Goal: Book appointment/travel/reservation

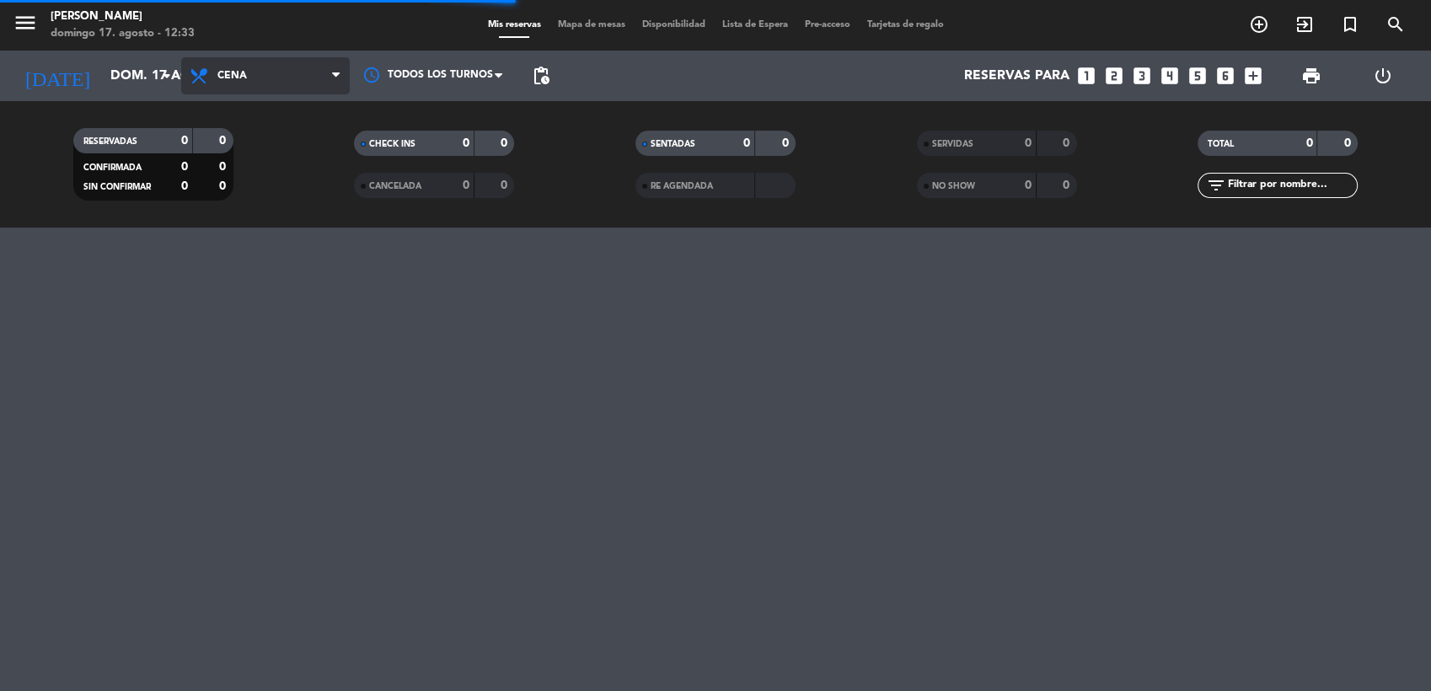
click at [249, 78] on span "Cena" at bounding box center [265, 75] width 169 height 37
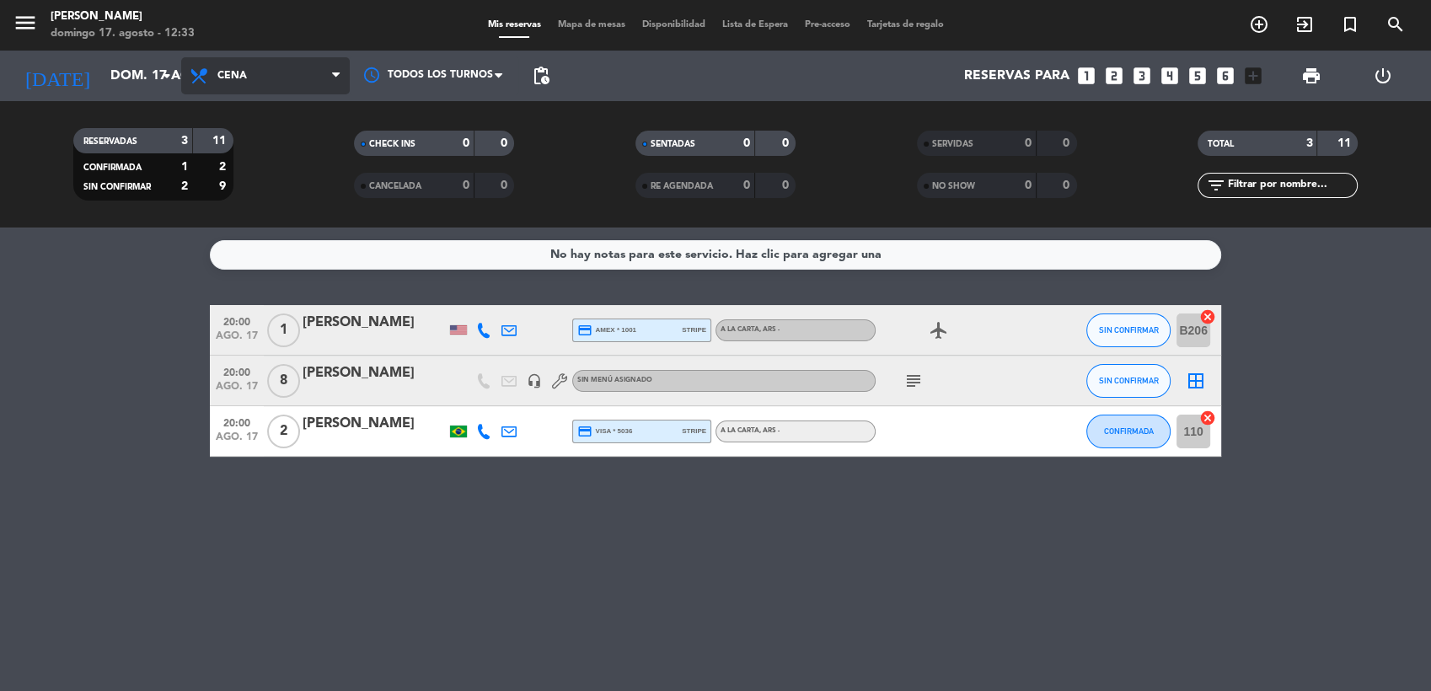
drag, startPoint x: 253, startPoint y: 71, endPoint x: 253, endPoint y: 81, distance: 10.1
click at [253, 72] on span "Cena" at bounding box center [265, 75] width 169 height 37
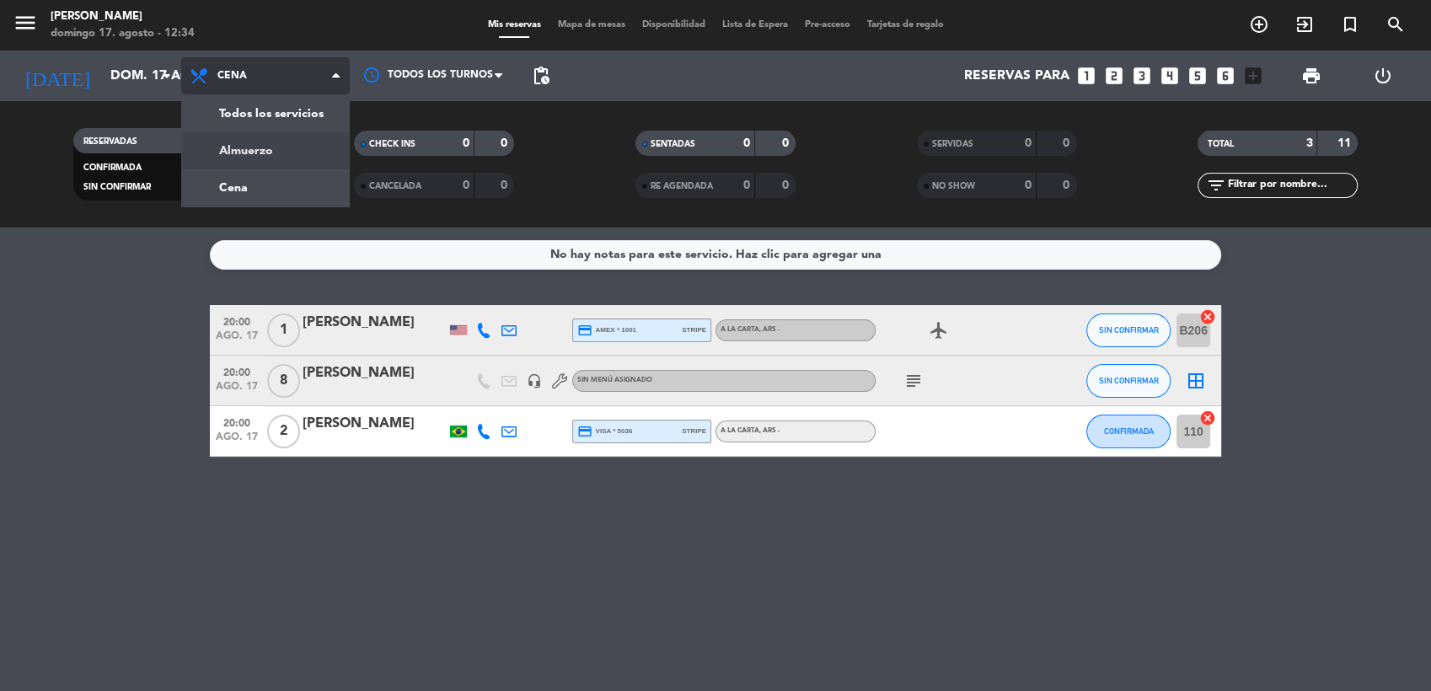
click at [255, 148] on div "menu [PERSON_NAME] [PERSON_NAME] 17. [PERSON_NAME] - 12:34 Mis reservas Mapa de…" at bounding box center [715, 114] width 1431 height 228
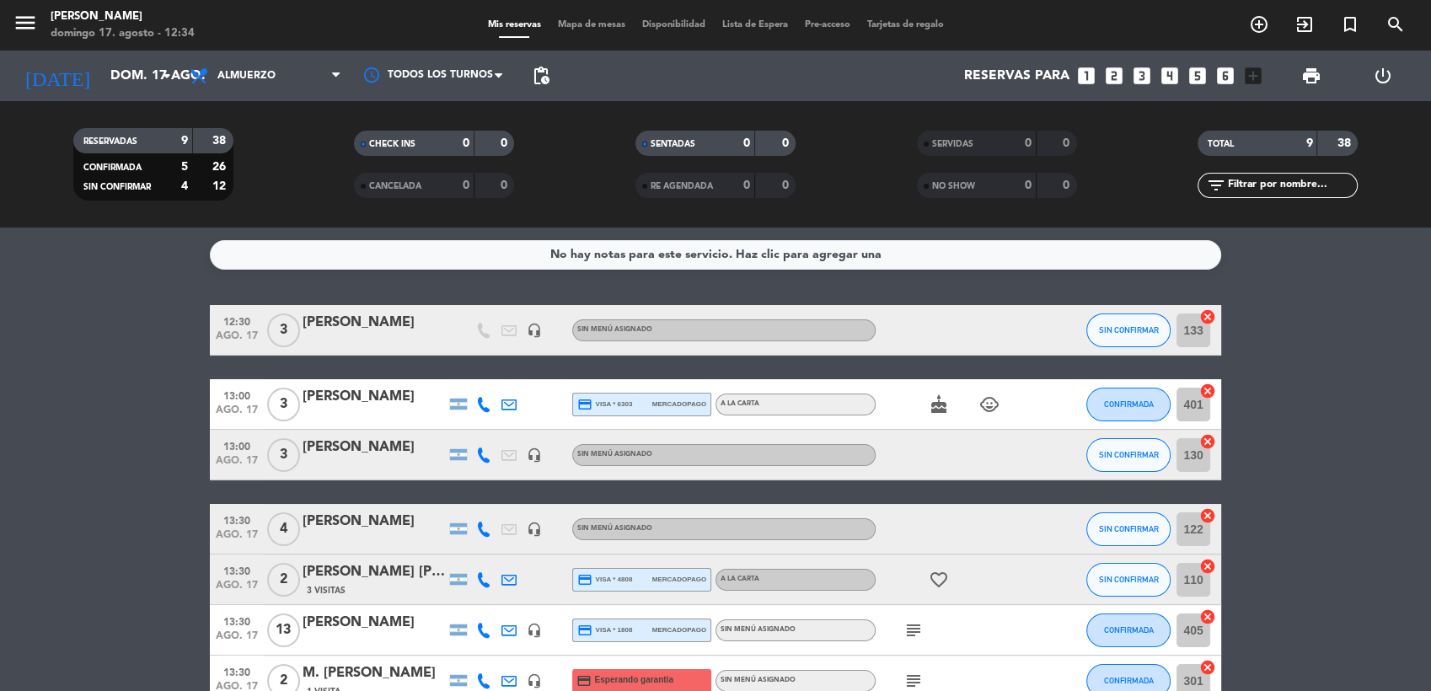
click at [600, 24] on span "Mapa de mesas" at bounding box center [592, 24] width 84 height 9
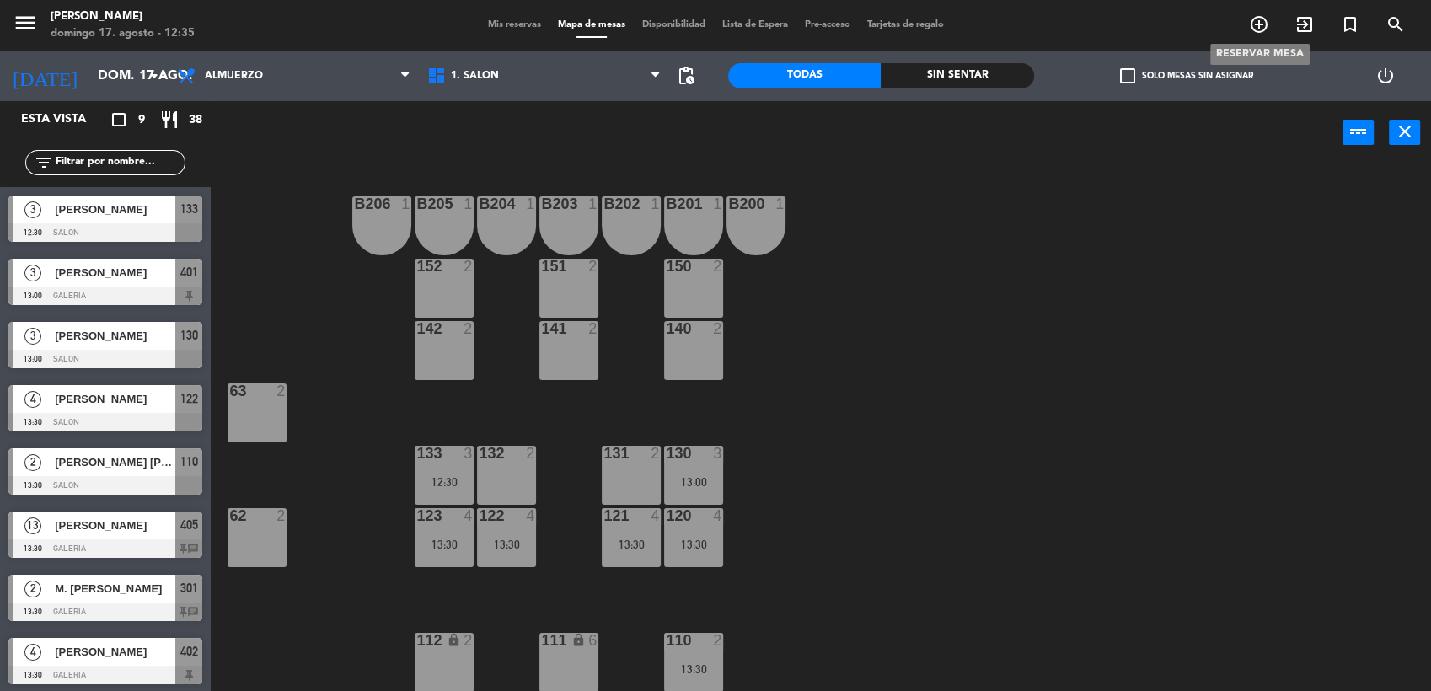
click at [1253, 19] on icon "add_circle_outline" at bounding box center [1259, 24] width 20 height 20
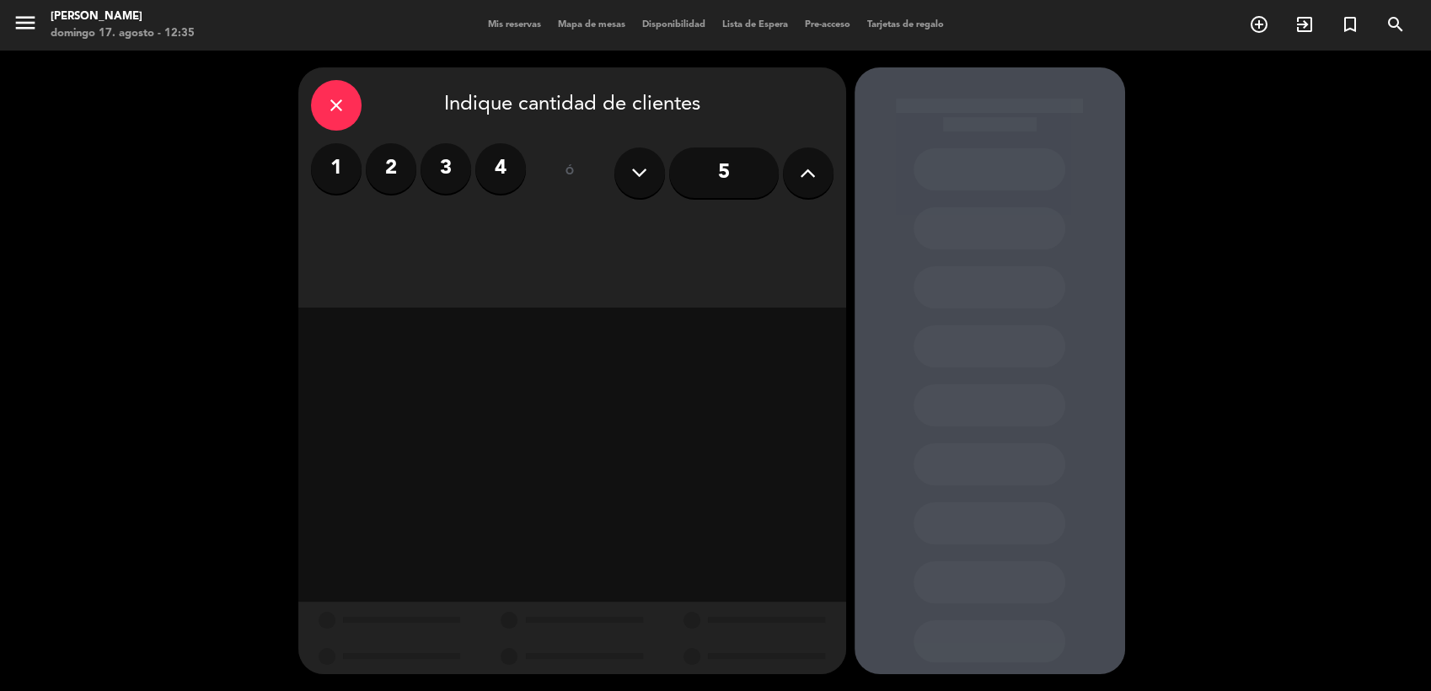
click at [391, 174] on label "2" at bounding box center [391, 168] width 51 height 51
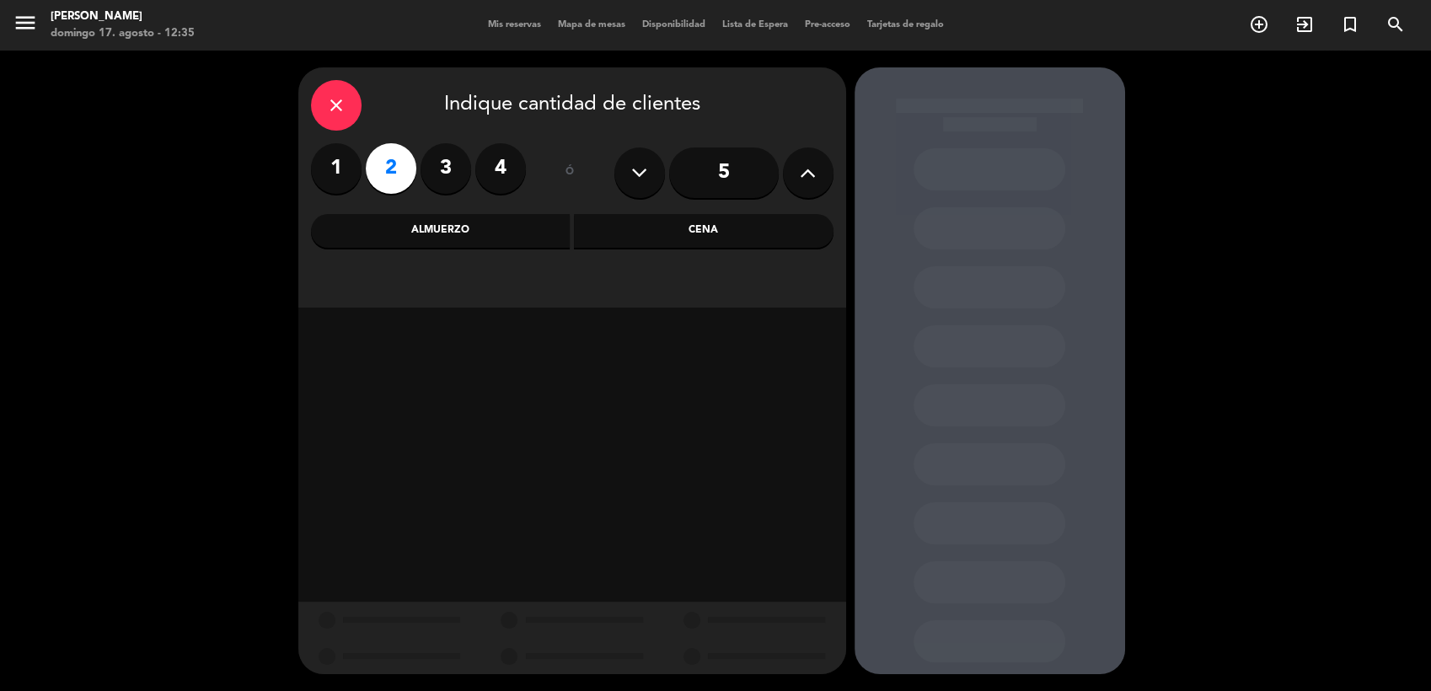
click at [459, 229] on div "Almuerzo" at bounding box center [441, 231] width 260 height 34
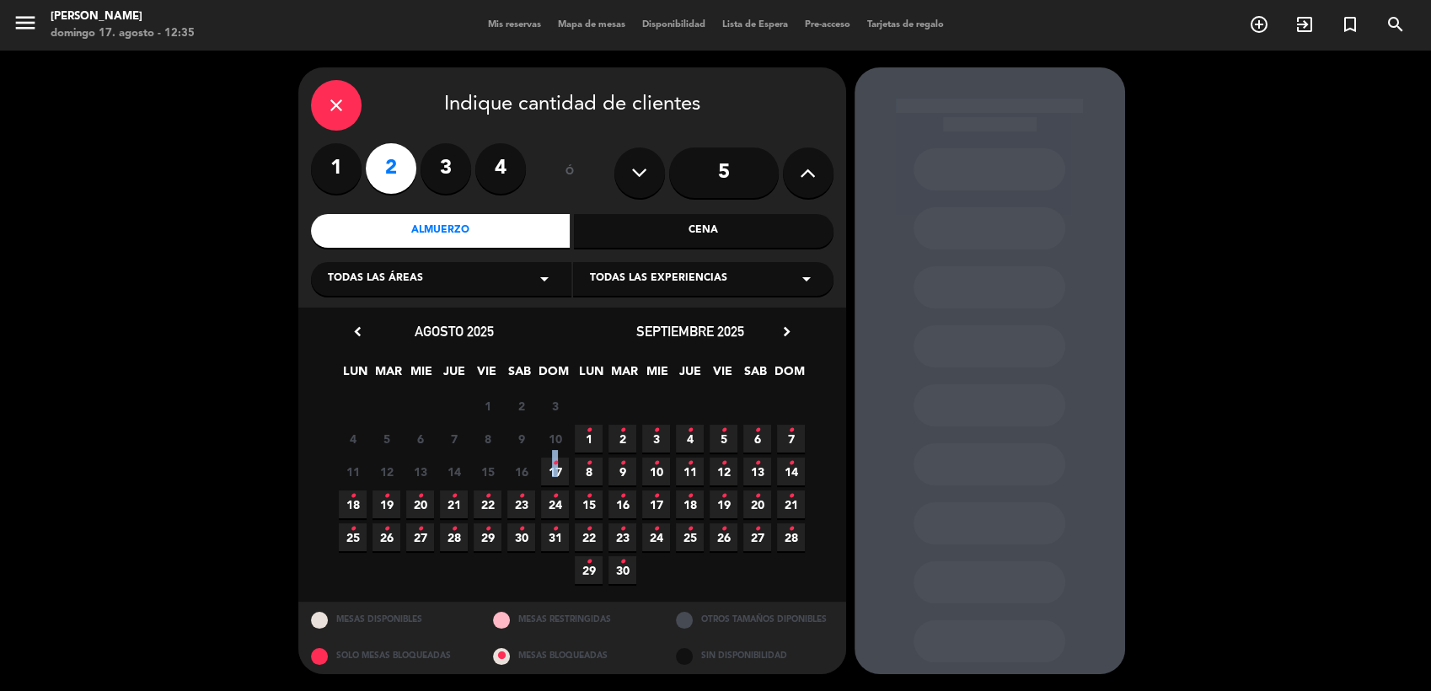
click at [555, 472] on icon "•" at bounding box center [555, 463] width 6 height 27
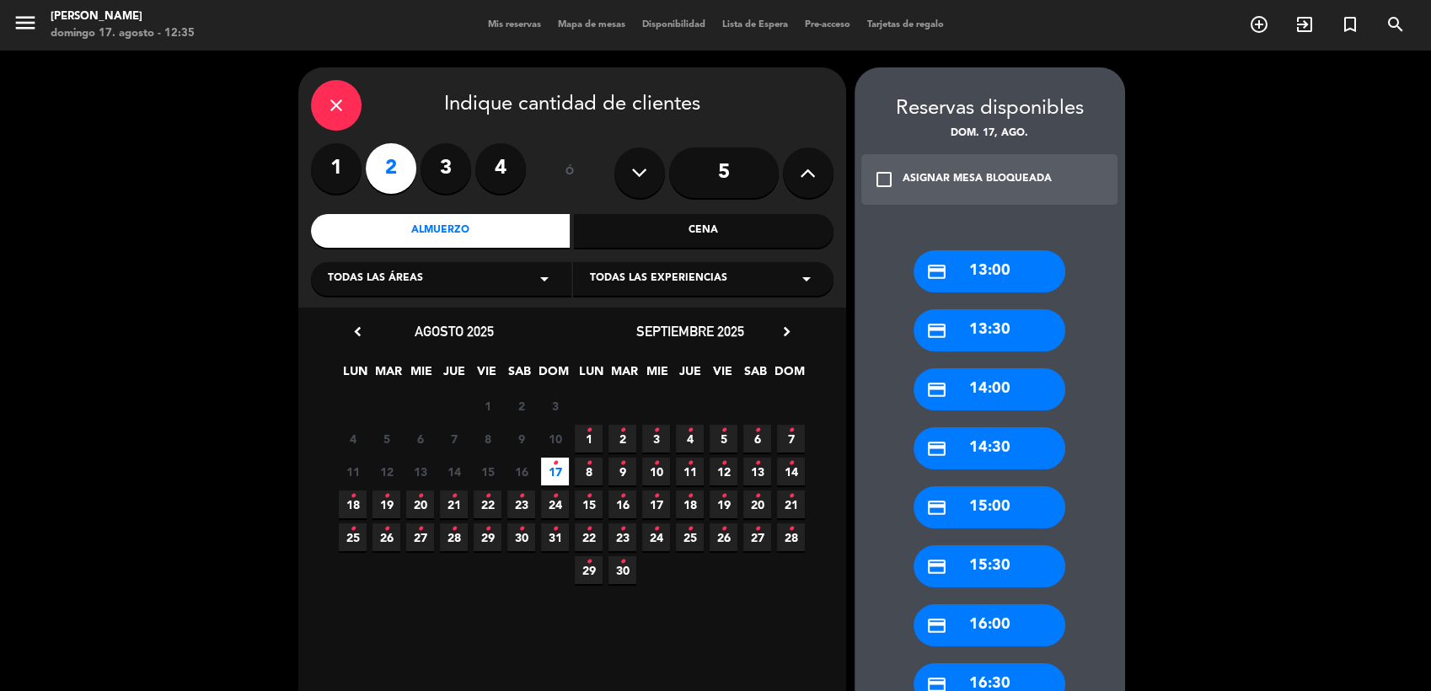
click at [1023, 275] on div "credit_card 13:00" at bounding box center [990, 271] width 152 height 42
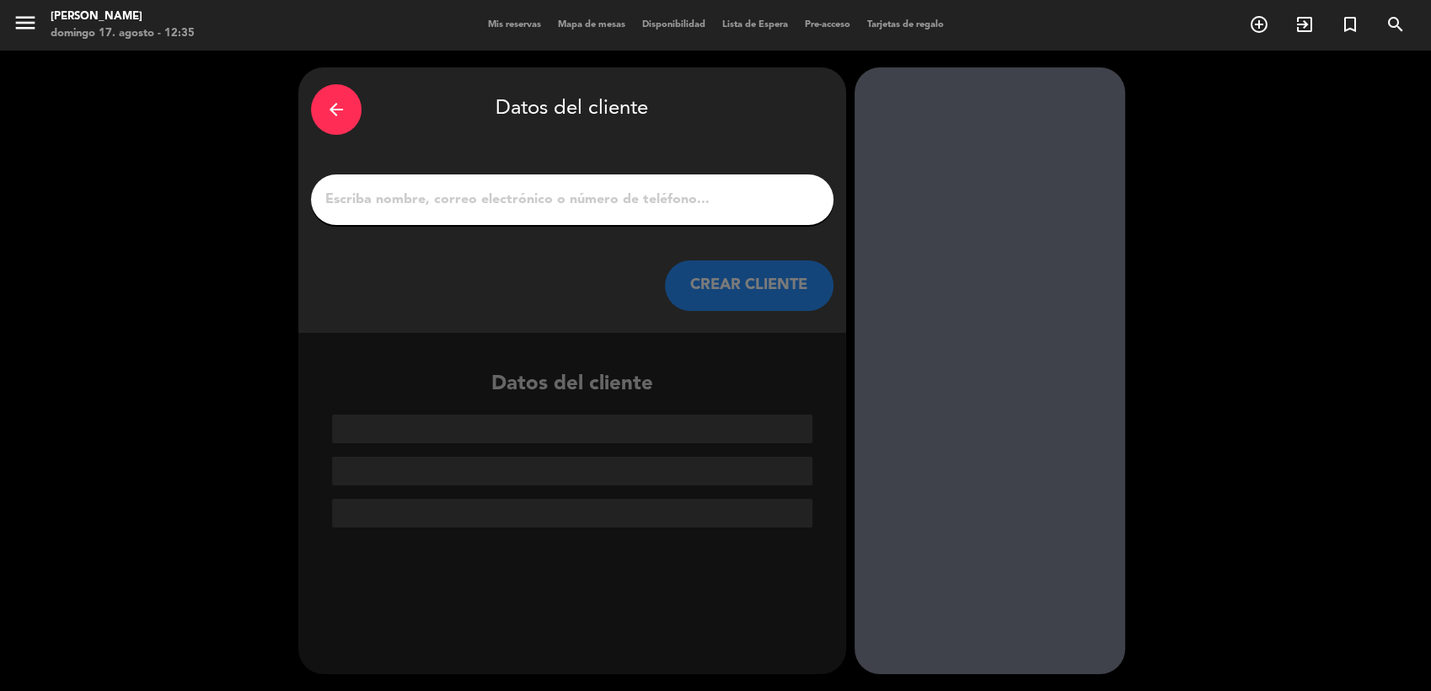
click at [546, 200] on input "1" at bounding box center [572, 200] width 497 height 24
click at [553, 196] on input "1" at bounding box center [572, 200] width 497 height 24
click at [603, 185] on div at bounding box center [572, 199] width 523 height 51
click at [611, 207] on input "1" at bounding box center [572, 200] width 497 height 24
click at [627, 200] on input "1" at bounding box center [572, 200] width 497 height 24
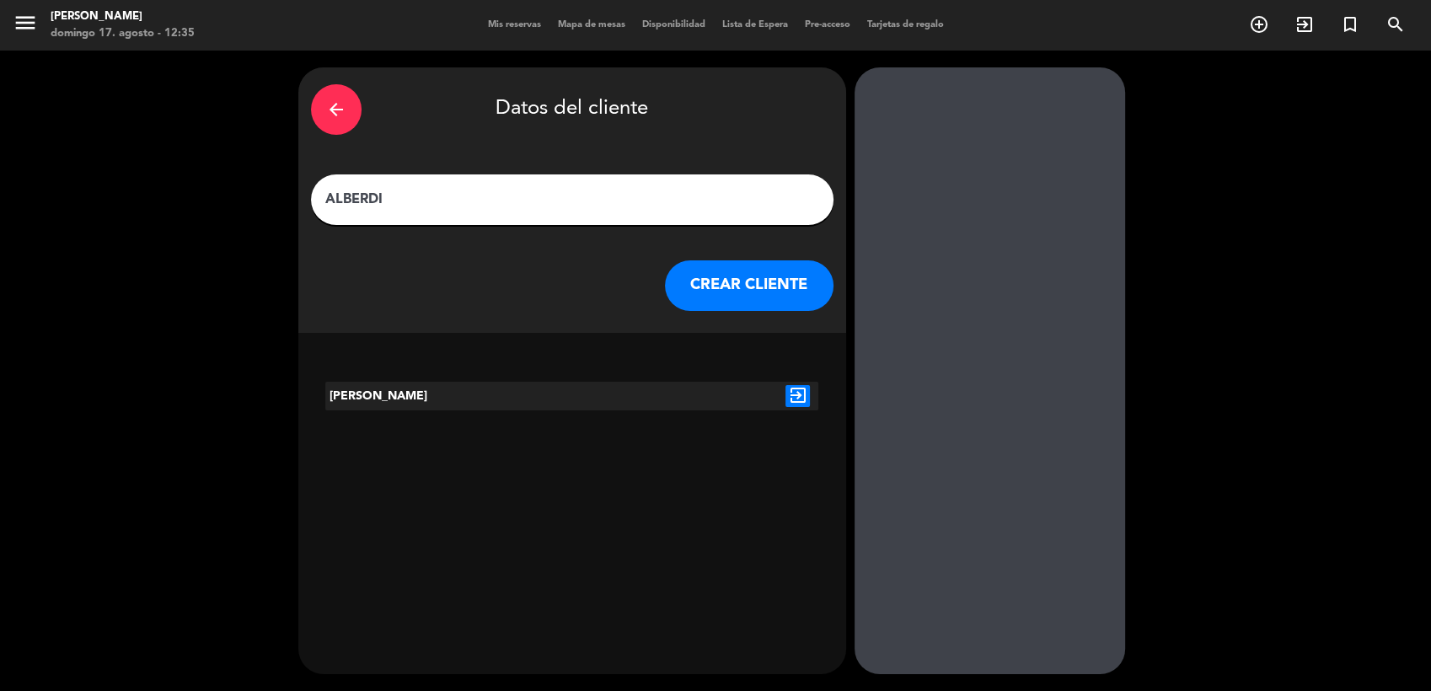
type input "ALBERDI"
click at [726, 287] on button "CREAR CLIENTE" at bounding box center [749, 285] width 169 height 51
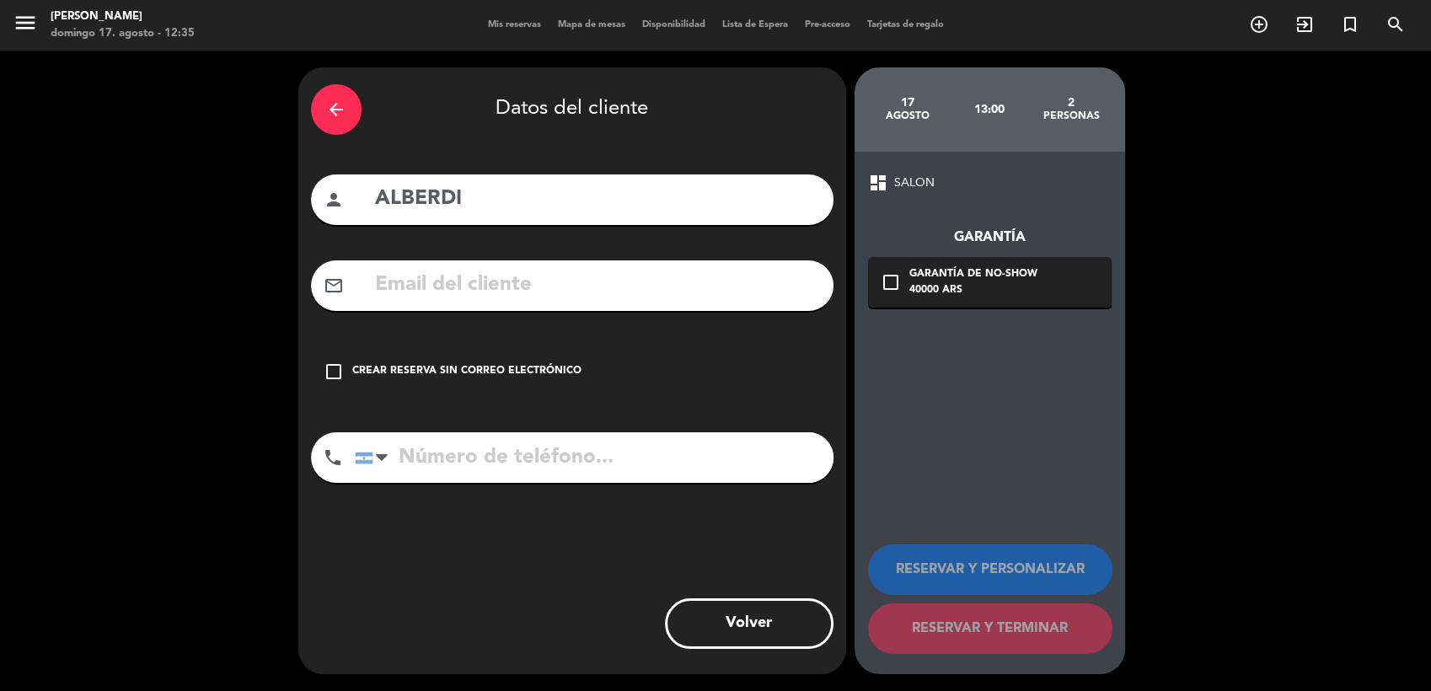
click at [442, 448] on input "tel" at bounding box center [594, 457] width 479 height 51
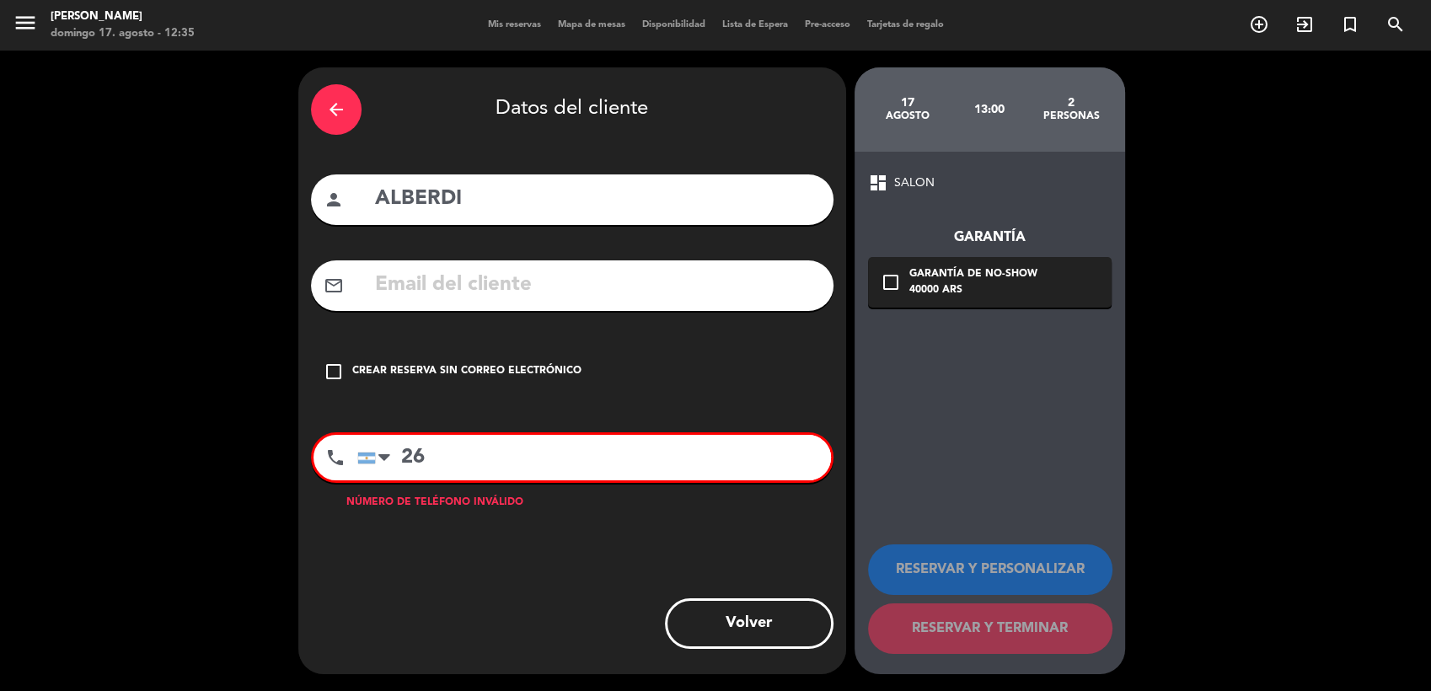
type input "2"
click at [512, 447] on input "115664" at bounding box center [594, 458] width 474 height 46
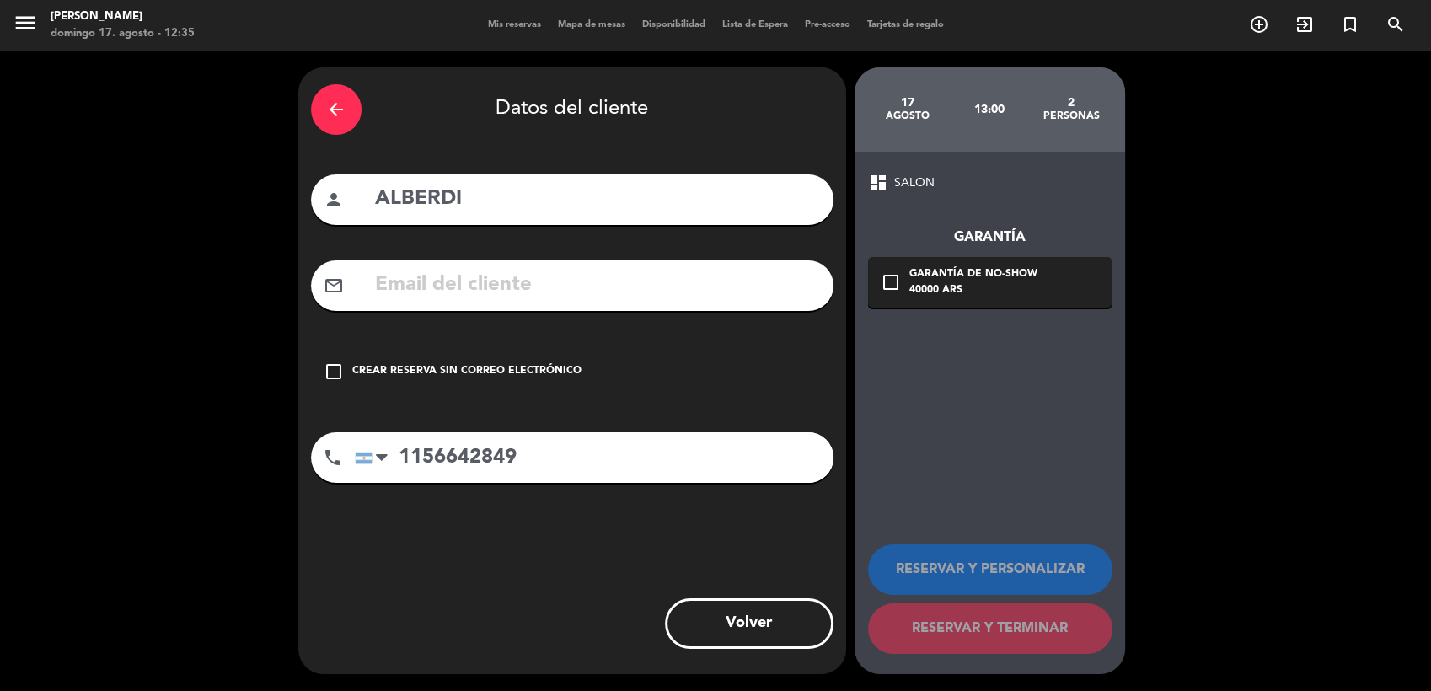
type input "1156642849"
click at [893, 276] on icon "check_box_outline_blank" at bounding box center [891, 282] width 20 height 20
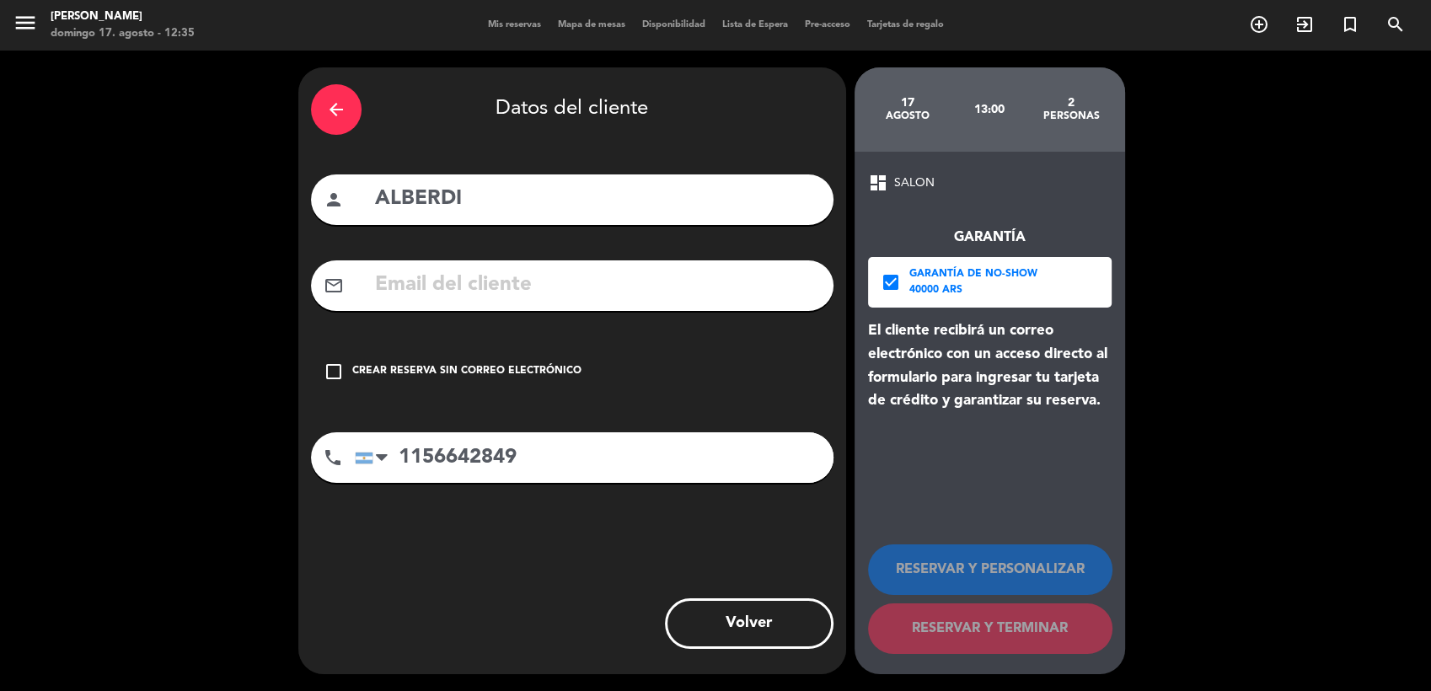
click at [317, 368] on div "check_box_outline_blank Crear reserva sin correo electrónico" at bounding box center [572, 371] width 523 height 51
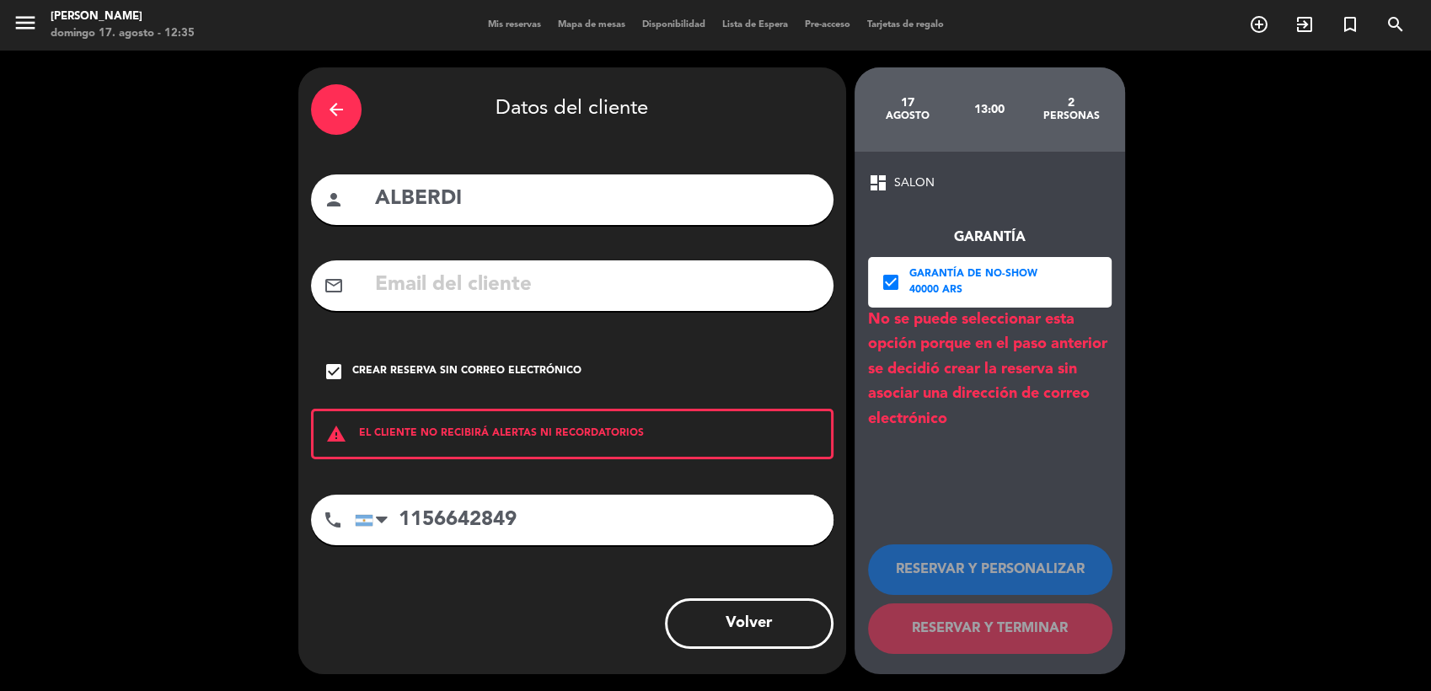
click at [890, 279] on icon "check_box" at bounding box center [891, 282] width 20 height 20
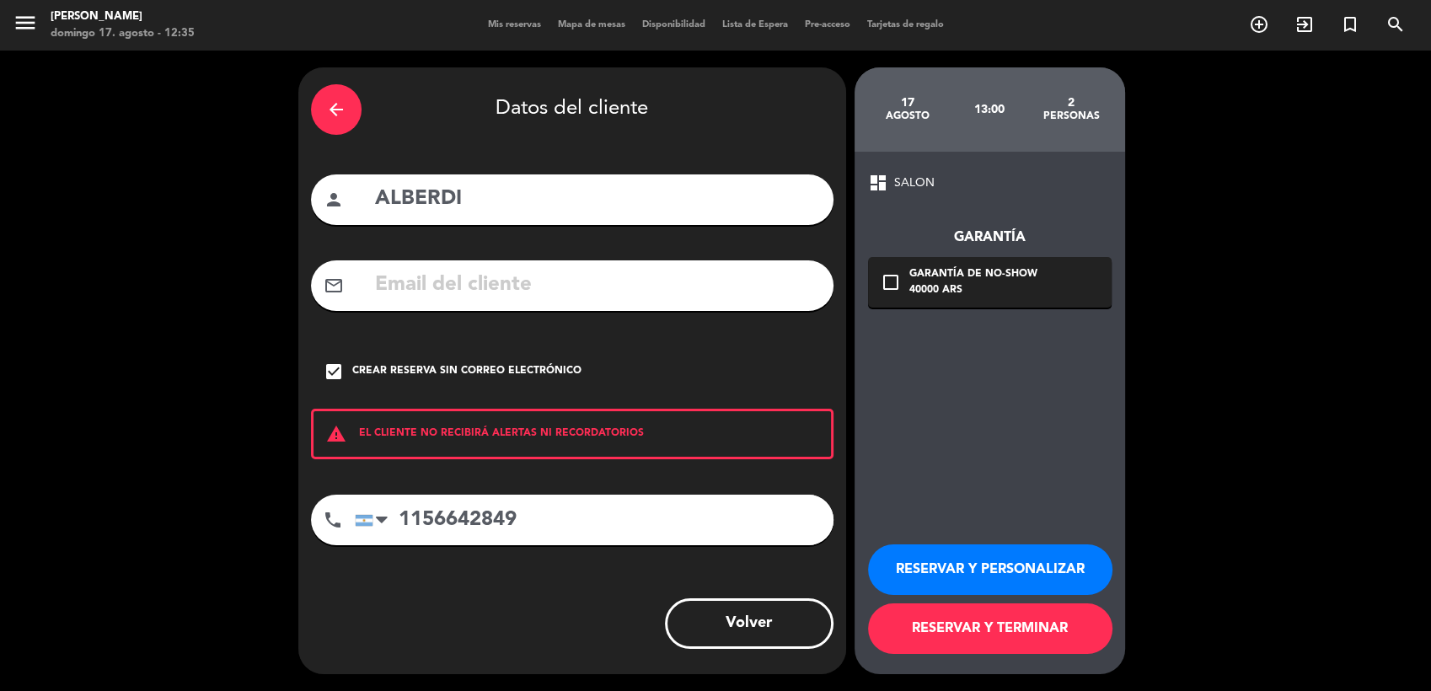
click at [980, 638] on button "RESERVAR Y TERMINAR" at bounding box center [990, 628] width 244 height 51
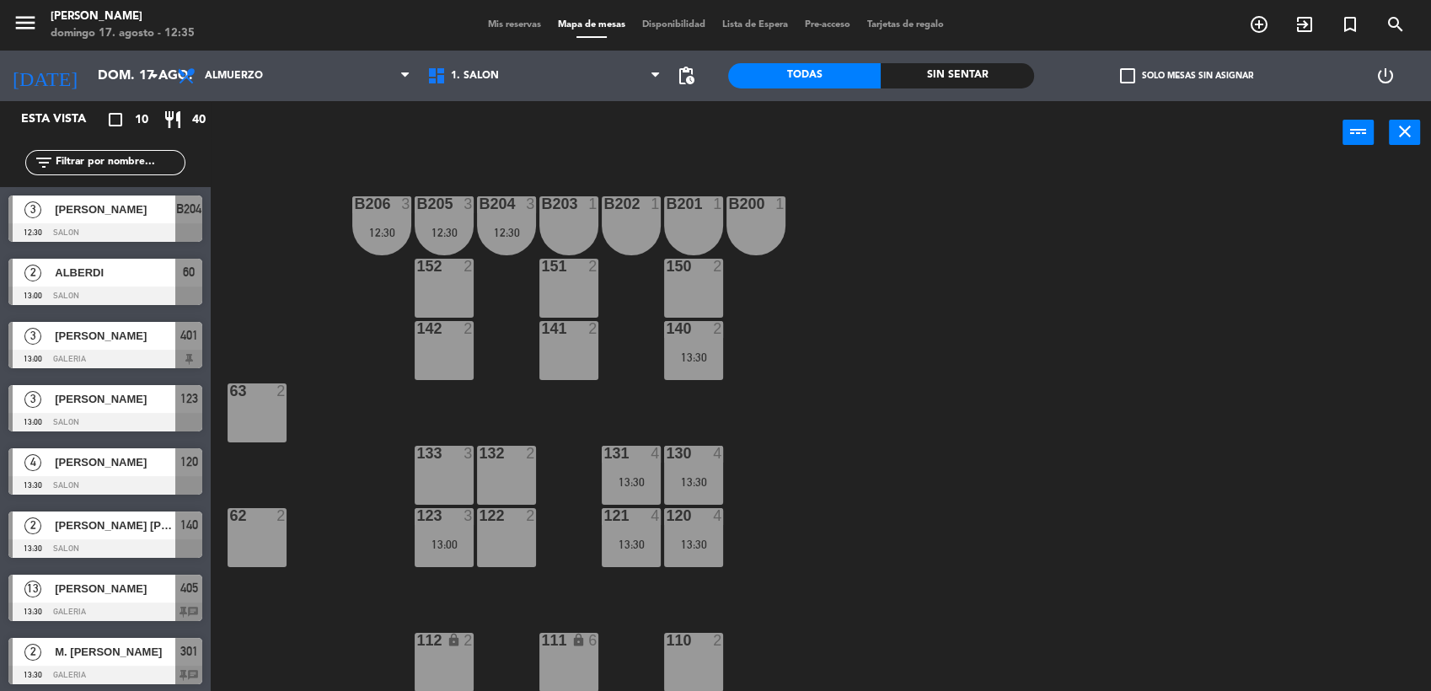
click at [94, 264] on span "ALBERDI" at bounding box center [115, 273] width 121 height 18
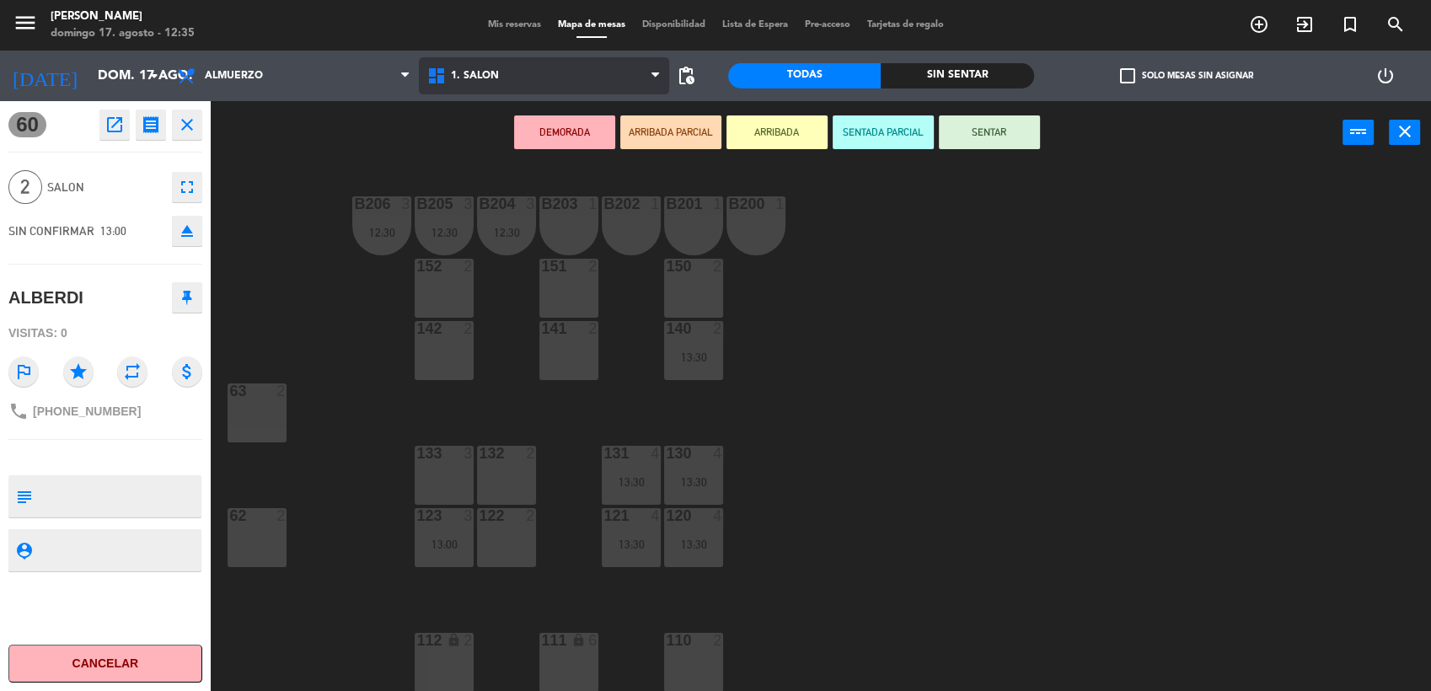
click at [494, 62] on span "1. SALON" at bounding box center [544, 75] width 250 height 37
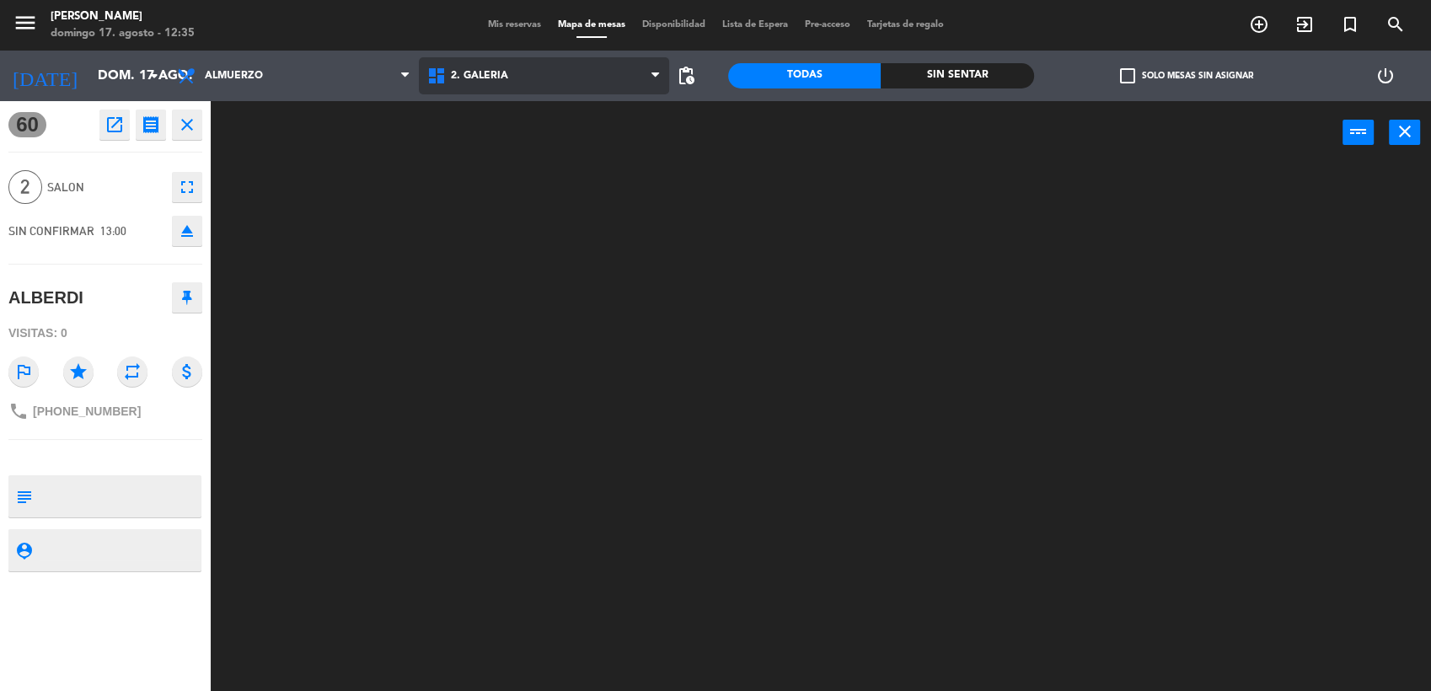
click at [506, 138] on ng-component "menu [PERSON_NAME] [PERSON_NAME] 17. [PERSON_NAME] - 12:35 Mis reservas Mapa de…" at bounding box center [715, 347] width 1431 height 694
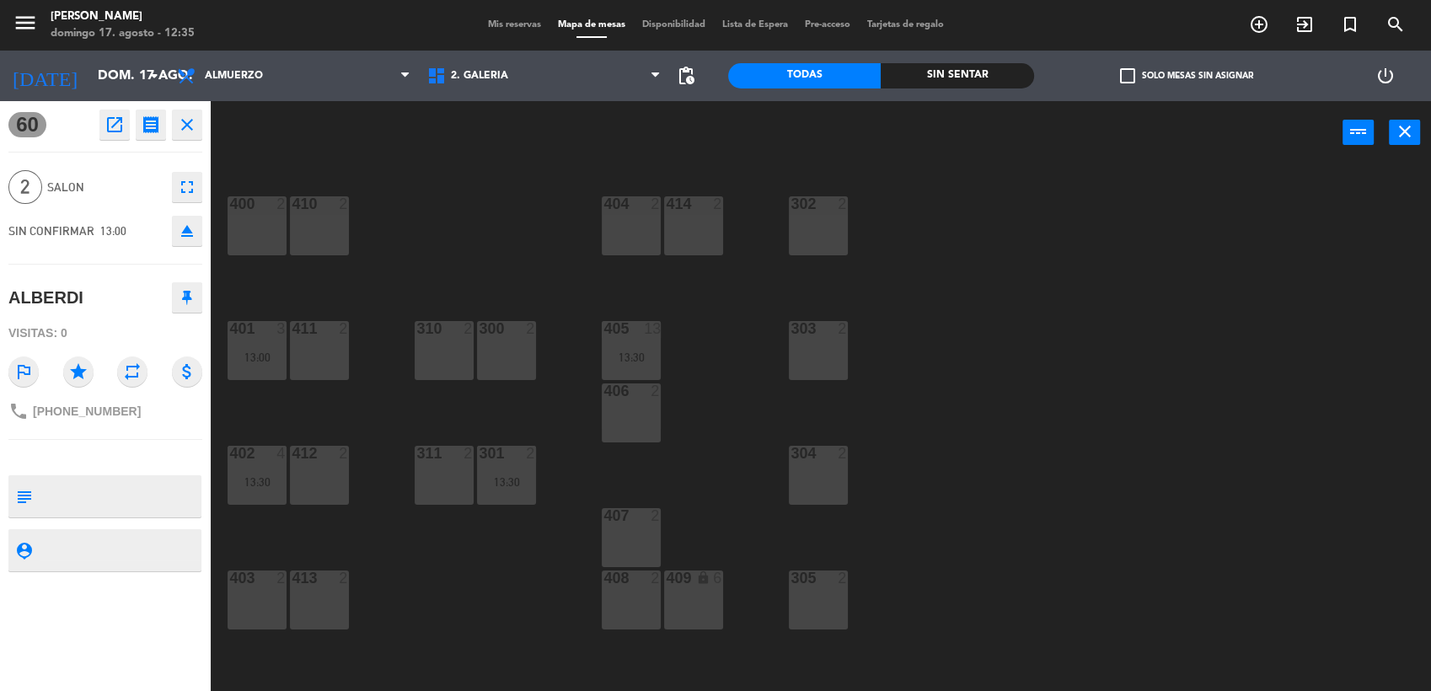
click at [813, 219] on div "302 2" at bounding box center [818, 225] width 59 height 59
click at [769, 131] on button "Mover" at bounding box center [776, 132] width 101 height 34
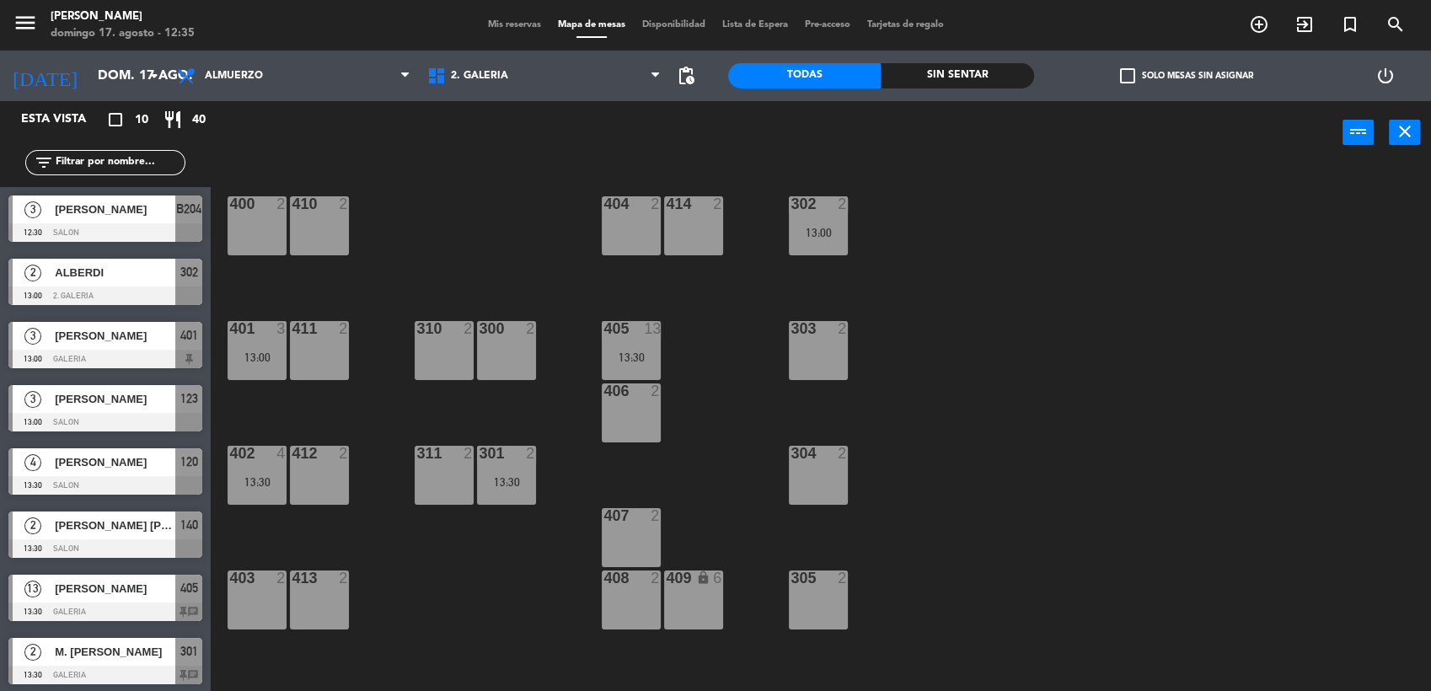
click at [1148, 255] on div "400 2 410 2 404 2 414 2 302 2 13:00 401 3 13:00 411 2 310 2 300 2 303 2 405 13 …" at bounding box center [828, 430] width 1206 height 527
click at [1146, 255] on div "400 2 410 2 404 2 414 2 302 2 13:00 401 3 13:00 411 2 310 2 300 2 303 2 405 13 …" at bounding box center [828, 430] width 1206 height 527
click at [129, 209] on span "[PERSON_NAME]" at bounding box center [115, 210] width 121 height 18
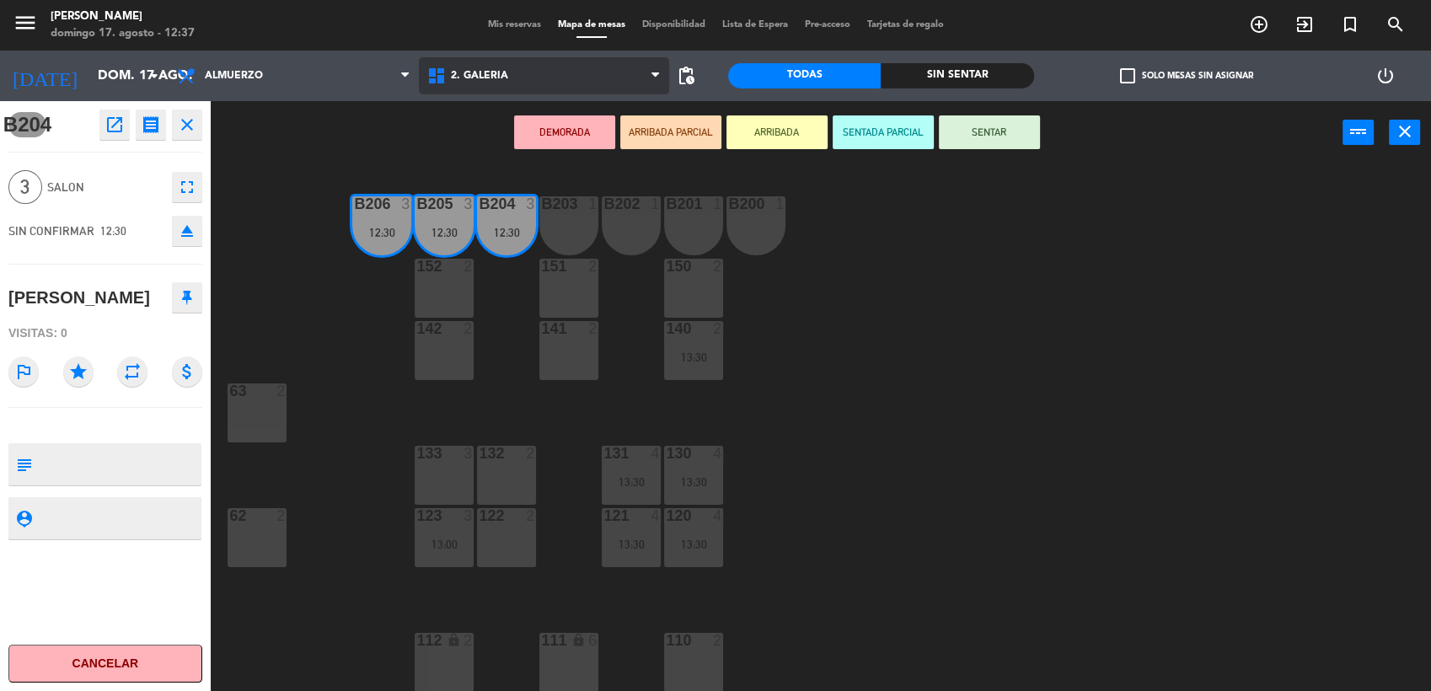
click at [510, 69] on span "2. GALERIA" at bounding box center [544, 75] width 250 height 37
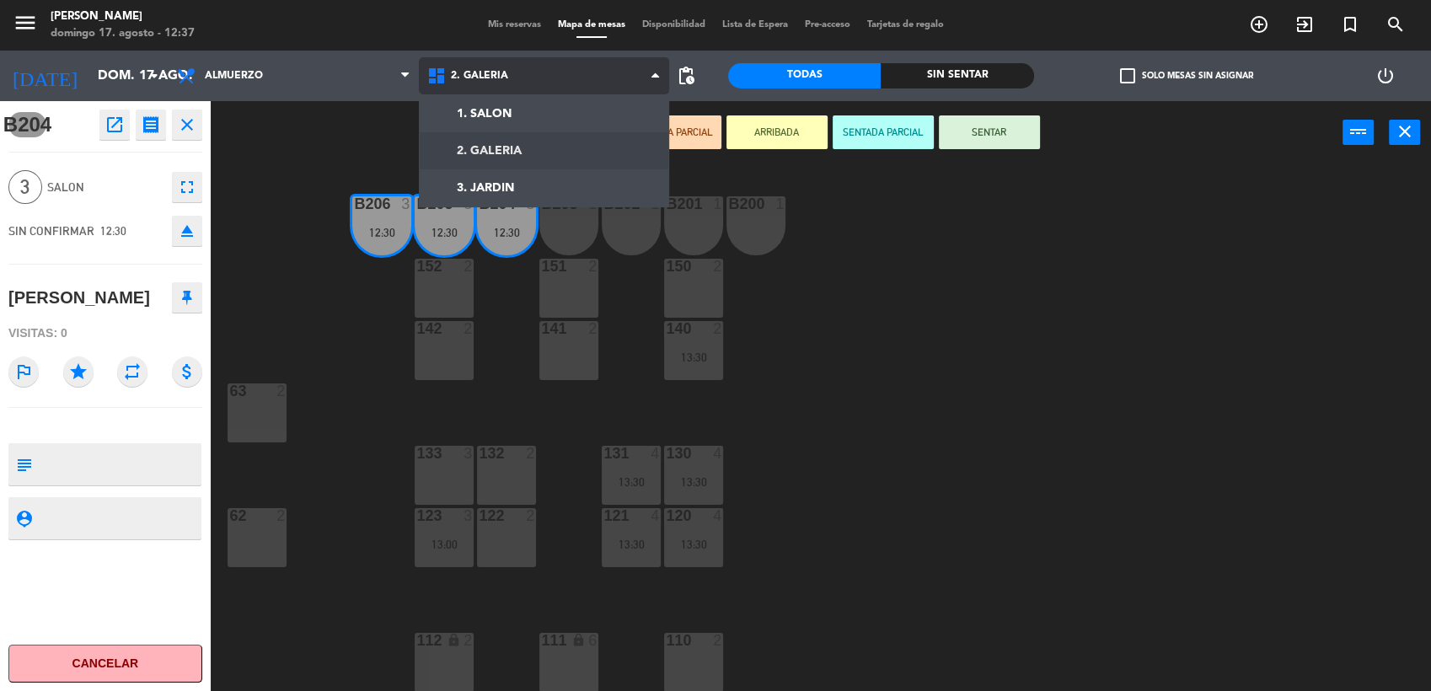
click at [510, 122] on ng-component "menu [PERSON_NAME] [PERSON_NAME] 17. [PERSON_NAME] - 12:37 Mis reservas Mapa de…" at bounding box center [715, 347] width 1431 height 694
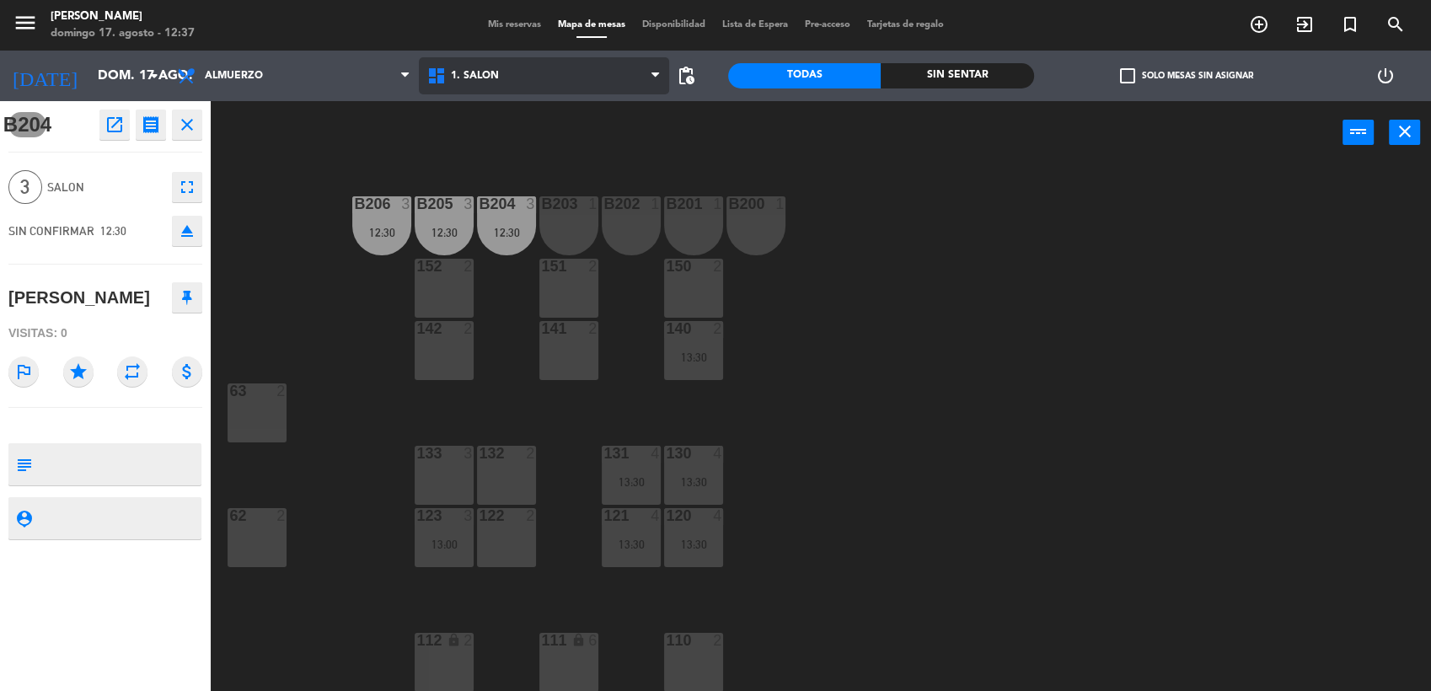
click at [528, 80] on span "1. SALON" at bounding box center [544, 75] width 250 height 37
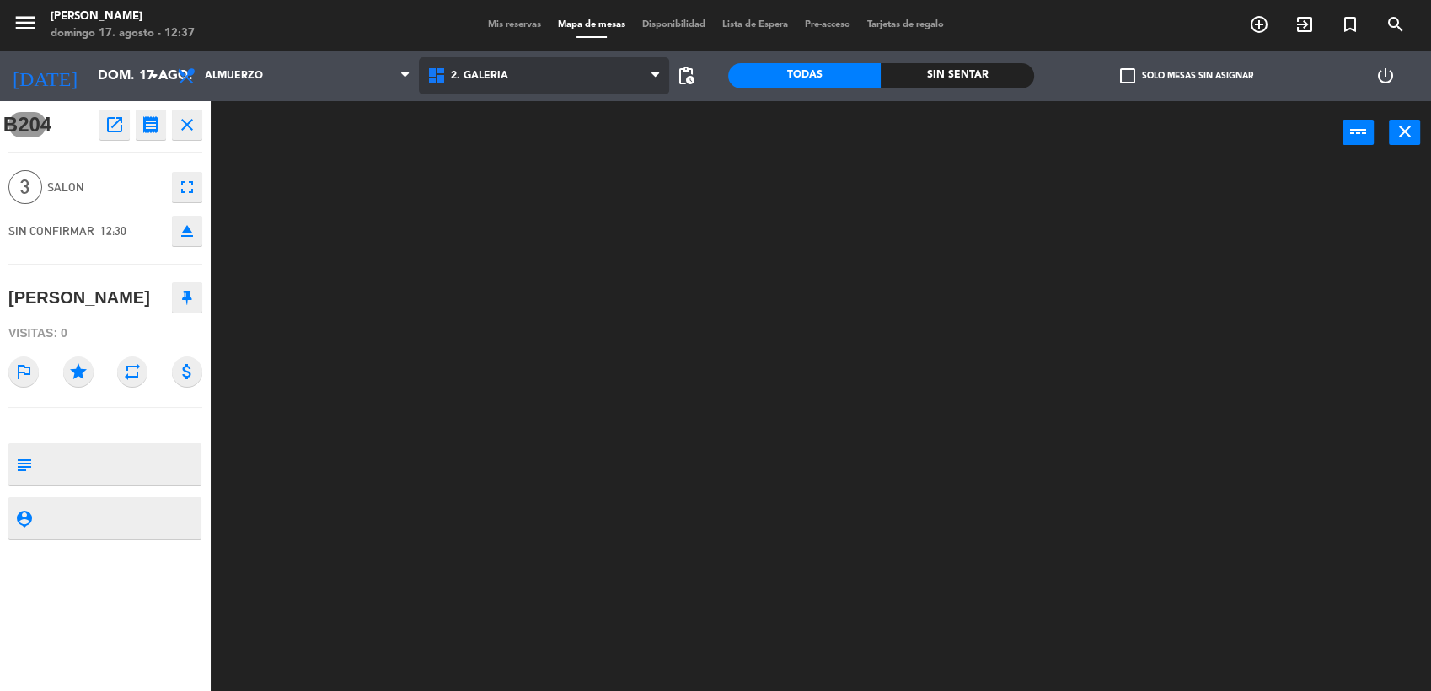
click at [511, 142] on ng-component "menu [PERSON_NAME] [PERSON_NAME] 17. [PERSON_NAME] - 12:37 Mis reservas Mapa de…" at bounding box center [715, 347] width 1431 height 694
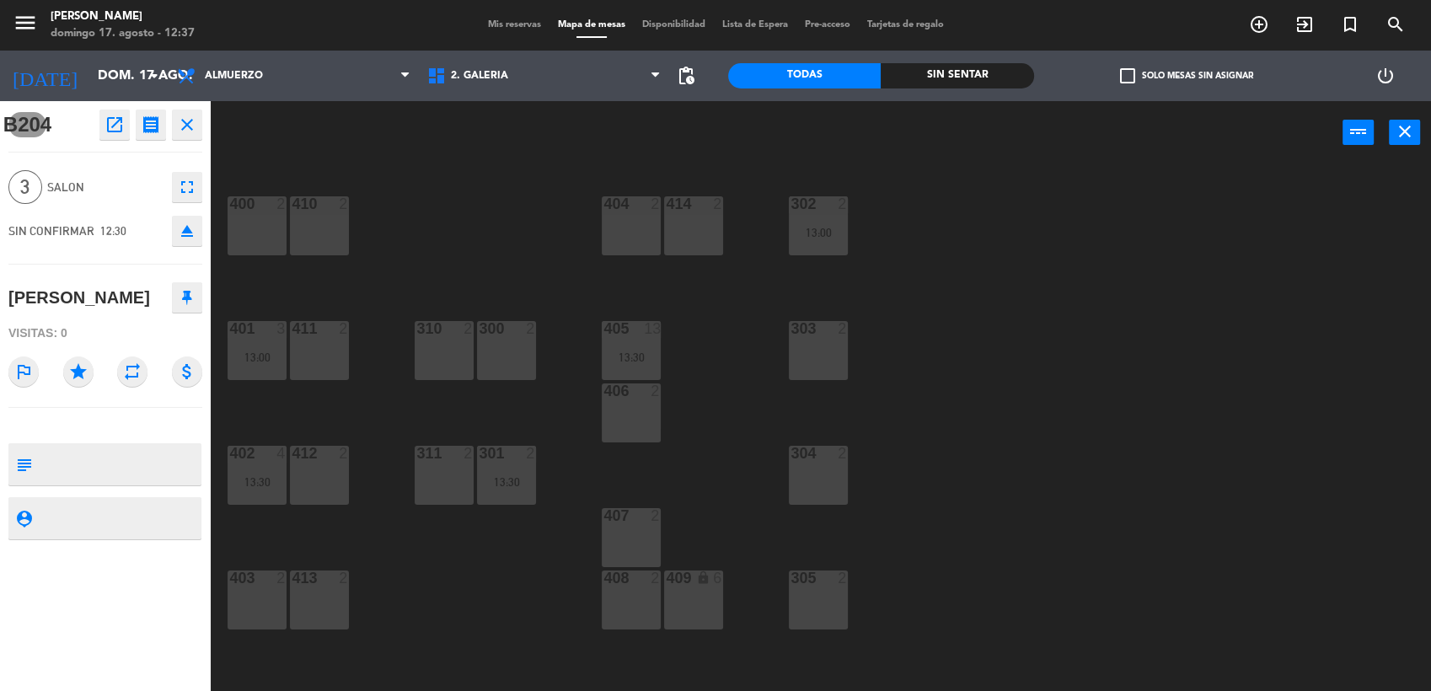
drag, startPoint x: 256, startPoint y: 587, endPoint x: 283, endPoint y: 570, distance: 31.8
click at [256, 587] on div "403 2" at bounding box center [257, 579] width 59 height 17
click at [796, 129] on button "Mover" at bounding box center [776, 132] width 101 height 34
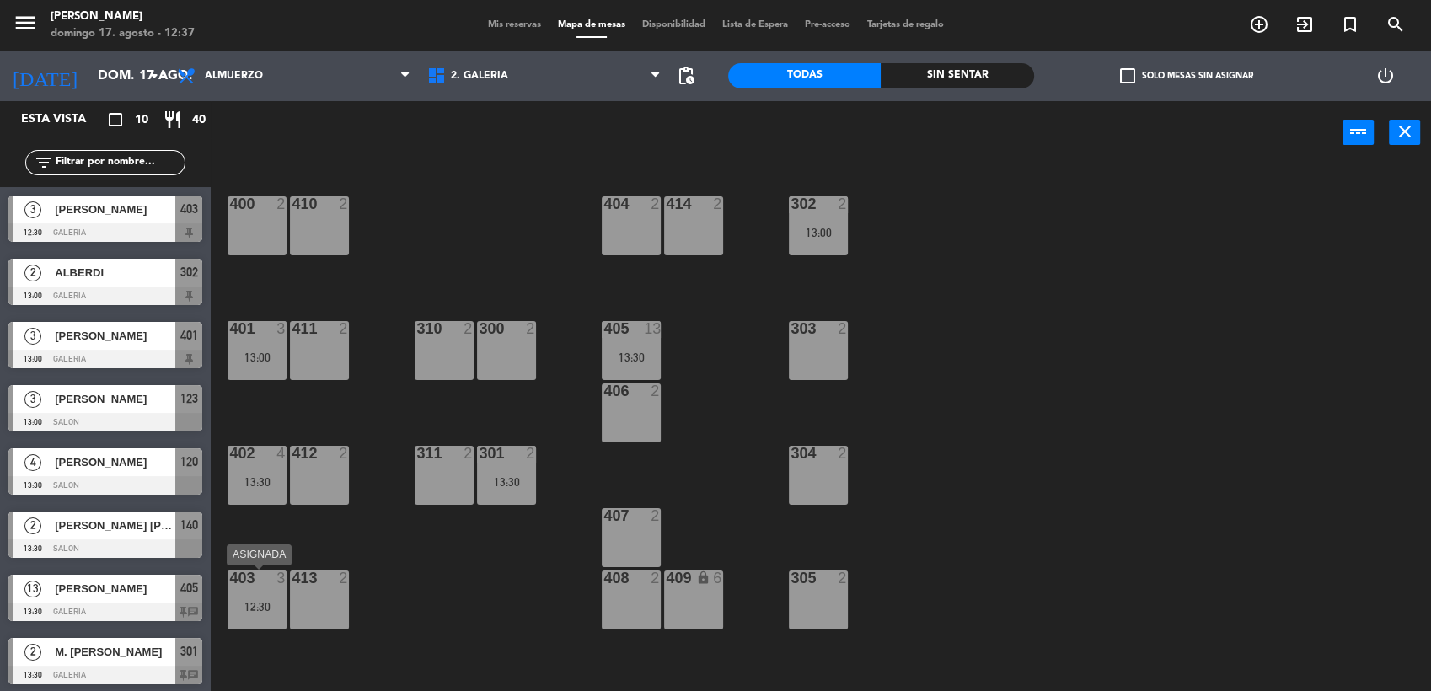
click at [271, 596] on div "403 3 12:30" at bounding box center [257, 600] width 59 height 59
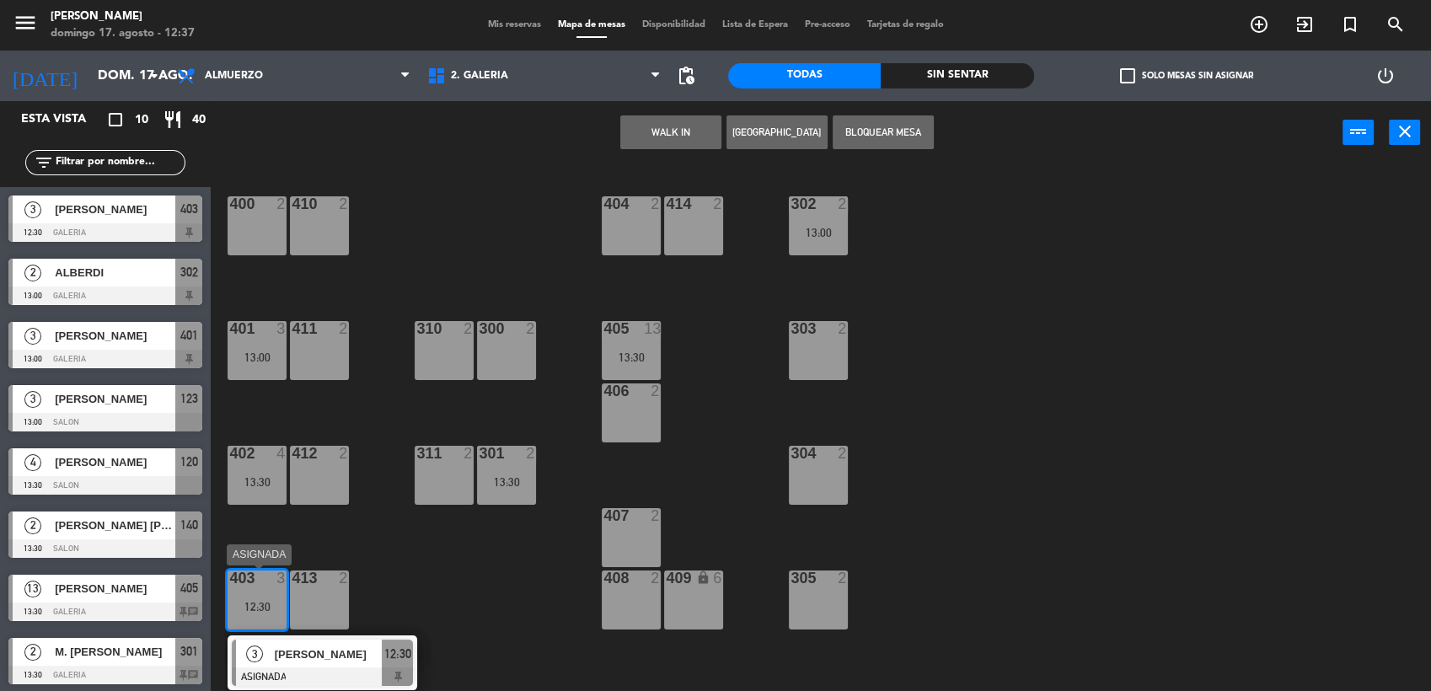
click at [347, 666] on div "[PERSON_NAME]" at bounding box center [328, 655] width 110 height 28
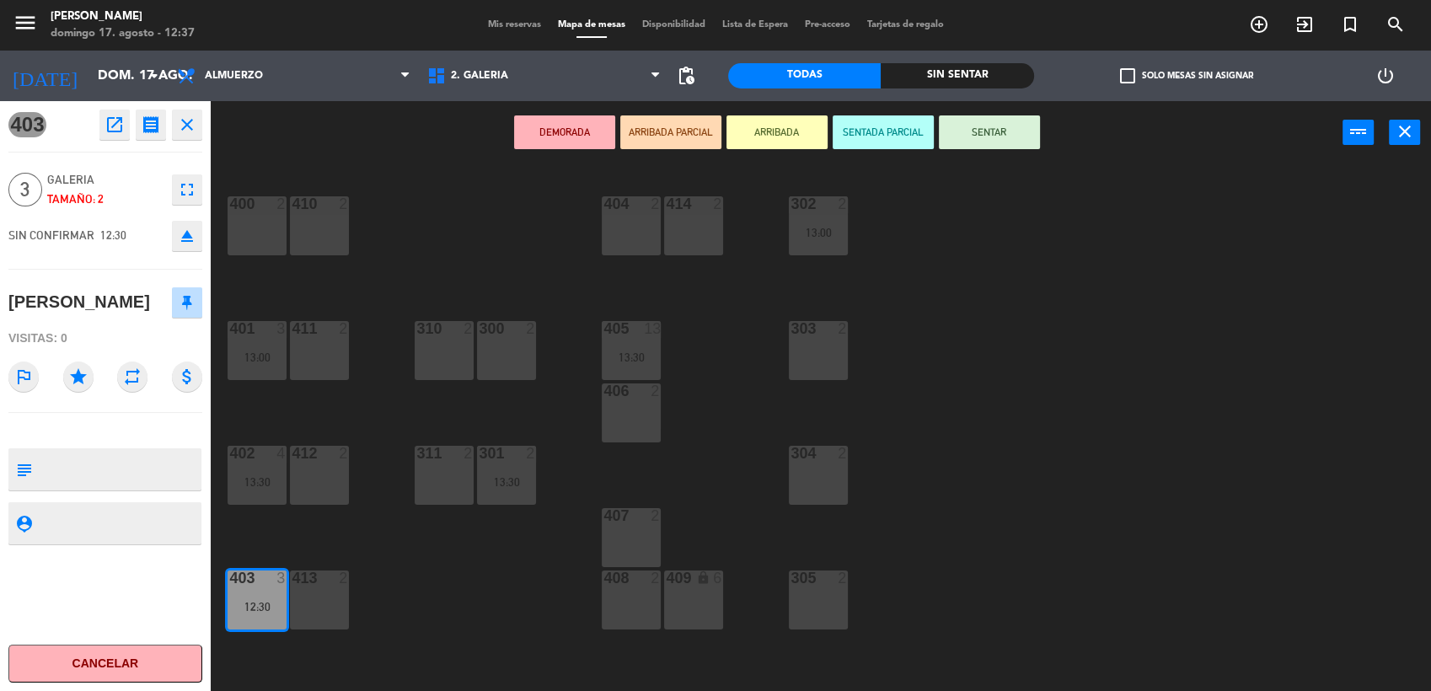
click at [1002, 127] on button "SENTAR" at bounding box center [989, 132] width 101 height 34
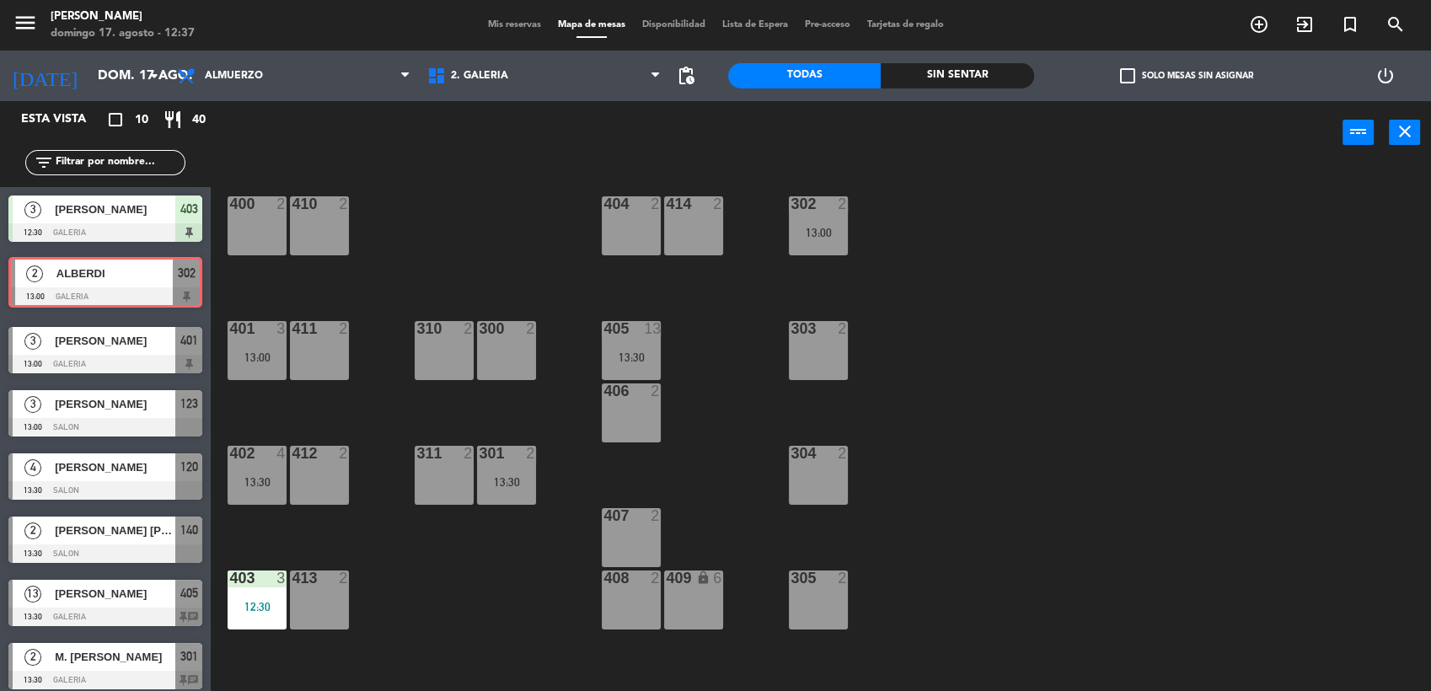
click at [126, 274] on div "2 ALBERDI 13:00 GALERIA 302 2 ALBERDI 13:00 GALERIA 302" at bounding box center [105, 284] width 211 height 68
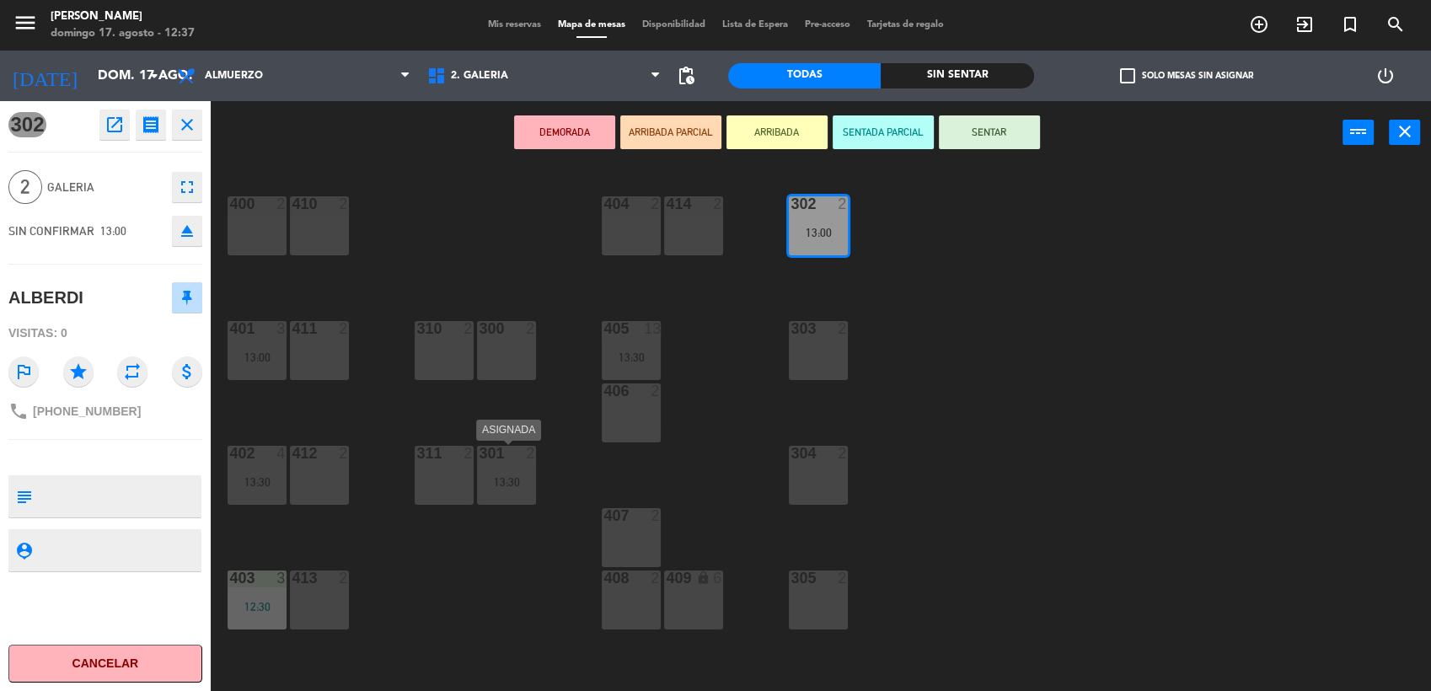
click at [519, 460] on div at bounding box center [507, 453] width 28 height 15
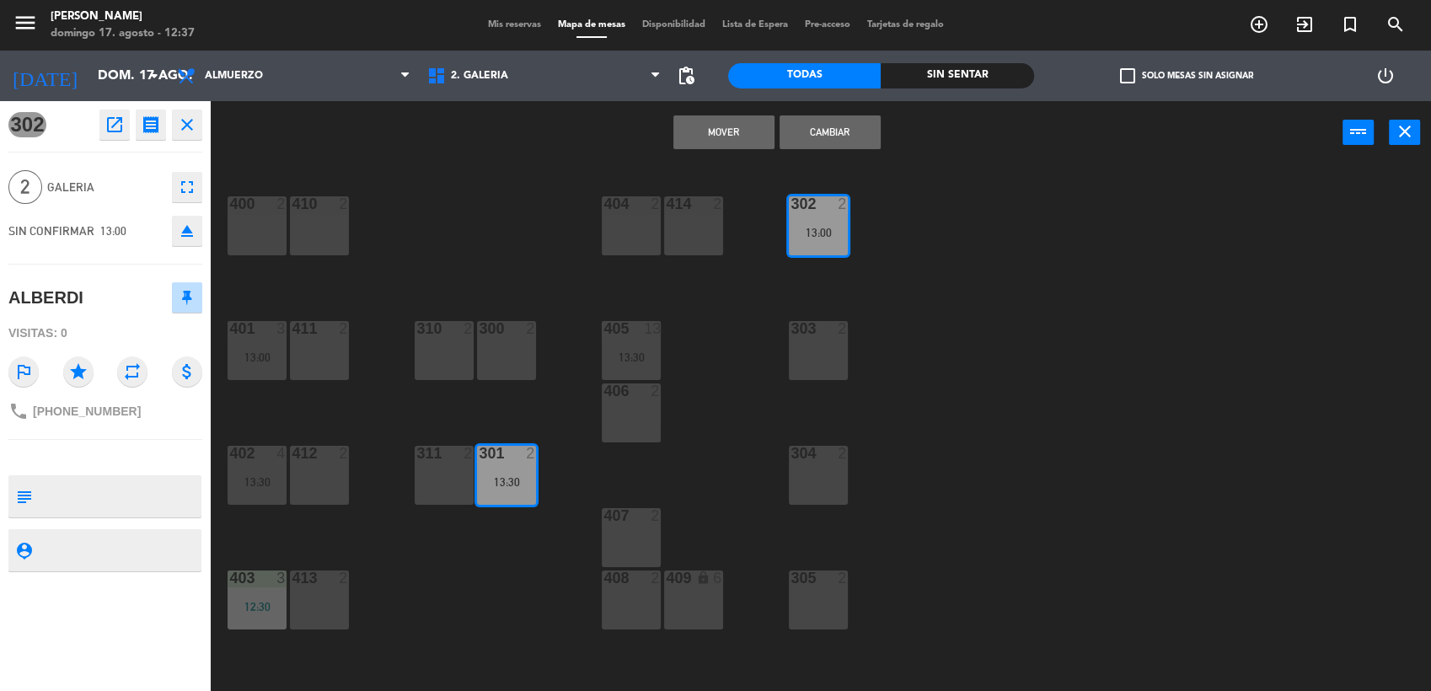
click at [752, 113] on div "Mover Cambiar power_input close" at bounding box center [777, 133] width 1132 height 64
click at [724, 131] on button "Mover" at bounding box center [723, 132] width 101 height 34
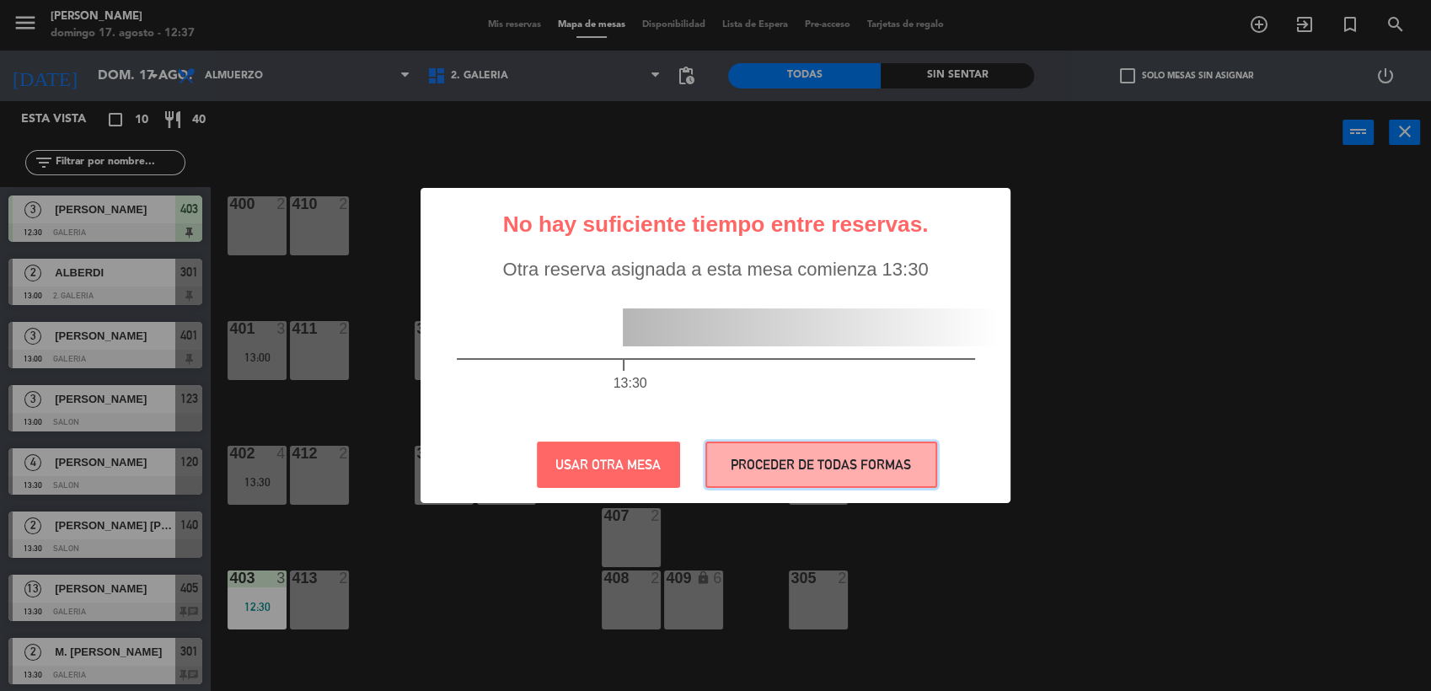
click at [769, 467] on button "PROCEDER DE TODAS FORMAS" at bounding box center [821, 465] width 232 height 46
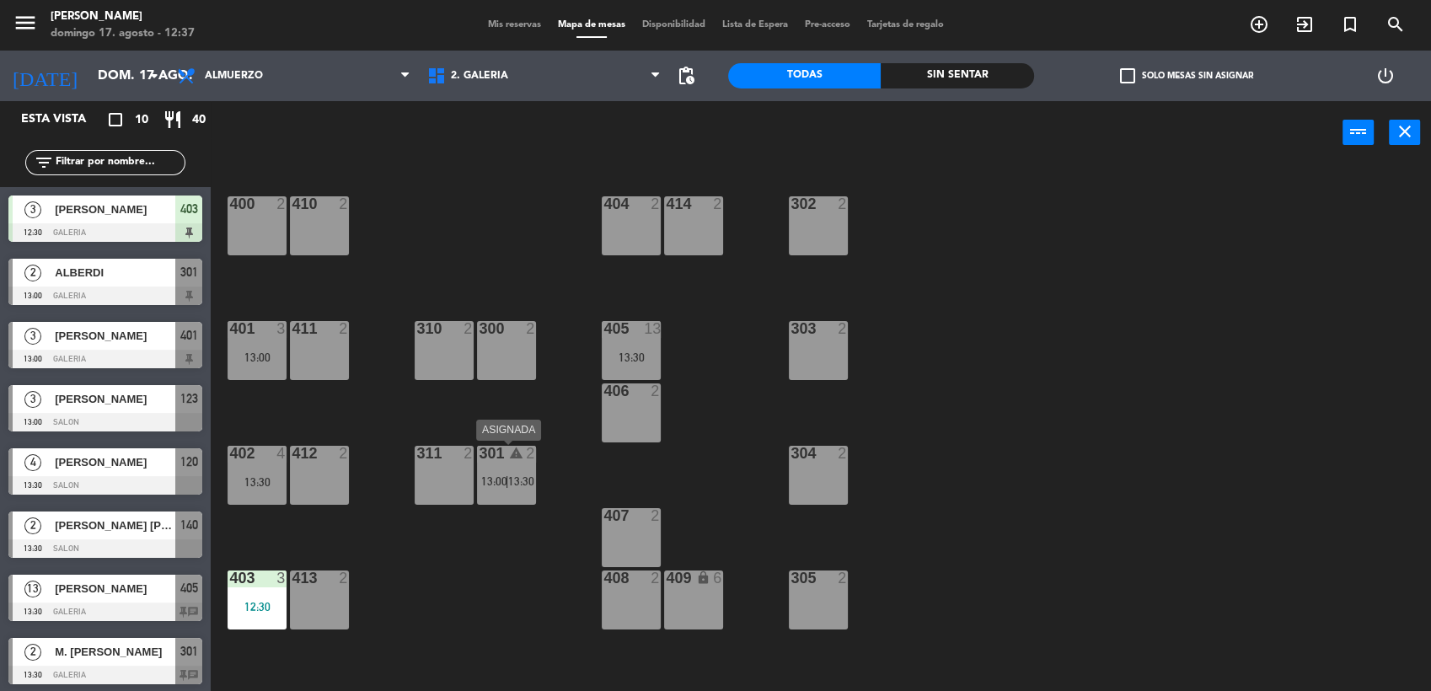
click at [517, 471] on div "301 warning 2 13:00 | 13:30" at bounding box center [506, 475] width 59 height 59
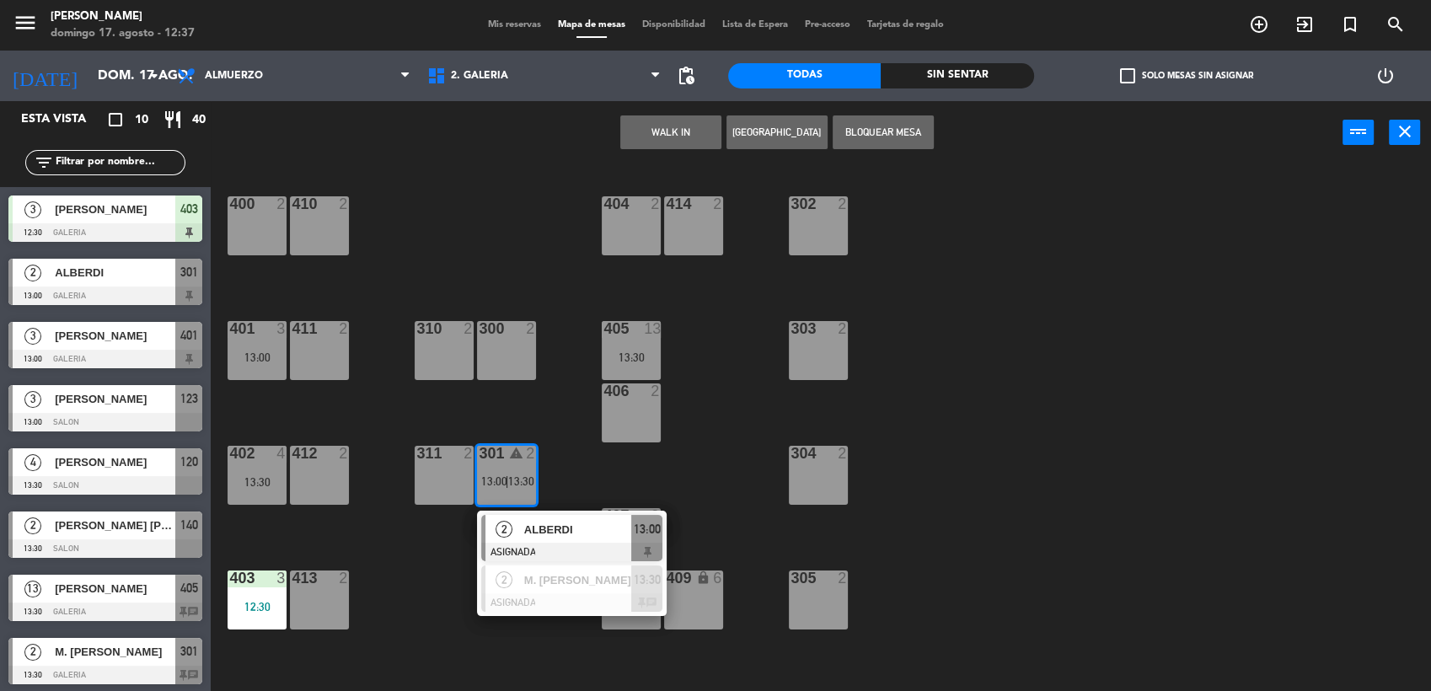
click at [551, 537] on span "ALBERDI" at bounding box center [578, 530] width 108 height 18
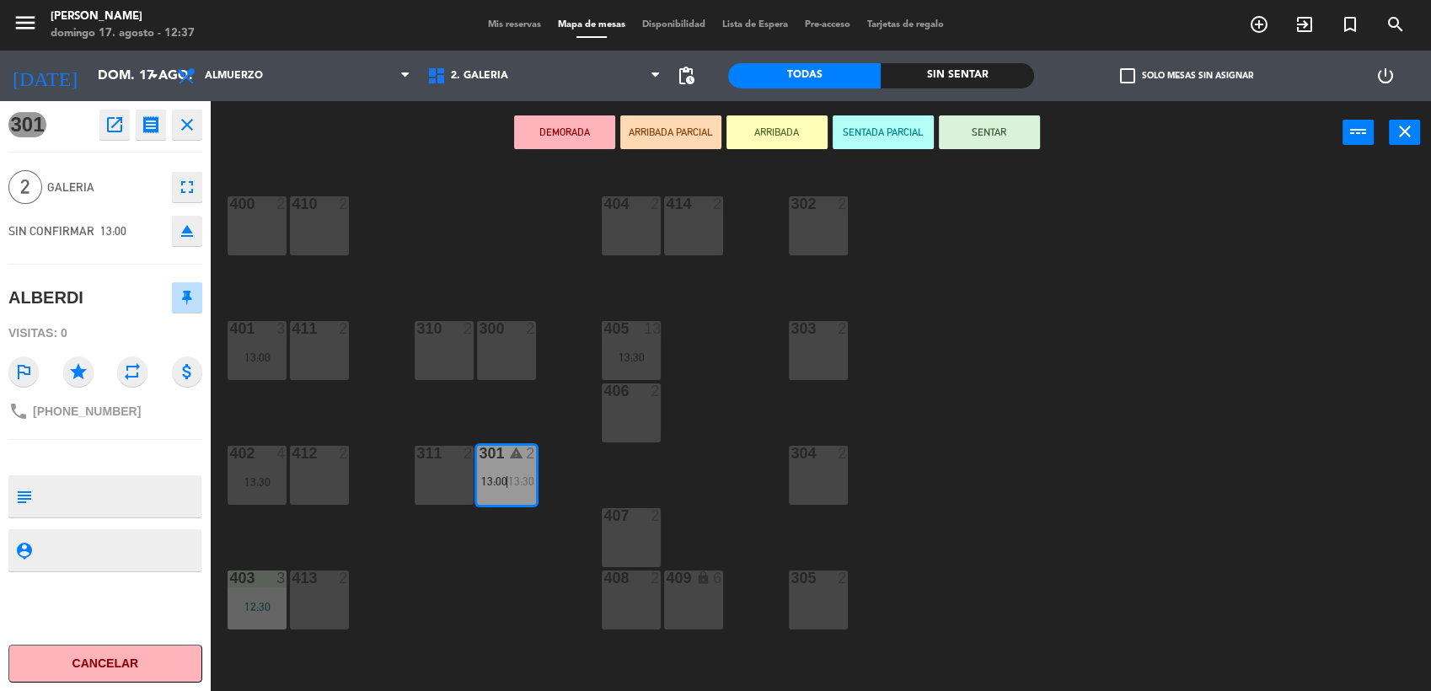
click at [980, 125] on button "SENTAR" at bounding box center [989, 132] width 101 height 34
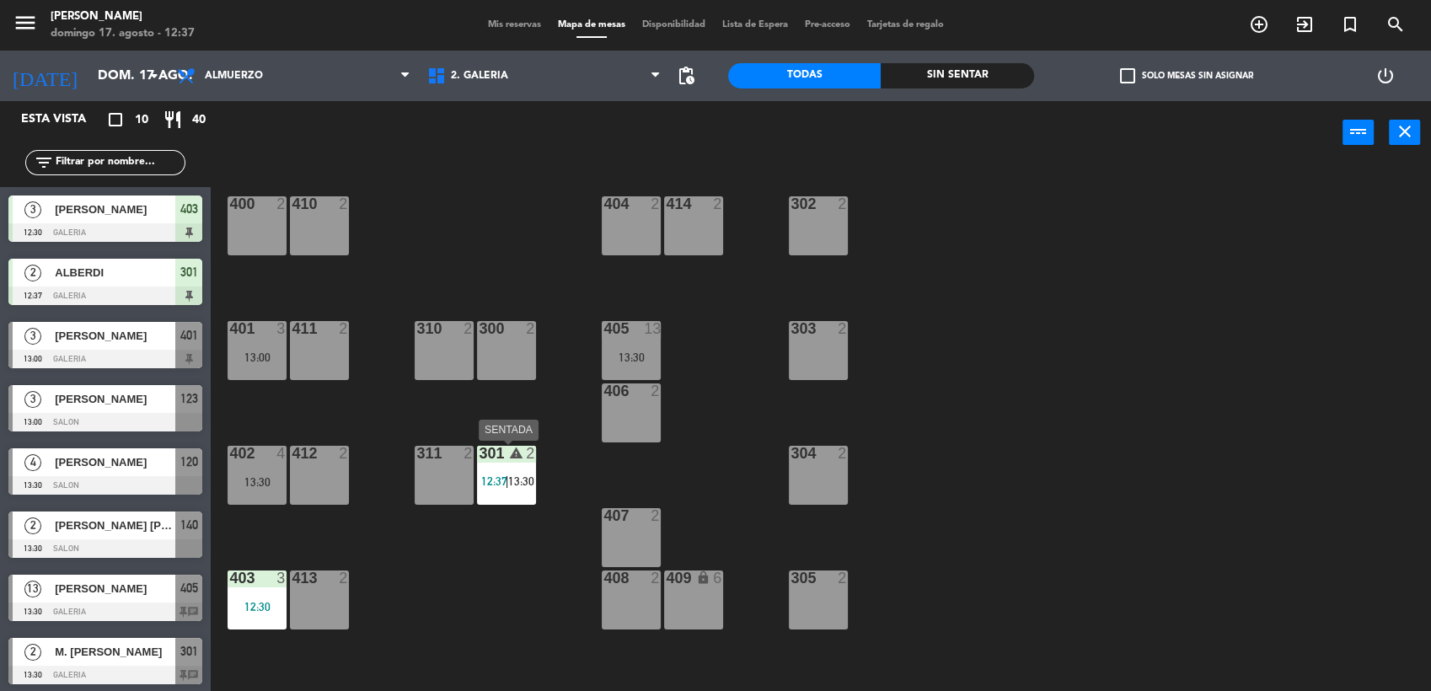
click at [523, 470] on div "301 warning 2 12:37 | 13:30" at bounding box center [506, 475] width 59 height 59
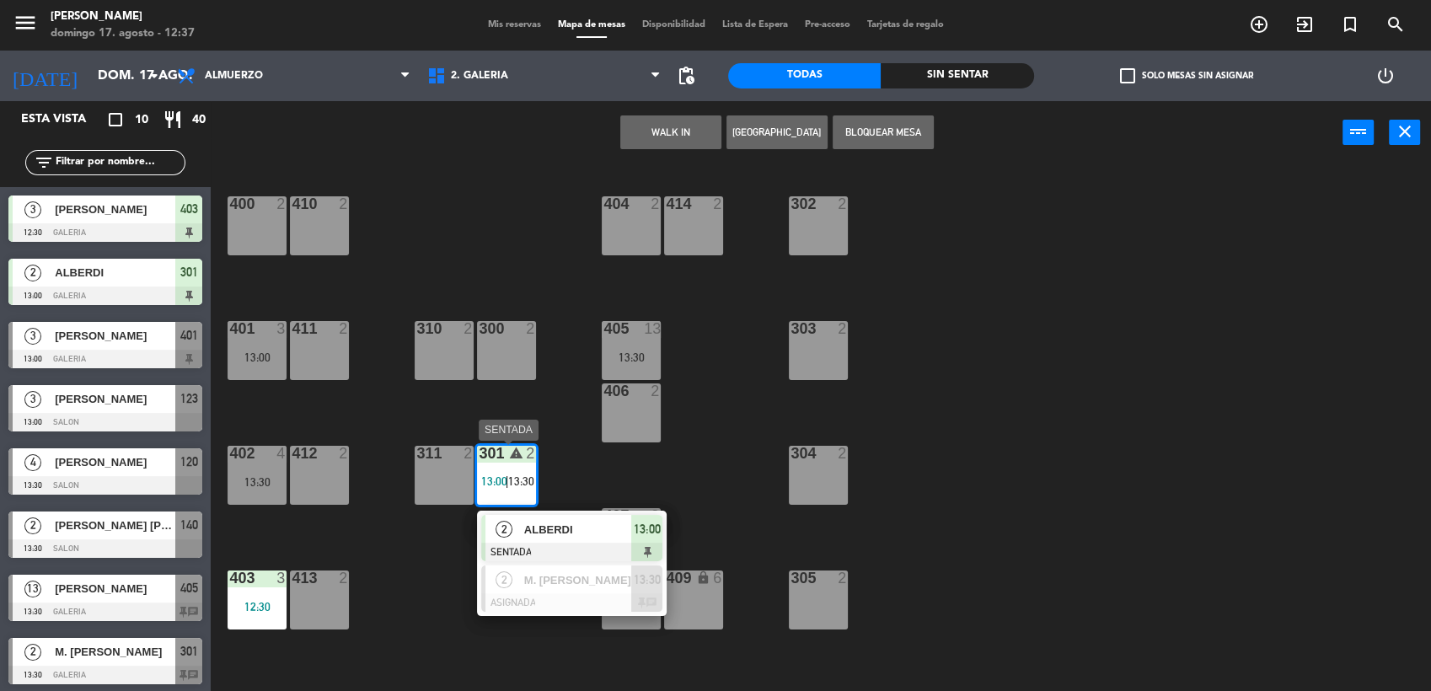
click at [524, 585] on div "2 M. [PERSON_NAME] ASIGNADA 13:30 chat" at bounding box center [571, 588] width 215 height 55
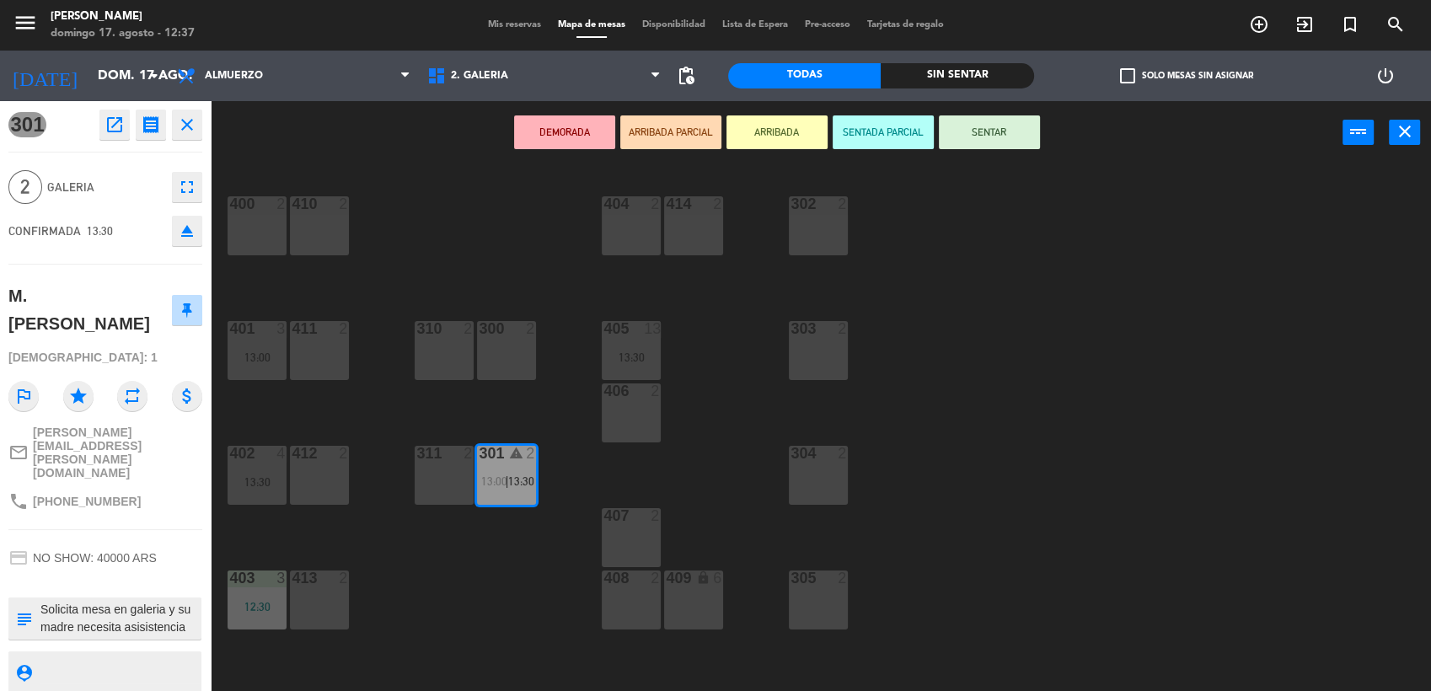
click at [432, 484] on div "311 2" at bounding box center [444, 475] width 59 height 59
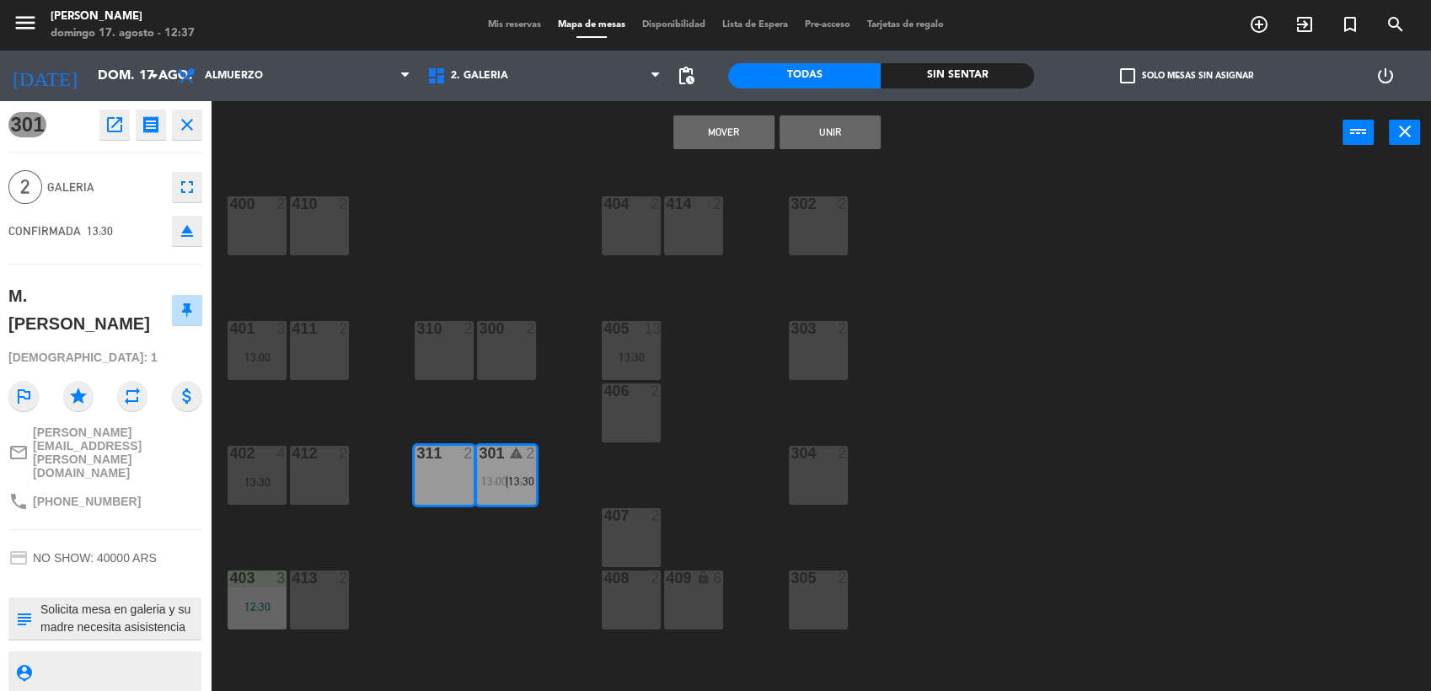
click at [739, 124] on button "Mover" at bounding box center [723, 132] width 101 height 34
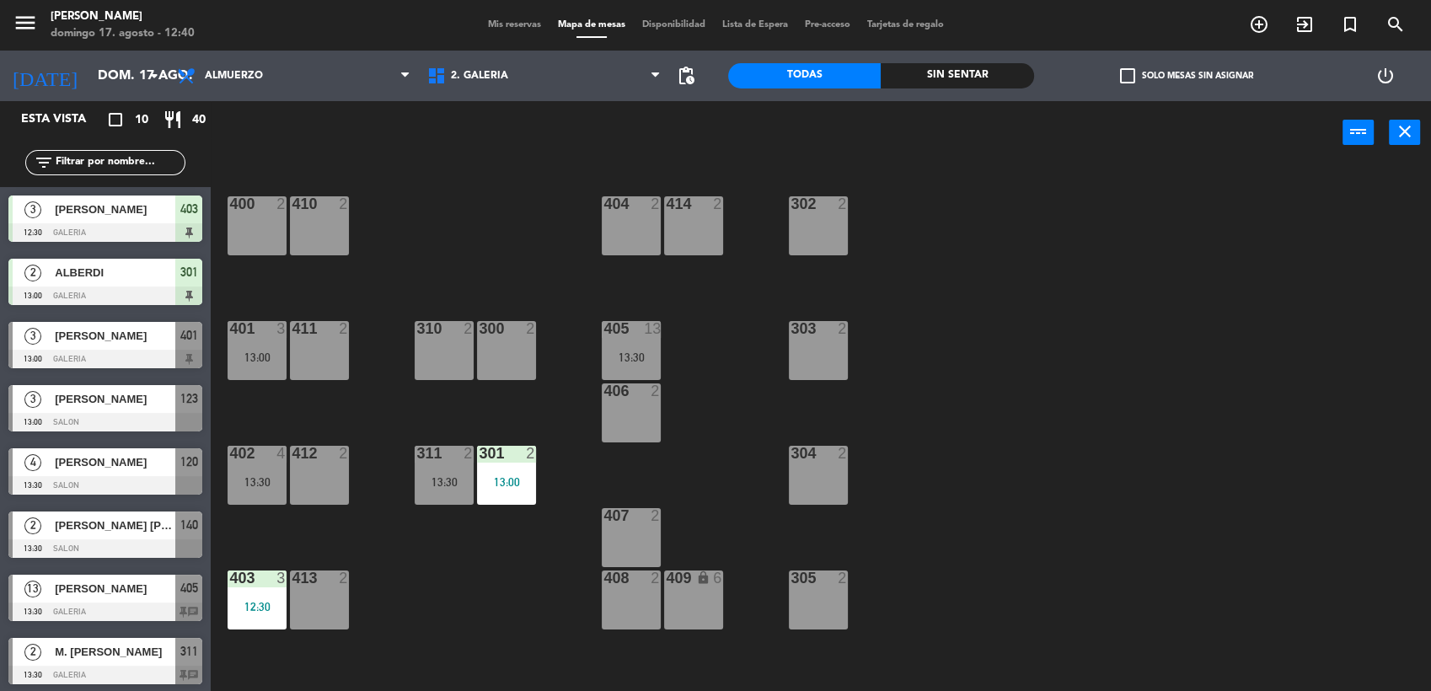
click at [499, 18] on div "Mis reservas Mapa de mesas Disponibilidad Lista de Espera Pre-acceso Tarjetas d…" at bounding box center [716, 25] width 473 height 15
click at [501, 24] on span "Mis reservas" at bounding box center [515, 24] width 70 height 9
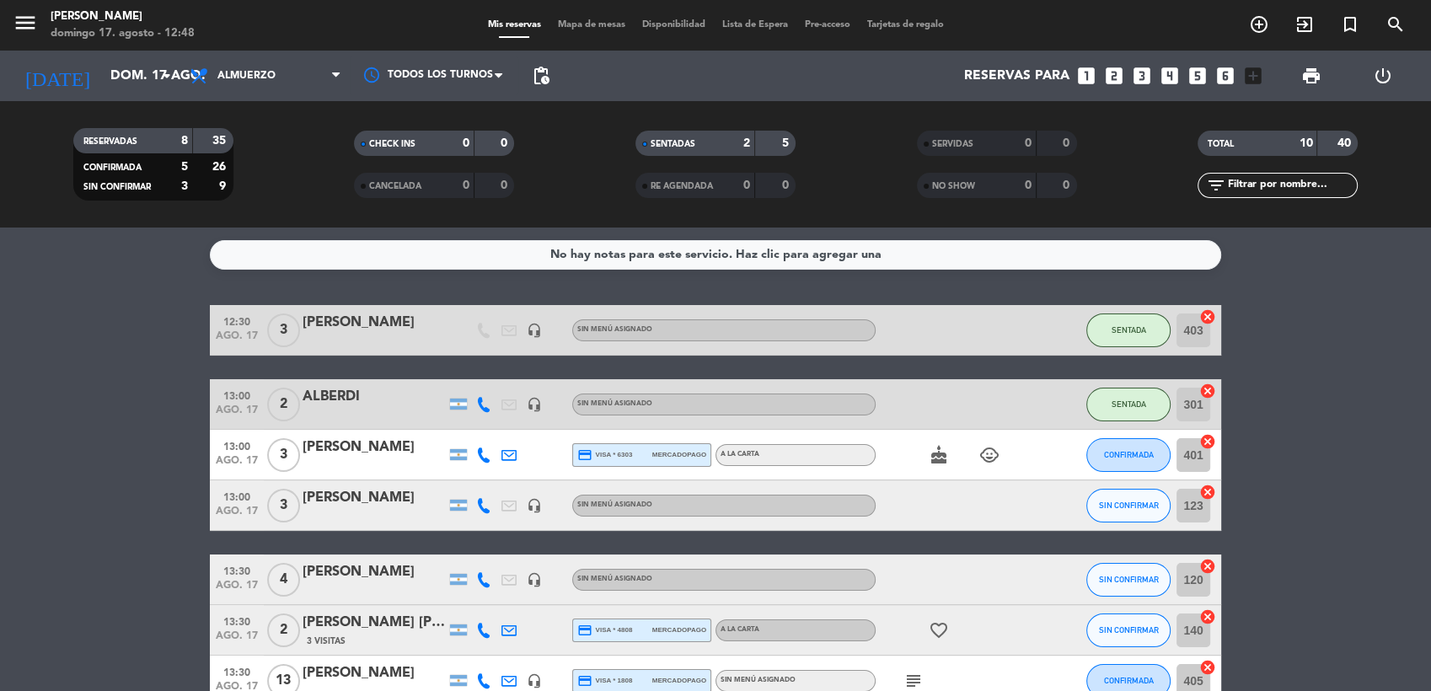
click at [937, 457] on icon "cake" at bounding box center [939, 455] width 20 height 20
click at [383, 452] on div "[PERSON_NAME]" at bounding box center [374, 448] width 143 height 22
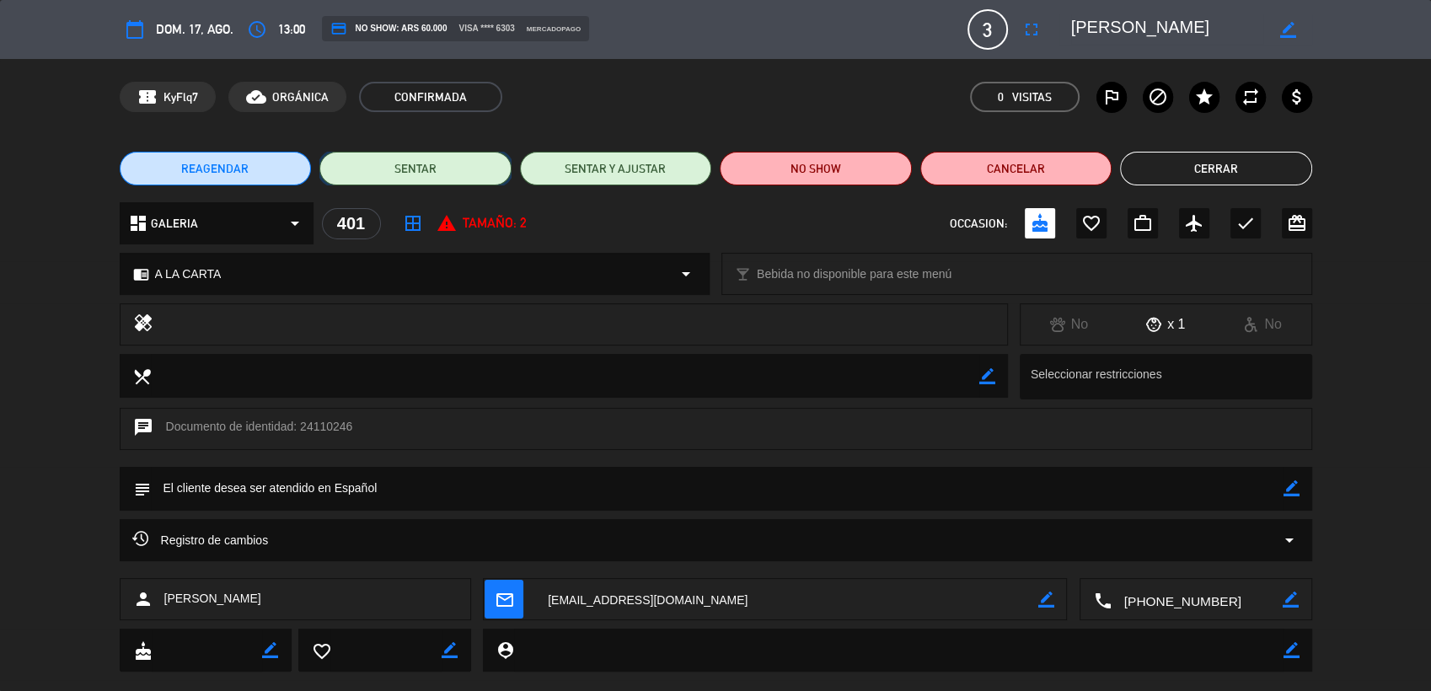
click at [447, 167] on button "SENTAR" at bounding box center [415, 169] width 192 height 34
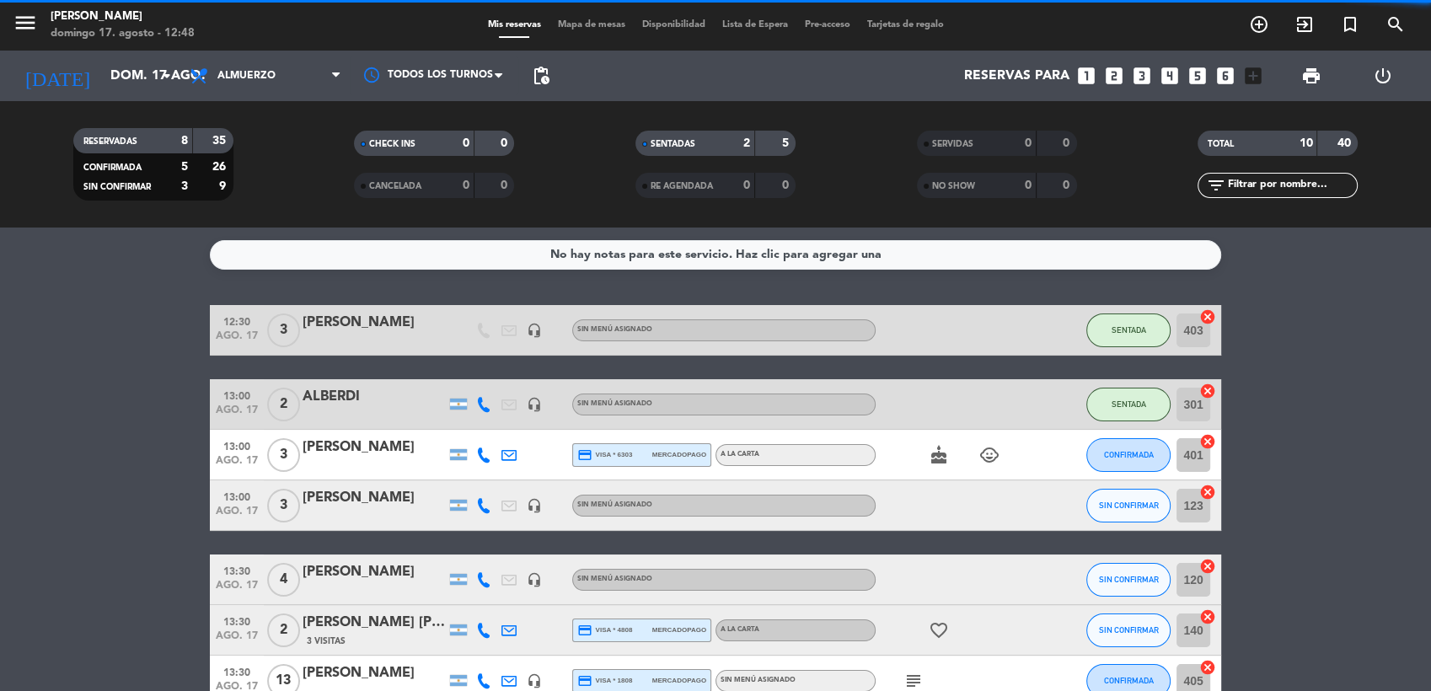
click at [1414, 356] on bookings-row "12:30 ago. 17 3 [PERSON_NAME] headset_mic Sin menú asignado SENTADA 403 cancel …" at bounding box center [715, 581] width 1431 height 553
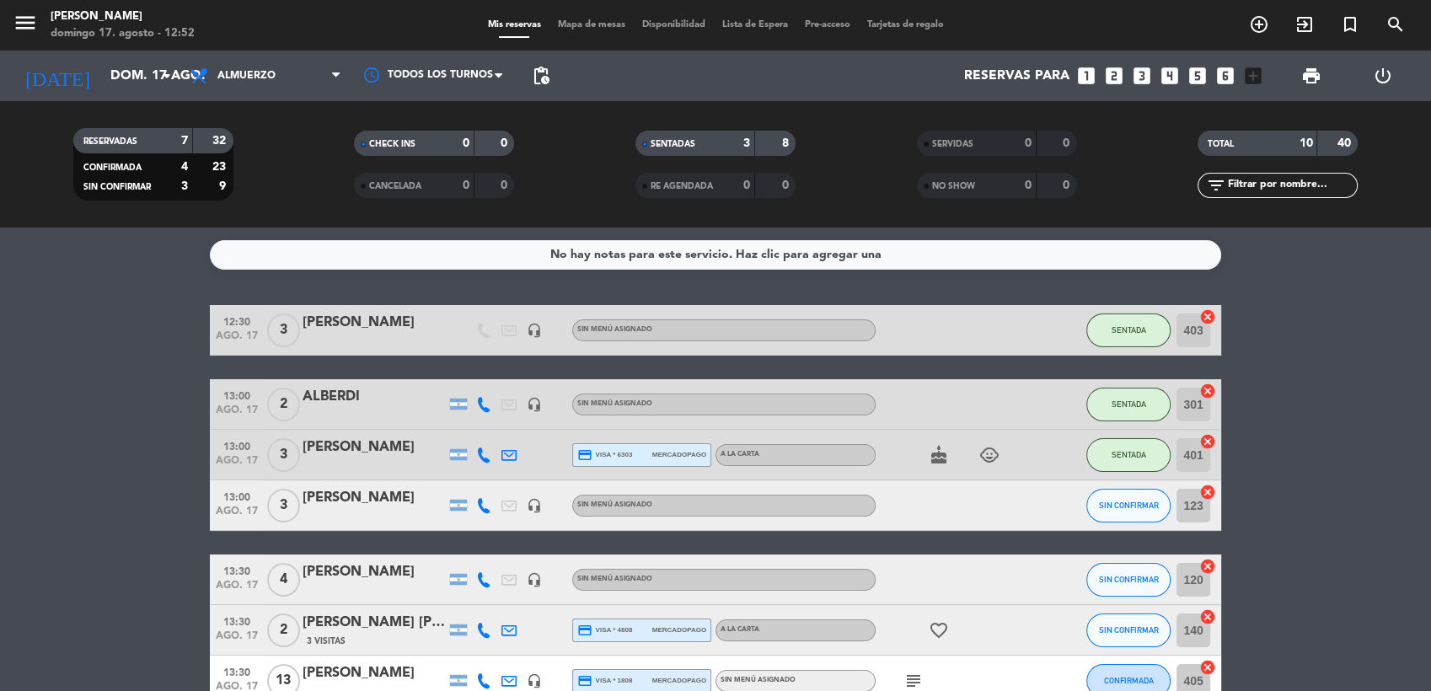
click at [990, 452] on icon "child_care" at bounding box center [989, 455] width 20 height 20
drag, startPoint x: 989, startPoint y: 451, endPoint x: 946, endPoint y: 455, distance: 44.0
click at [946, 455] on icon "cake" at bounding box center [939, 455] width 20 height 20
click at [1257, 23] on icon "add_circle_outline" at bounding box center [1259, 24] width 20 height 20
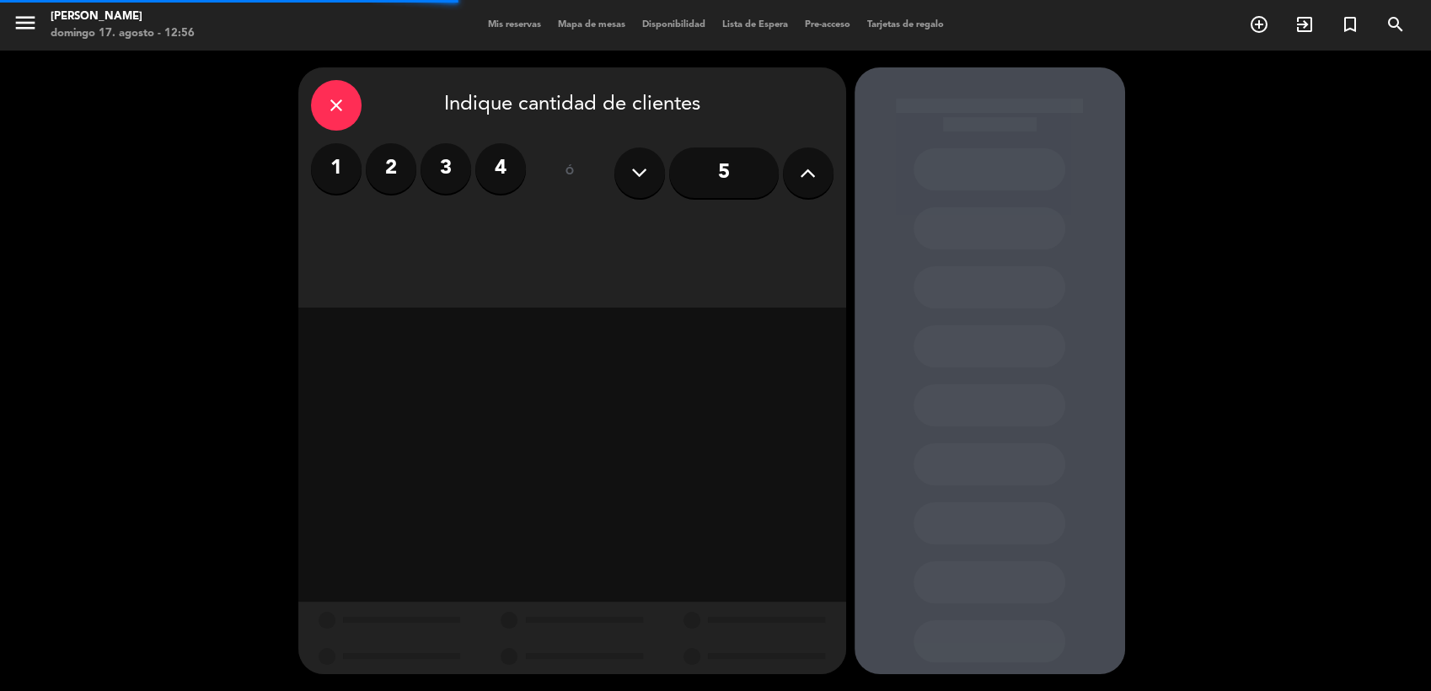
click at [404, 163] on label "2" at bounding box center [391, 168] width 51 height 51
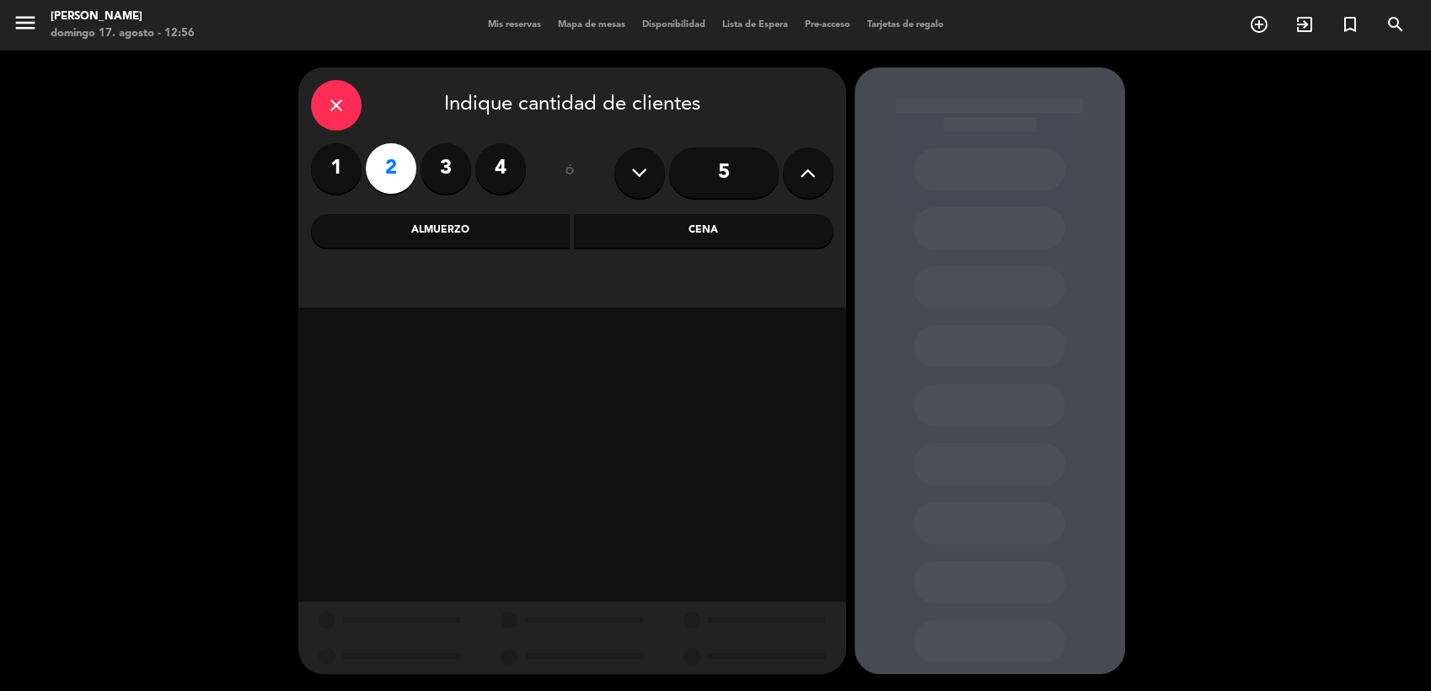
click at [550, 225] on div "Almuerzo" at bounding box center [441, 231] width 260 height 34
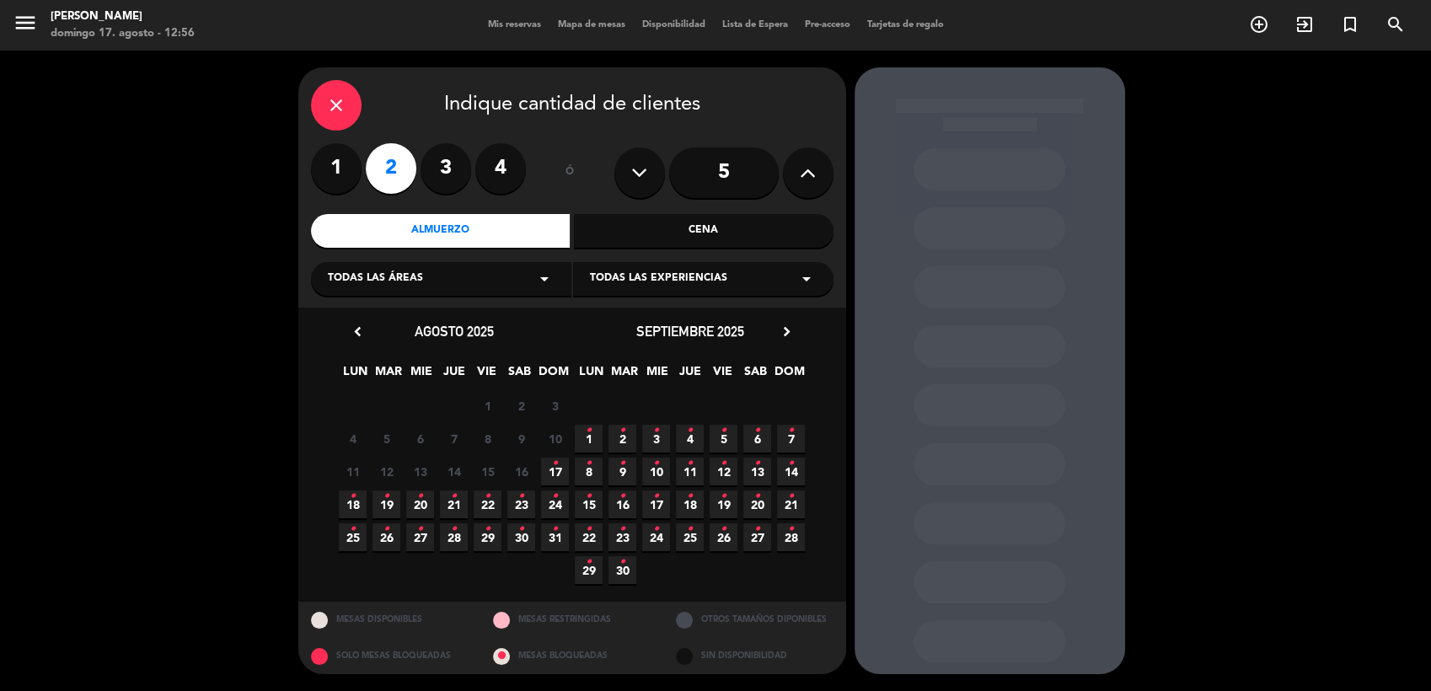
click at [556, 467] on icon "•" at bounding box center [555, 463] width 6 height 27
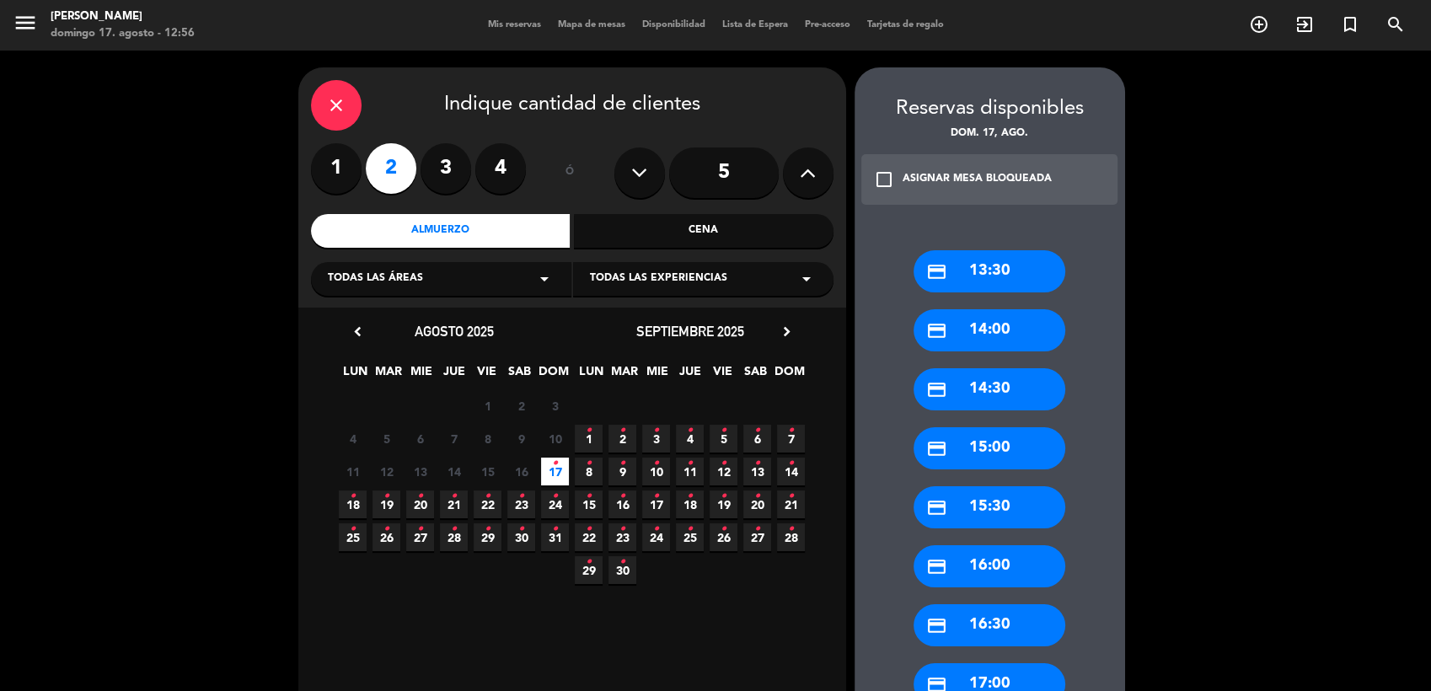
click at [959, 266] on div "credit_card 13:30" at bounding box center [990, 271] width 152 height 42
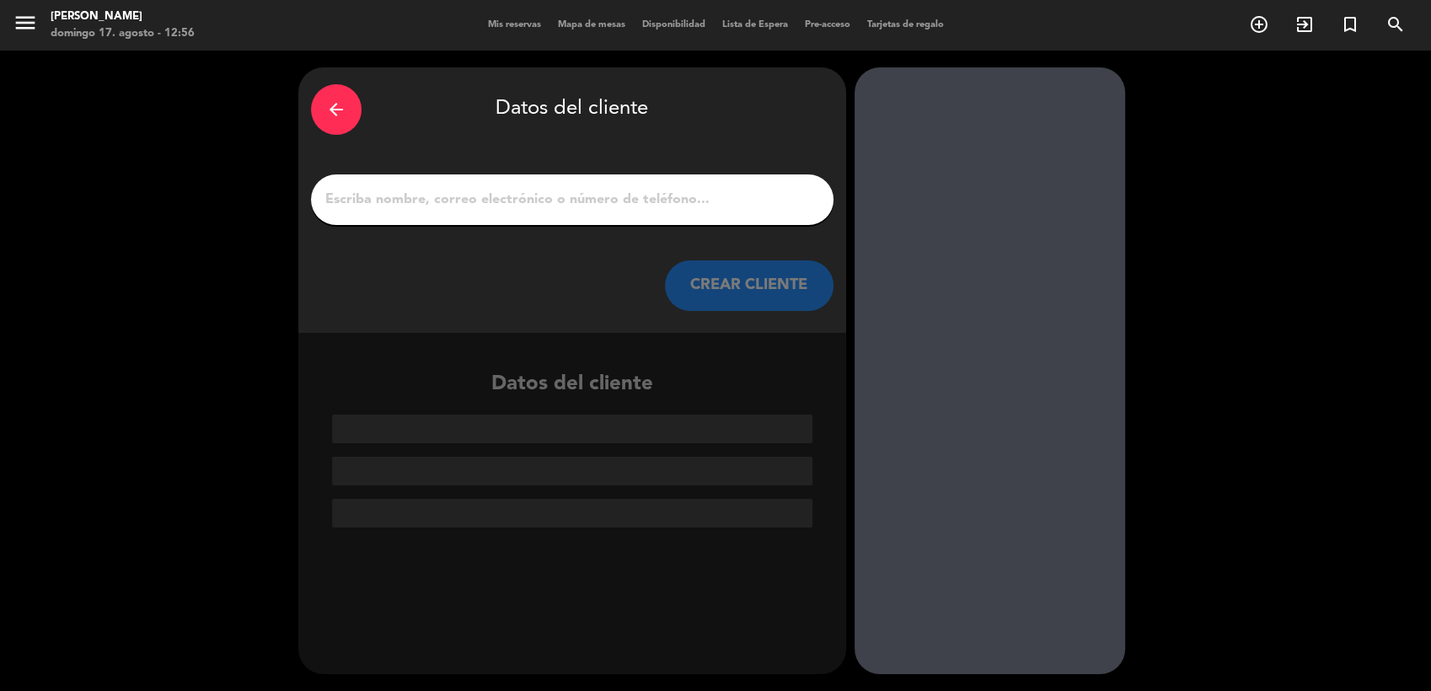
click at [599, 191] on input "1" at bounding box center [572, 200] width 497 height 24
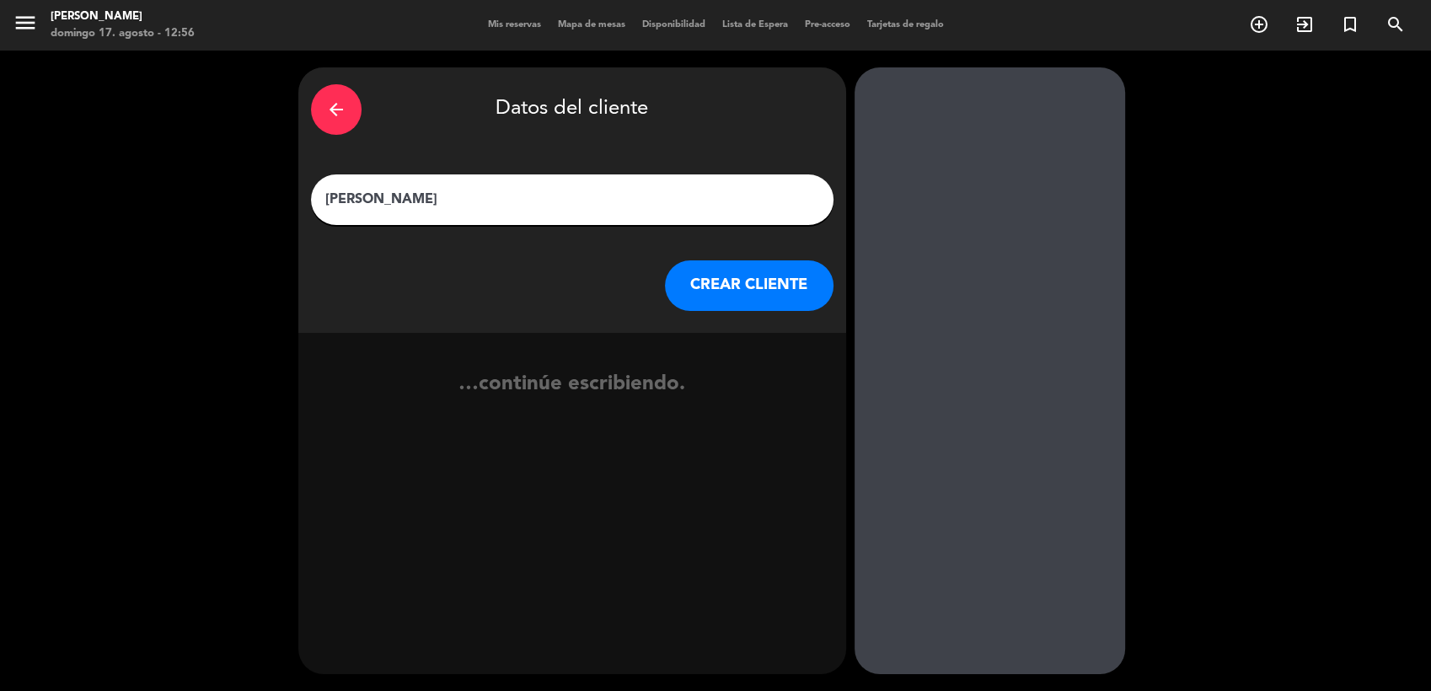
type input "[PERSON_NAME]"
click at [777, 292] on button "CREAR CLIENTE" at bounding box center [749, 285] width 169 height 51
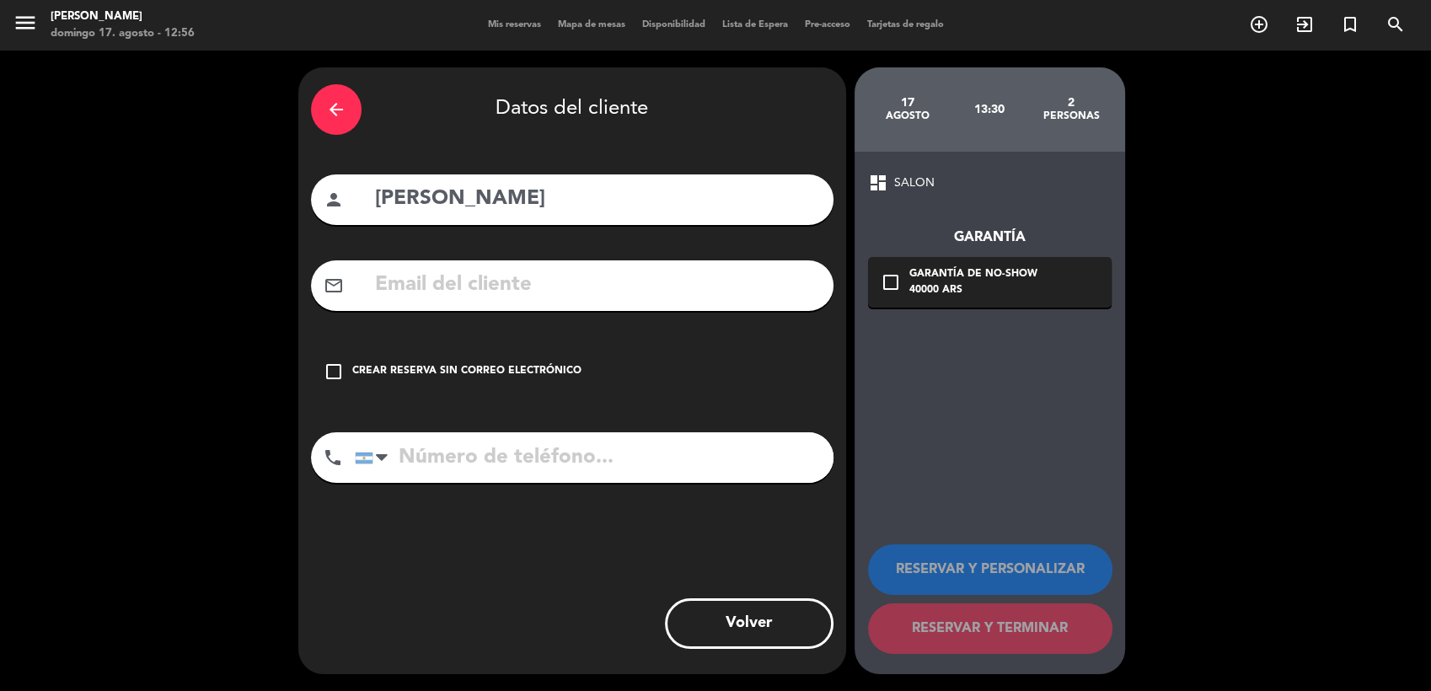
click at [410, 459] on input "tel" at bounding box center [594, 457] width 479 height 51
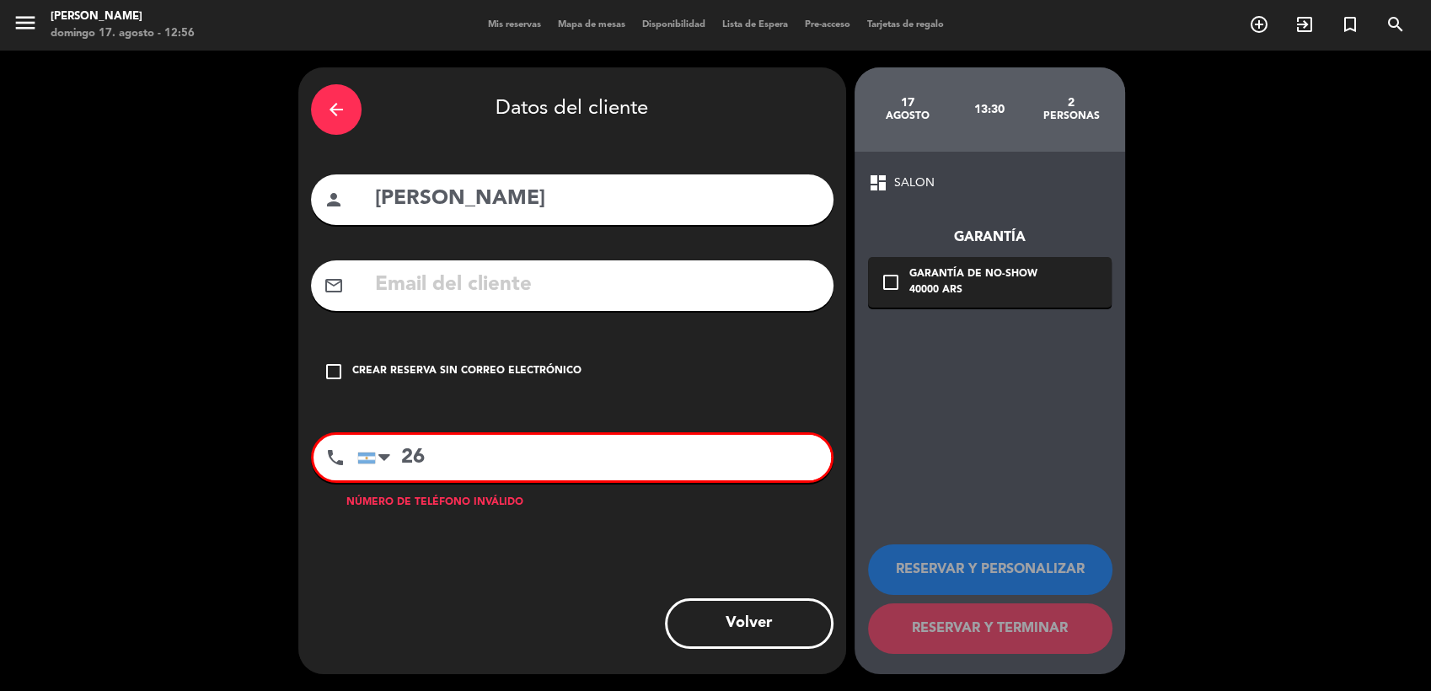
type input "2"
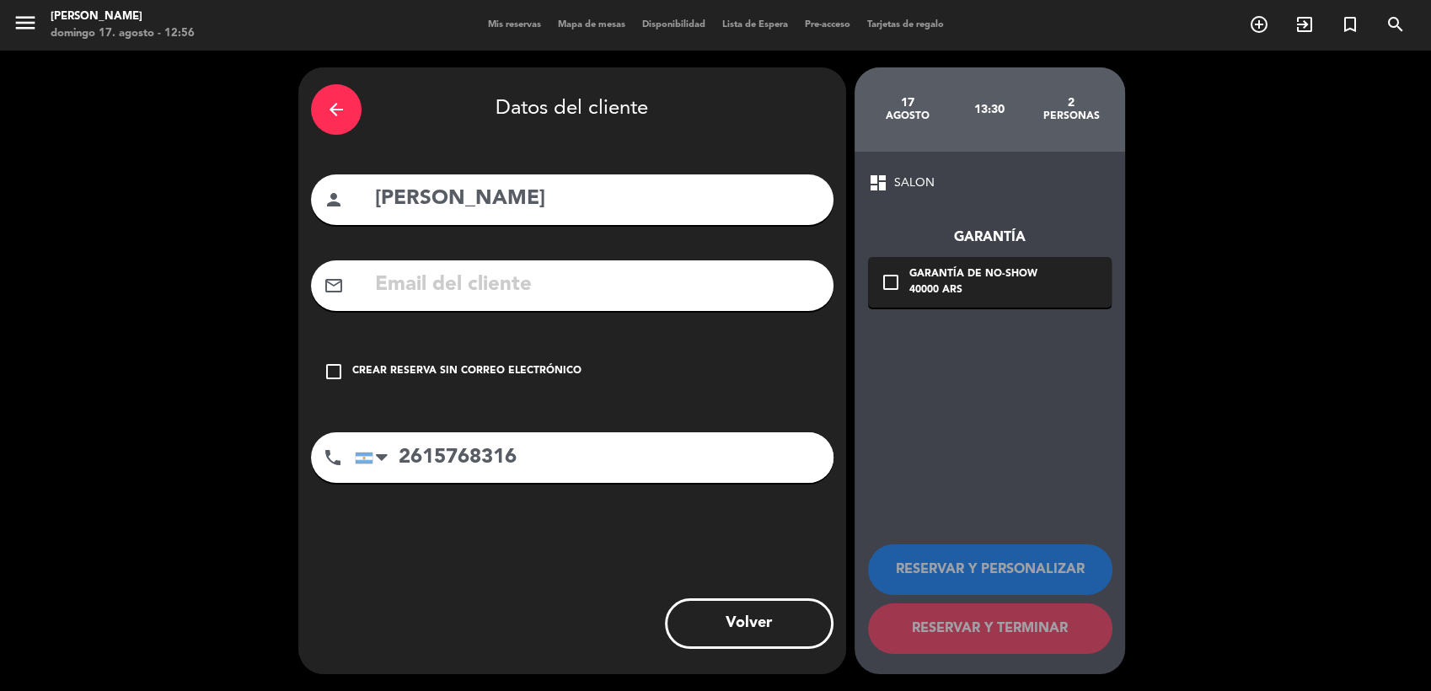
click at [423, 461] on input "2615768316" at bounding box center [594, 457] width 479 height 51
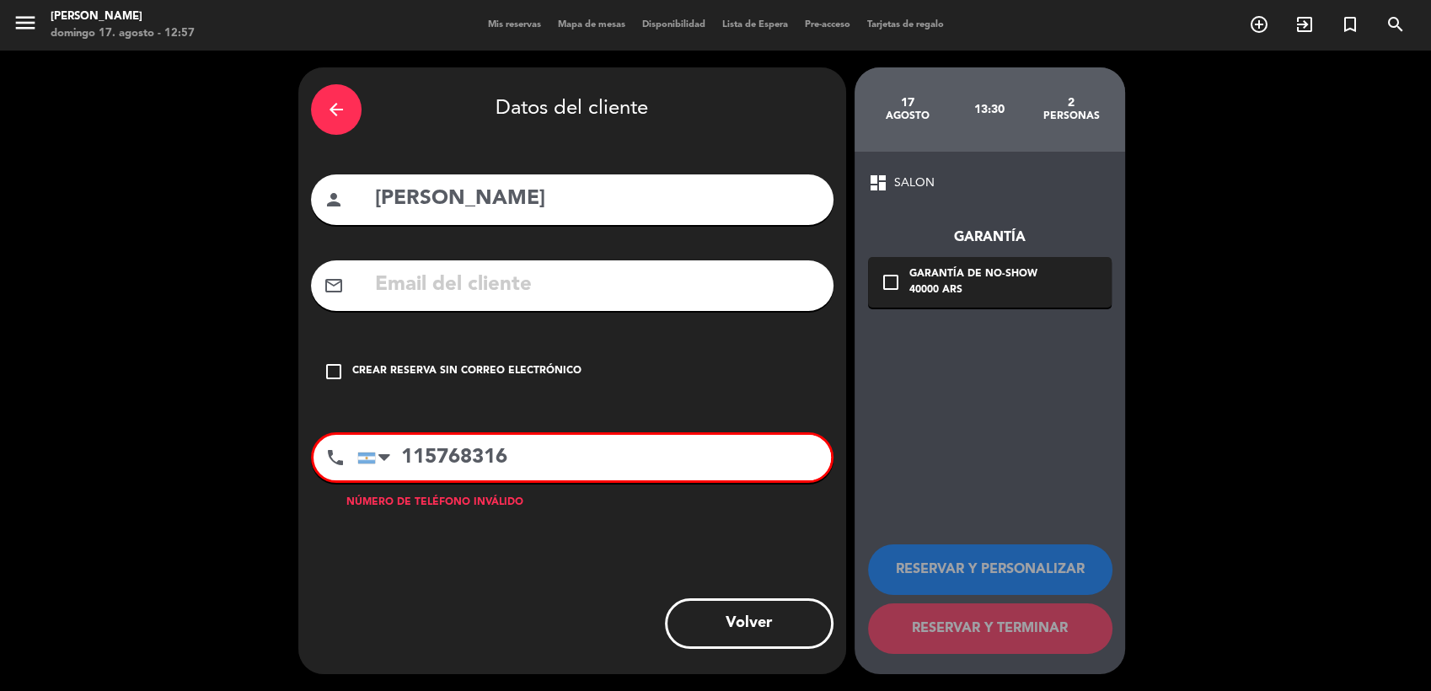
click at [398, 462] on input "115768316" at bounding box center [594, 458] width 474 height 46
drag, startPoint x: 403, startPoint y: 455, endPoint x: 585, endPoint y: 474, distance: 183.0
click at [585, 474] on input "0115768316" at bounding box center [594, 458] width 474 height 46
drag, startPoint x: 427, startPoint y: 287, endPoint x: 390, endPoint y: 435, distance: 152.9
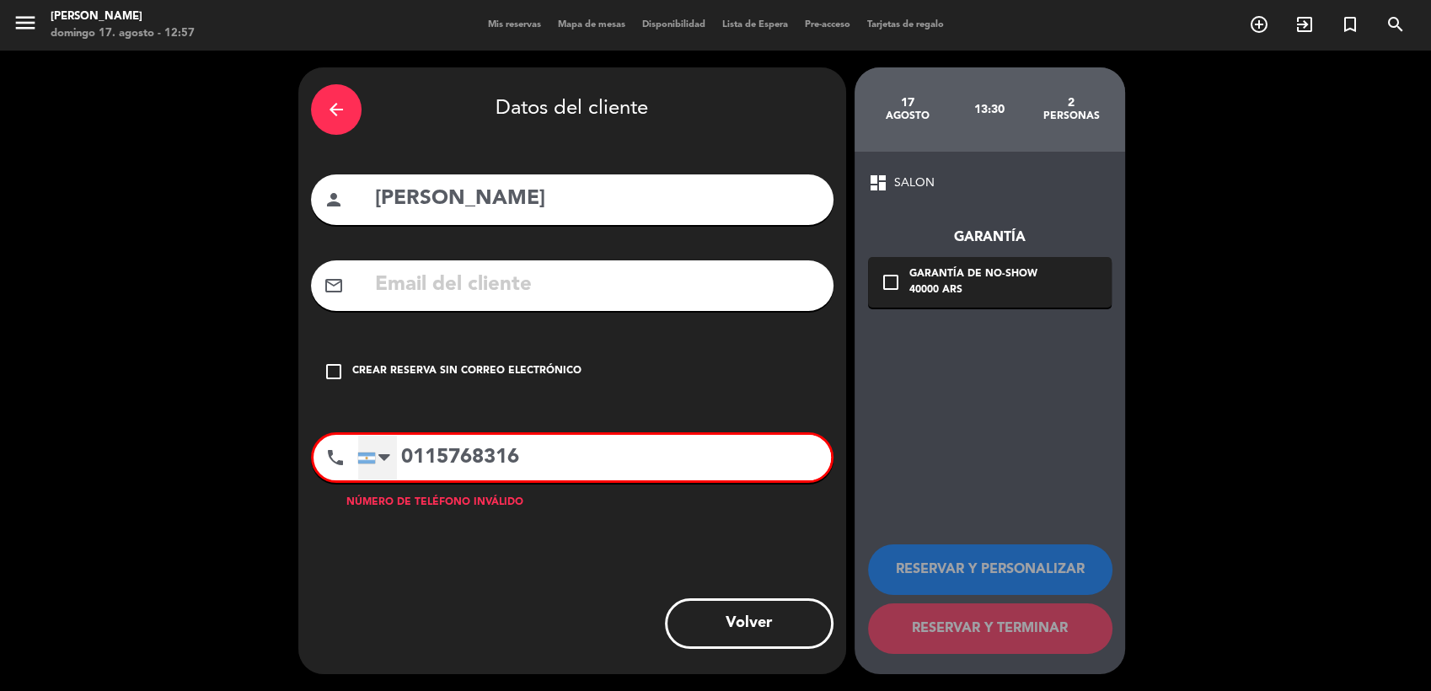
click at [368, 490] on div "phone [GEOGRAPHIC_DATA] +1 [GEOGRAPHIC_DATA] +44 [GEOGRAPHIC_DATA] ([GEOGRAPHIC…" at bounding box center [572, 463] width 523 height 62
click at [411, 462] on input "0115768316" at bounding box center [594, 458] width 474 height 46
drag, startPoint x: 404, startPoint y: 457, endPoint x: 523, endPoint y: 466, distance: 120.0
click at [523, 466] on input "115768316" at bounding box center [594, 458] width 474 height 46
click at [900, 279] on div "check_box_outline_blank Garantía de no-show 40000 ARS" at bounding box center [990, 282] width 244 height 51
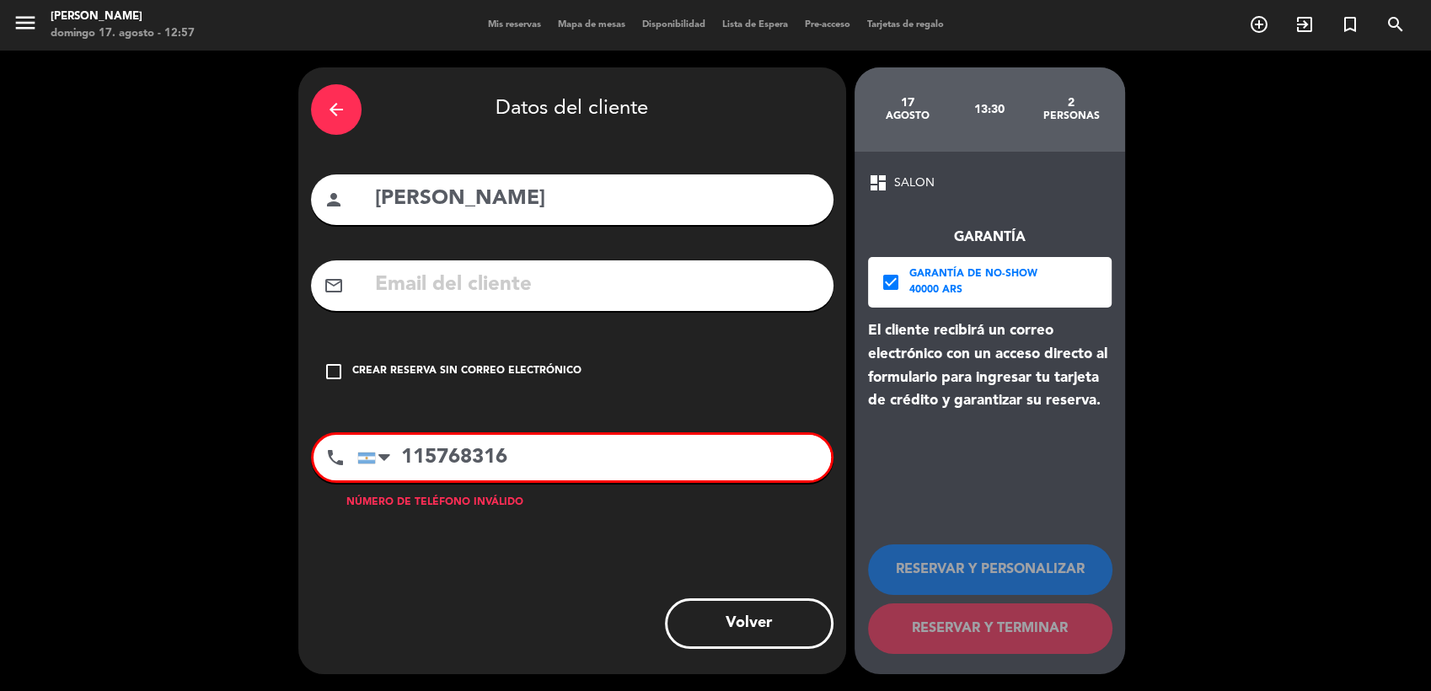
click at [890, 287] on icon "check_box" at bounding box center [891, 282] width 20 height 20
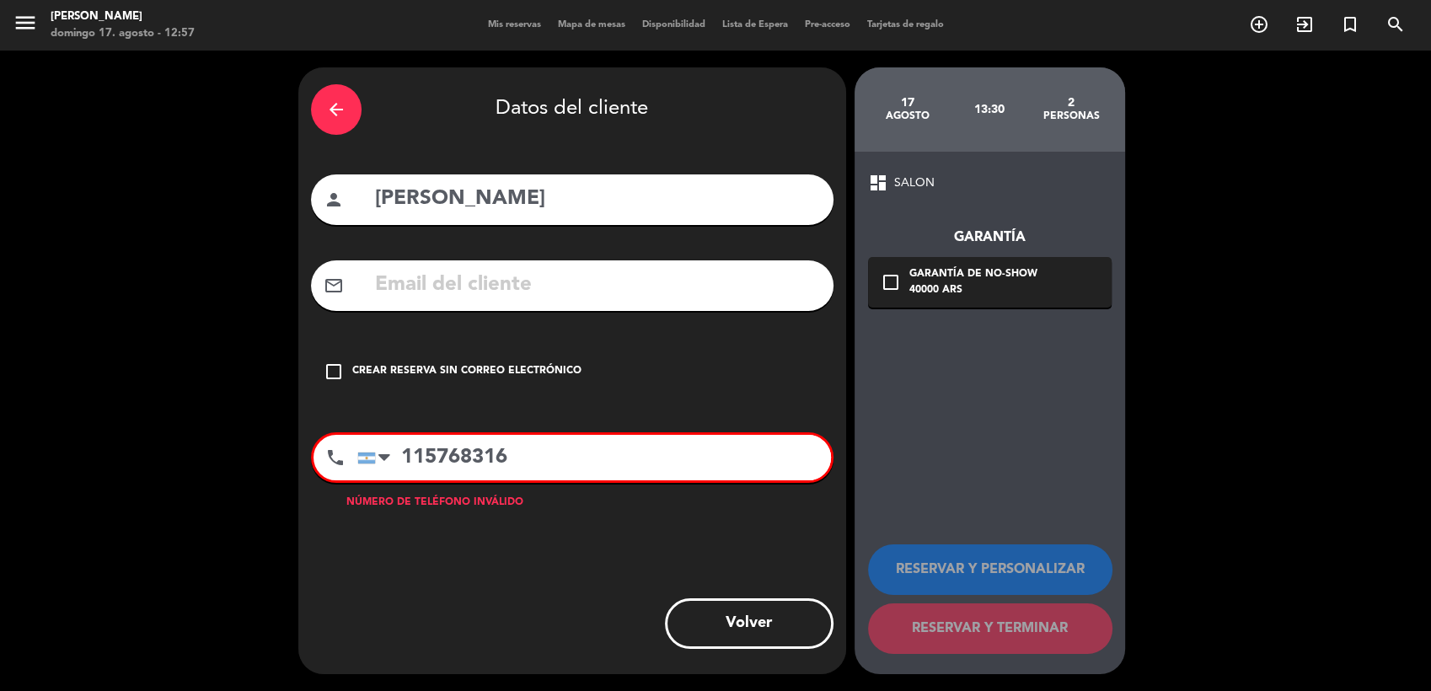
click at [332, 366] on icon "check_box_outline_blank" at bounding box center [334, 372] width 20 height 20
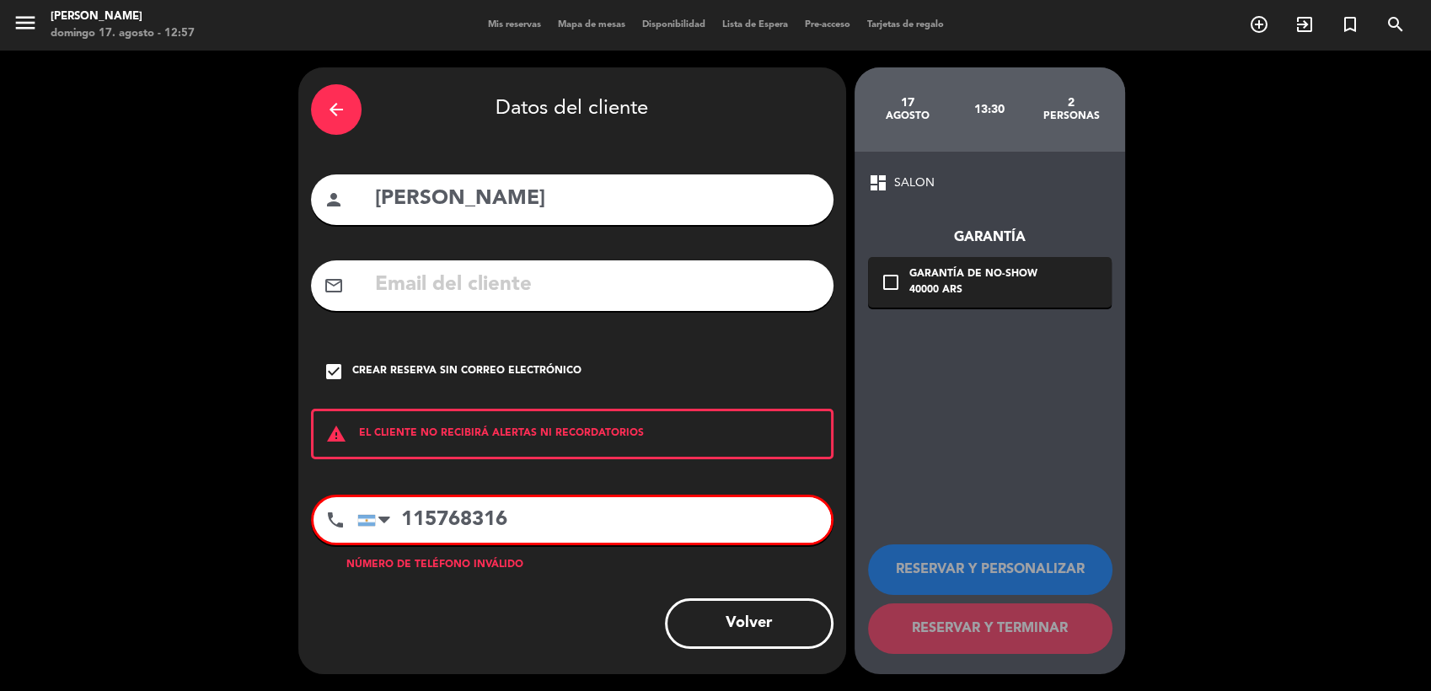
drag, startPoint x: 398, startPoint y: 516, endPoint x: 593, endPoint y: 537, distance: 196.7
click at [593, 537] on input "115768316" at bounding box center [594, 520] width 474 height 46
click at [893, 281] on icon "check_box_outline_blank" at bounding box center [891, 282] width 20 height 20
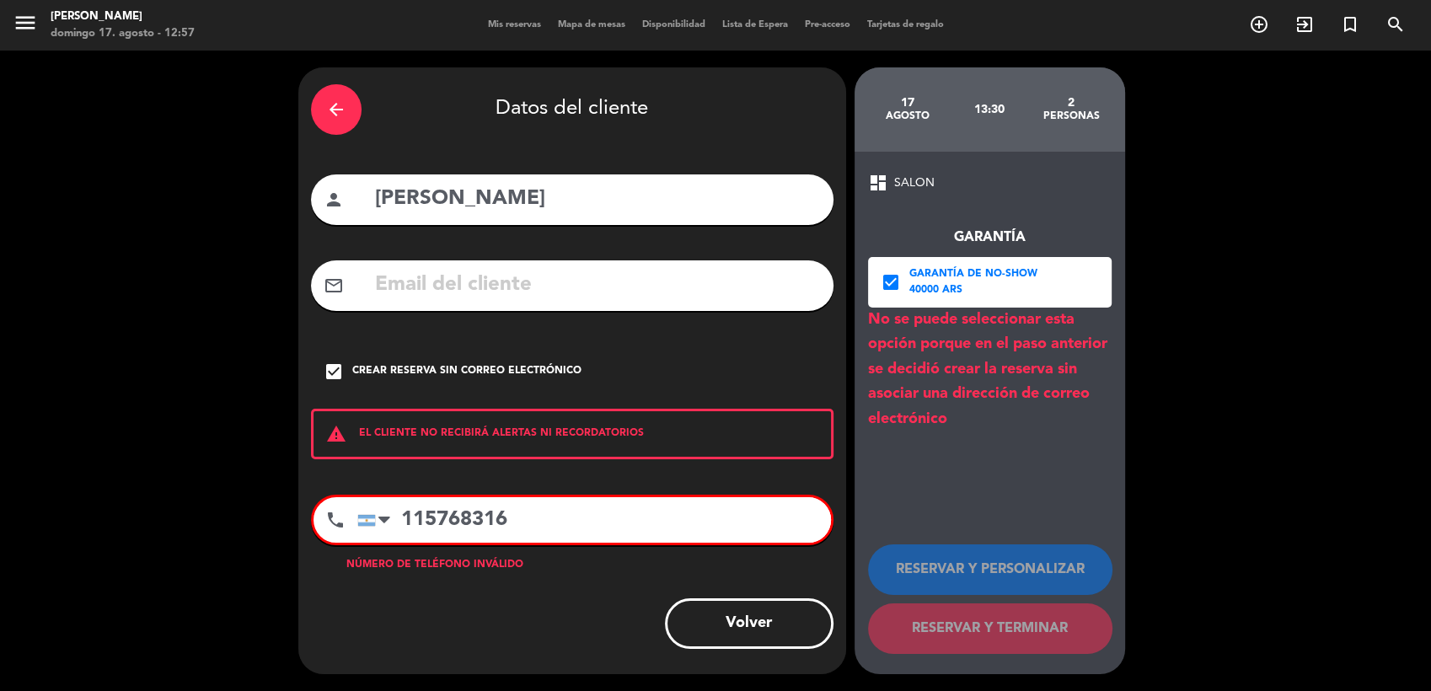
click at [890, 286] on icon "check_box" at bounding box center [891, 282] width 20 height 20
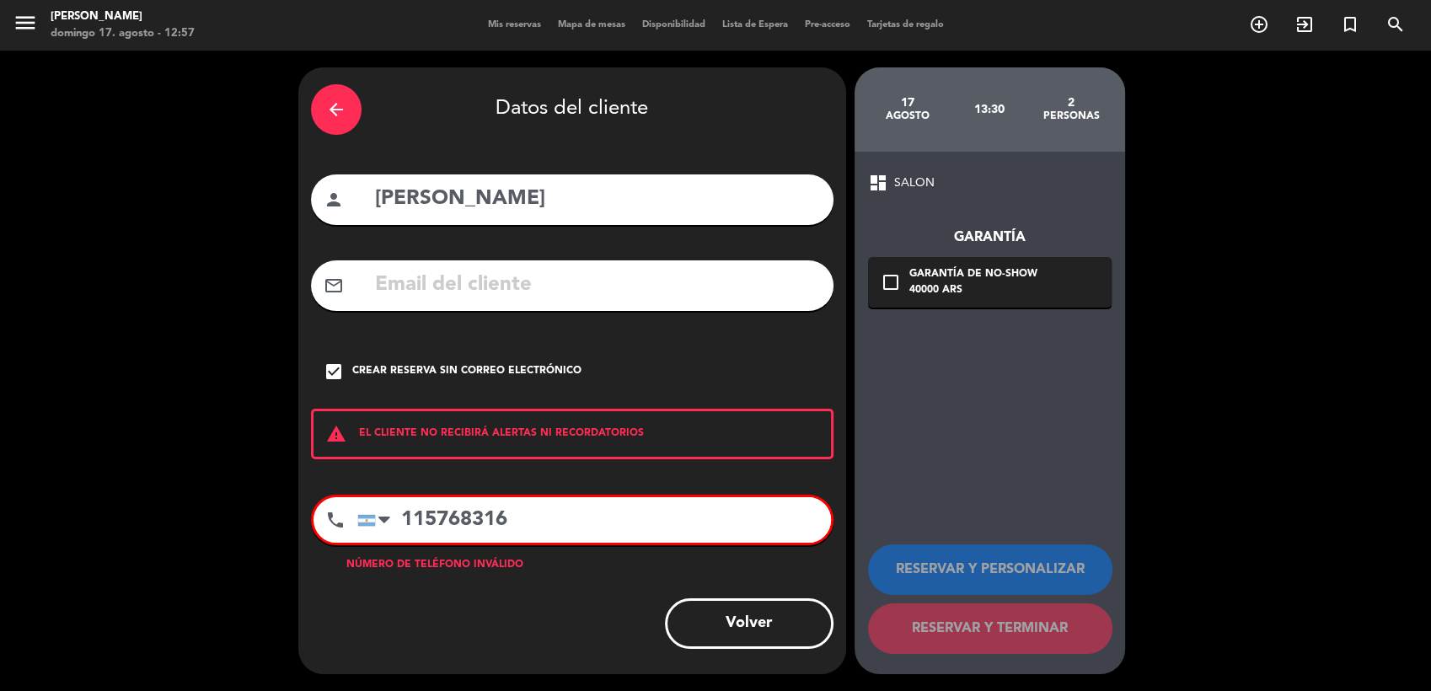
click at [532, 530] on input "115768316" at bounding box center [594, 520] width 474 height 46
type input "1"
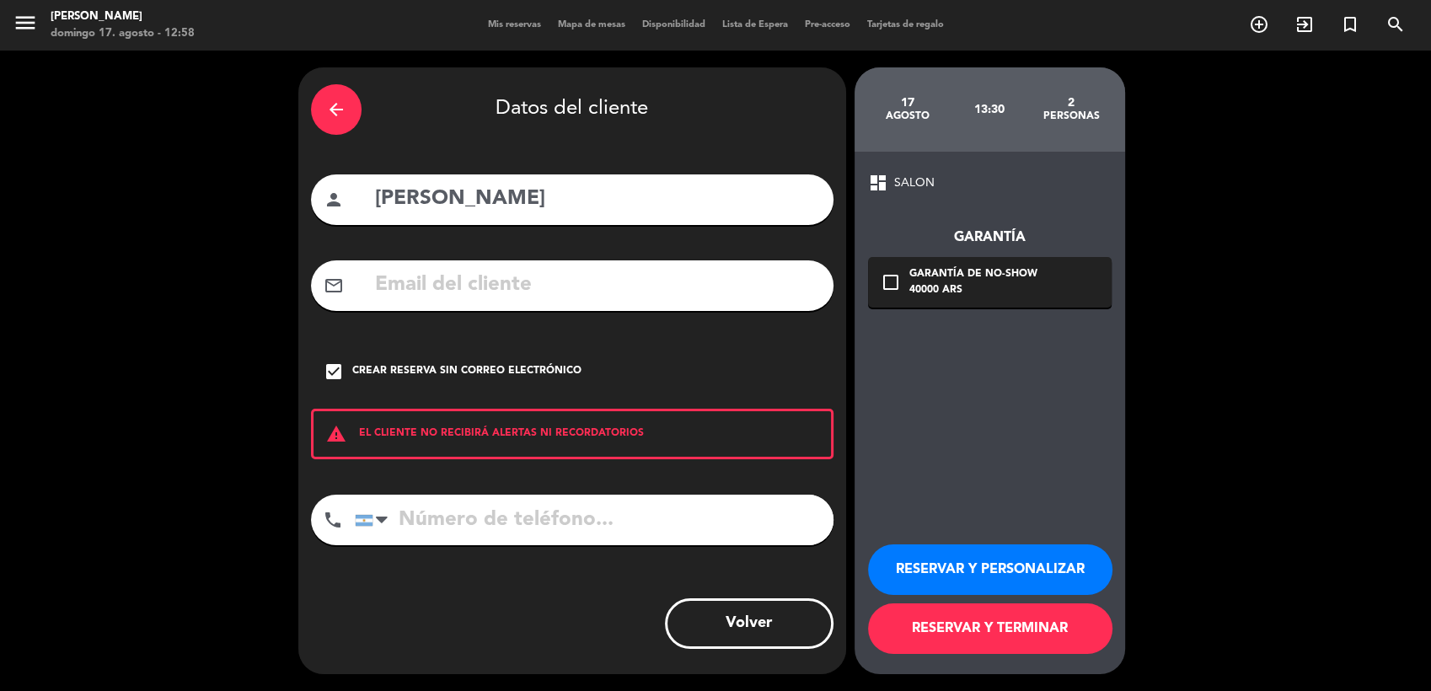
click at [930, 567] on button "RESERVAR Y PERSONALIZAR" at bounding box center [990, 569] width 244 height 51
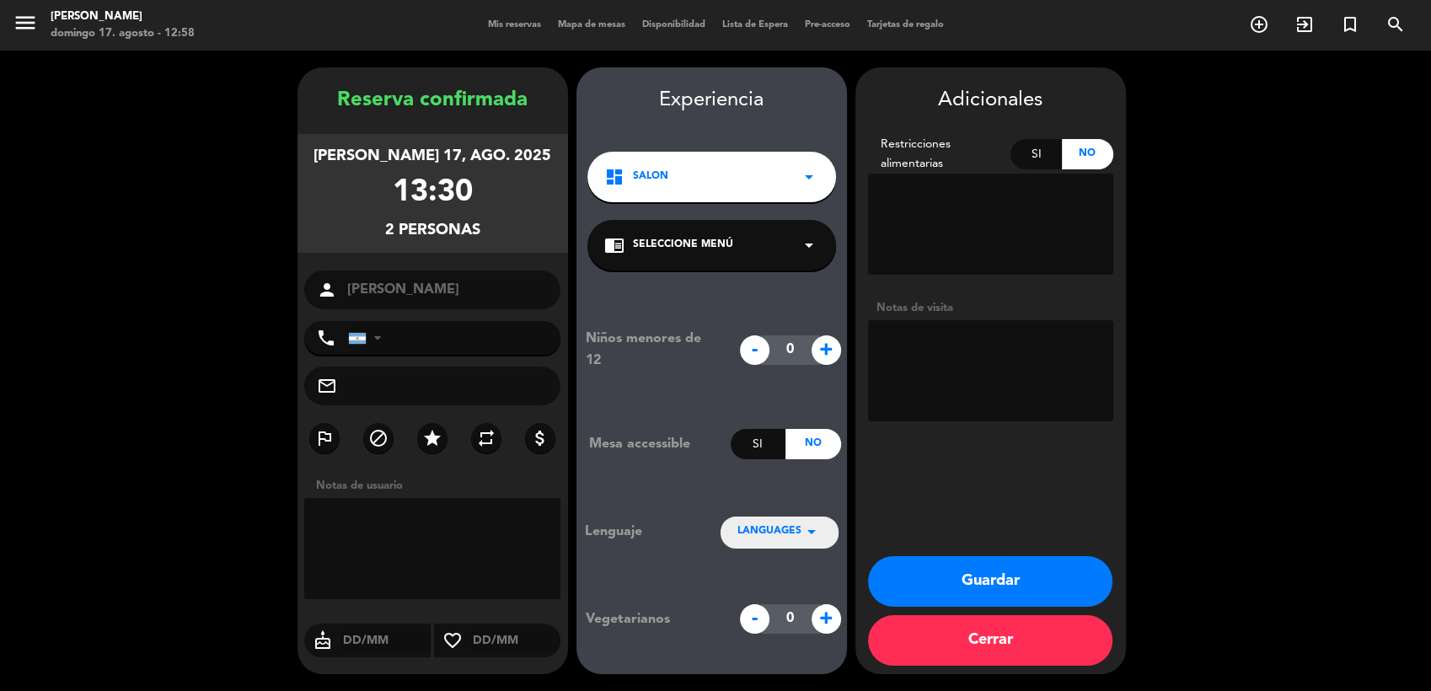
paste textarea "115768316"
type textarea "115768316"
click at [1012, 588] on button "Guardar" at bounding box center [990, 581] width 244 height 51
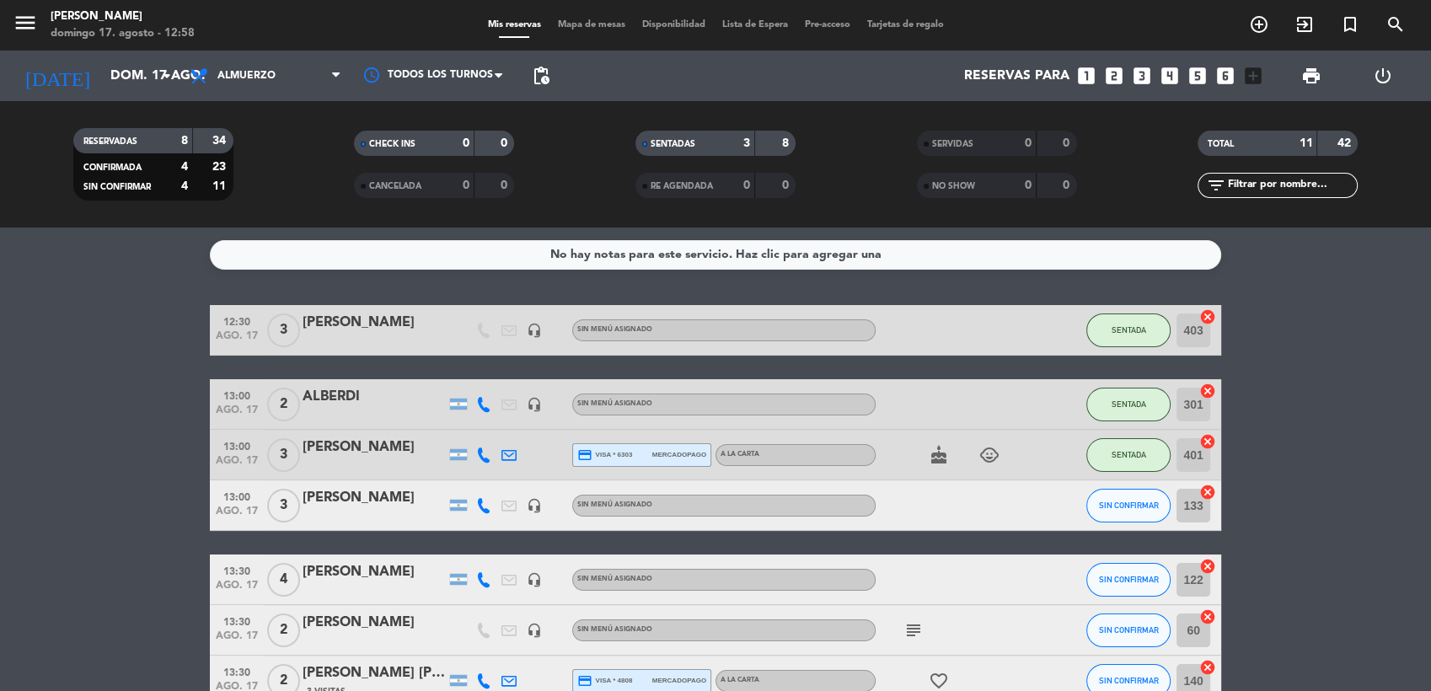
click at [573, 28] on span "Mapa de mesas" at bounding box center [592, 24] width 84 height 9
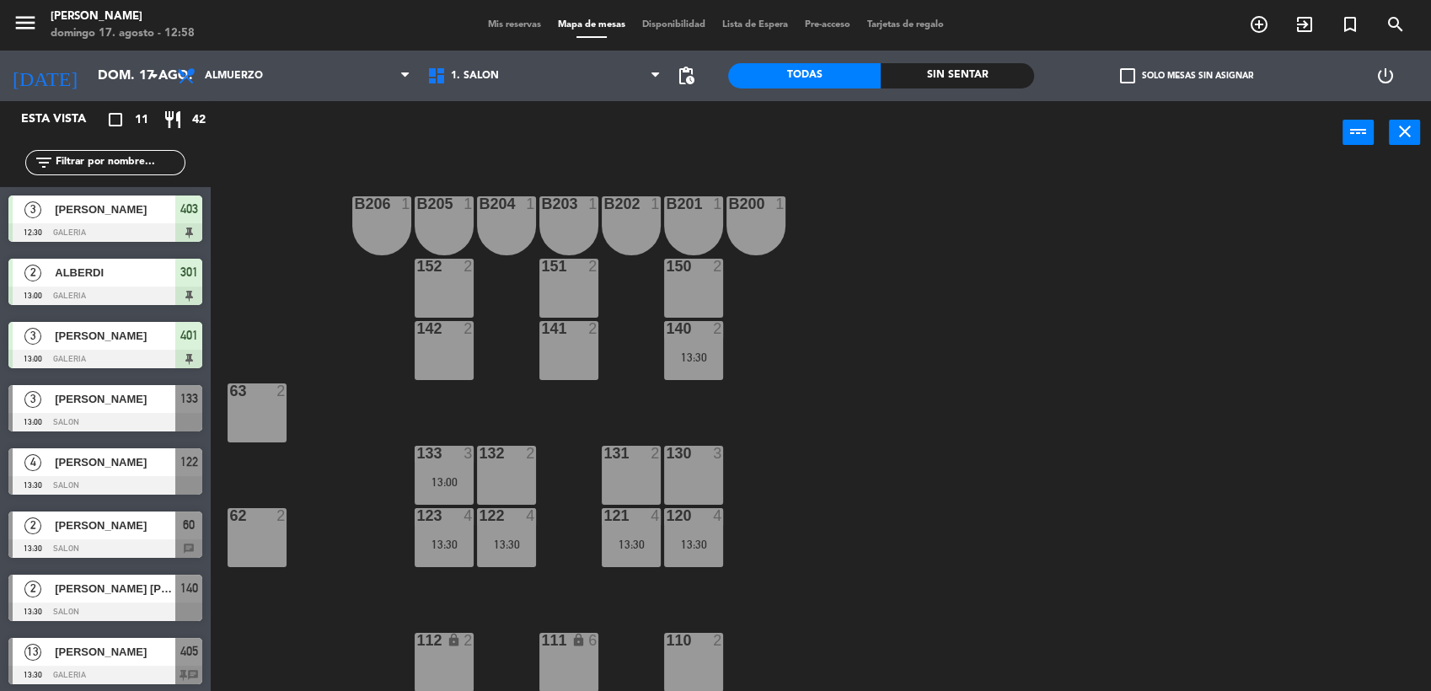
click at [111, 536] on div "[PERSON_NAME]" at bounding box center [114, 526] width 122 height 28
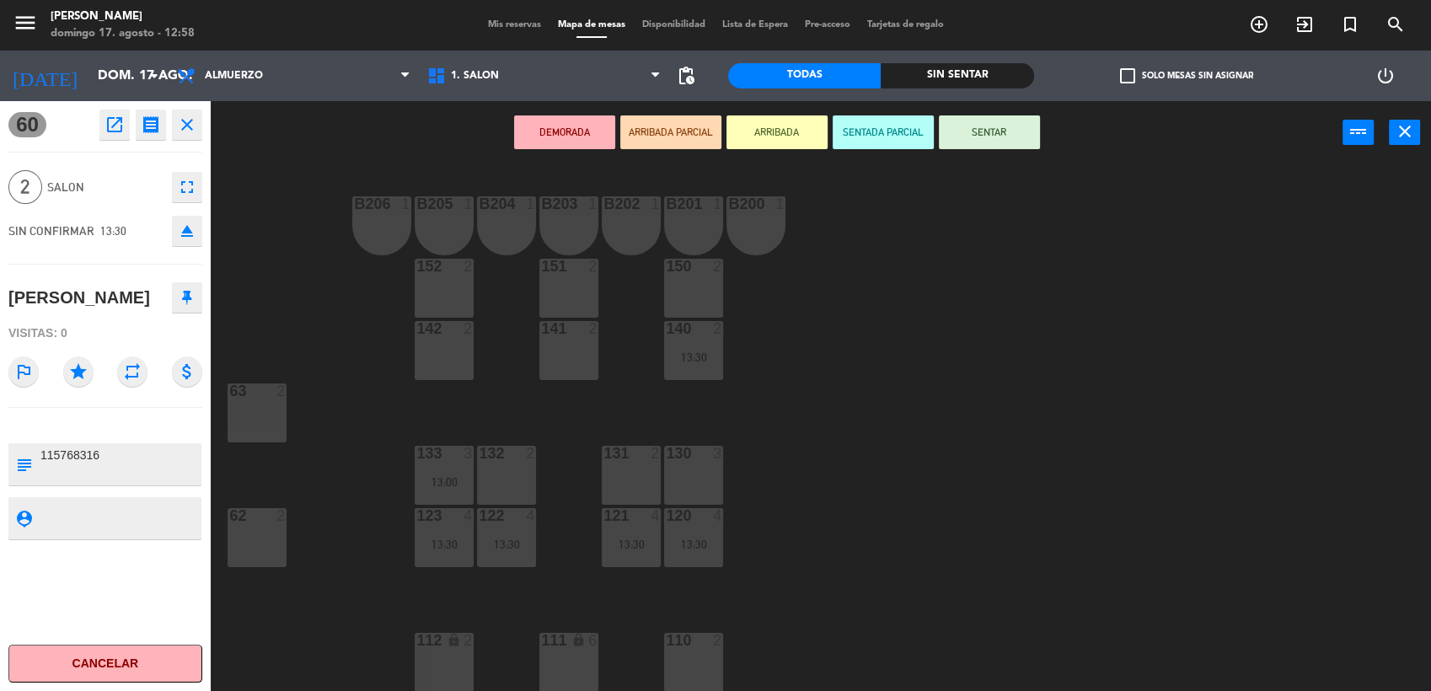
click at [447, 657] on div "112 lock 2" at bounding box center [444, 662] width 59 height 59
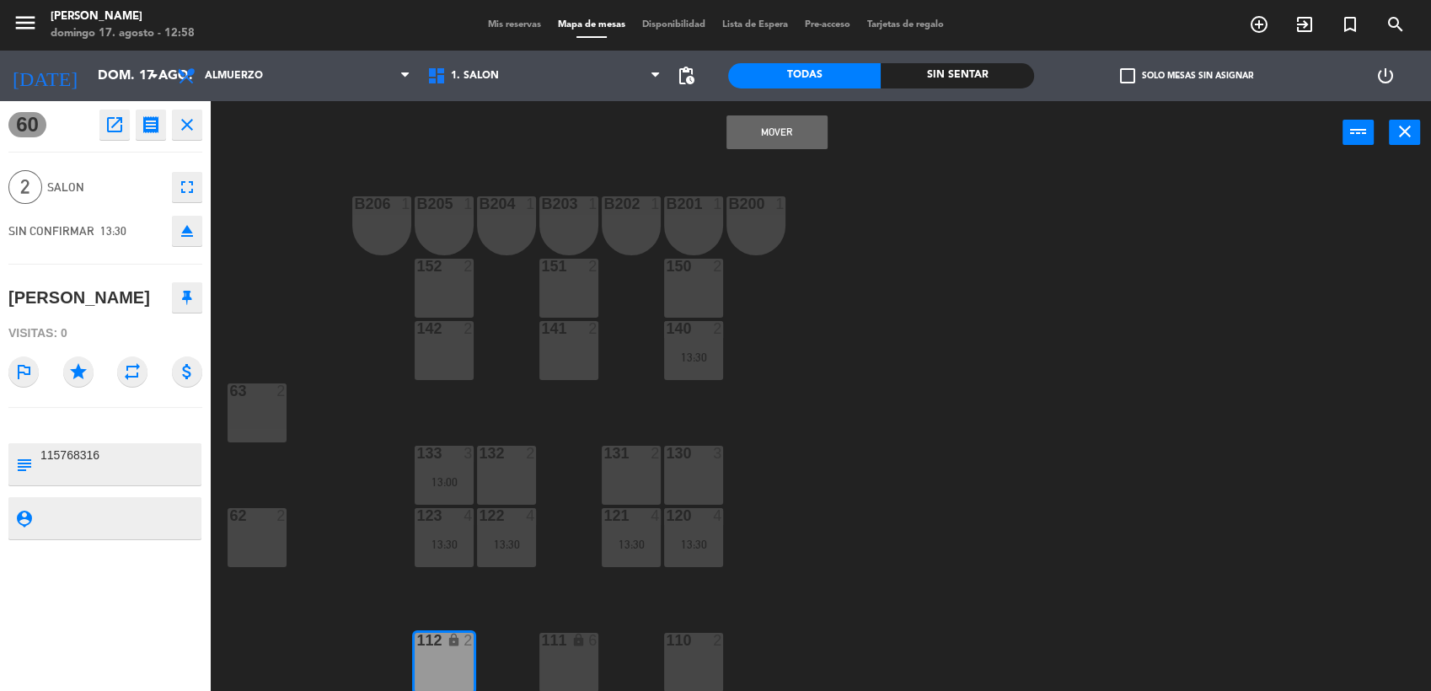
click at [787, 137] on button "Mover" at bounding box center [776, 132] width 101 height 34
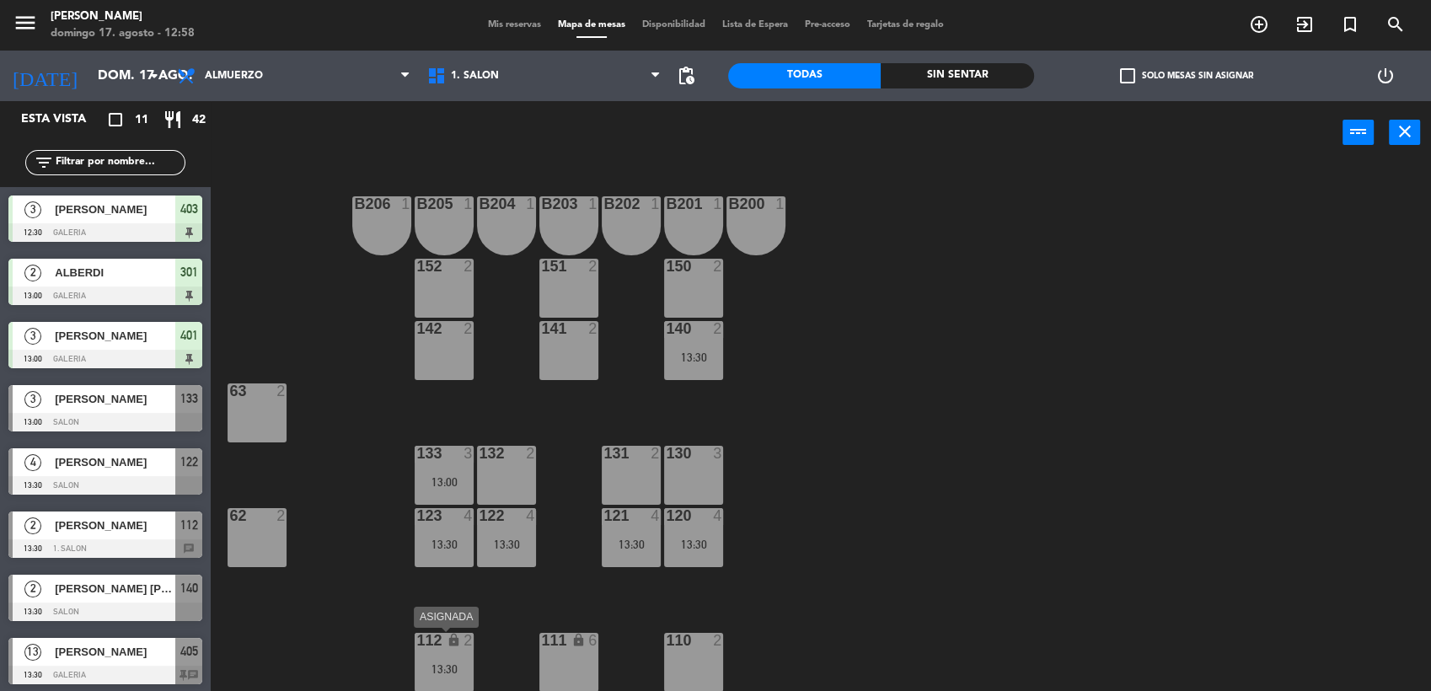
click at [448, 659] on div "112 lock 2 13:30" at bounding box center [444, 662] width 59 height 59
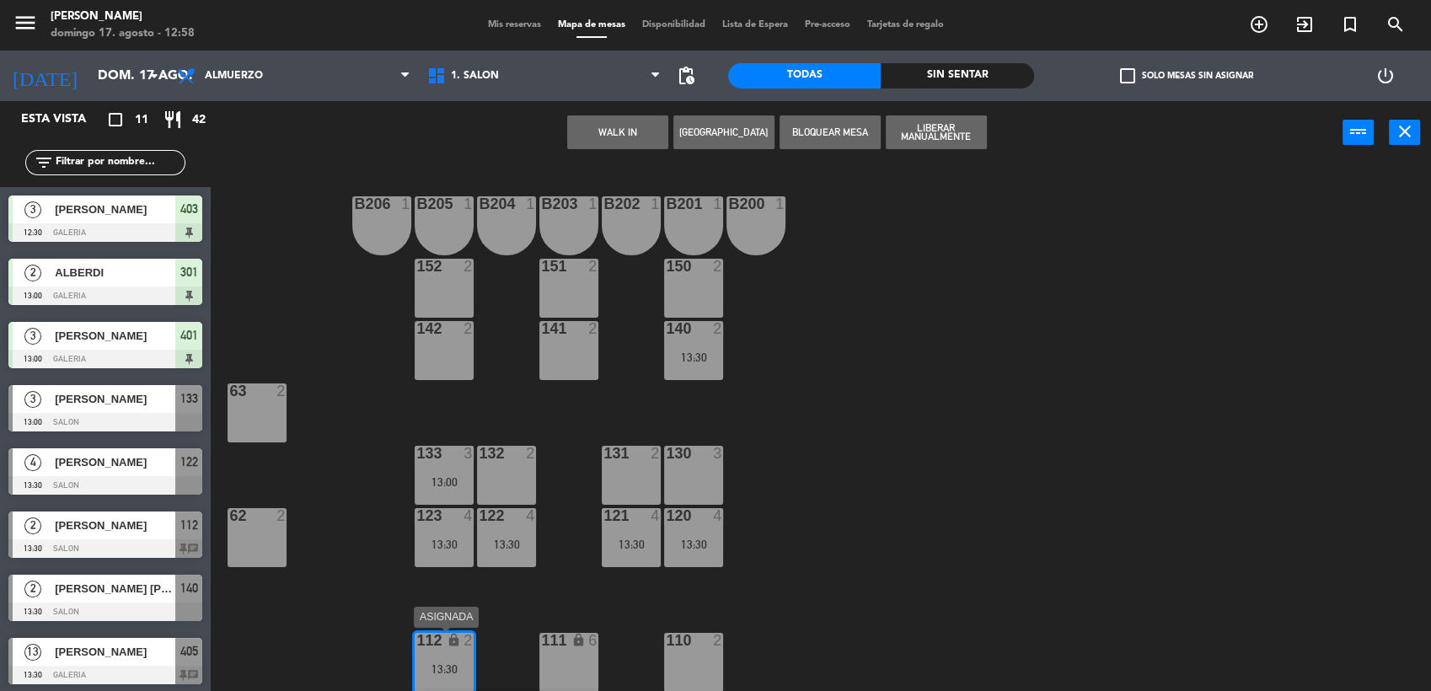
click at [455, 656] on div "112 lock 2 13:30" at bounding box center [444, 662] width 59 height 59
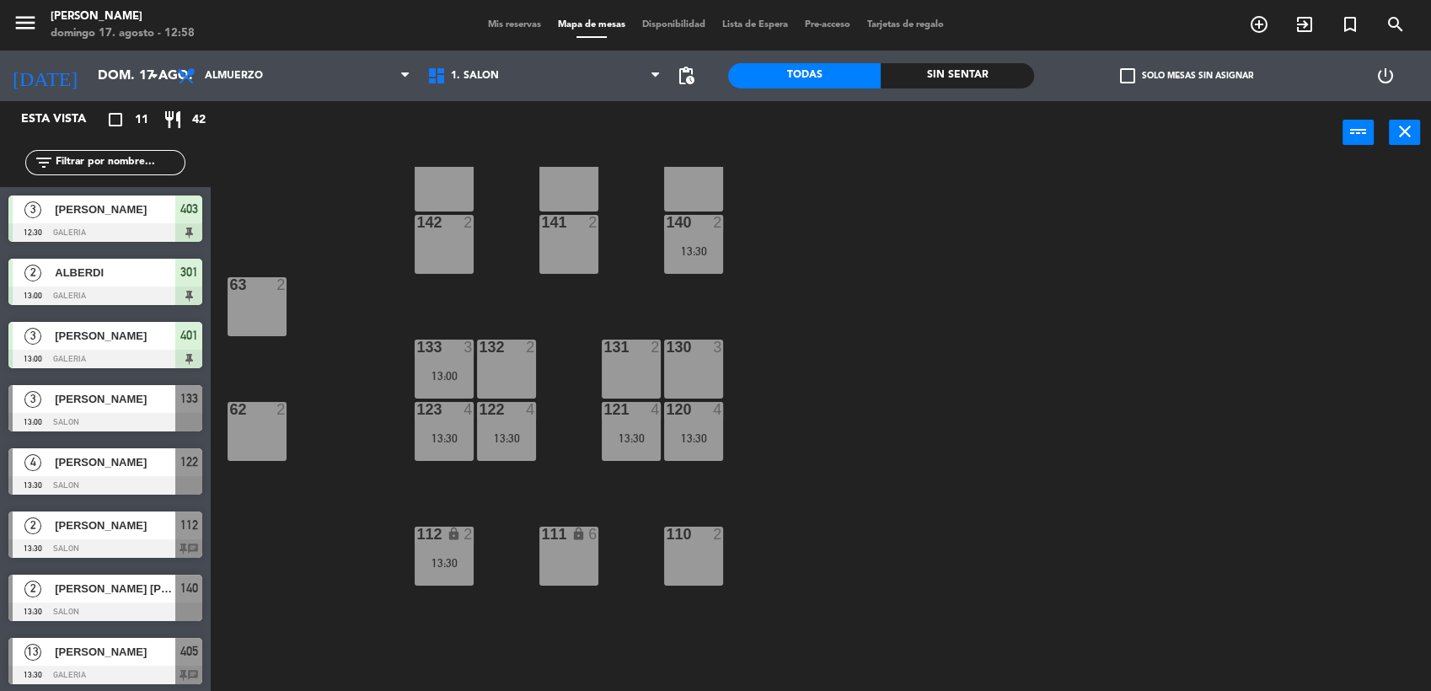
scroll to position [185, 0]
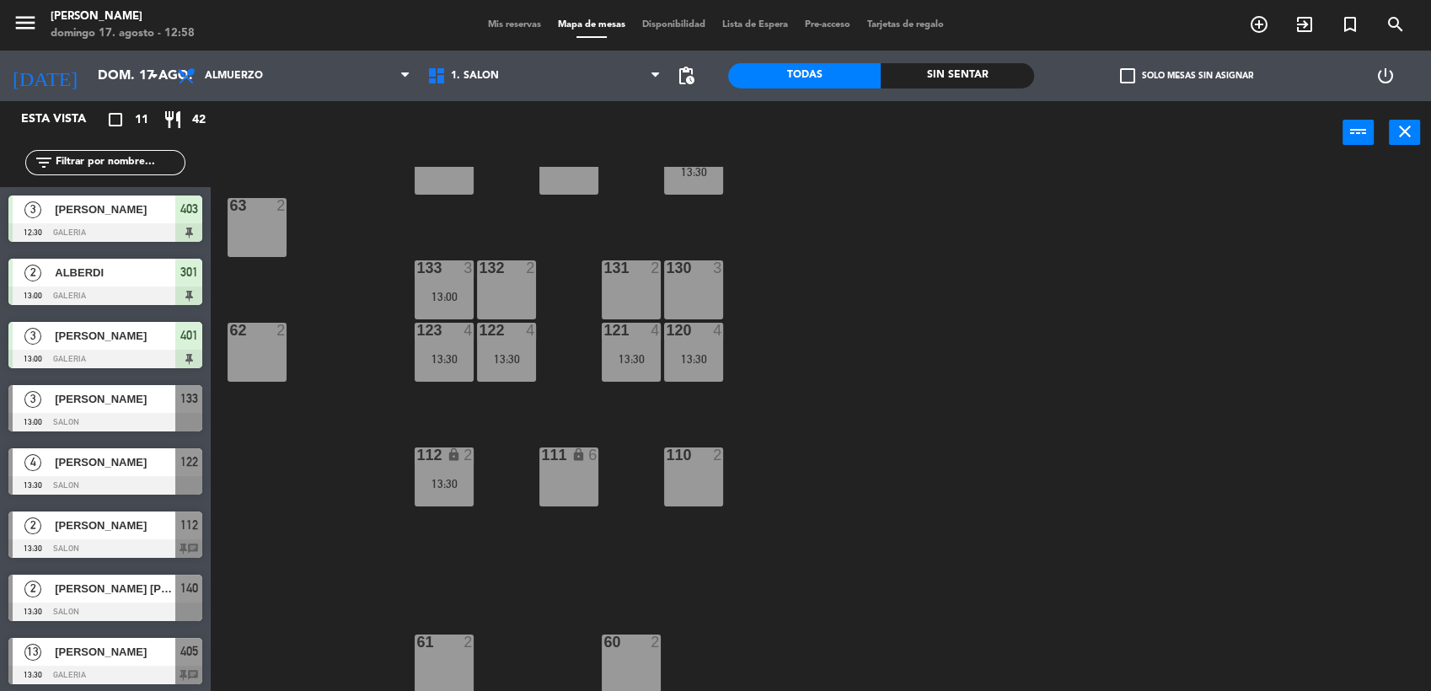
click at [442, 478] on div "13:30" at bounding box center [444, 484] width 59 height 12
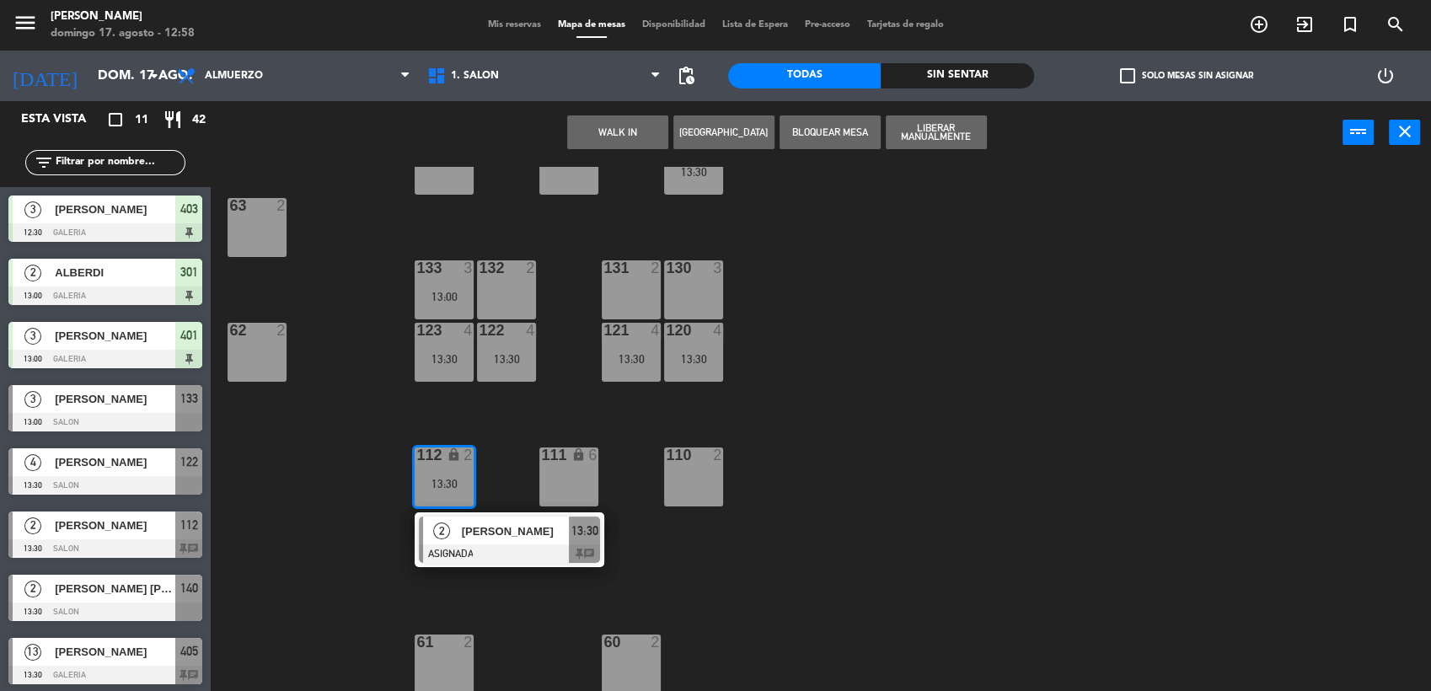
click at [477, 538] on div "2 [PERSON_NAME] 13:30 chat" at bounding box center [509, 539] width 215 height 55
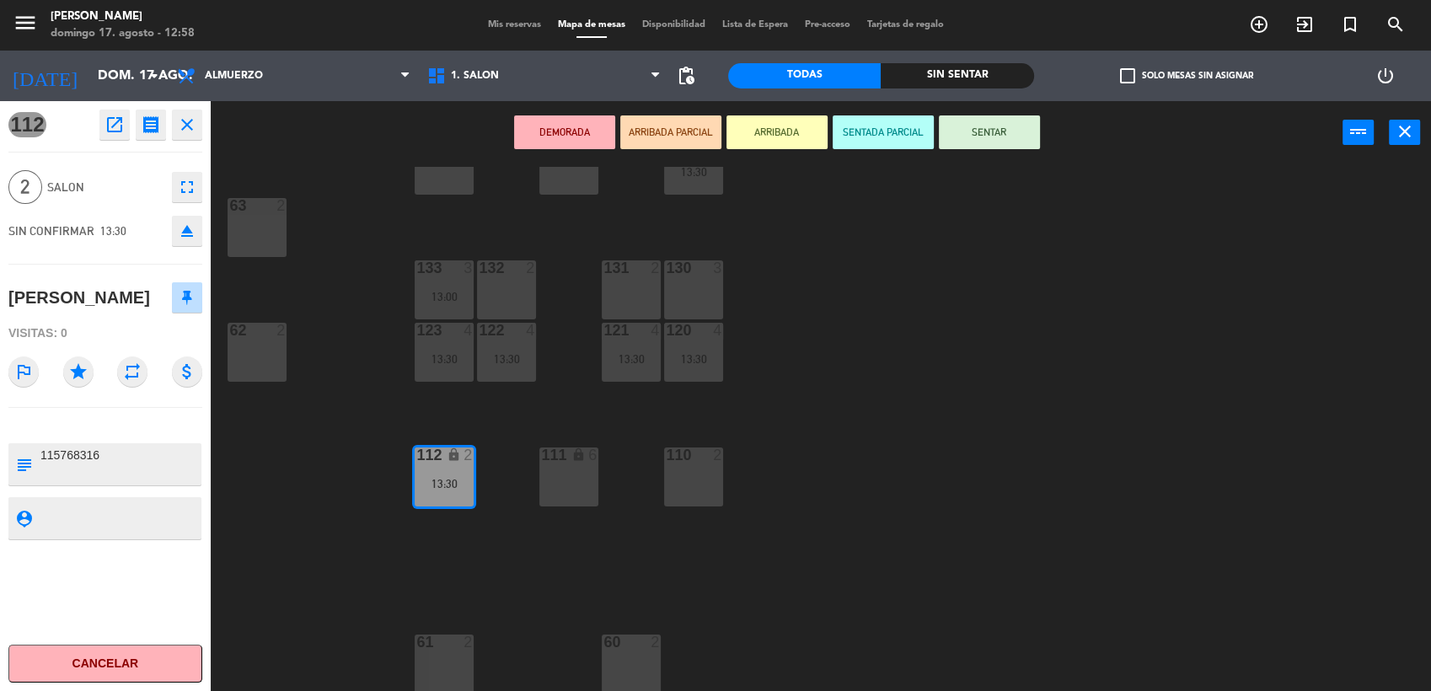
click at [992, 131] on button "SENTAR" at bounding box center [989, 132] width 101 height 34
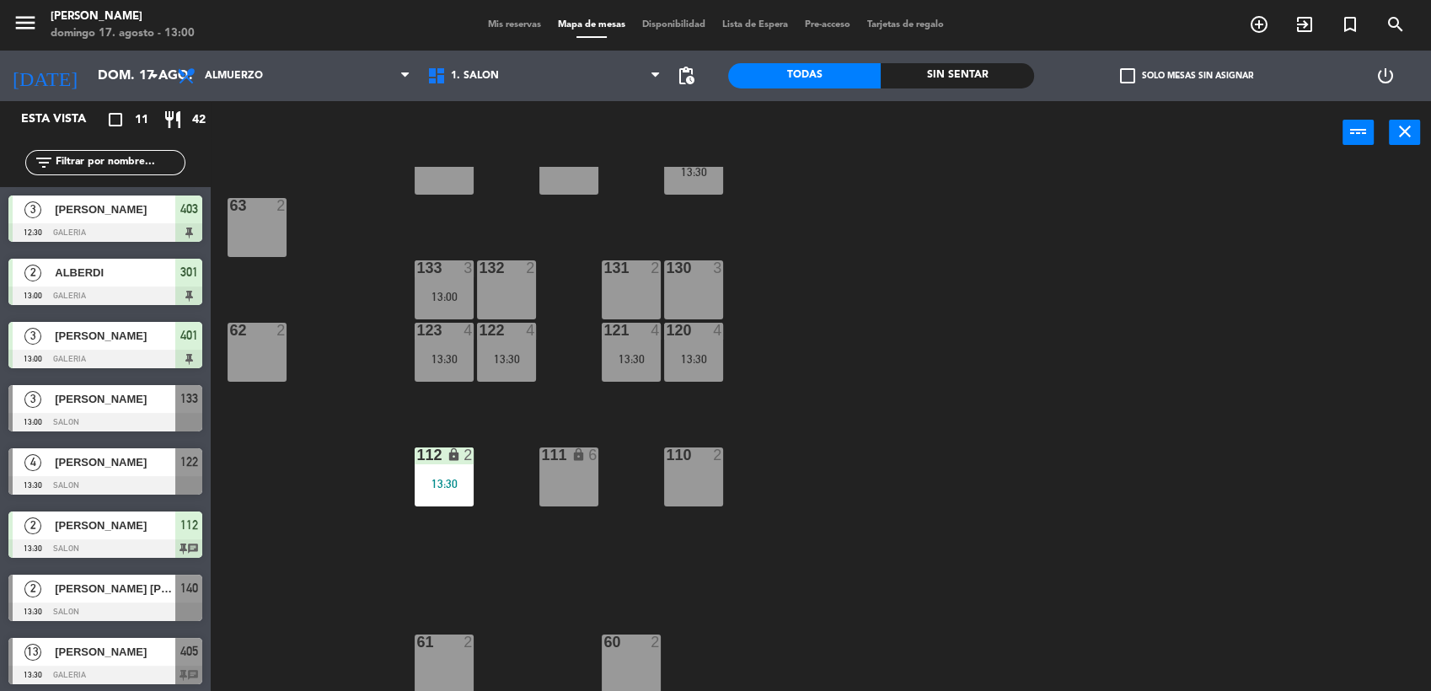
click at [496, 26] on span "Mis reservas" at bounding box center [515, 24] width 70 height 9
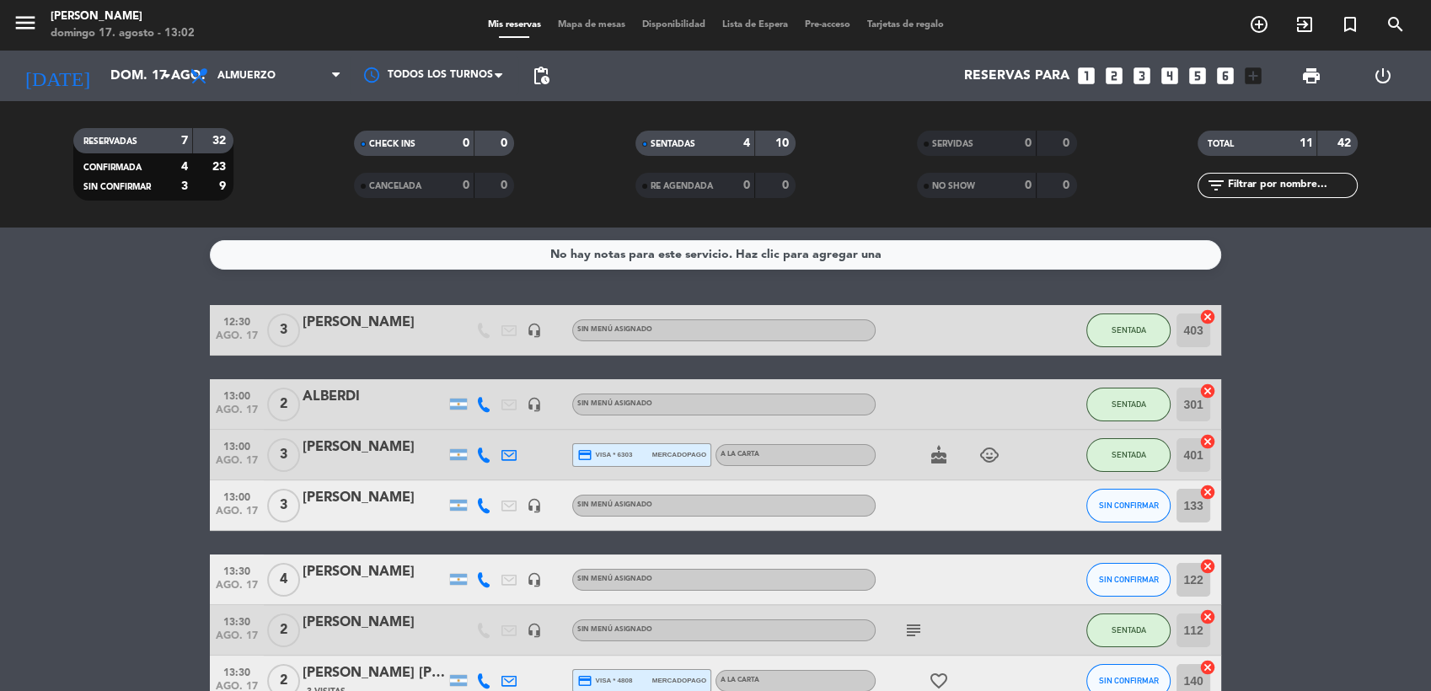
click at [418, 504] on div "[PERSON_NAME]" at bounding box center [374, 498] width 143 height 22
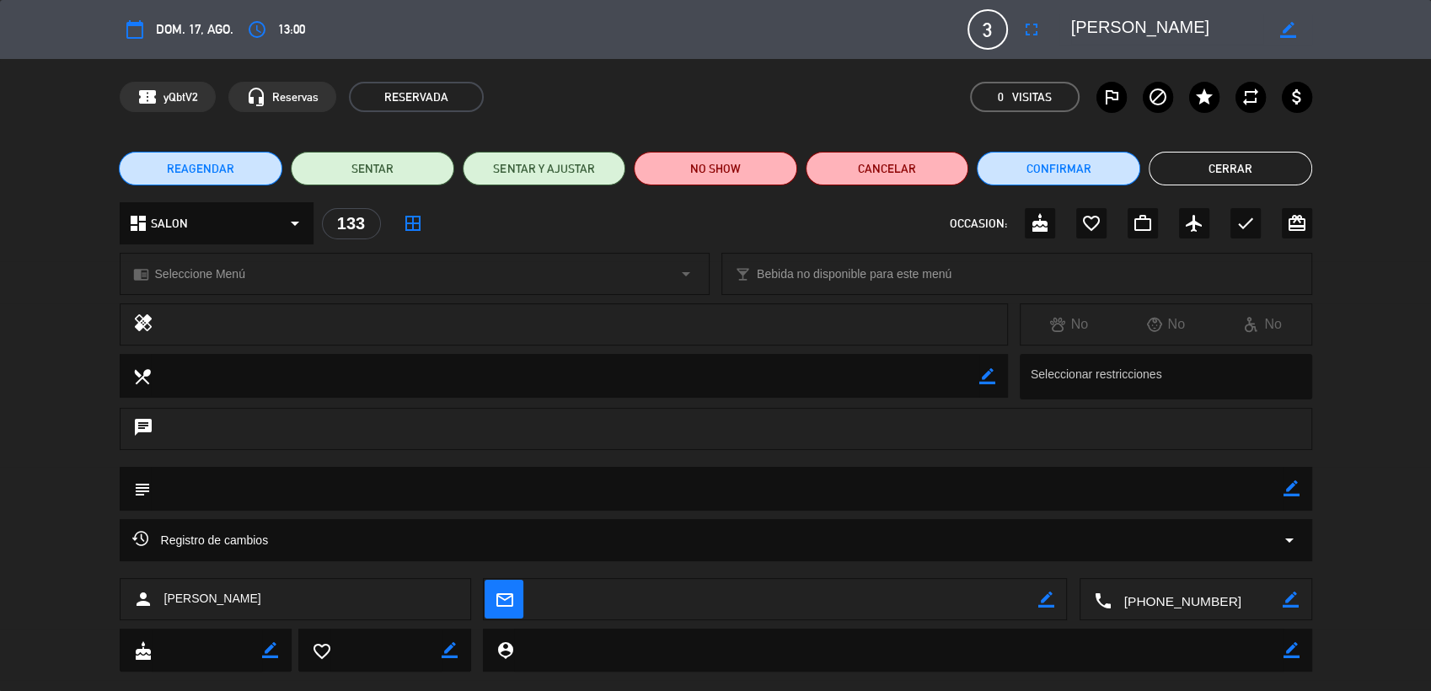
click at [1246, 167] on button "Cerrar" at bounding box center [1231, 169] width 164 height 34
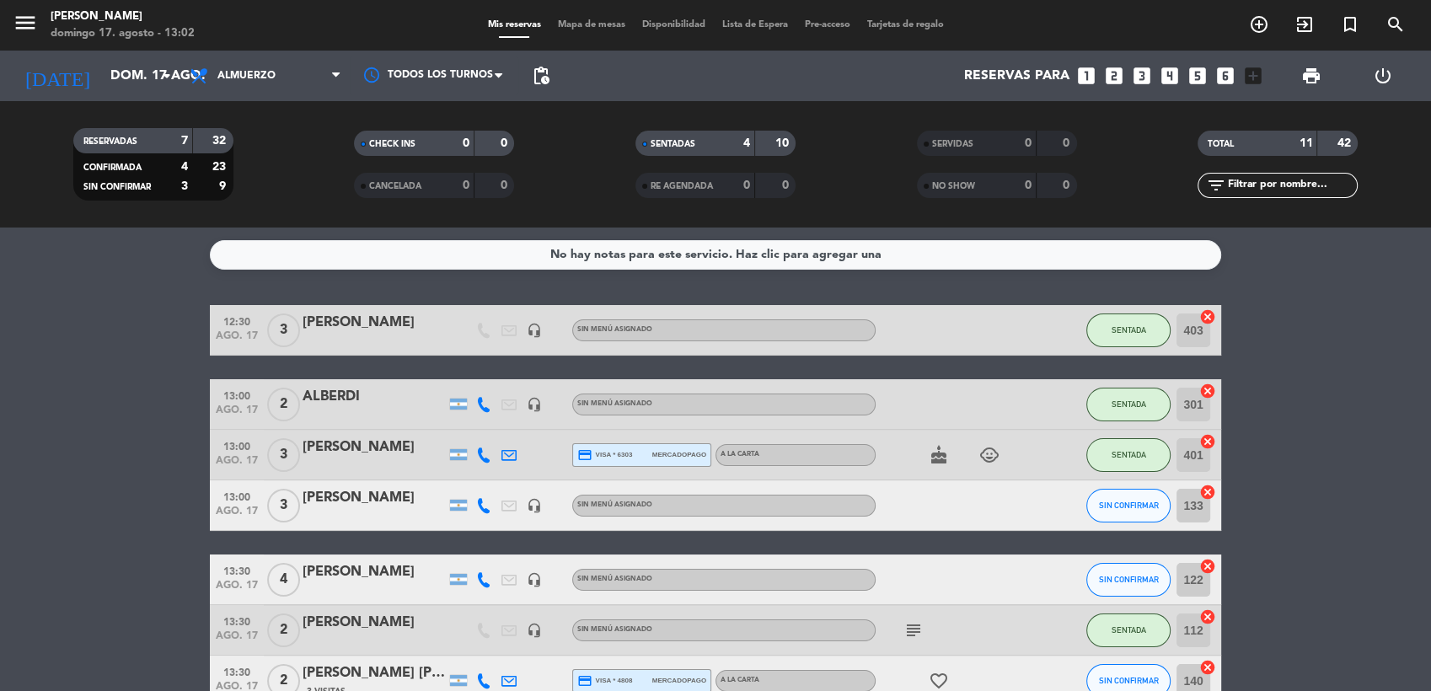
click at [380, 502] on div "[PERSON_NAME]" at bounding box center [374, 498] width 143 height 22
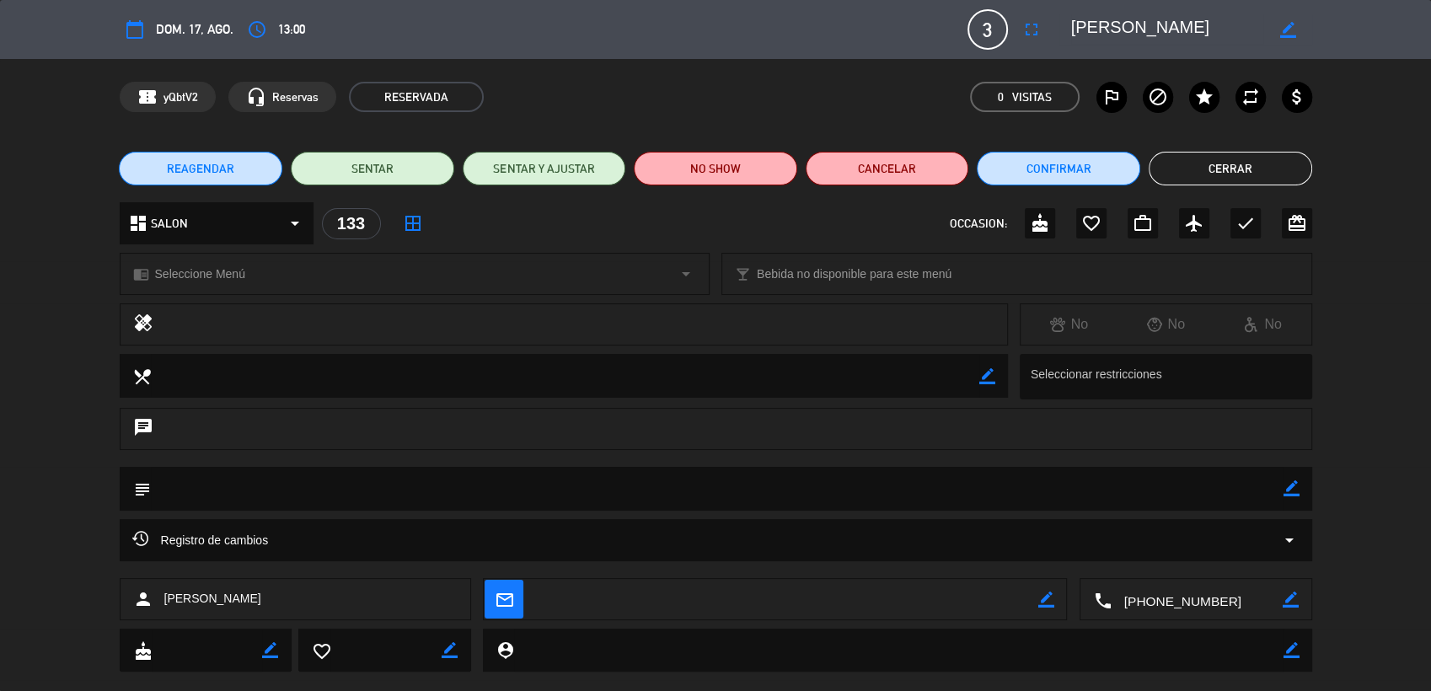
click at [432, 489] on textarea at bounding box center [717, 488] width 1133 height 43
click at [1287, 172] on button "Cerrar" at bounding box center [1231, 169] width 164 height 34
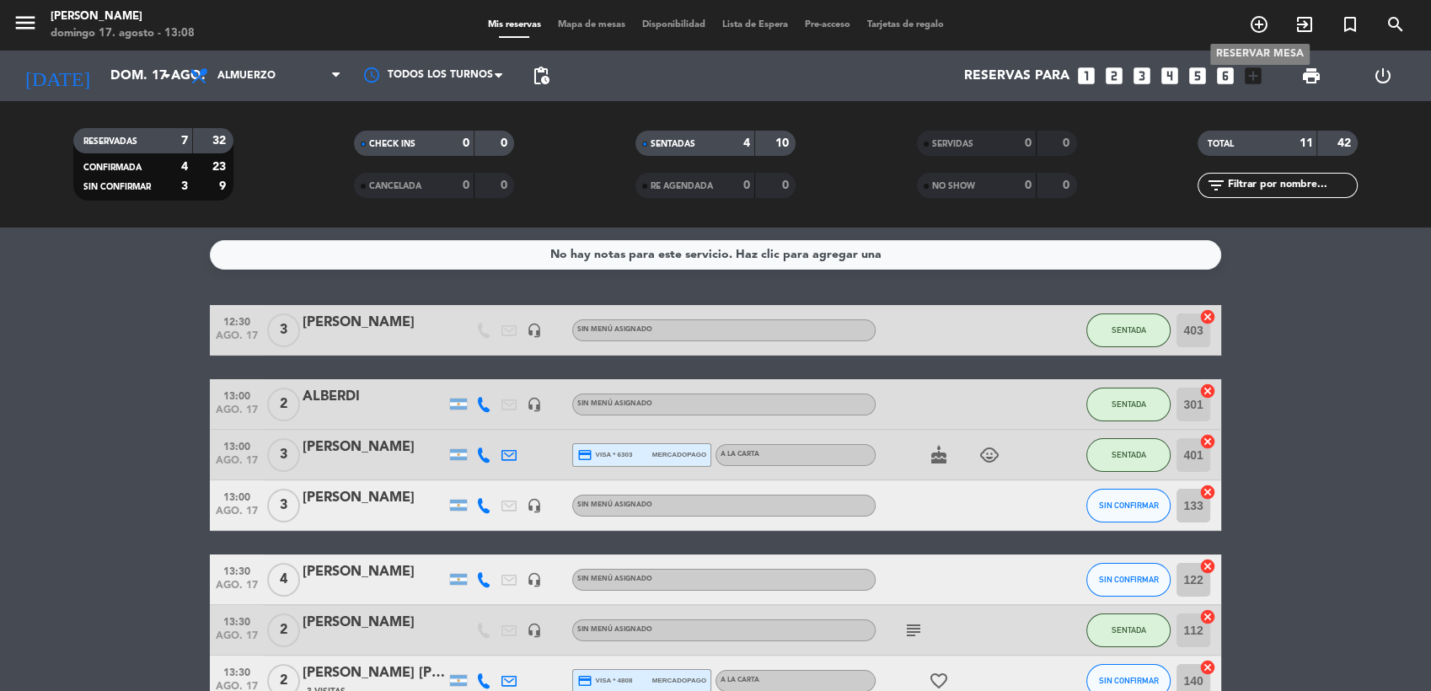
click at [1263, 23] on icon "add_circle_outline" at bounding box center [1259, 24] width 20 height 20
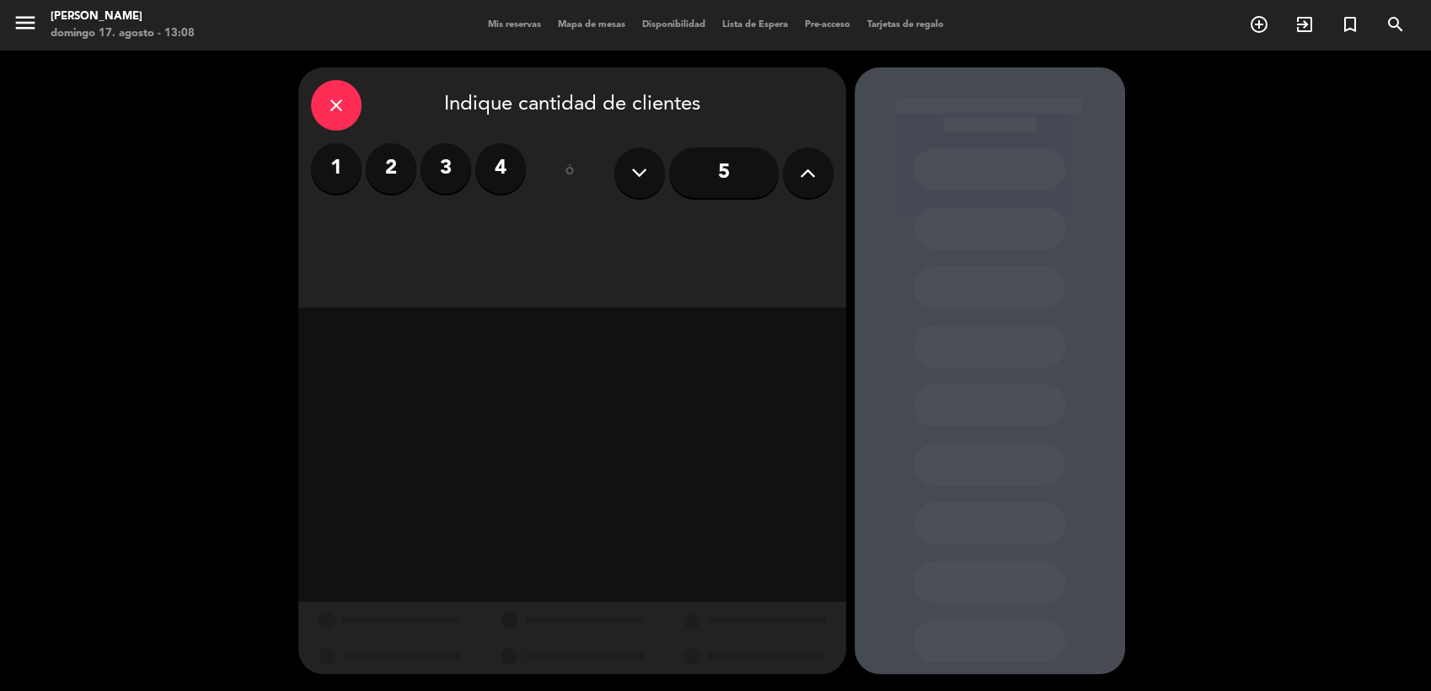
click at [512, 160] on label "4" at bounding box center [500, 168] width 51 height 51
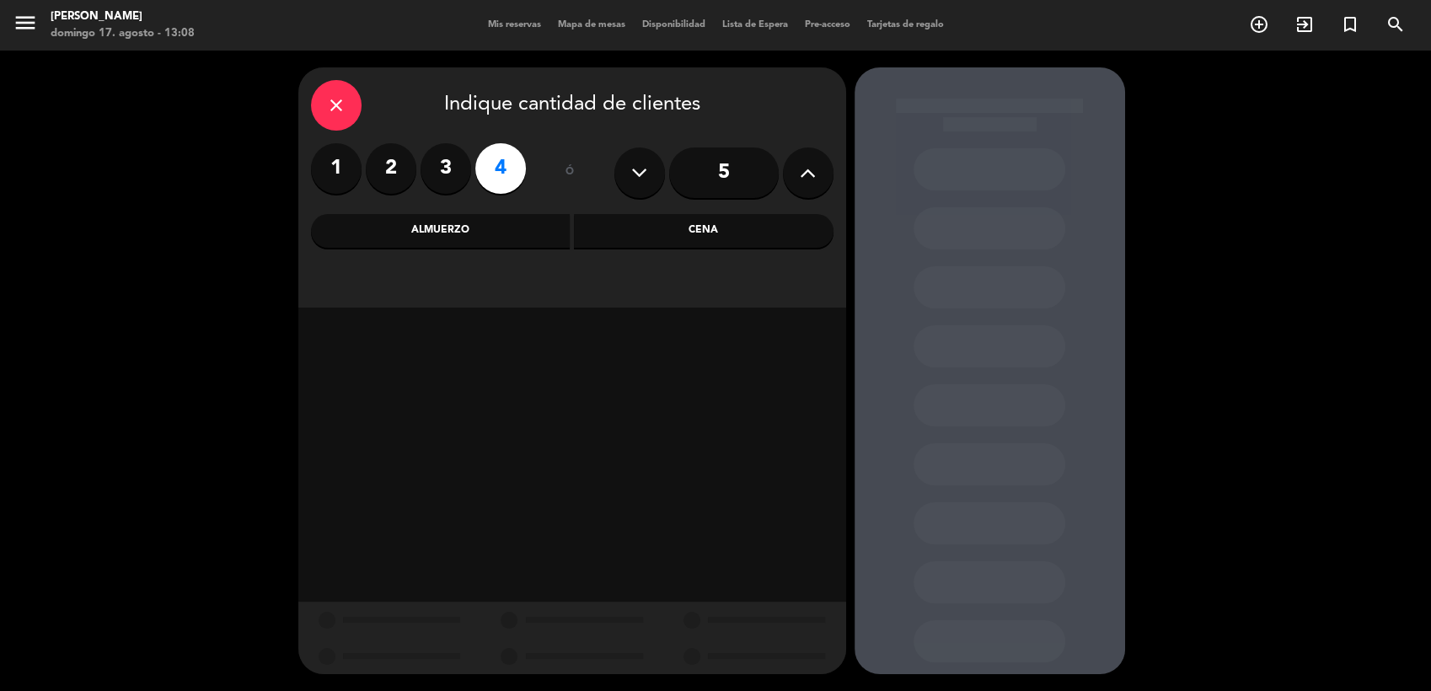
click at [418, 241] on div "Almuerzo" at bounding box center [441, 231] width 260 height 34
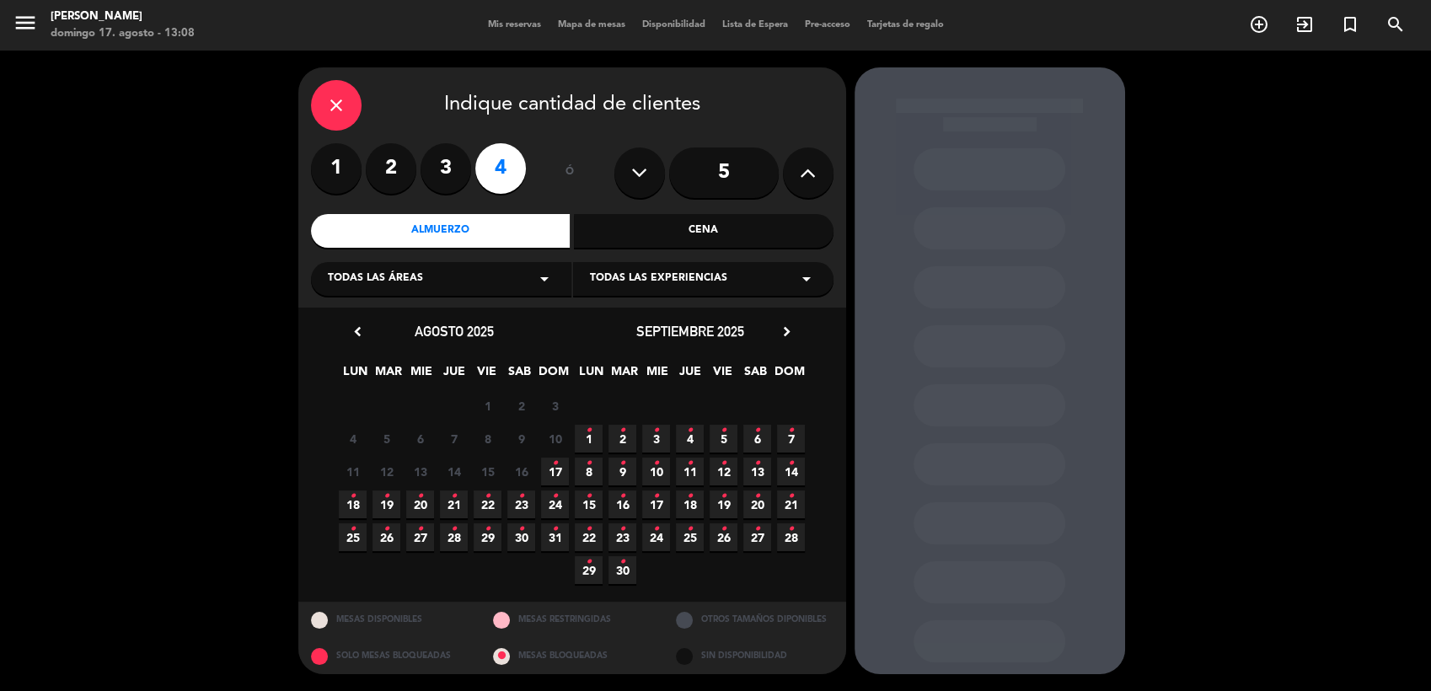
click at [554, 466] on span "17 •" at bounding box center [555, 472] width 28 height 28
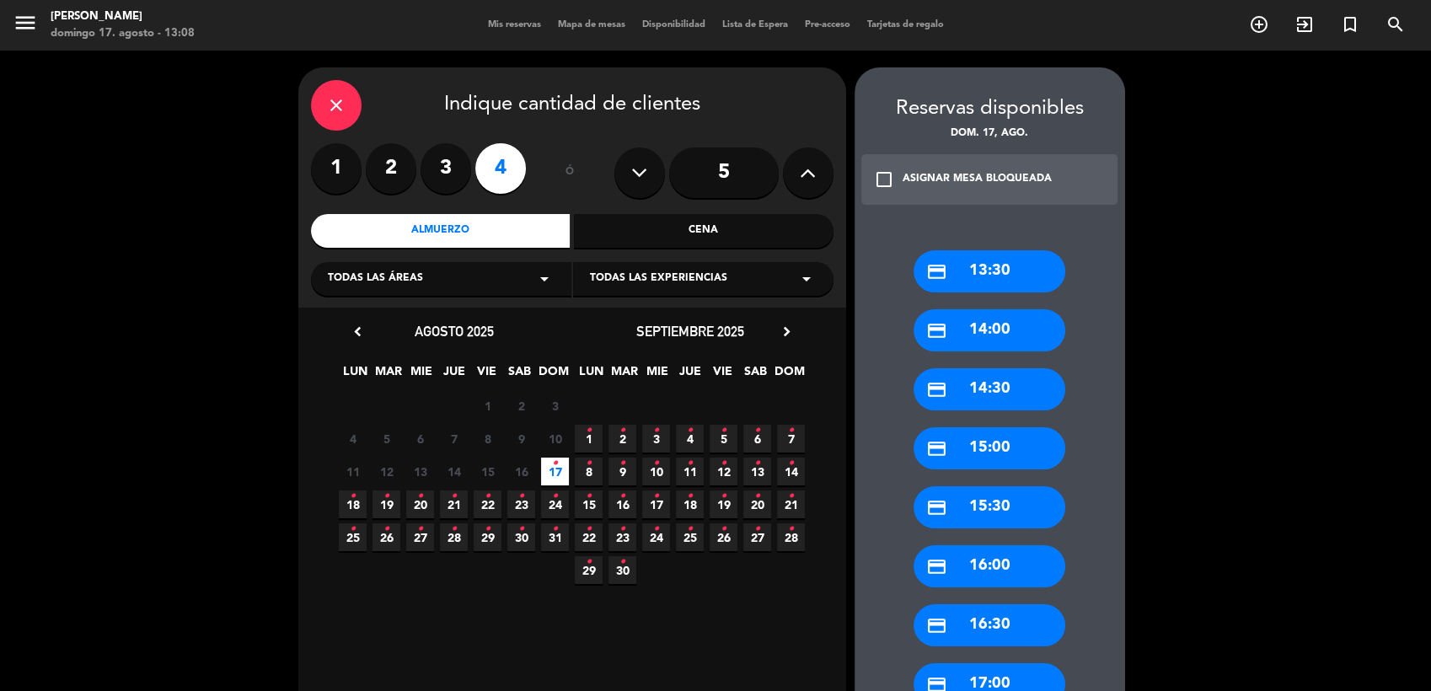
click at [981, 265] on div "credit_card 13:30" at bounding box center [990, 271] width 152 height 42
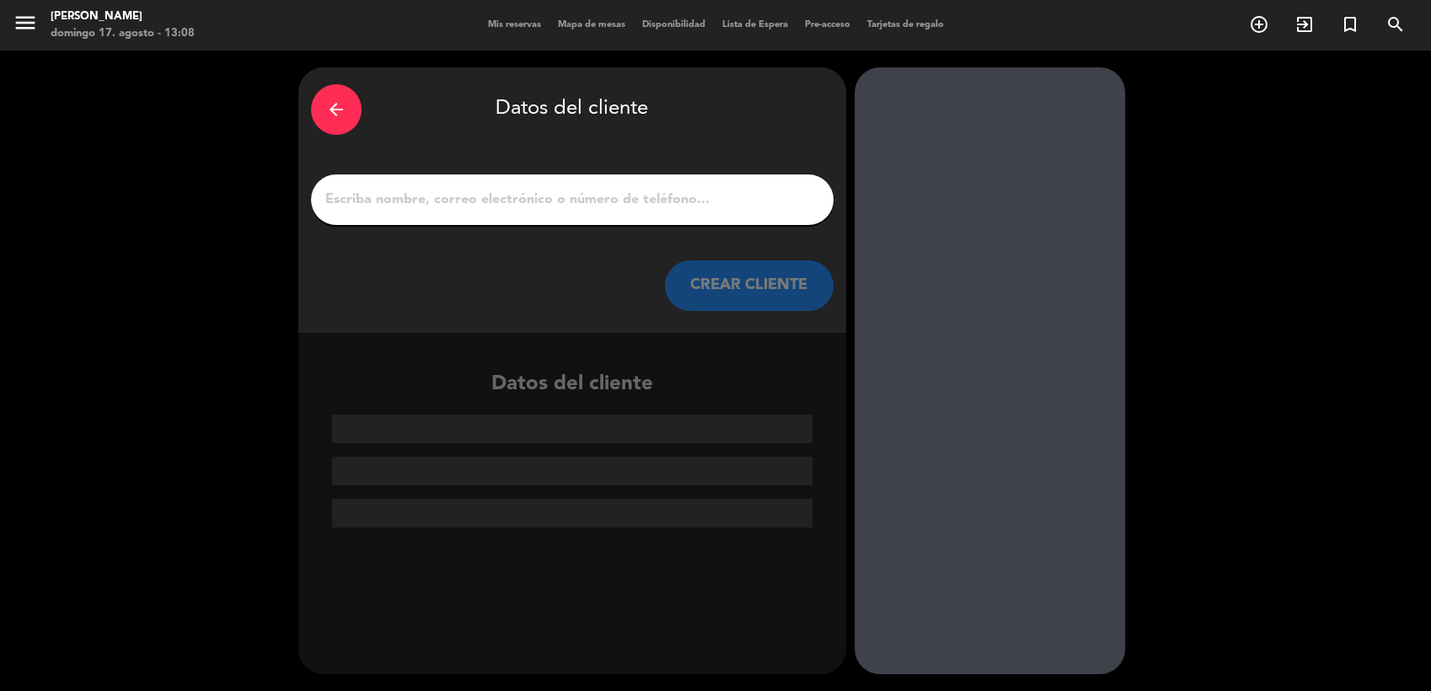
click at [652, 181] on div at bounding box center [572, 199] width 523 height 51
click at [647, 190] on input "1" at bounding box center [572, 200] width 497 height 24
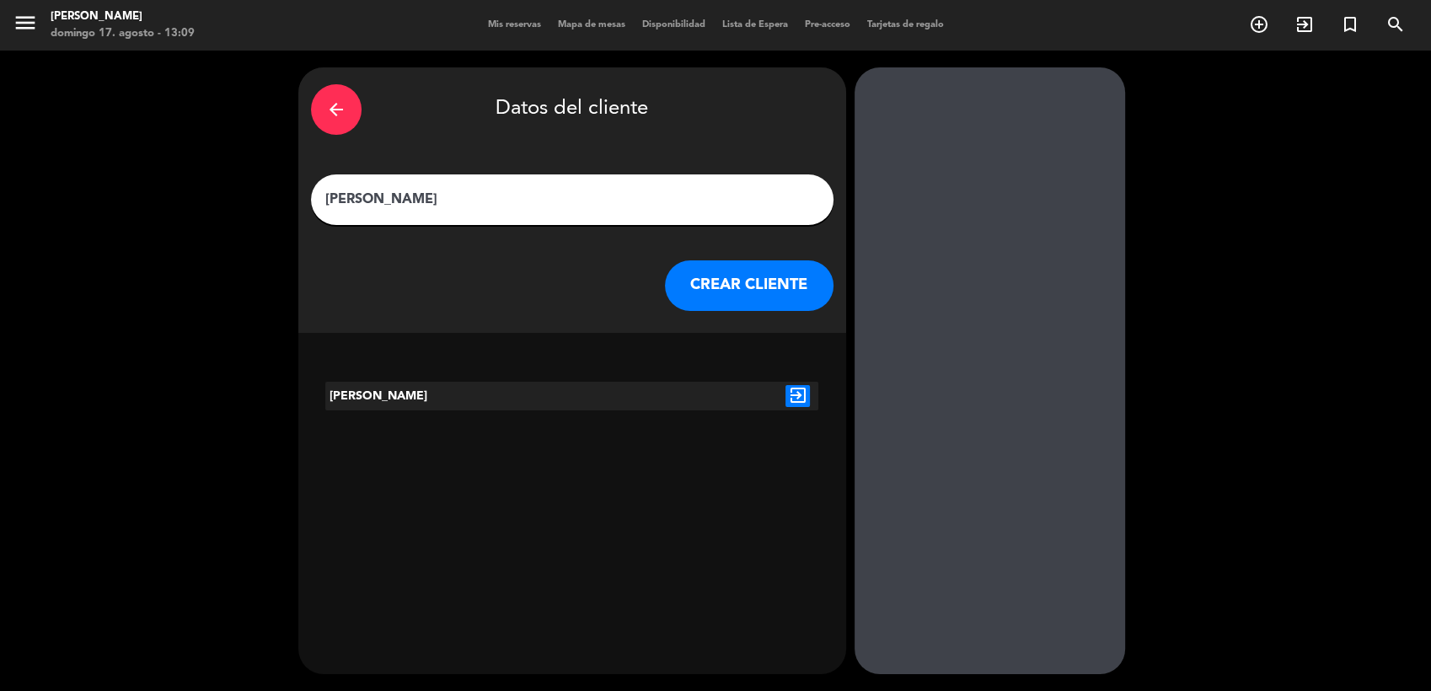
type input "[PERSON_NAME]"
click at [729, 280] on button "CREAR CLIENTE" at bounding box center [749, 285] width 169 height 51
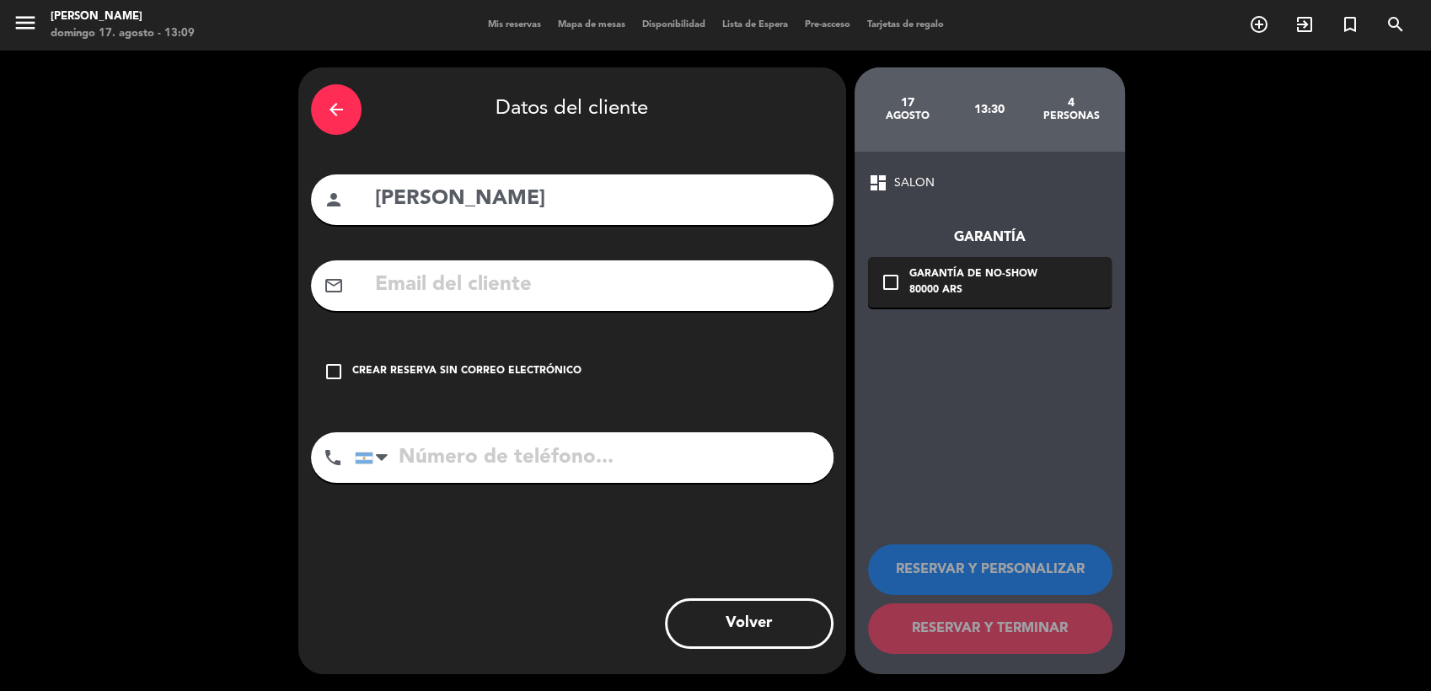
drag, startPoint x: 340, startPoint y: 370, endPoint x: 351, endPoint y: 375, distance: 12.1
click at [340, 369] on icon "check_box_outline_blank" at bounding box center [334, 372] width 20 height 20
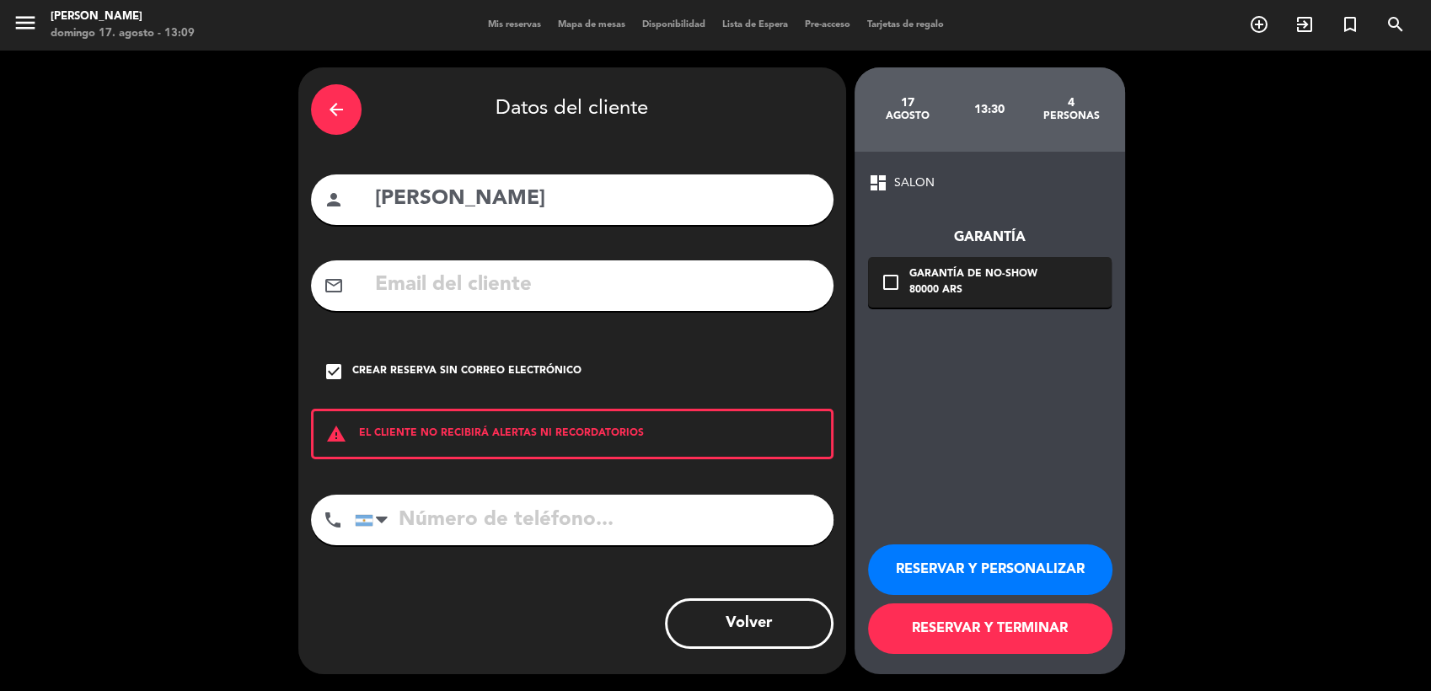
click at [970, 556] on button "RESERVAR Y PERSONALIZAR" at bounding box center [990, 569] width 244 height 51
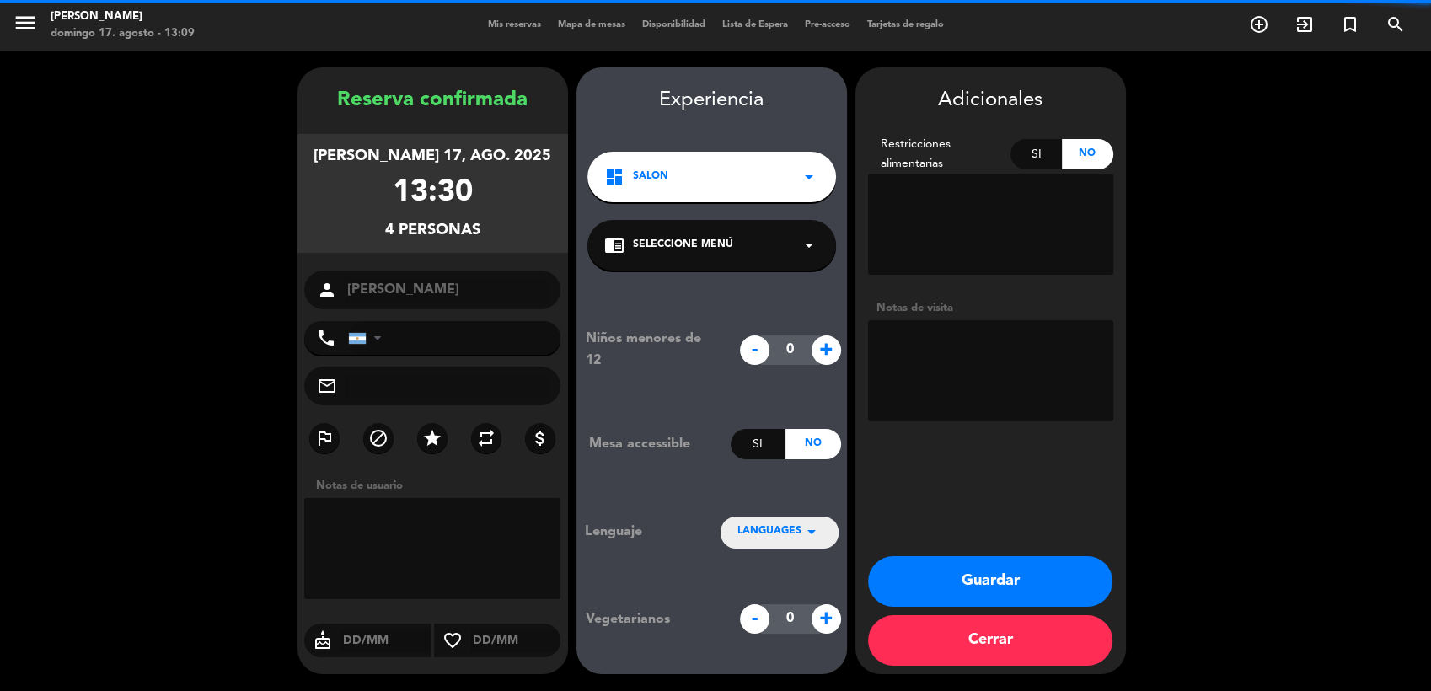
click at [989, 343] on textarea at bounding box center [990, 370] width 245 height 101
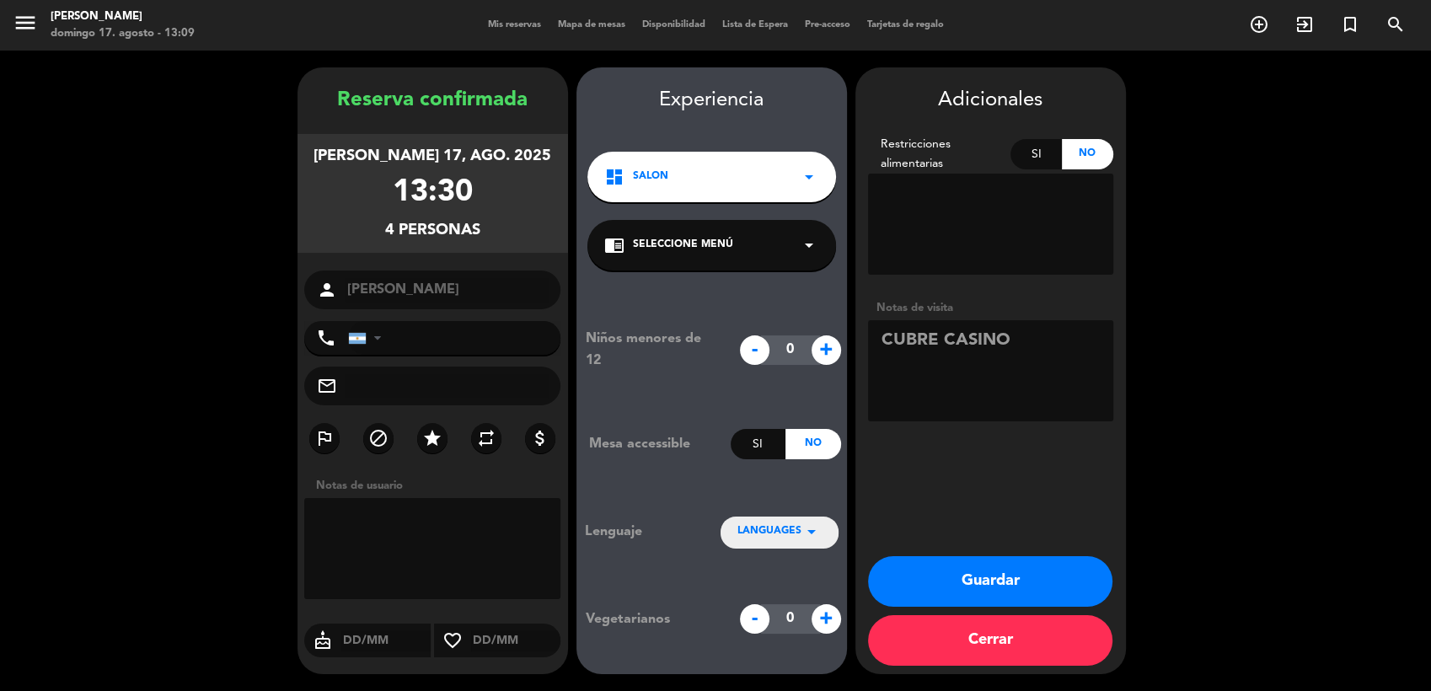
type textarea "CUBRE CASINO"
click at [1045, 582] on button "Guardar" at bounding box center [990, 581] width 244 height 51
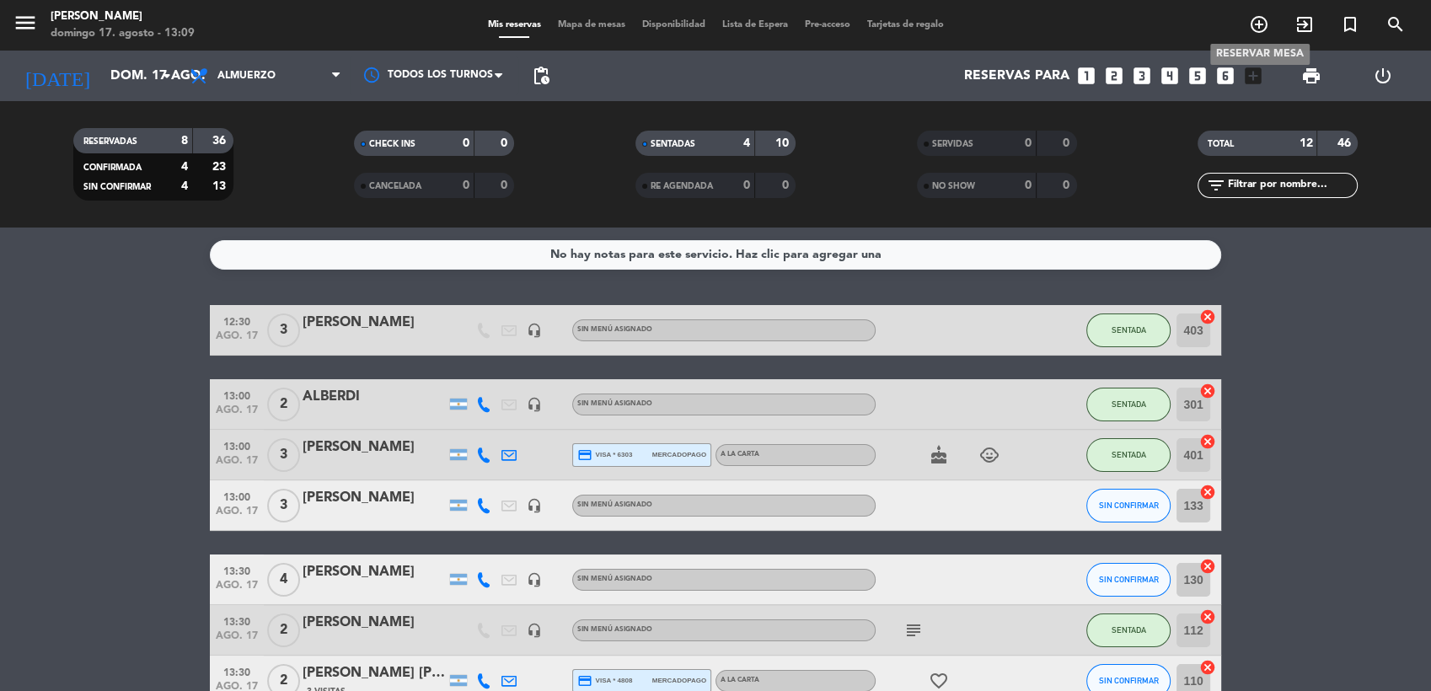
click at [1261, 29] on icon "add_circle_outline" at bounding box center [1259, 24] width 20 height 20
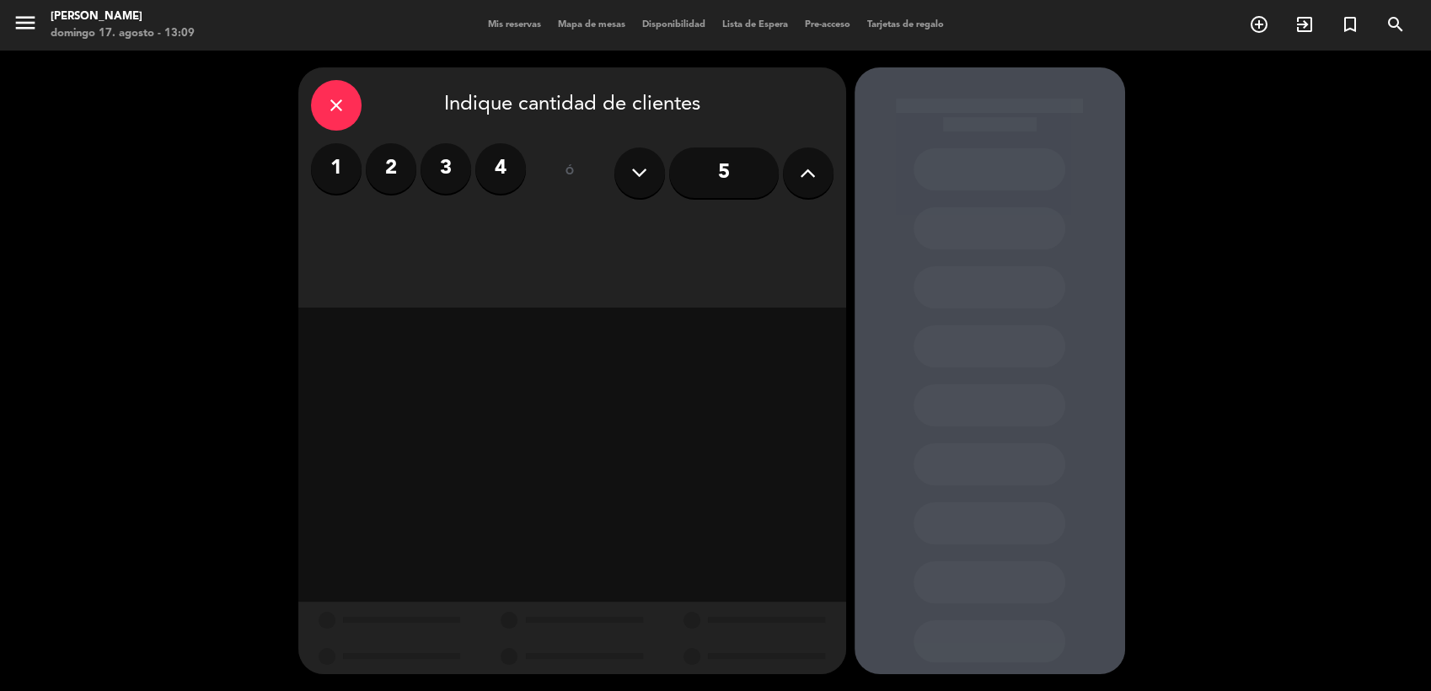
click at [391, 180] on label "2" at bounding box center [391, 168] width 51 height 51
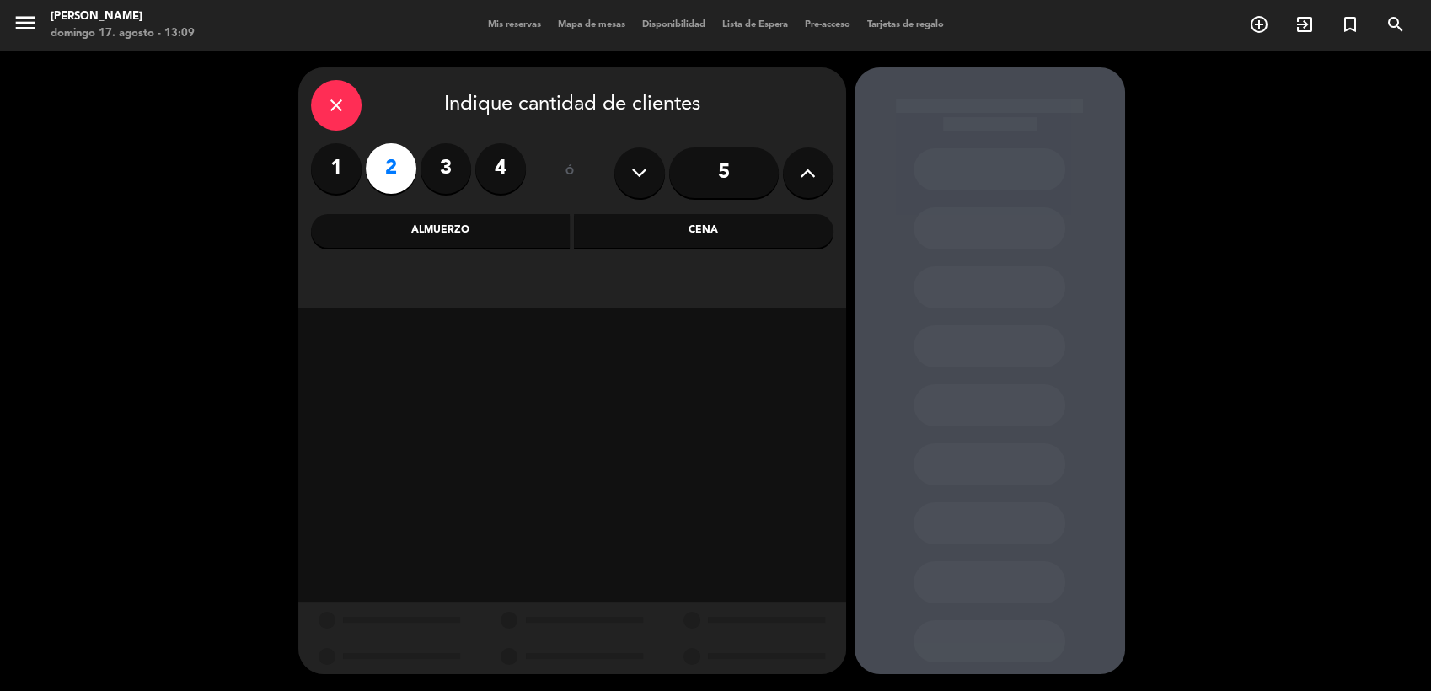
click at [491, 235] on div "Almuerzo" at bounding box center [441, 231] width 260 height 34
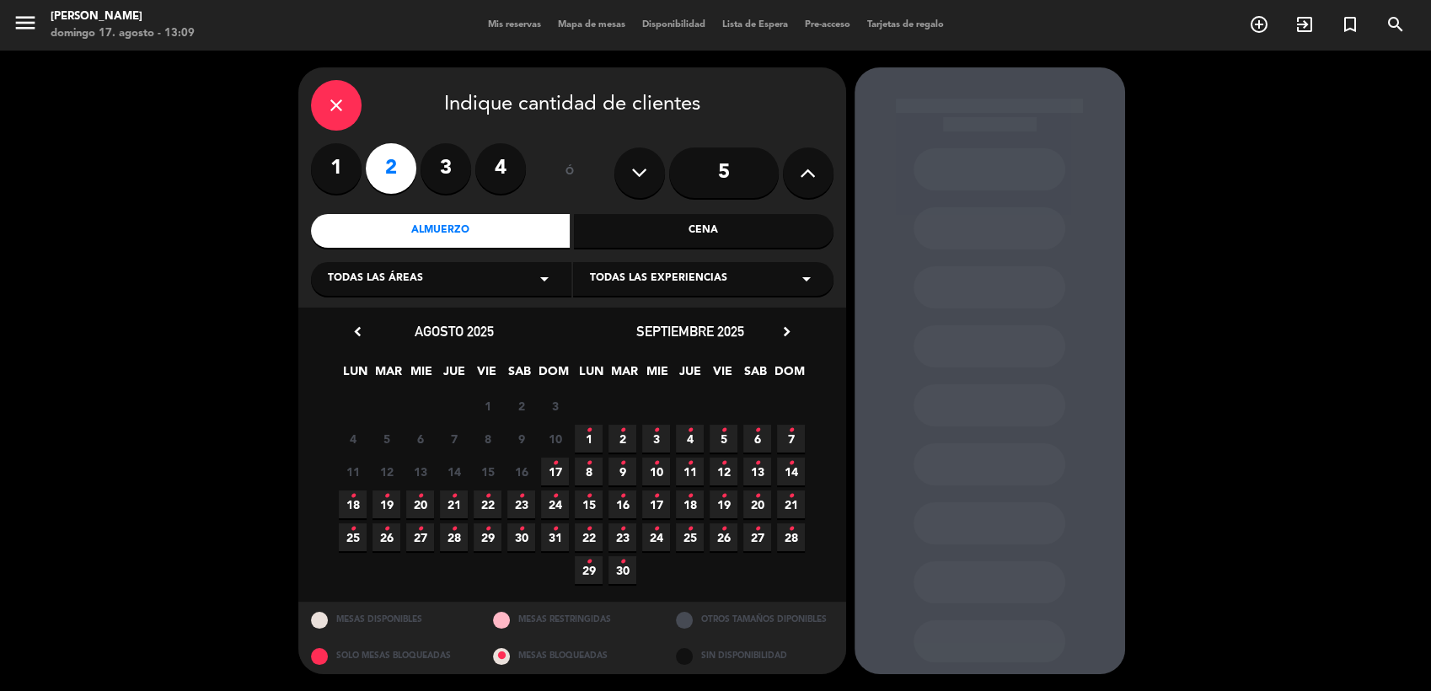
click at [553, 465] on icon "•" at bounding box center [555, 463] width 6 height 27
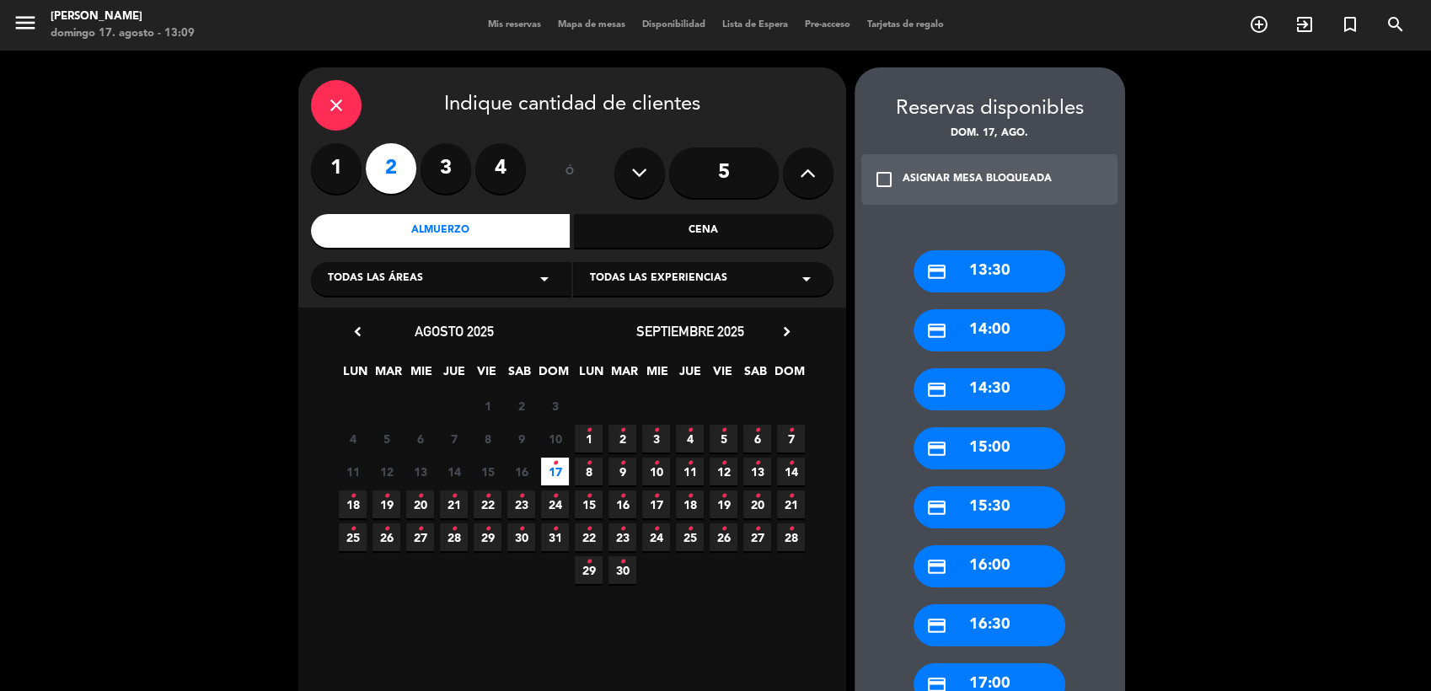
click at [955, 273] on div "credit_card 13:30" at bounding box center [990, 271] width 152 height 42
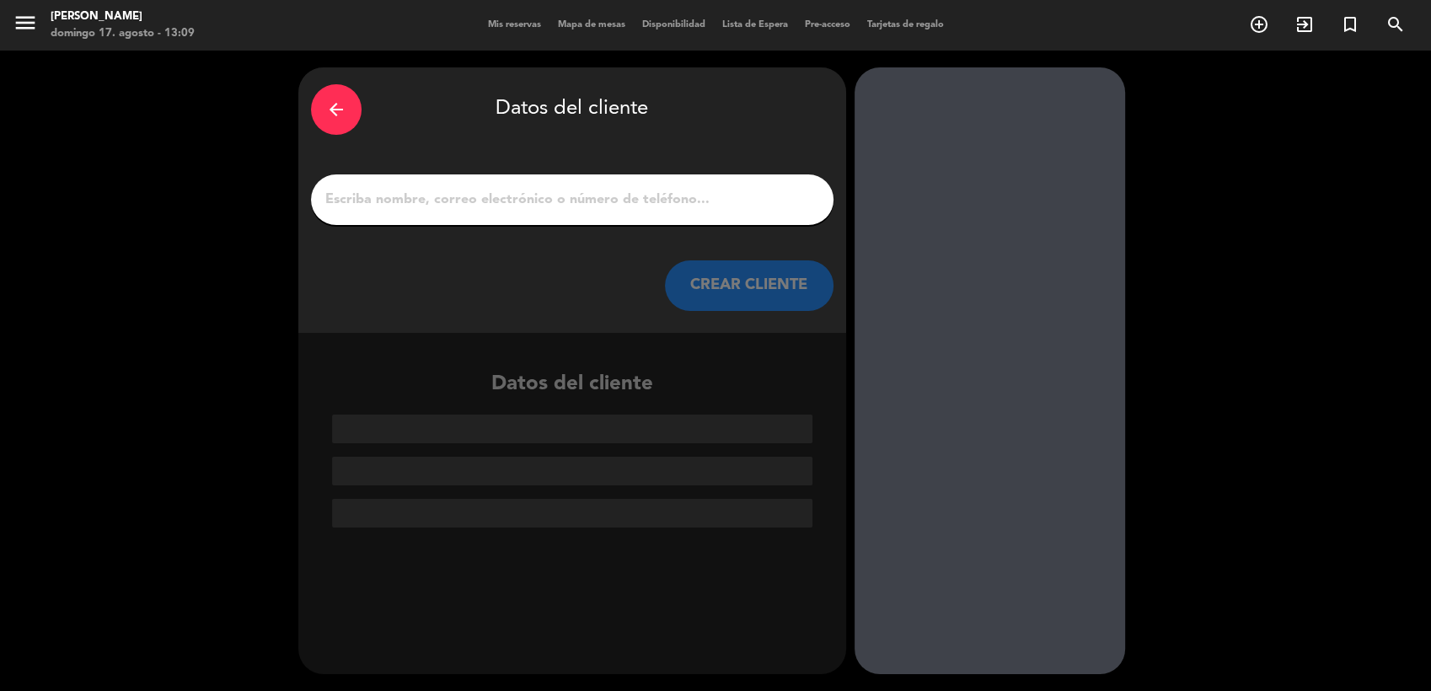
click at [590, 208] on input "1" at bounding box center [572, 200] width 497 height 24
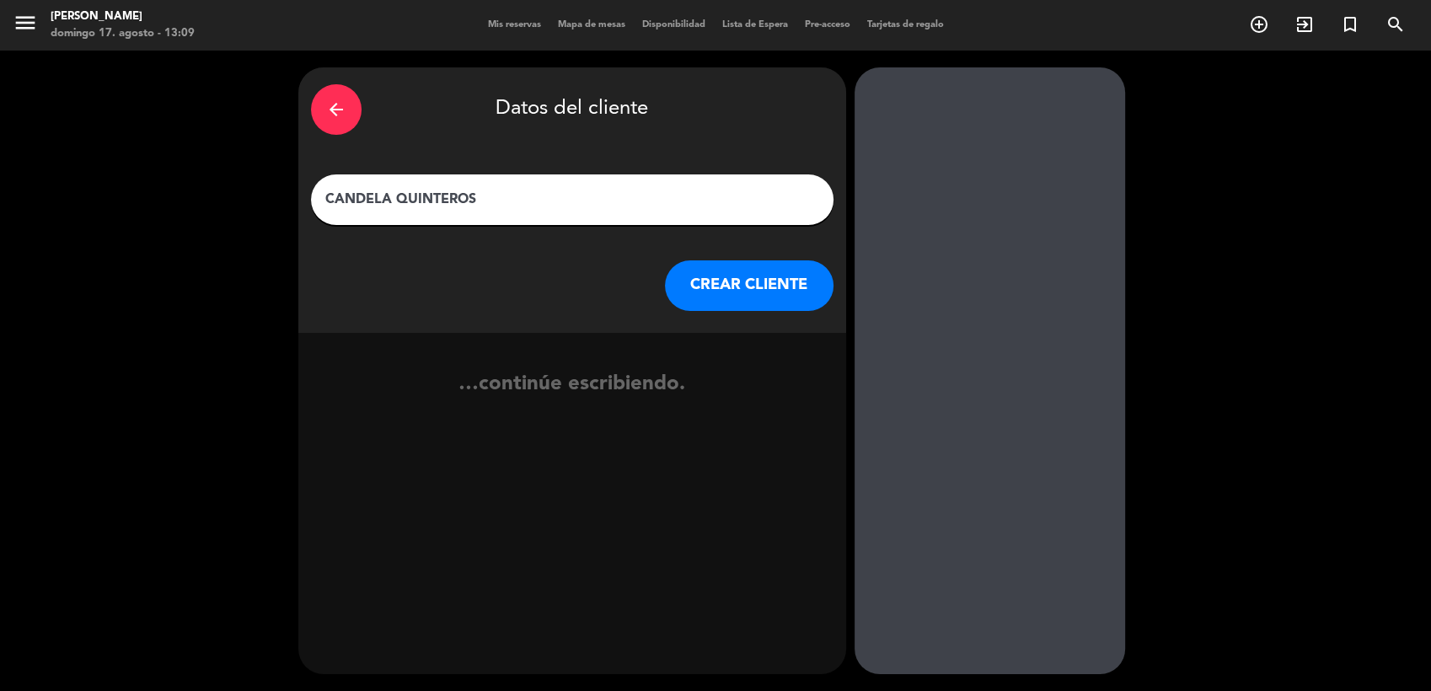
type input "CANDELA QUINTEROS"
click at [762, 300] on button "CREAR CLIENTE" at bounding box center [749, 285] width 169 height 51
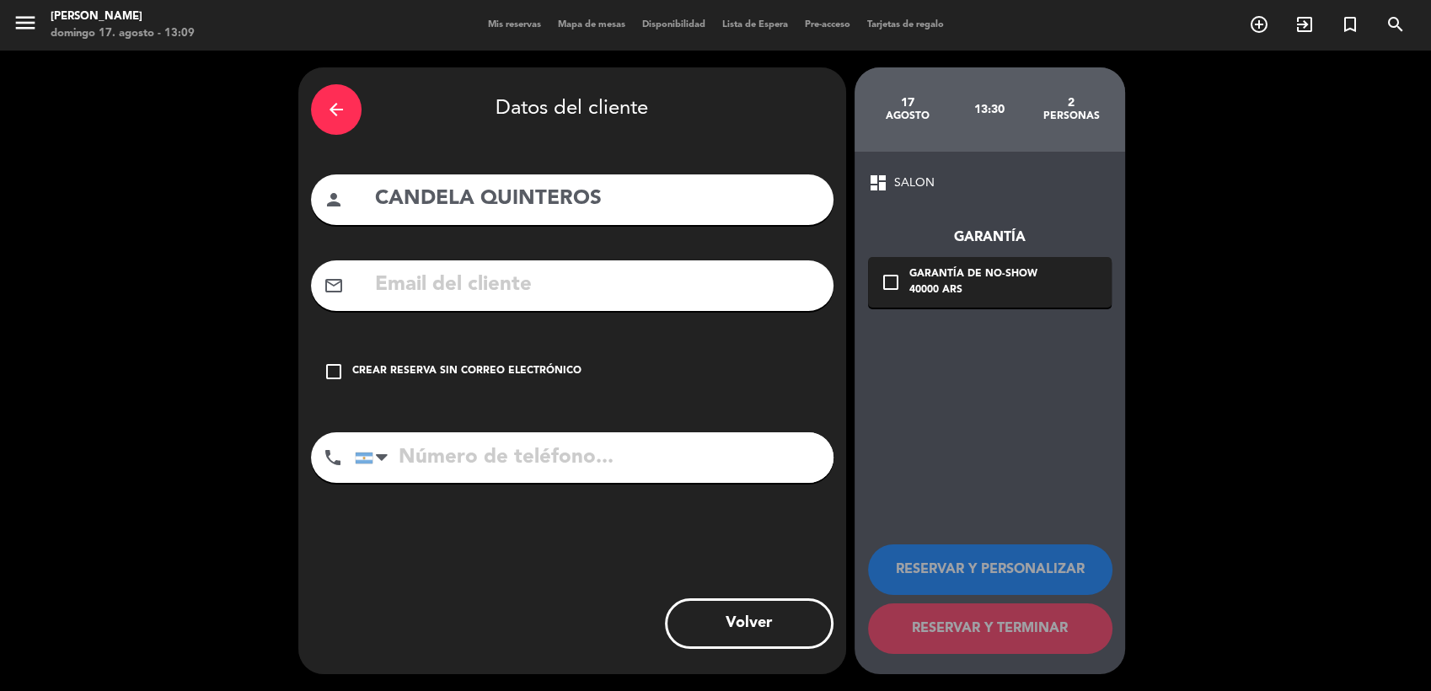
click at [333, 374] on icon "check_box_outline_blank" at bounding box center [334, 372] width 20 height 20
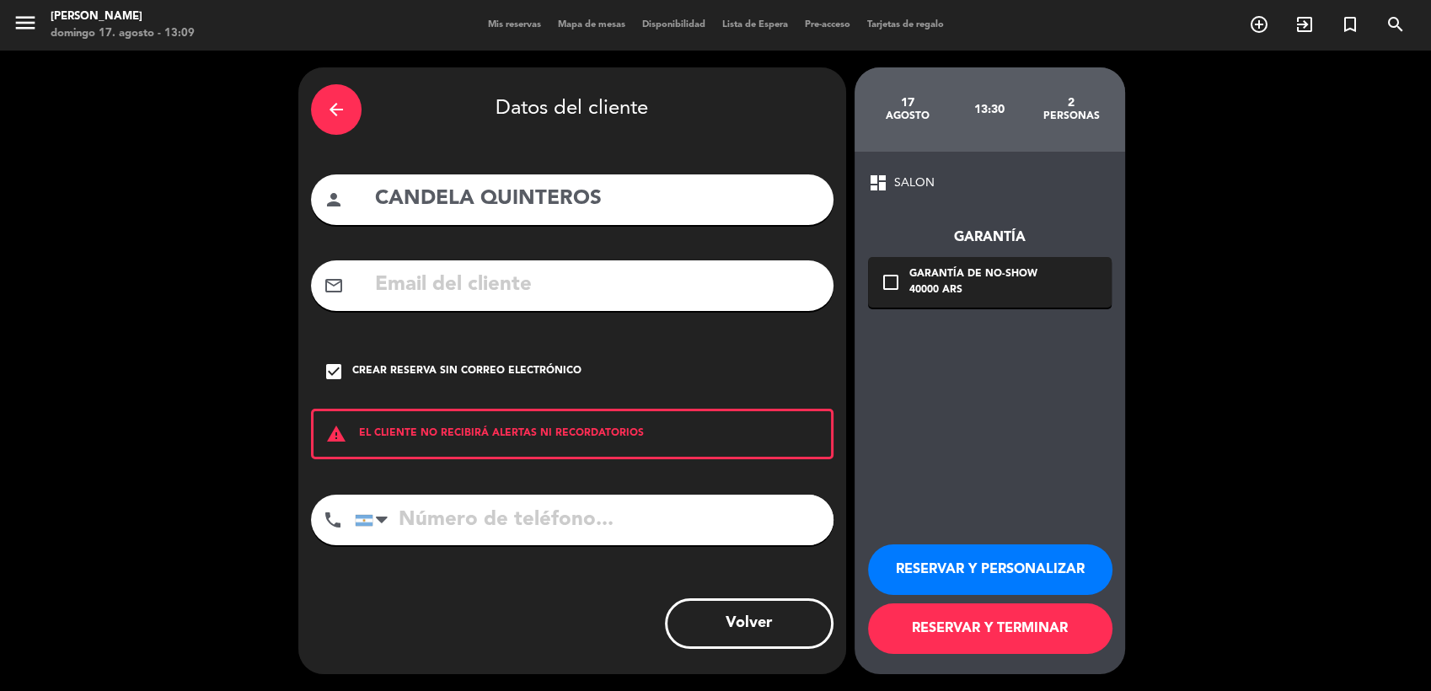
click at [1018, 622] on button "RESERVAR Y TERMINAR" at bounding box center [990, 628] width 244 height 51
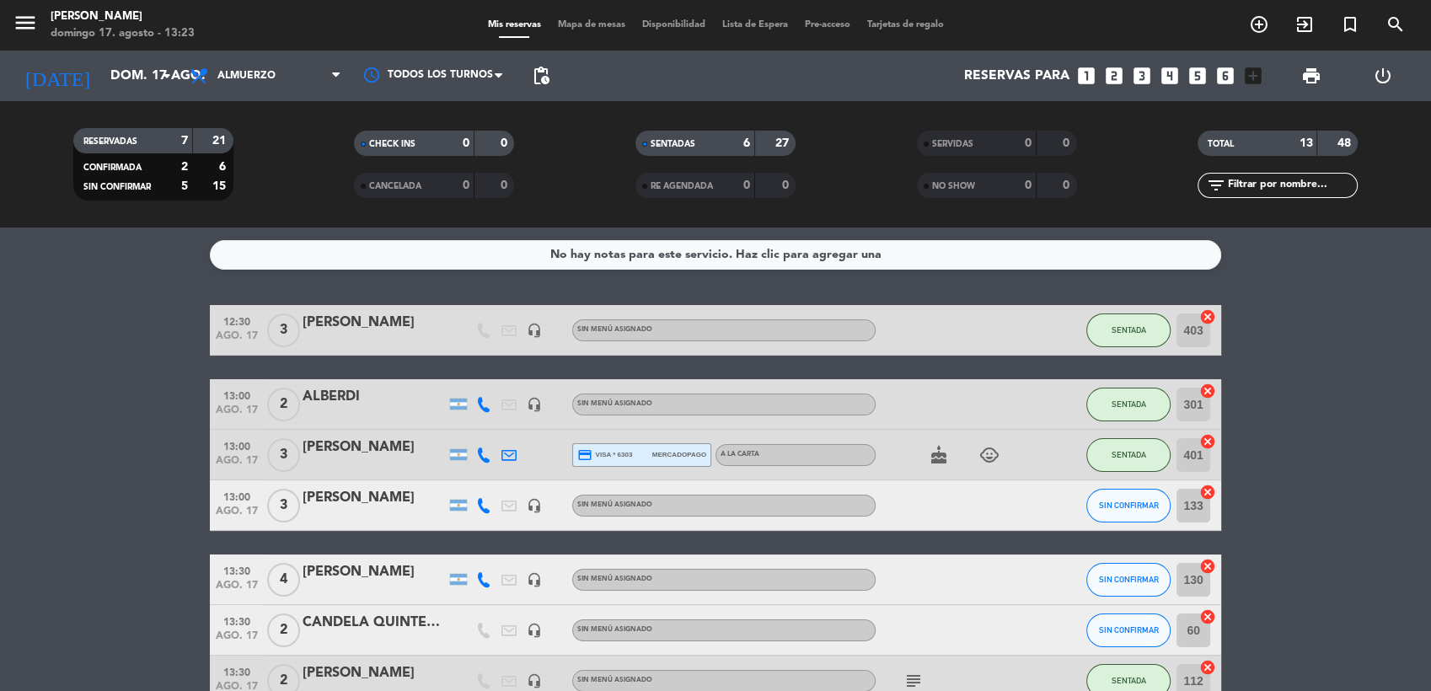
scroll to position [281, 0]
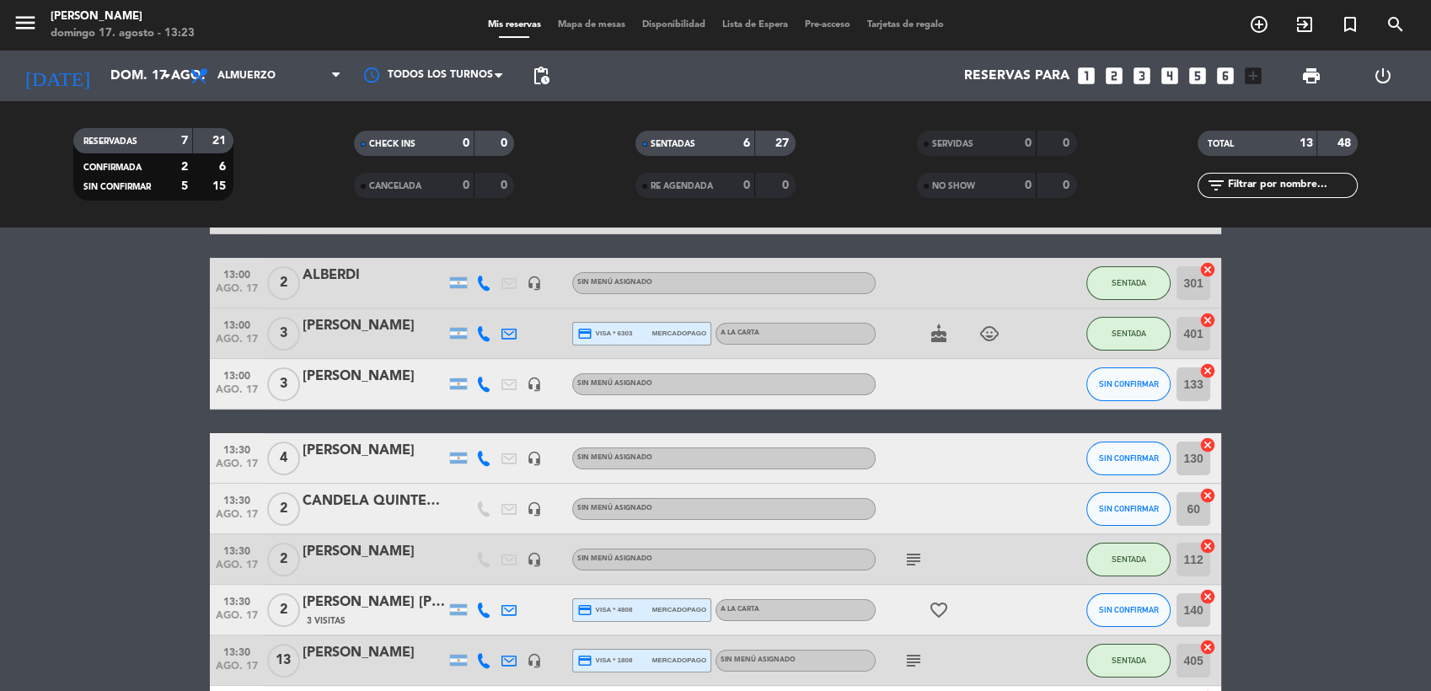
click at [83, 367] on bookings-row "12:30 ago. 17 3 [PERSON_NAME] headset_mic Sin menú asignado SENTADA 403 cancel …" at bounding box center [715, 536] width 1431 height 705
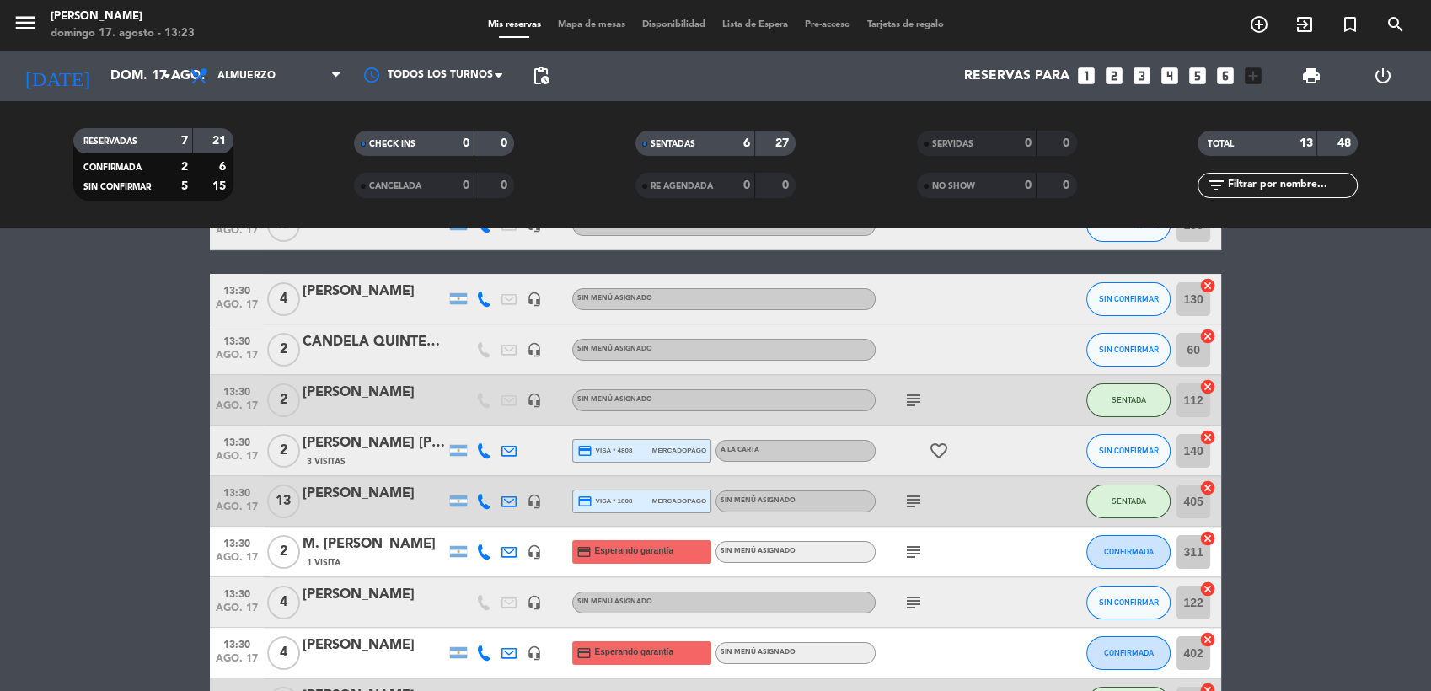
click at [324, 455] on span "3 Visitas" at bounding box center [326, 461] width 39 height 13
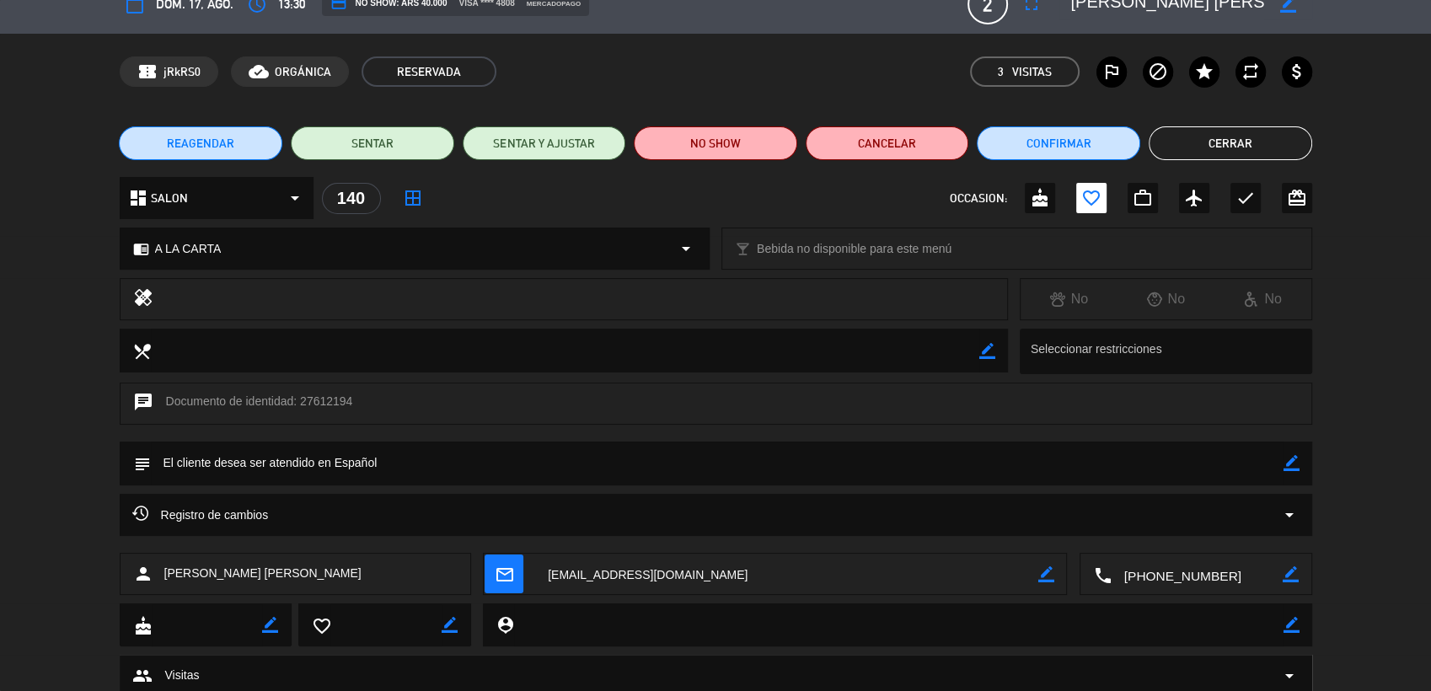
scroll to position [0, 0]
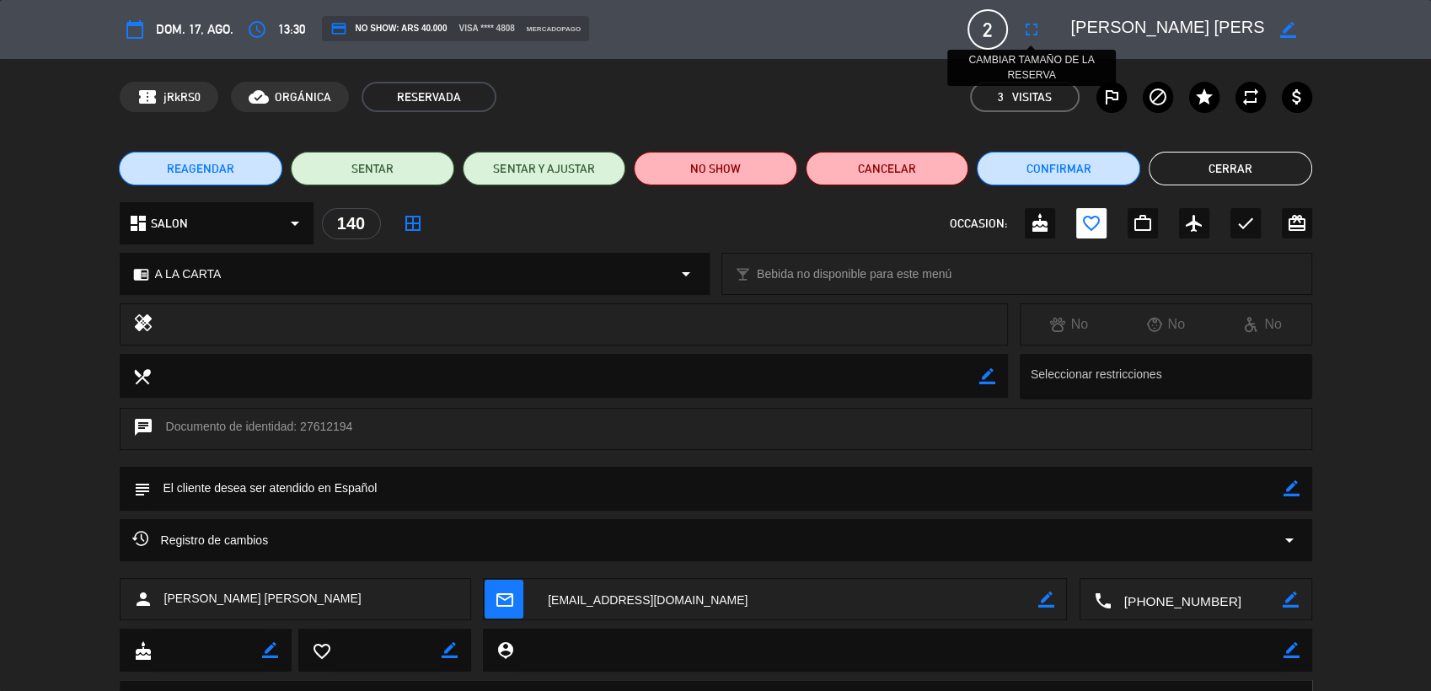
click at [1027, 34] on icon "fullscreen" at bounding box center [1031, 29] width 20 height 20
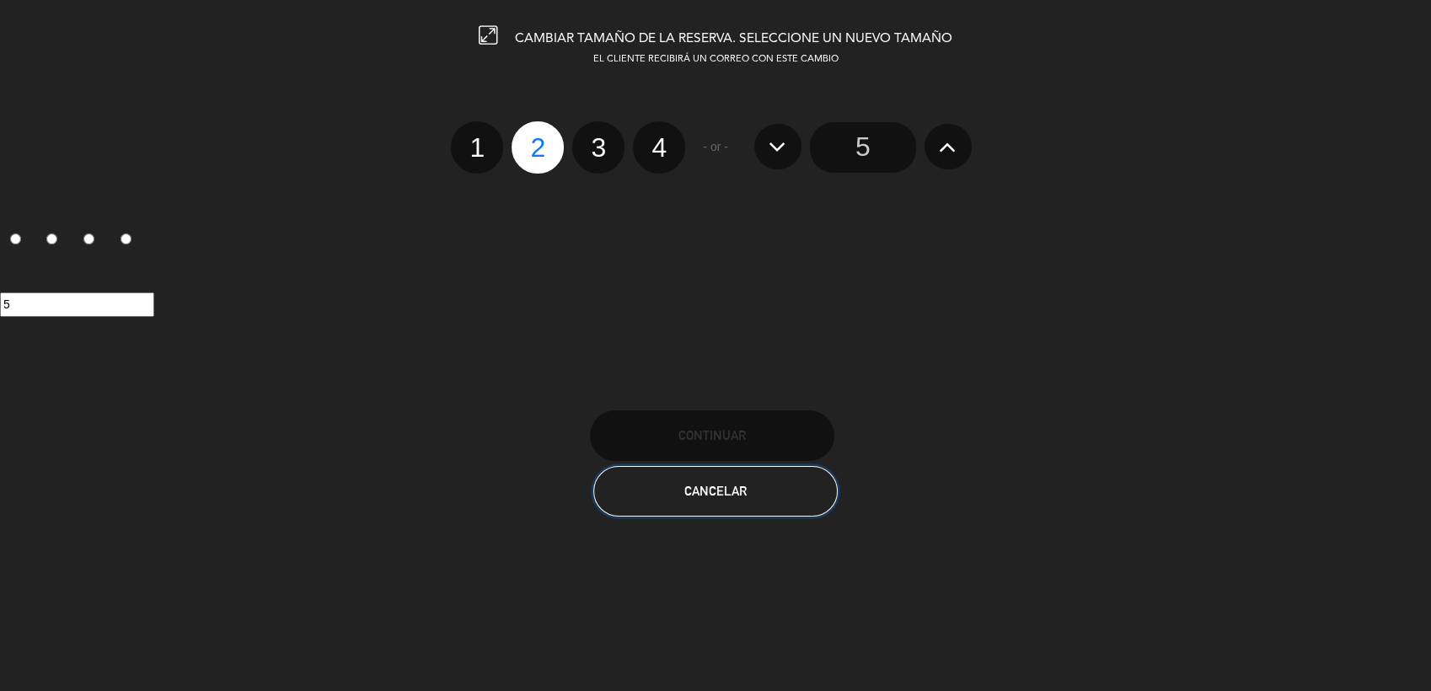
click at [678, 485] on button "Cancelar" at bounding box center [715, 491] width 244 height 51
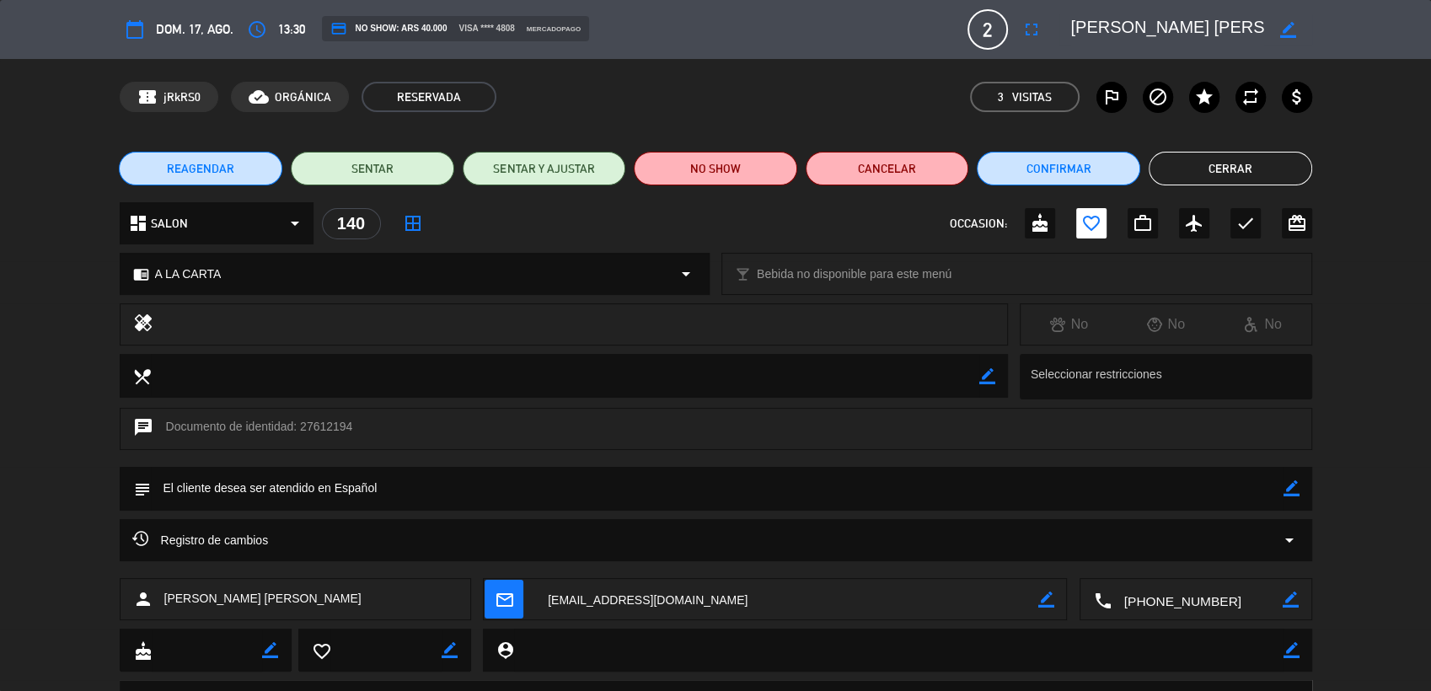
click at [371, 35] on span "credit_card NO SHOW: ARS 40.000" at bounding box center [388, 28] width 117 height 17
click at [133, 35] on icon "calendar_today" at bounding box center [135, 29] width 20 height 20
click at [1393, 271] on div "chrome_reader_mode A LA CARTA arrow_drop_down local_bar Bebida no disponible pa…" at bounding box center [715, 282] width 1431 height 42
click at [215, 232] on div "dashboard SALON arrow_drop_down" at bounding box center [217, 223] width 194 height 42
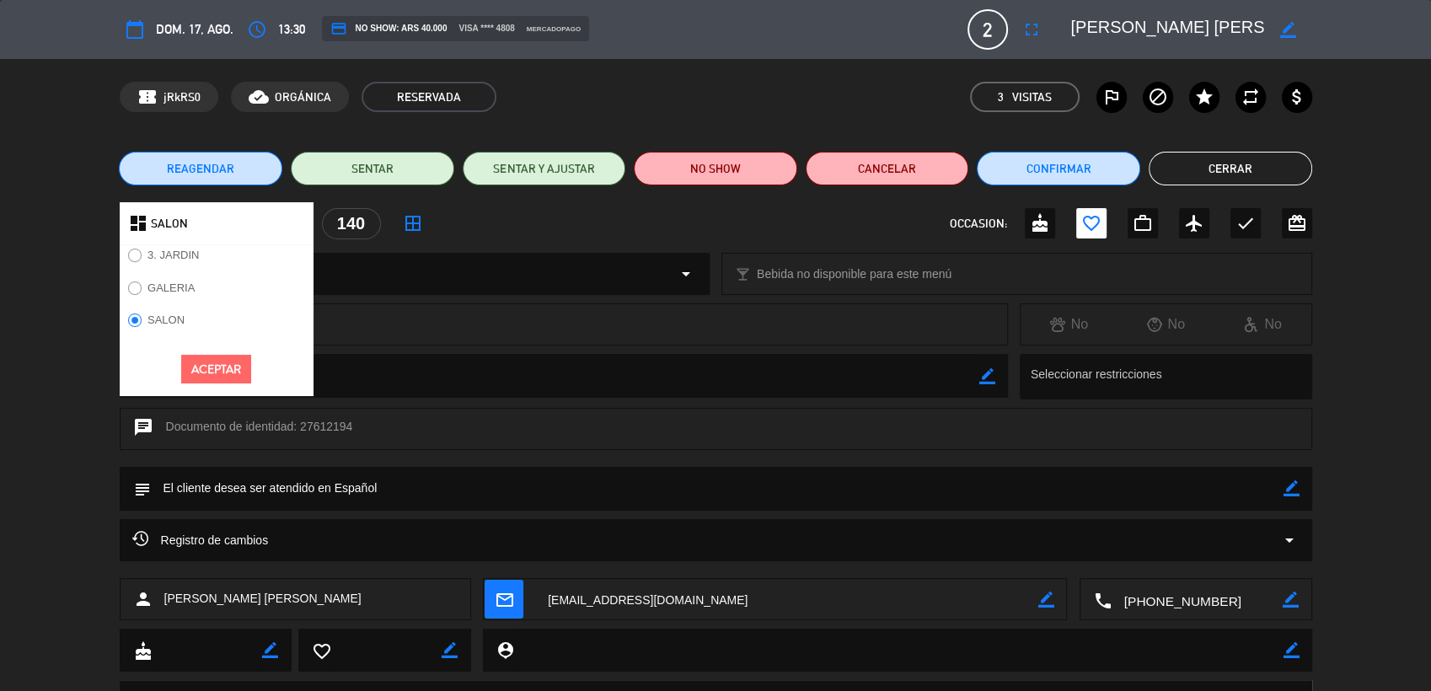
click at [158, 284] on label "GALERIA" at bounding box center [170, 287] width 47 height 11
click at [169, 324] on label "SALON" at bounding box center [165, 319] width 37 height 11
click at [158, 292] on label "GALERIA" at bounding box center [170, 287] width 47 height 11
click at [160, 335] on label "SALON" at bounding box center [157, 322] width 74 height 27
click at [462, 235] on div "dashboard SALON 3. JARDIN GALERIA SALON Aceptar 140 border_all OCCASION: cake f…" at bounding box center [716, 223] width 1193 height 42
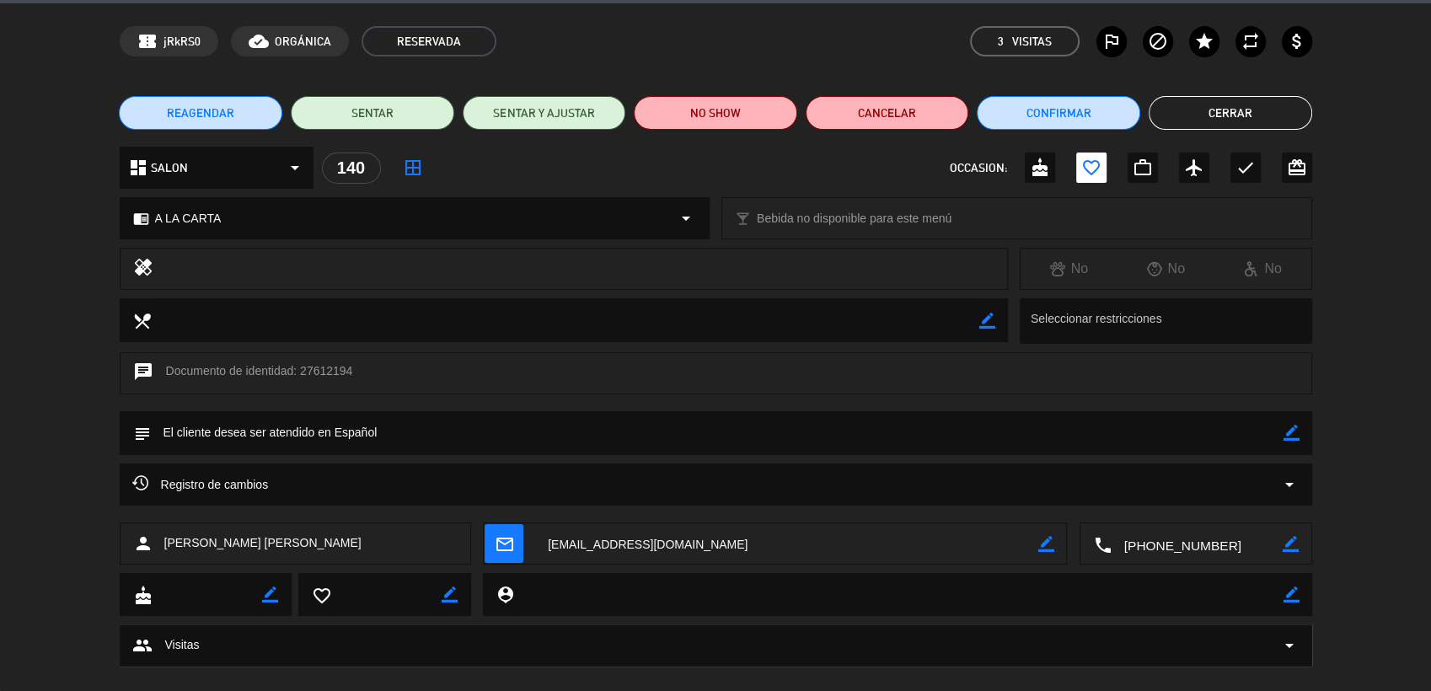
scroll to position [81, 0]
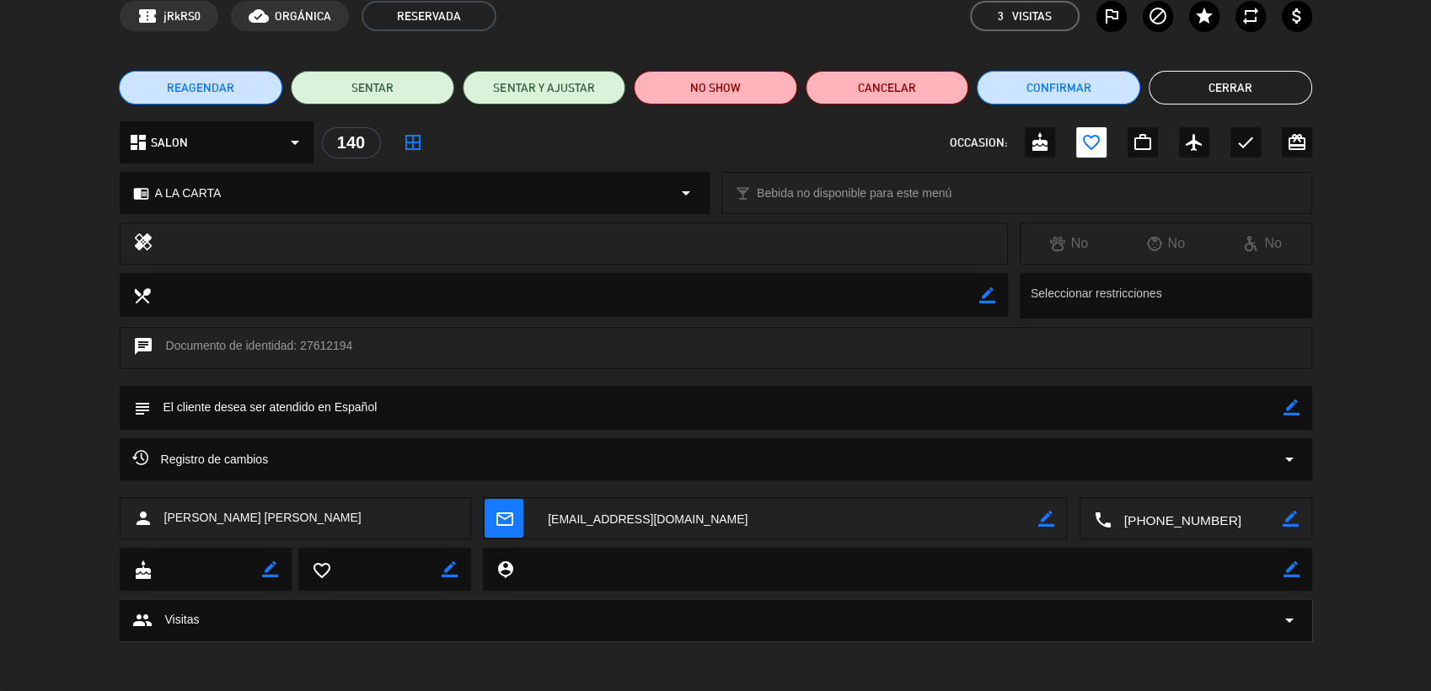
click at [1269, 75] on button "Cerrar" at bounding box center [1231, 88] width 164 height 34
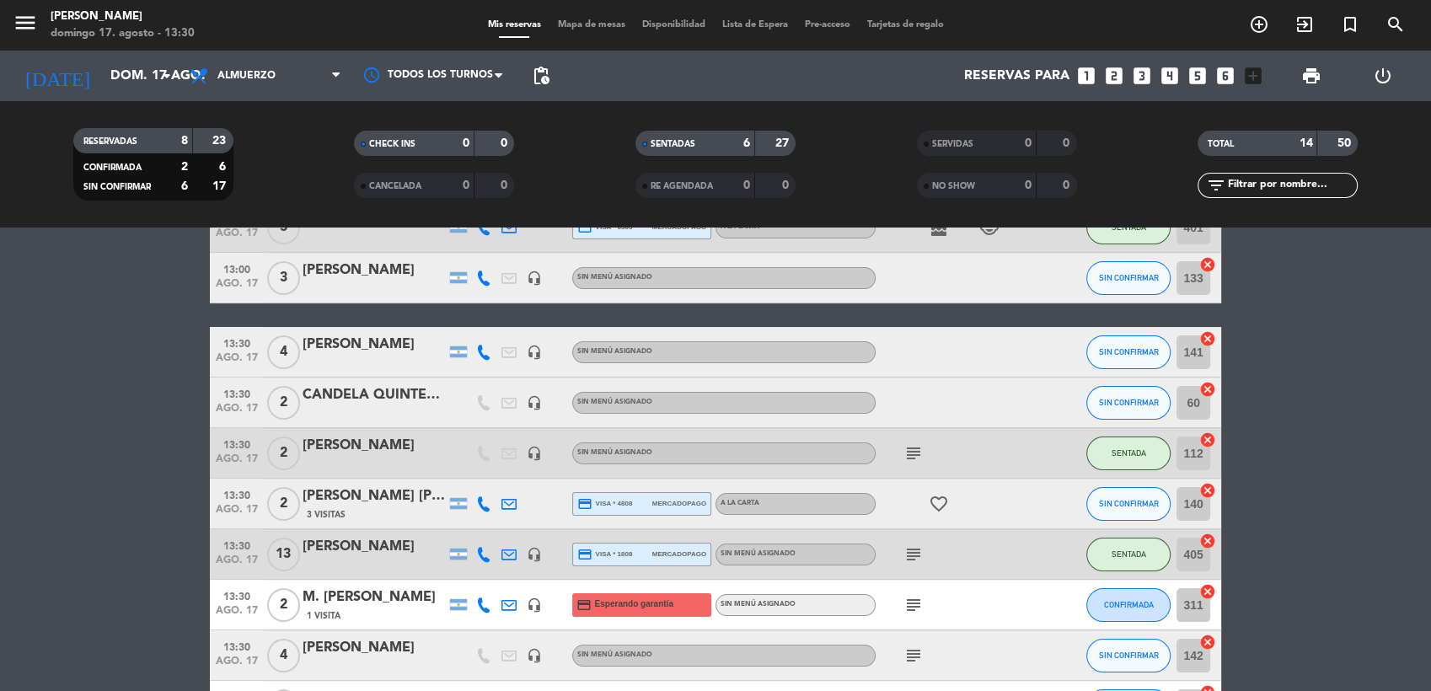
scroll to position [196, 0]
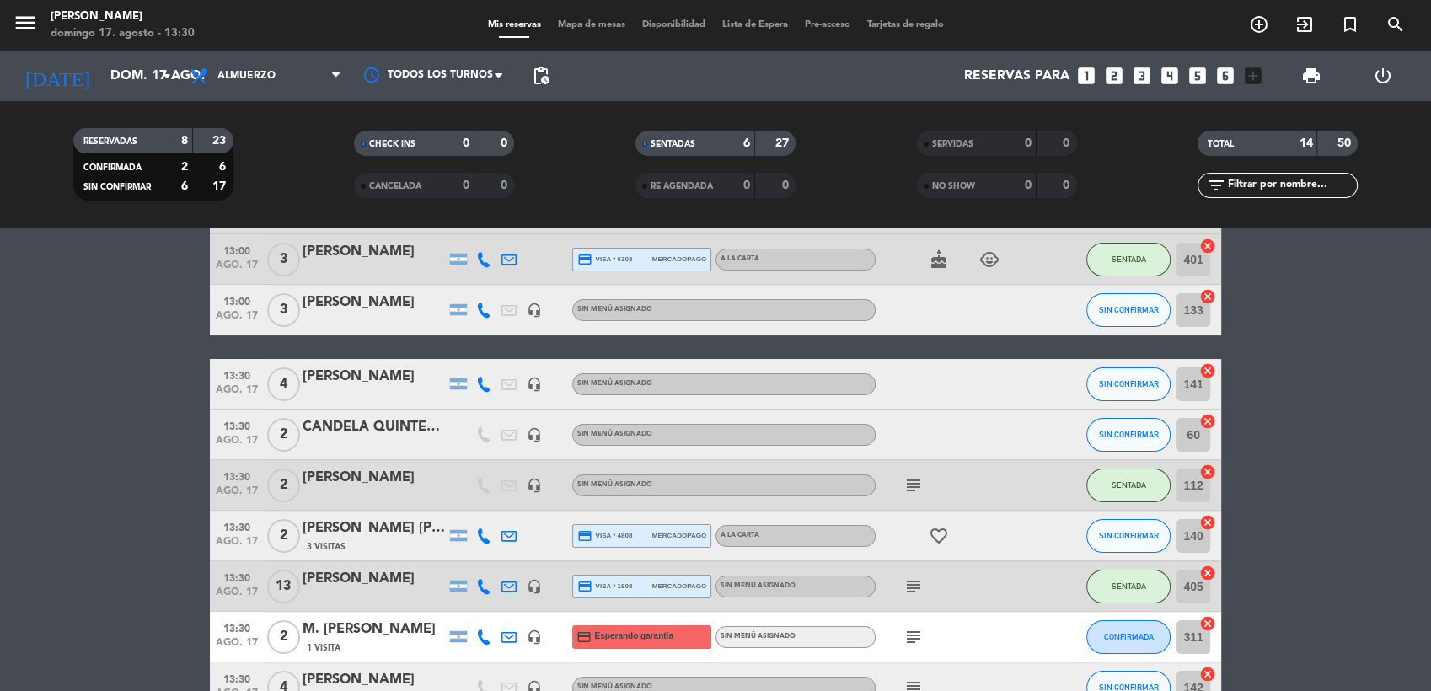
click at [595, 24] on span "Mapa de mesas" at bounding box center [592, 24] width 84 height 9
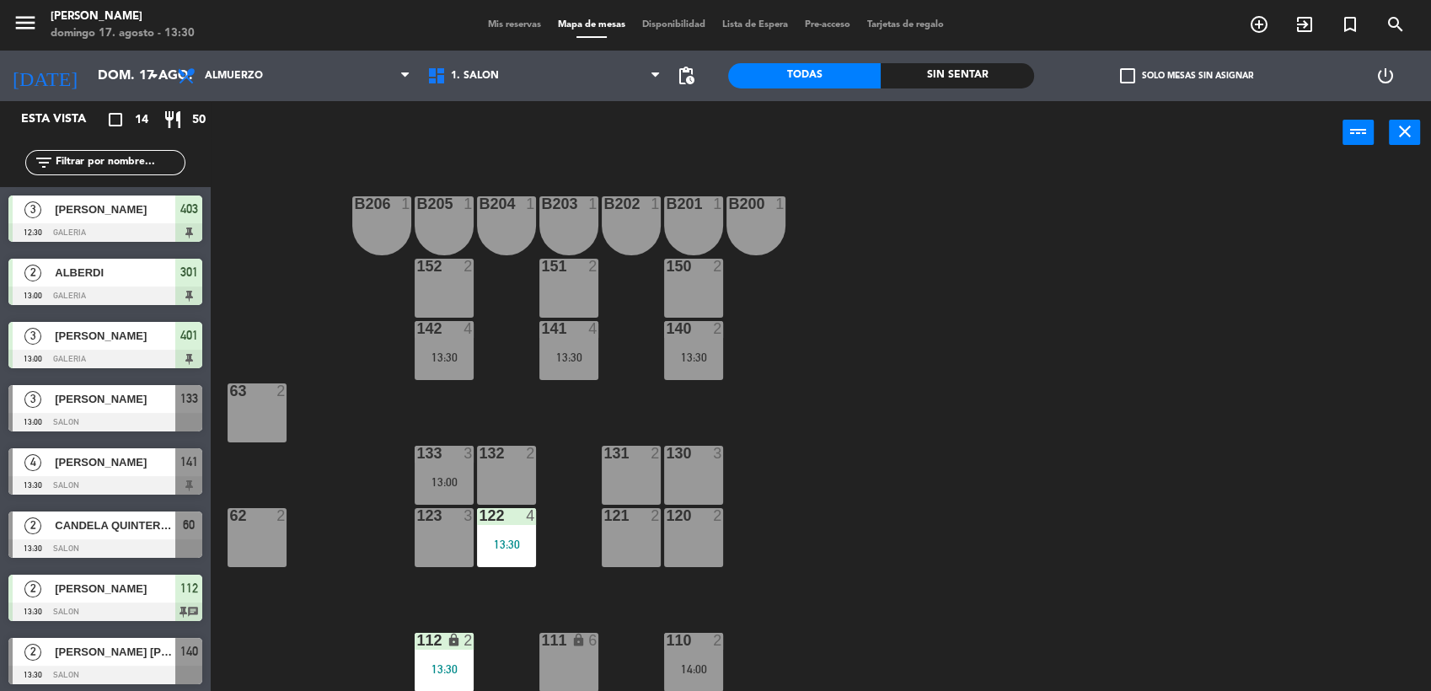
click at [118, 415] on div at bounding box center [105, 422] width 194 height 19
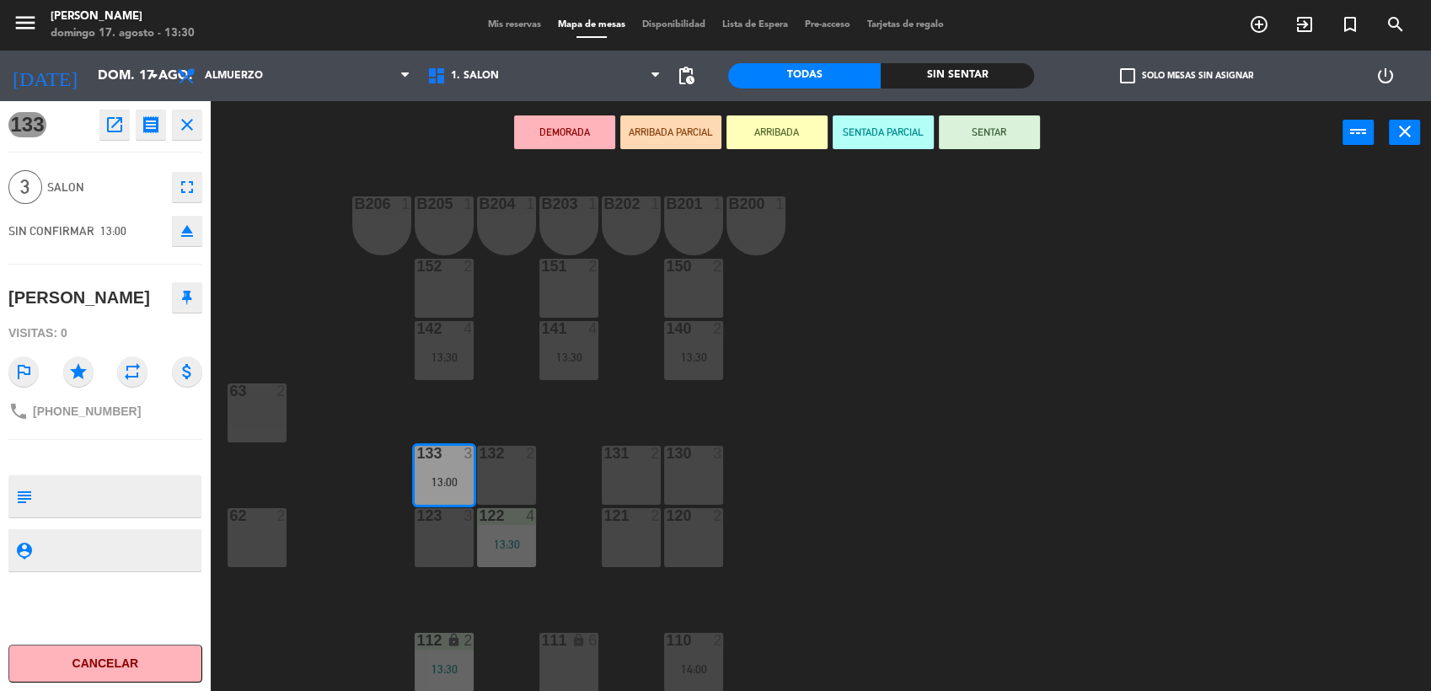
click at [976, 137] on button "SENTAR" at bounding box center [989, 132] width 101 height 34
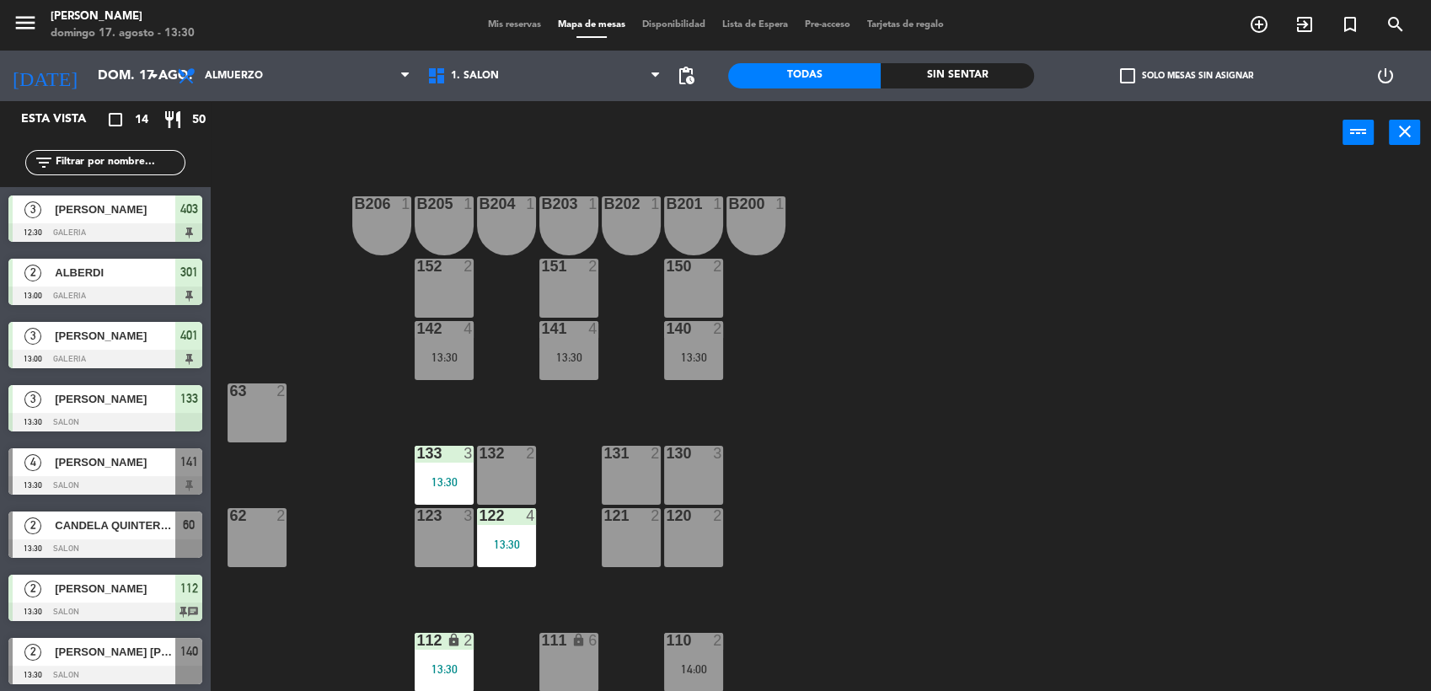
drag, startPoint x: 1118, startPoint y: 356, endPoint x: 1085, endPoint y: 334, distance: 39.5
click at [1112, 352] on div "B206 1 B205 1 B204 1 B203 1 B202 1 B201 1 B200 1 150 2 151 2 152 2 140 2 13:30 …" at bounding box center [828, 430] width 1206 height 527
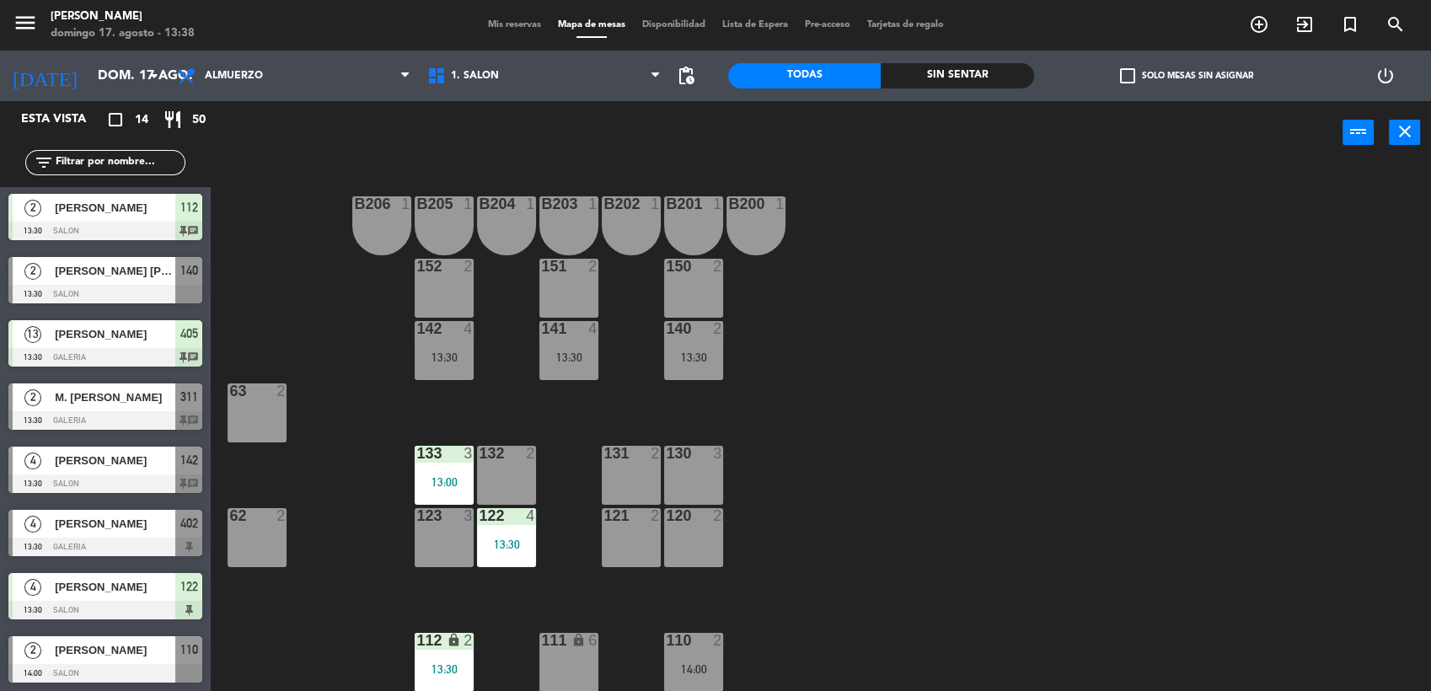
scroll to position [382, 0]
click at [105, 464] on span "[PERSON_NAME]" at bounding box center [115, 460] width 121 height 18
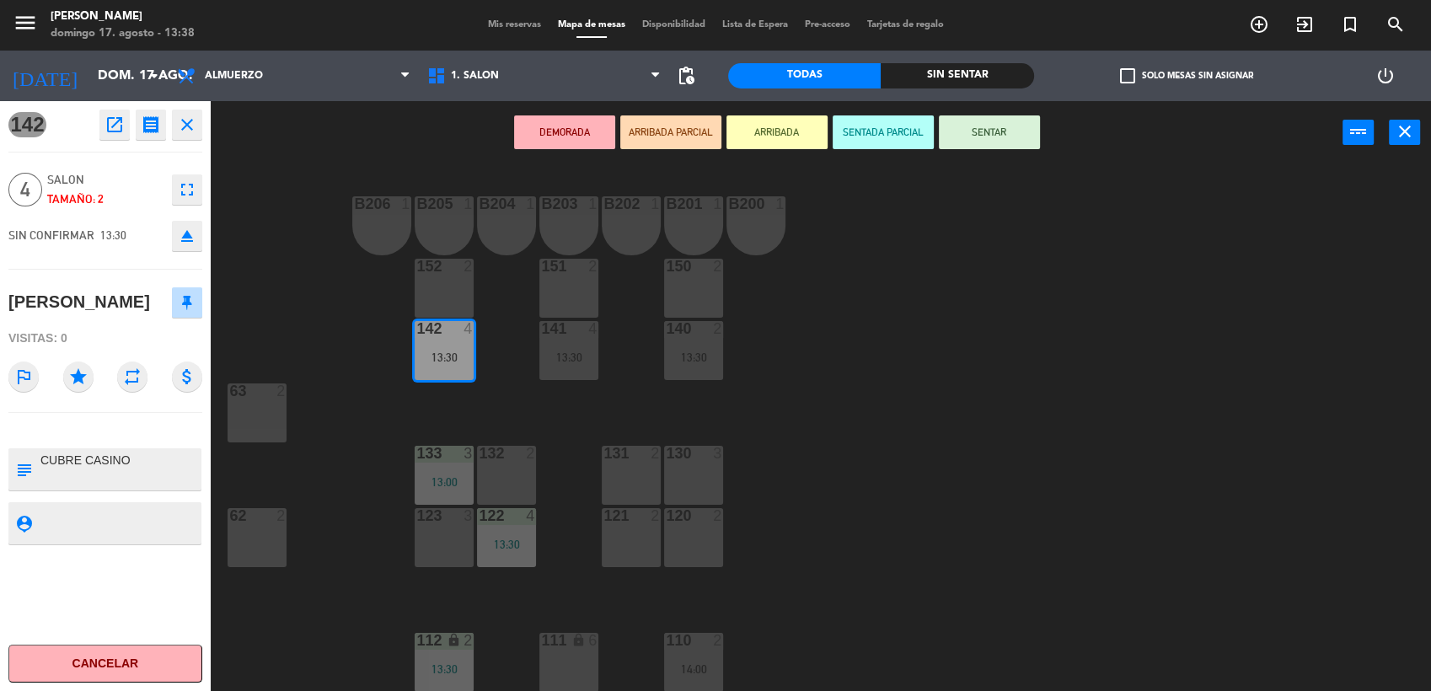
click at [445, 379] on div "142 4 13:30" at bounding box center [444, 350] width 59 height 59
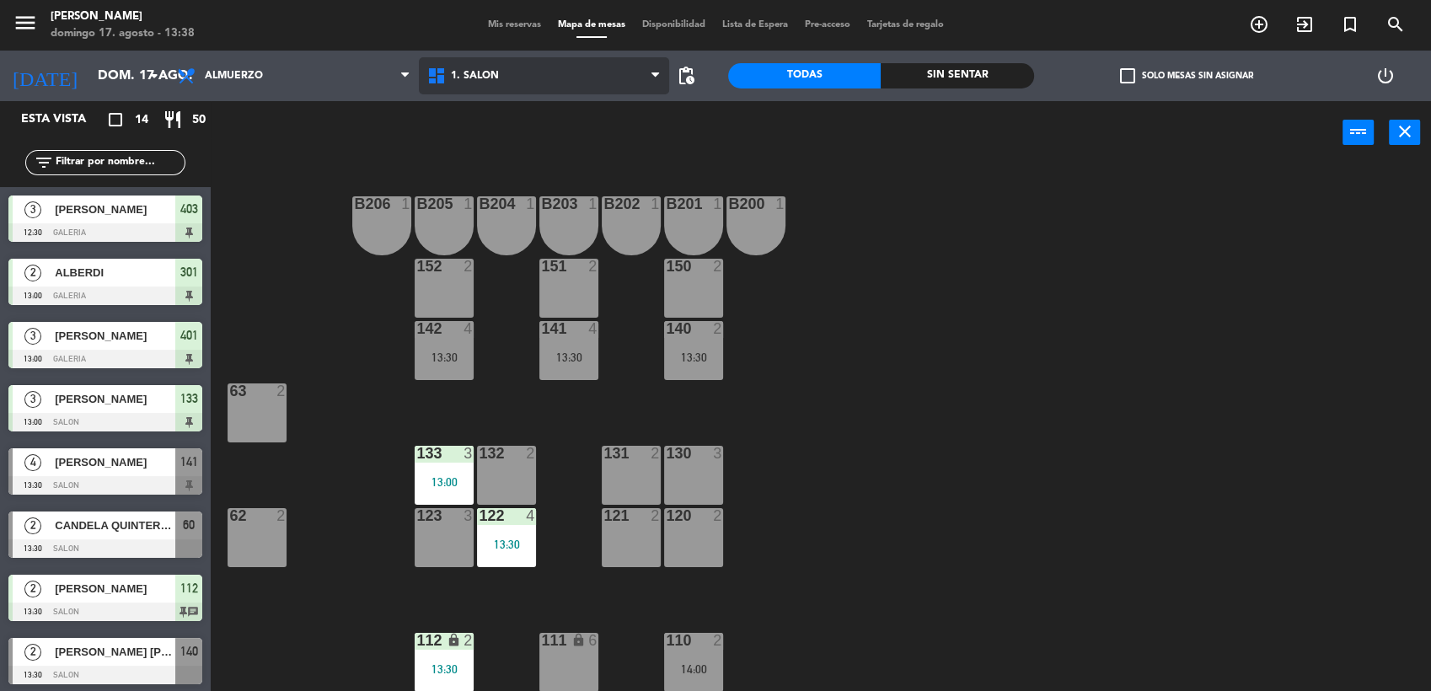
click at [535, 60] on span "1. SALON" at bounding box center [544, 75] width 250 height 37
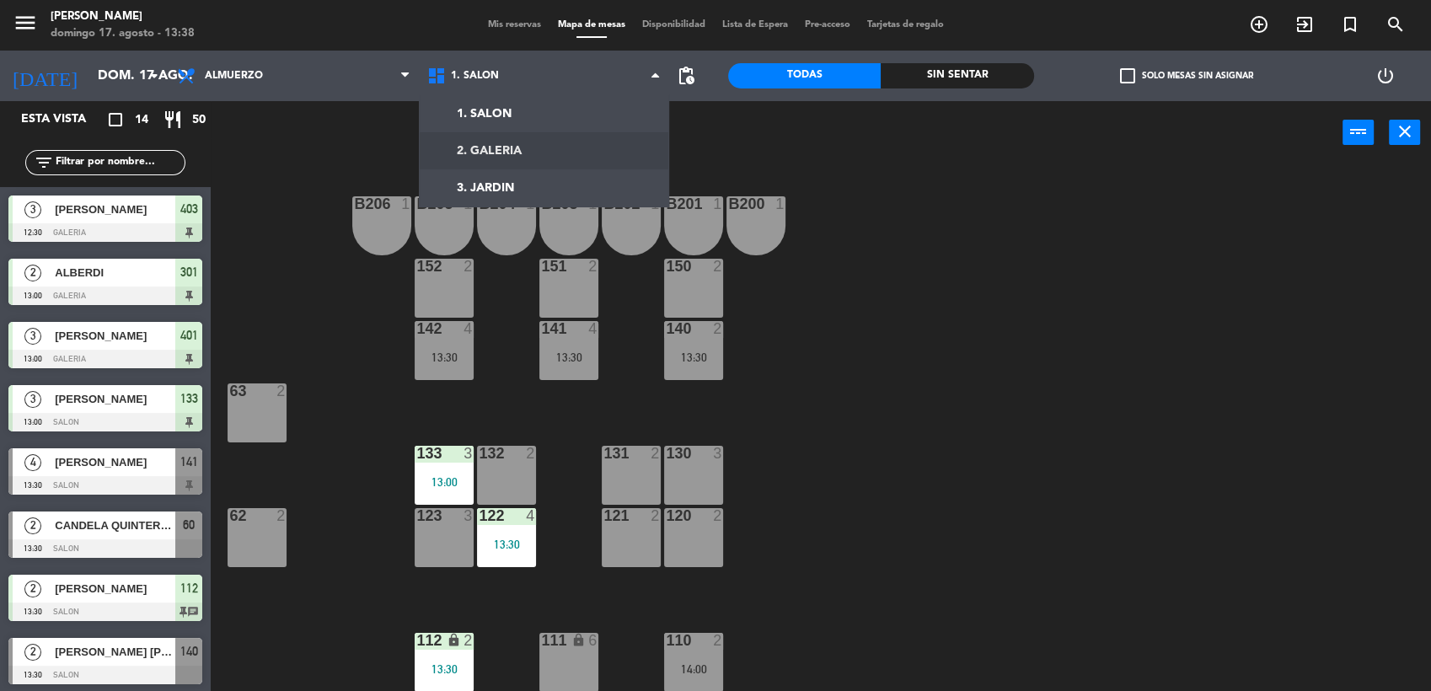
click at [283, 342] on div "B206 1 B205 1 B204 1 B203 1 B202 1 B201 1 B200 1 150 2 151 2 152 2 140 2 13:30 …" at bounding box center [828, 430] width 1206 height 527
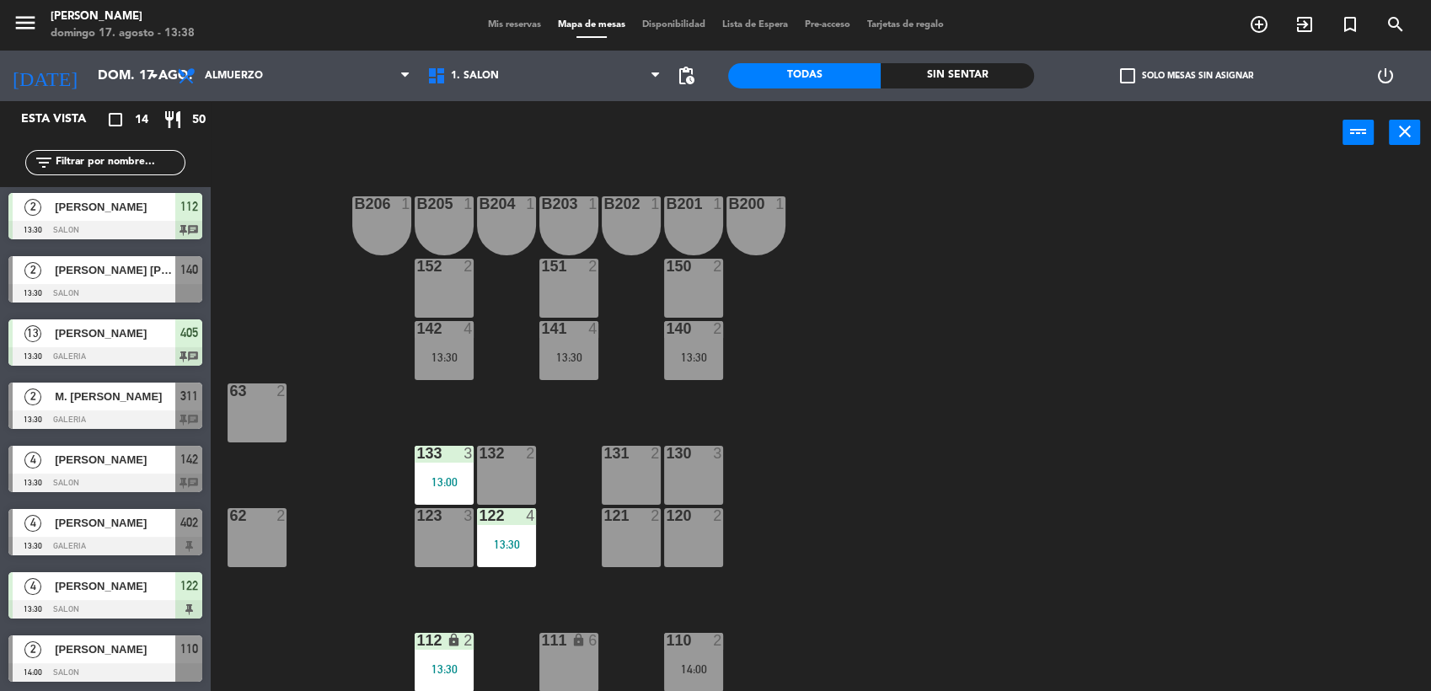
click at [94, 476] on div "4 [PERSON_NAME] 13:30 SALON 142 chat" at bounding box center [105, 468] width 211 height 63
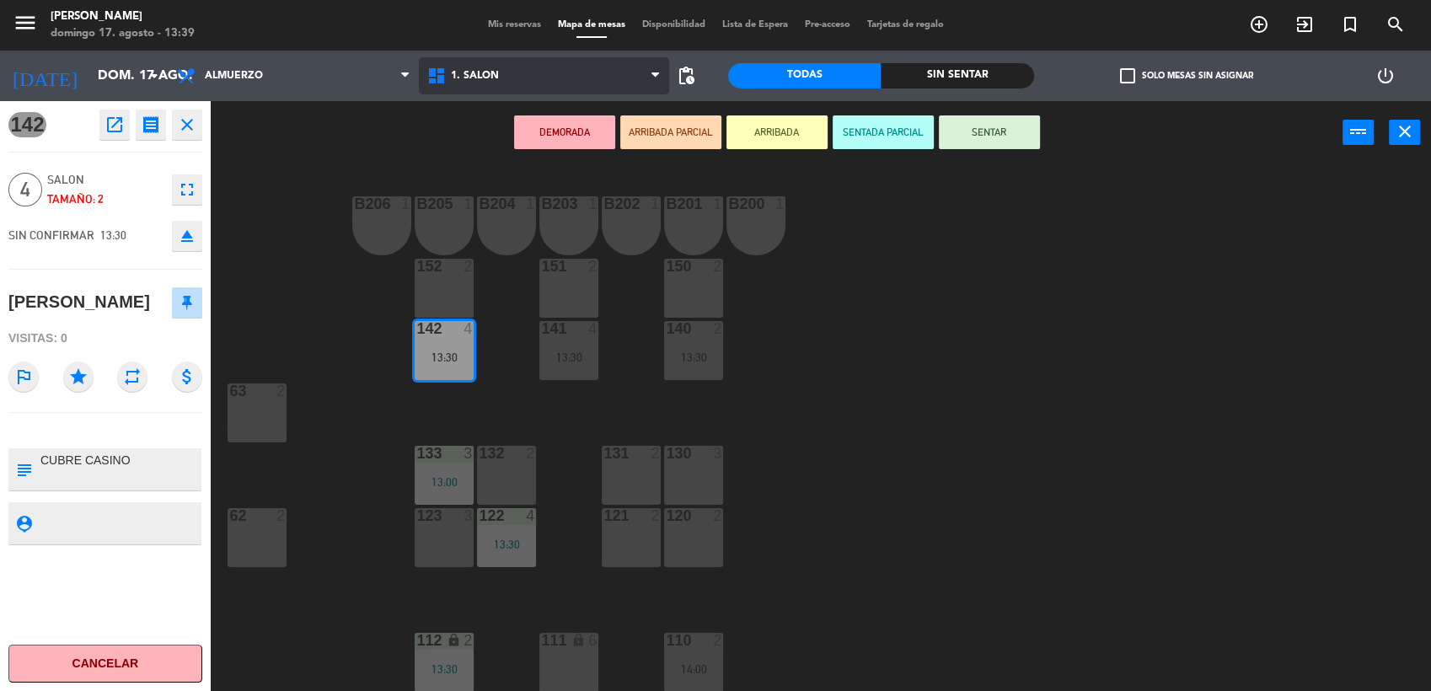
click at [523, 68] on span "1. SALON" at bounding box center [544, 75] width 250 height 37
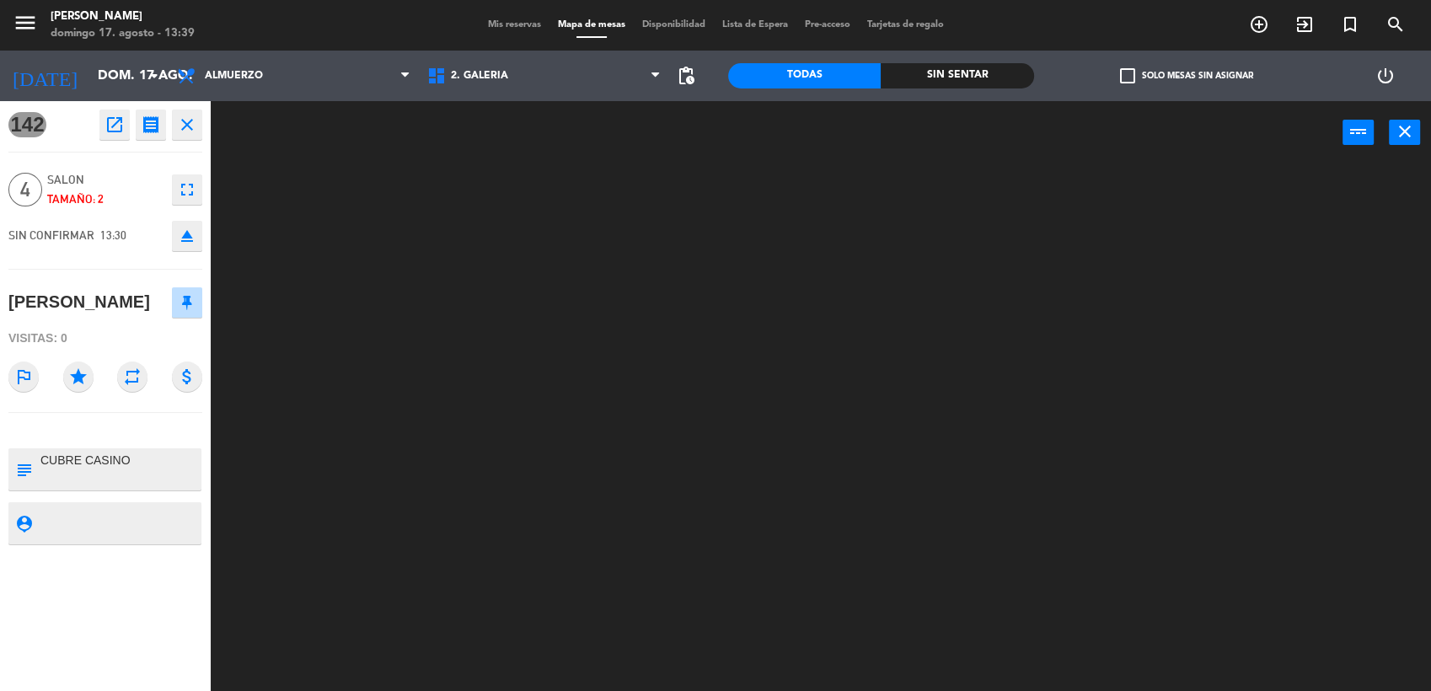
click at [520, 146] on ng-component "menu [PERSON_NAME] [PERSON_NAME] 17. [PERSON_NAME] - 13:39 Mis reservas Mapa de…" at bounding box center [715, 347] width 1431 height 694
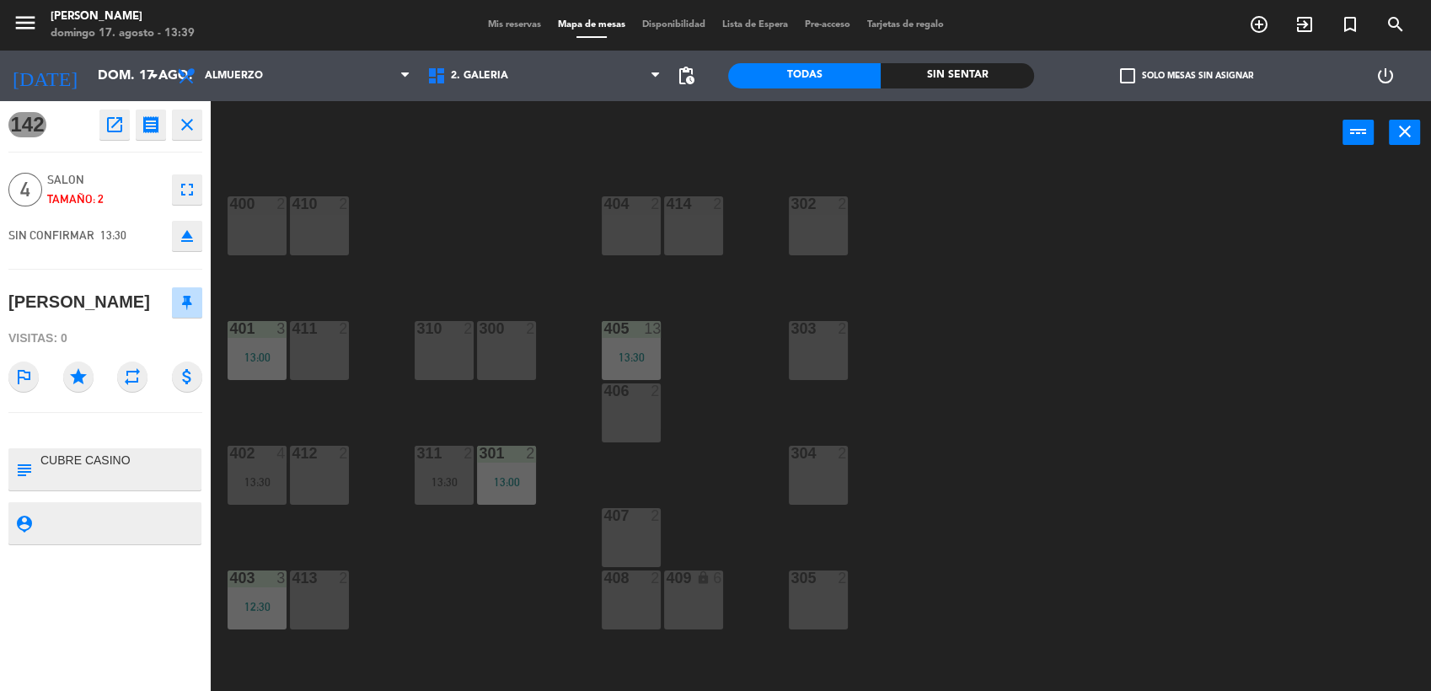
click at [284, 172] on div "400 2 410 2 404 2 414 2 302 2 401 3 13:00 411 2 310 2 300 2 303 2 405 13 13:30 …" at bounding box center [828, 430] width 1206 height 527
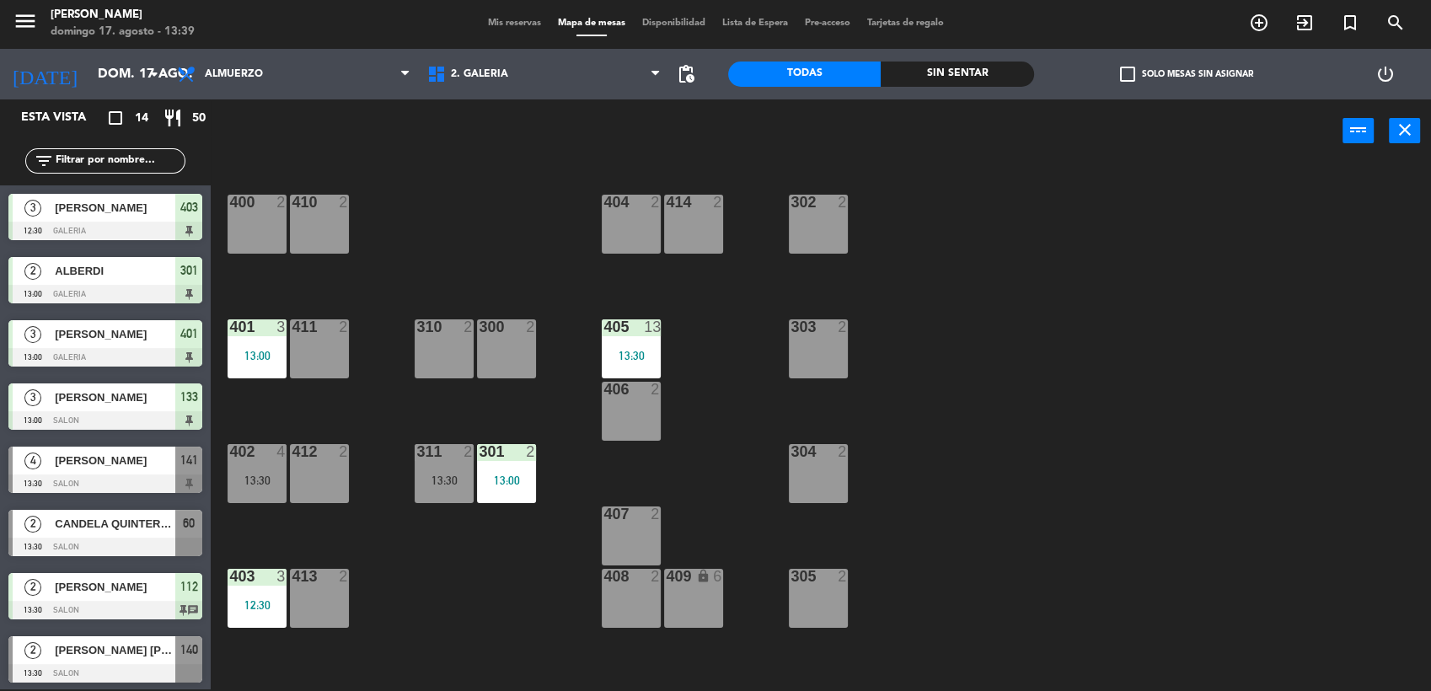
scroll to position [64, 0]
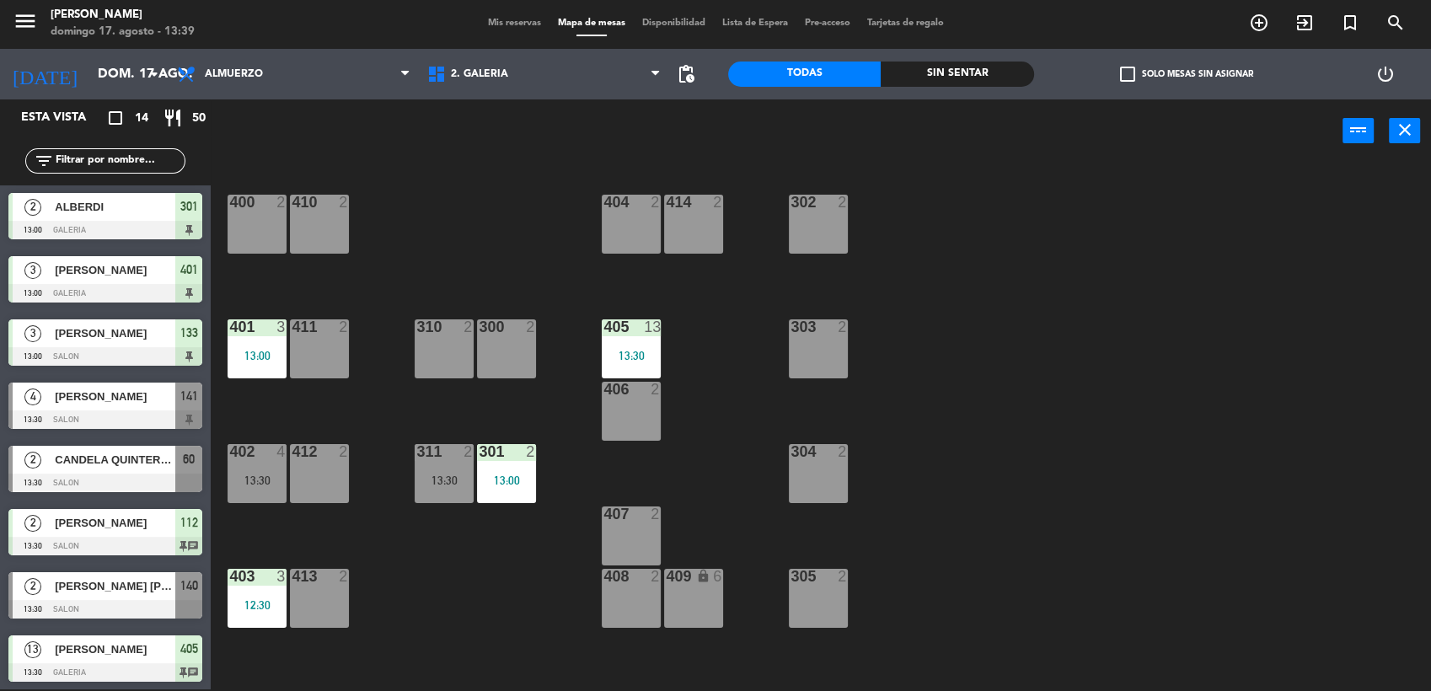
click at [256, 229] on div "400 2" at bounding box center [257, 224] width 59 height 59
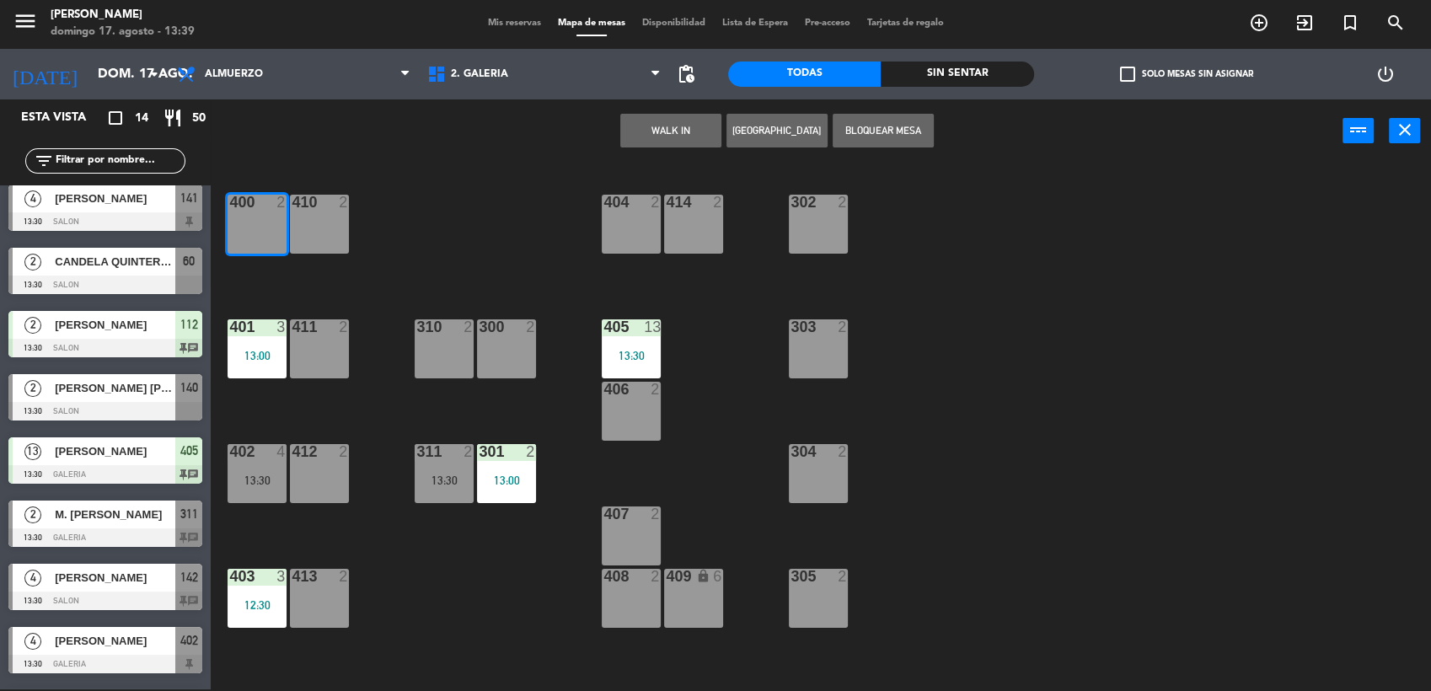
scroll to position [382, 0]
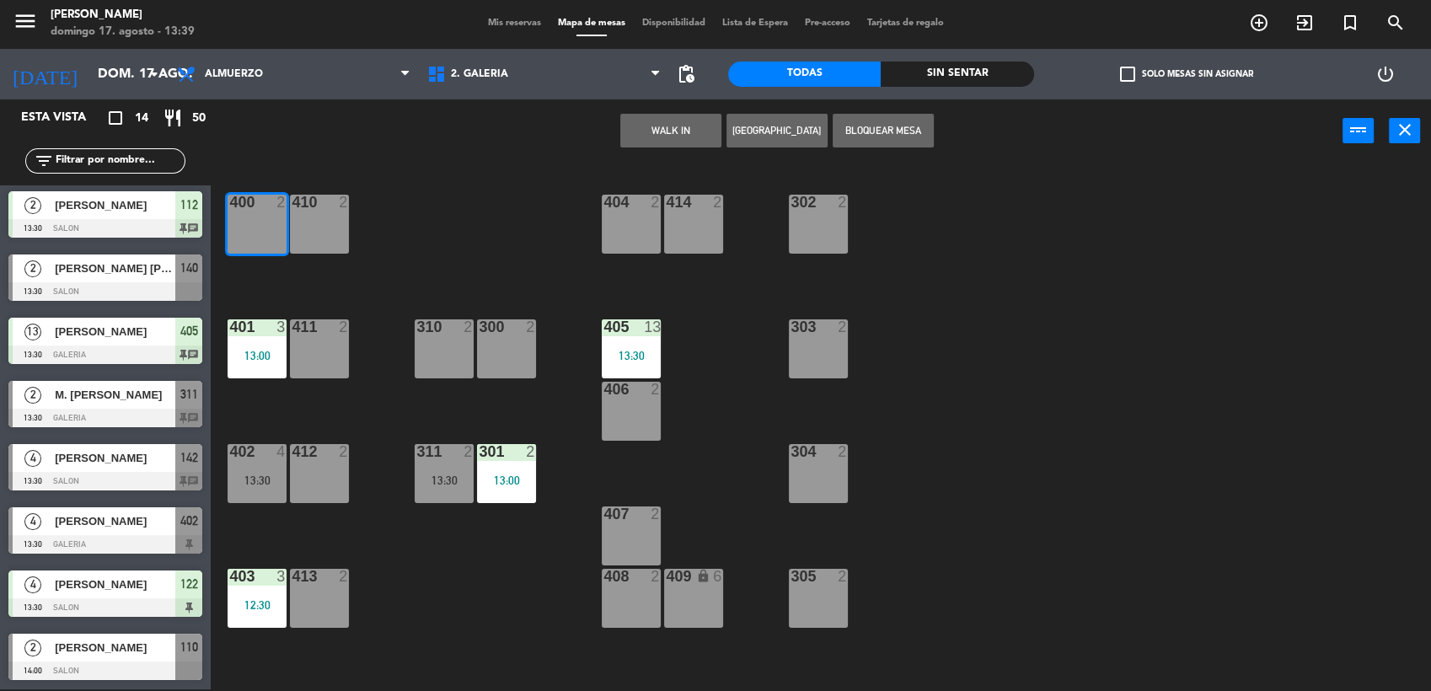
click at [112, 472] on div "4 [PERSON_NAME] 13:30 SALON 142 chat" at bounding box center [105, 467] width 211 height 63
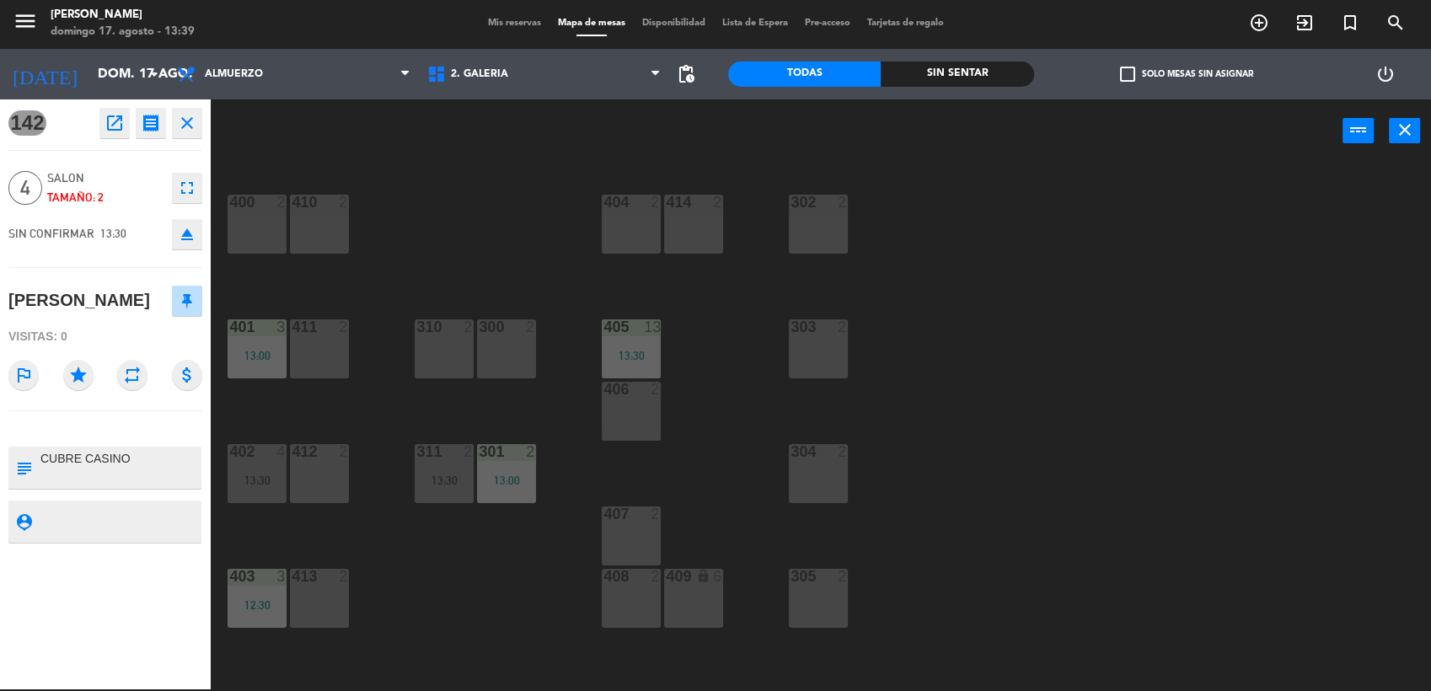
click at [248, 213] on div "400 2" at bounding box center [257, 224] width 59 height 59
click at [809, 118] on button "Mover" at bounding box center [776, 131] width 101 height 34
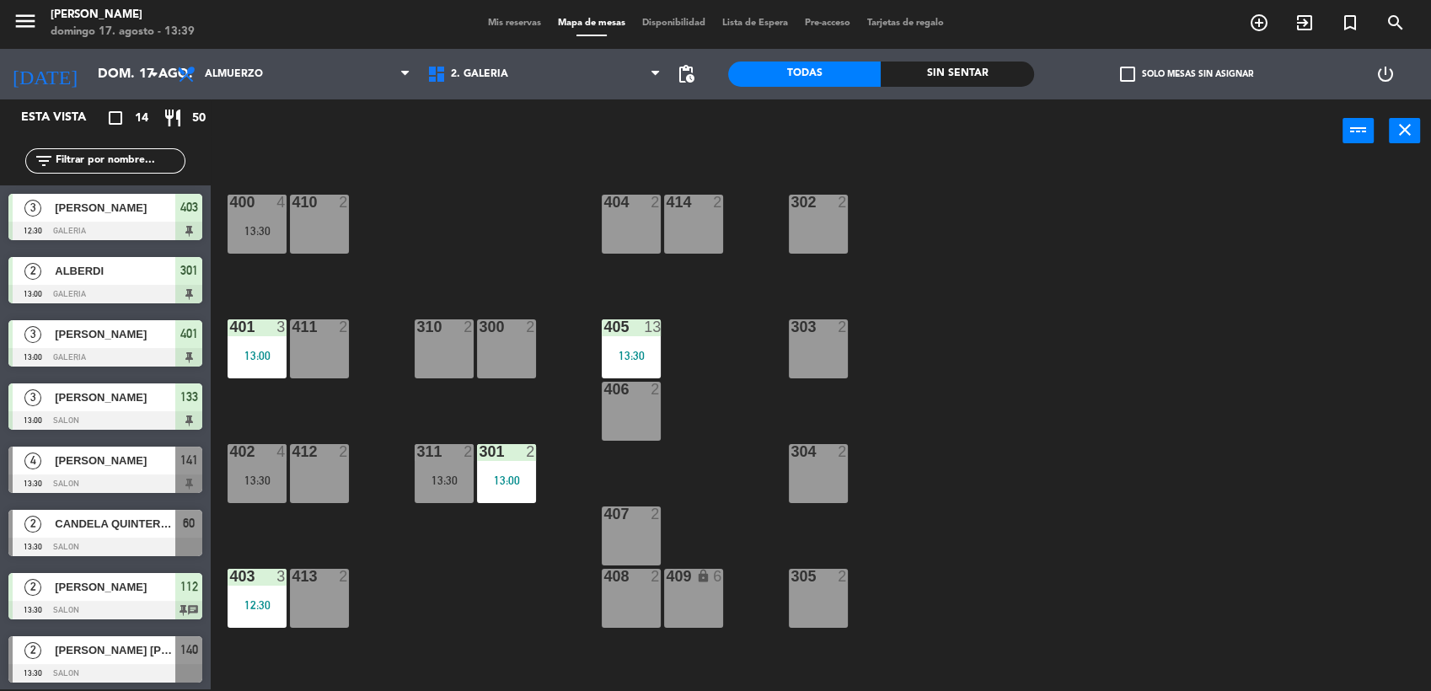
scroll to position [64, 0]
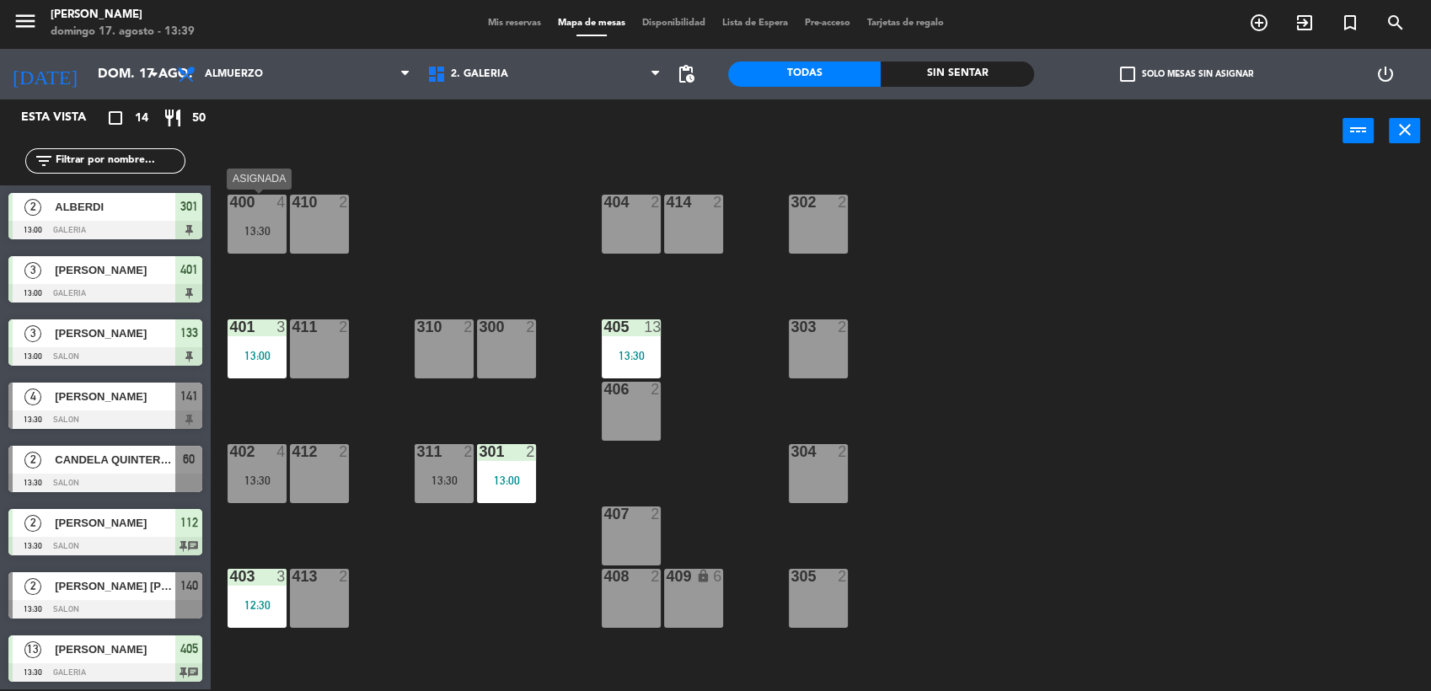
click at [248, 222] on div "400 4 13:30" at bounding box center [257, 224] width 59 height 59
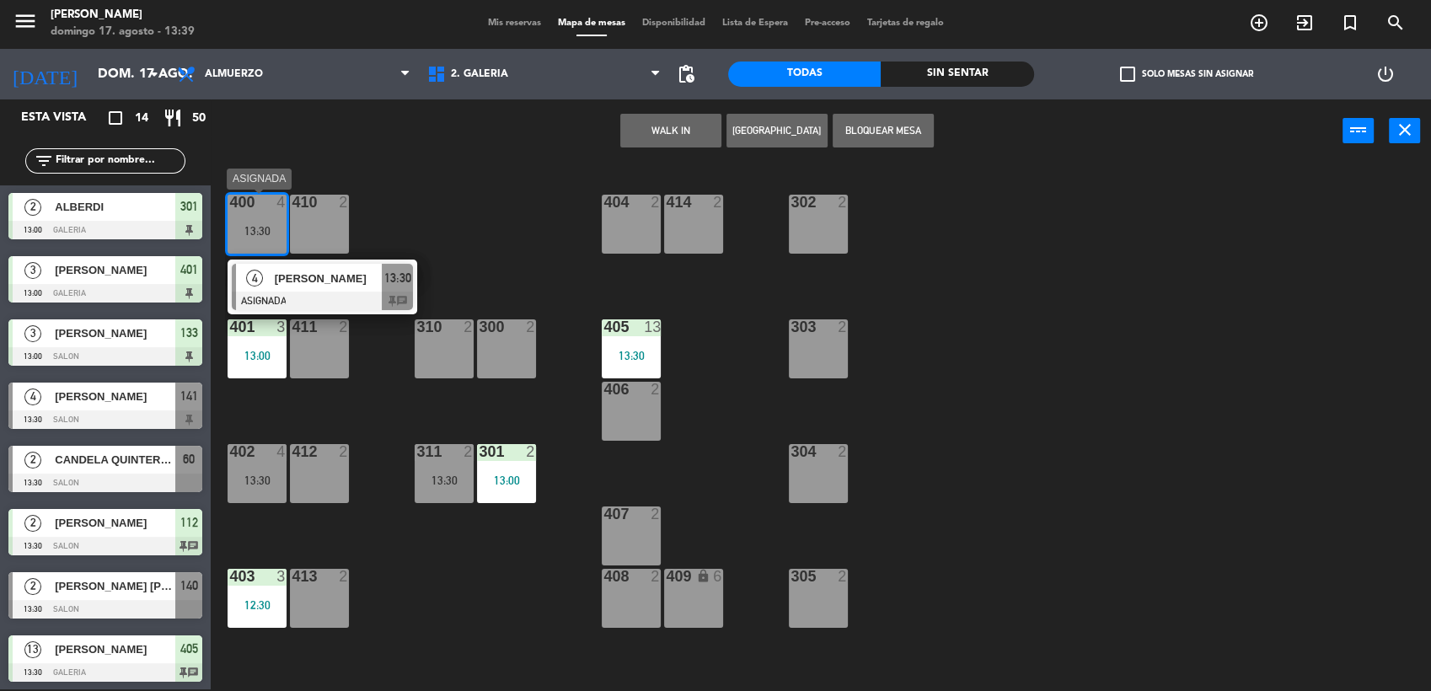
click at [332, 279] on span "[PERSON_NAME]" at bounding box center [329, 279] width 108 height 18
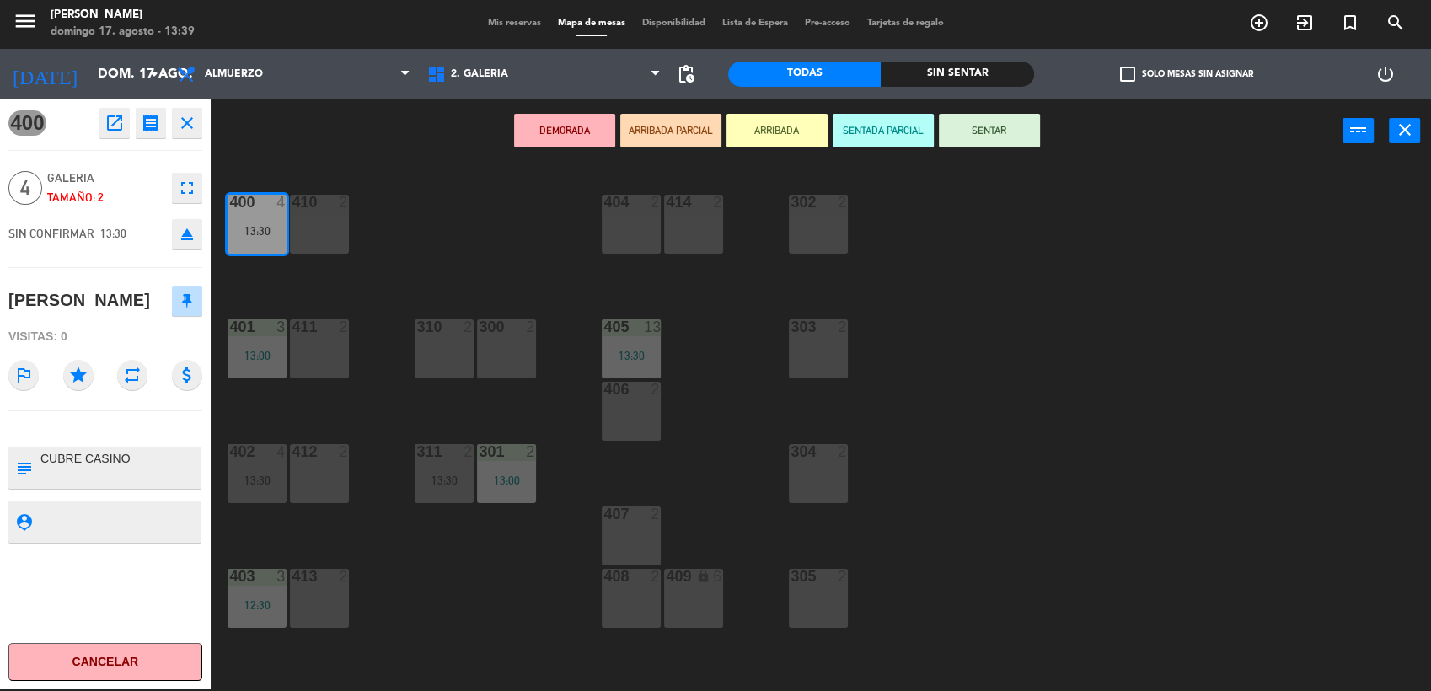
click at [1002, 129] on button "SENTAR" at bounding box center [989, 131] width 101 height 34
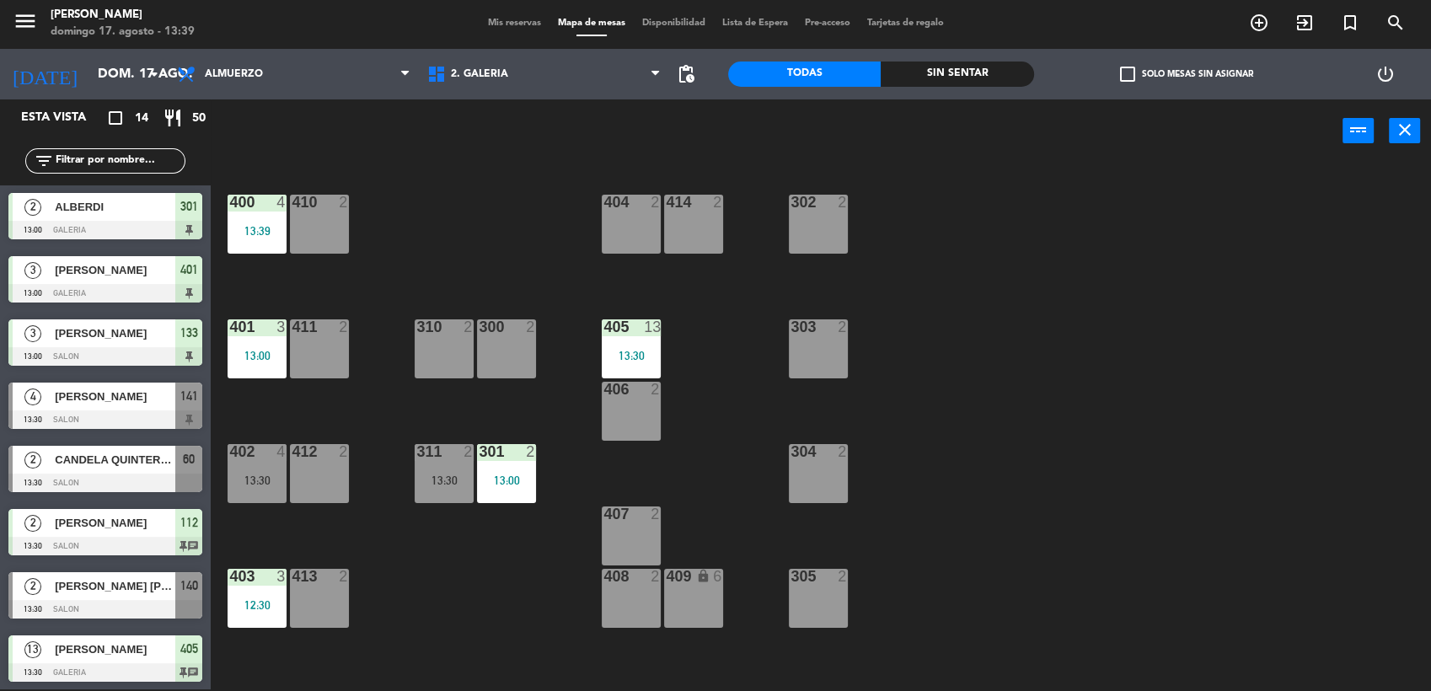
click at [494, 222] on div "400 4 13:39 410 2 404 2 414 2 302 2 401 3 13:00 411 2 310 2 300 2 303 2 405 13 …" at bounding box center [828, 428] width 1206 height 527
click at [494, 222] on div "400 4 13:30 410 2 404 2 414 2 302 2 401 3 13:00 411 2 310 2 300 2 303 2 405 13 …" at bounding box center [828, 428] width 1206 height 527
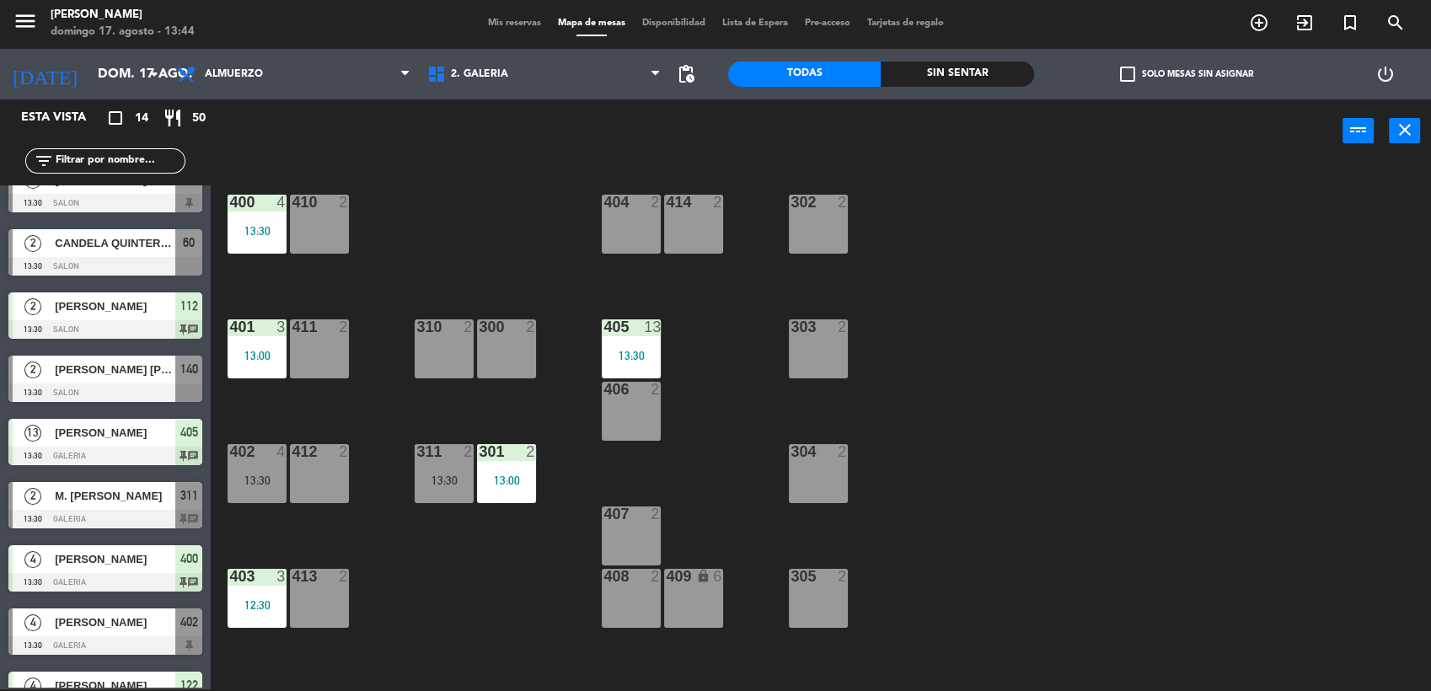
scroll to position [382, 0]
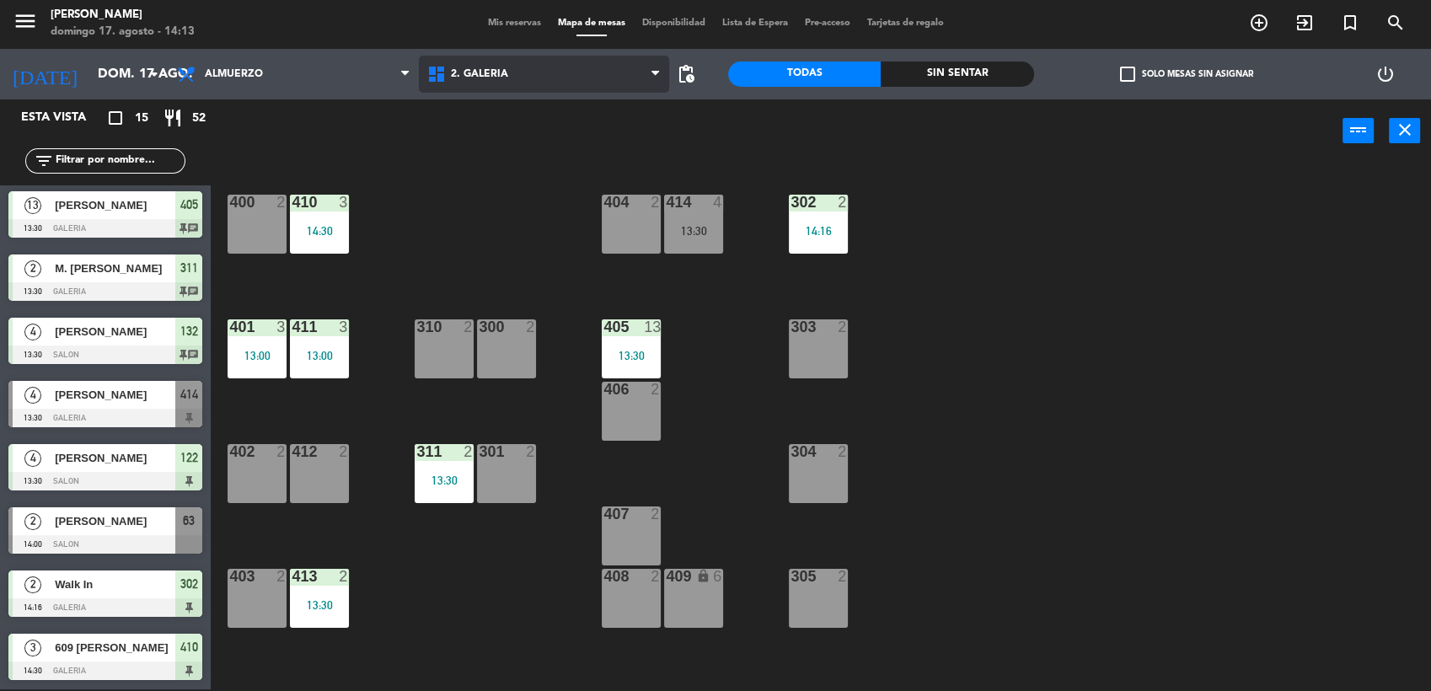
click at [504, 74] on span "2. GALERIA" at bounding box center [479, 74] width 57 height 12
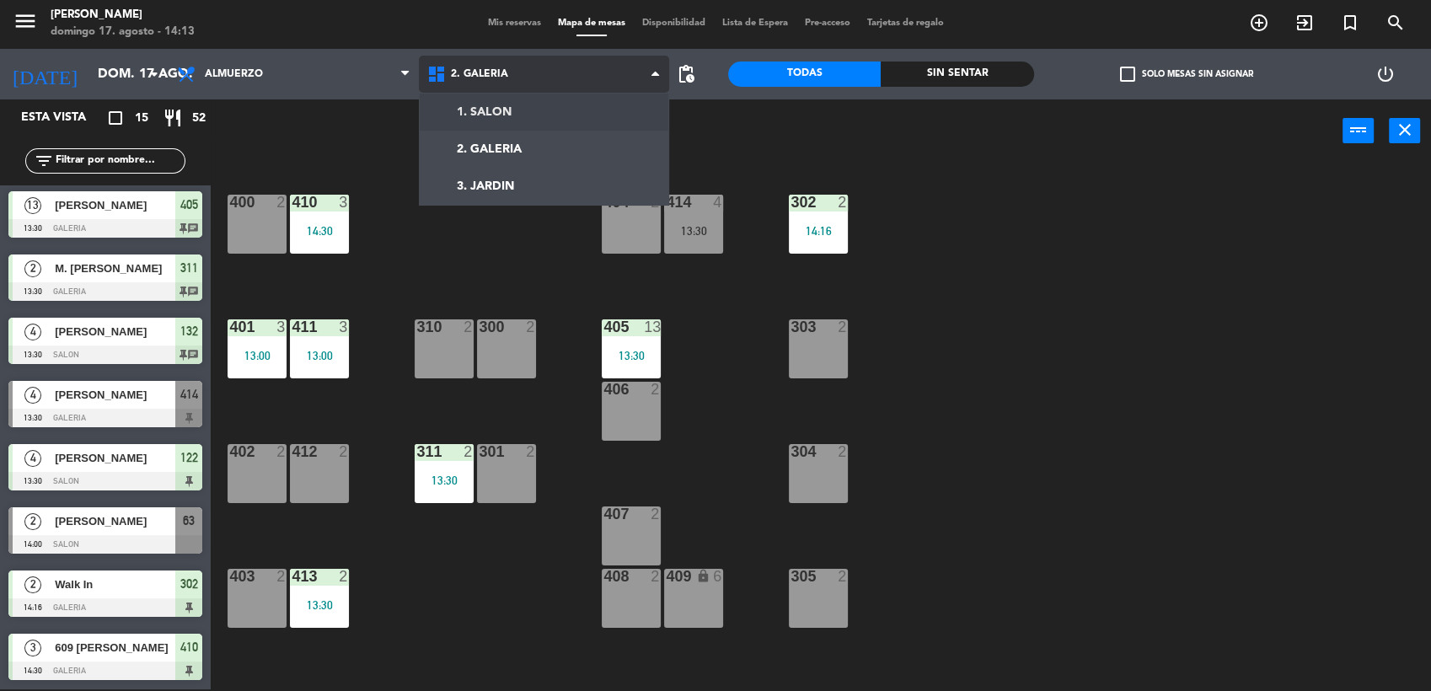
click at [517, 110] on ng-component "menu [PERSON_NAME] [PERSON_NAME] 17. [PERSON_NAME] - 14:13 Mis reservas Mapa de…" at bounding box center [715, 345] width 1431 height 694
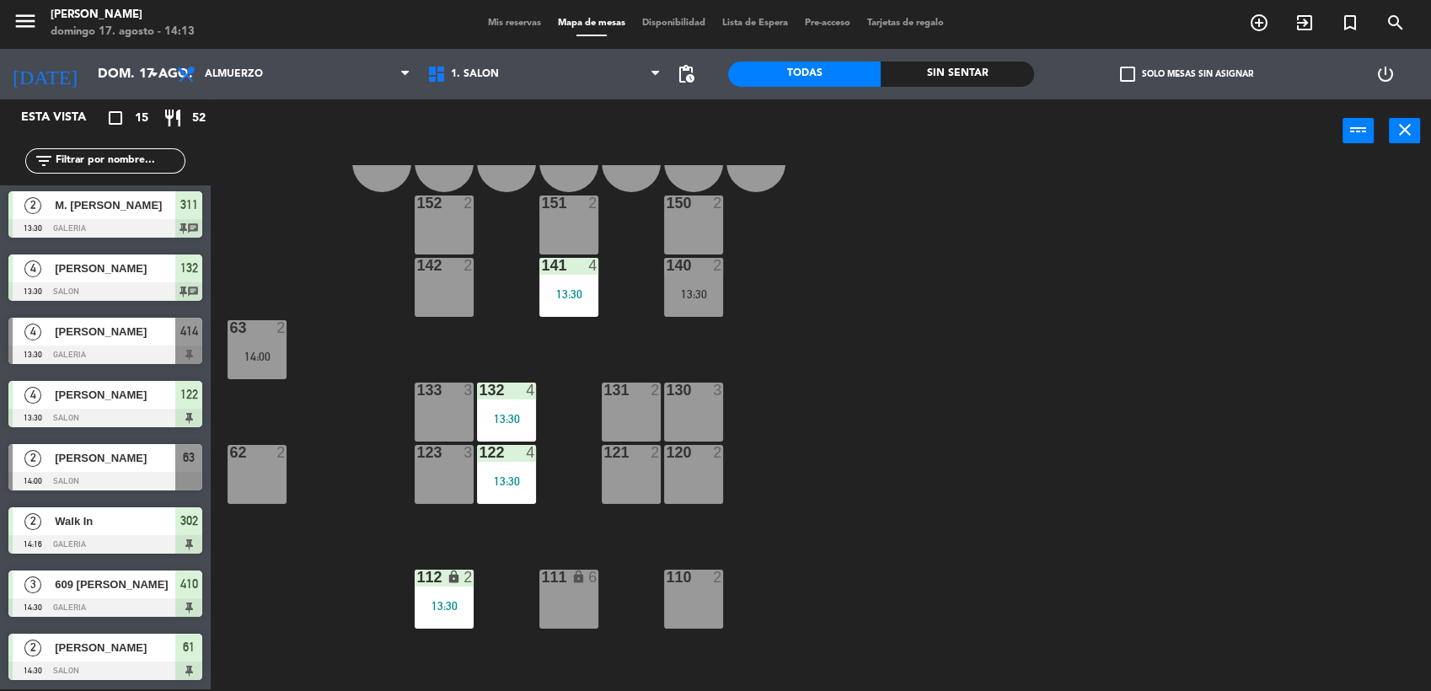
scroll to position [0, 0]
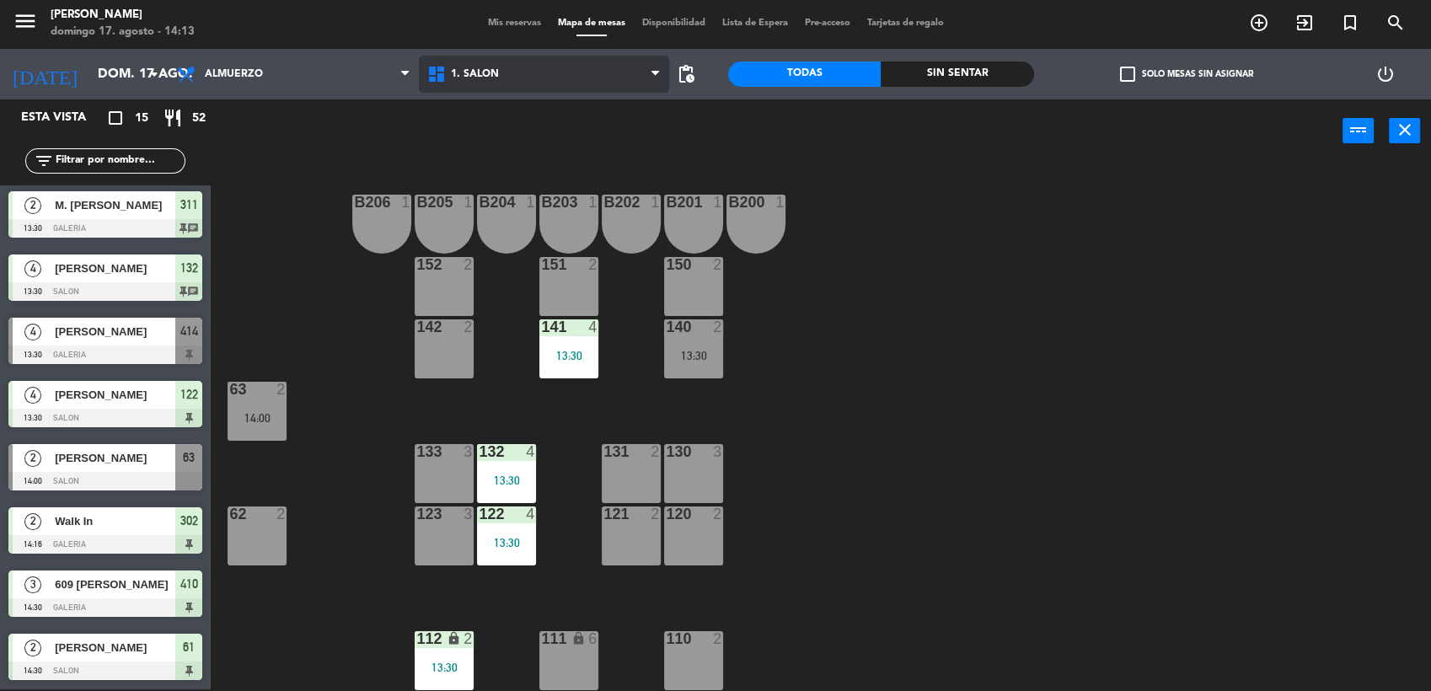
click at [551, 72] on span "1. SALON" at bounding box center [544, 74] width 250 height 37
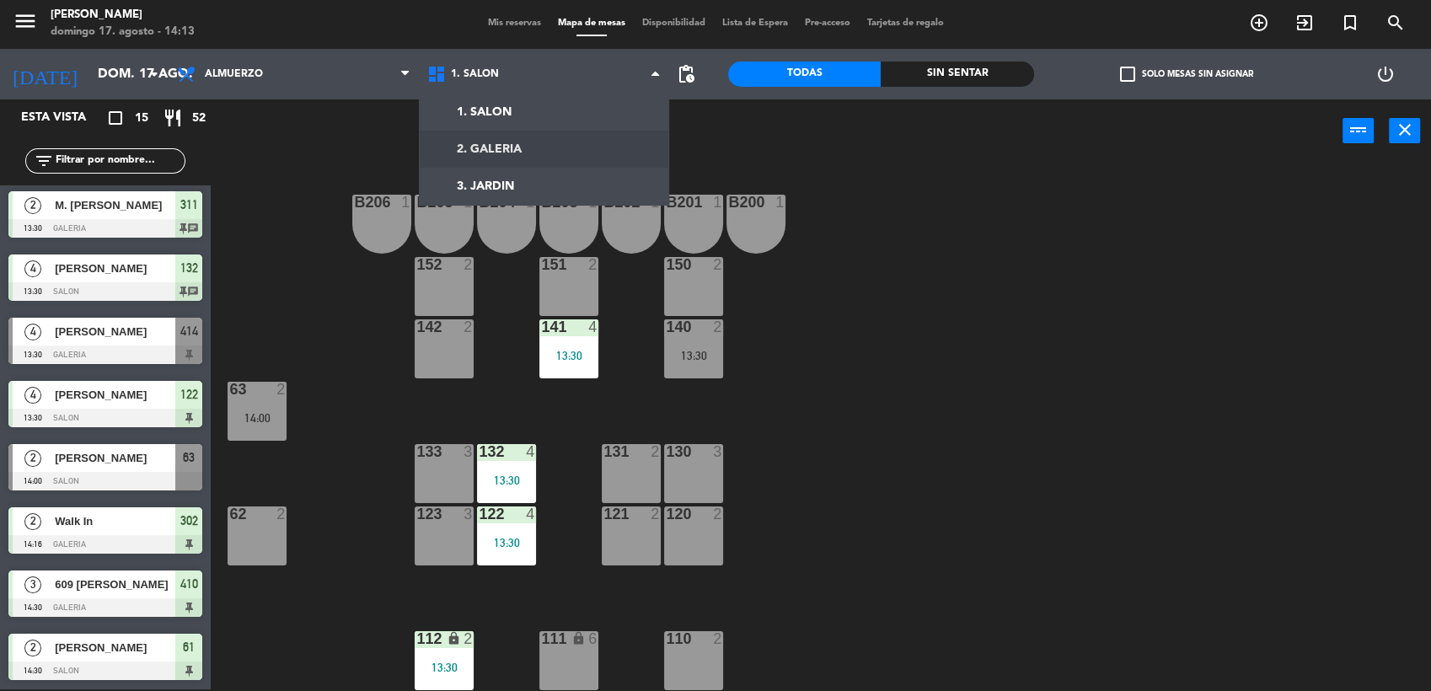
click at [904, 118] on div "power_input close" at bounding box center [777, 131] width 1132 height 64
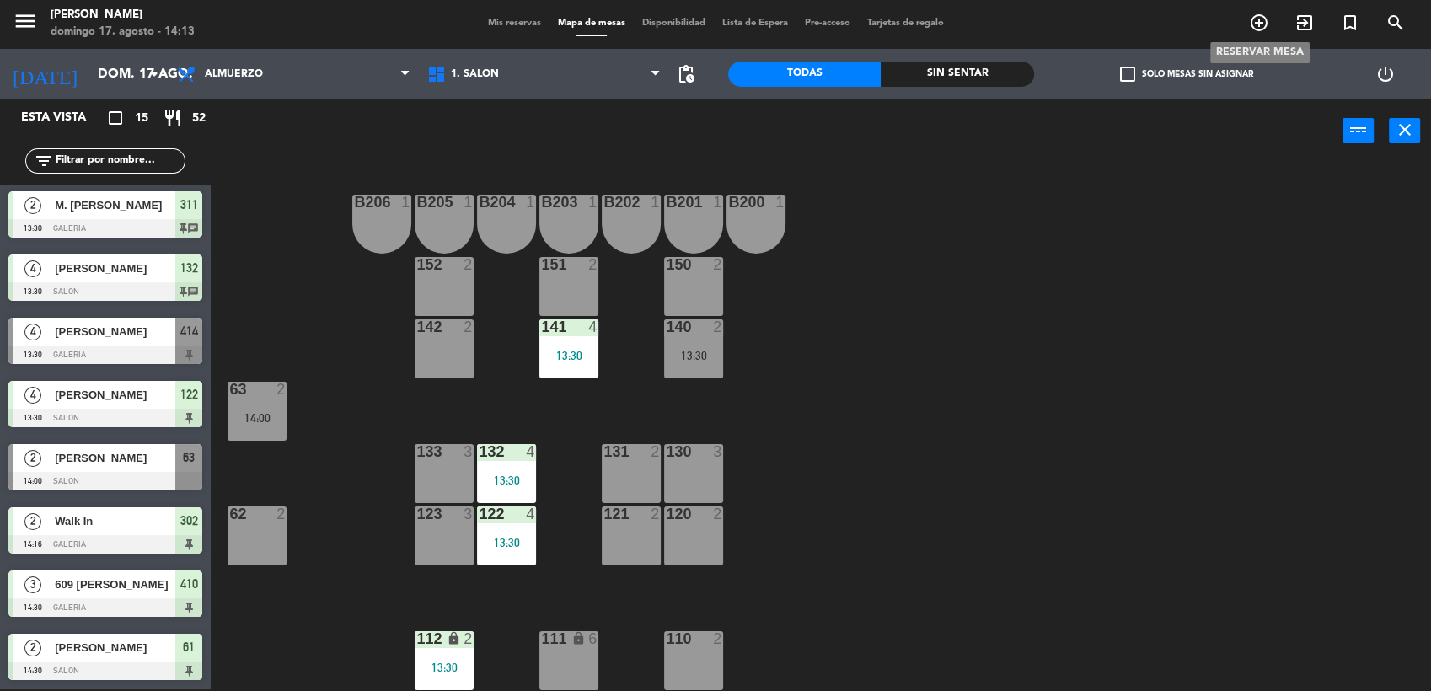
click at [1257, 19] on icon "add_circle_outline" at bounding box center [1259, 23] width 20 height 20
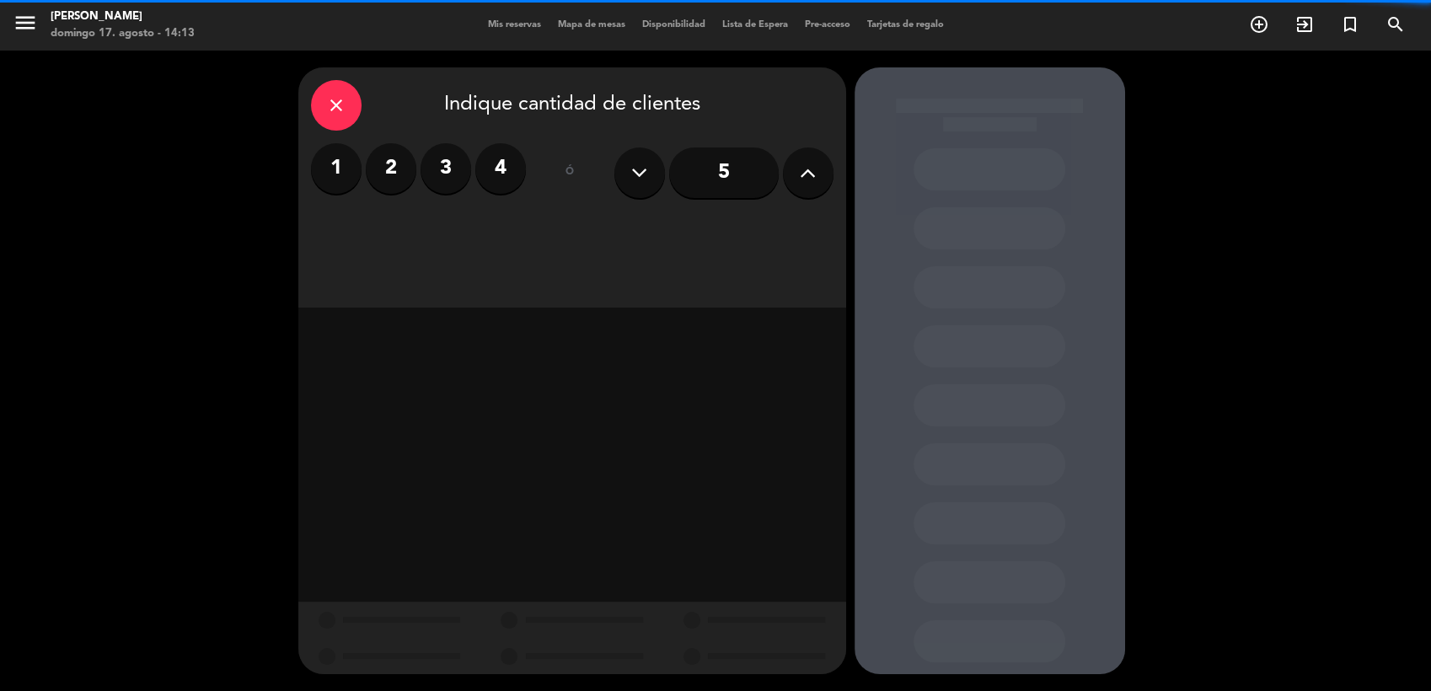
click at [386, 169] on label "2" at bounding box center [391, 168] width 51 height 51
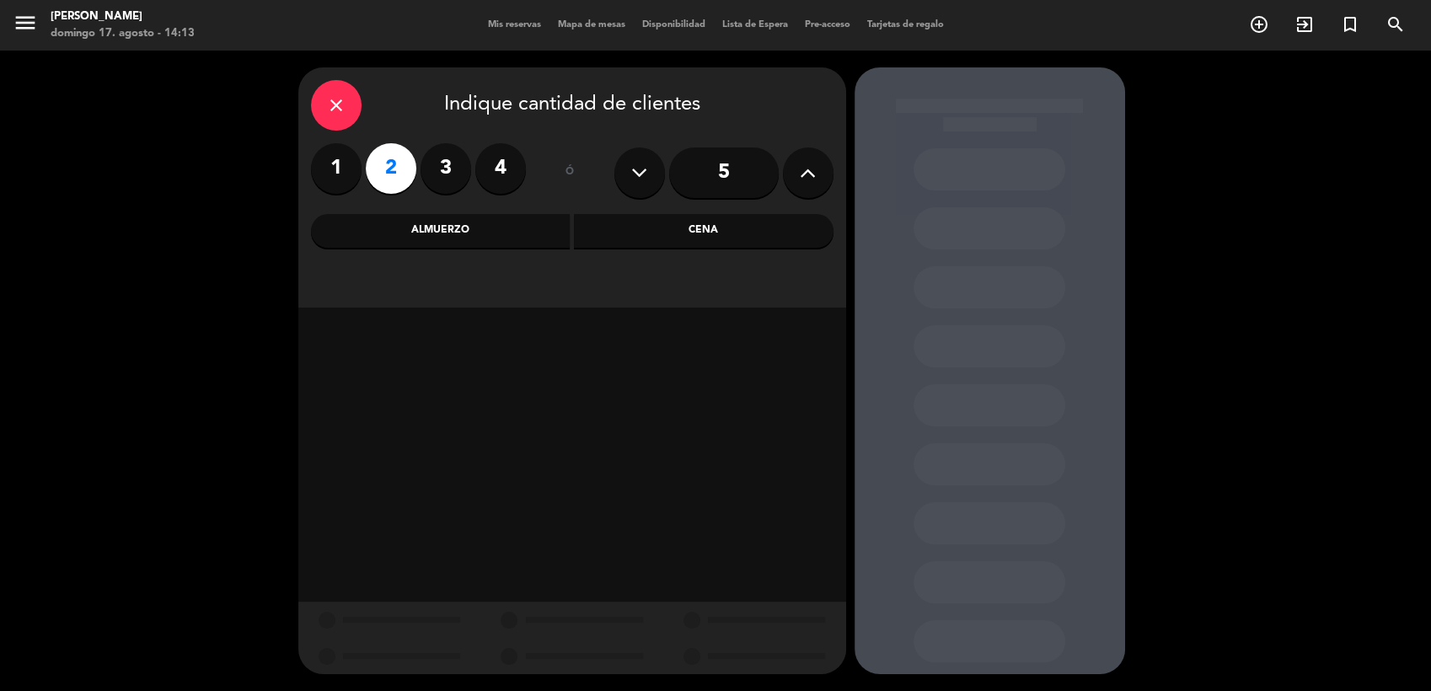
click at [539, 246] on div "Almuerzo" at bounding box center [441, 231] width 260 height 34
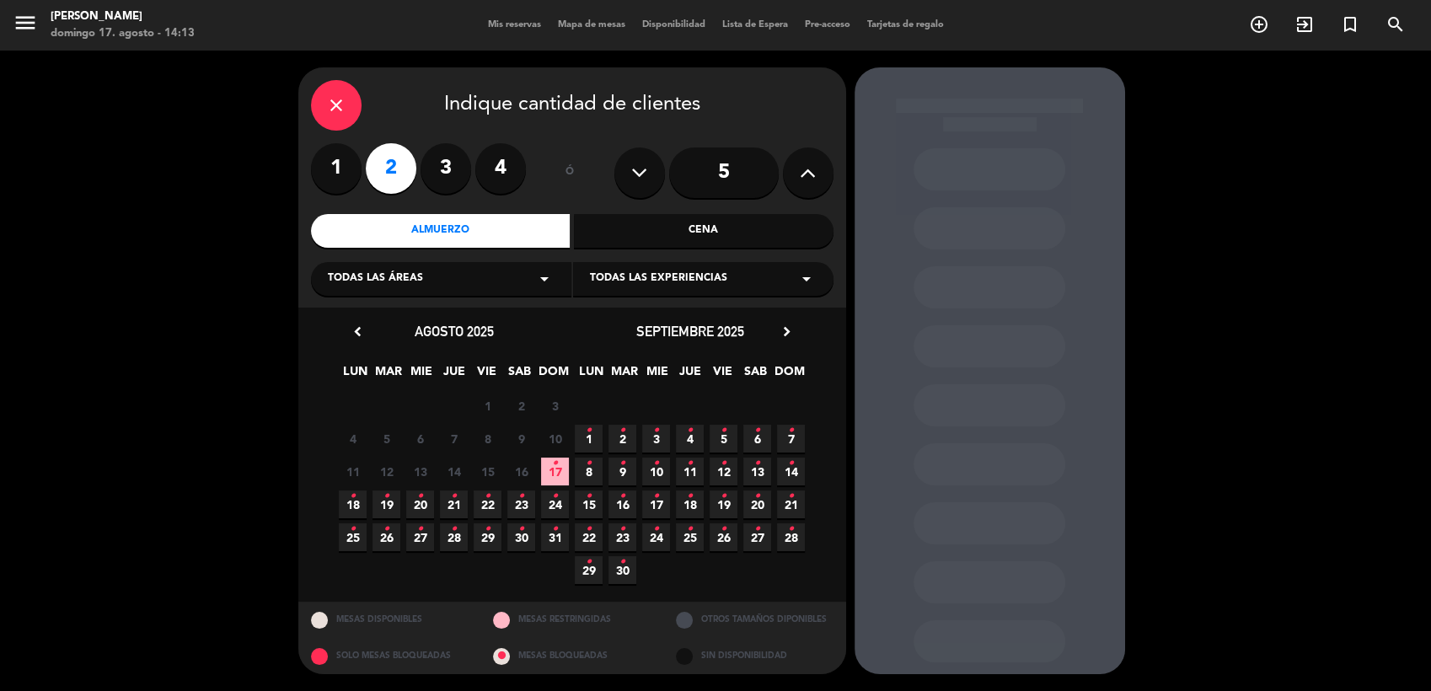
click at [566, 469] on span "17 •" at bounding box center [555, 472] width 28 height 28
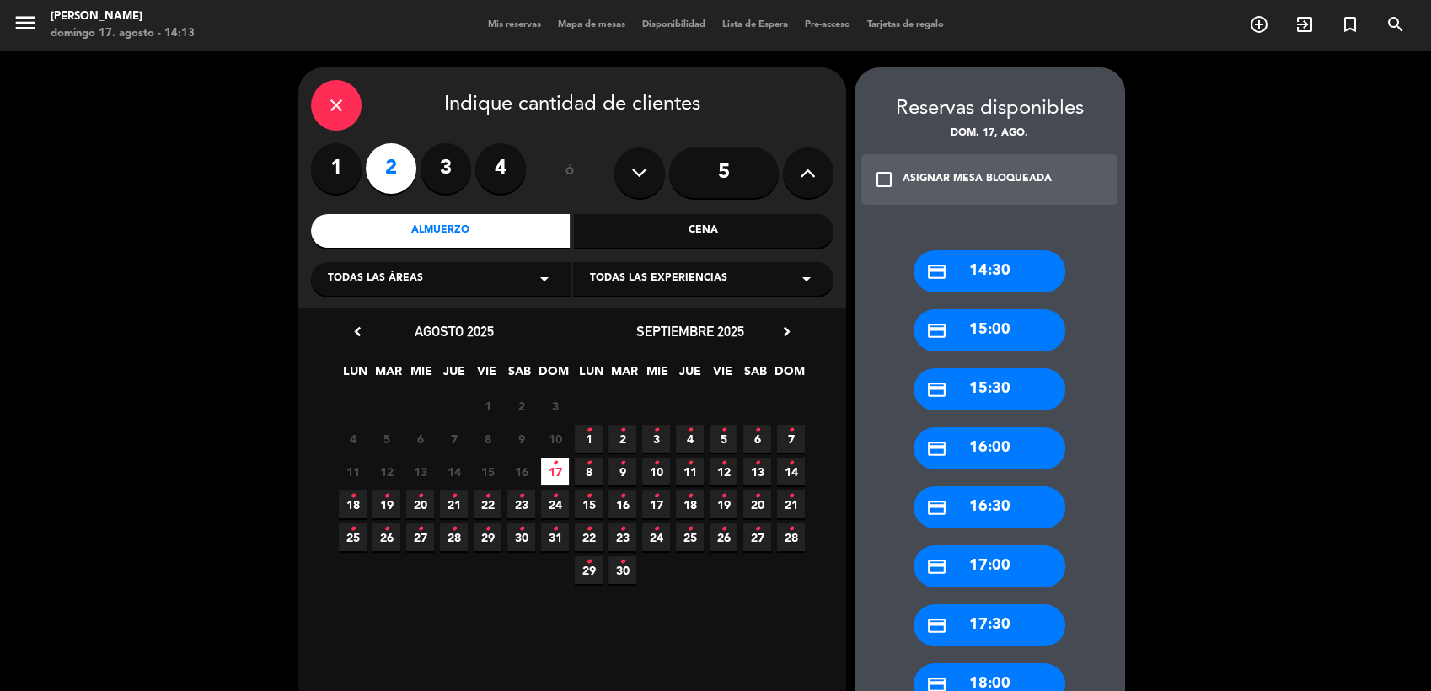
click at [1005, 266] on div "credit_card 14:30" at bounding box center [990, 271] width 152 height 42
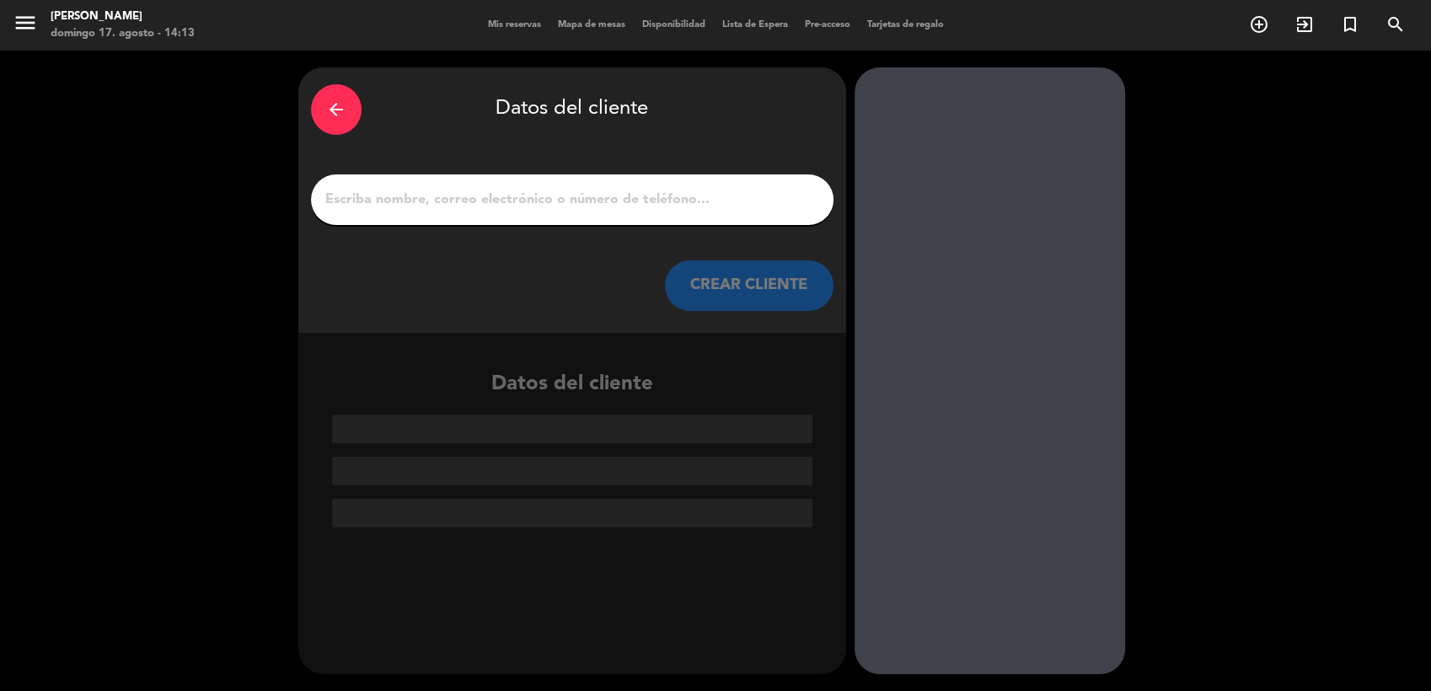
click at [469, 203] on input "1" at bounding box center [572, 200] width 497 height 24
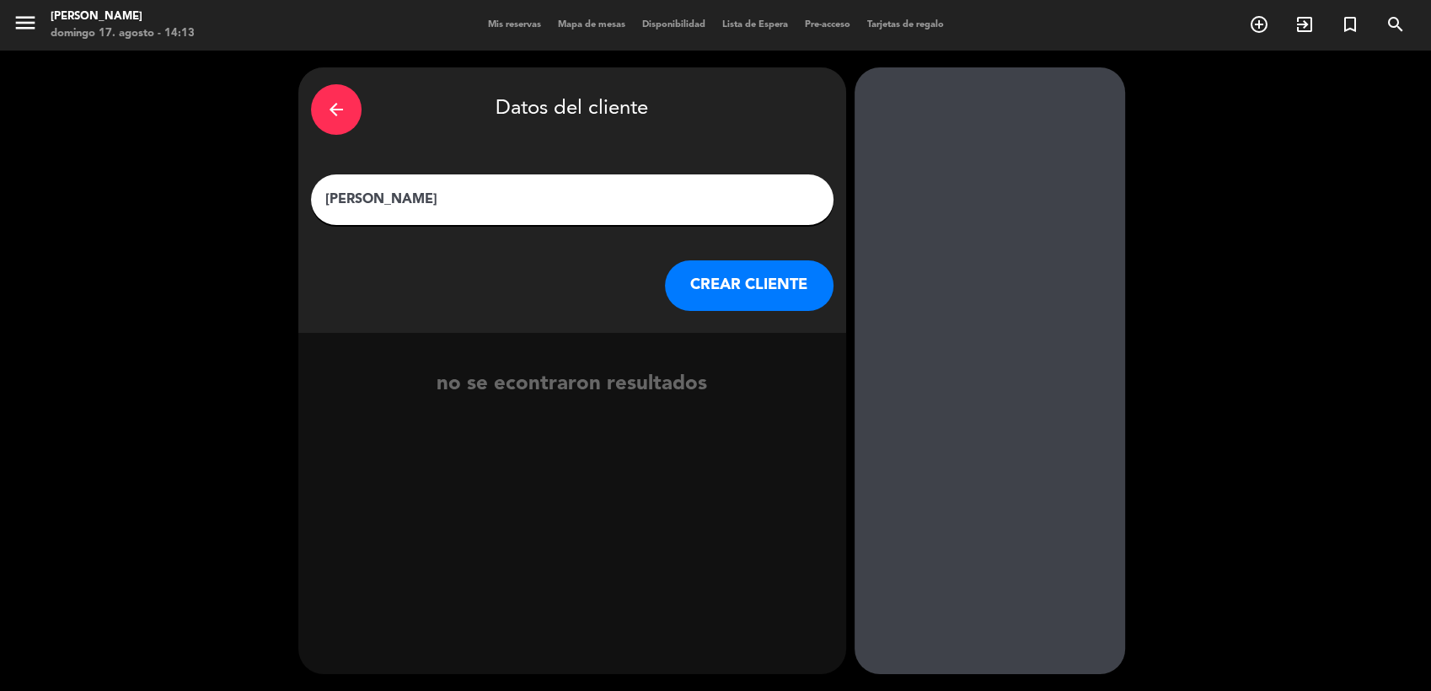
click at [542, 196] on input "[PERSON_NAME]" at bounding box center [572, 200] width 497 height 24
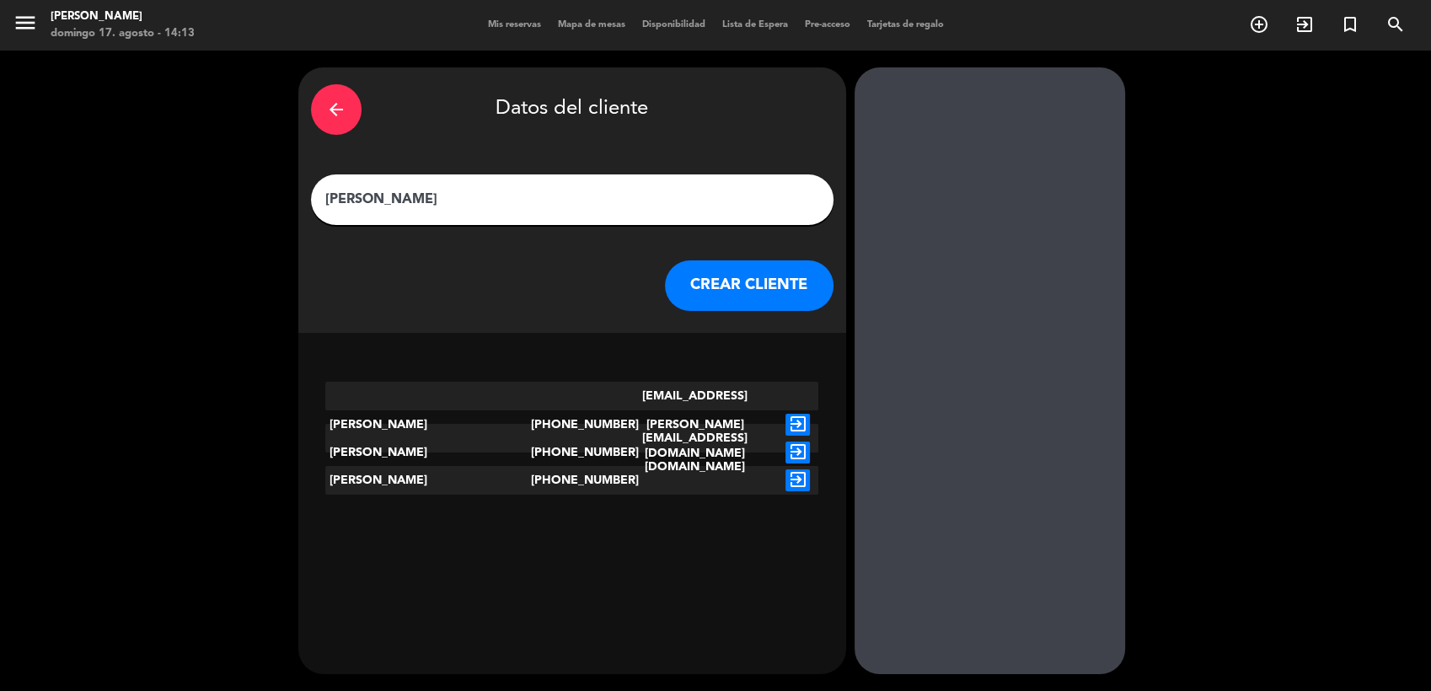
type input "[PERSON_NAME]"
click at [791, 414] on icon "exit_to_app" at bounding box center [797, 425] width 24 height 22
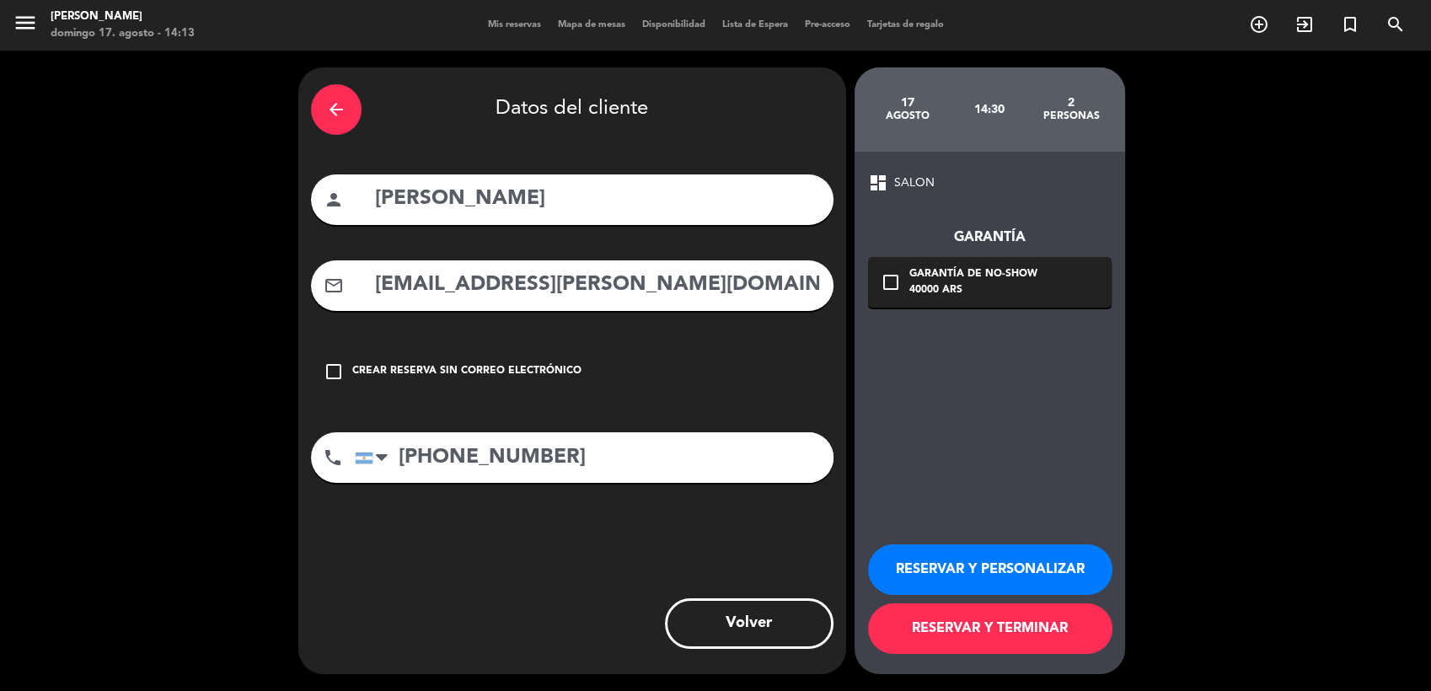
click at [335, 373] on icon "check_box_outline_blank" at bounding box center [334, 372] width 20 height 20
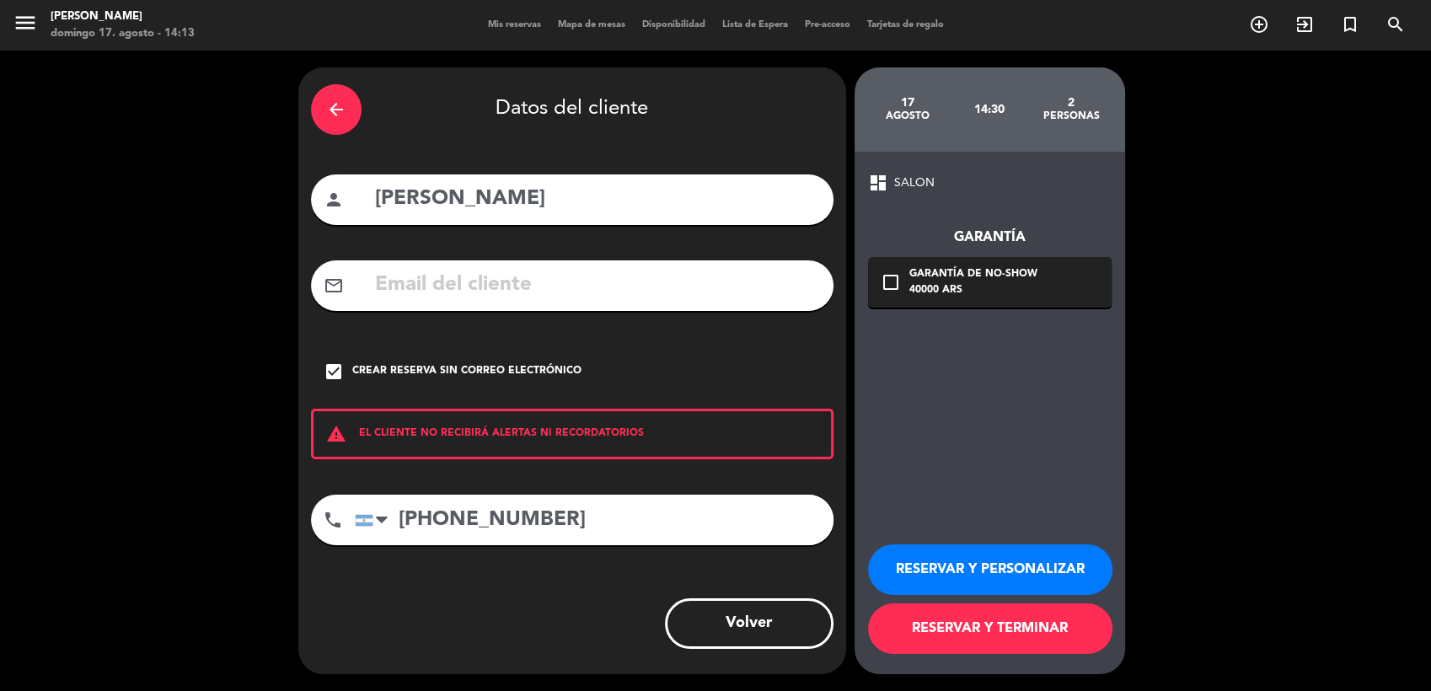
click at [951, 626] on button "RESERVAR Y TERMINAR" at bounding box center [990, 628] width 244 height 51
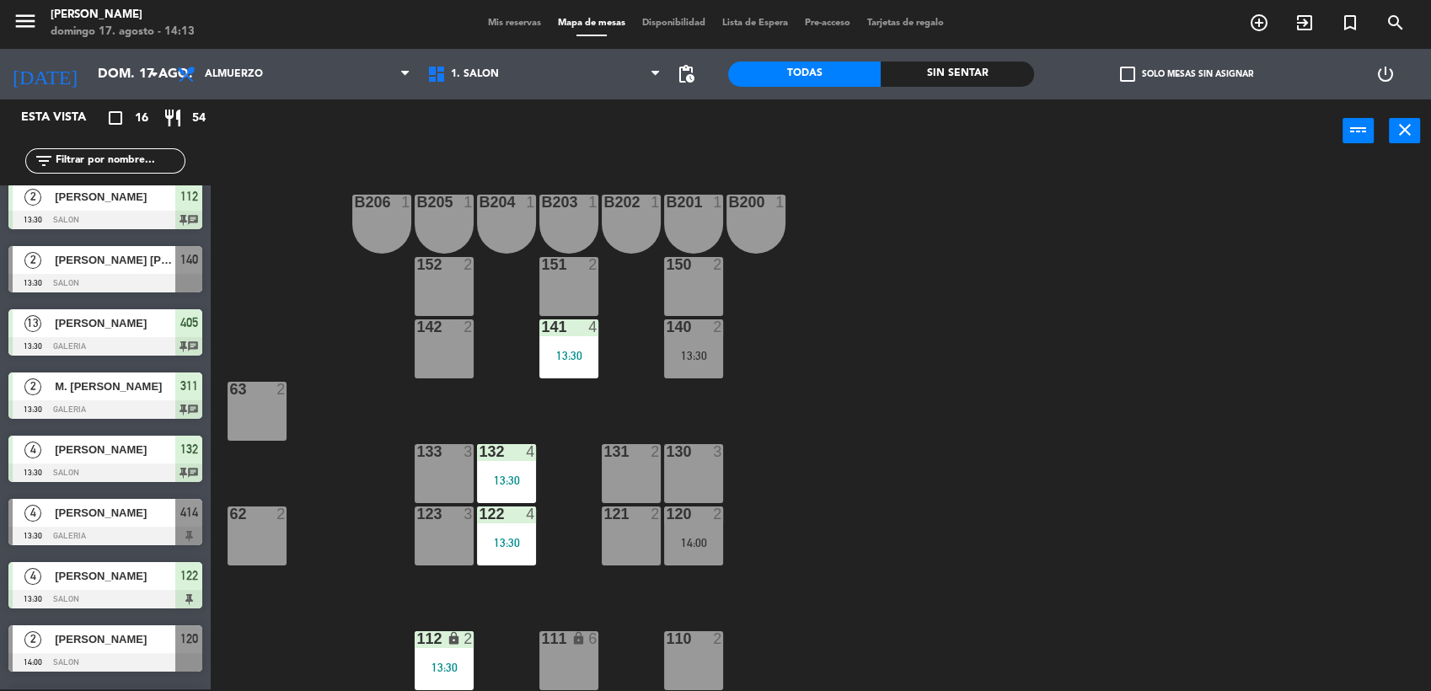
scroll to position [508, 0]
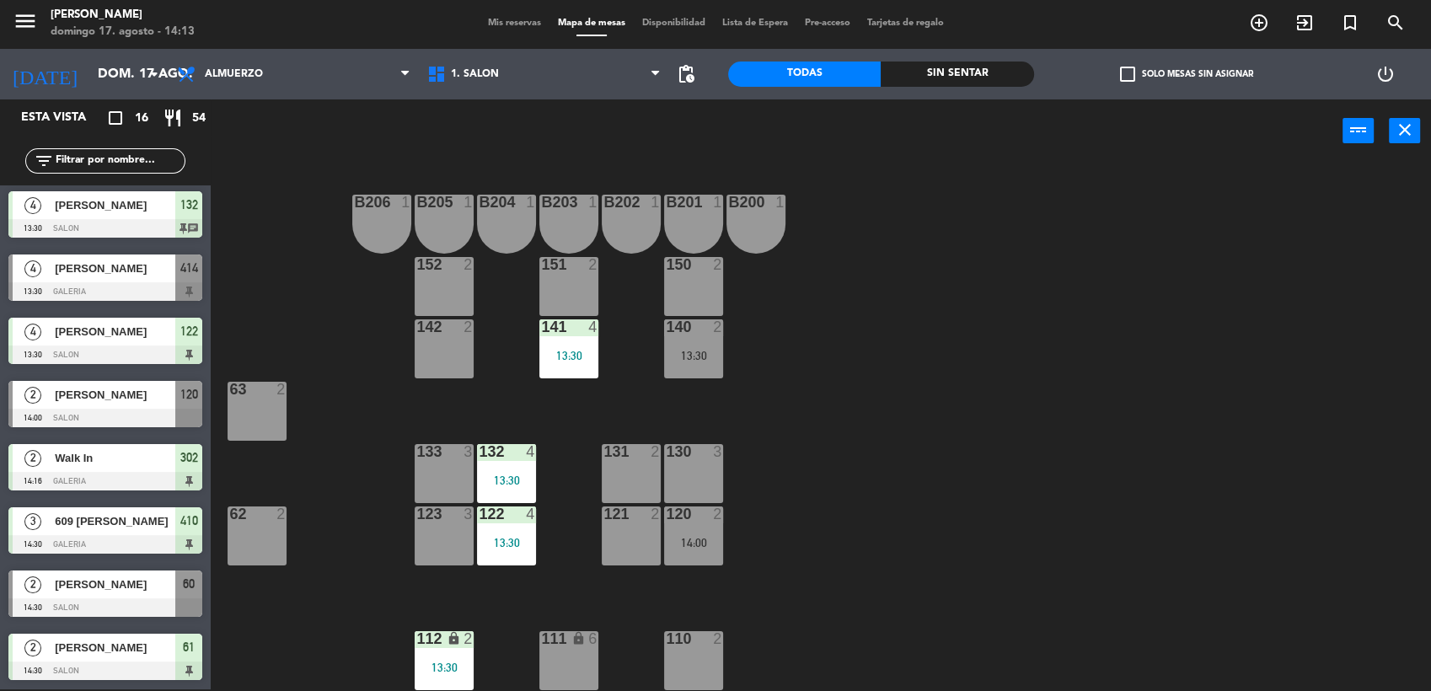
drag, startPoint x: 106, startPoint y: 592, endPoint x: 73, endPoint y: 586, distance: 33.4
click at [103, 592] on div "2 [PERSON_NAME] 14:30 SALON 60" at bounding box center [105, 593] width 211 height 63
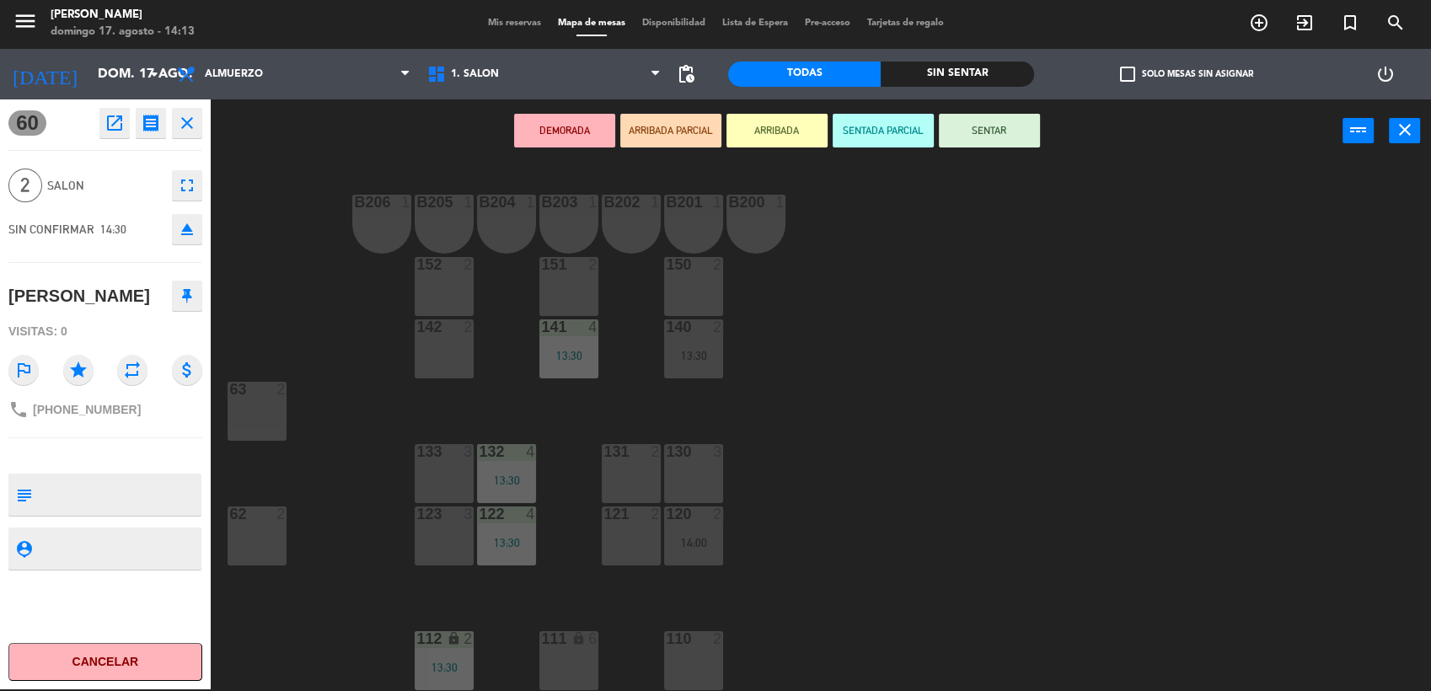
click at [250, 550] on div "62 2" at bounding box center [257, 536] width 59 height 59
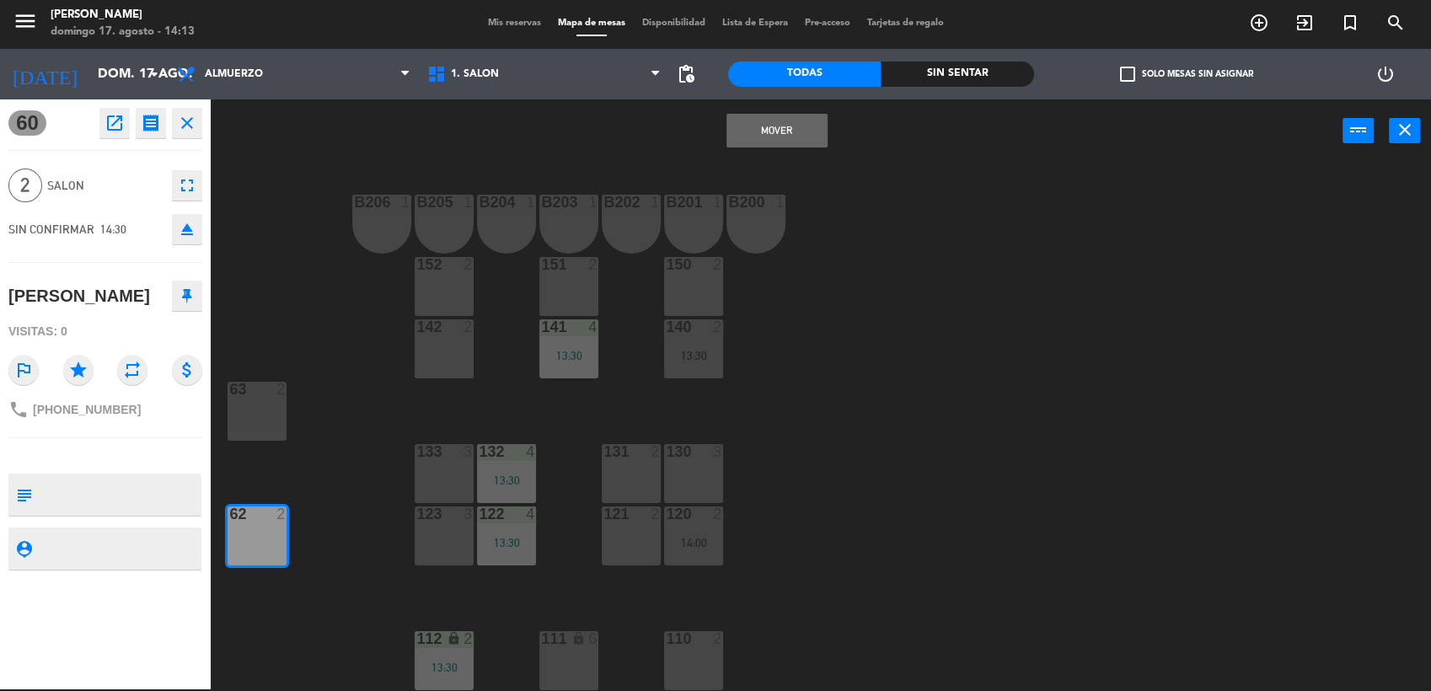
click at [796, 129] on button "Mover" at bounding box center [776, 131] width 101 height 34
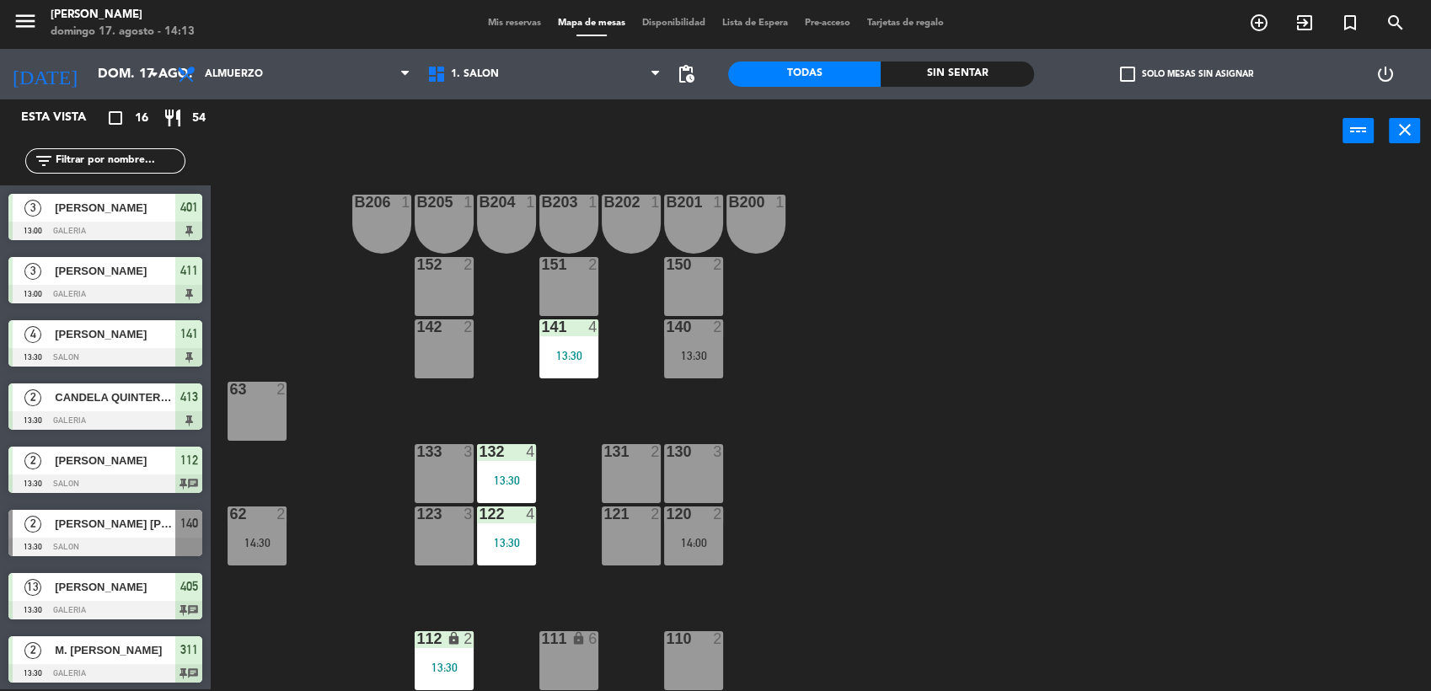
scroll to position [235, 0]
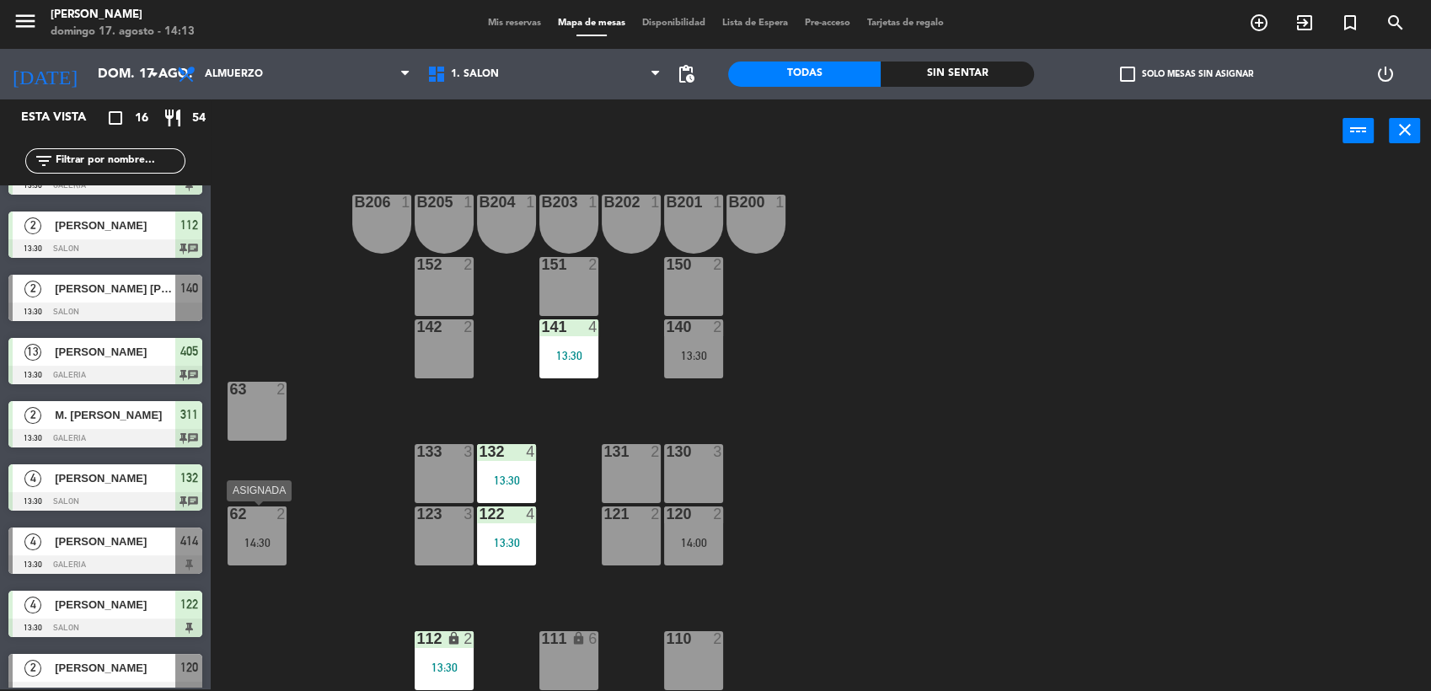
click at [233, 539] on div "14:30" at bounding box center [257, 543] width 59 height 12
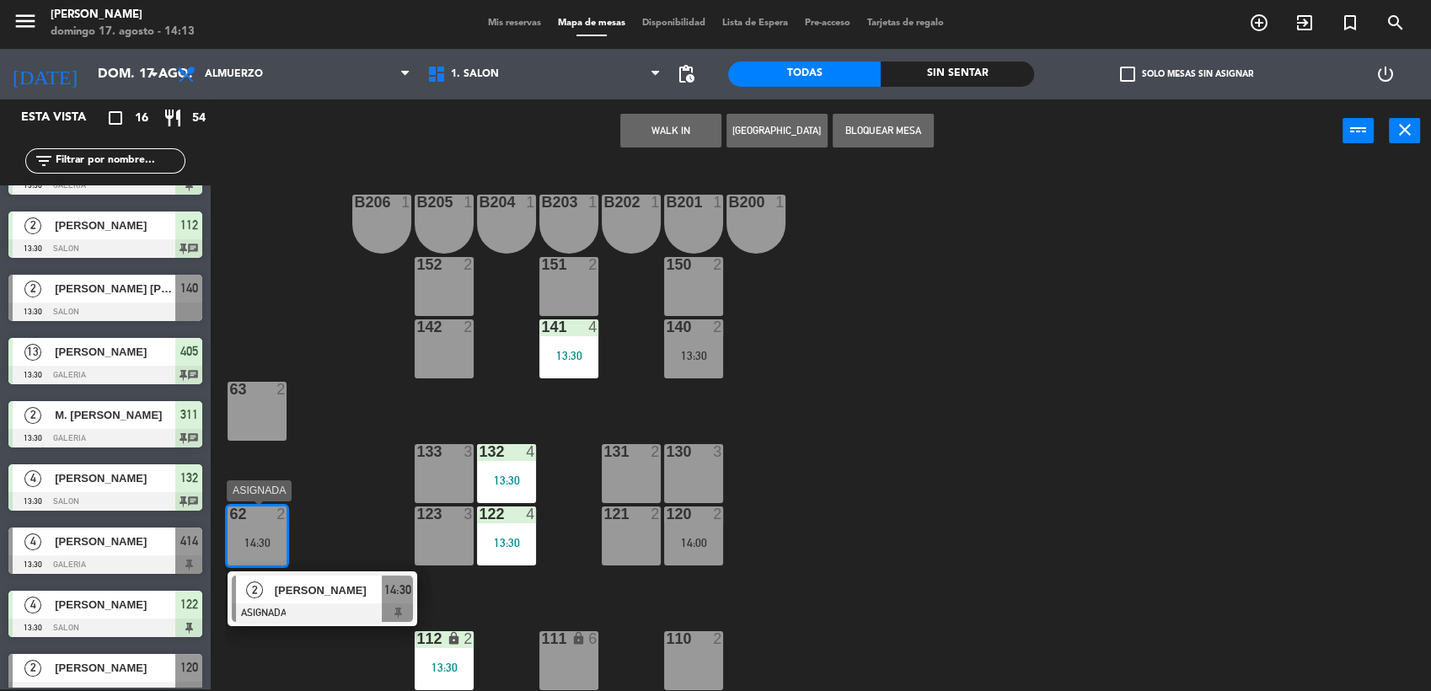
click at [297, 587] on span "[PERSON_NAME]" at bounding box center [329, 591] width 108 height 18
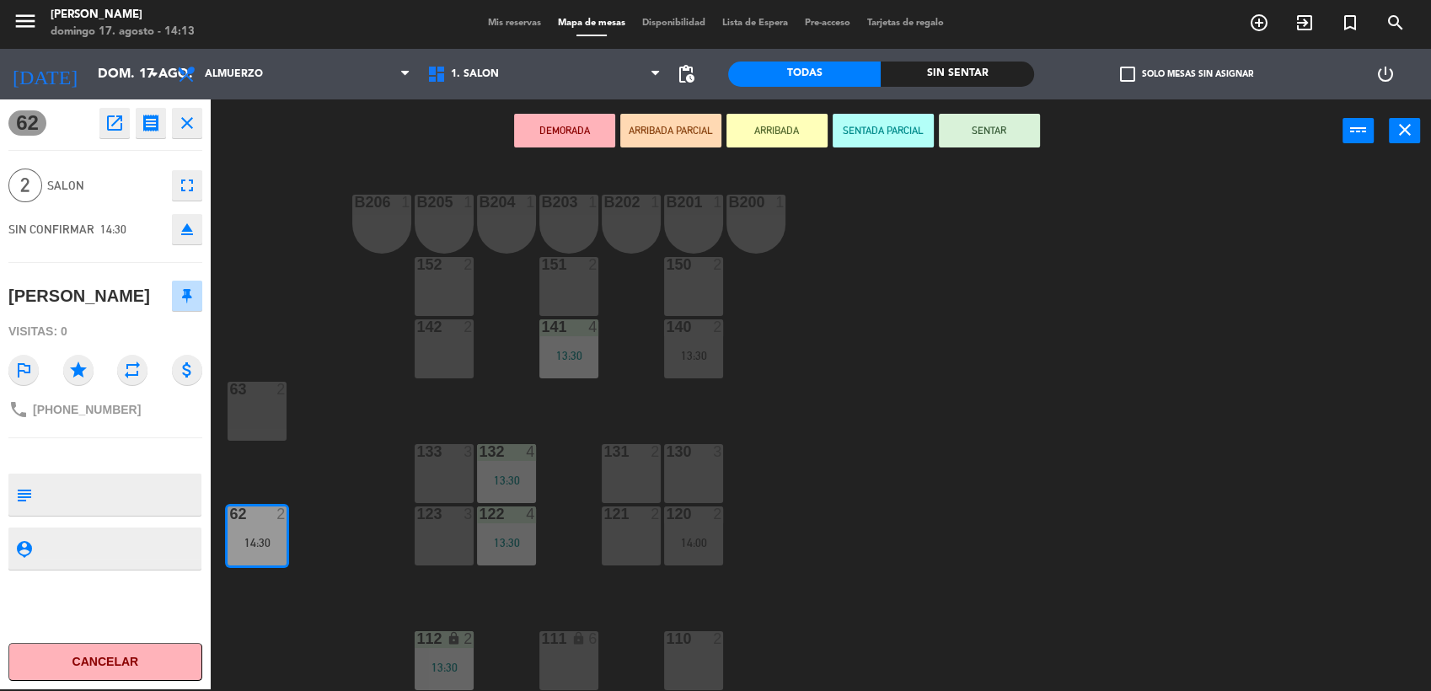
click at [994, 127] on button "SENTAR" at bounding box center [989, 131] width 101 height 34
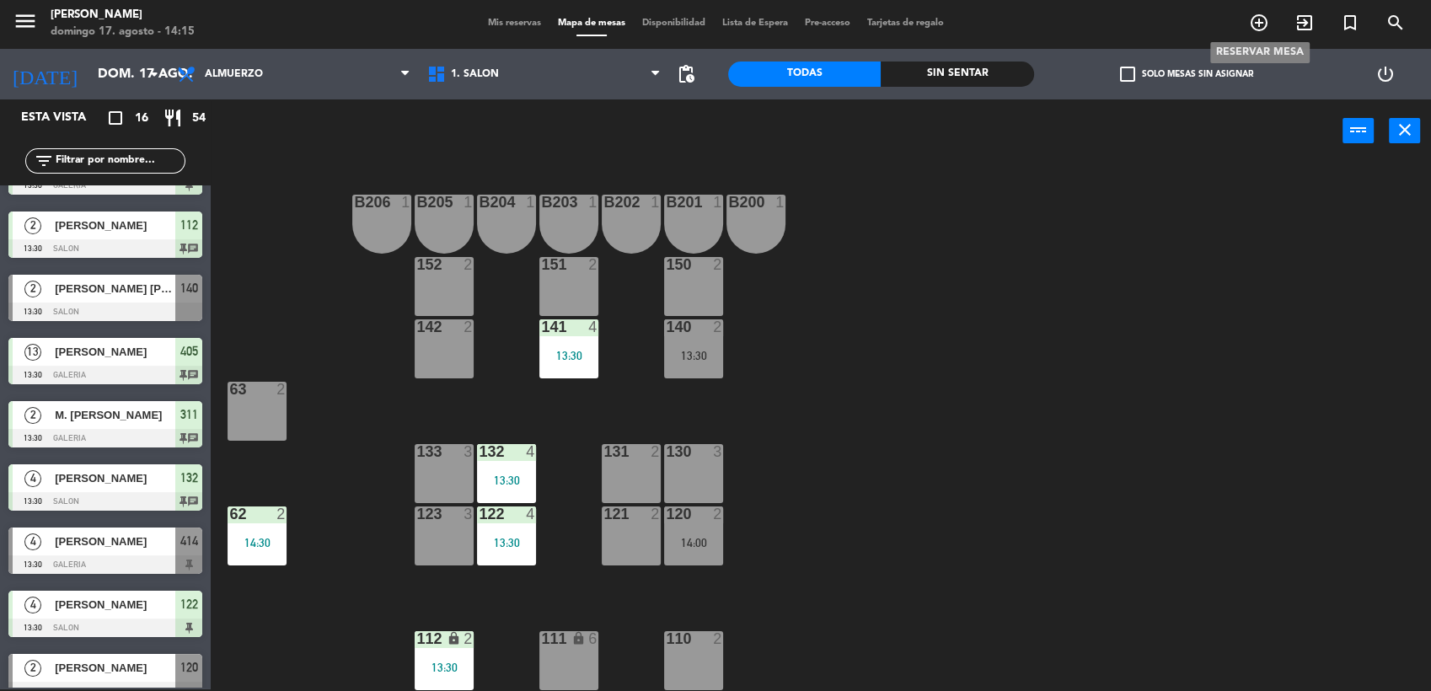
click at [1260, 19] on icon "add_circle_outline" at bounding box center [1259, 23] width 20 height 20
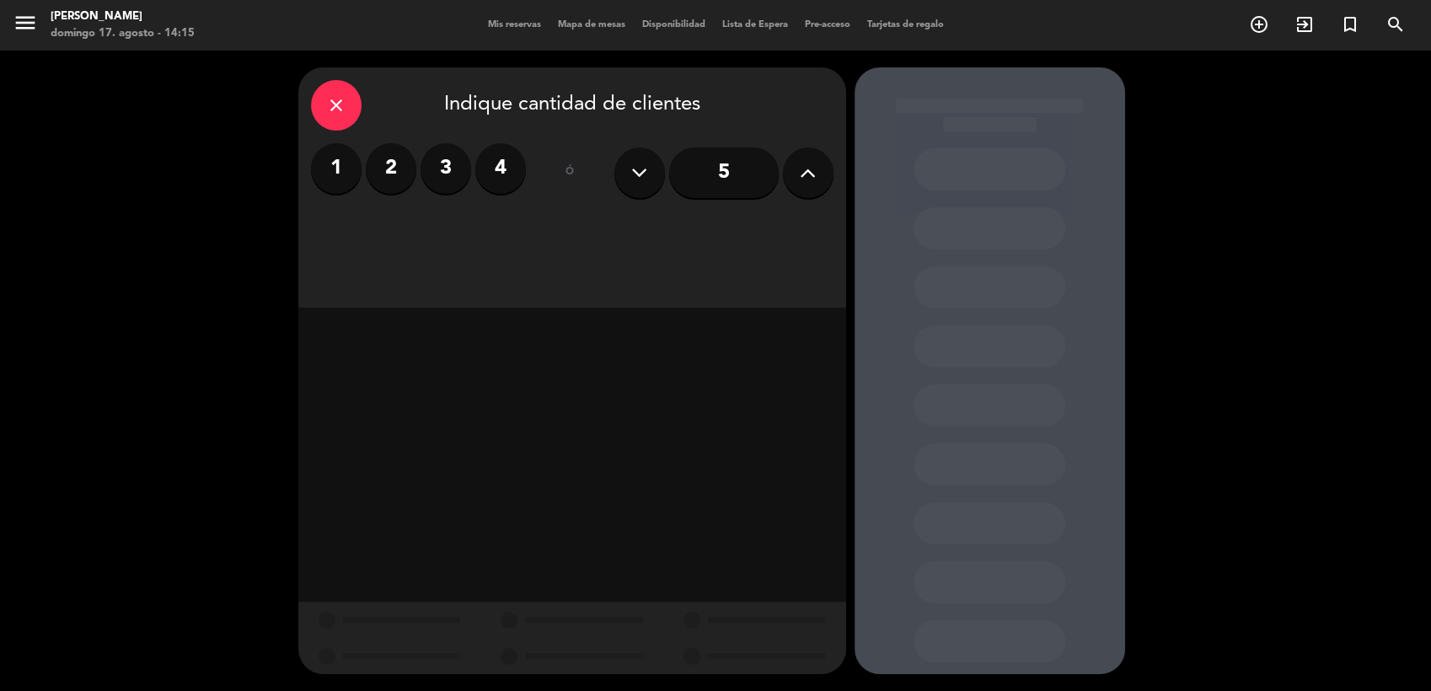
click at [450, 169] on label "3" at bounding box center [446, 168] width 51 height 51
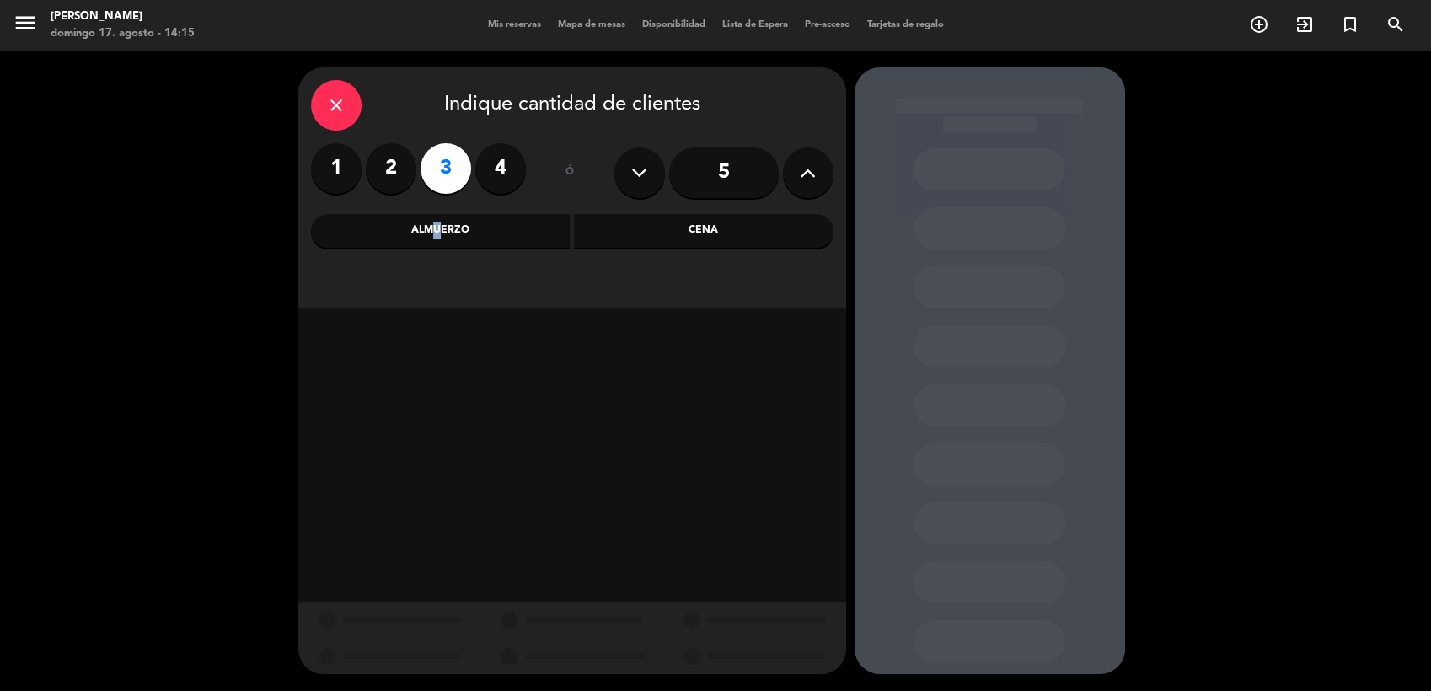
click at [432, 221] on div "Almuerzo" at bounding box center [441, 231] width 260 height 34
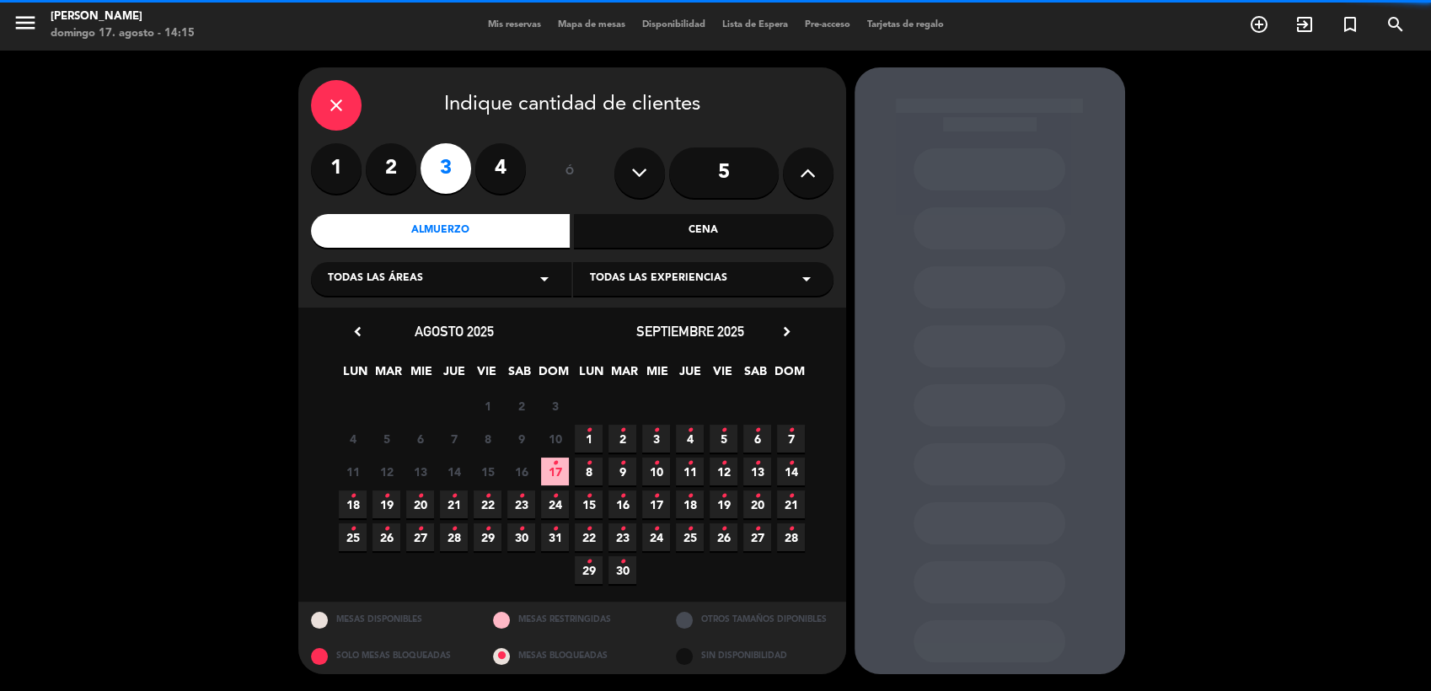
click at [718, 362] on span "VIE" at bounding box center [723, 376] width 28 height 28
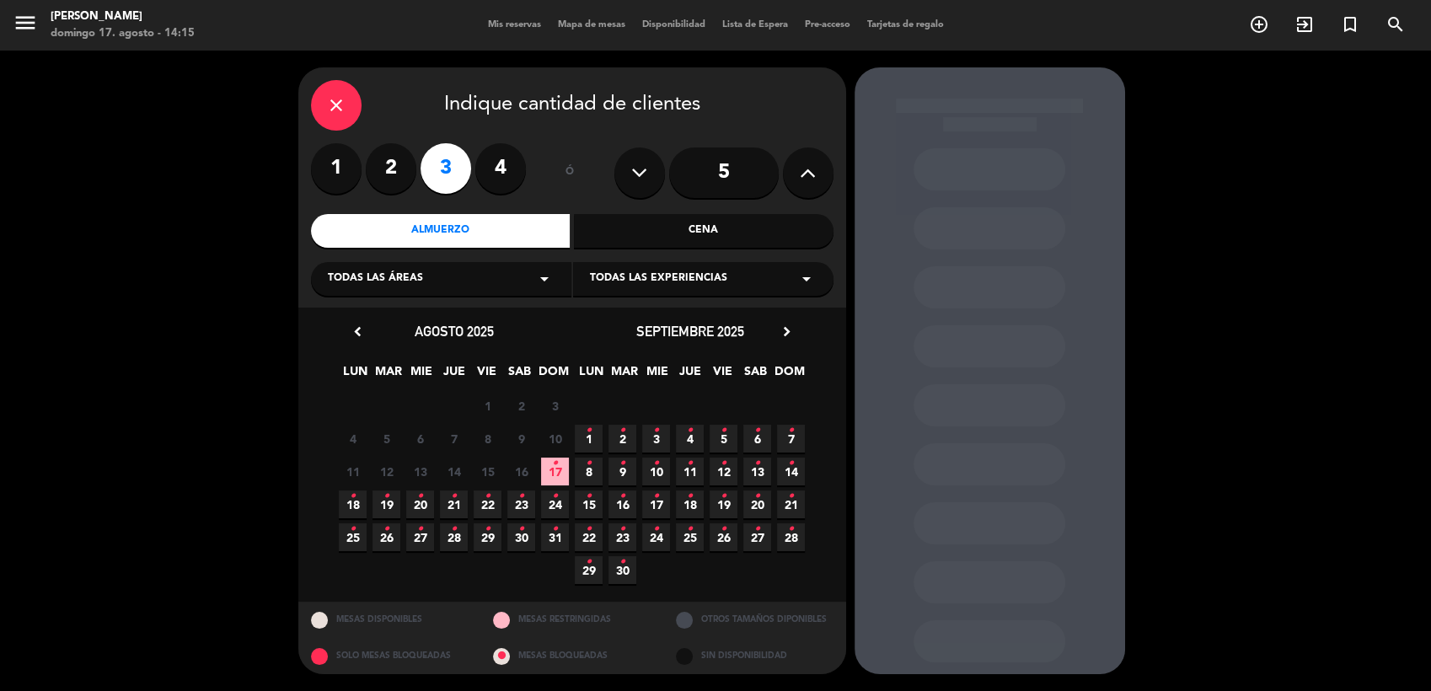
click at [544, 475] on span "17 •" at bounding box center [555, 472] width 28 height 28
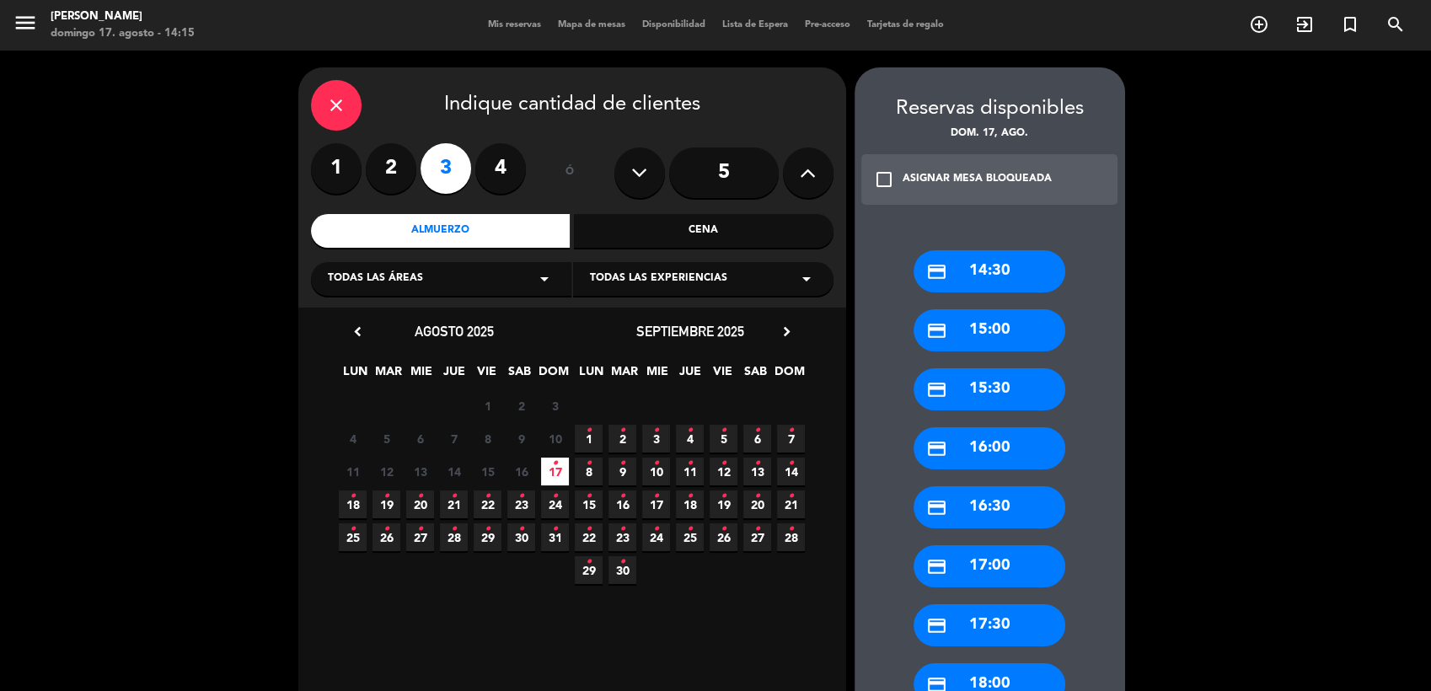
click at [999, 271] on div "credit_card 14:30" at bounding box center [990, 271] width 152 height 42
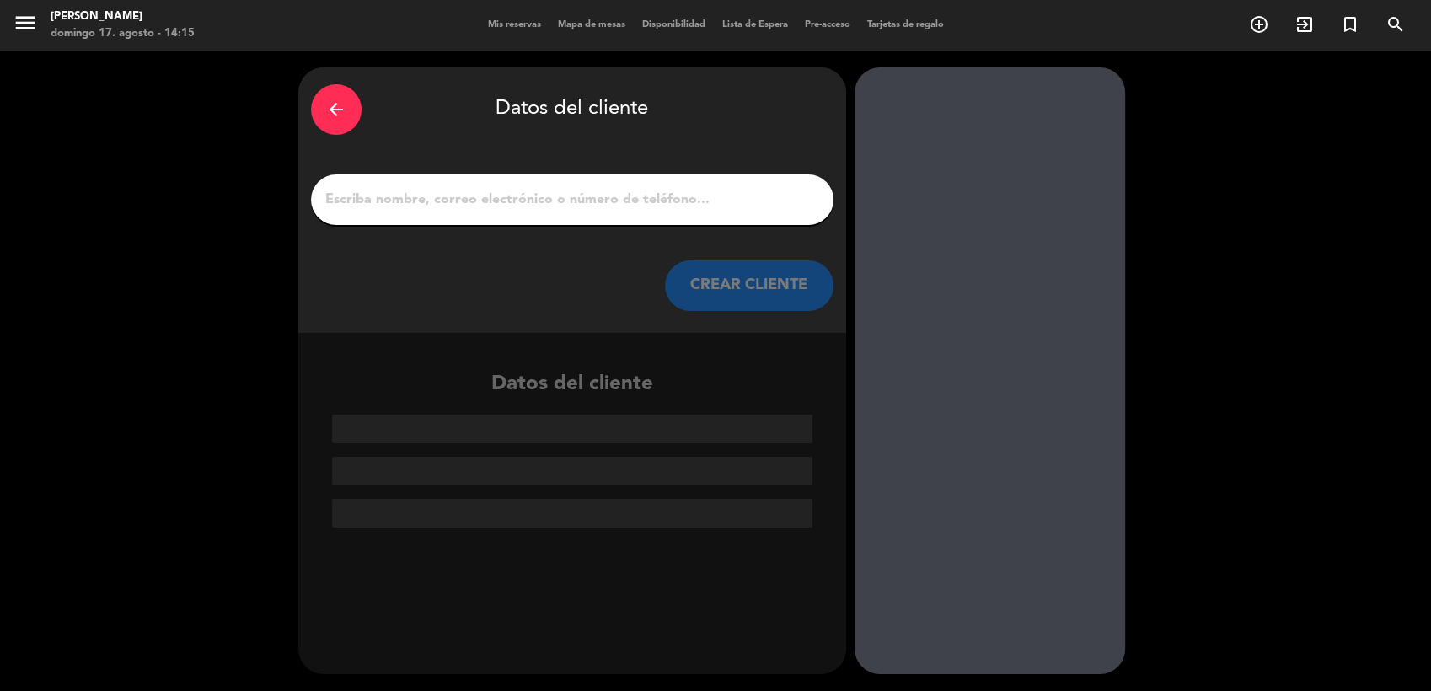
click at [639, 204] on input "1" at bounding box center [572, 200] width 497 height 24
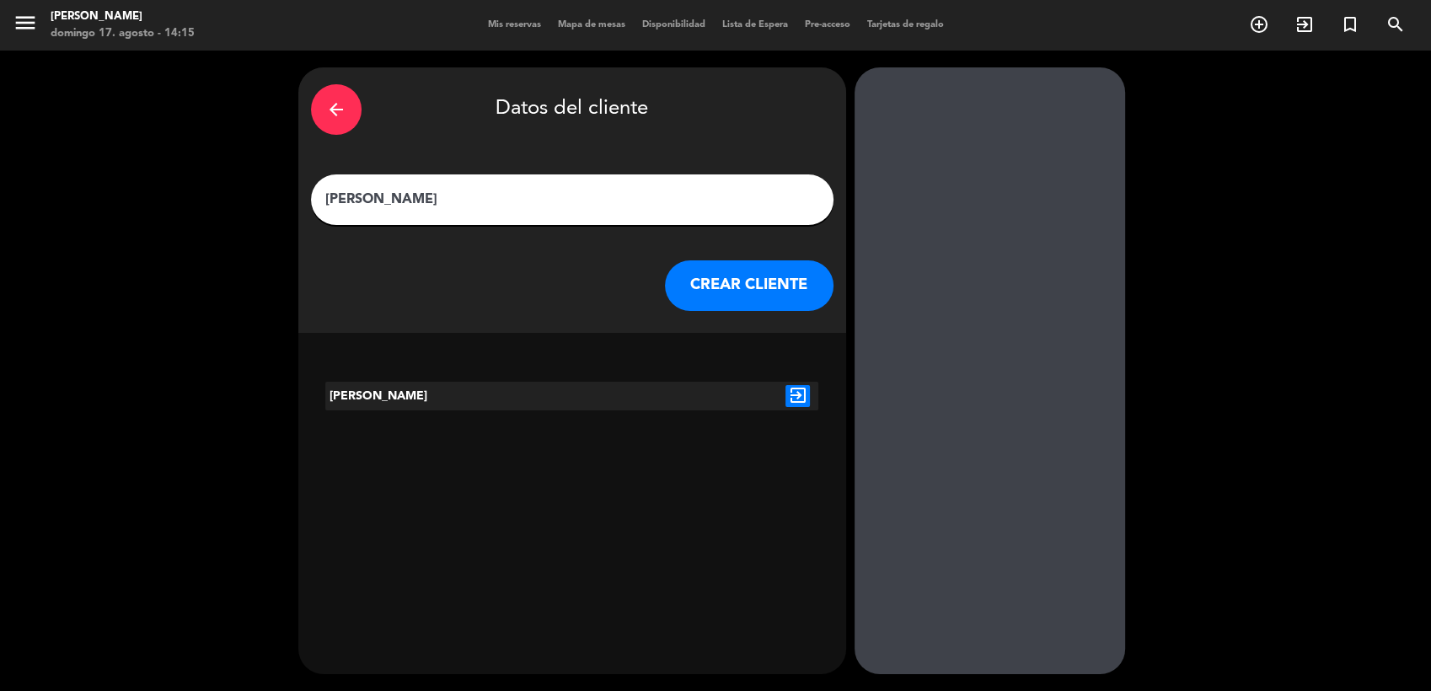
type input "[PERSON_NAME]"
click at [798, 399] on icon "exit_to_app" at bounding box center [797, 396] width 24 height 22
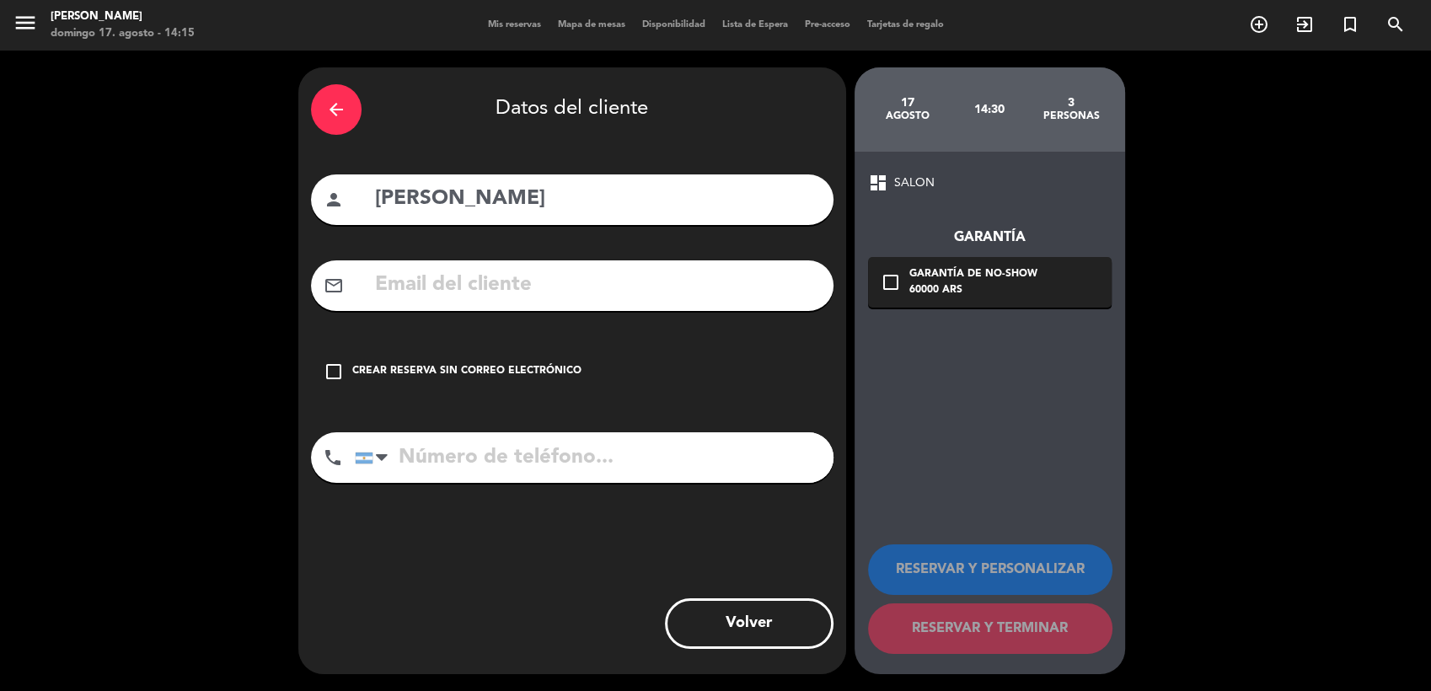
click at [330, 374] on icon "check_box_outline_blank" at bounding box center [334, 372] width 20 height 20
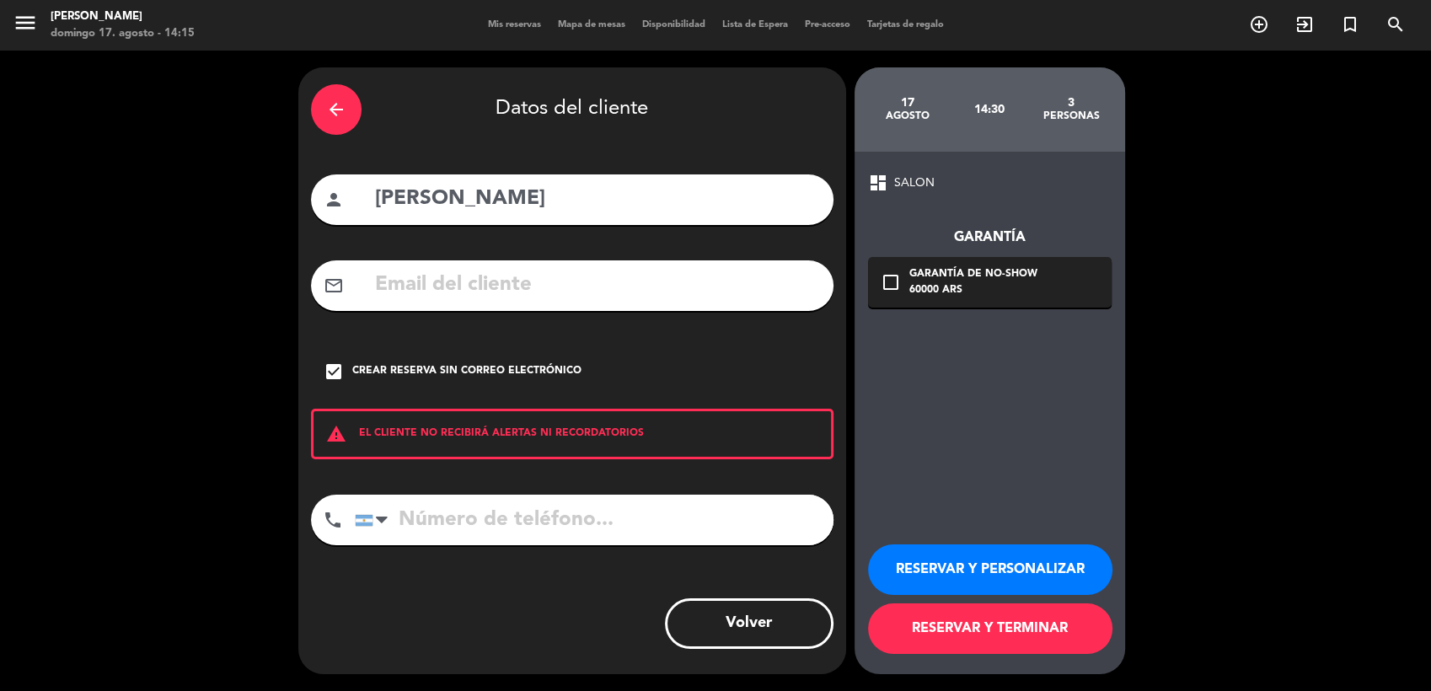
click at [1037, 635] on button "RESERVAR Y TERMINAR" at bounding box center [990, 628] width 244 height 51
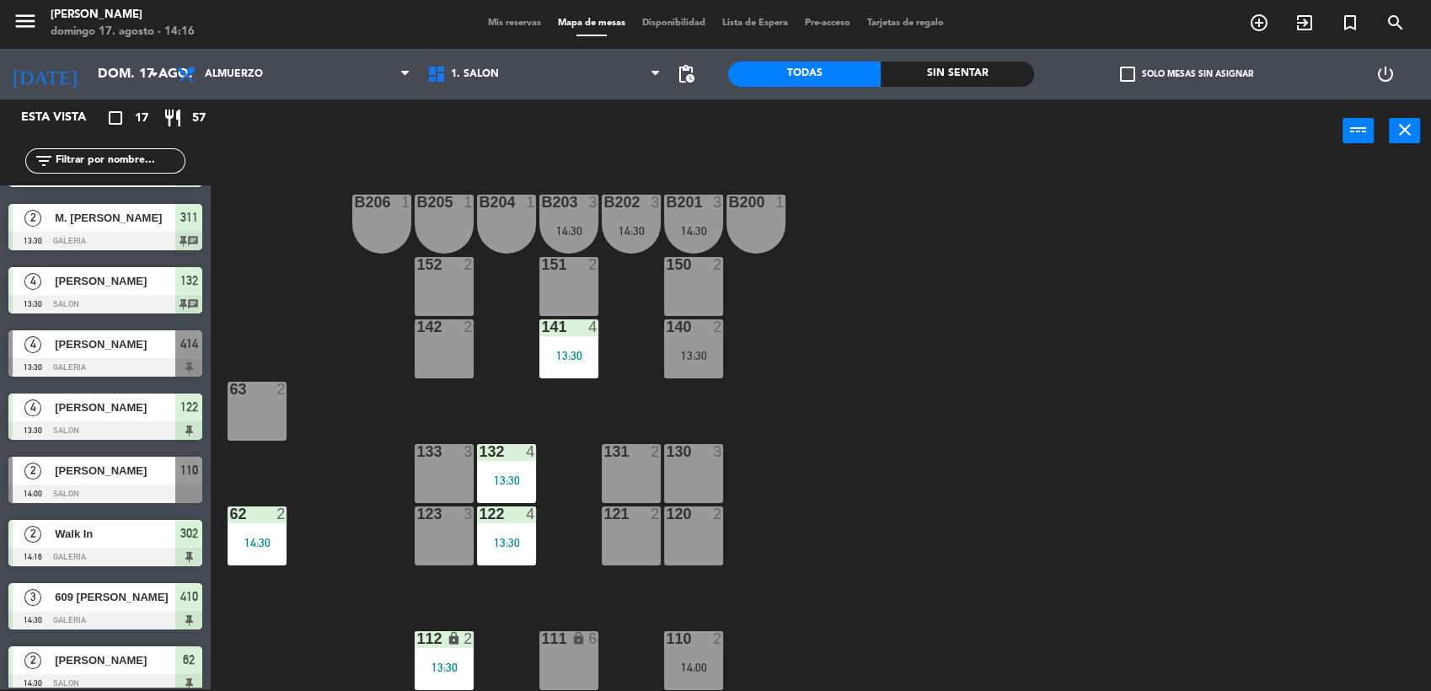
scroll to position [571, 0]
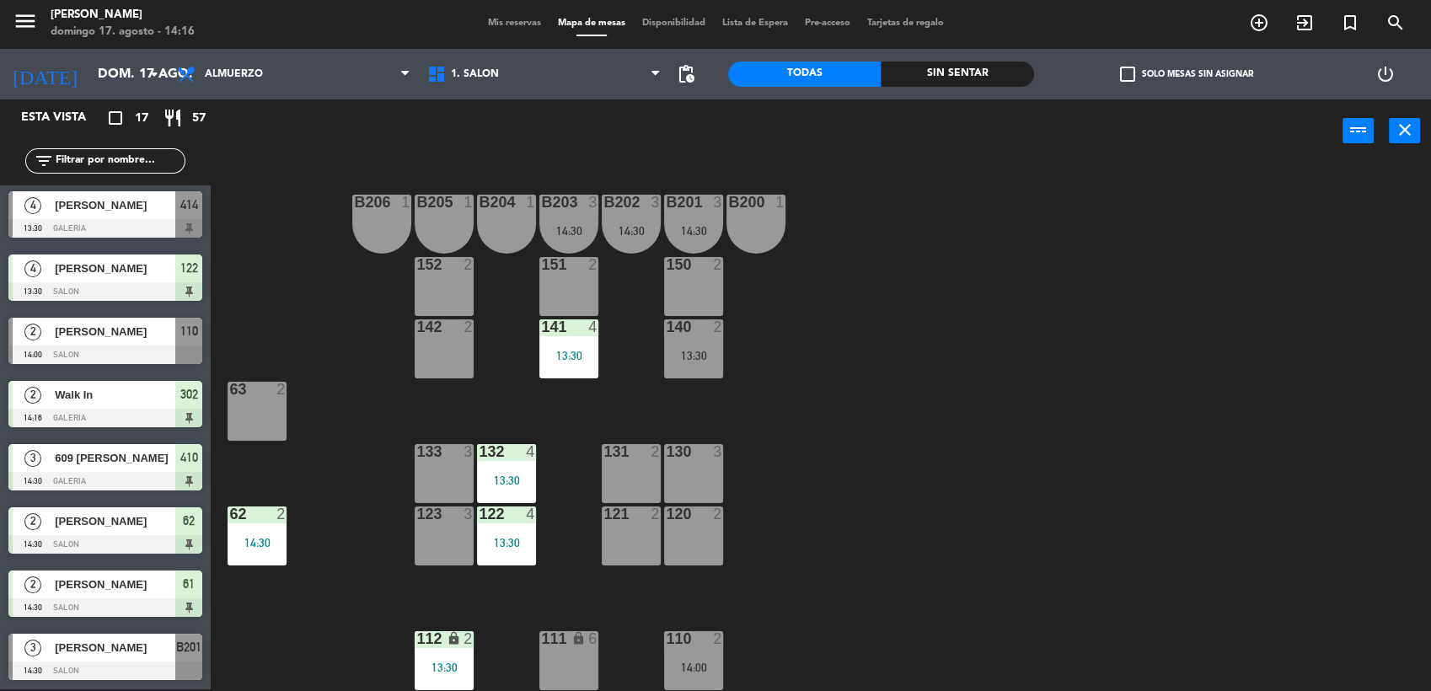
click at [122, 661] on div "[PERSON_NAME]" at bounding box center [114, 648] width 122 height 28
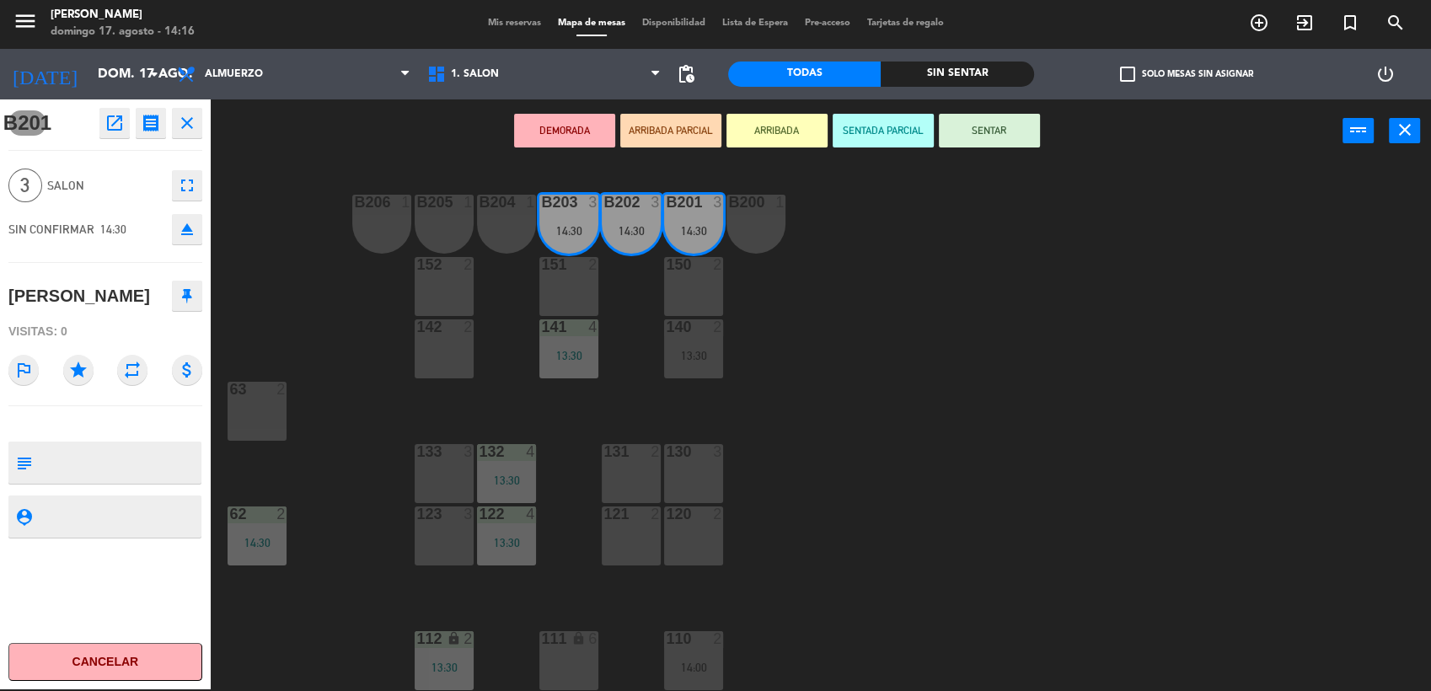
click at [688, 538] on div "120 2" at bounding box center [693, 536] width 59 height 59
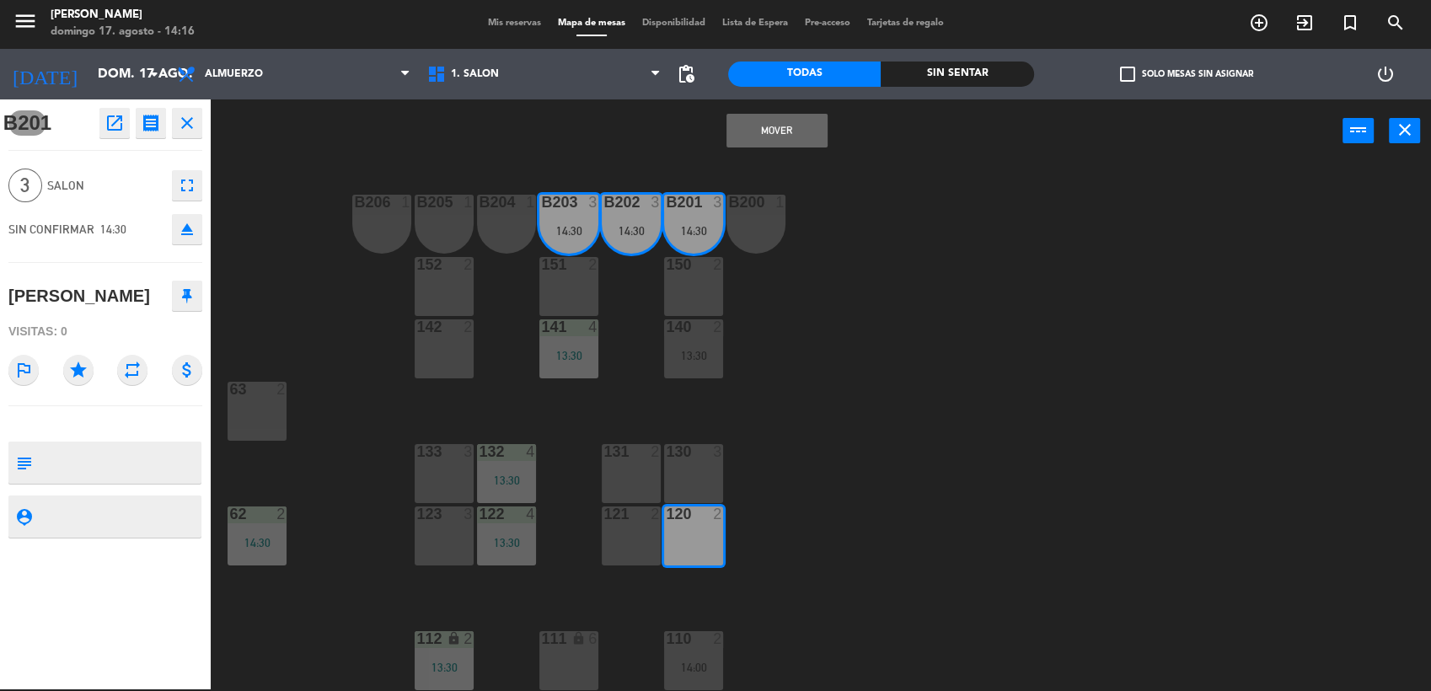
drag, startPoint x: 691, startPoint y: 536, endPoint x: 671, endPoint y: 497, distance: 43.7
click at [685, 533] on div "120 2" at bounding box center [693, 536] width 59 height 59
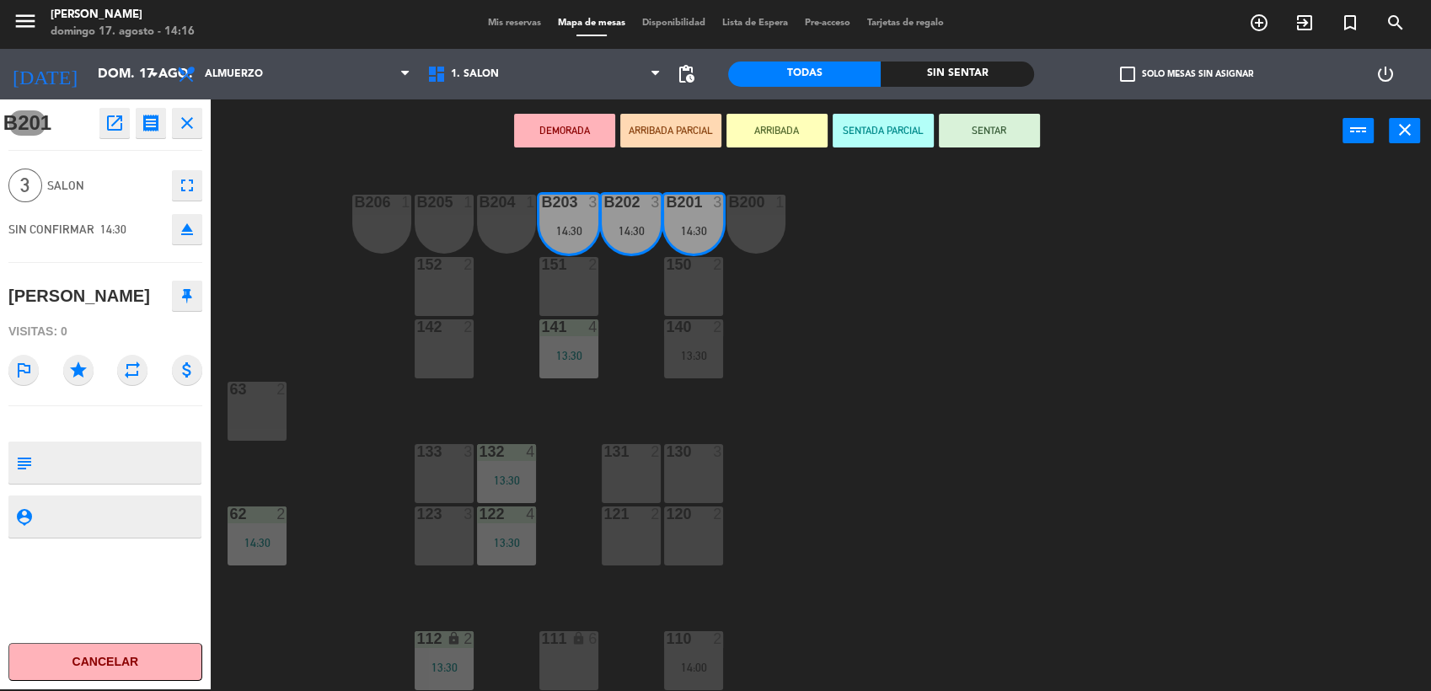
drag, startPoint x: 673, startPoint y: 549, endPoint x: 703, endPoint y: 493, distance: 63.0
click at [674, 544] on div "120 2" at bounding box center [693, 536] width 59 height 59
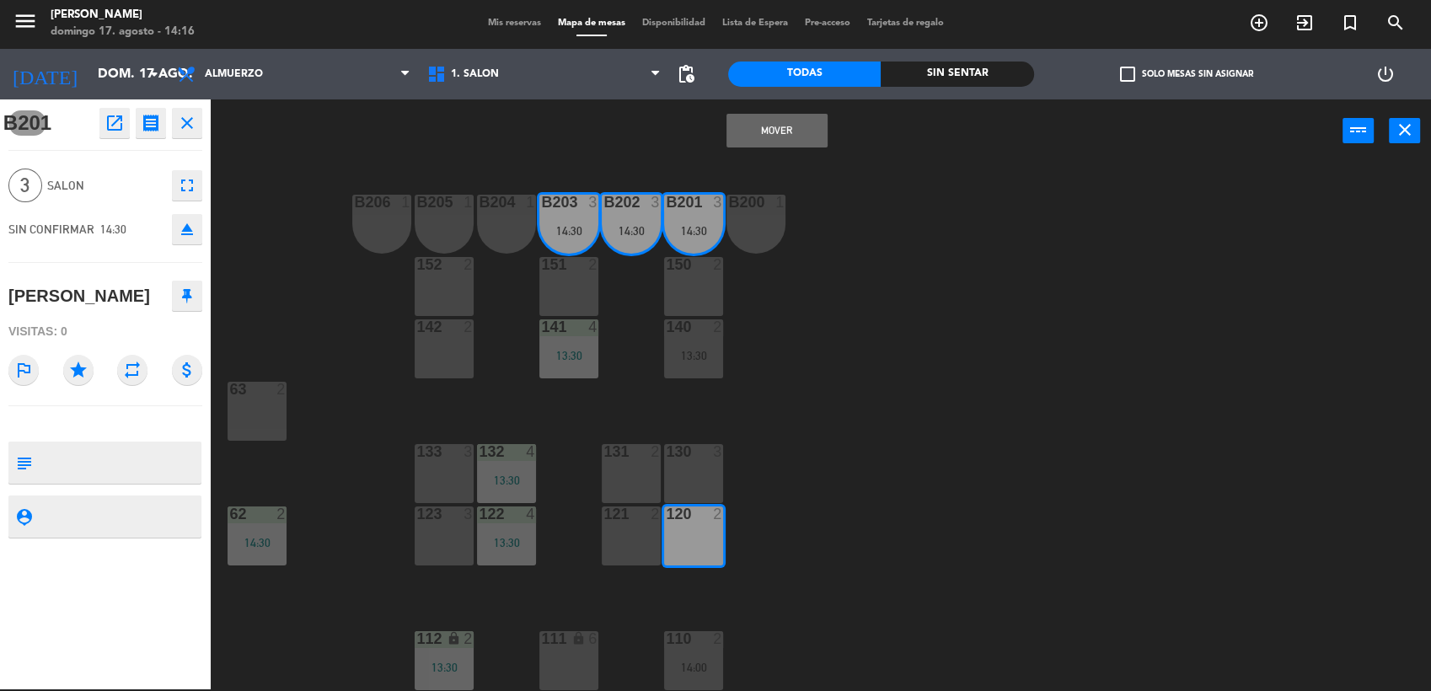
click at [801, 127] on button "Mover" at bounding box center [776, 131] width 101 height 34
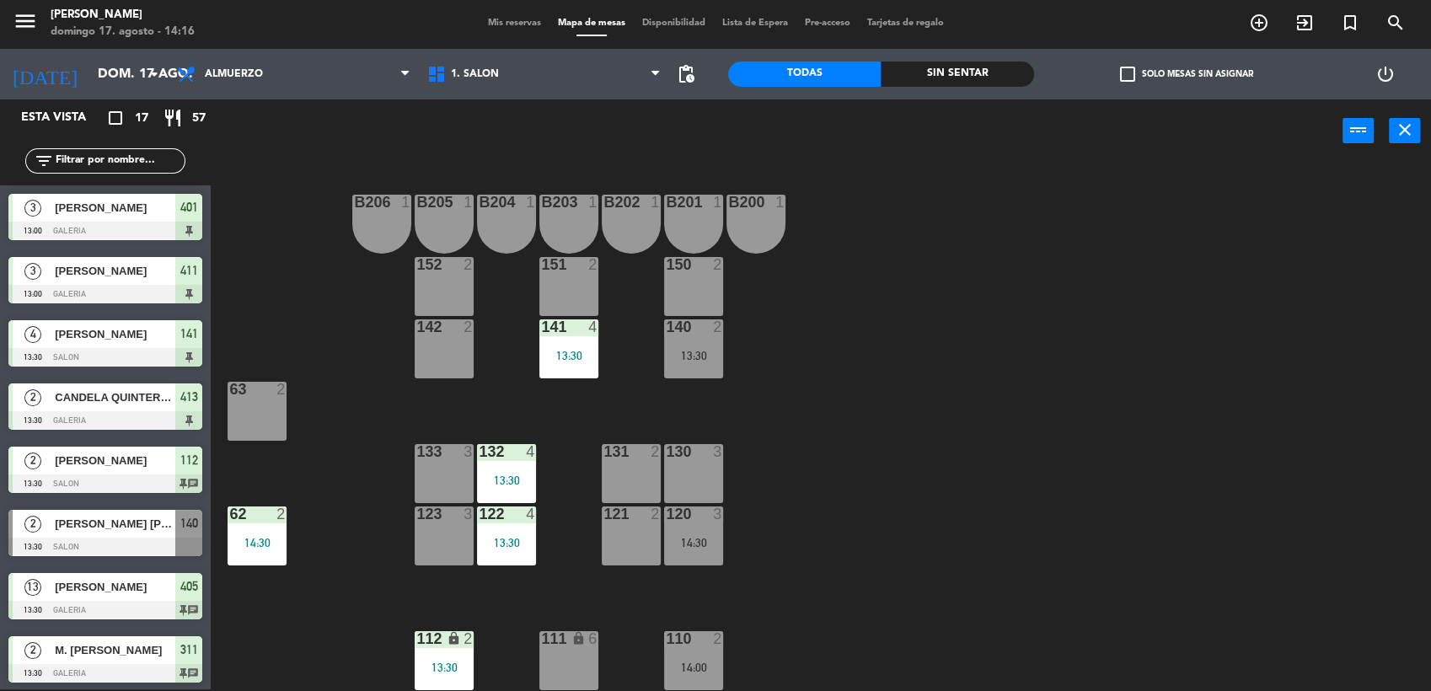
scroll to position [319, 0]
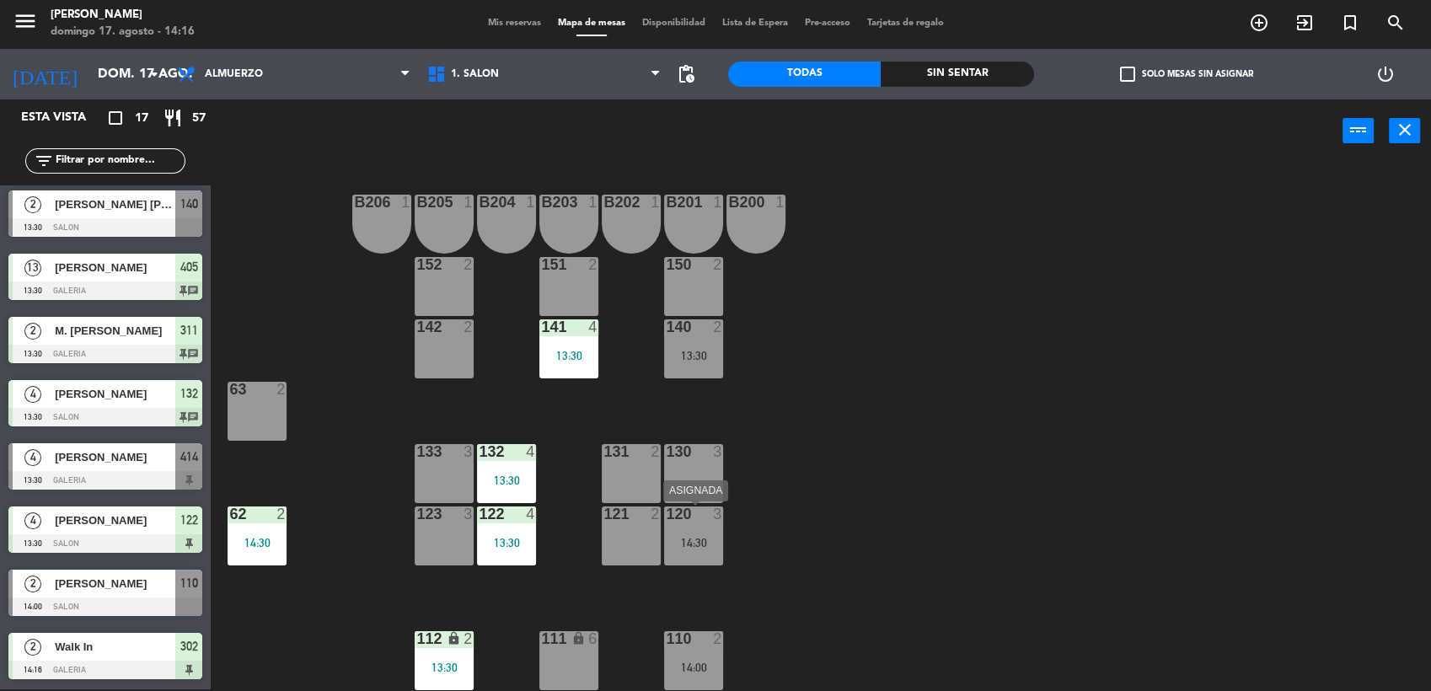
click at [672, 545] on div "14:30" at bounding box center [693, 543] width 59 height 12
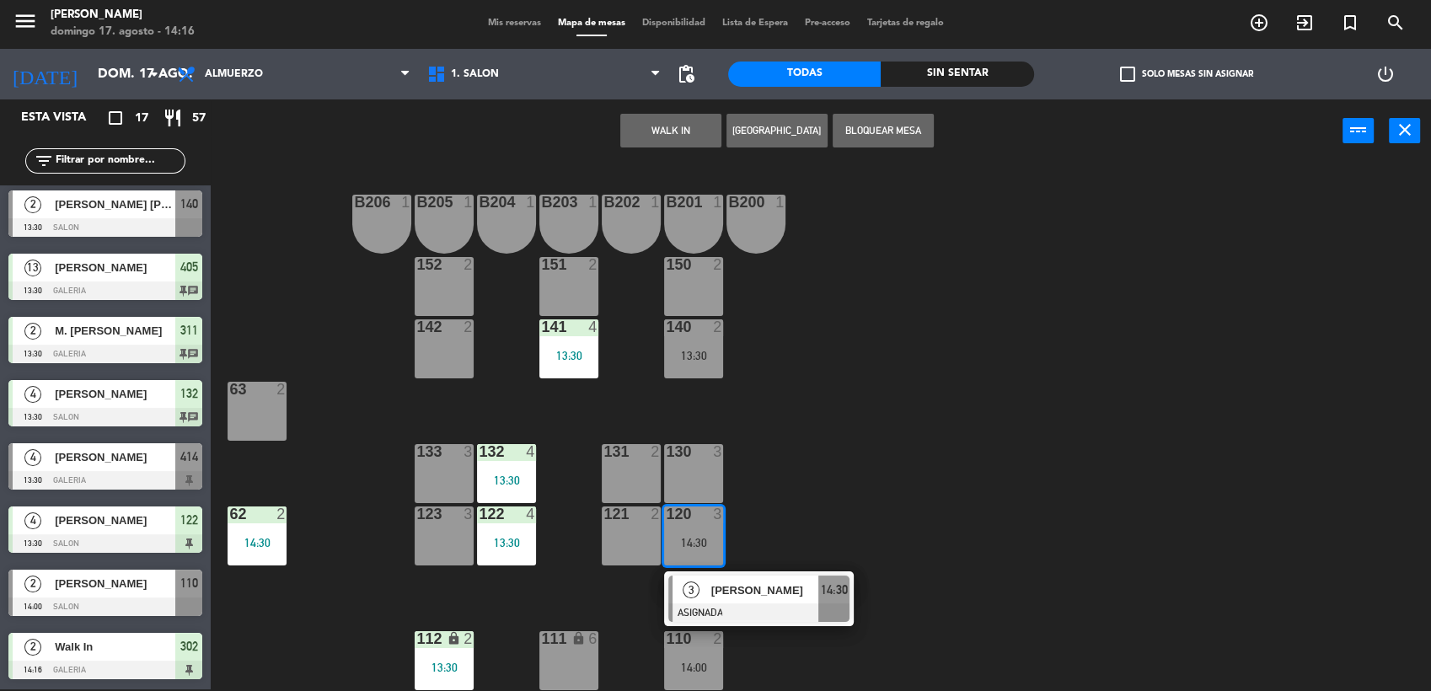
click at [717, 576] on div "3 [PERSON_NAME]" at bounding box center [746, 590] width 146 height 28
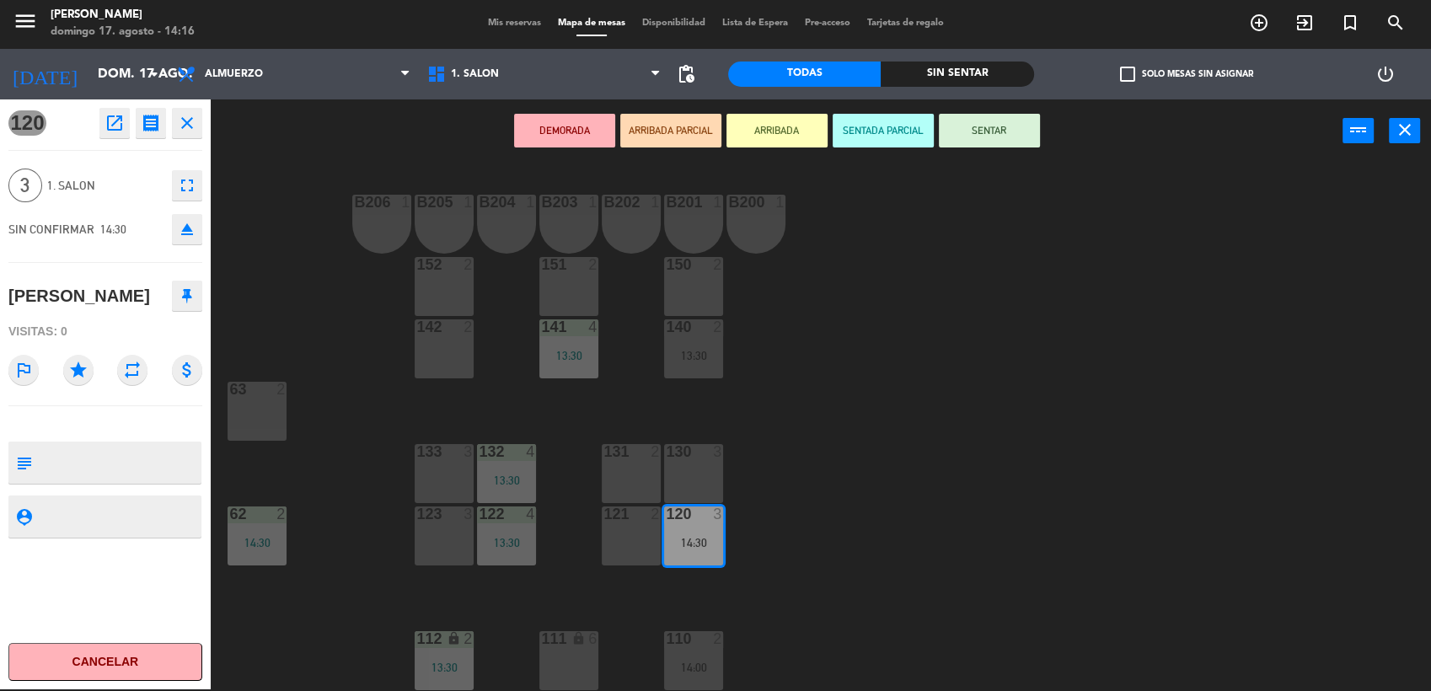
click at [970, 122] on button "SENTAR" at bounding box center [989, 131] width 101 height 34
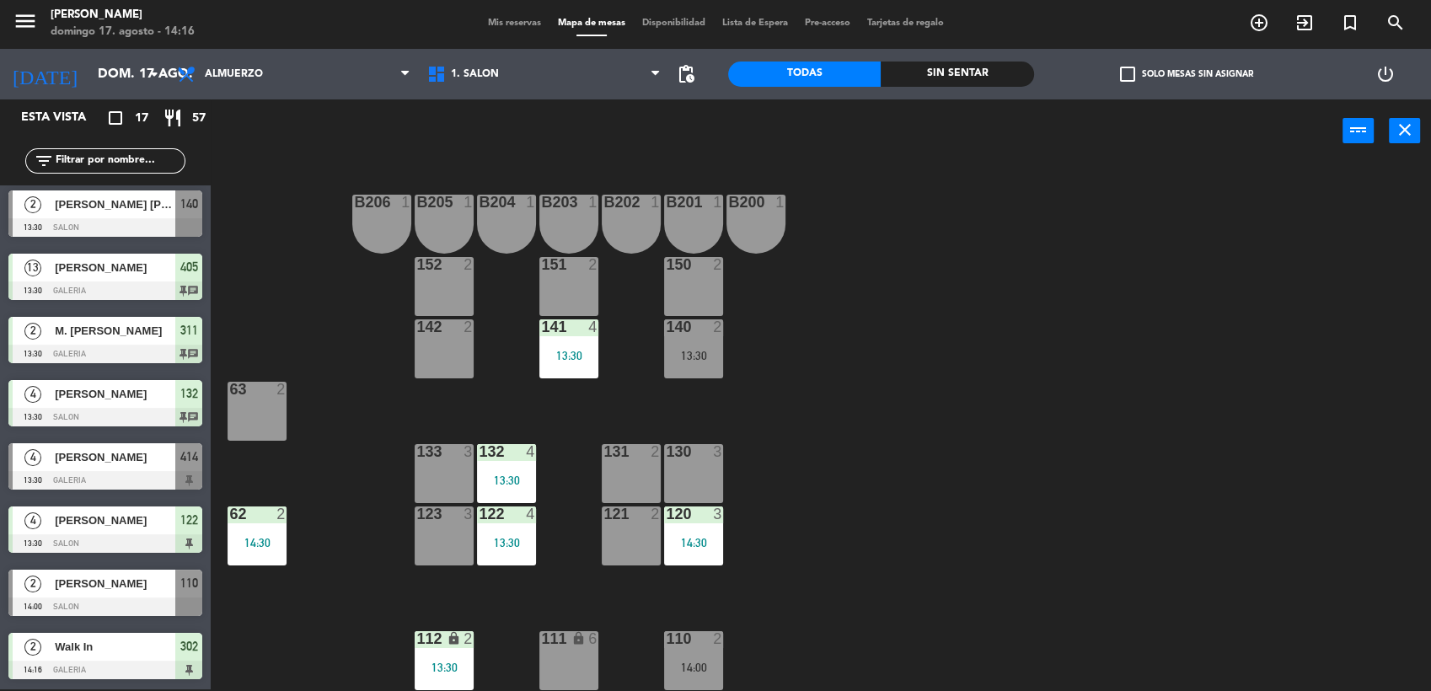
click at [925, 448] on div "B206 1 B205 1 B204 1 B203 1 B202 1 B201 1 B200 1 150 2 151 2 152 2 140 2 13:30 …" at bounding box center [828, 428] width 1206 height 527
click at [906, 434] on div "B206 1 B205 1 B204 1 B203 1 B202 1 B201 1 B200 1 150 2 151 2 152 2 140 2 13:30 …" at bounding box center [828, 428] width 1206 height 527
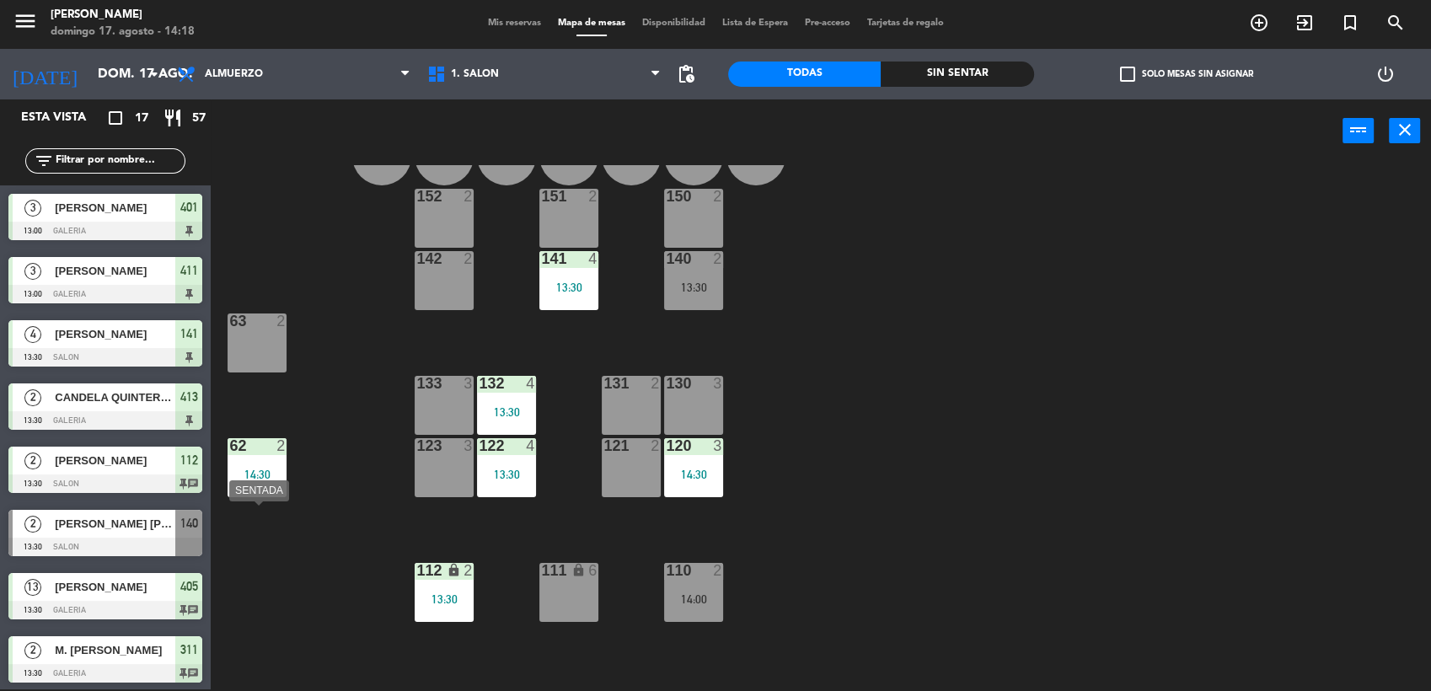
scroll to position [0, 0]
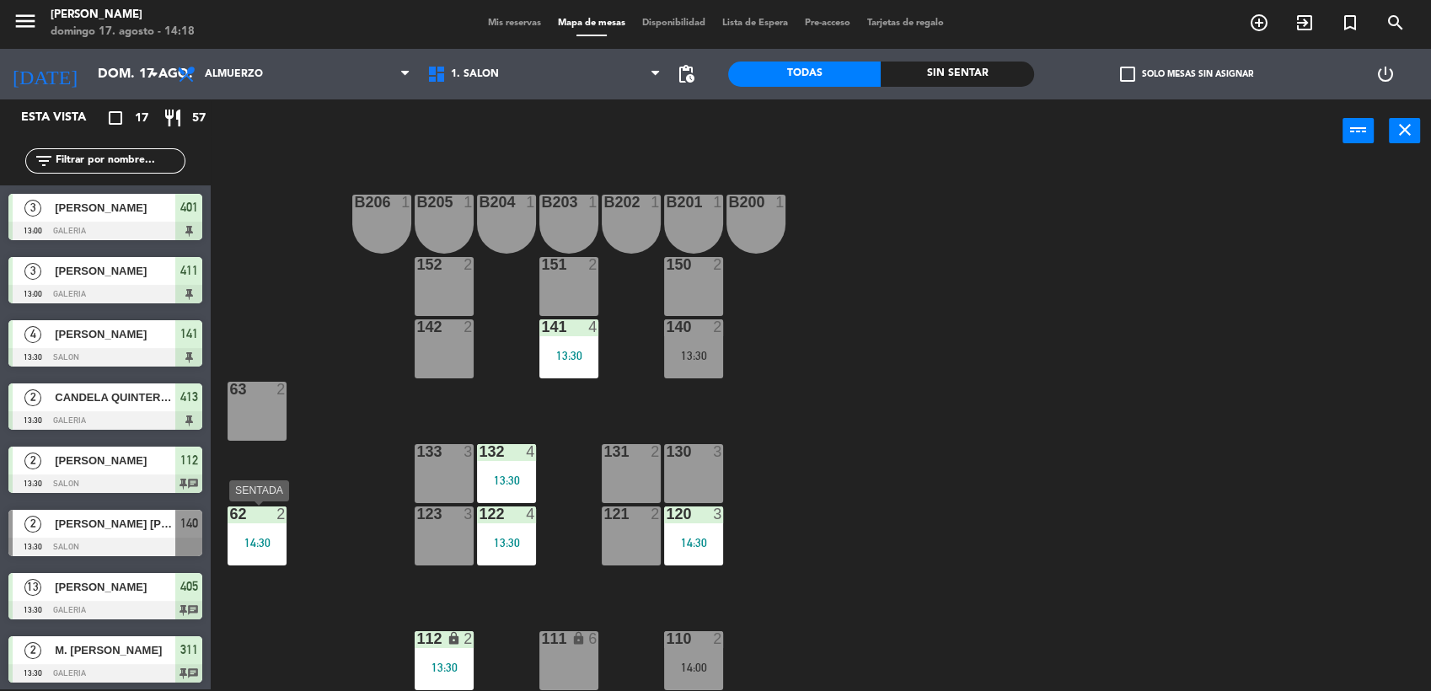
click at [268, 530] on div "62 2 14:30" at bounding box center [257, 536] width 59 height 59
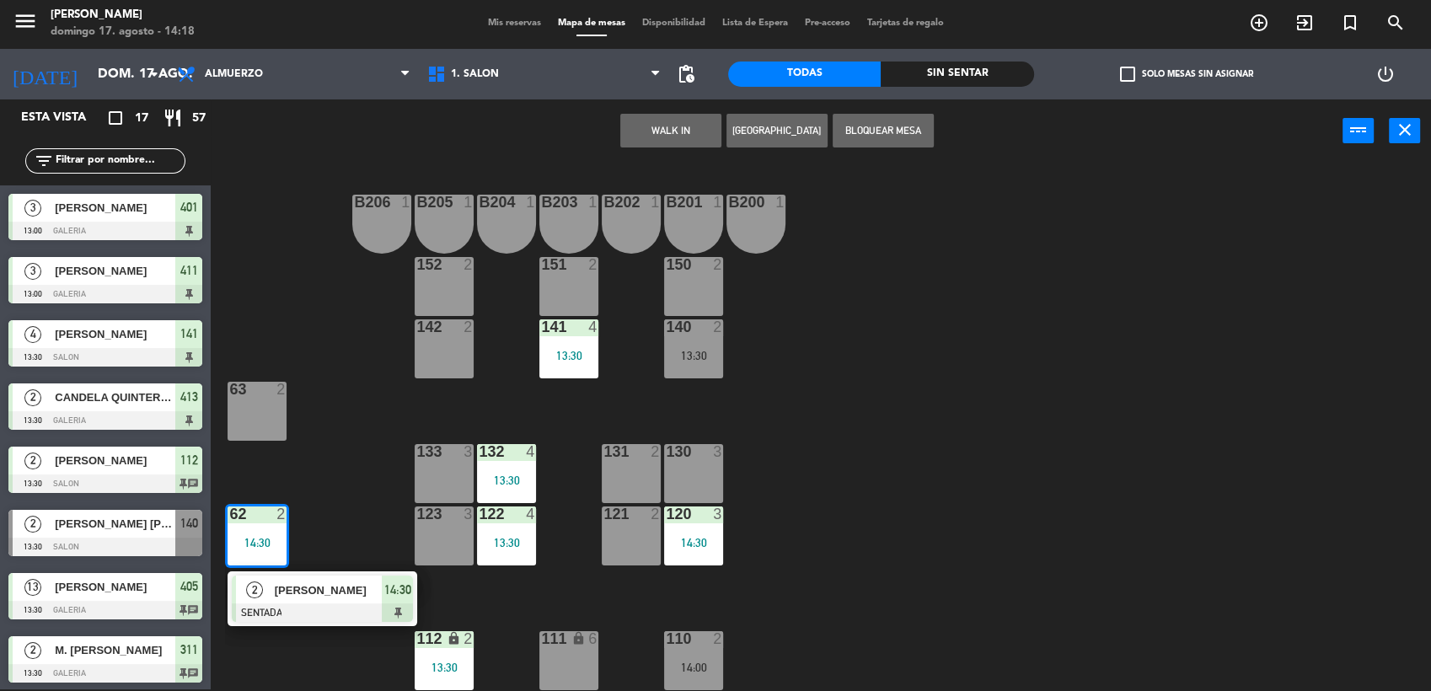
click at [256, 398] on div "63 2" at bounding box center [257, 390] width 59 height 17
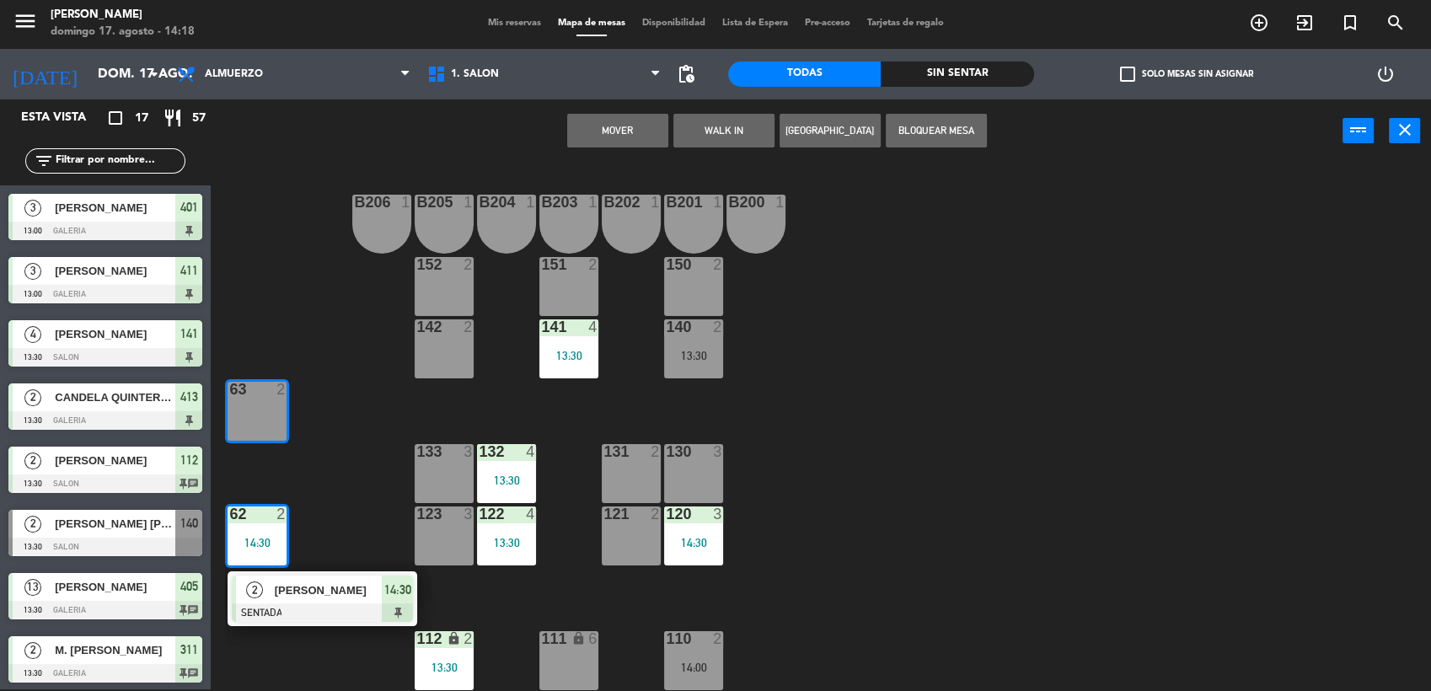
click at [622, 121] on button "Mover" at bounding box center [617, 131] width 101 height 34
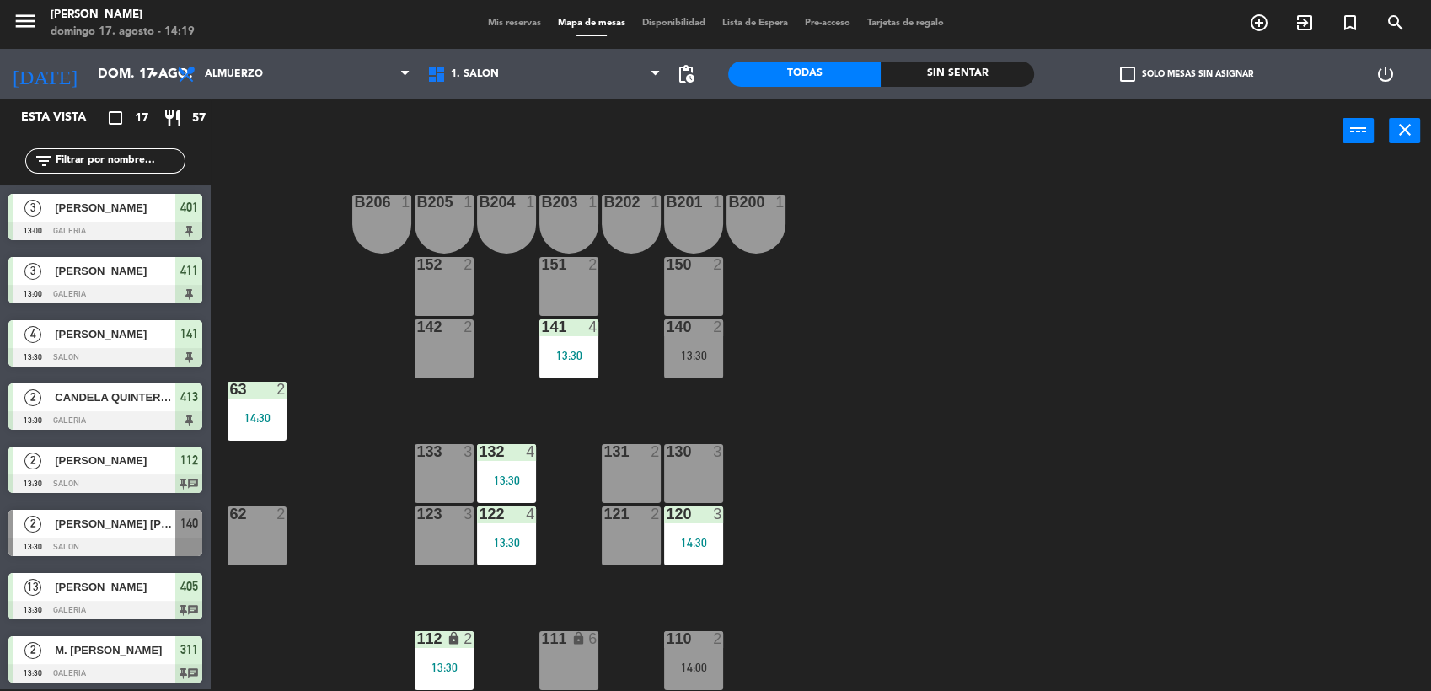
click at [521, 20] on span "Mis reservas" at bounding box center [515, 23] width 70 height 9
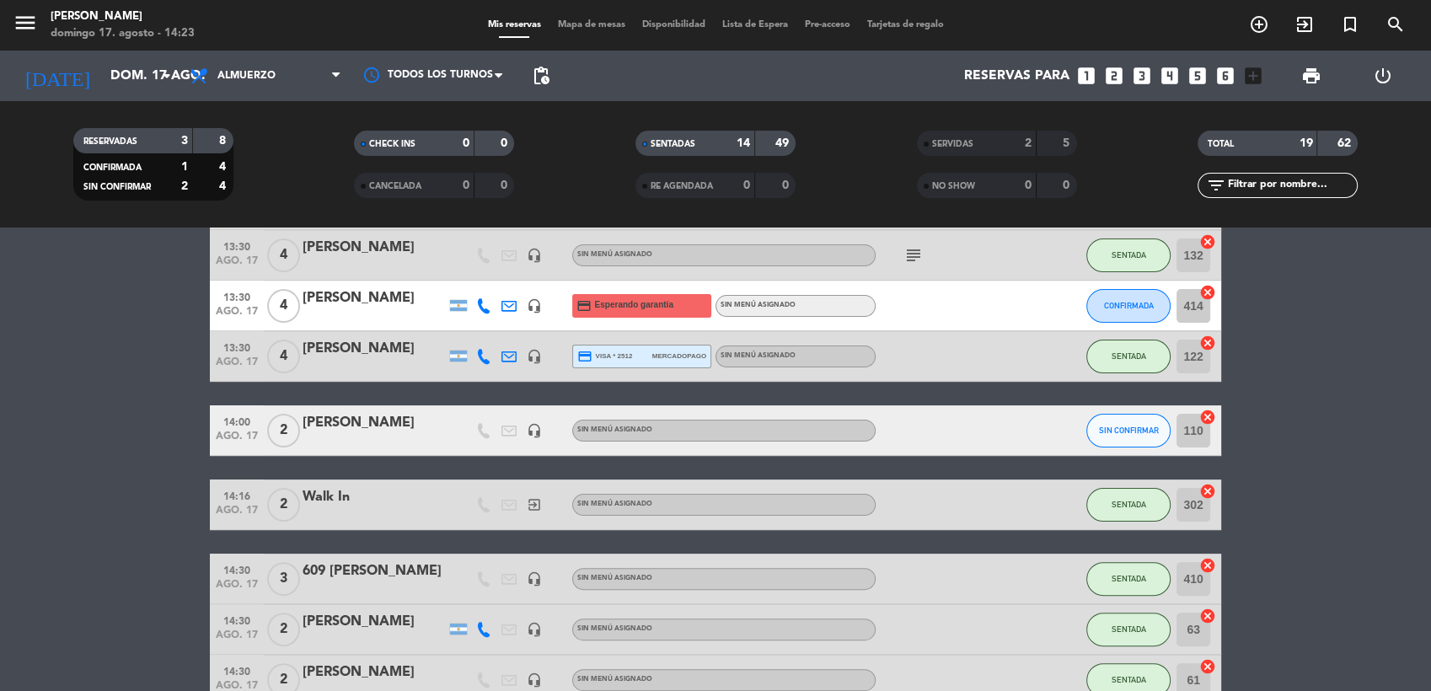
scroll to position [276, 0]
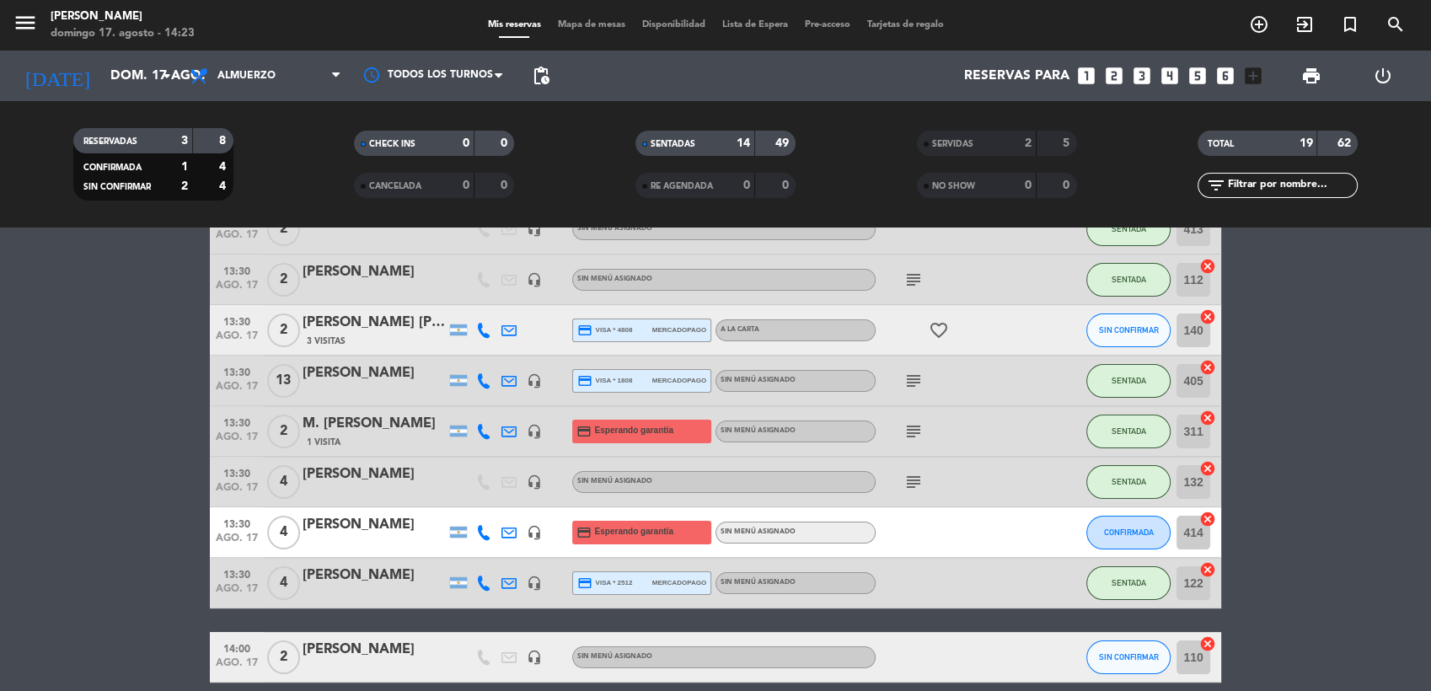
click at [574, 29] on span "Mapa de mesas" at bounding box center [592, 24] width 84 height 9
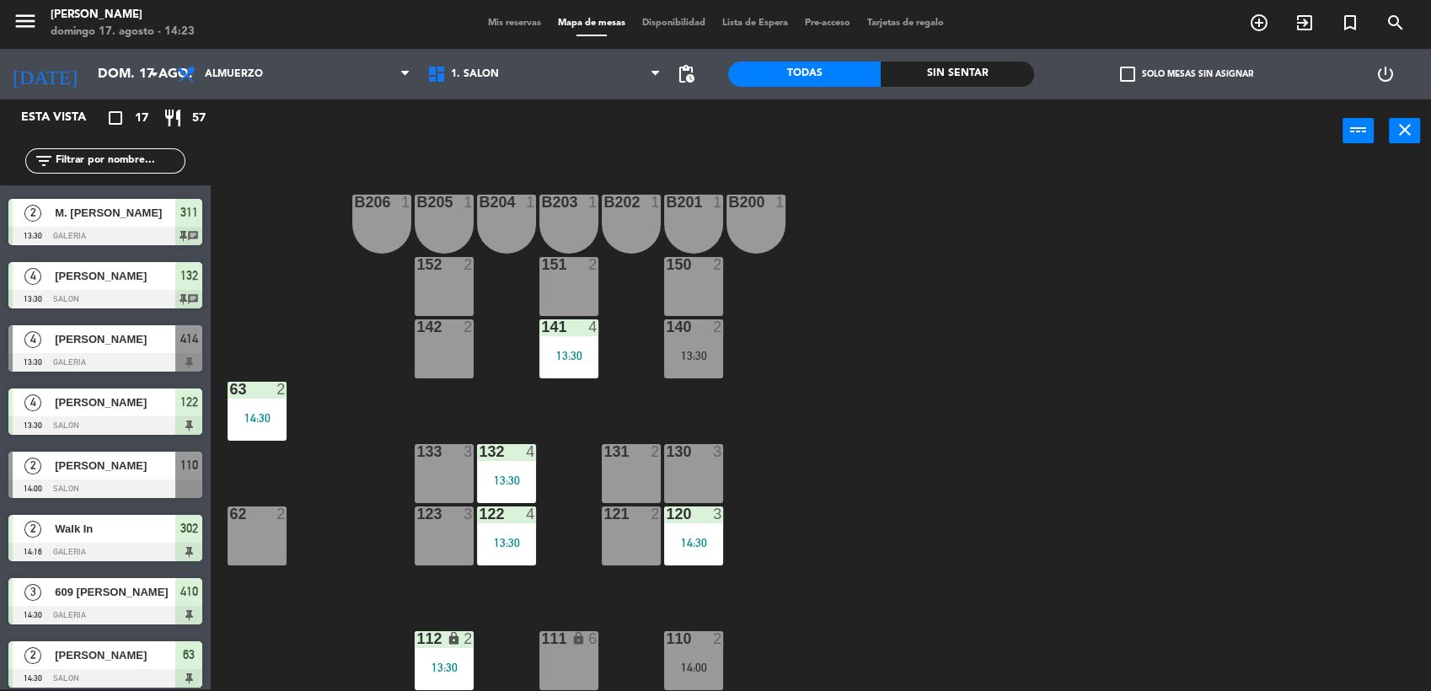
scroll to position [468, 0]
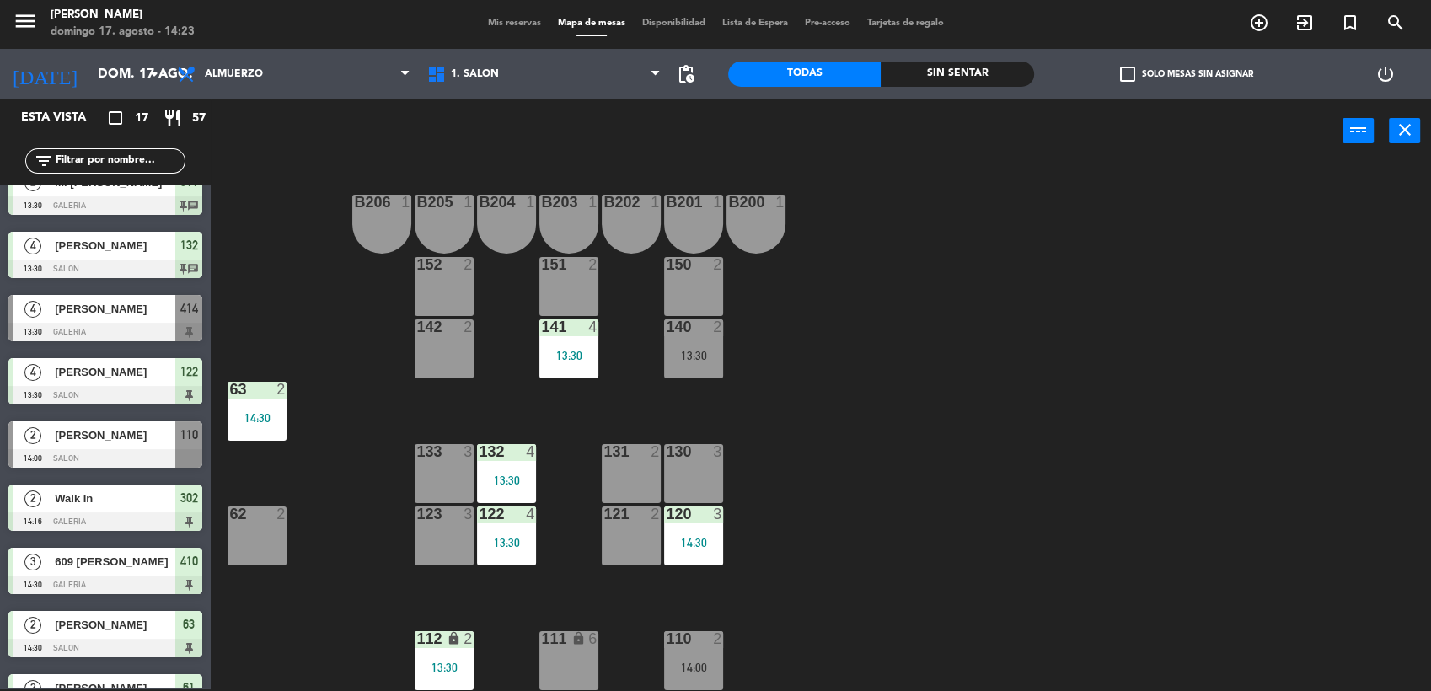
click at [125, 442] on span "[PERSON_NAME]" at bounding box center [115, 435] width 121 height 18
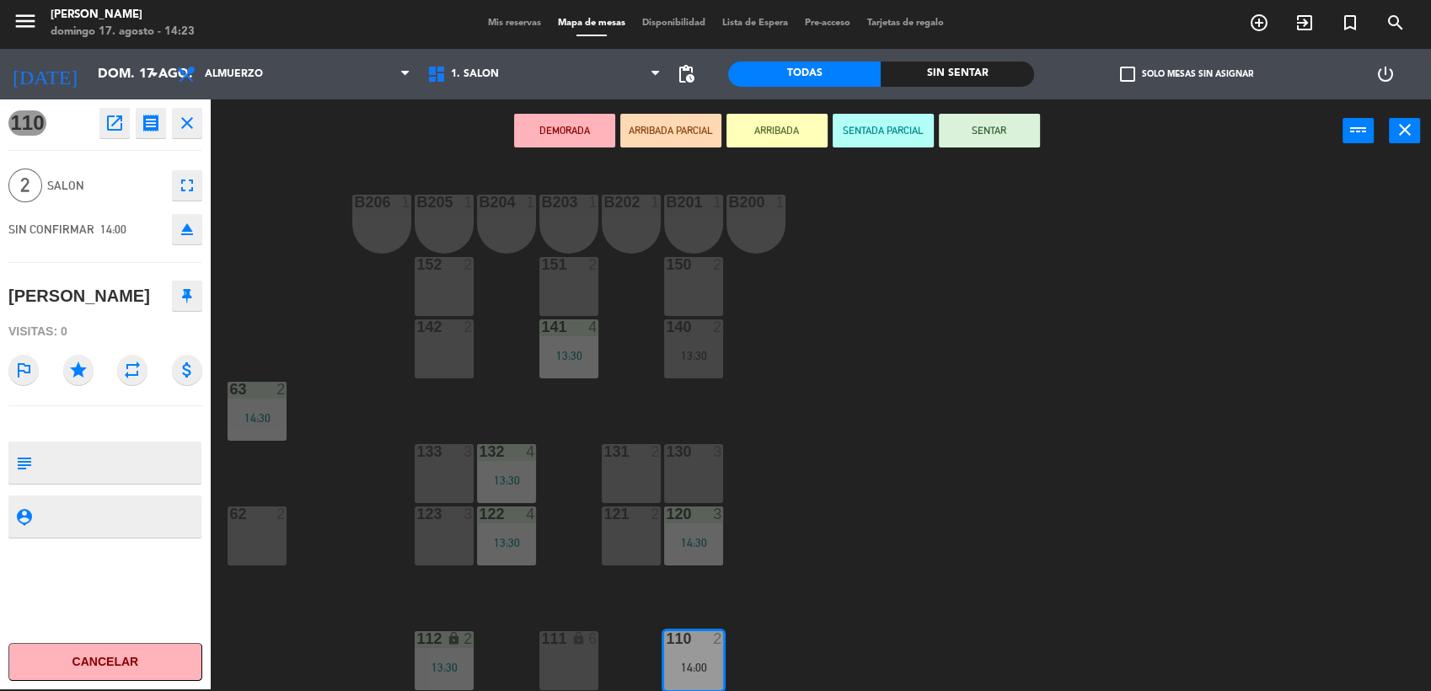
click at [1016, 127] on button "SENTAR" at bounding box center [989, 131] width 101 height 34
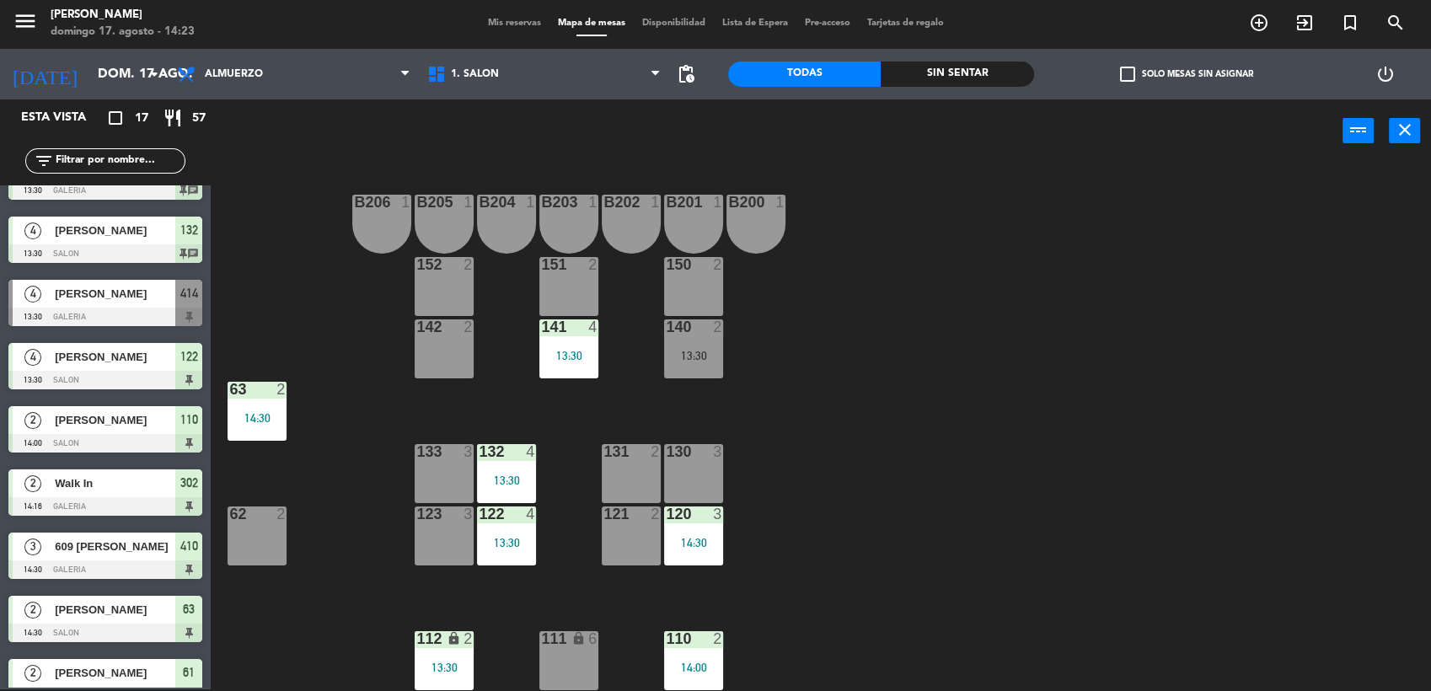
scroll to position [571, 0]
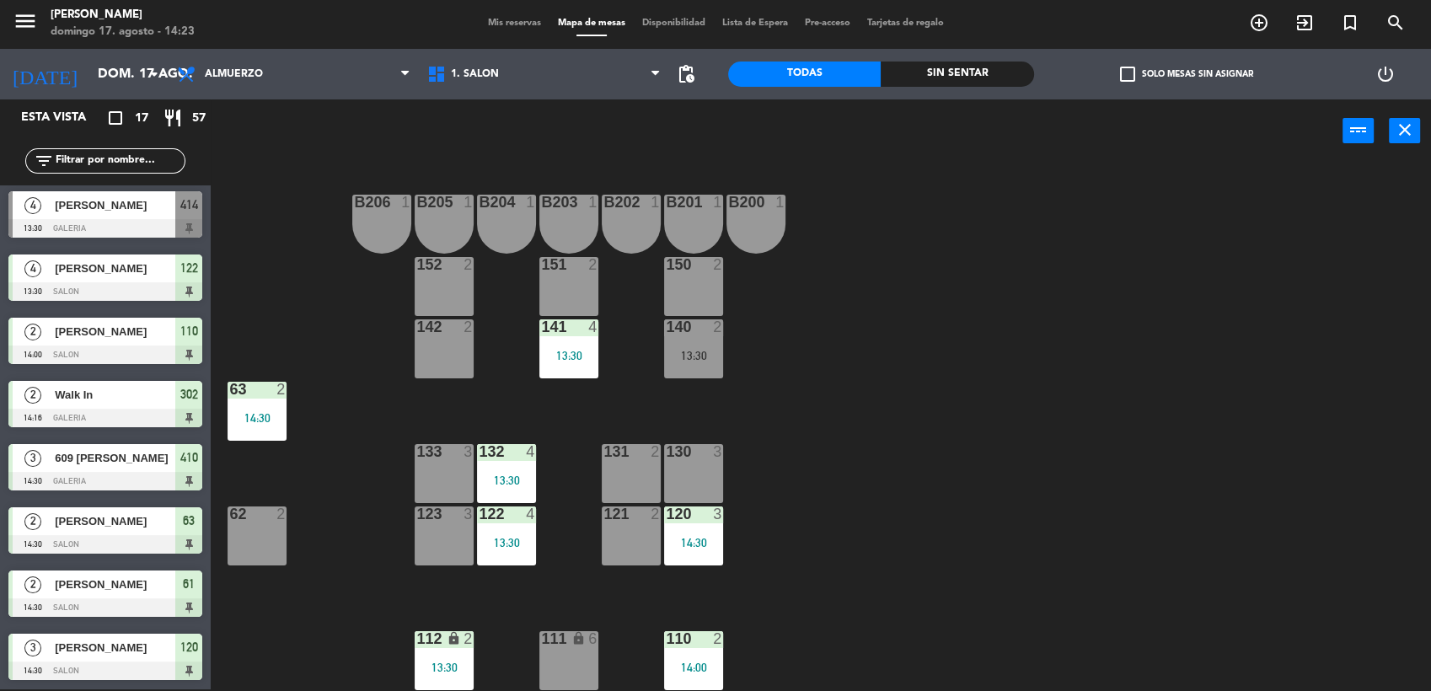
click at [828, 342] on div "B206 1 B205 1 B204 1 B203 1 B202 1 B201 1 B200 1 150 2 151 2 152 2 140 2 13:30 …" at bounding box center [828, 428] width 1206 height 527
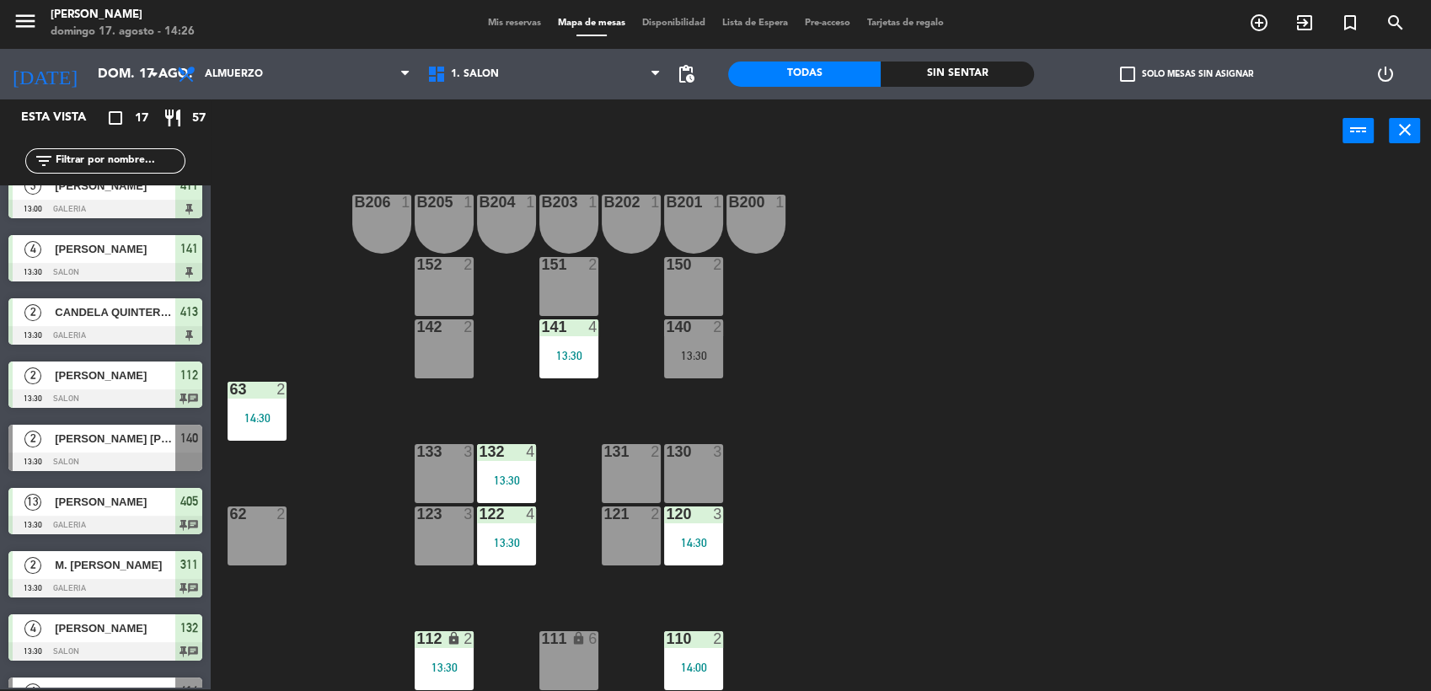
scroll to position [187, 0]
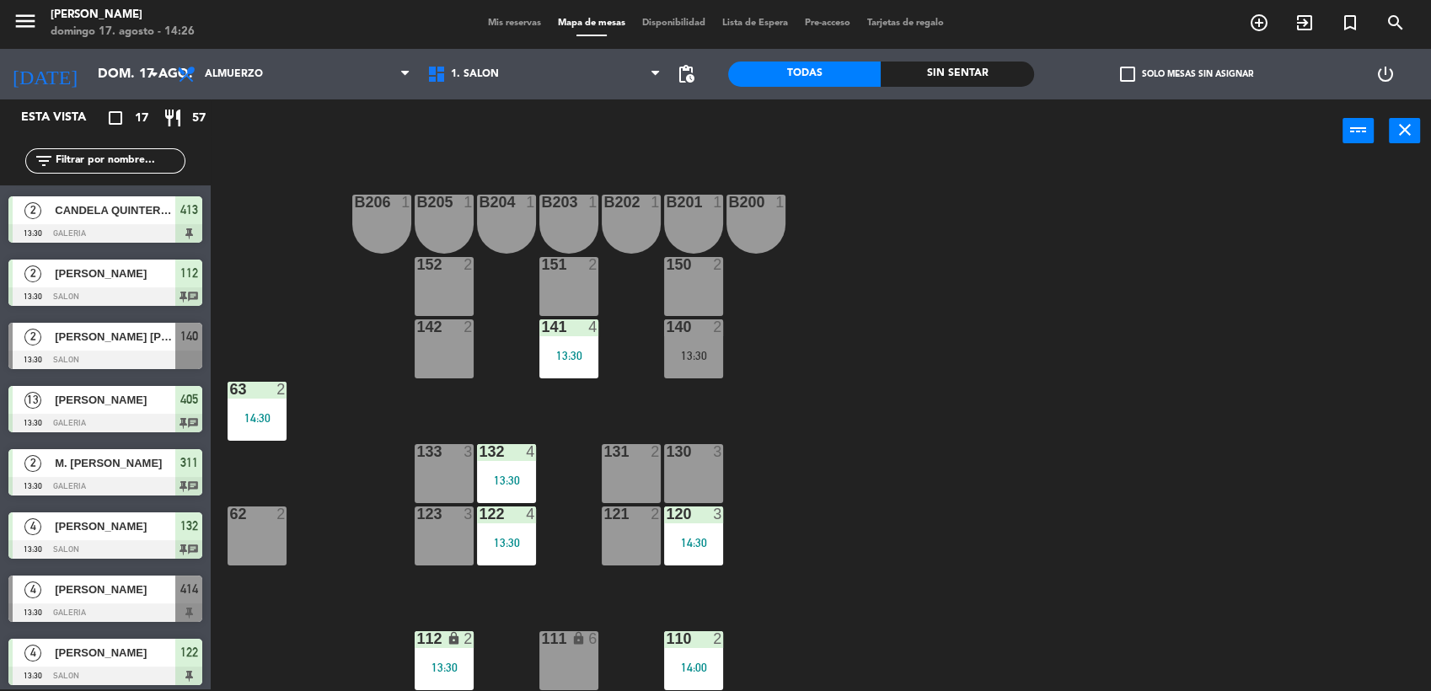
click at [276, 317] on div "B206 1 B205 1 B204 1 B203 1 B202 1 B201 1 B200 1 150 2 151 2 152 2 140 2 13:30 …" at bounding box center [828, 428] width 1206 height 527
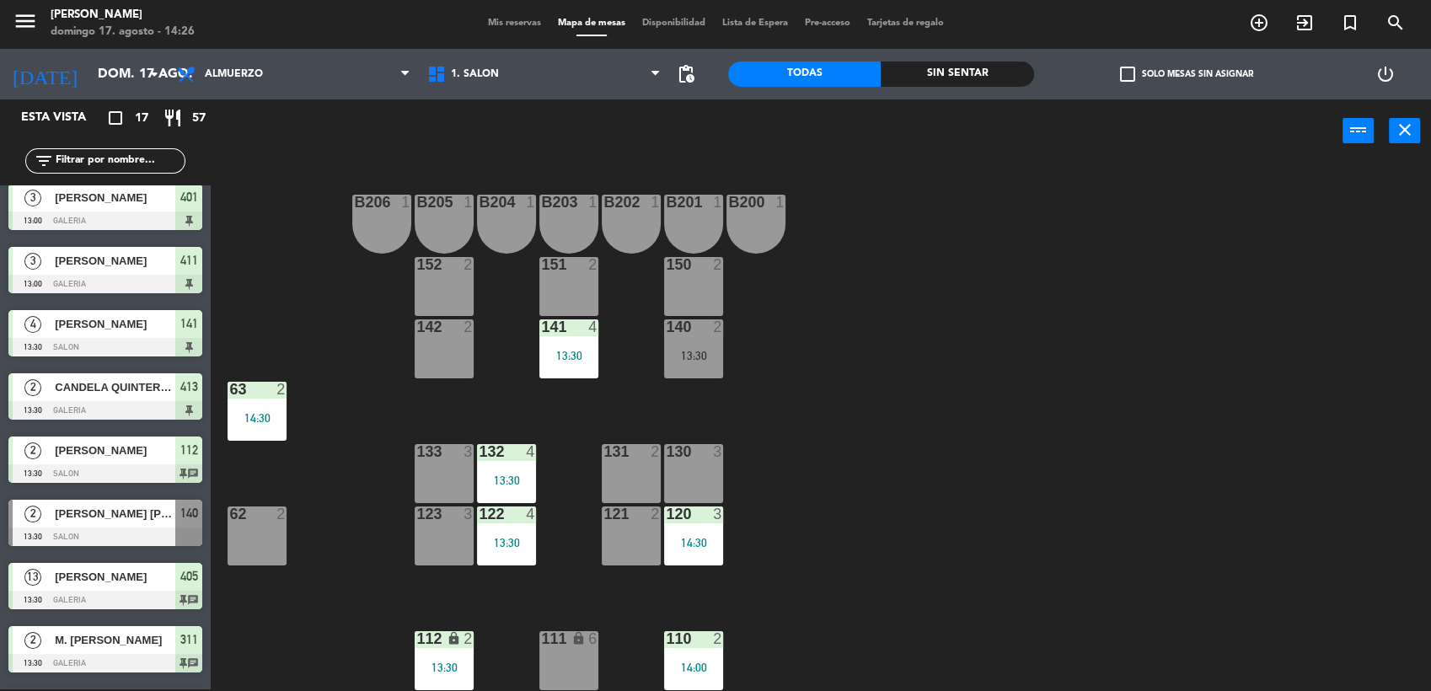
scroll to position [0, 0]
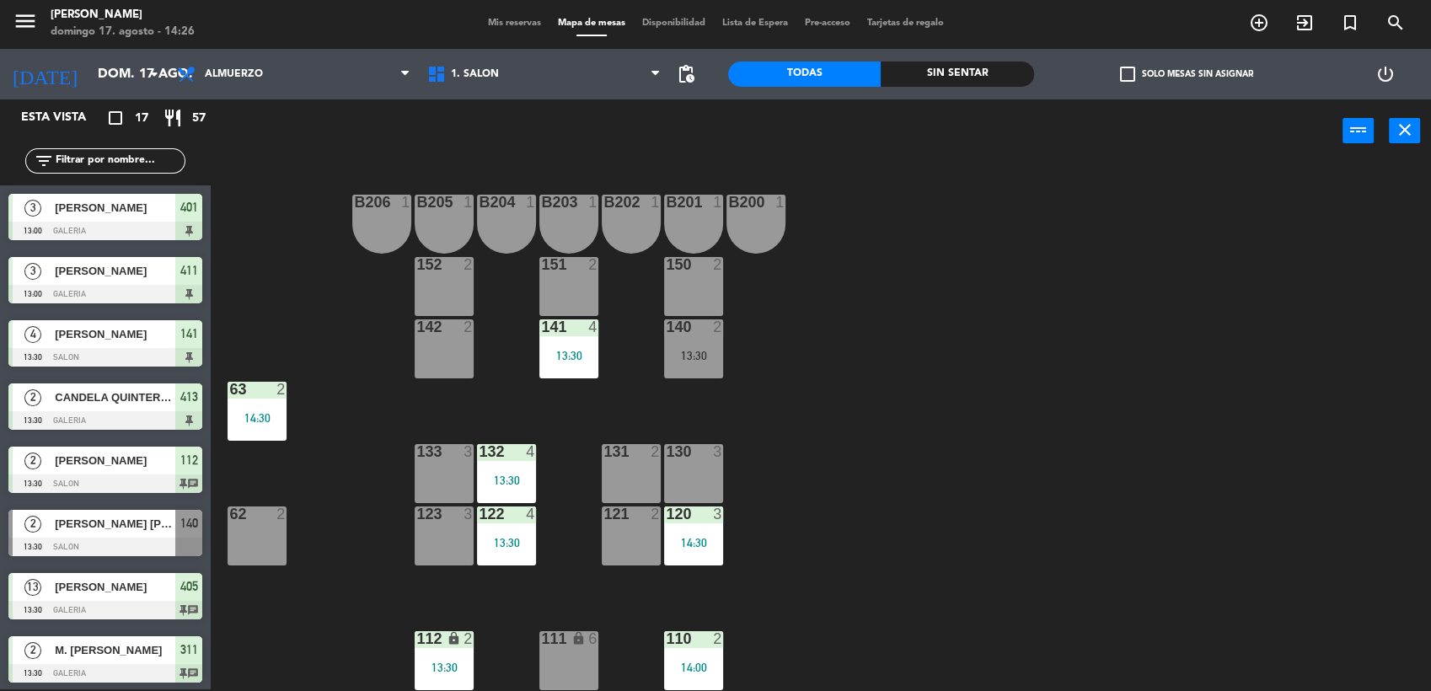
click at [517, 24] on span "Mis reservas" at bounding box center [515, 23] width 70 height 9
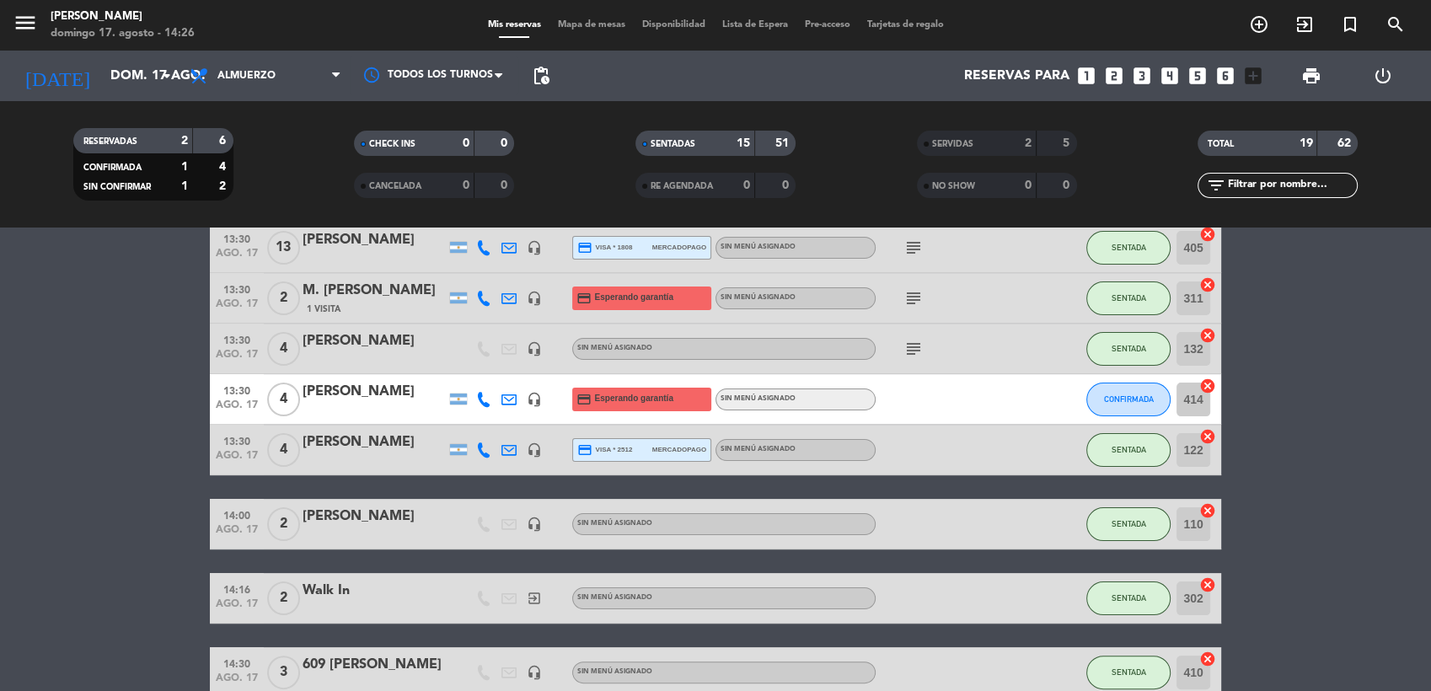
scroll to position [468, 0]
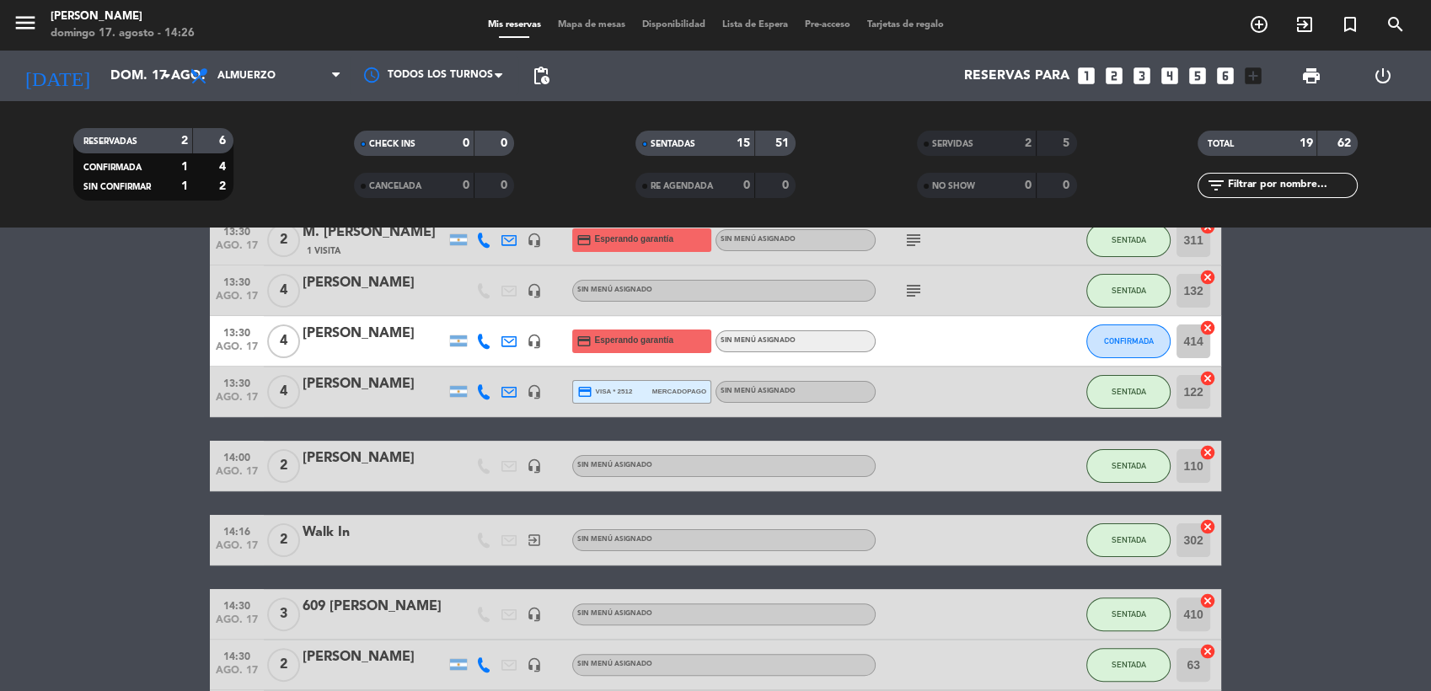
click at [595, 20] on span "Mapa de mesas" at bounding box center [592, 24] width 84 height 9
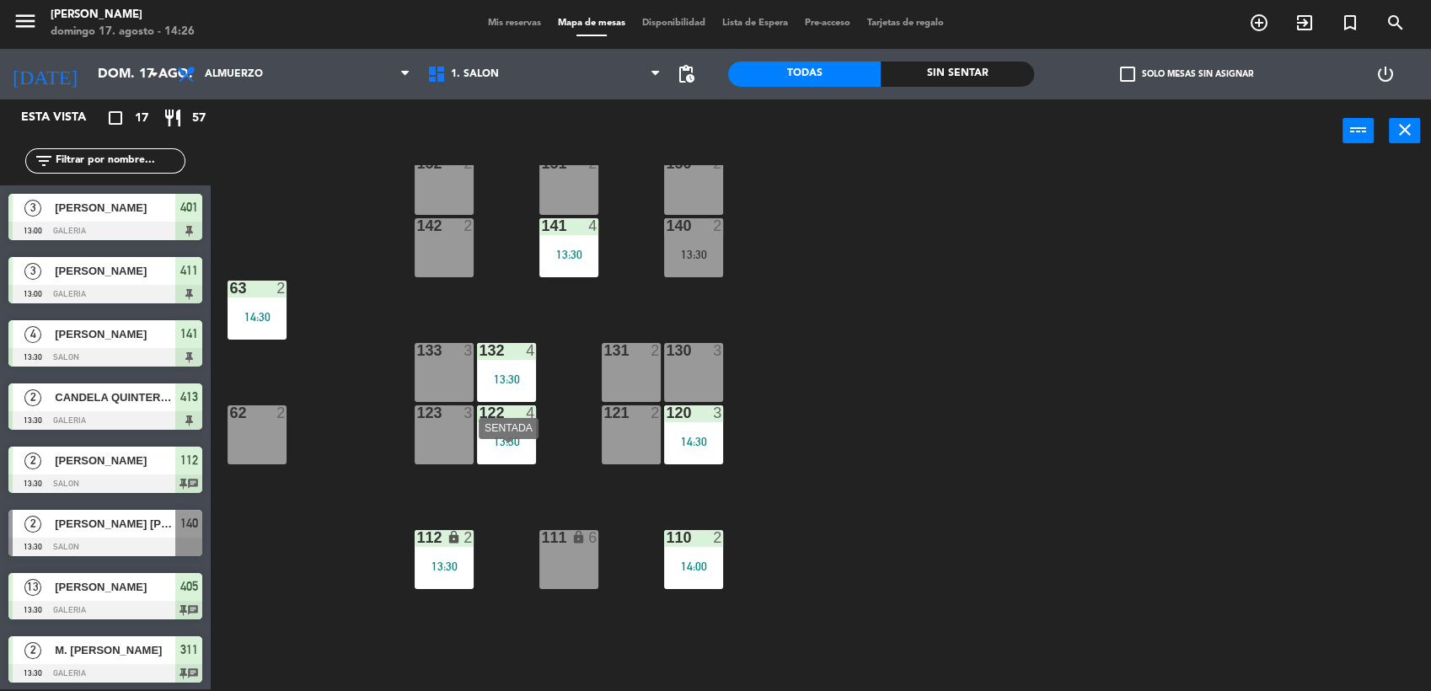
scroll to position [185, 0]
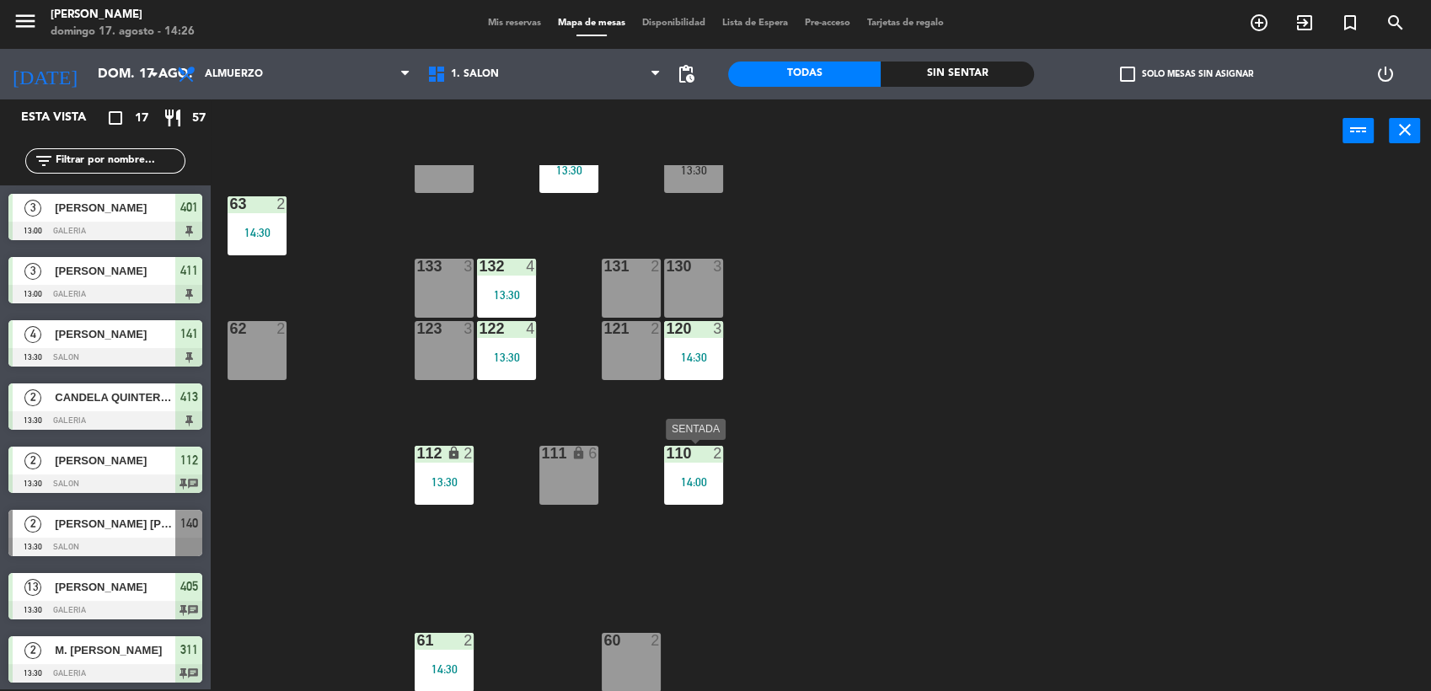
click at [705, 476] on div "14:00" at bounding box center [693, 482] width 59 height 12
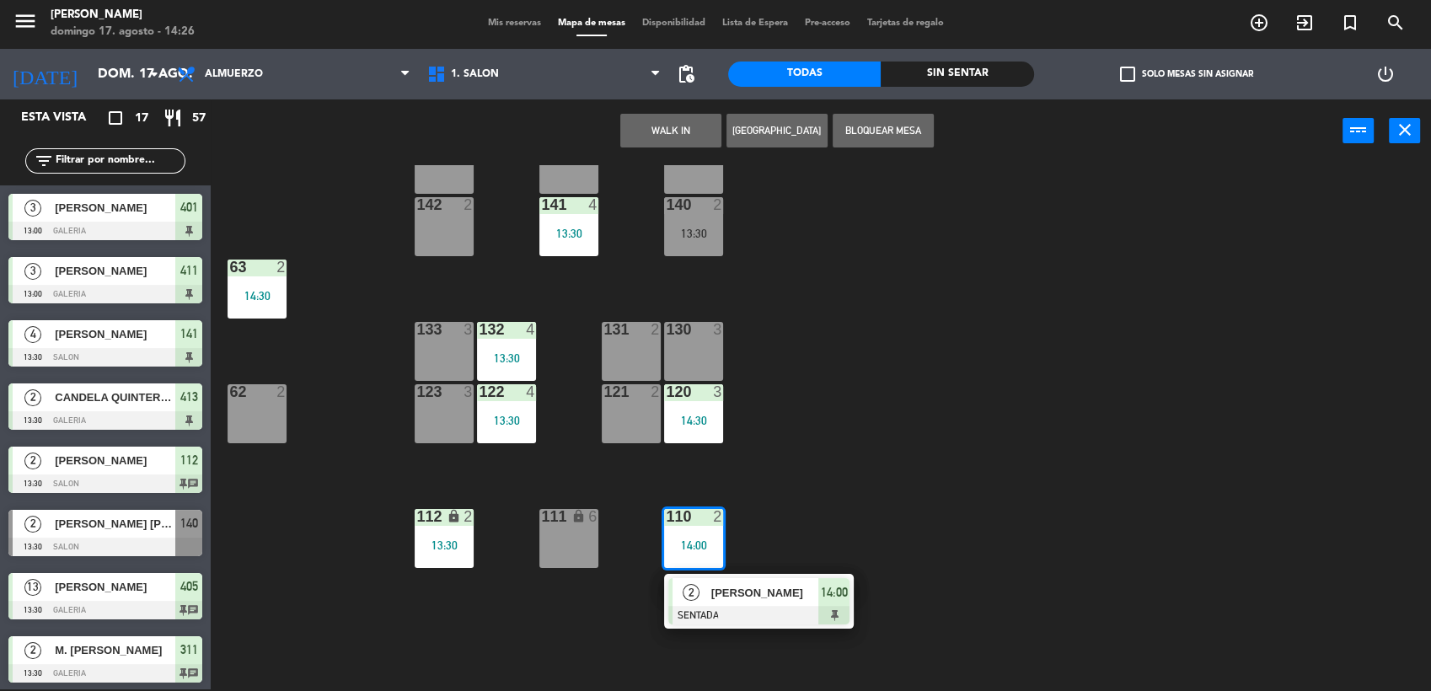
scroll to position [0, 0]
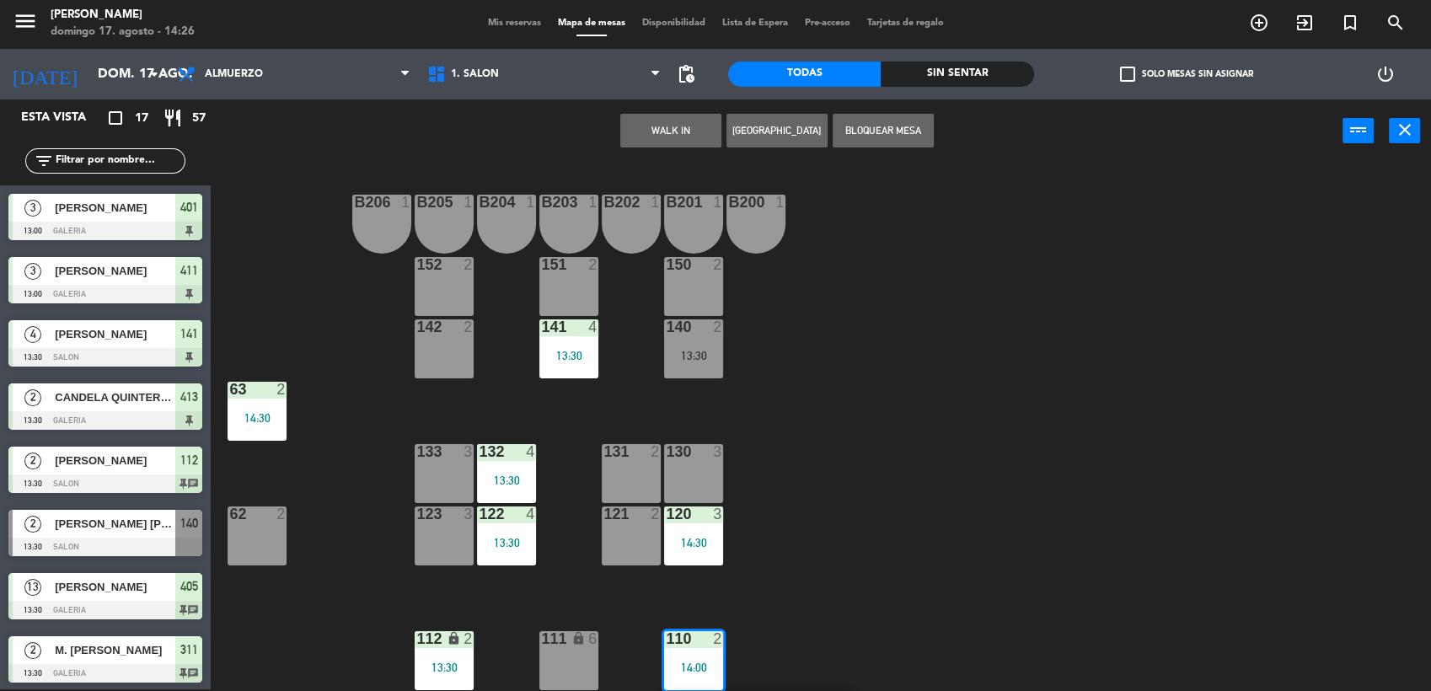
click at [705, 474] on div "130 3" at bounding box center [693, 473] width 59 height 59
click at [622, 122] on button "Mover" at bounding box center [617, 131] width 101 height 34
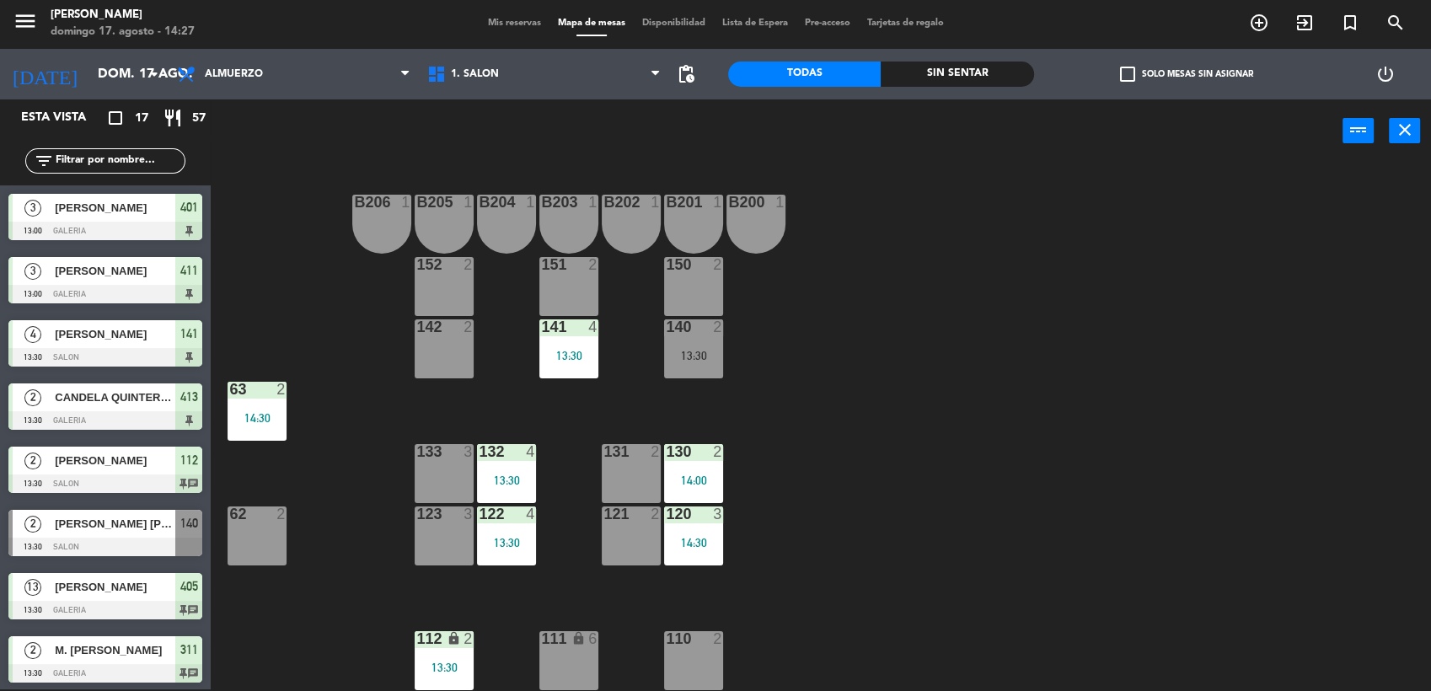
click at [885, 367] on div "B206 1 B205 1 B204 1 B203 1 B202 1 B201 1 B200 1 150 2 151 2 152 2 140 2 13:30 …" at bounding box center [828, 428] width 1206 height 527
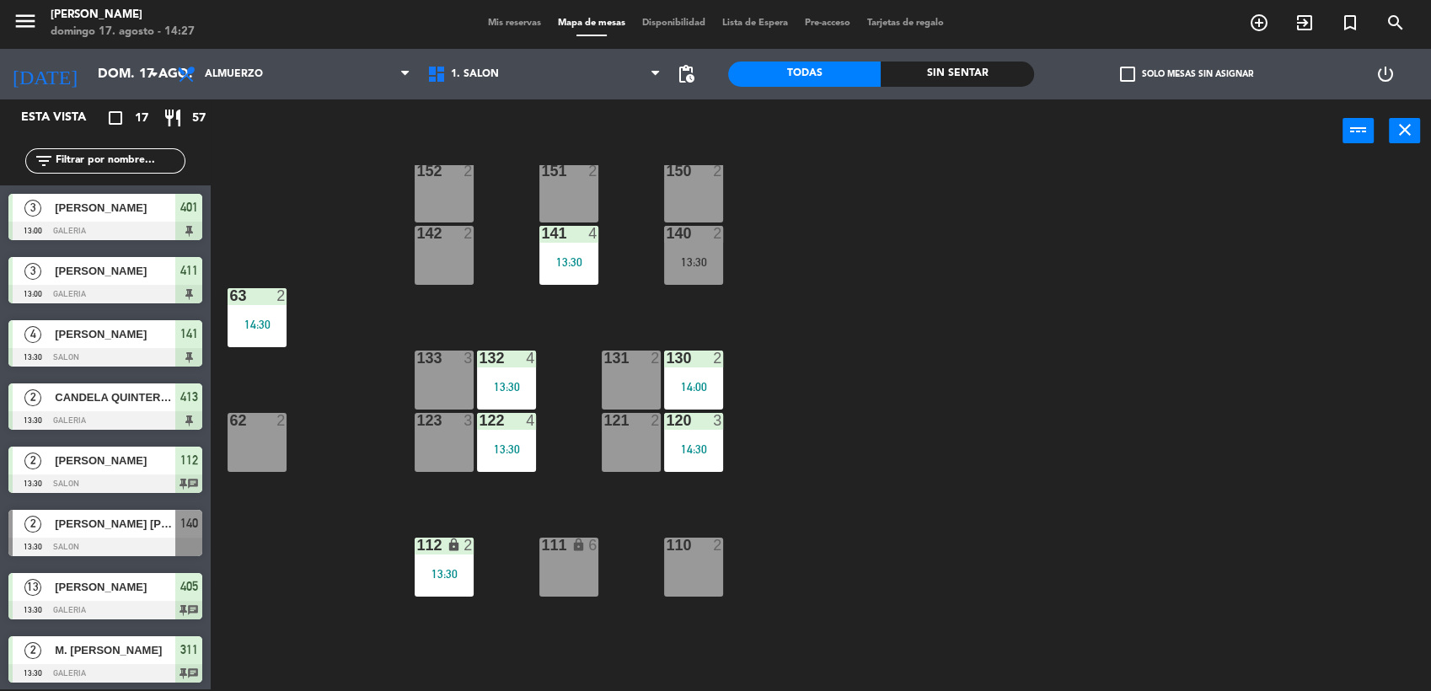
click at [303, 552] on div "B206 1 B205 1 B204 1 B203 1 B202 1 B201 1 B200 1 150 2 151 2 152 2 140 2 13:30 …" at bounding box center [828, 428] width 1206 height 527
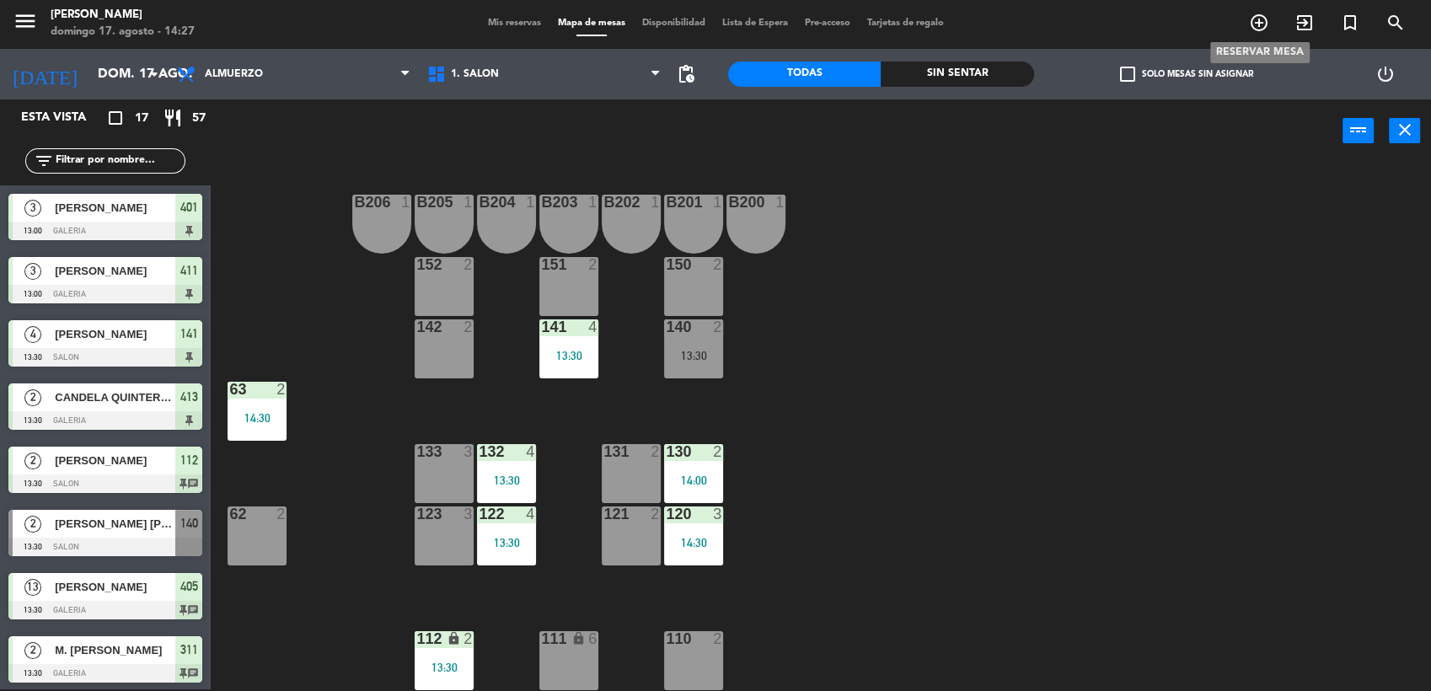
click at [1260, 18] on icon "add_circle_outline" at bounding box center [1259, 23] width 20 height 20
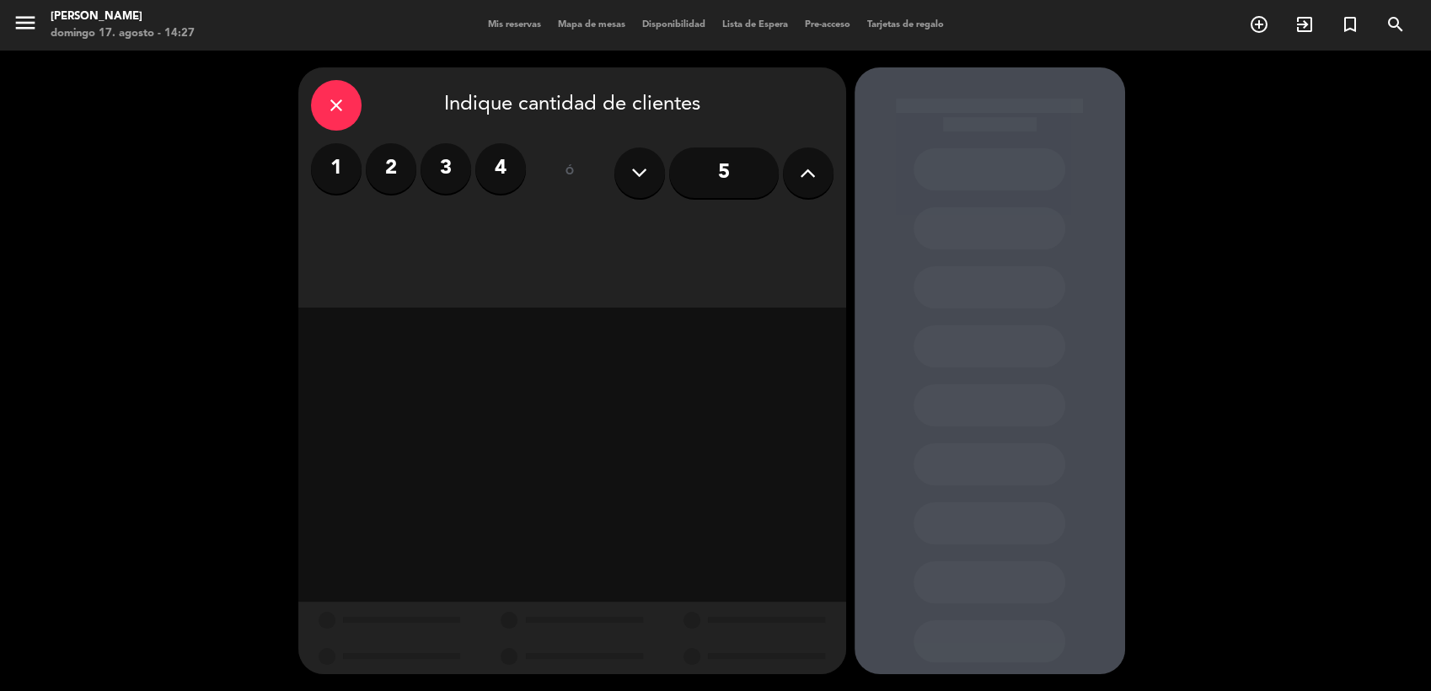
click at [387, 179] on label "2" at bounding box center [391, 168] width 51 height 51
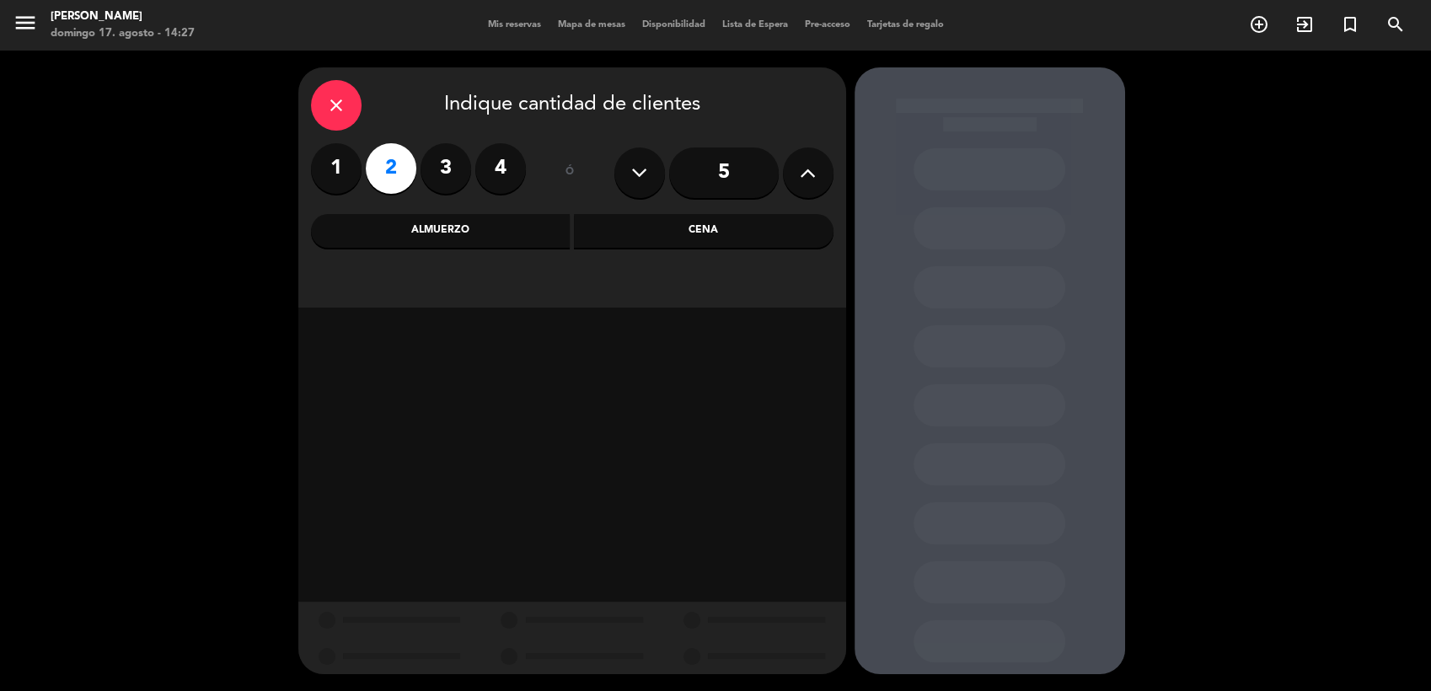
click at [512, 226] on div "Almuerzo" at bounding box center [441, 231] width 260 height 34
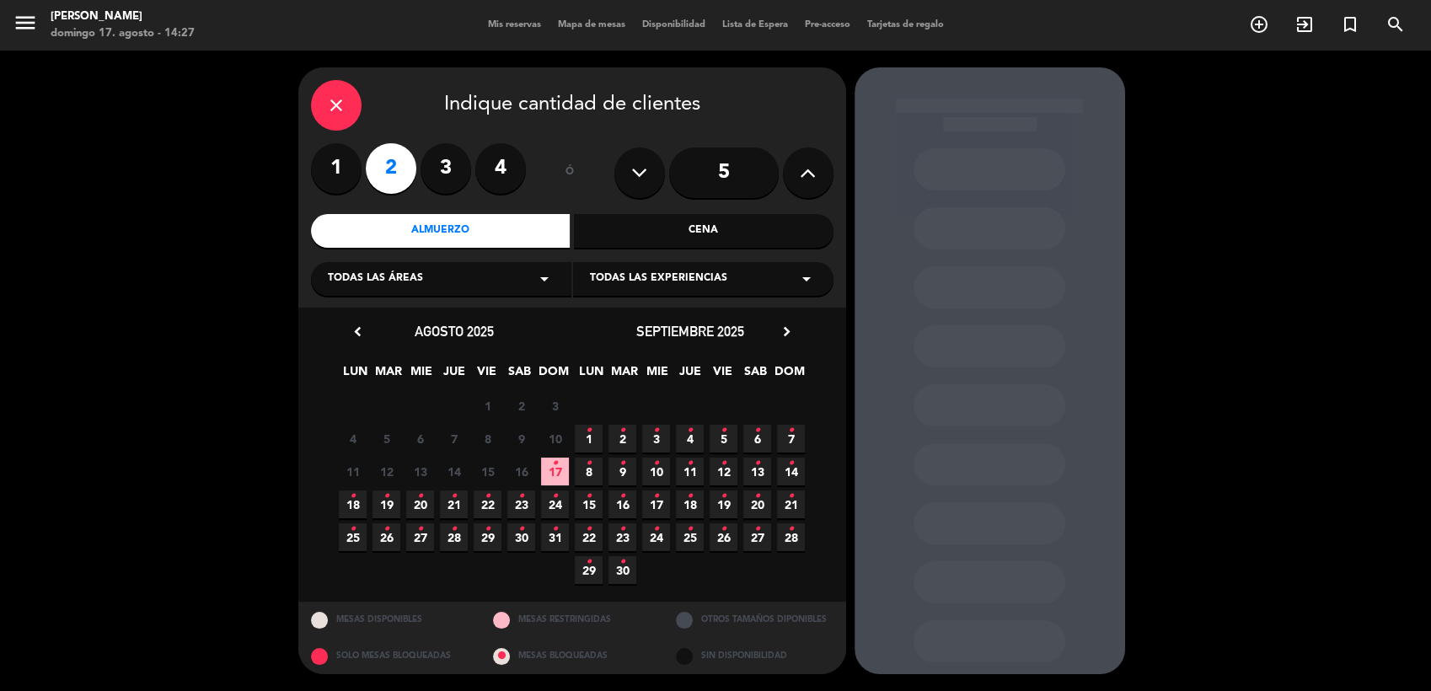
click at [553, 471] on icon "•" at bounding box center [555, 463] width 6 height 27
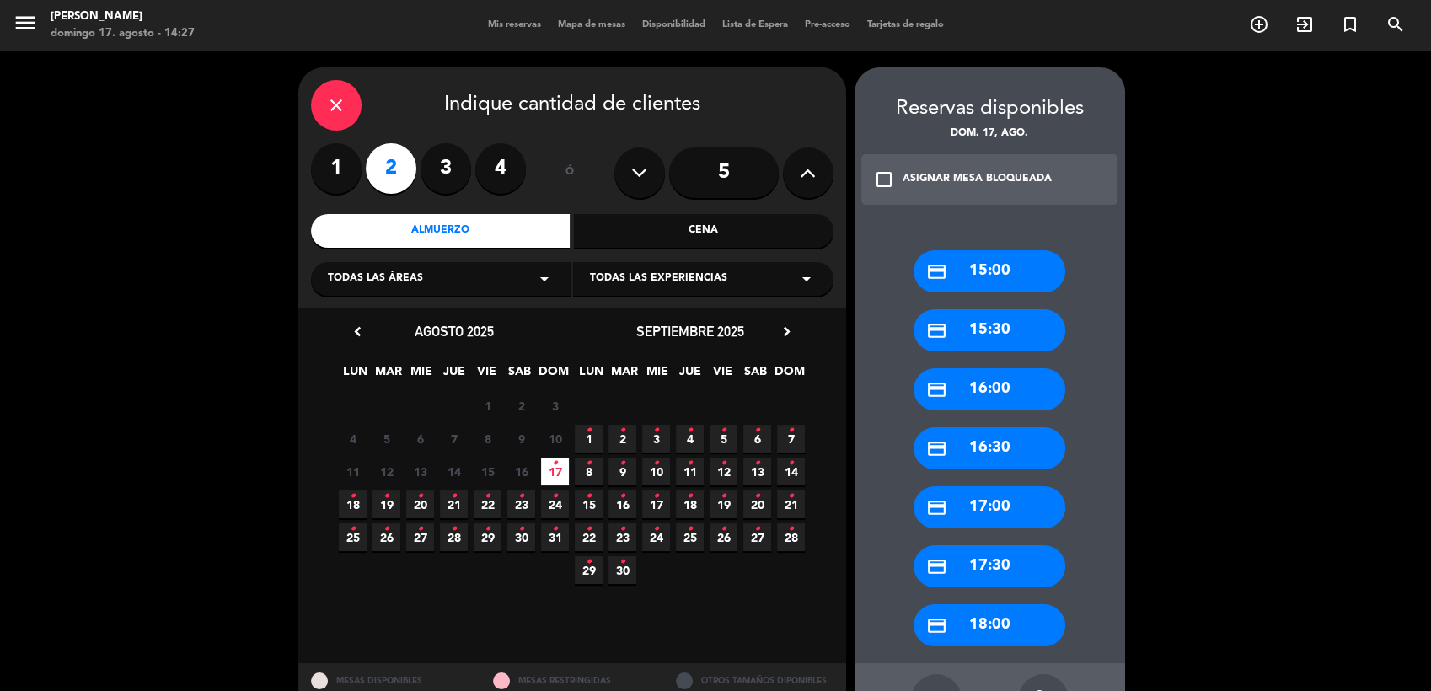
click at [982, 266] on div "credit_card 15:00" at bounding box center [990, 271] width 152 height 42
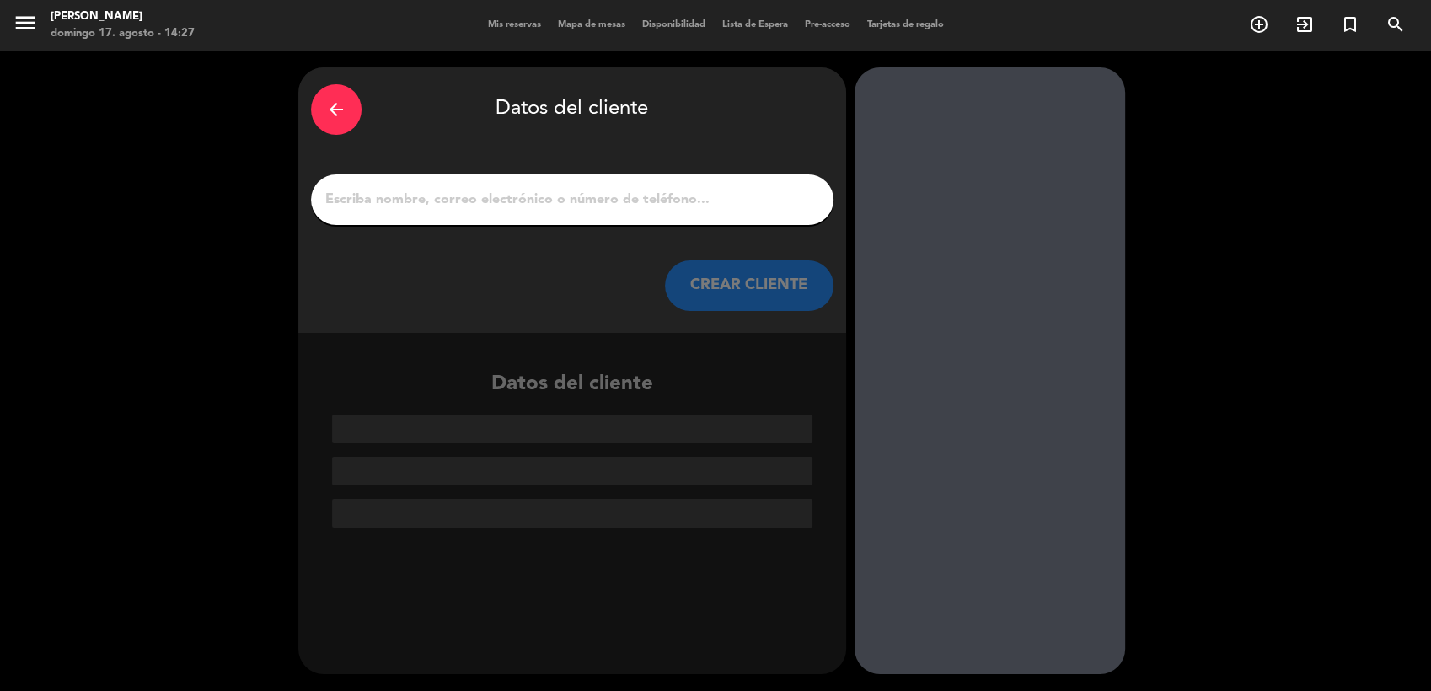
click at [564, 194] on input "1" at bounding box center [572, 200] width 497 height 24
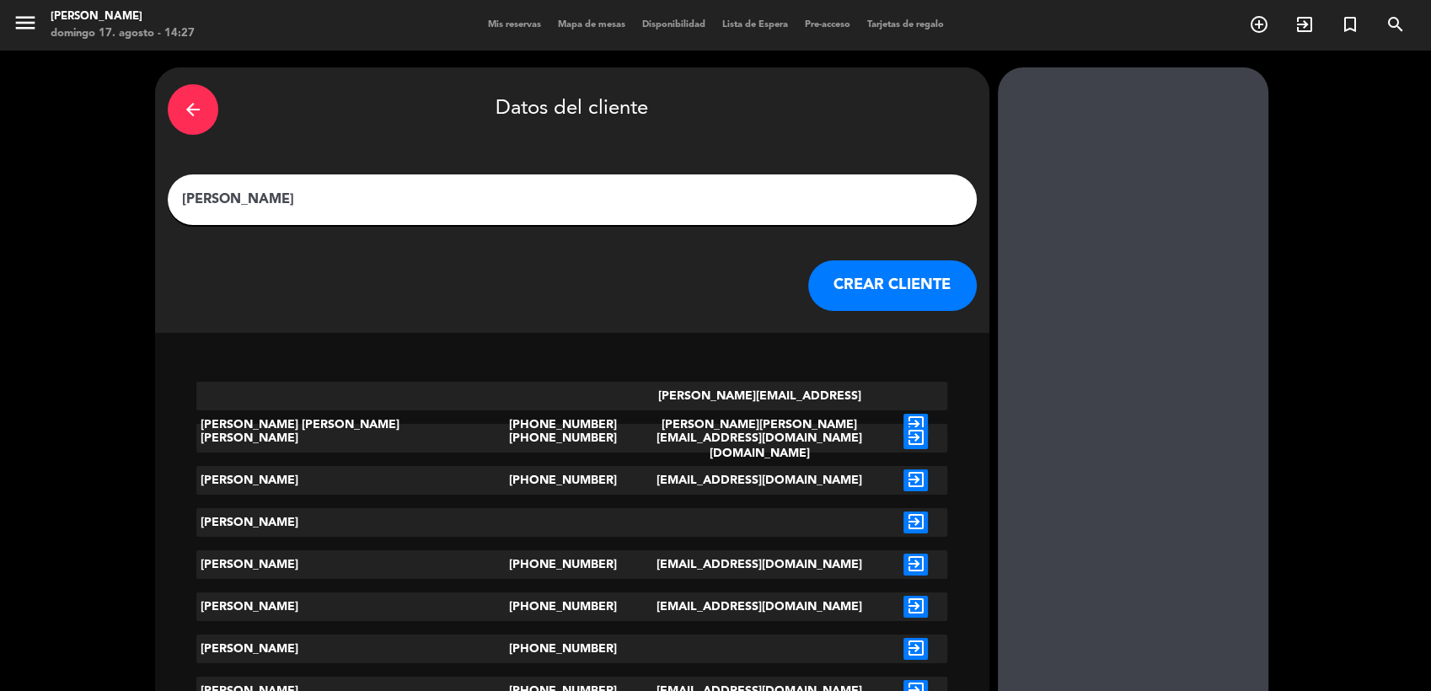
type input "[PERSON_NAME]"
click at [808, 282] on button "CREAR CLIENTE" at bounding box center [892, 285] width 169 height 51
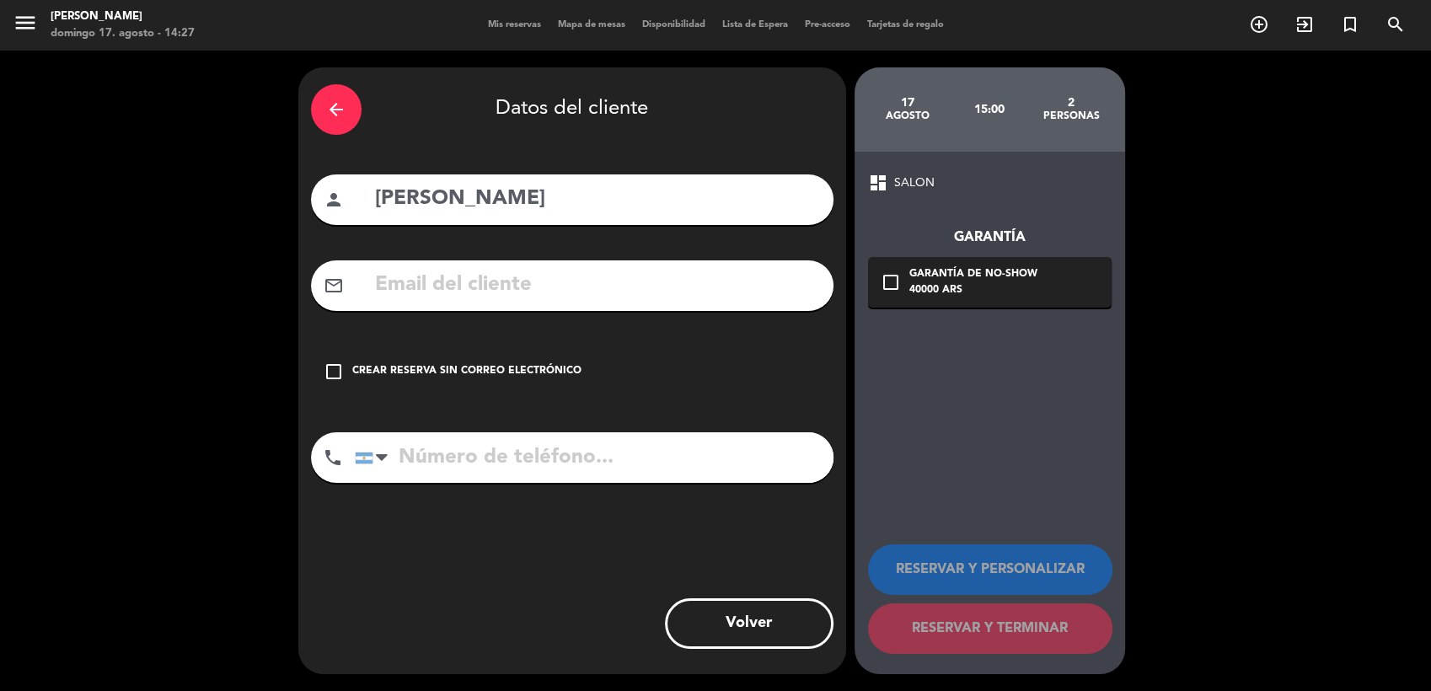
click at [316, 369] on div "check_box_outline_blank Crear reserva sin correo electrónico" at bounding box center [572, 371] width 523 height 51
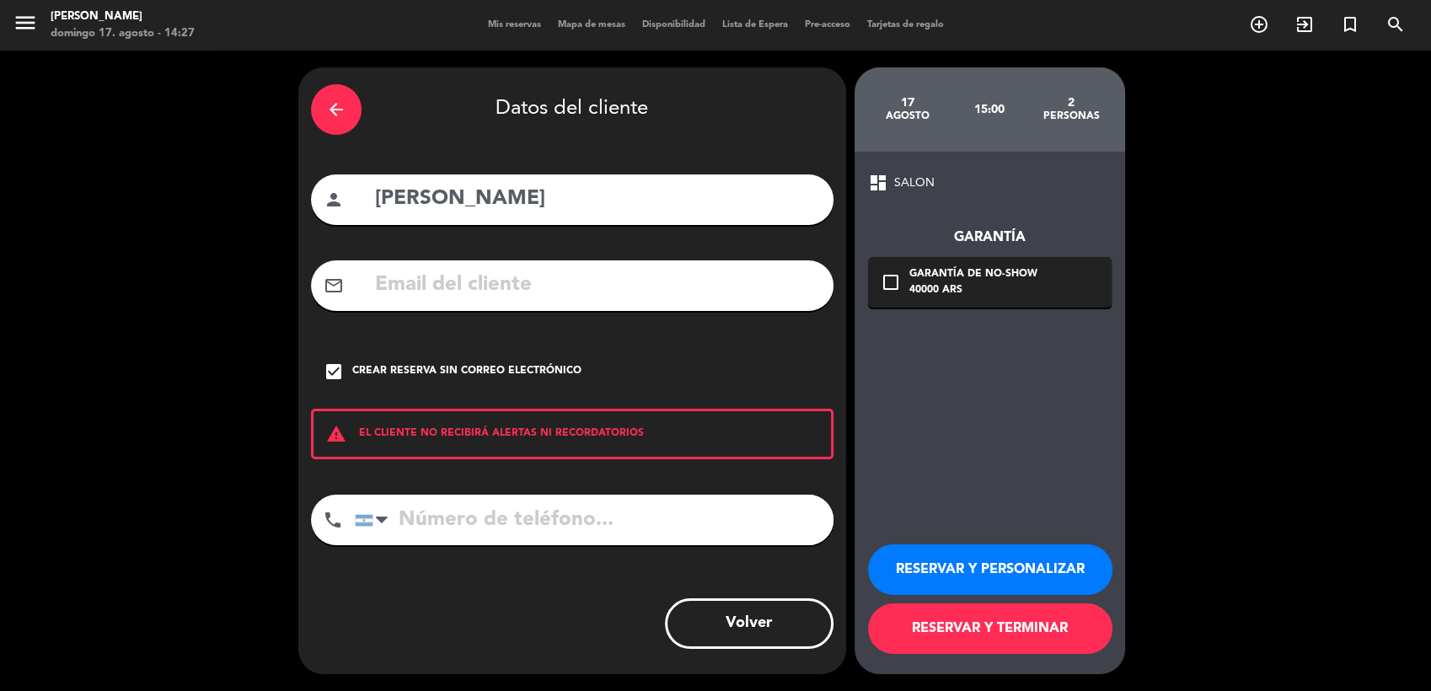
click at [630, 516] on input "tel" at bounding box center [594, 520] width 479 height 51
type input "1"
type input "2615184254"
click at [933, 621] on button "RESERVAR Y TERMINAR" at bounding box center [990, 628] width 244 height 51
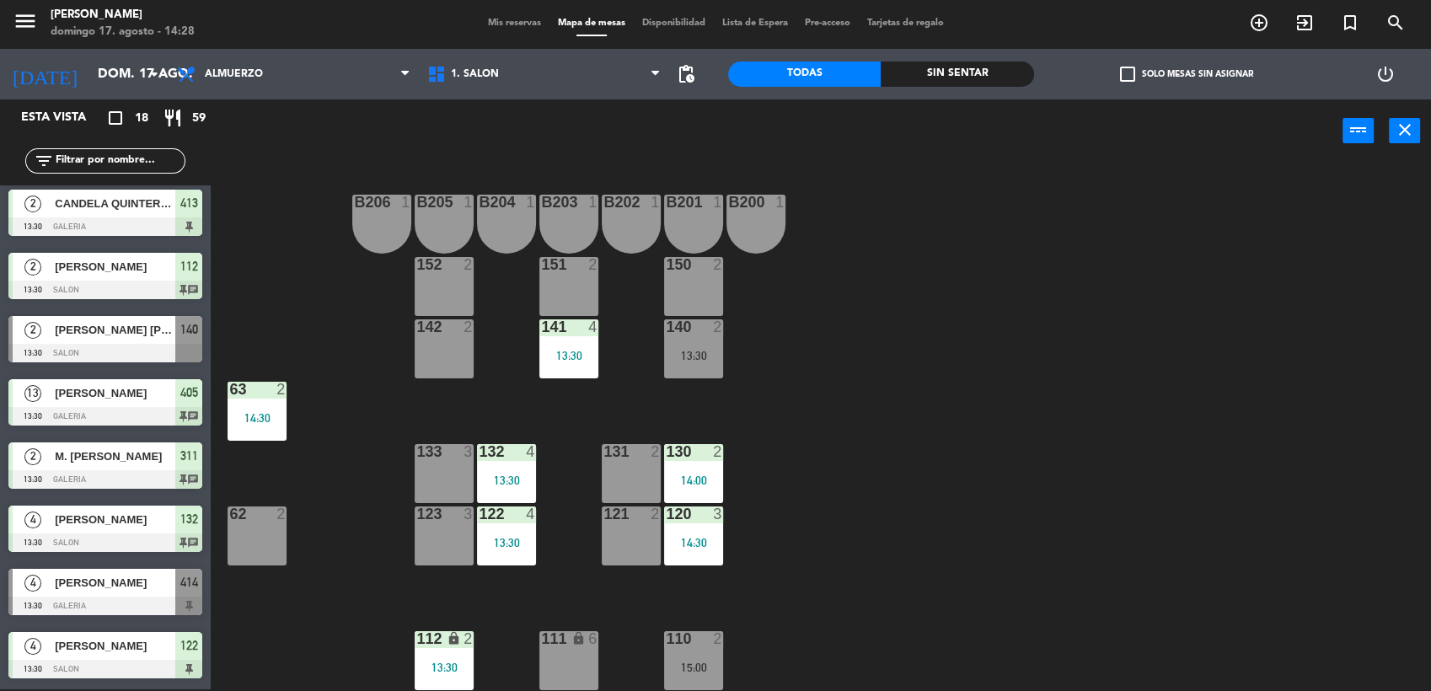
scroll to position [635, 0]
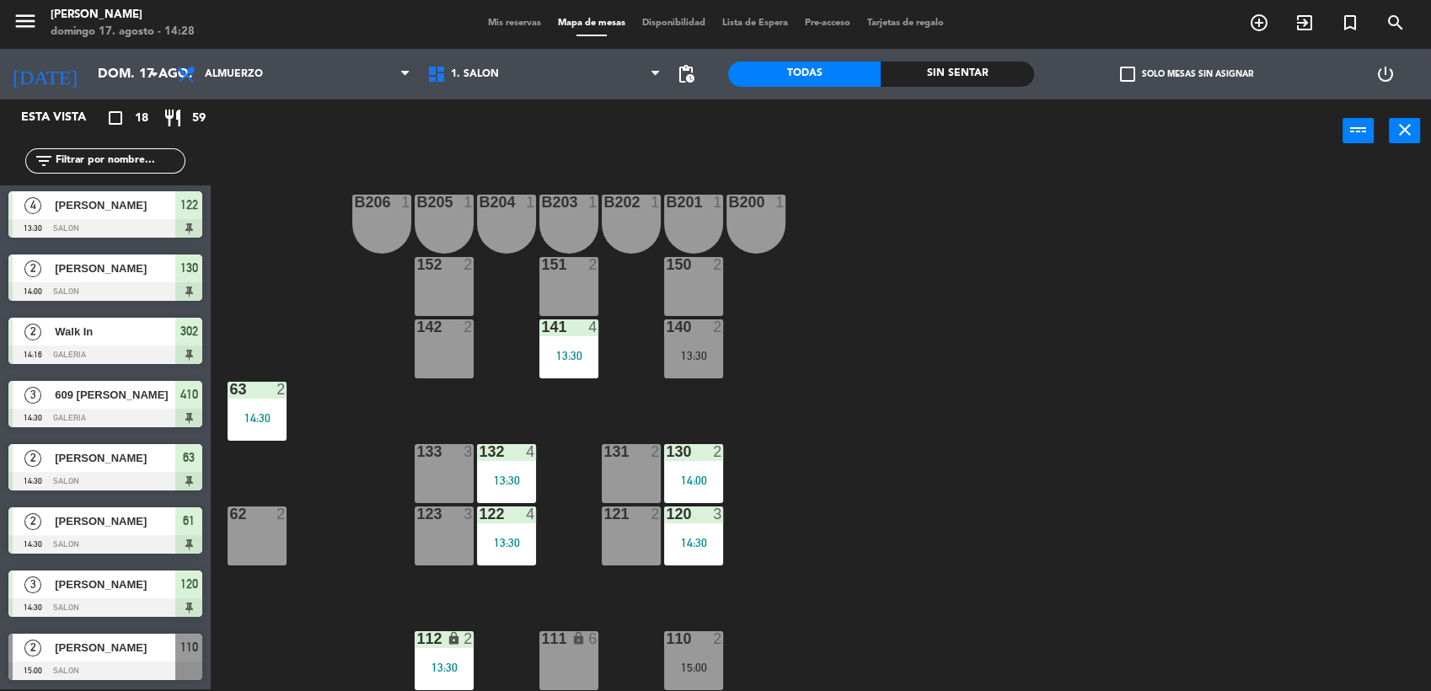
click at [147, 647] on span "[PERSON_NAME]" at bounding box center [115, 648] width 121 height 18
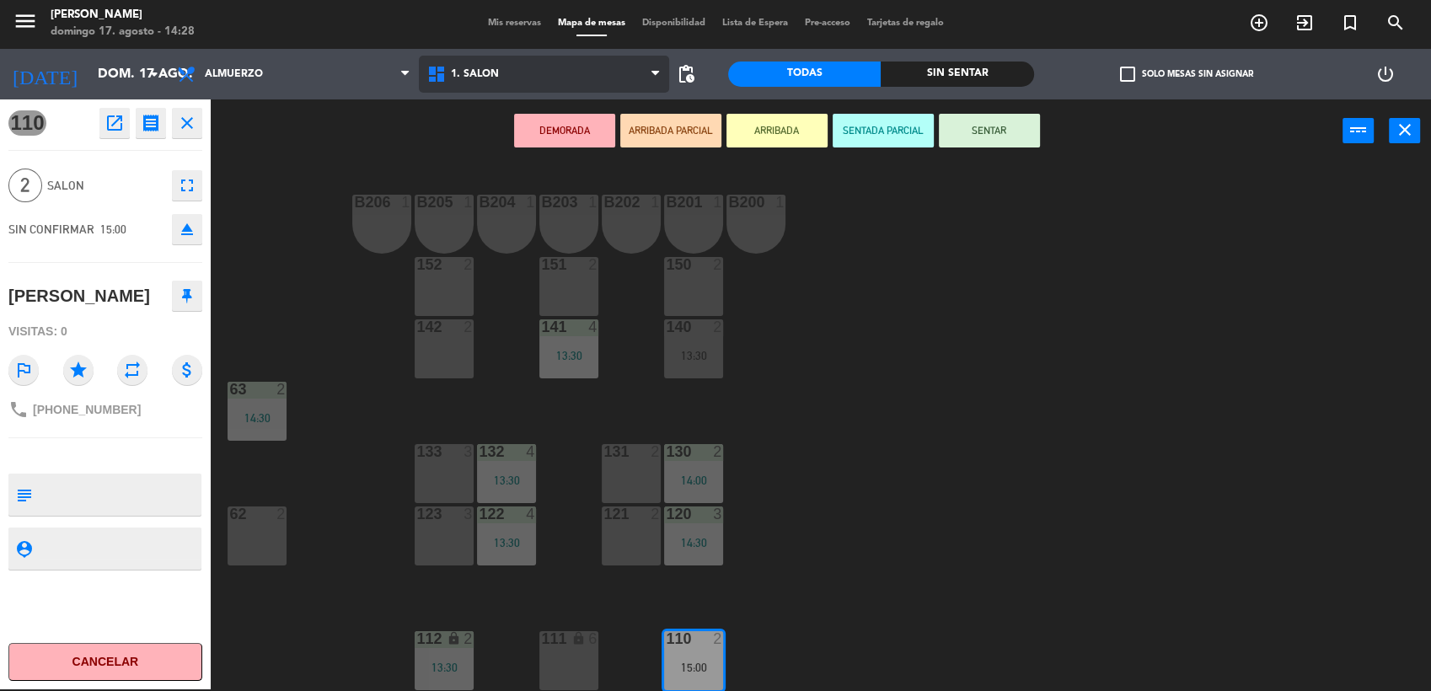
click at [500, 78] on span "1. SALON" at bounding box center [544, 74] width 250 height 37
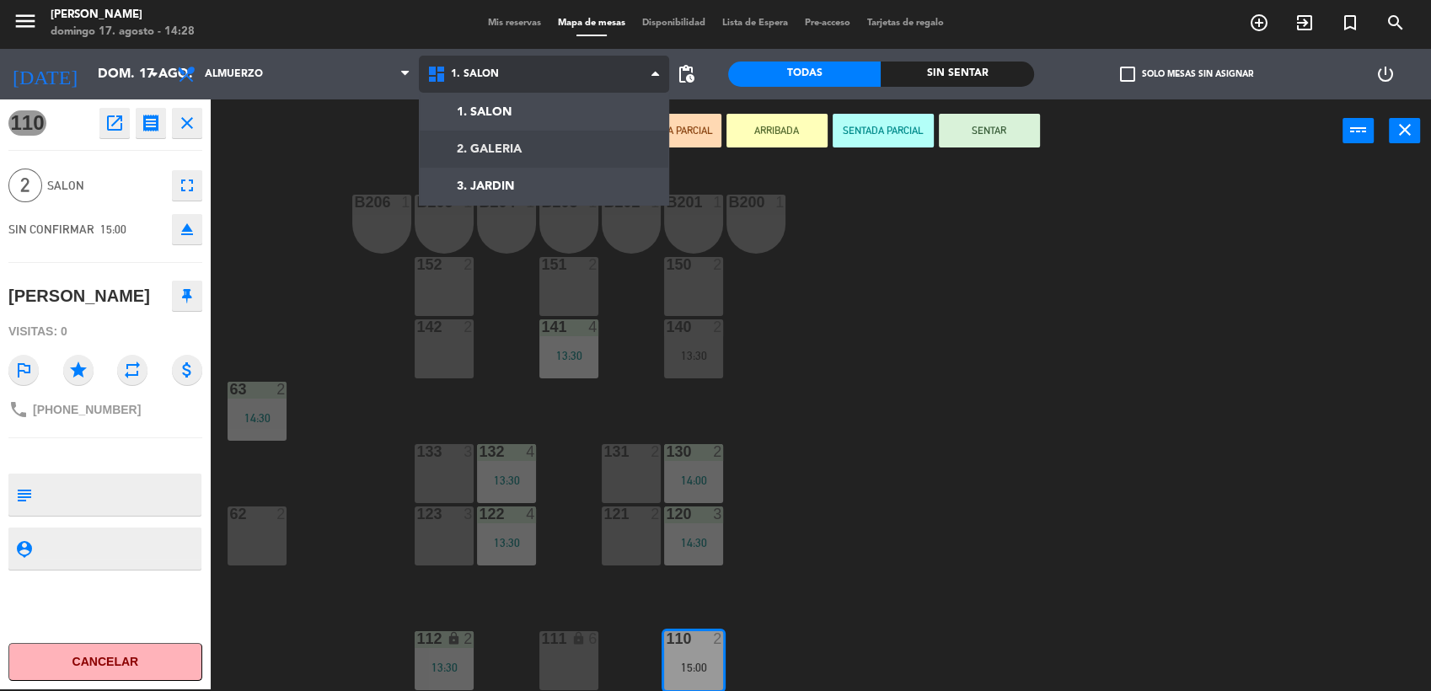
click at [529, 140] on ng-component "menu [PERSON_NAME] [PERSON_NAME] 17. [PERSON_NAME] - 14:28 Mis reservas Mapa de…" at bounding box center [715, 345] width 1431 height 694
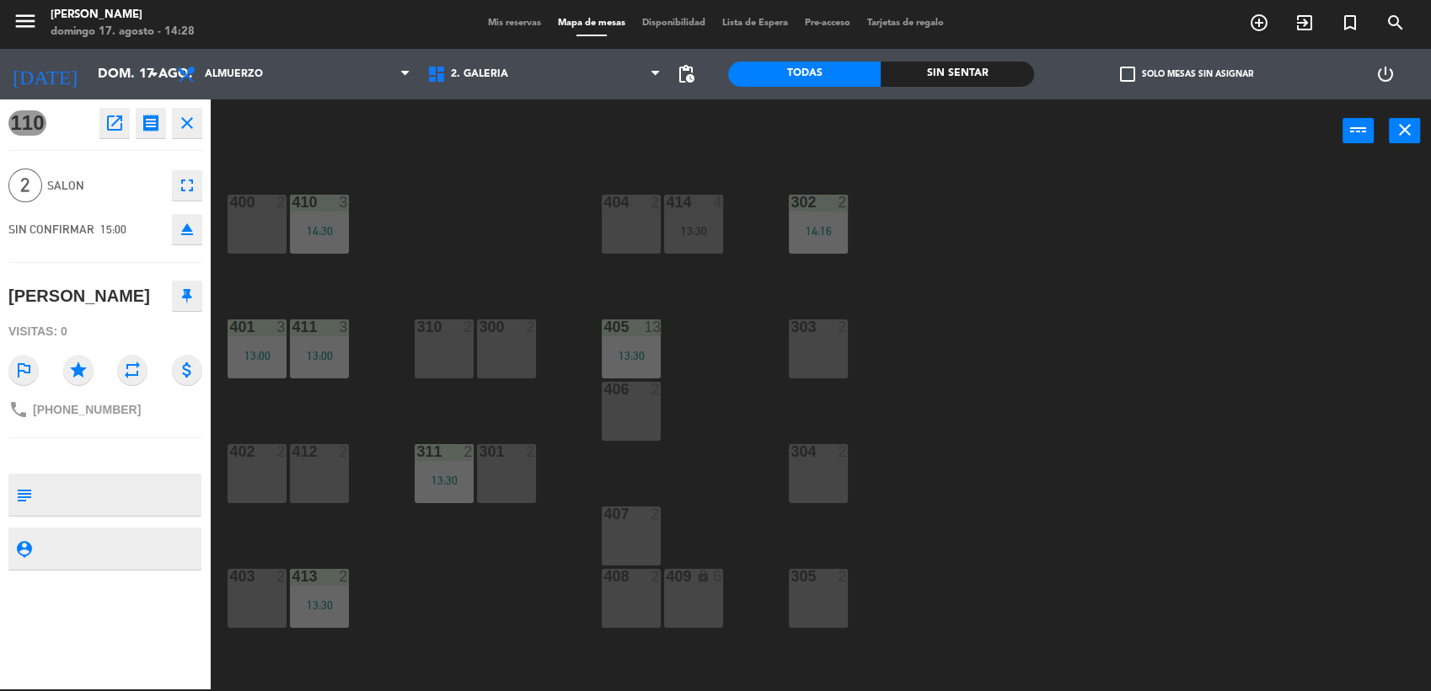
click at [831, 576] on div at bounding box center [819, 576] width 28 height 15
click at [828, 145] on div "Mover power_input close" at bounding box center [777, 131] width 1132 height 64
click at [774, 136] on button "Mover" at bounding box center [776, 131] width 101 height 34
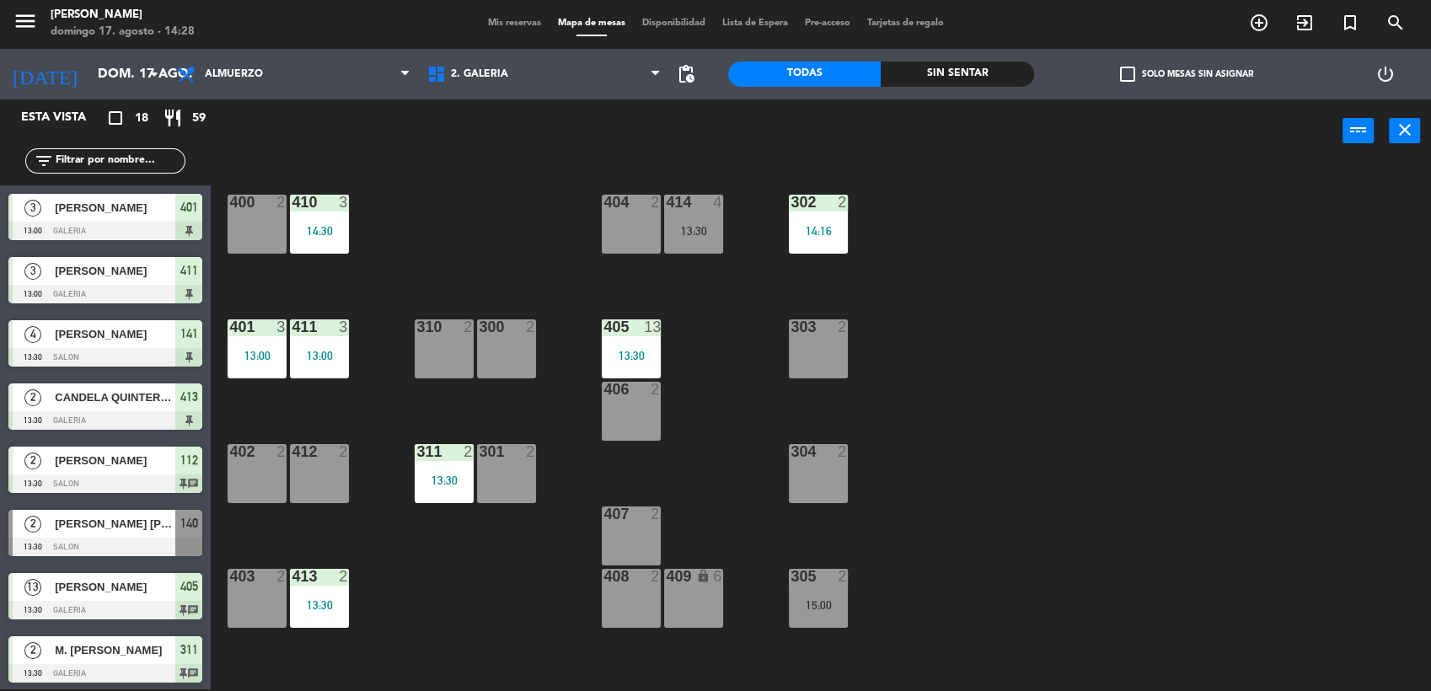
scroll to position [2, 0]
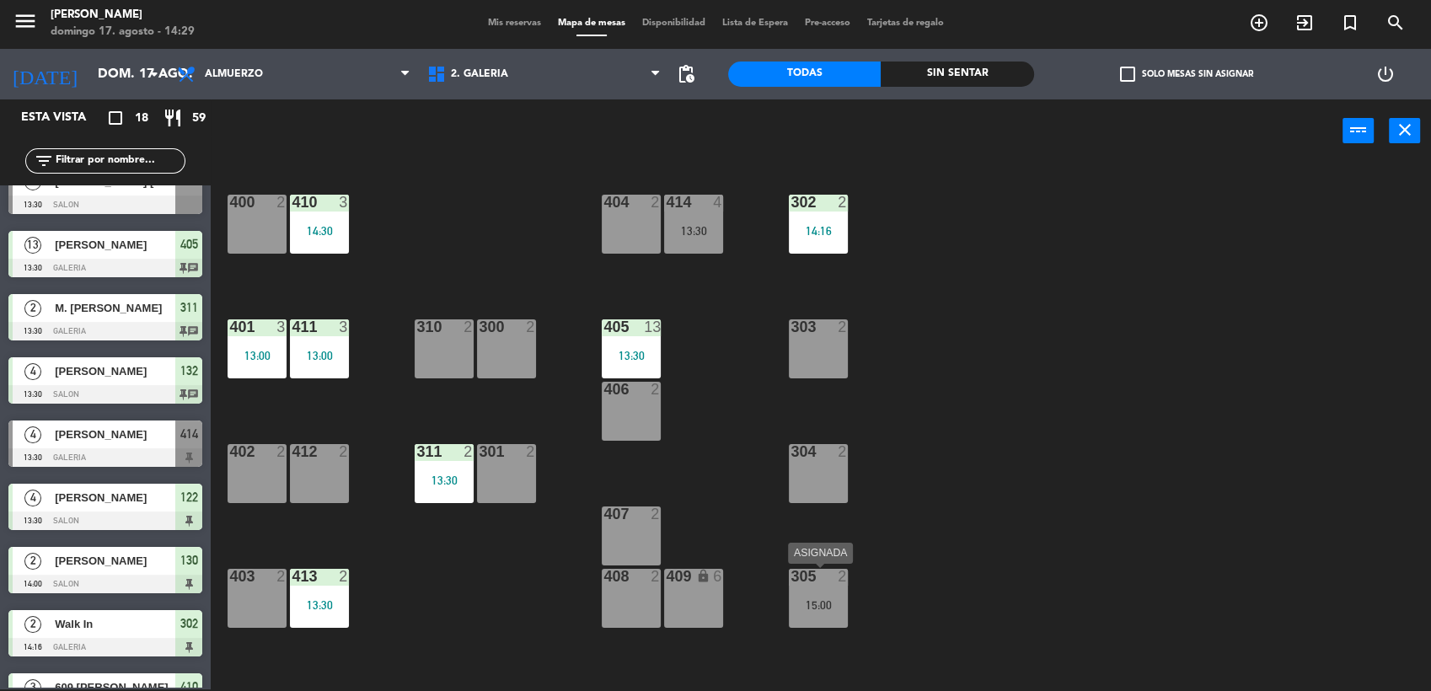
click at [818, 583] on div "305 2" at bounding box center [818, 577] width 59 height 17
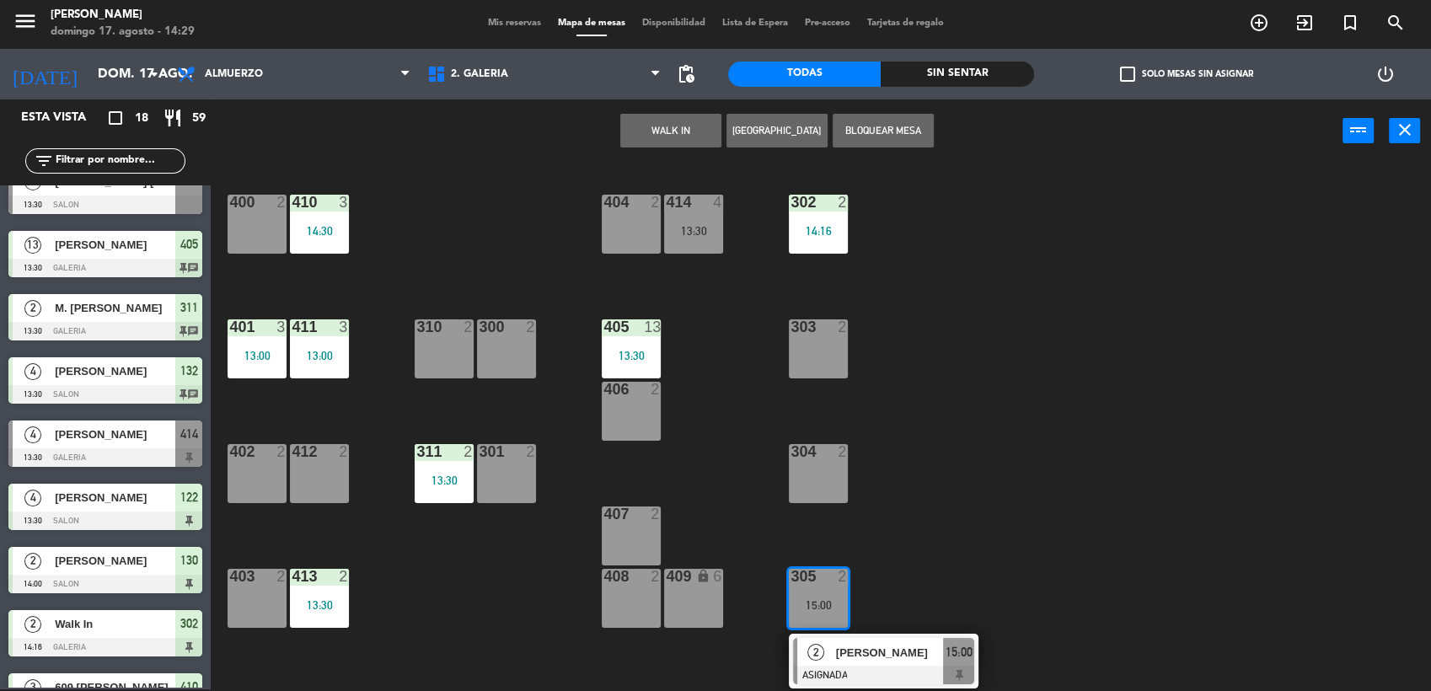
click at [838, 655] on span "[PERSON_NAME]" at bounding box center [890, 653] width 108 height 18
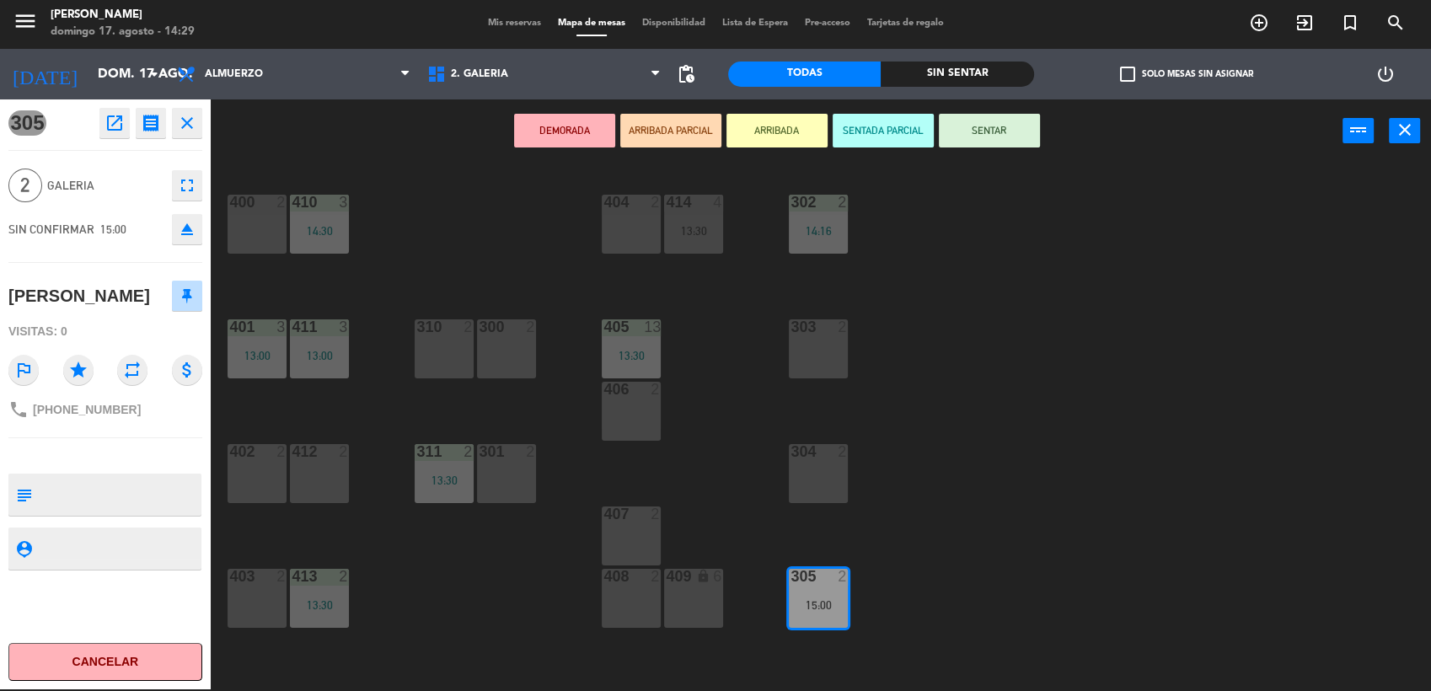
click at [997, 122] on button "SENTAR" at bounding box center [989, 131] width 101 height 34
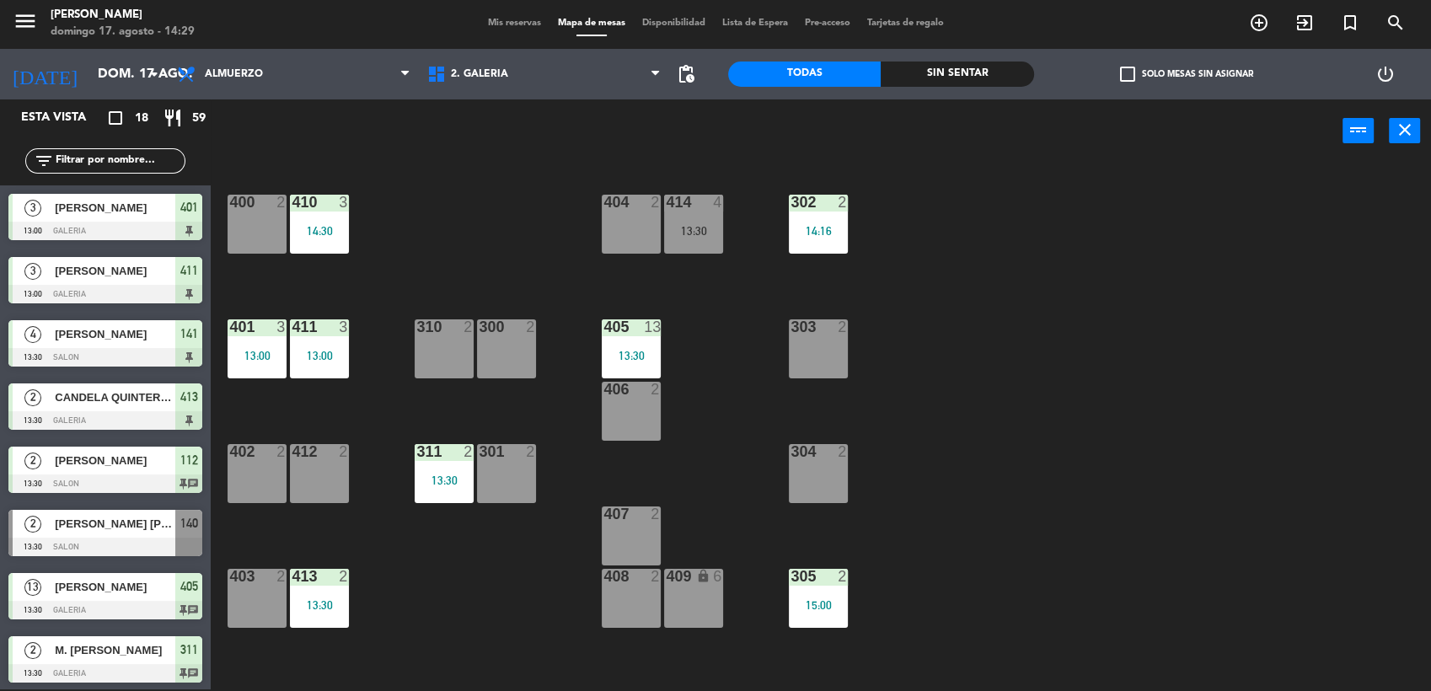
scroll to position [0, 0]
click at [130, 548] on div at bounding box center [105, 547] width 194 height 19
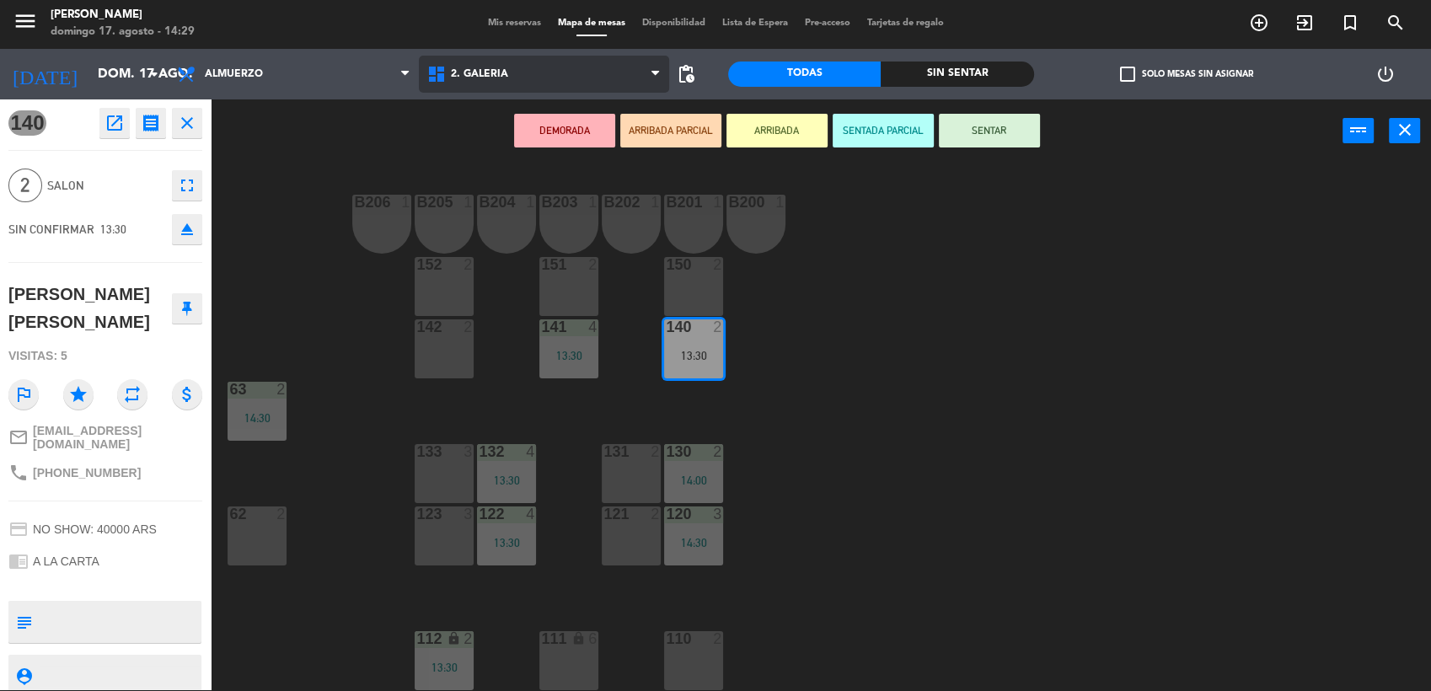
click at [498, 60] on span "2. GALERIA" at bounding box center [544, 74] width 250 height 37
drag, startPoint x: 523, startPoint y: 147, endPoint x: 532, endPoint y: 168, distance: 22.7
click at [532, 156] on ng-component "menu [PERSON_NAME] [PERSON_NAME] 17. [PERSON_NAME] - 14:29 Mis reservas Mapa de…" at bounding box center [715, 345] width 1431 height 694
click at [489, 75] on span "2. GALERIA" at bounding box center [479, 74] width 57 height 12
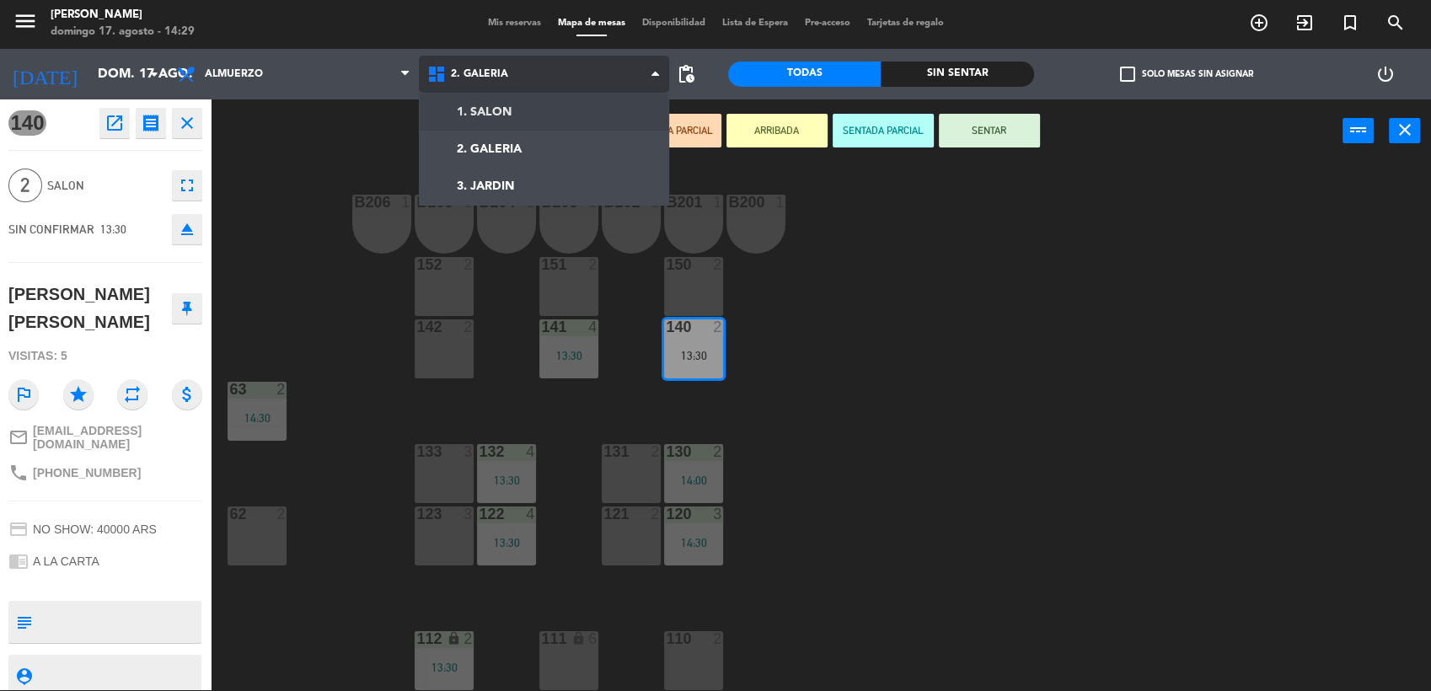
click at [499, 98] on div "1. SALON 2. GALERIA 3. JARDIN 2. GALERIA 1. SALON 2. GALERIA 3. JARDIN" at bounding box center [544, 74] width 250 height 51
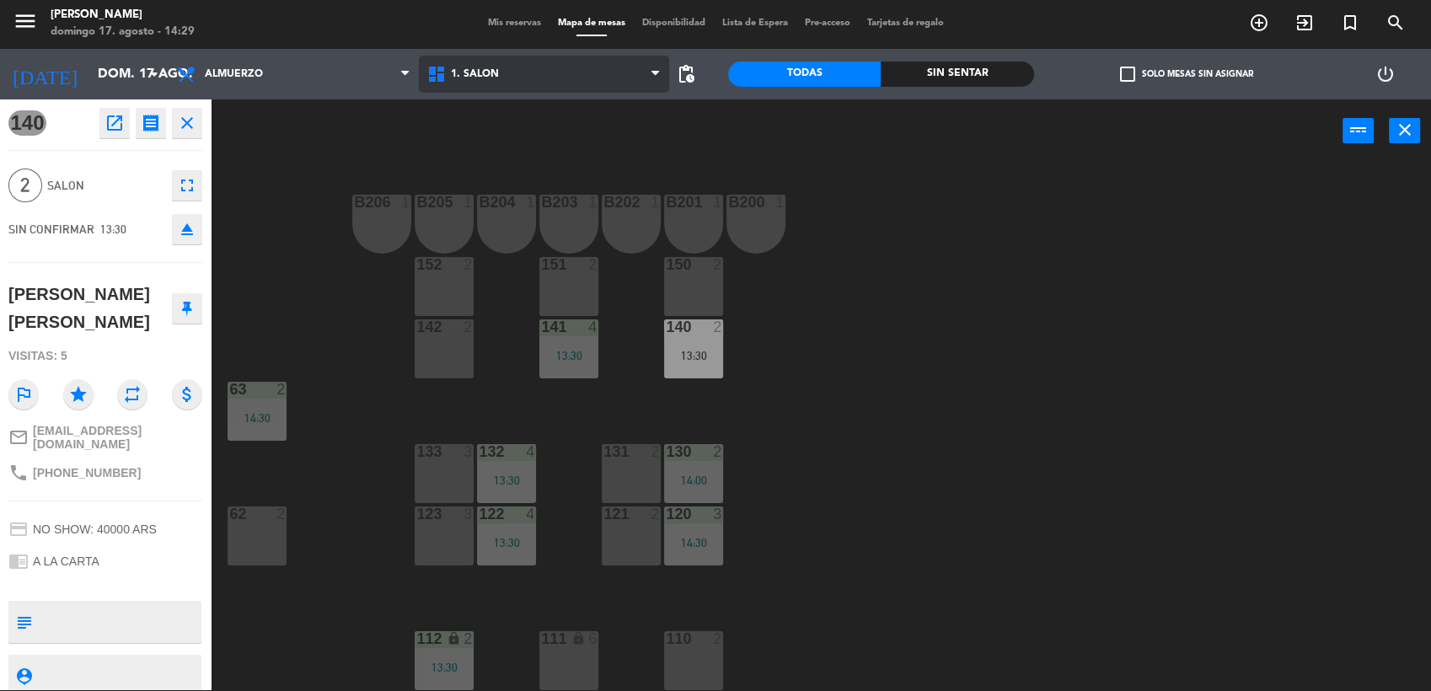
click at [465, 71] on span "1. SALON" at bounding box center [475, 74] width 48 height 12
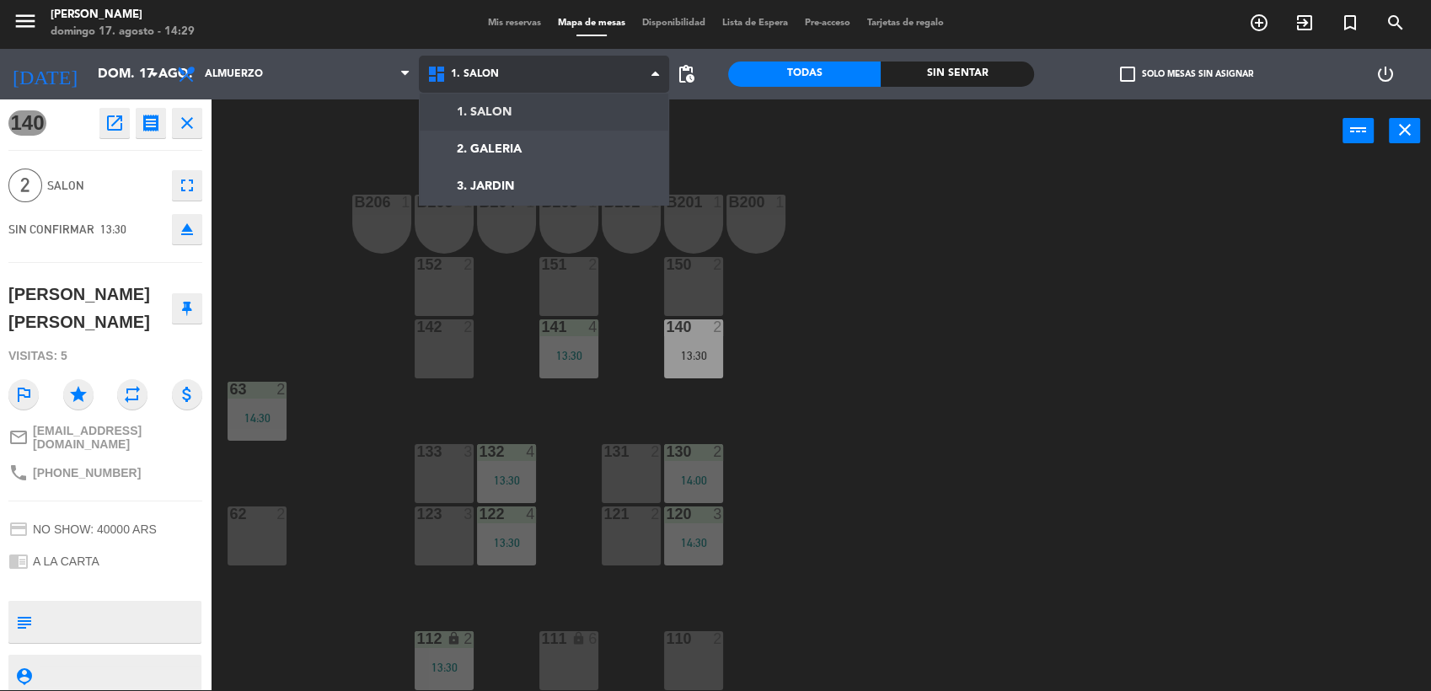
click at [520, 112] on ng-component "menu [PERSON_NAME] [PERSON_NAME] 17. [PERSON_NAME] - 14:29 Mis reservas Mapa de…" at bounding box center [715, 345] width 1431 height 694
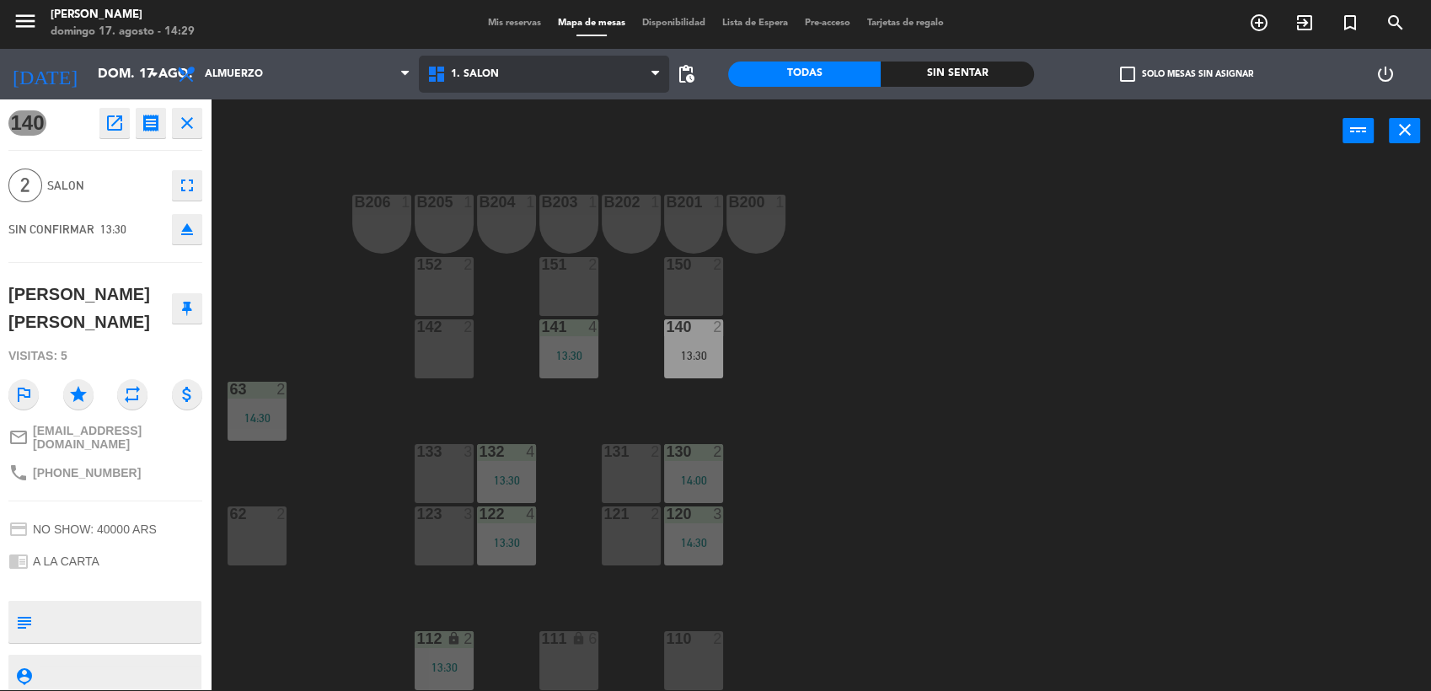
click at [523, 71] on span "1. SALON" at bounding box center [544, 74] width 250 height 37
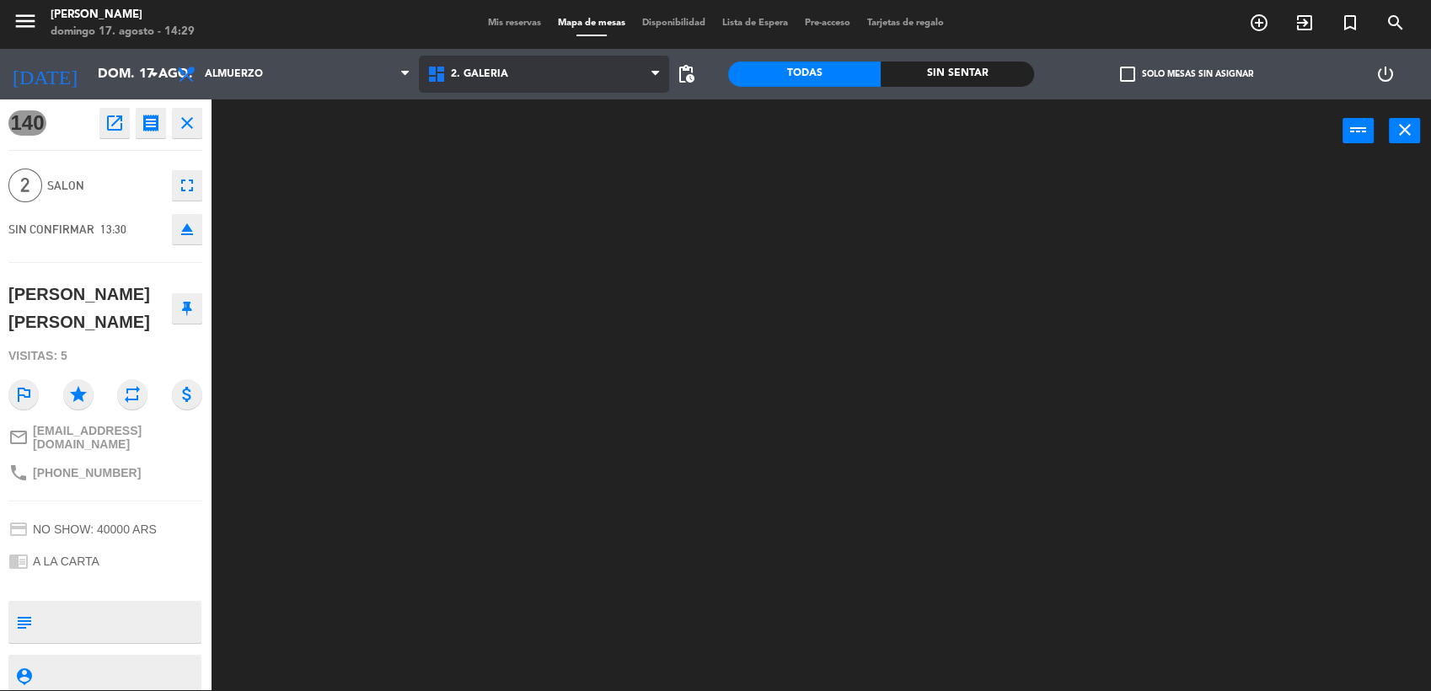
click at [526, 153] on ng-component "menu [PERSON_NAME] [PERSON_NAME] 17. [PERSON_NAME] - 14:29 Mis reservas Mapa de…" at bounding box center [715, 345] width 1431 height 694
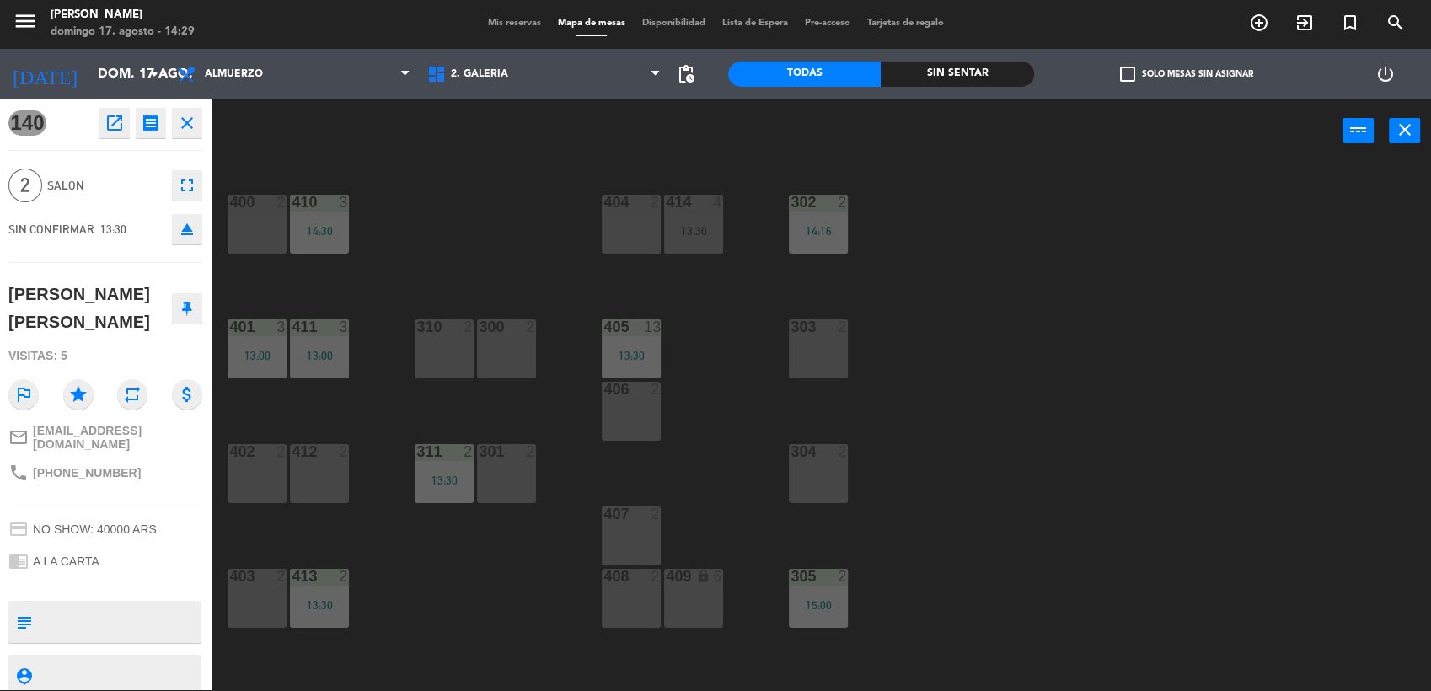
click at [823, 354] on div "303 2" at bounding box center [818, 348] width 59 height 59
click at [758, 122] on button "Mover" at bounding box center [776, 131] width 101 height 34
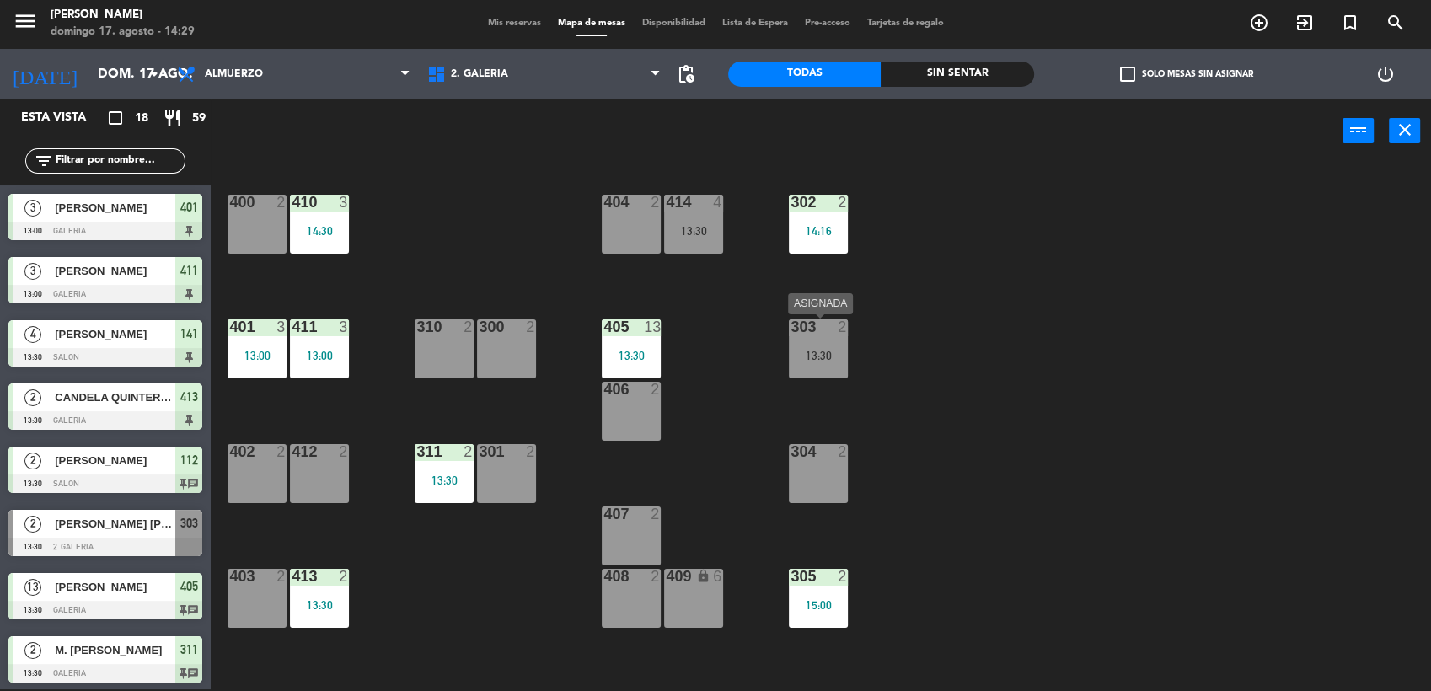
click at [832, 350] on div "13:30" at bounding box center [818, 356] width 59 height 12
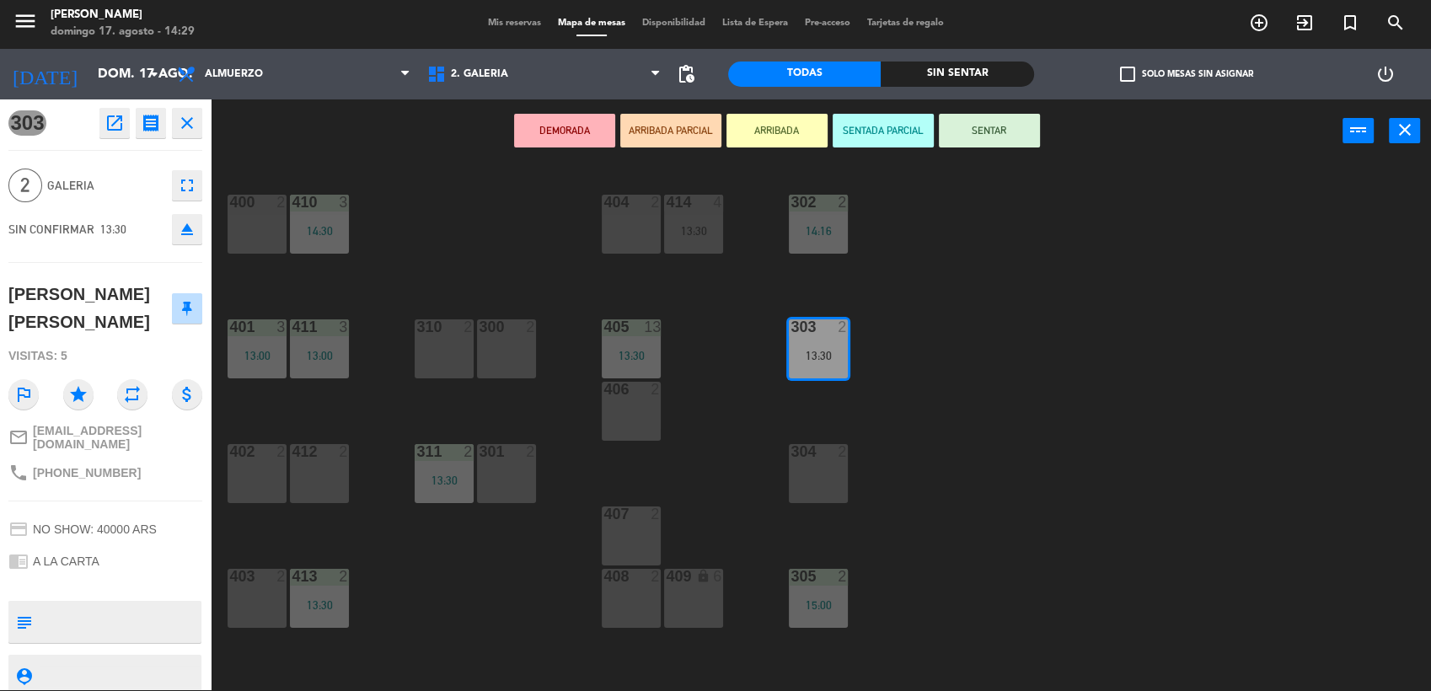
click at [989, 130] on button "SENTAR" at bounding box center [989, 131] width 101 height 34
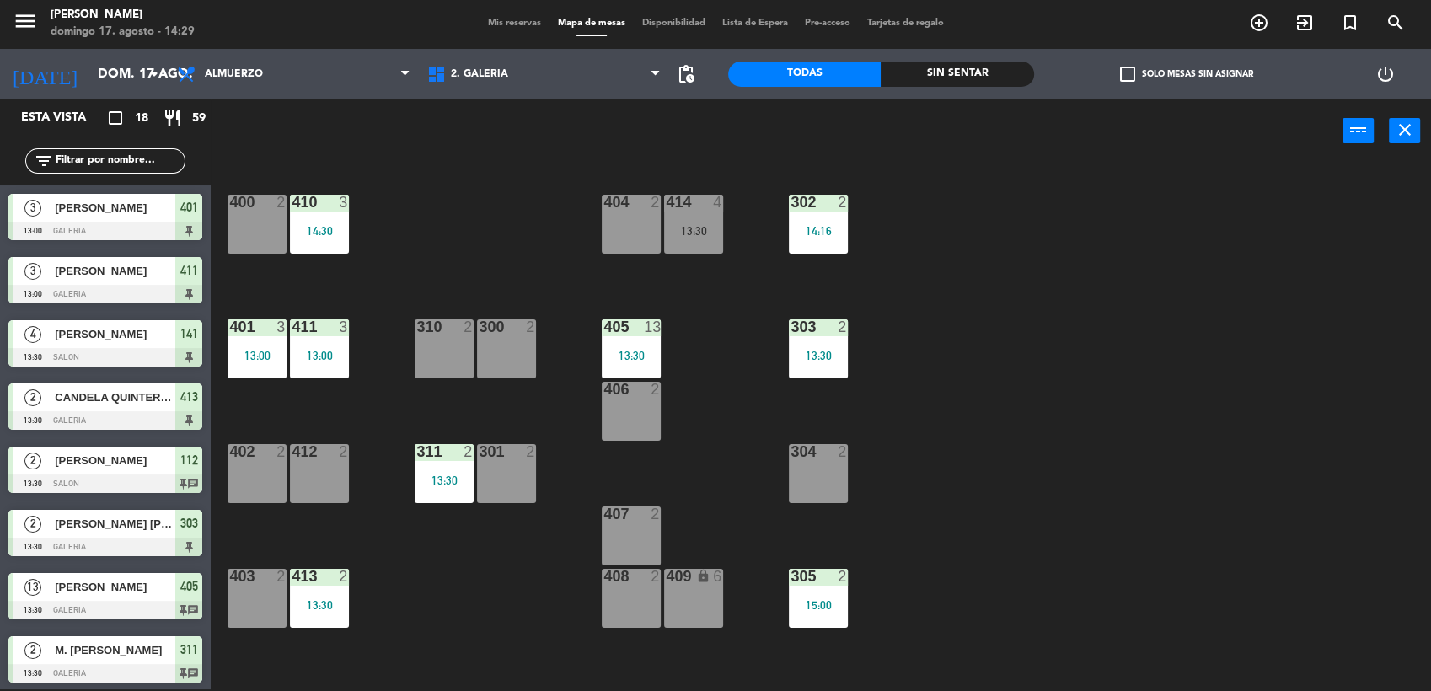
click at [517, 477] on div "301 2" at bounding box center [506, 473] width 59 height 59
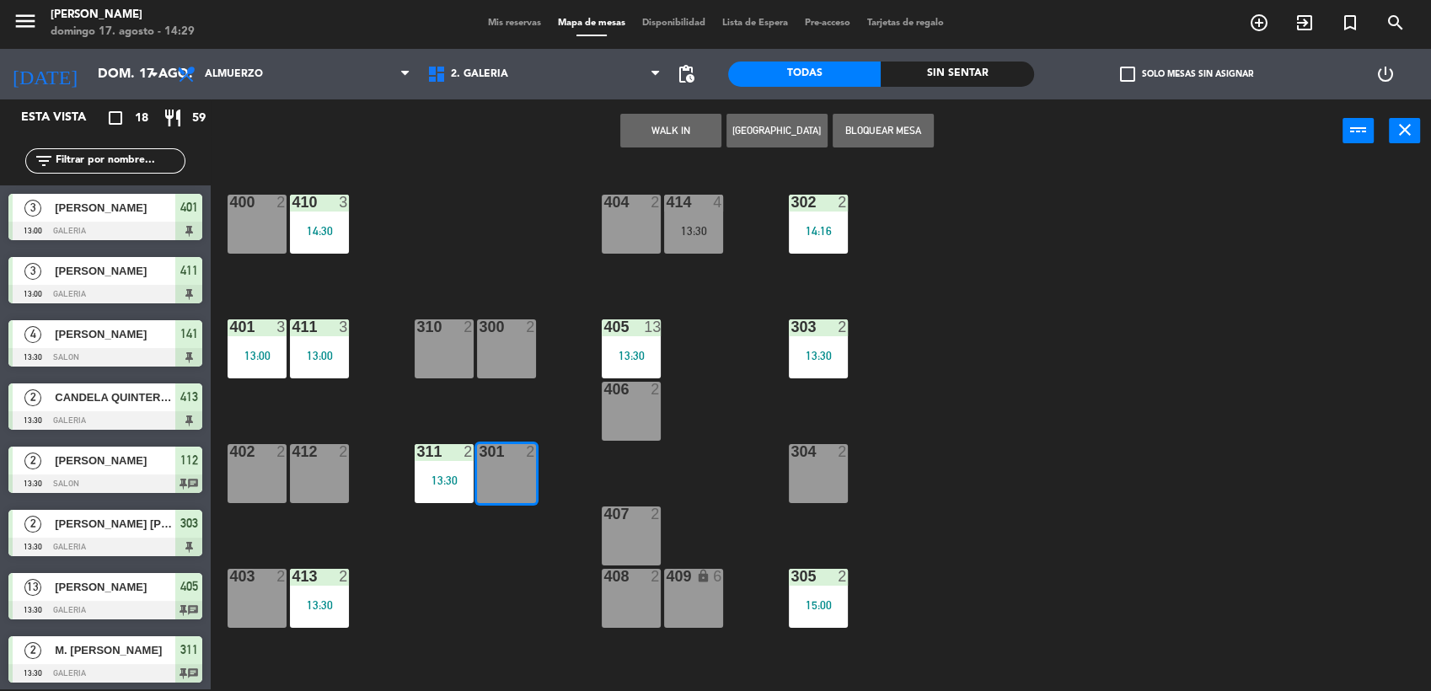
click at [1004, 400] on div "400 2 410 3 14:30 404 2 414 4 13:30 302 2 14:16 401 3 13:00 411 3 13:00 310 2 3…" at bounding box center [828, 428] width 1206 height 527
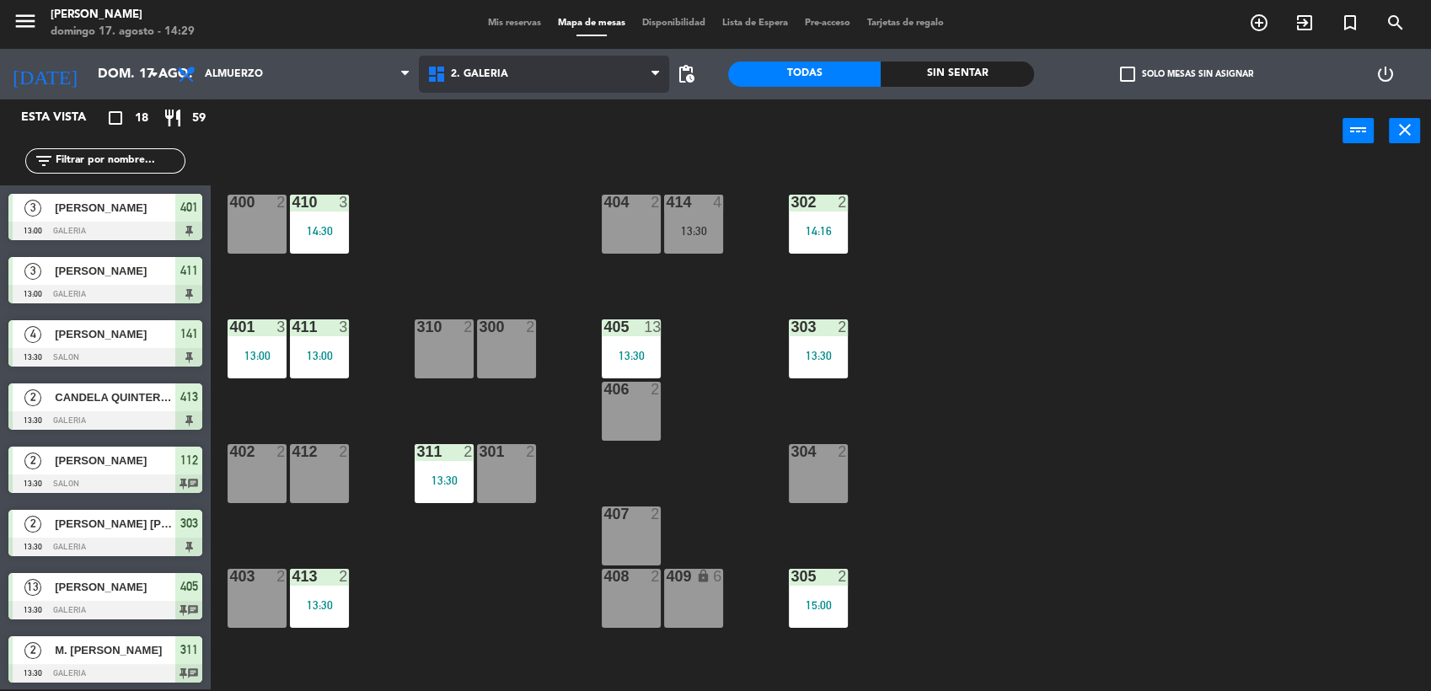
click at [514, 71] on span "2. GALERIA" at bounding box center [544, 74] width 250 height 37
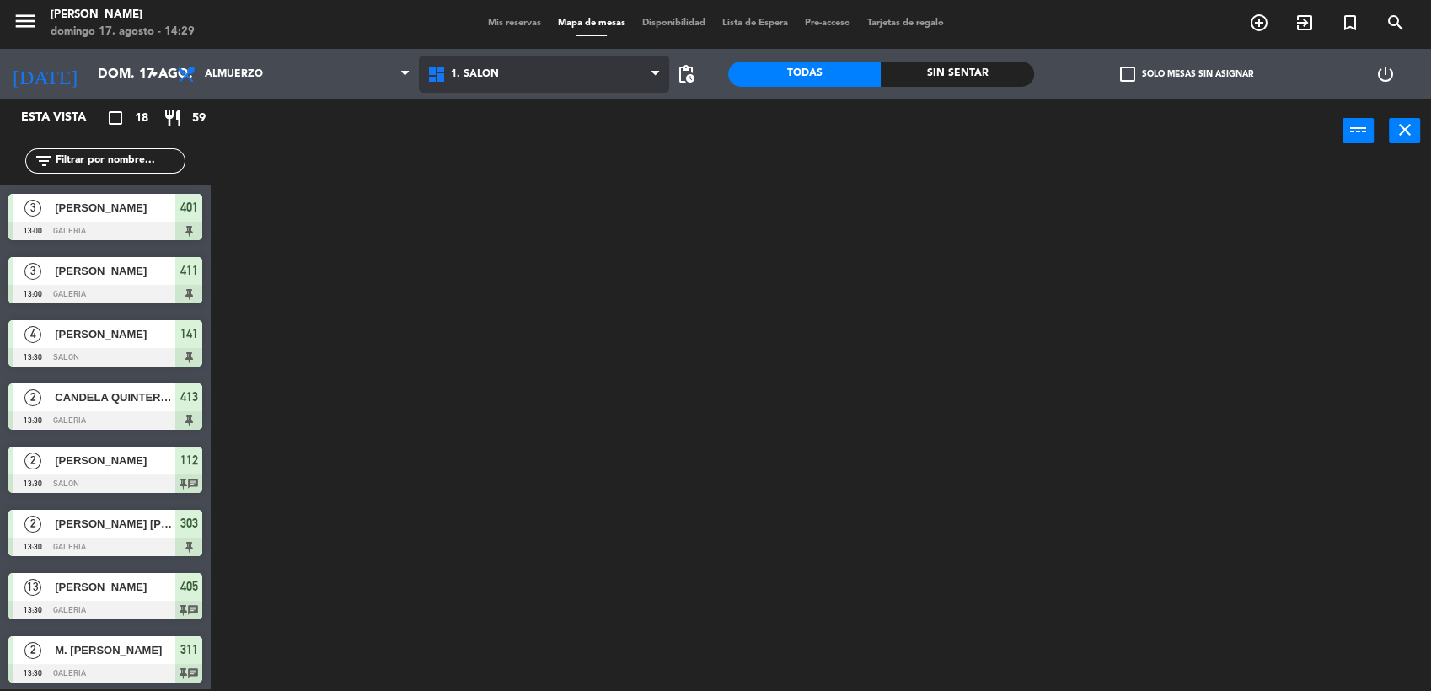
click at [513, 94] on div "1. SALON 2. GALERIA 3. [GEOGRAPHIC_DATA]. SALON 1. SALON 2. GALERIA 3. JARDIN" at bounding box center [544, 74] width 250 height 51
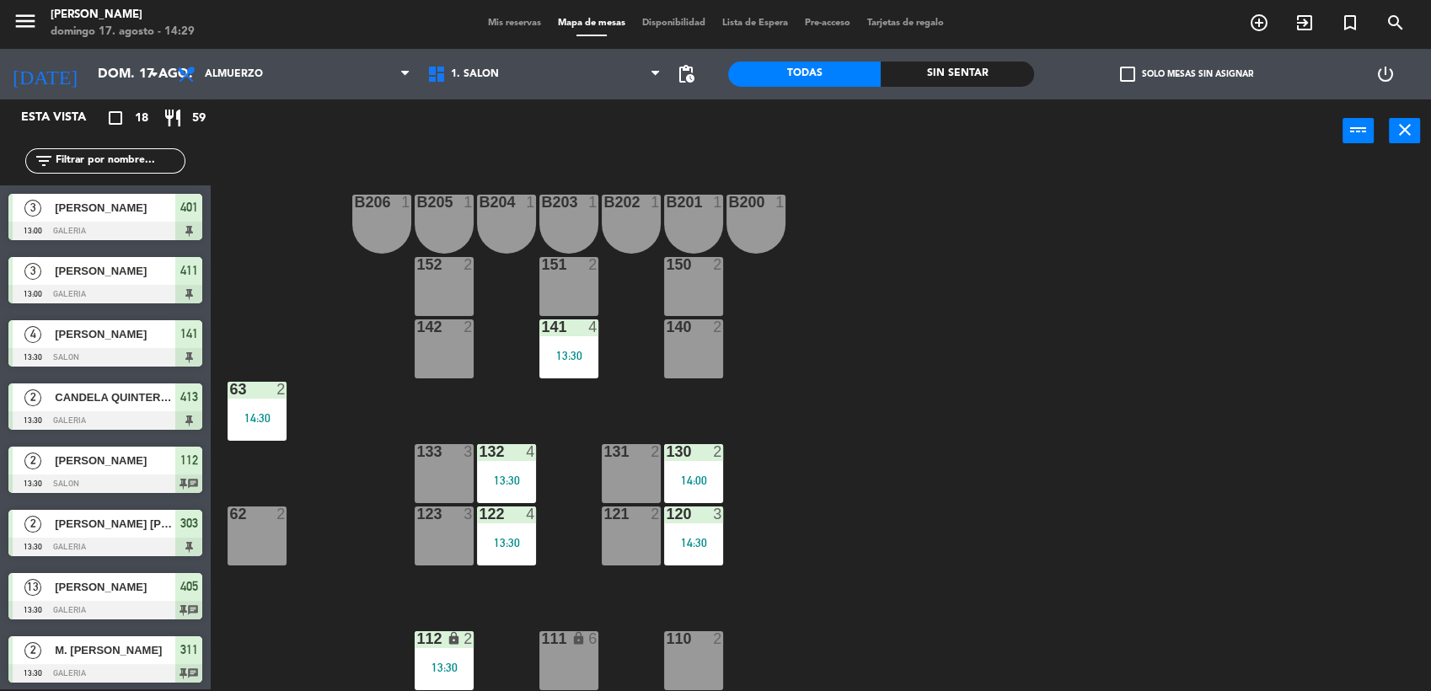
click at [258, 531] on div "62 2" at bounding box center [257, 536] width 59 height 59
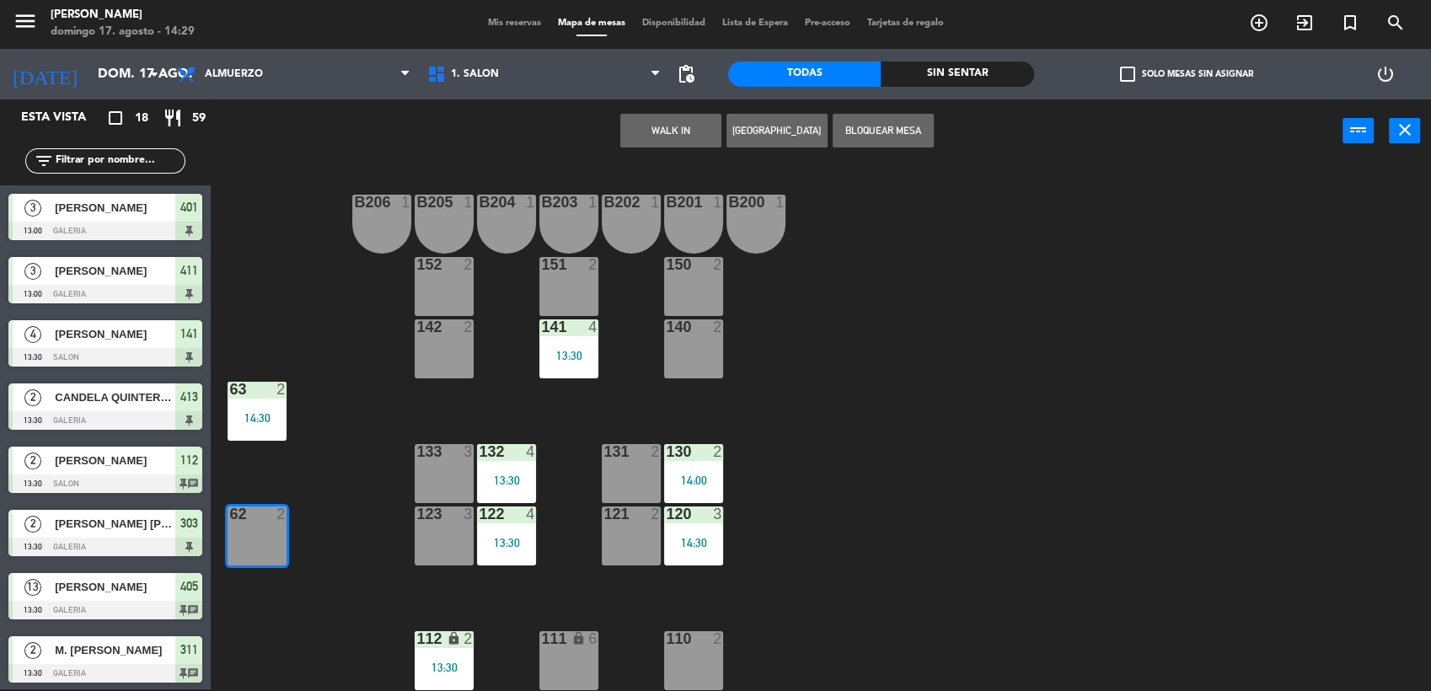
click at [697, 132] on button "WALK IN" at bounding box center [670, 131] width 101 height 34
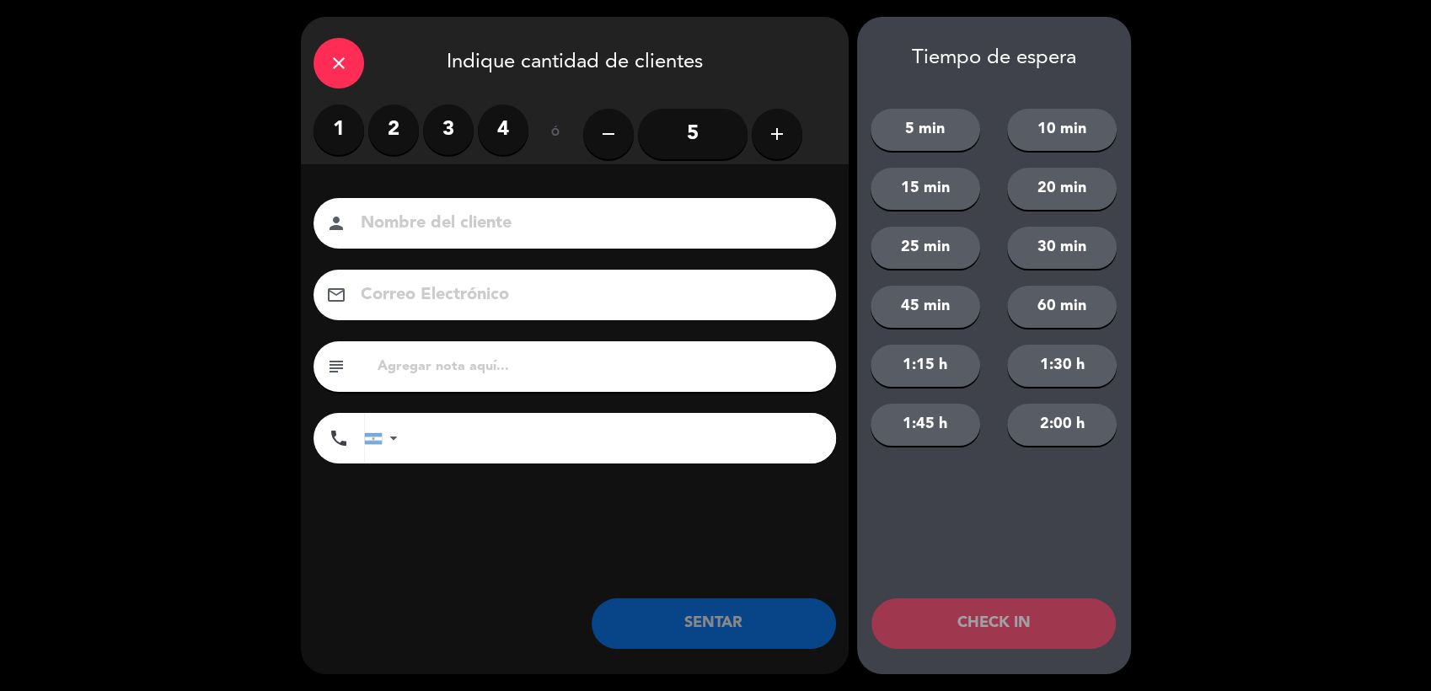
click at [401, 128] on label "2" at bounding box center [393, 130] width 51 height 51
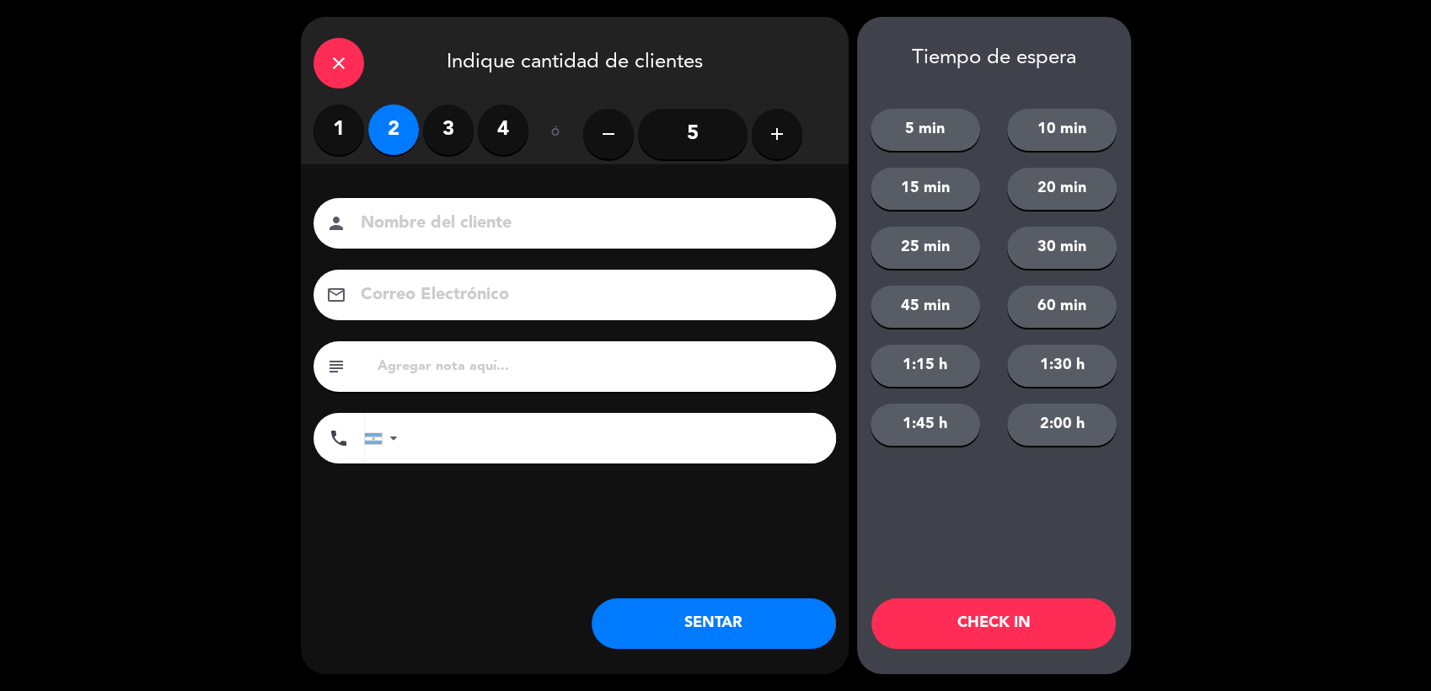
click at [433, 226] on input at bounding box center [586, 223] width 455 height 29
click at [497, 222] on input at bounding box center [586, 223] width 455 height 29
click at [452, 217] on input at bounding box center [586, 223] width 455 height 29
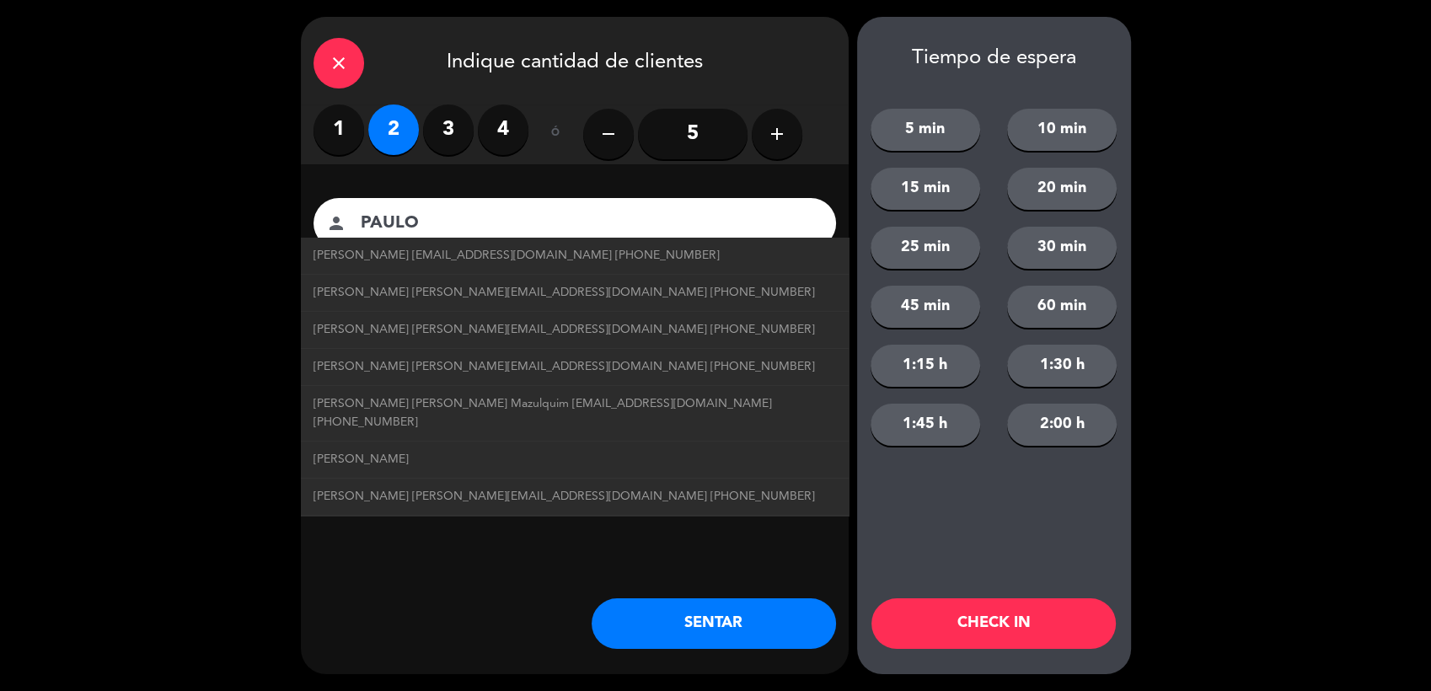
click at [474, 367] on span "[PERSON_NAME] [PERSON_NAME][EMAIL_ADDRESS][DOMAIN_NAME] [PHONE_NUMBER]" at bounding box center [564, 366] width 501 height 19
type input "[PERSON_NAME]"
type input "[EMAIL_ADDRESS][DOMAIN_NAME]"
type input "[PHONE_NUMBER]"
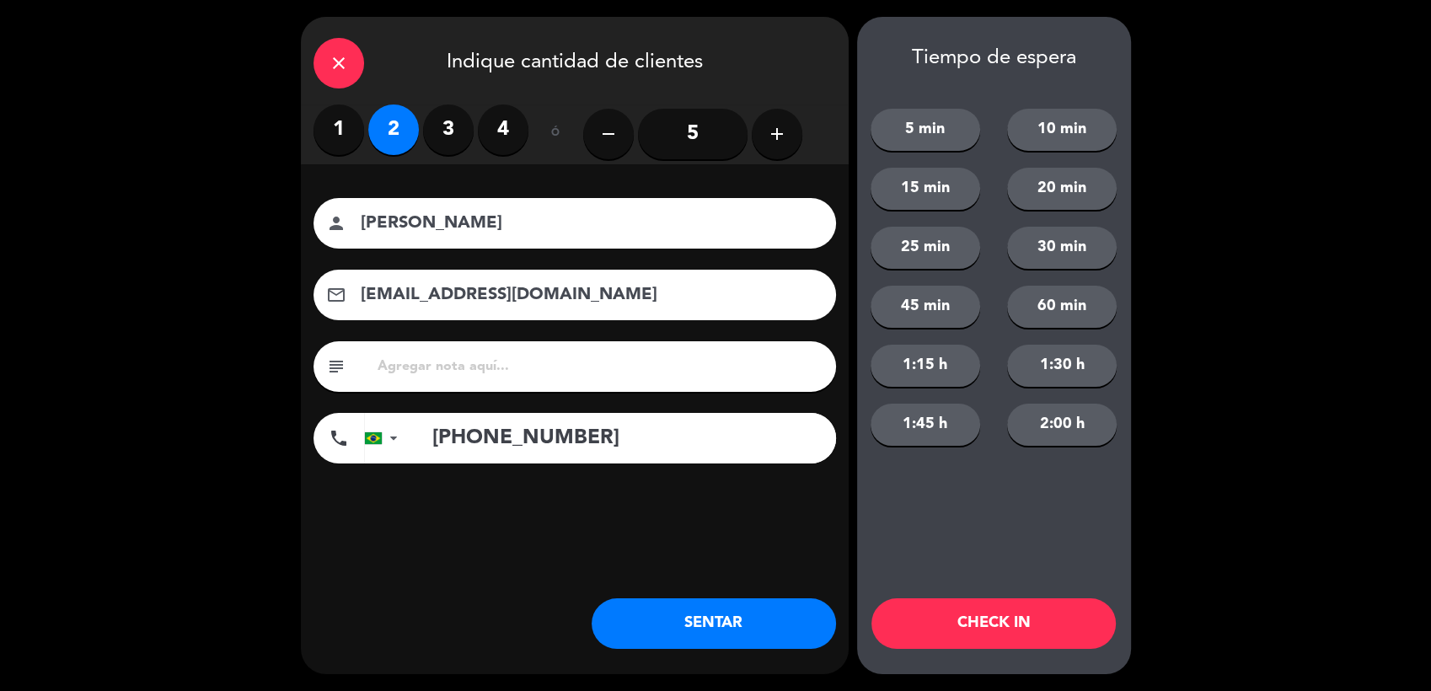
drag, startPoint x: 550, startPoint y: 289, endPoint x: 328, endPoint y: 304, distance: 223.0
click at [328, 304] on div "email [EMAIL_ADDRESS][DOMAIN_NAME]" at bounding box center [575, 295] width 523 height 51
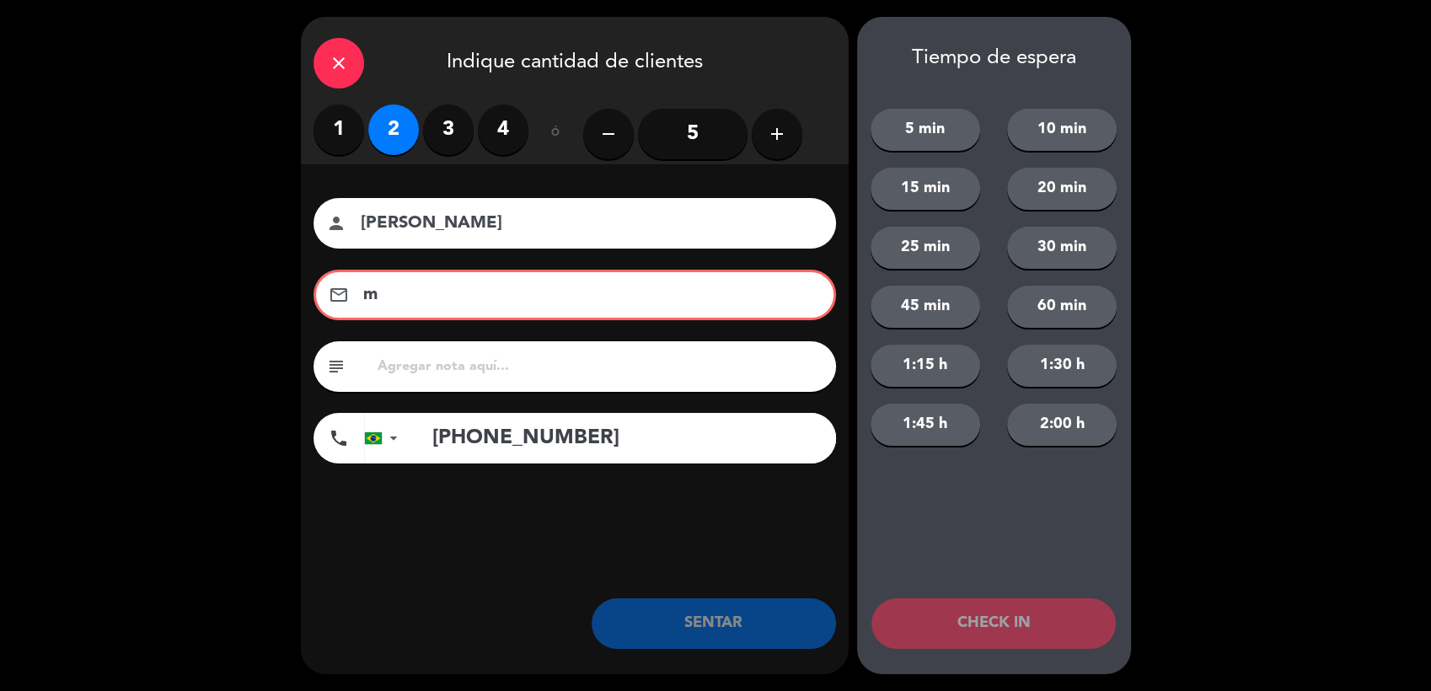
type input "m"
drag, startPoint x: 421, startPoint y: 223, endPoint x: 554, endPoint y: 233, distance: 133.5
click at [554, 233] on input "[PERSON_NAME]" at bounding box center [586, 223] width 455 height 29
type input "PAULO"
click at [439, 281] on input "m" at bounding box center [587, 295] width 450 height 29
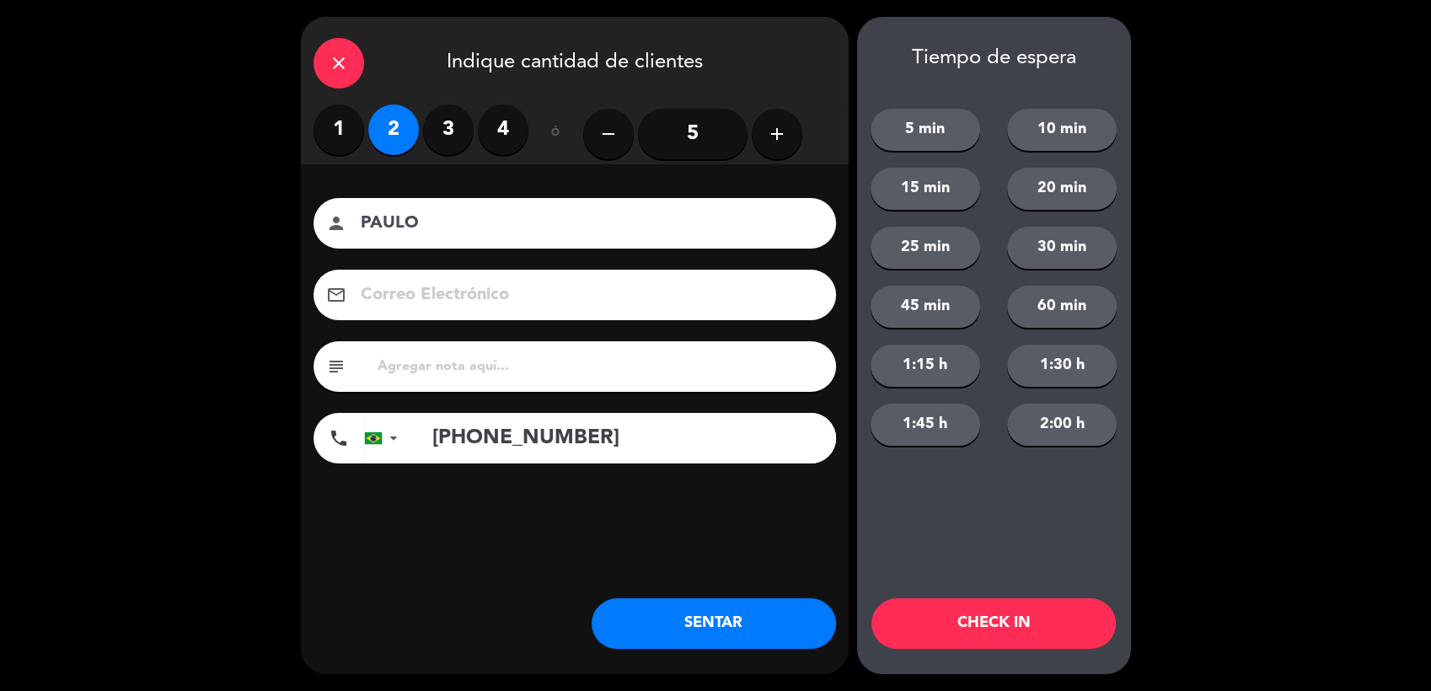
drag, startPoint x: 622, startPoint y: 435, endPoint x: 252, endPoint y: 429, distance: 370.0
click at [252, 429] on div "close Indique cantidad de clientes 1 2 3 4 ó remove 5 add Nombre del cliente pe…" at bounding box center [715, 345] width 1431 height 691
click at [464, 362] on input "text" at bounding box center [600, 367] width 448 height 24
type input "210 HUALTA"
click at [651, 619] on button "SENTAR" at bounding box center [714, 623] width 244 height 51
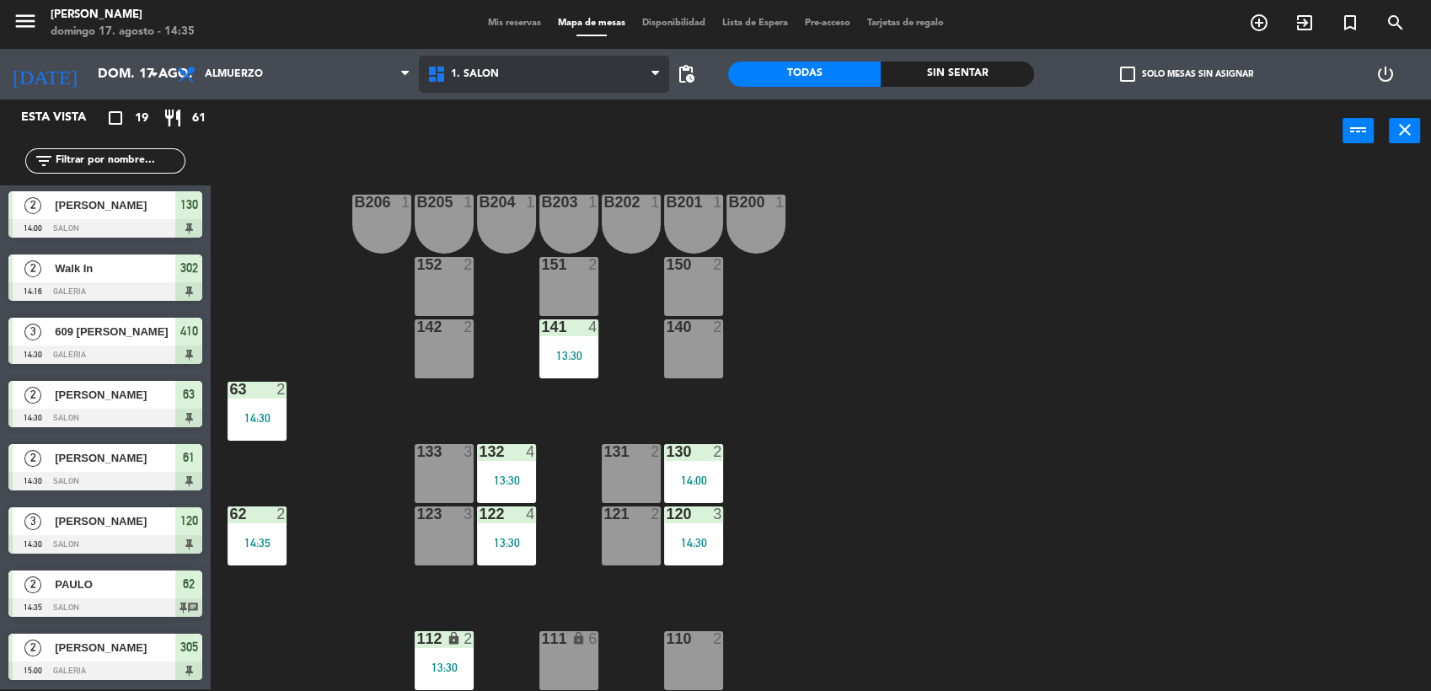
click at [520, 78] on span "1. SALON" at bounding box center [544, 74] width 250 height 37
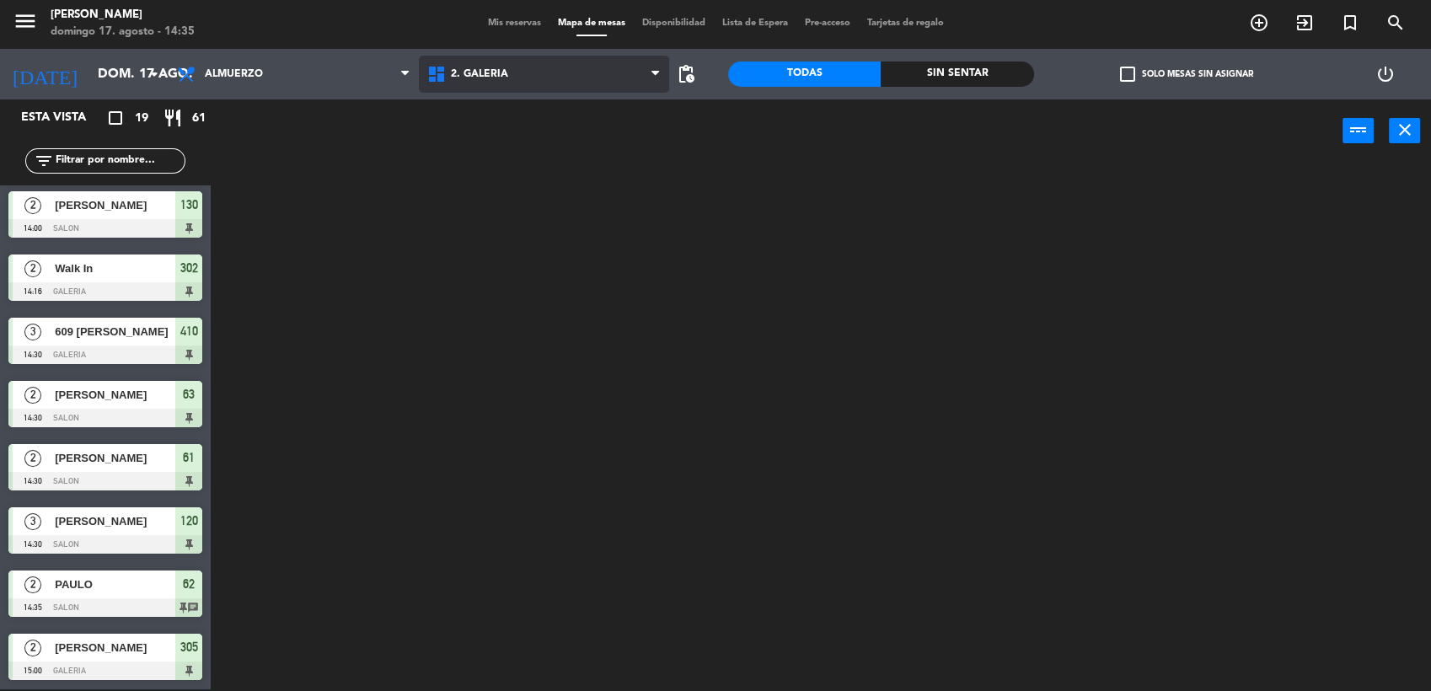
click at [533, 147] on ng-component "menu [PERSON_NAME] [PERSON_NAME] 17. [PERSON_NAME] - 14:35 Mis reservas Mapa de…" at bounding box center [715, 345] width 1431 height 694
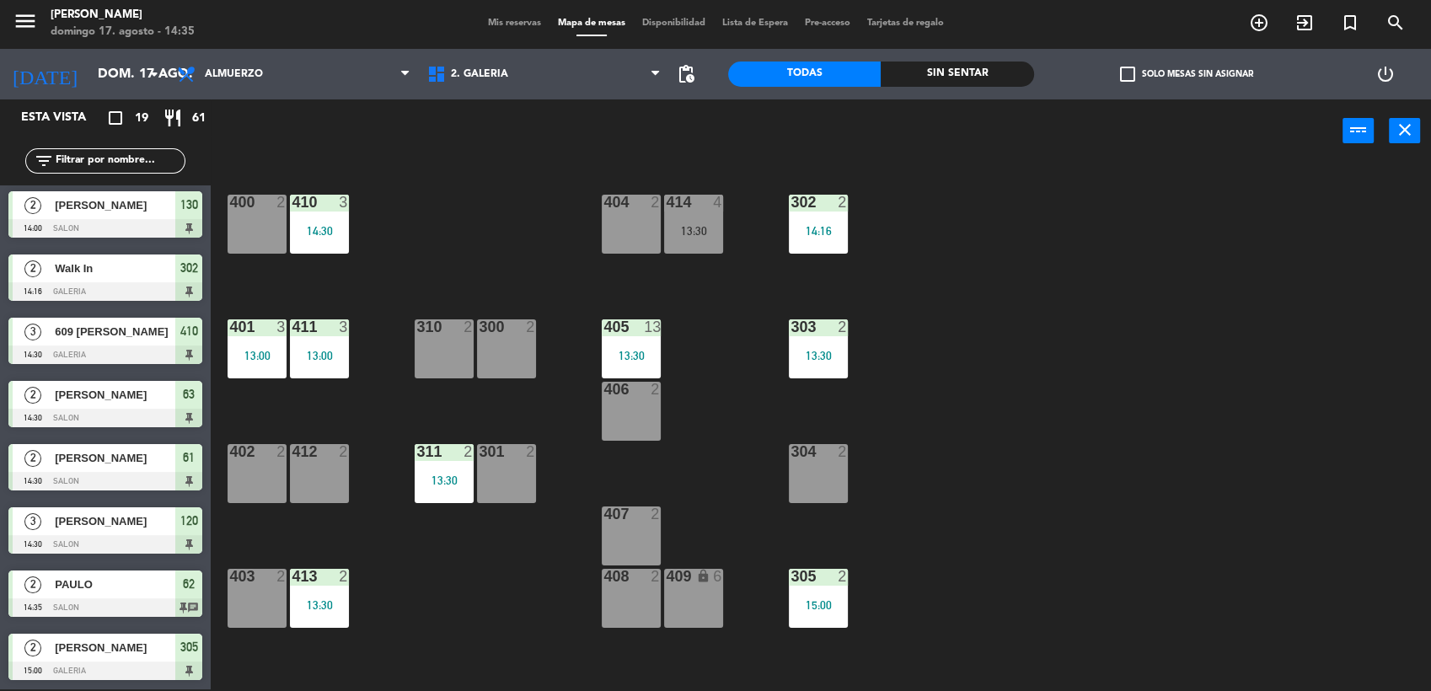
click at [513, 469] on div "301 2" at bounding box center [506, 473] width 59 height 59
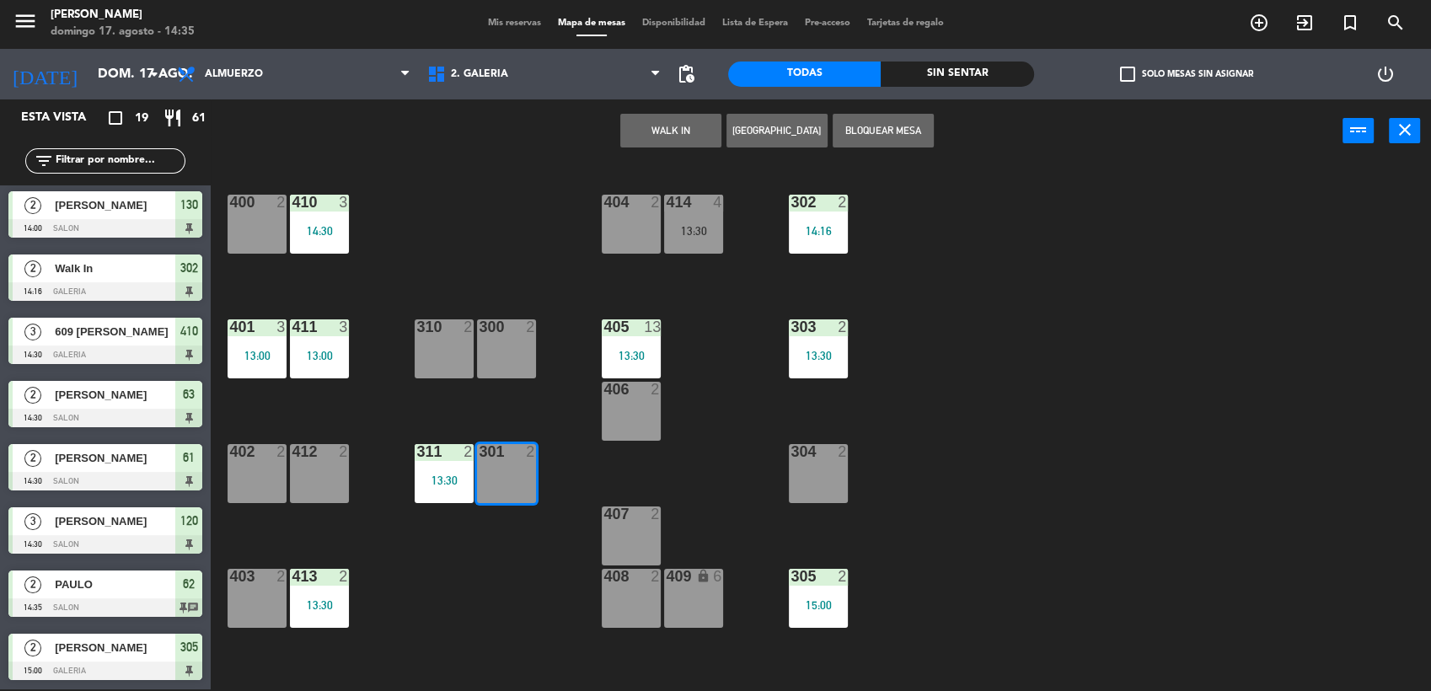
click at [680, 122] on button "WALK IN" at bounding box center [670, 131] width 101 height 34
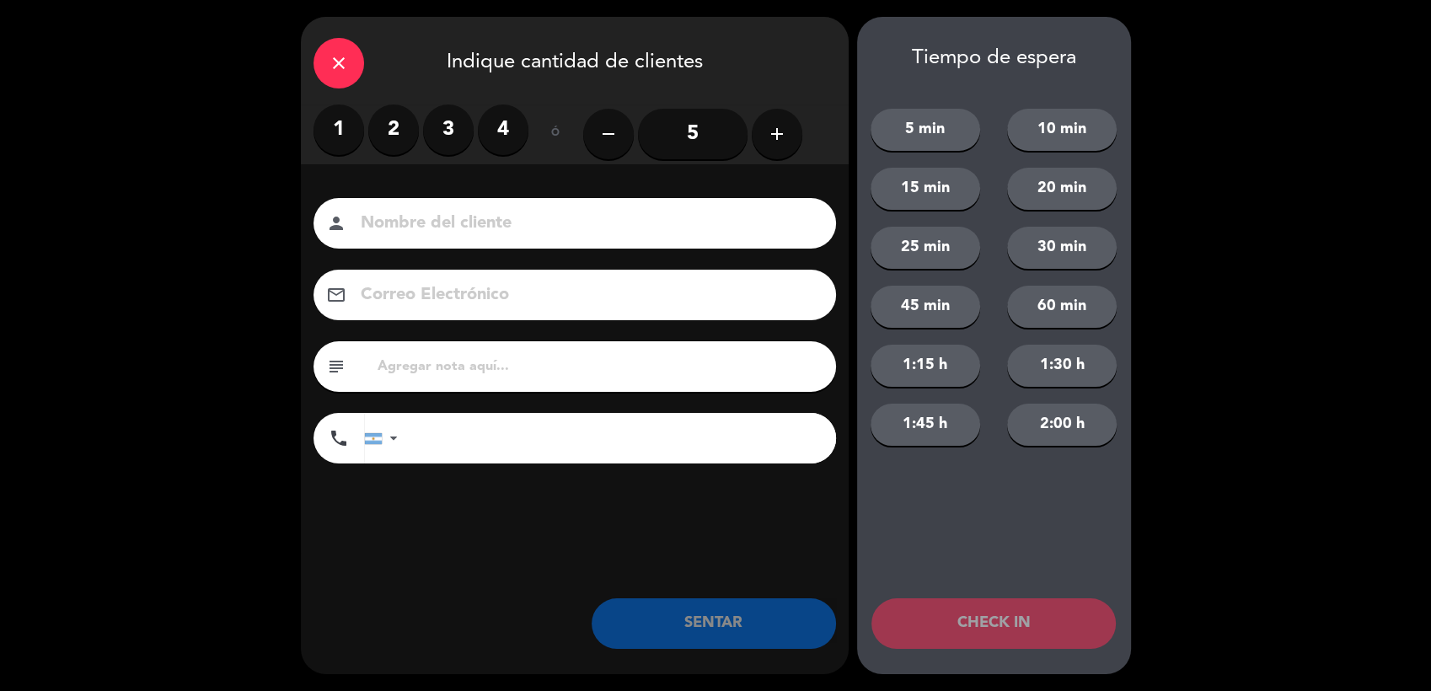
click at [442, 137] on label "3" at bounding box center [448, 130] width 51 height 51
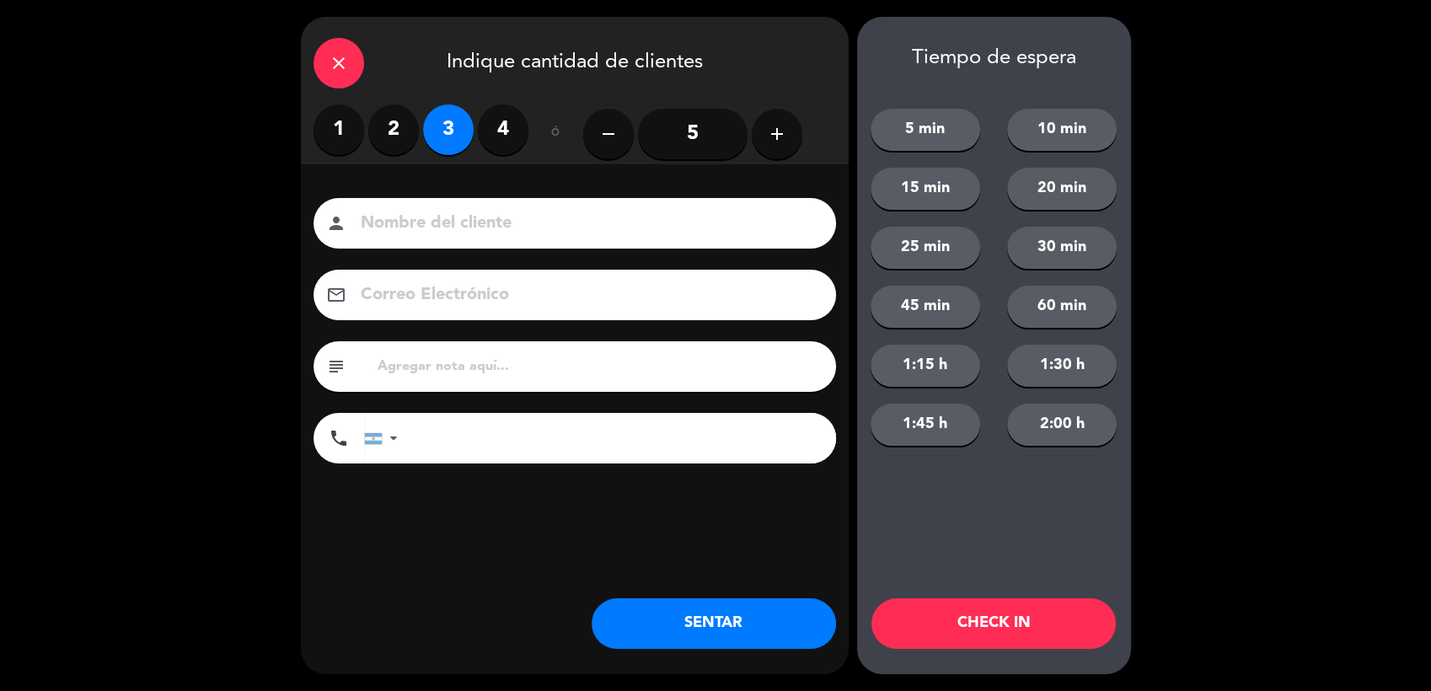
click at [472, 209] on input at bounding box center [586, 223] width 455 height 29
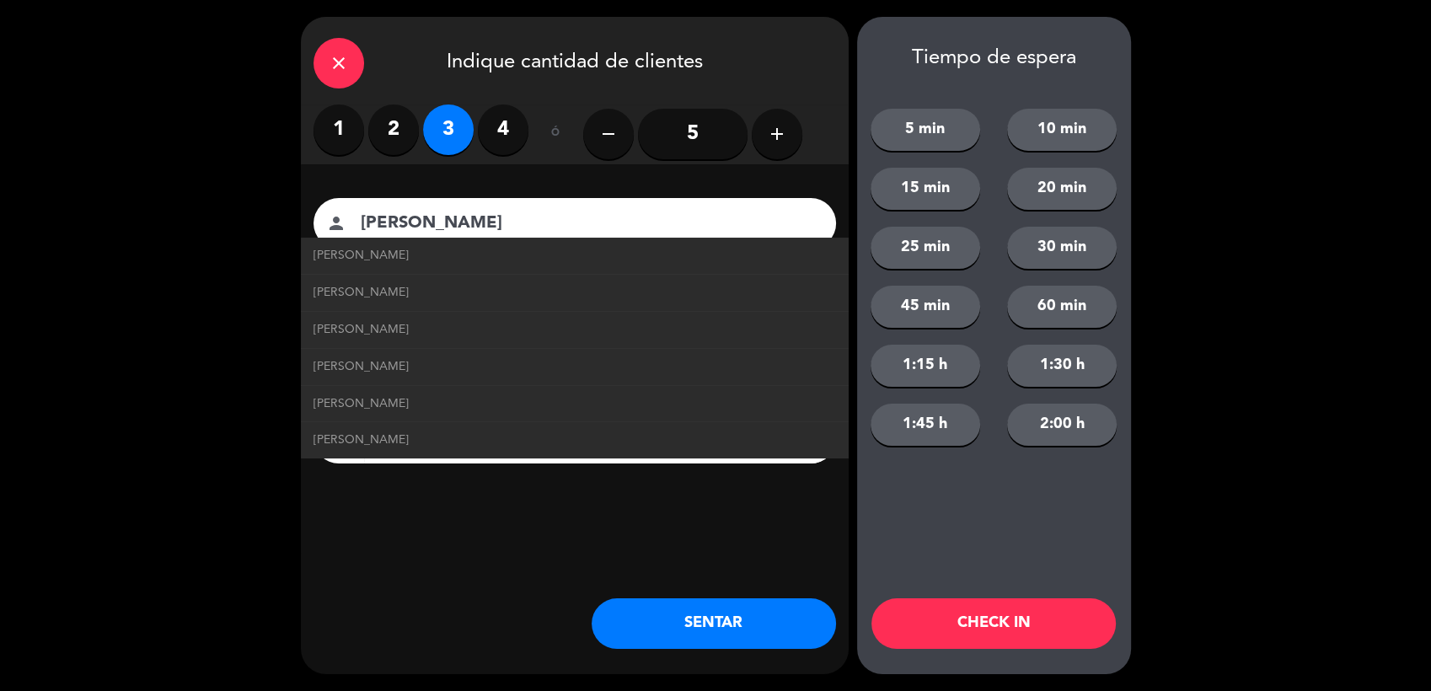
click at [607, 219] on input "[PERSON_NAME]" at bounding box center [586, 223] width 455 height 29
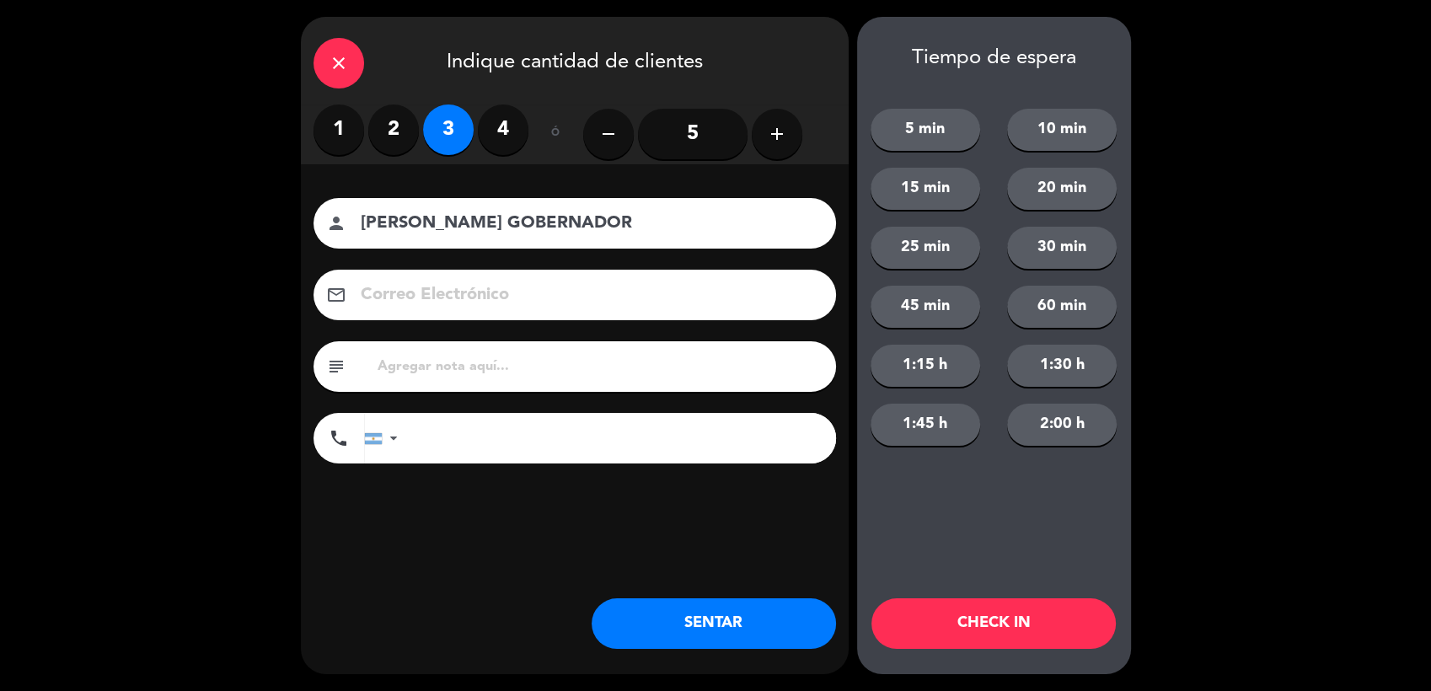
type input "[PERSON_NAME] GOBERNADOR"
click at [723, 619] on button "SENTAR" at bounding box center [714, 623] width 244 height 51
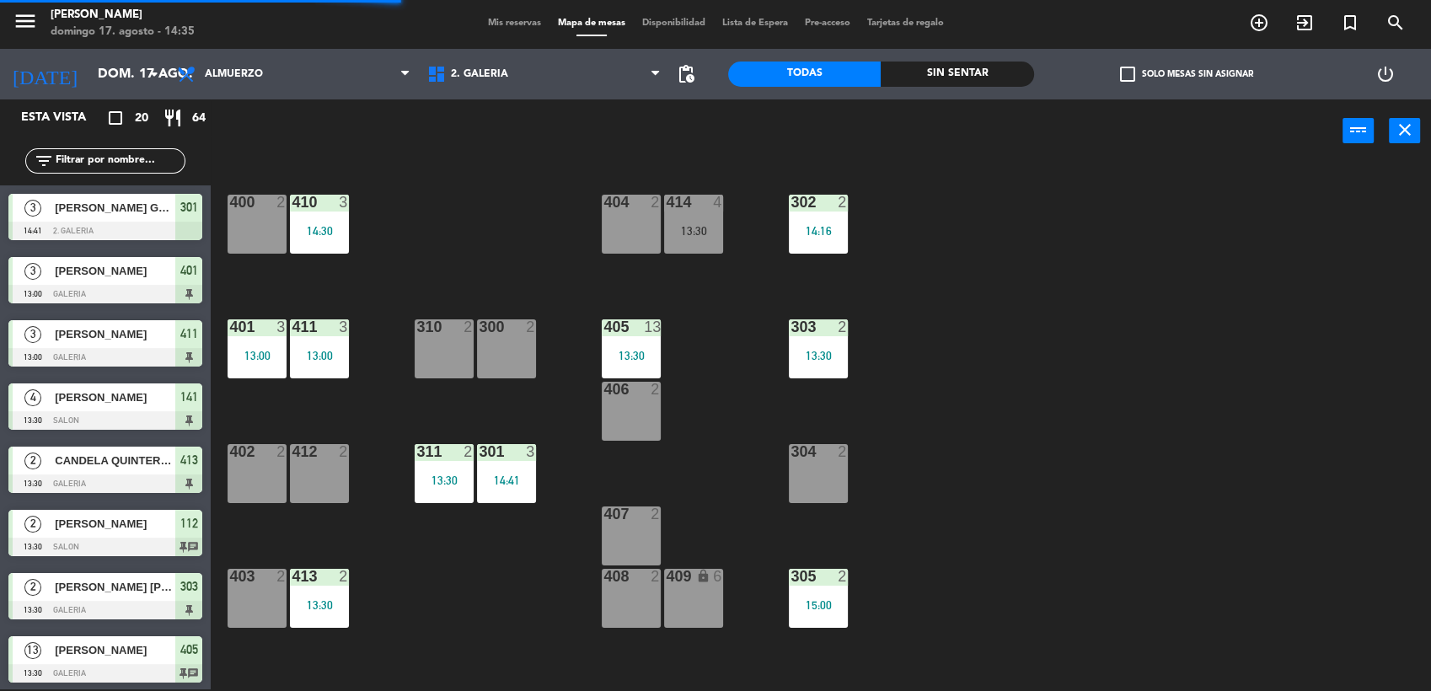
click at [825, 469] on div "304 2" at bounding box center [818, 473] width 59 height 59
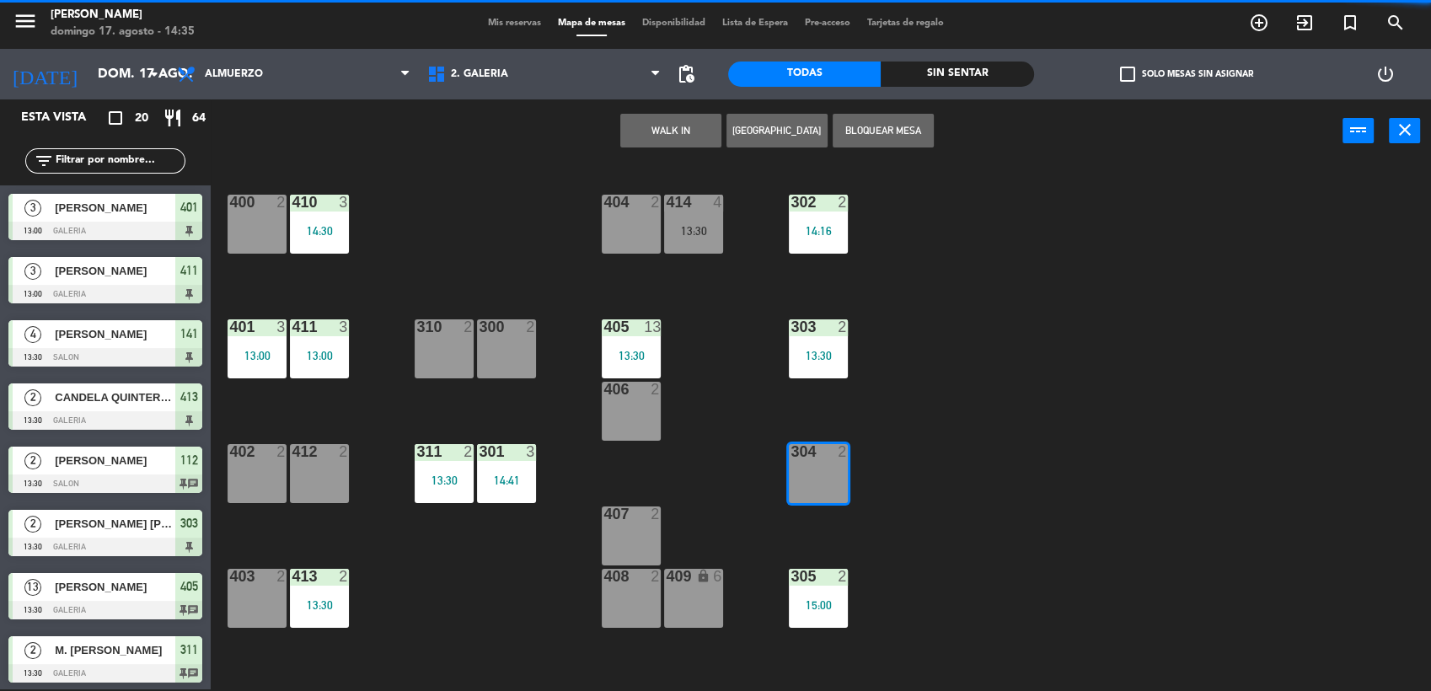
click at [658, 125] on button "WALK IN" at bounding box center [670, 131] width 101 height 34
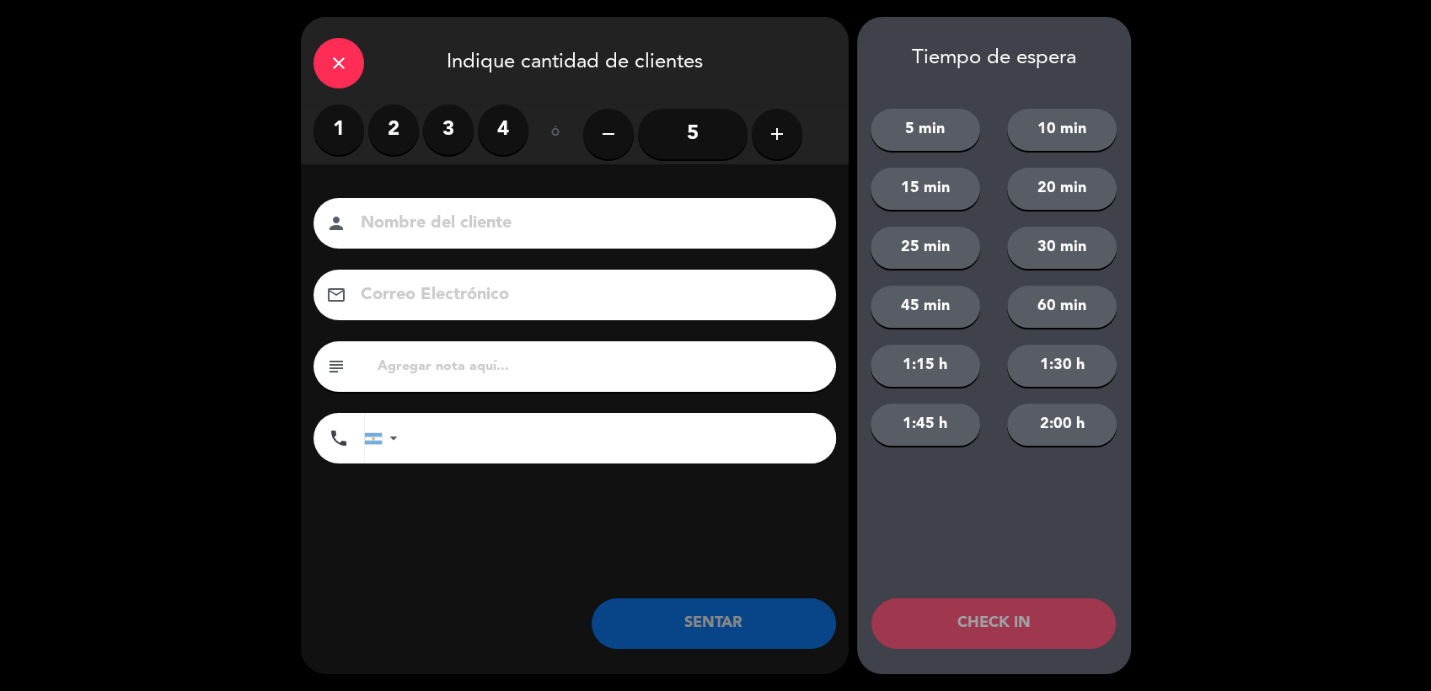
click at [405, 131] on label "2" at bounding box center [393, 130] width 51 height 51
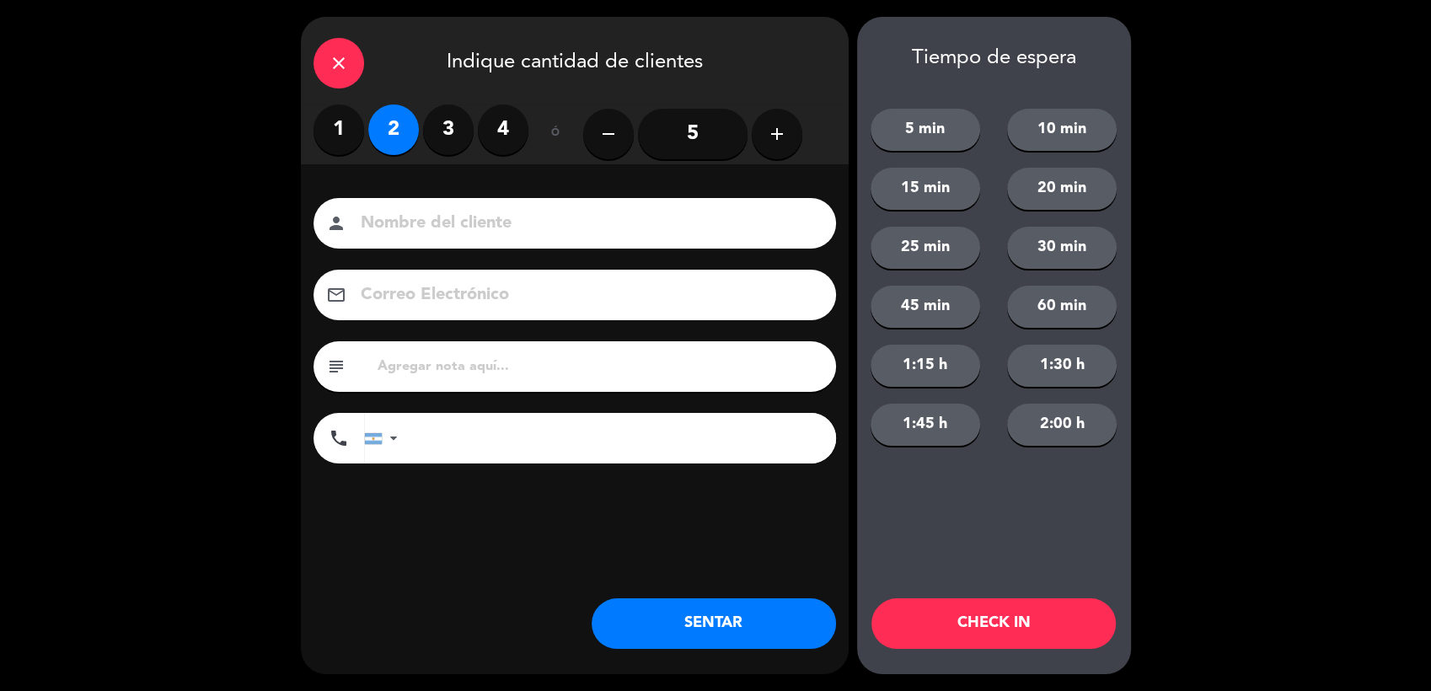
click at [452, 209] on input at bounding box center [586, 223] width 455 height 29
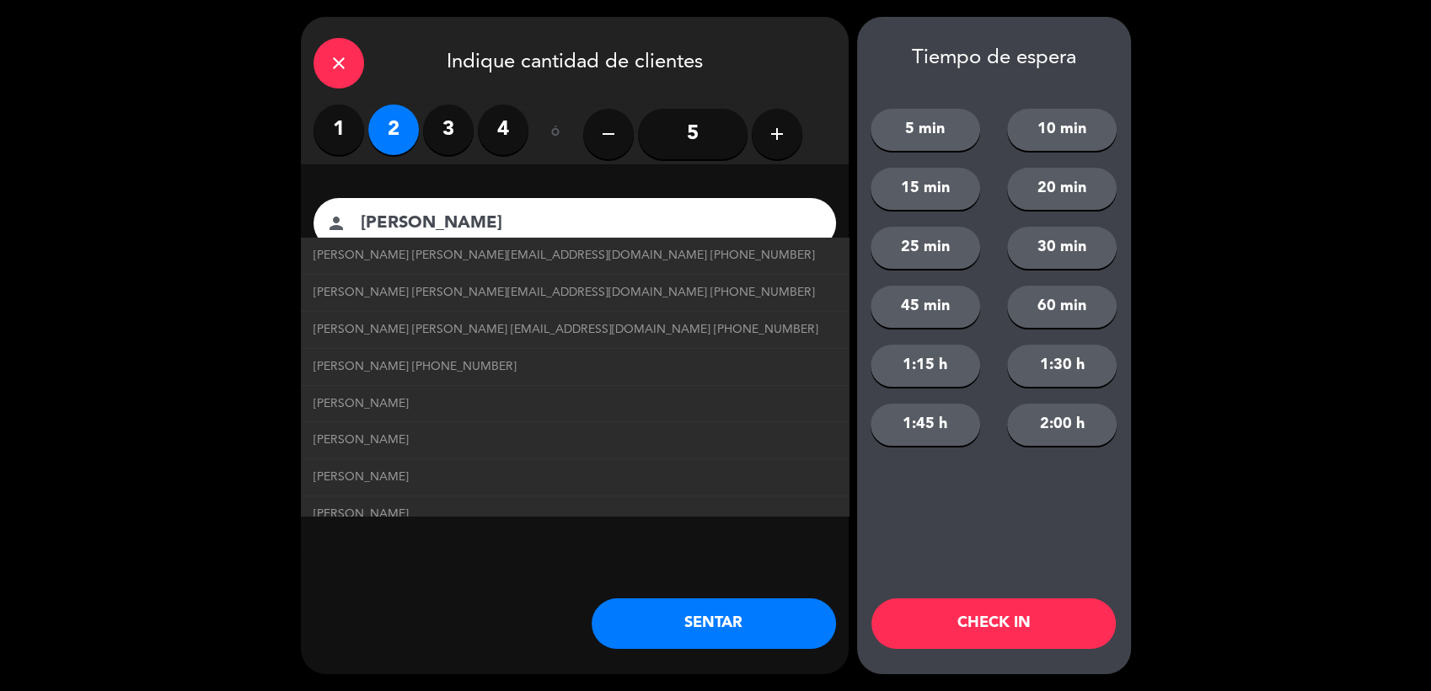
type input "[PERSON_NAME]"
click at [217, 352] on div "close Indique cantidad de clientes 1 2 3 4 ó remove 5 add Nombre del cliente pe…" at bounding box center [715, 345] width 1431 height 691
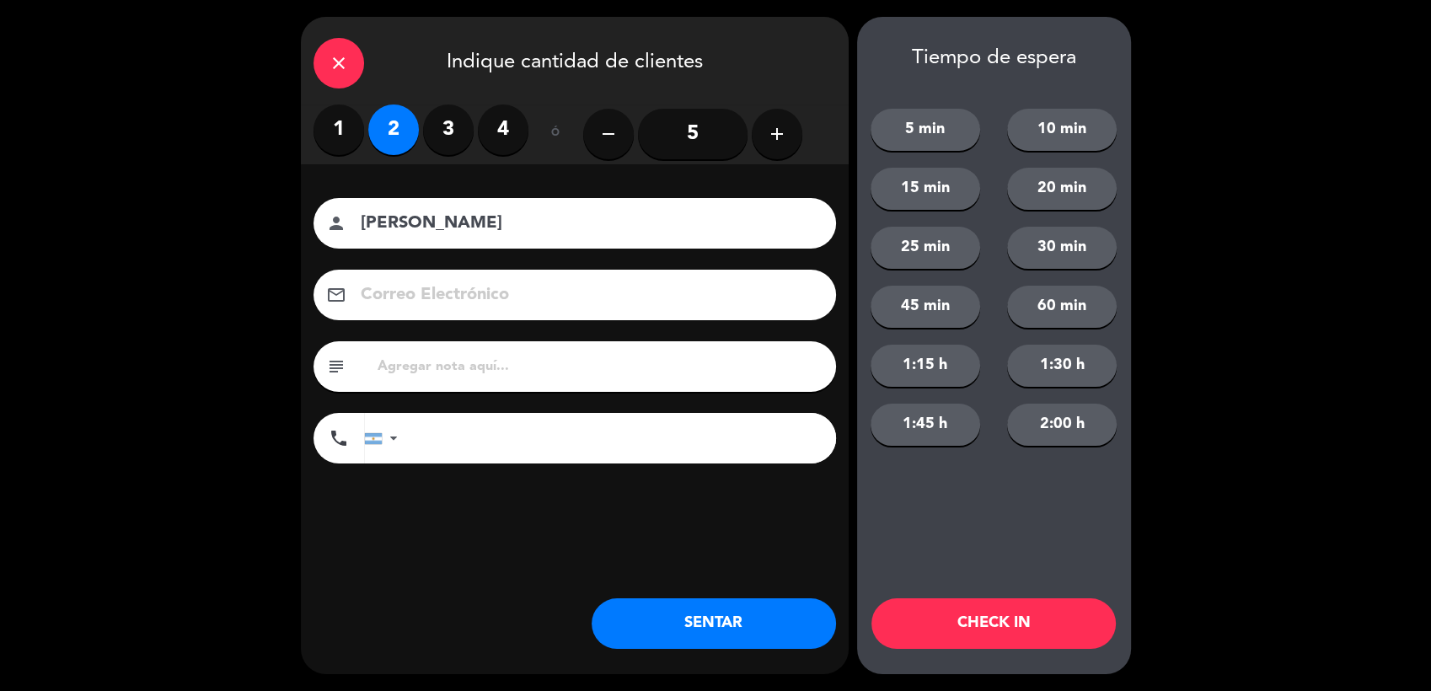
click at [480, 373] on input "text" at bounding box center [600, 367] width 448 height 24
type input "1"
type input "410 HUALTA"
click at [688, 616] on button "SENTAR" at bounding box center [714, 623] width 244 height 51
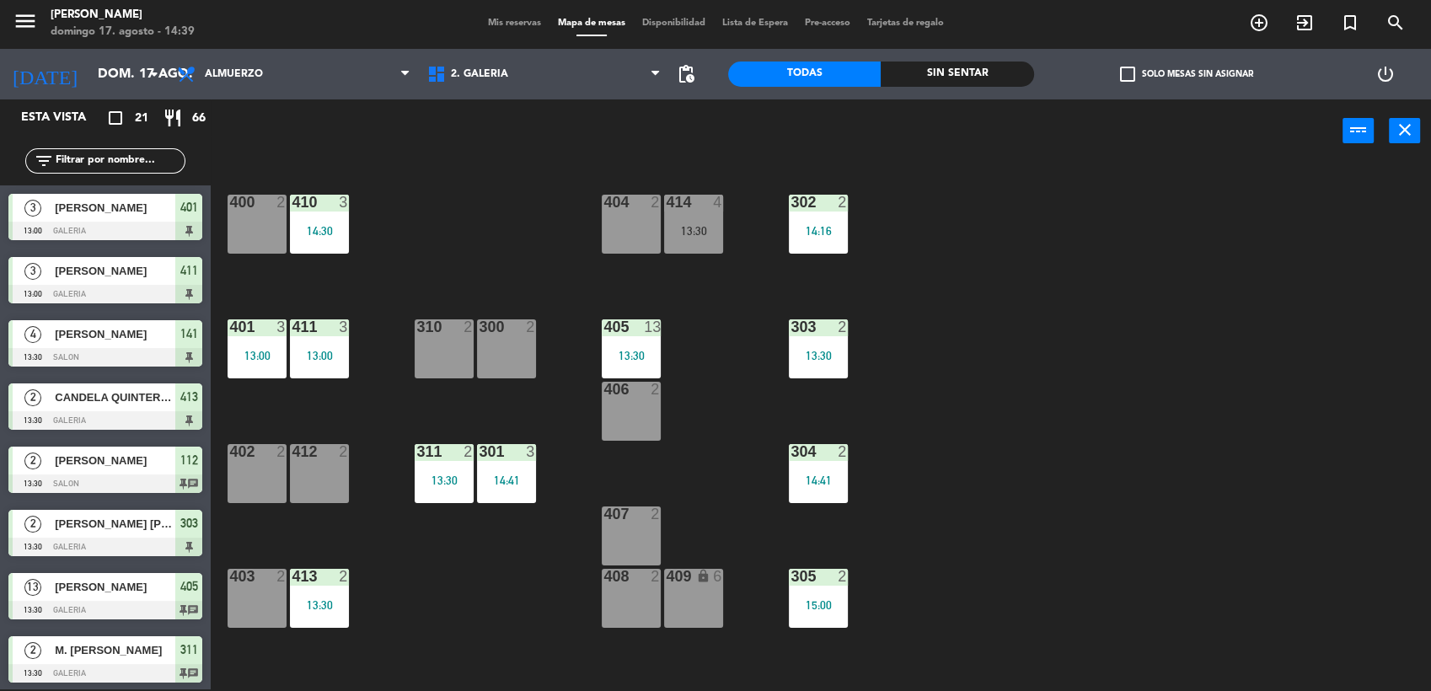
click at [521, 27] on span "Mis reservas" at bounding box center [515, 23] width 70 height 9
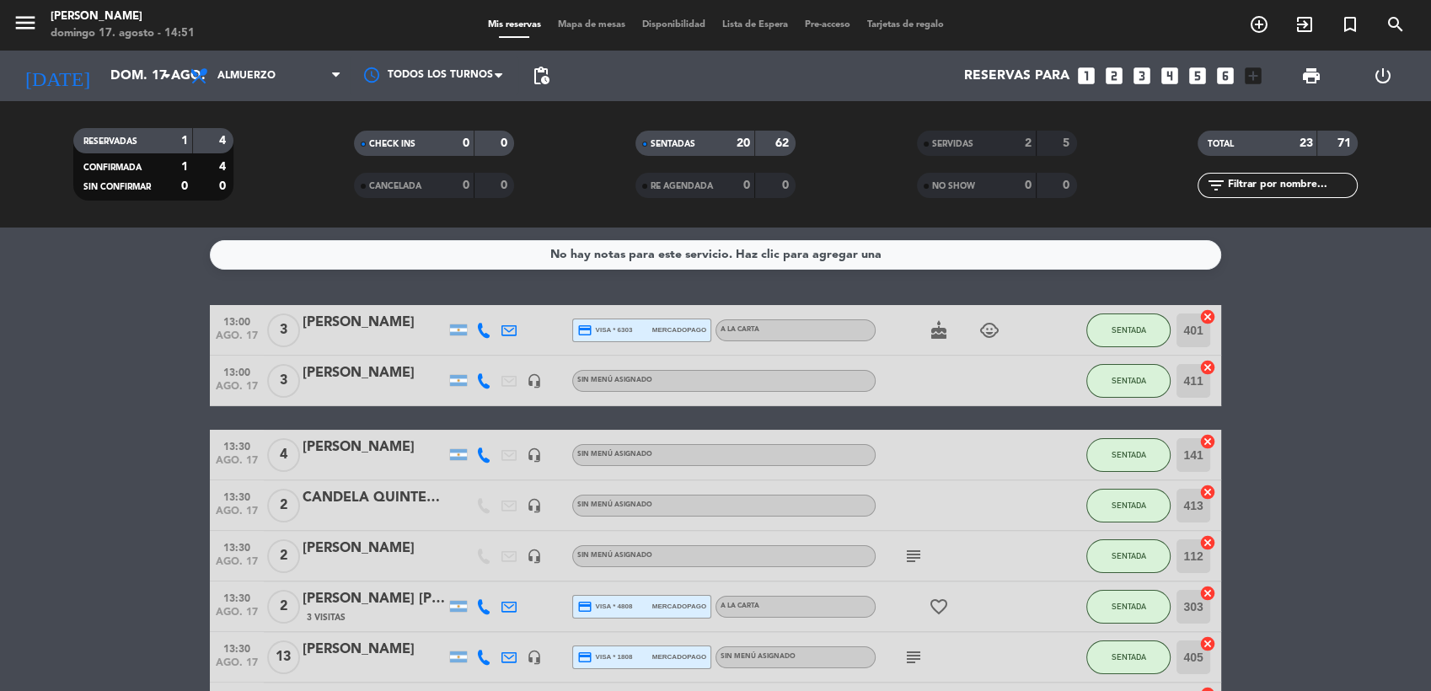
click at [587, 23] on span "Mapa de mesas" at bounding box center [592, 24] width 84 height 9
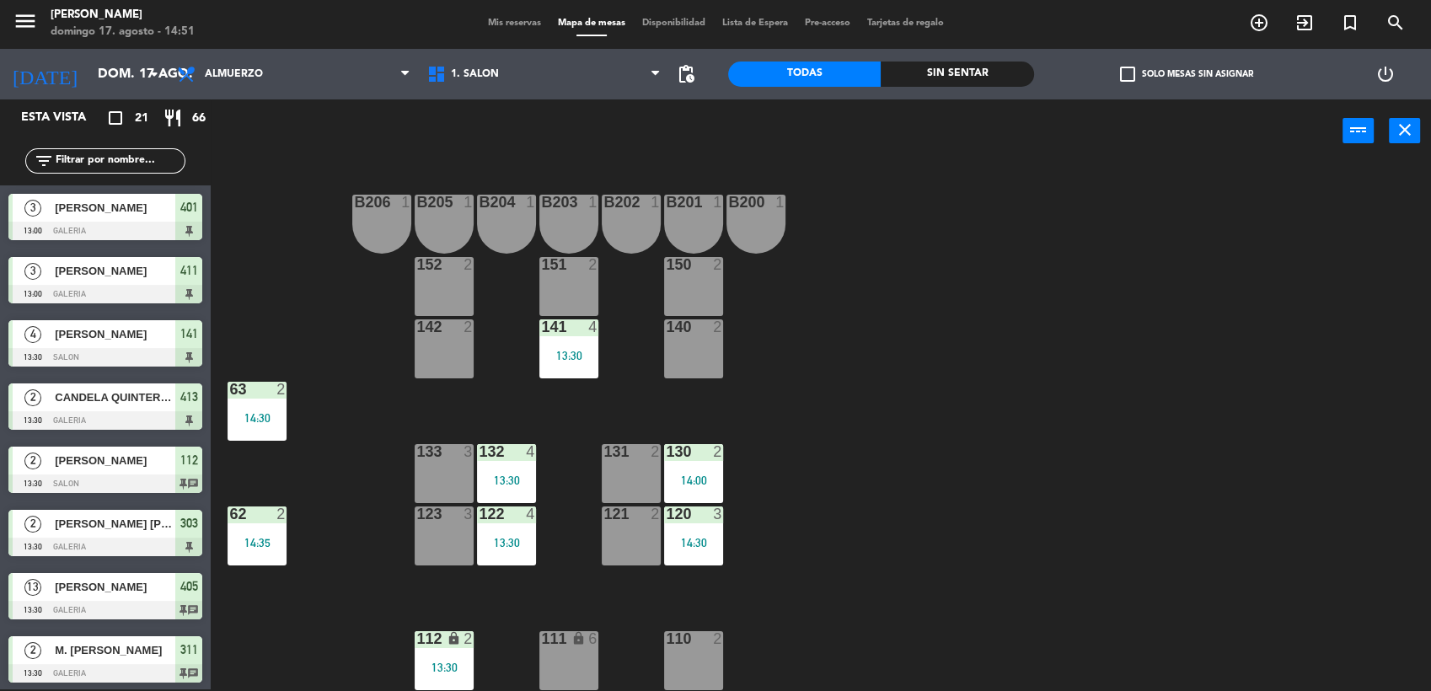
click at [518, 21] on span "Mis reservas" at bounding box center [515, 23] width 70 height 9
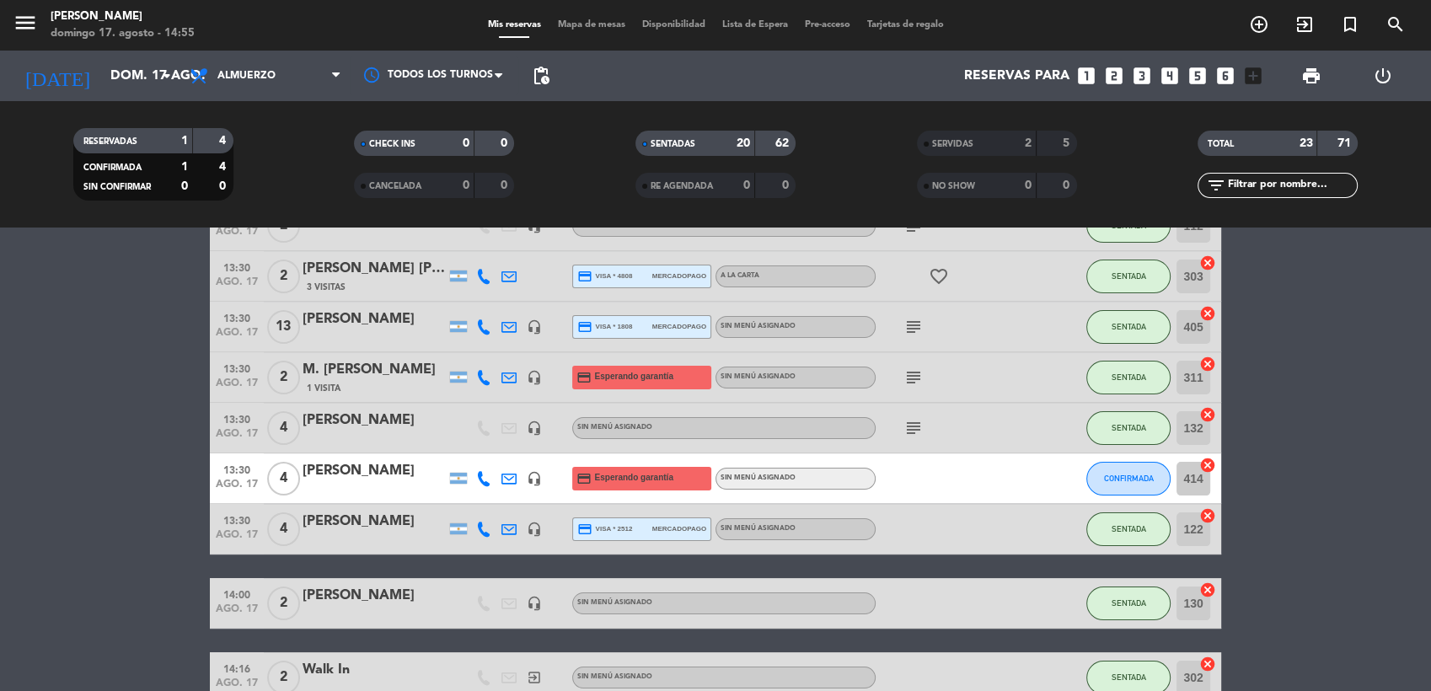
scroll to position [468, 0]
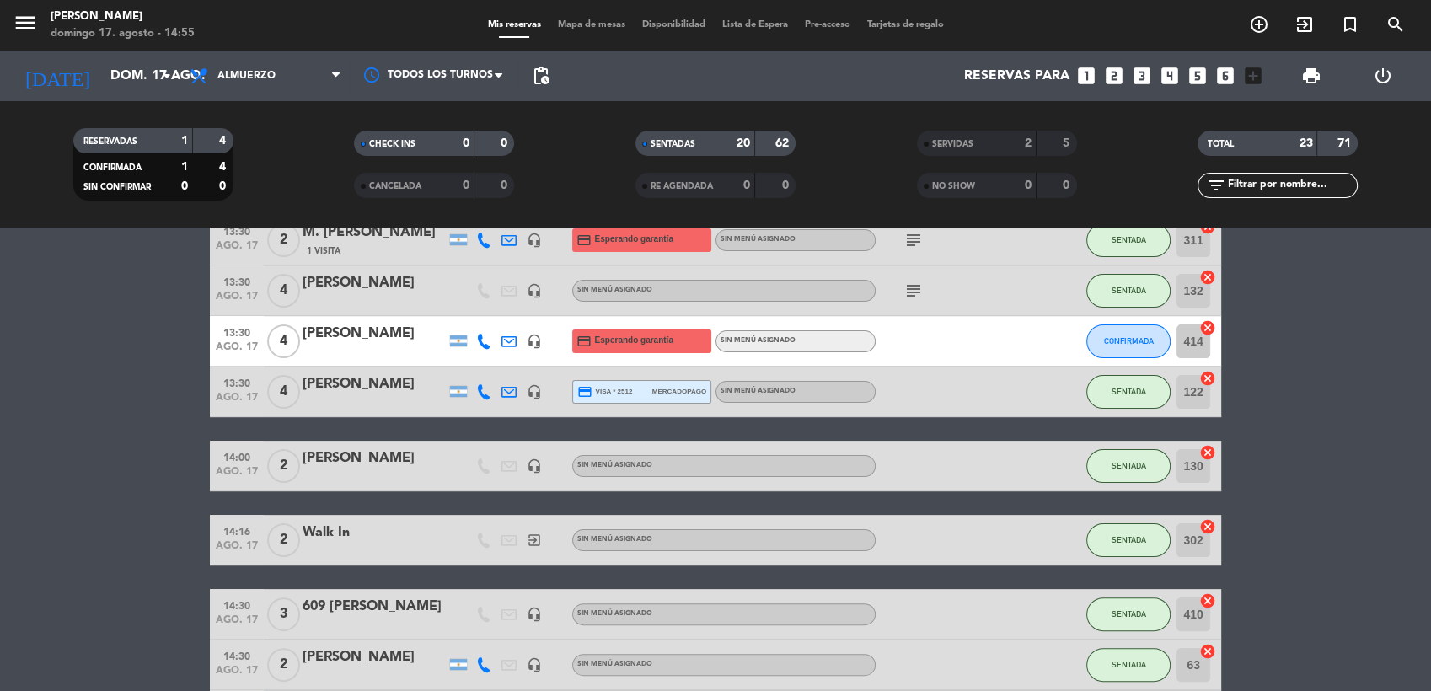
click at [583, 27] on span "Mapa de mesas" at bounding box center [592, 24] width 84 height 9
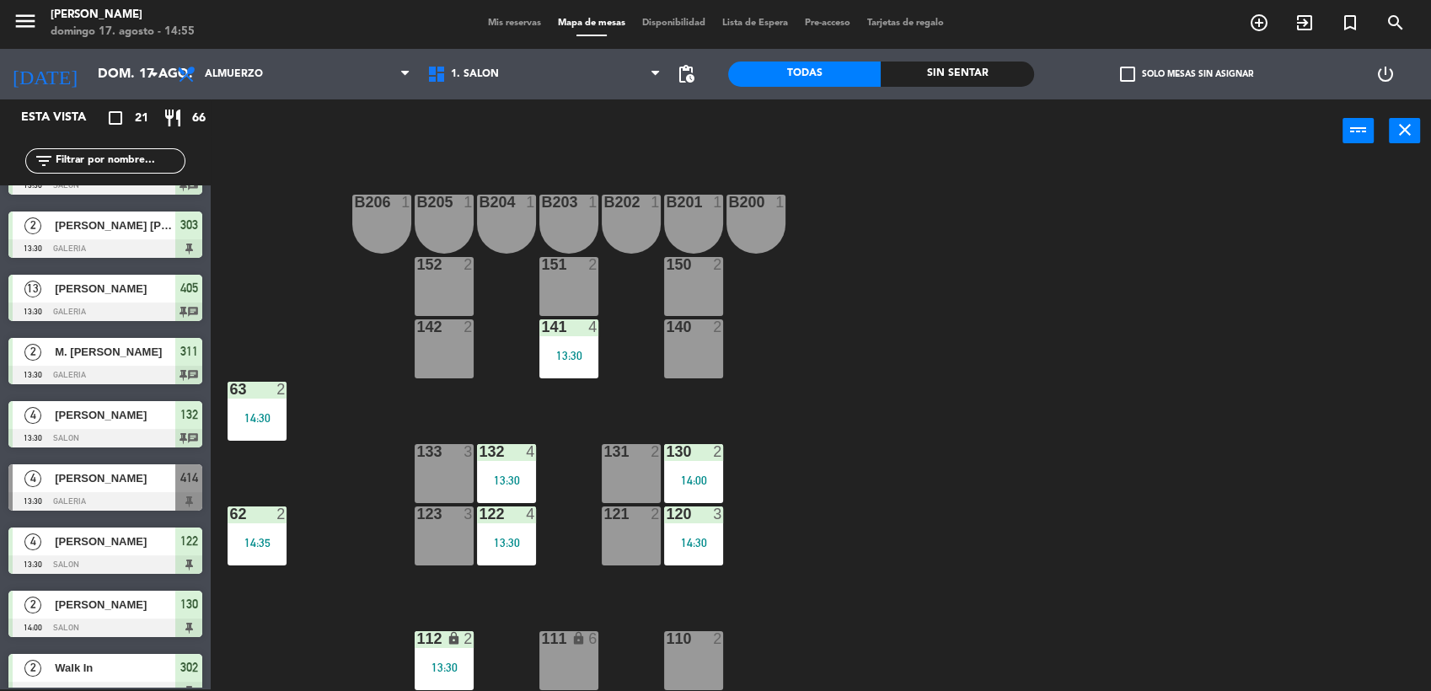
scroll to position [263, 0]
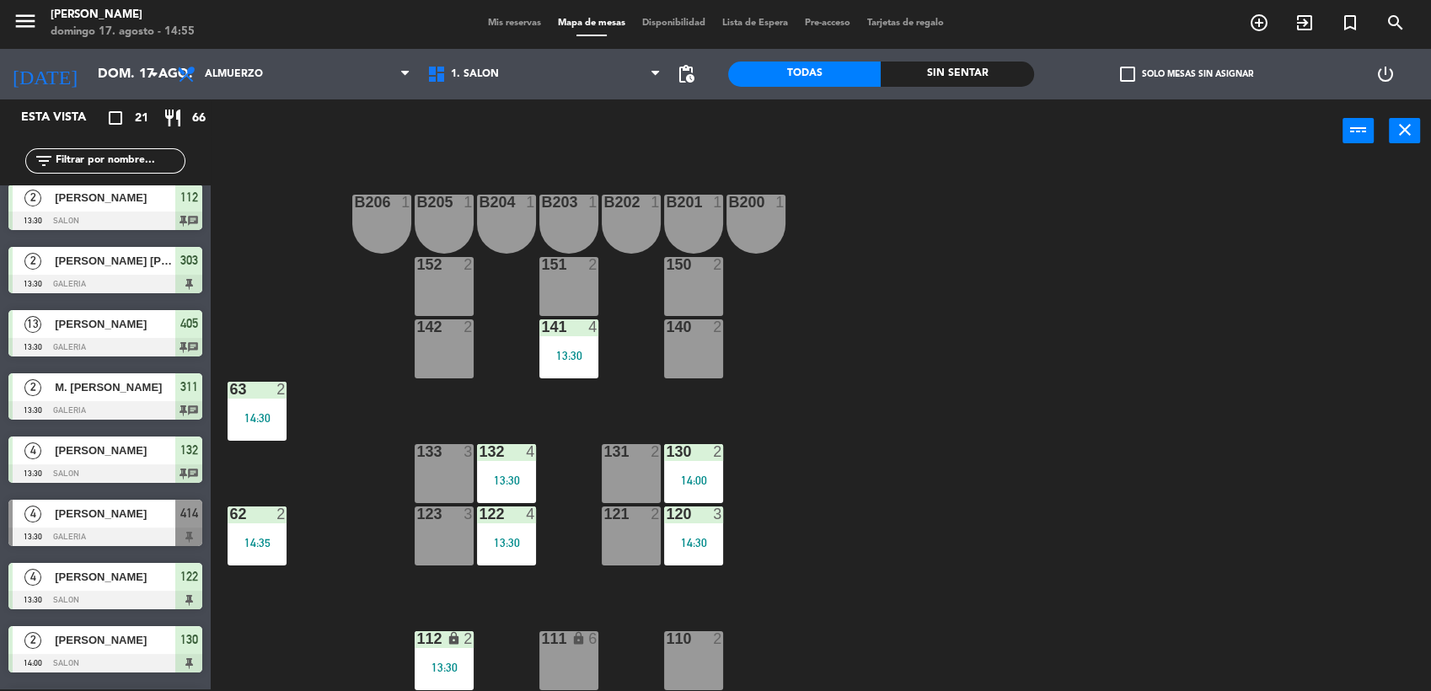
click at [154, 516] on span "[PERSON_NAME]" at bounding box center [115, 514] width 121 height 18
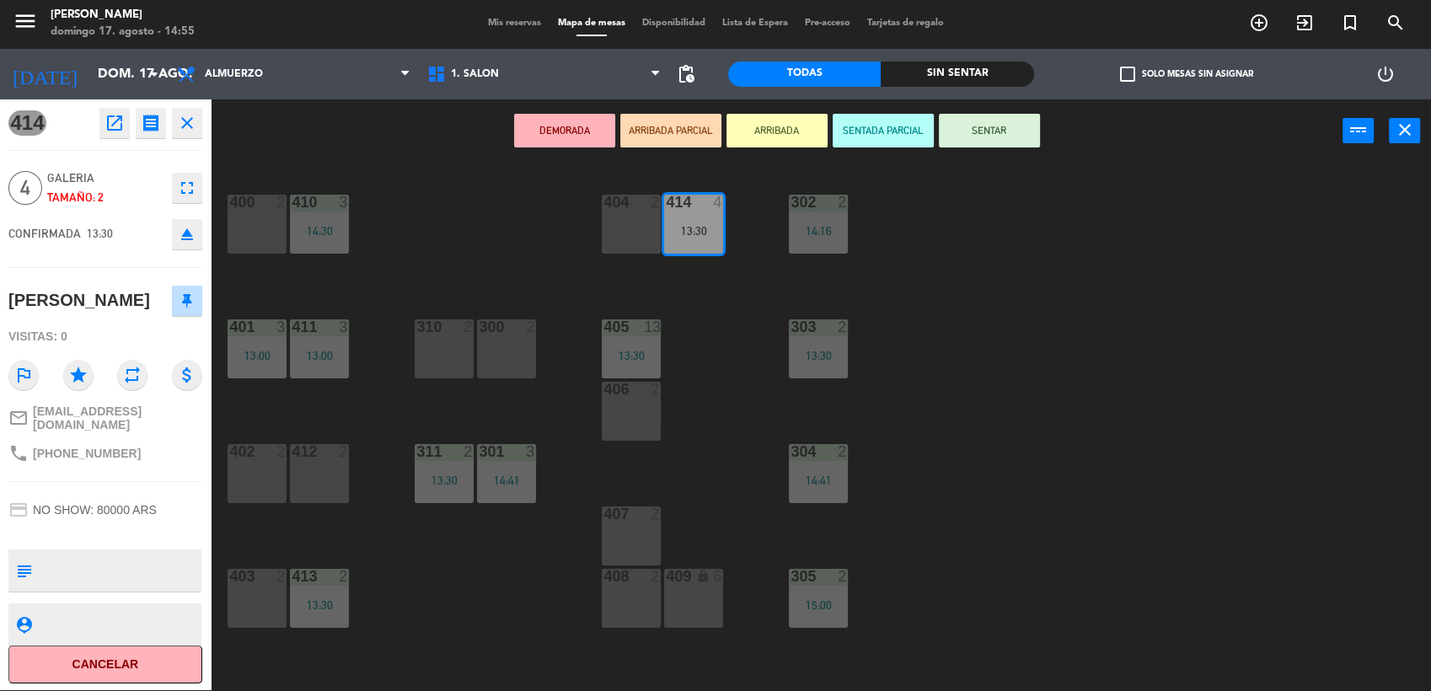
click at [249, 457] on div at bounding box center [258, 451] width 28 height 15
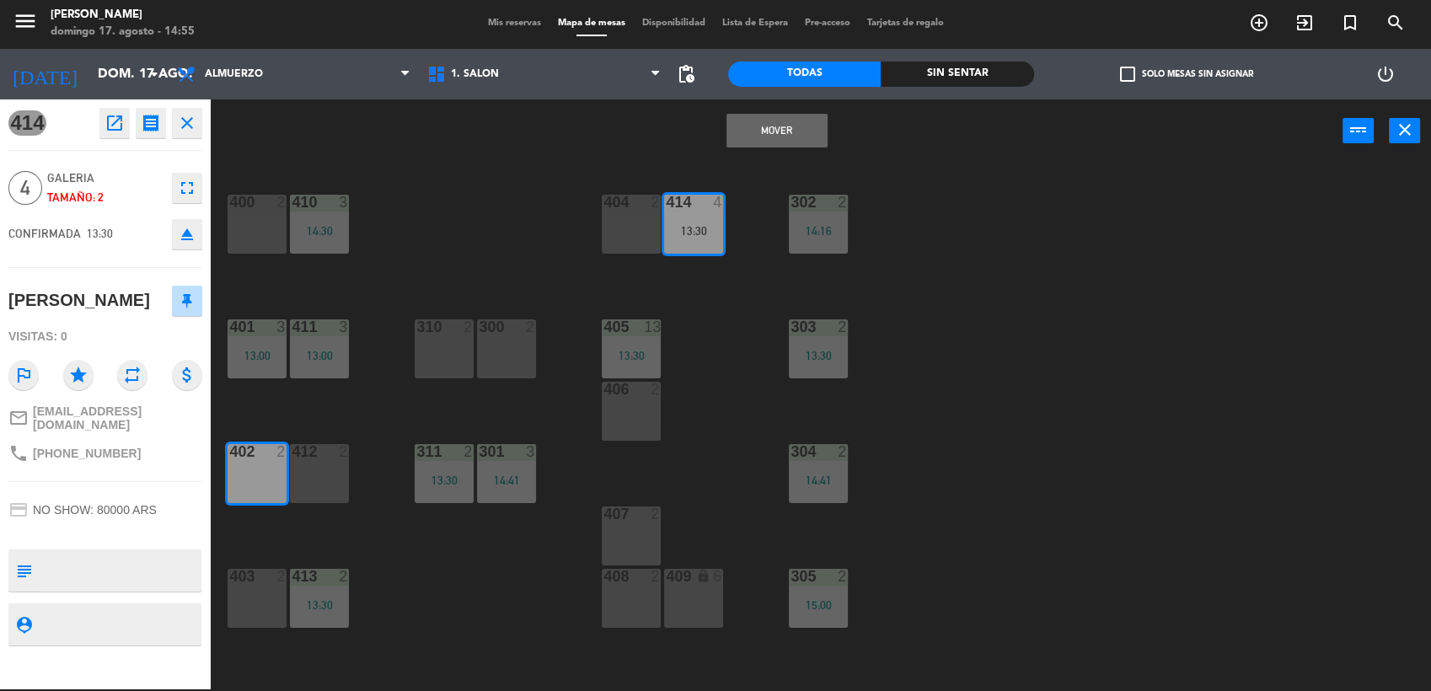
click at [806, 130] on button "Mover" at bounding box center [776, 131] width 101 height 34
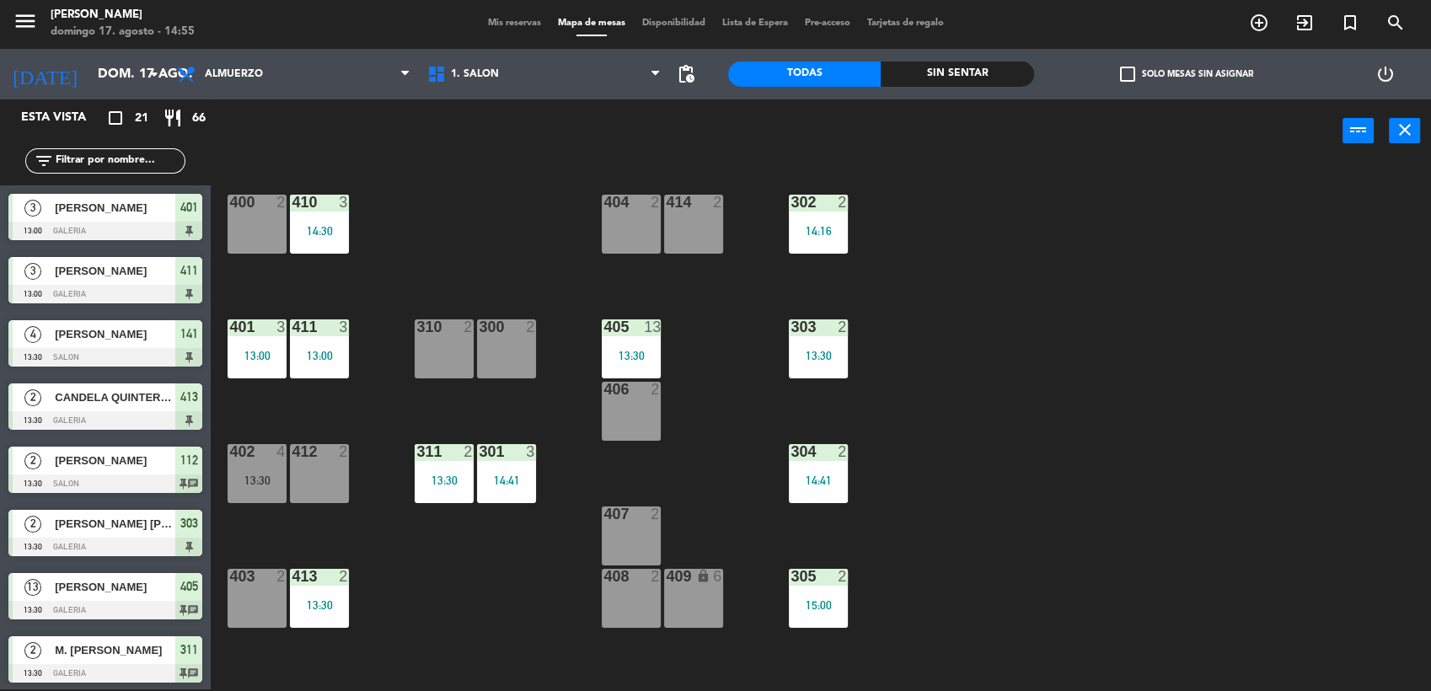
scroll to position [2, 0]
click at [258, 464] on div "402 4 13:30" at bounding box center [257, 473] width 59 height 59
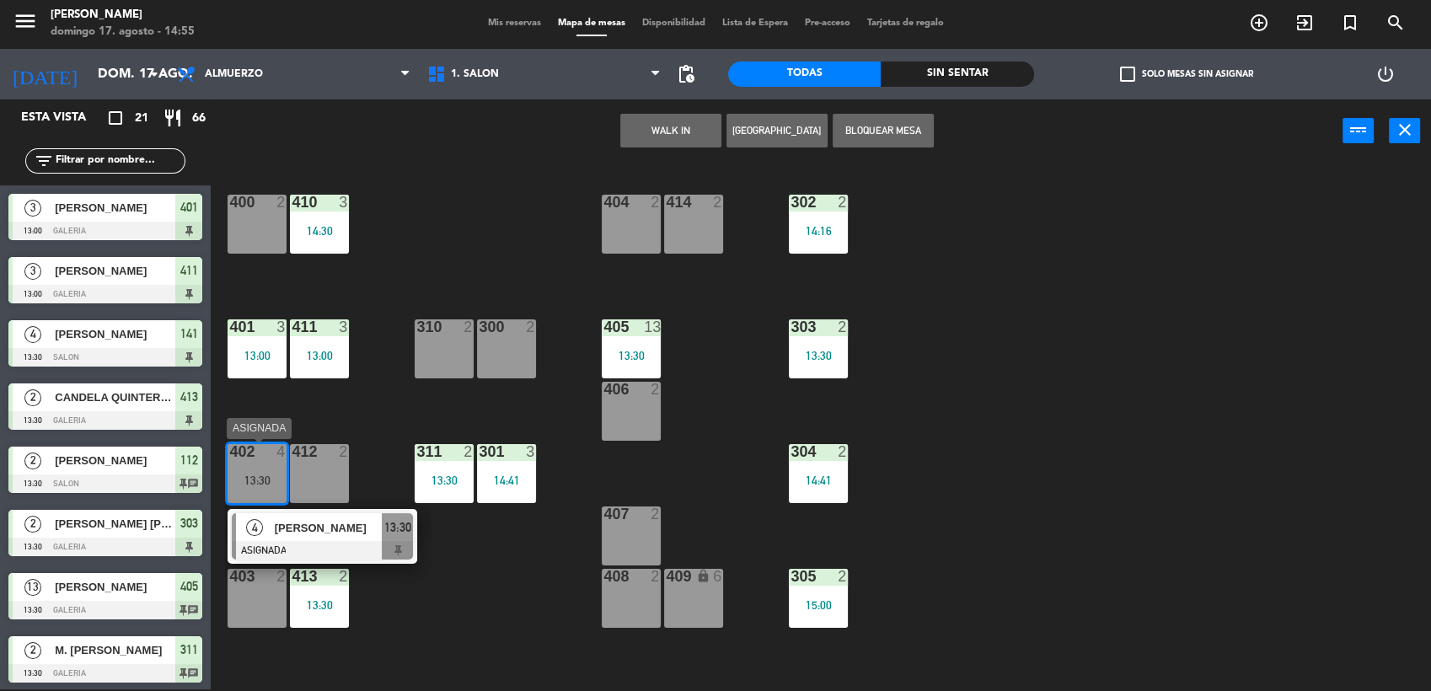
click at [360, 526] on span "[PERSON_NAME]" at bounding box center [329, 528] width 108 height 18
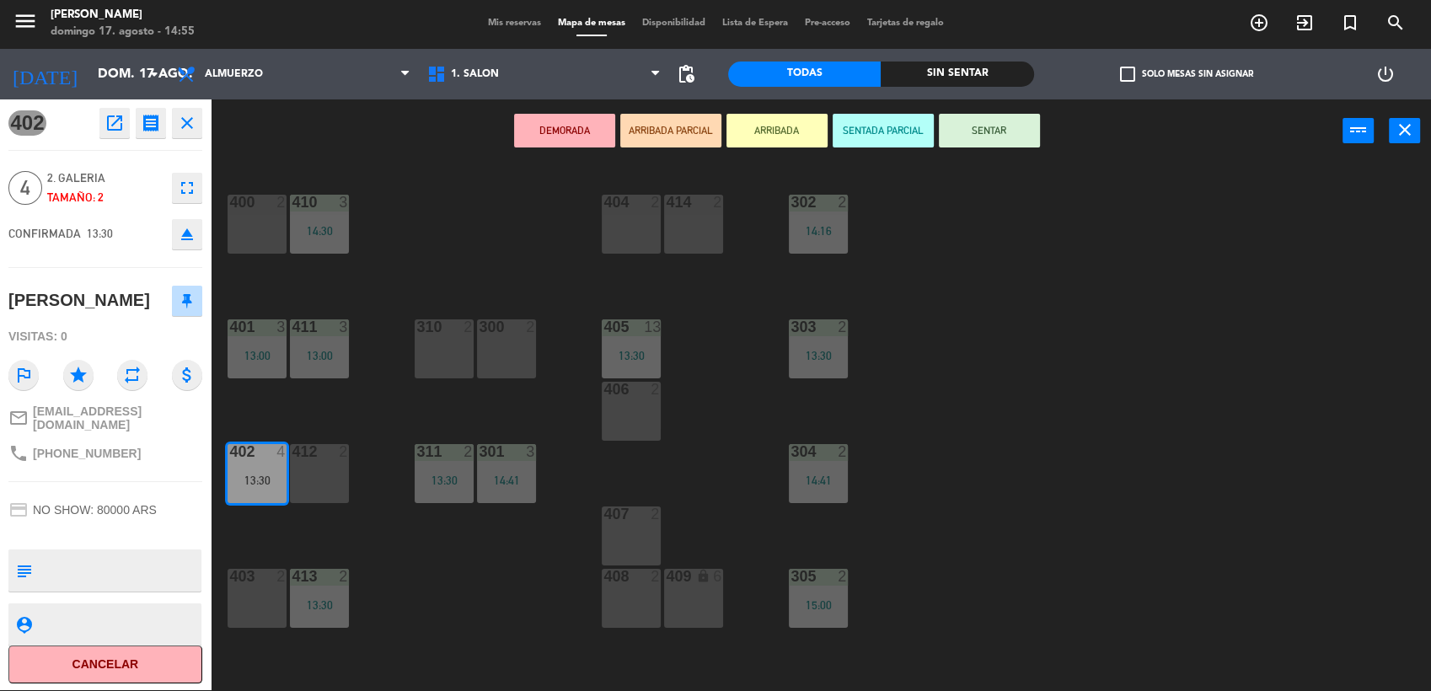
click at [1006, 123] on button "SENTAR" at bounding box center [989, 131] width 101 height 34
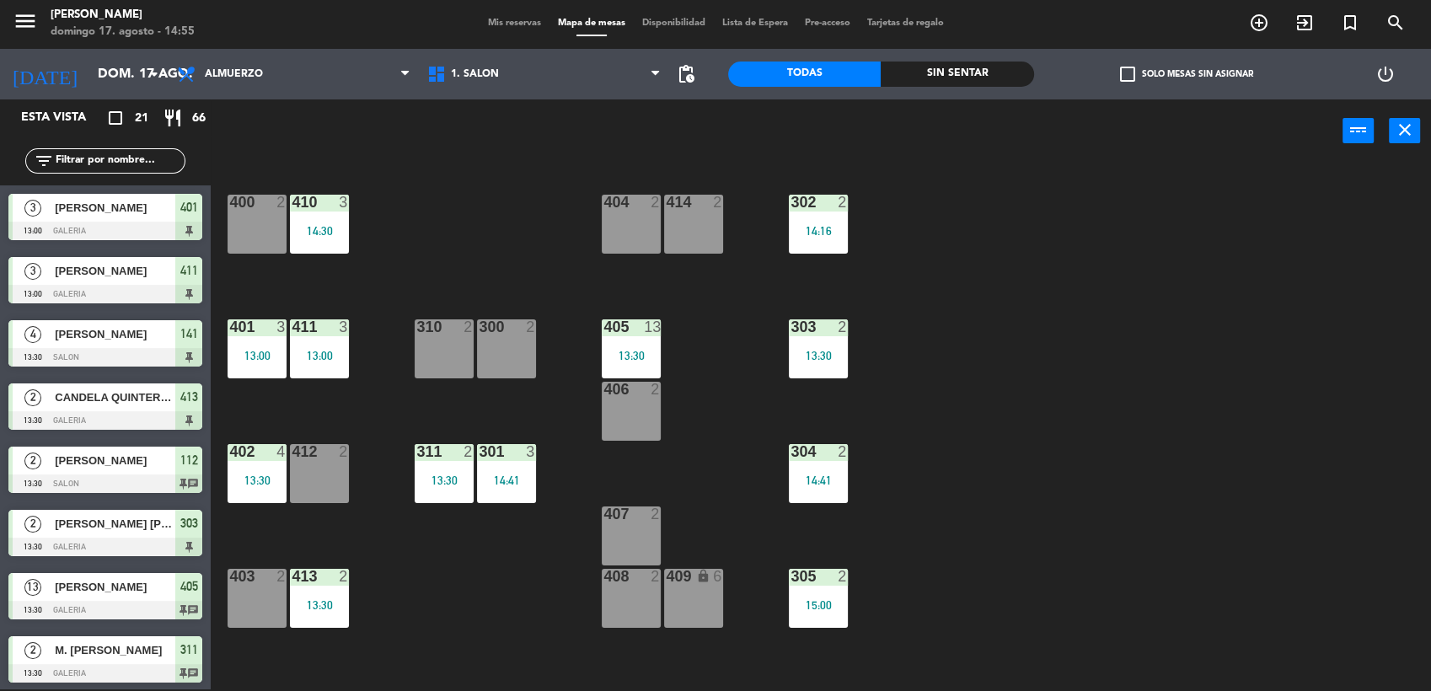
click at [517, 333] on div at bounding box center [507, 326] width 28 height 15
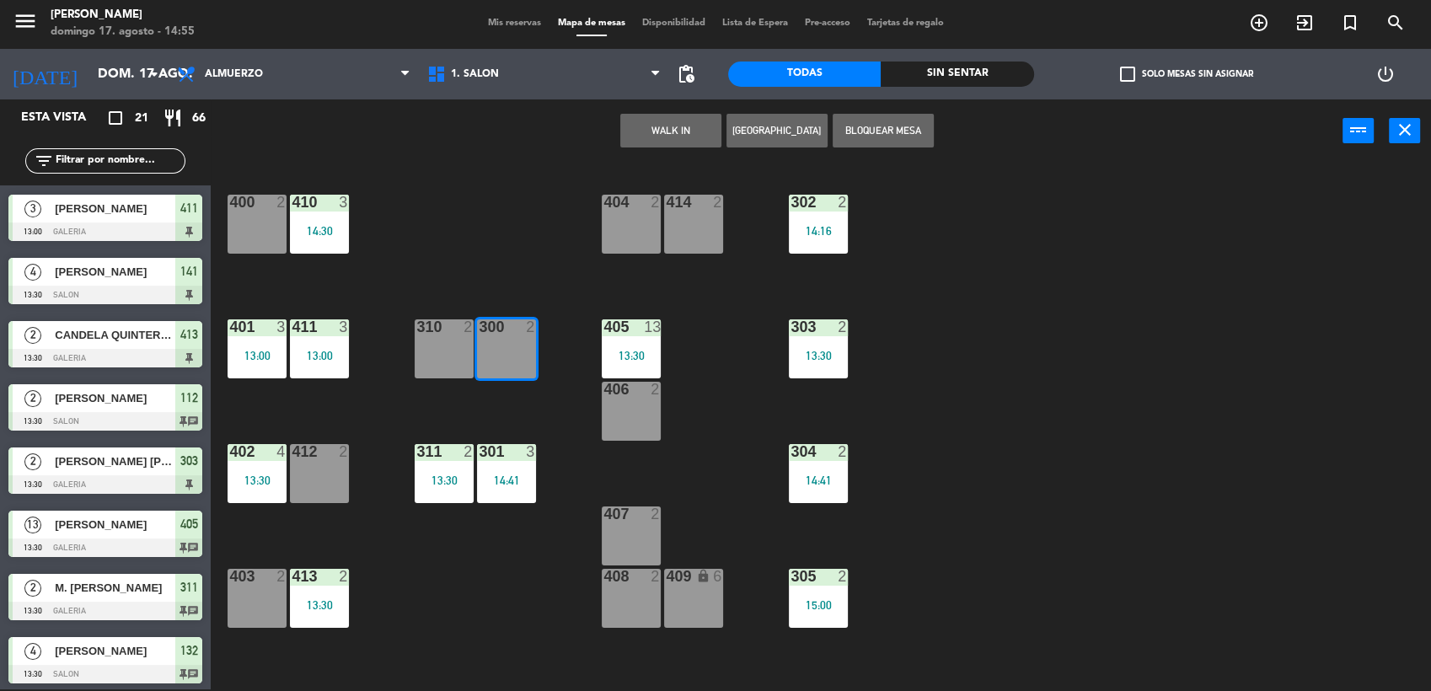
scroll to position [0, 0]
click at [680, 122] on button "WALK IN" at bounding box center [670, 131] width 101 height 34
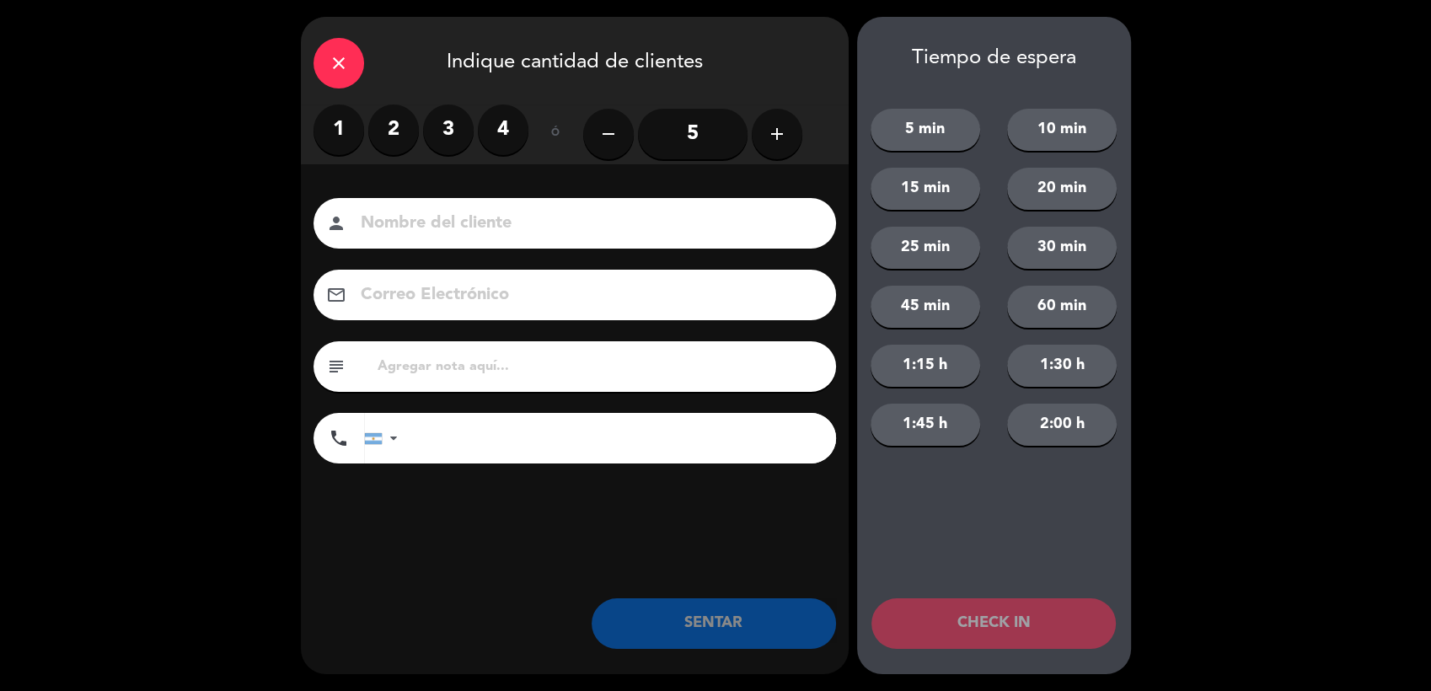
click at [330, 128] on label "1" at bounding box center [339, 130] width 51 height 51
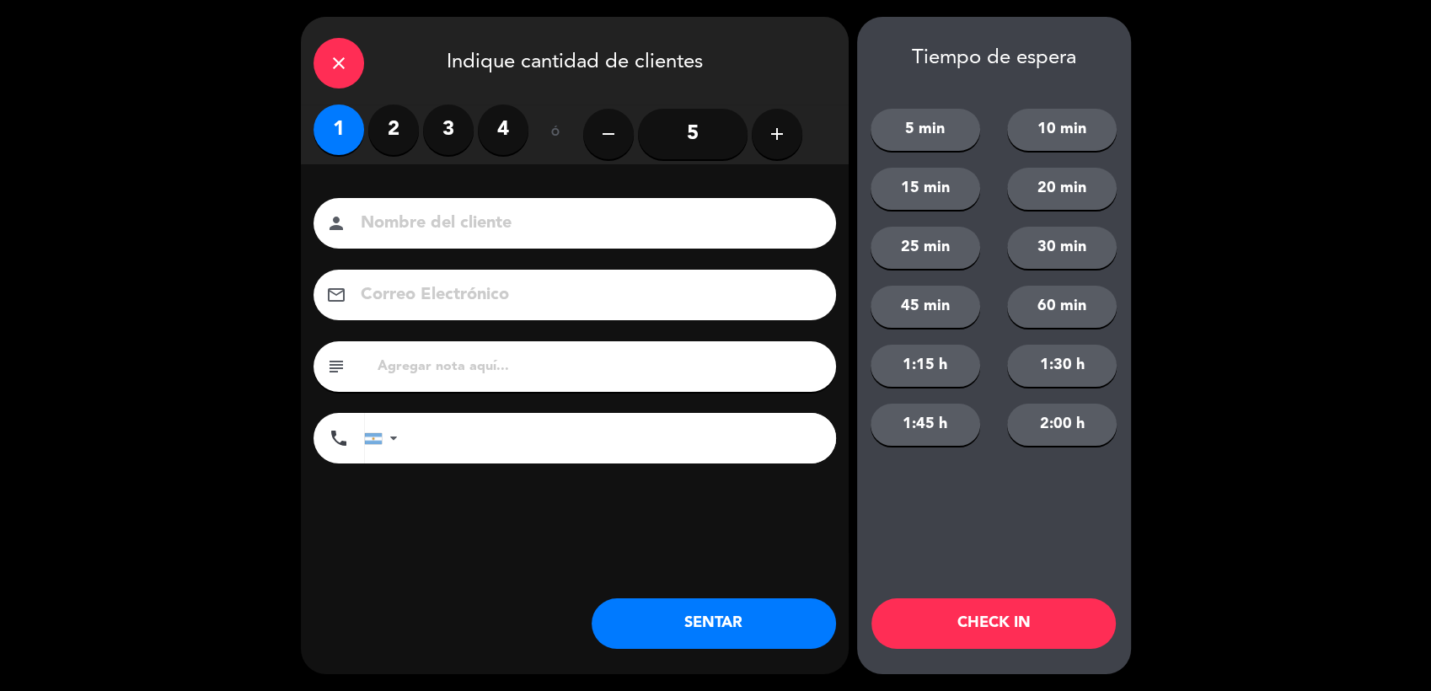
click at [419, 218] on input at bounding box center [586, 223] width 455 height 29
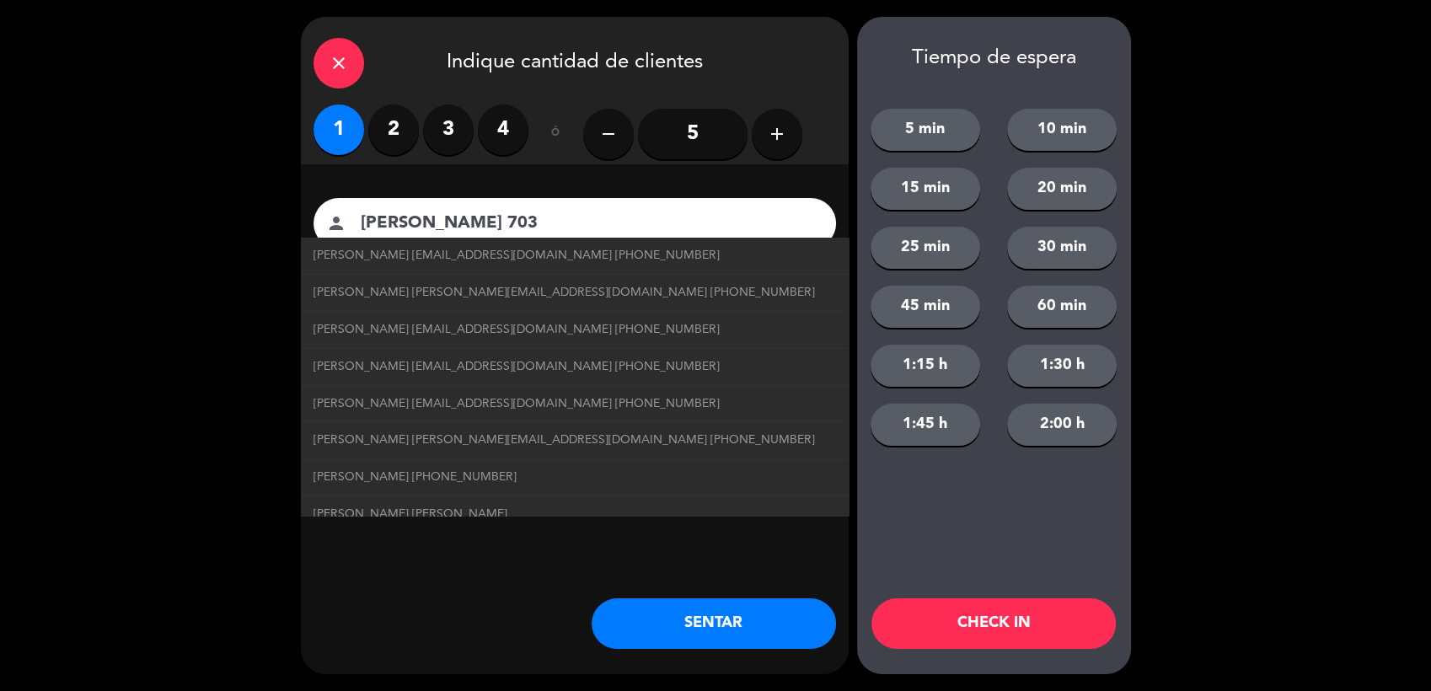
type input "[PERSON_NAME] 703"
click at [696, 638] on button "SENTAR" at bounding box center [714, 623] width 244 height 51
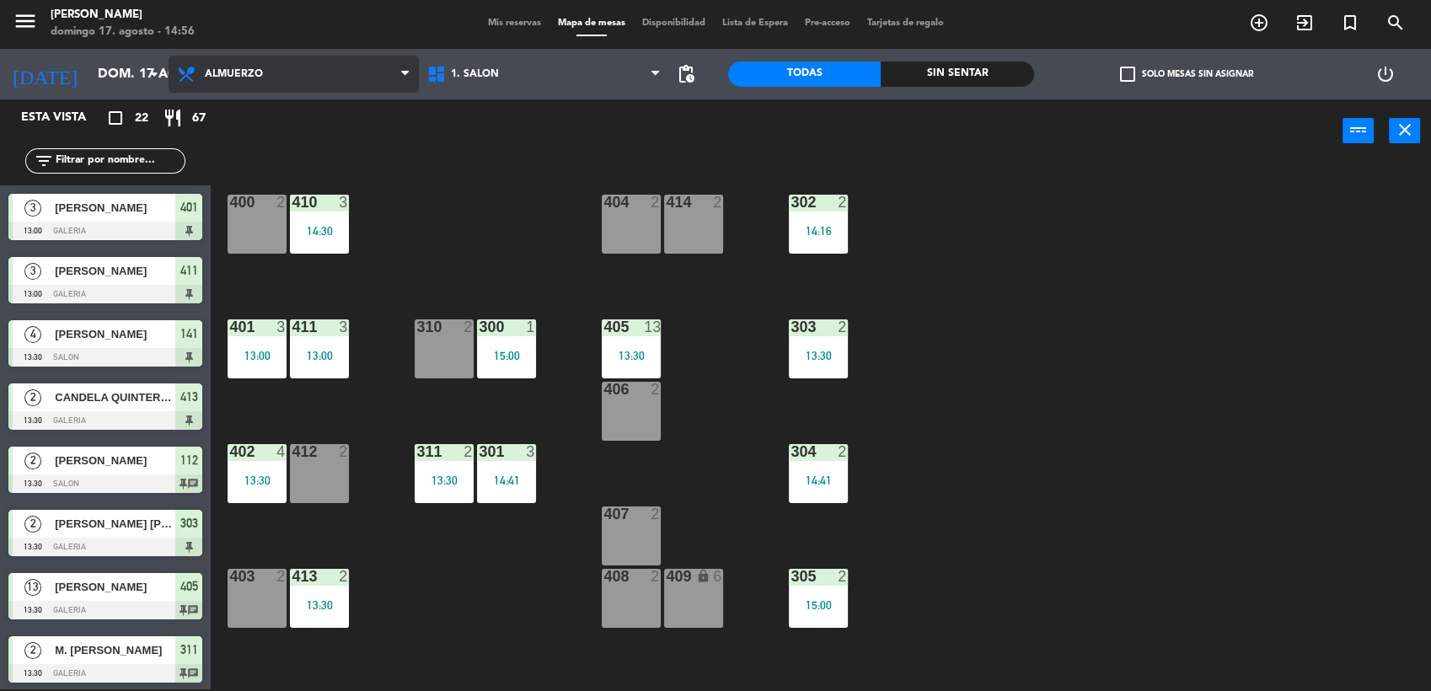
click at [271, 78] on span "Almuerzo" at bounding box center [294, 74] width 250 height 37
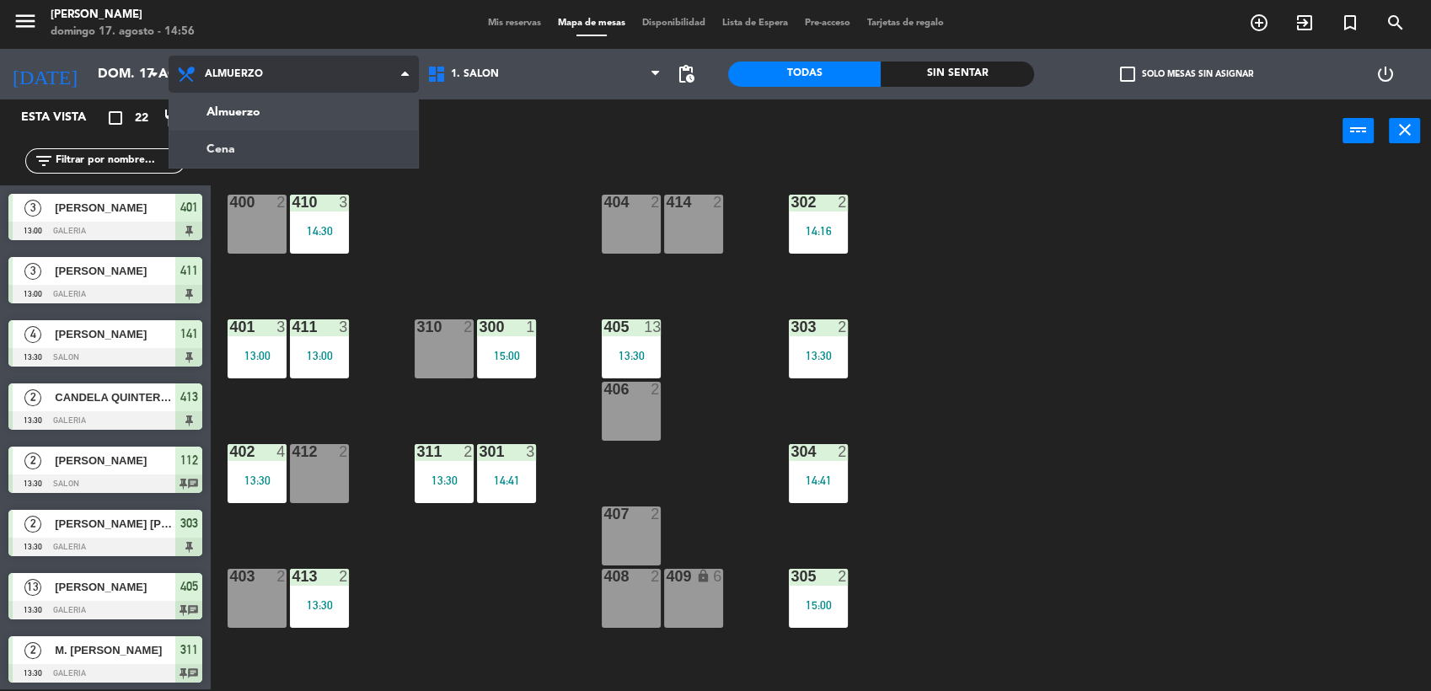
click at [298, 137] on ng-component "menu [PERSON_NAME] [PERSON_NAME] 17. [PERSON_NAME] - 14:56 Mis reservas Mapa de…" at bounding box center [715, 345] width 1431 height 694
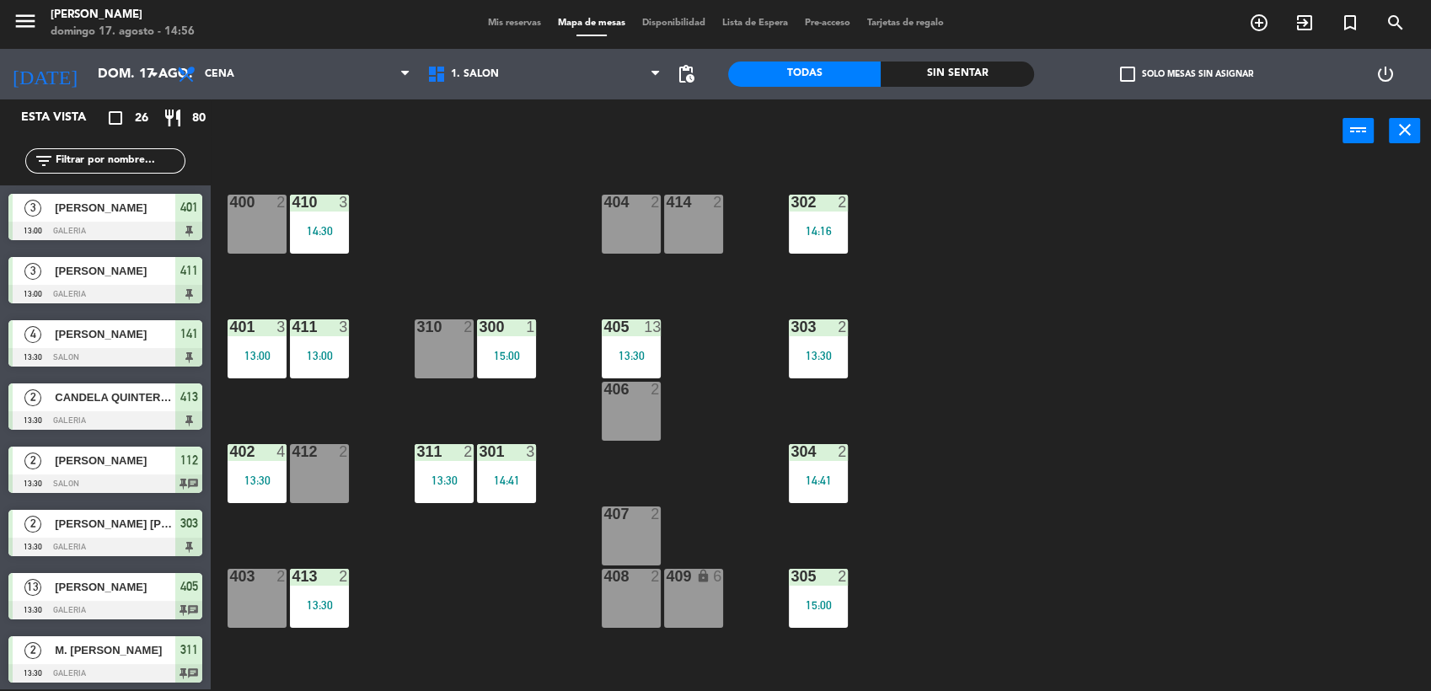
click at [495, 25] on span "Mis reservas" at bounding box center [515, 23] width 70 height 9
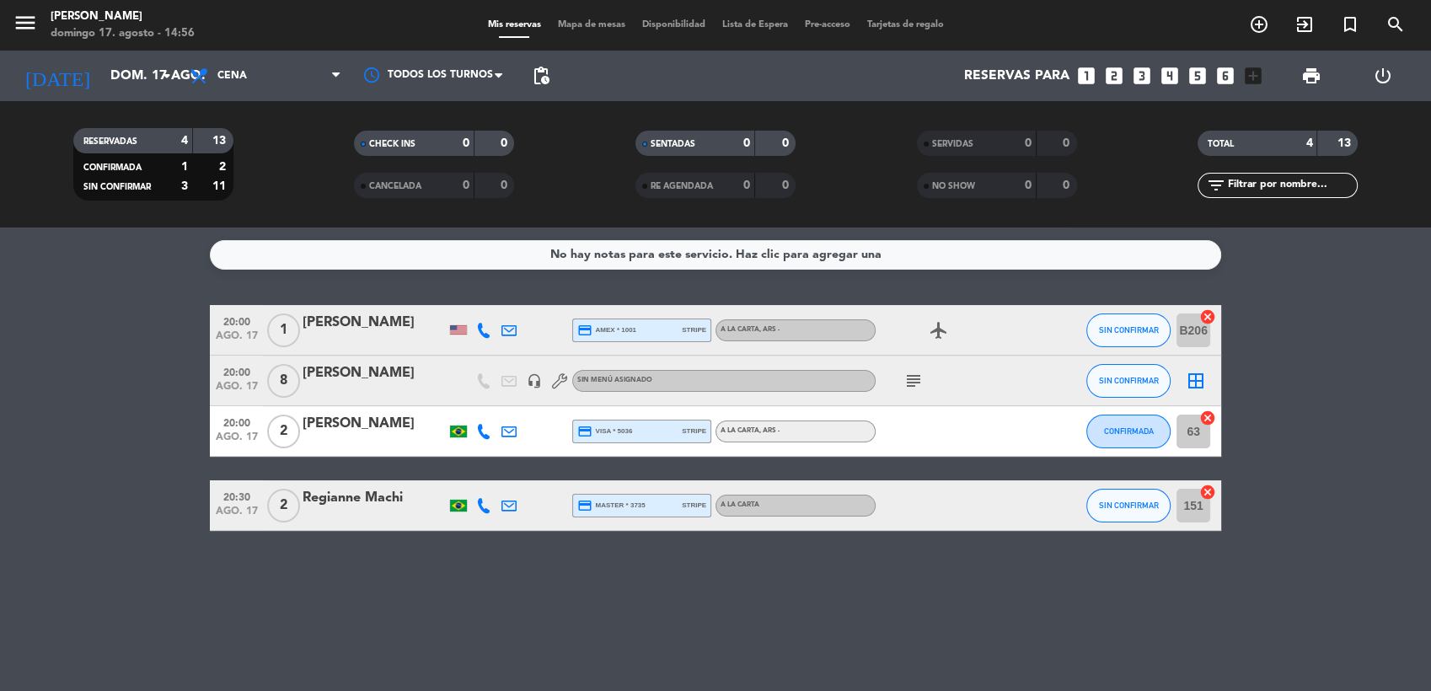
click at [483, 339] on div at bounding box center [483, 330] width 25 height 50
click at [482, 331] on icon at bounding box center [483, 330] width 15 height 15
click at [496, 300] on span "content_paste" at bounding box center [502, 302] width 13 height 13
click at [496, 302] on span "content_paste" at bounding box center [502, 302] width 13 height 13
